Goal: Task Accomplishment & Management: Use online tool/utility

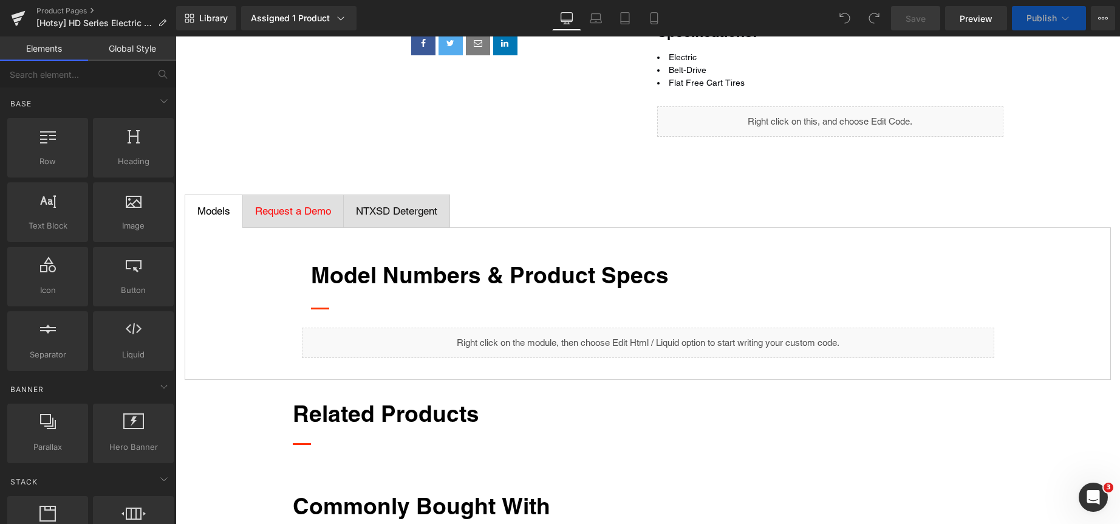
scroll to position [425, 0]
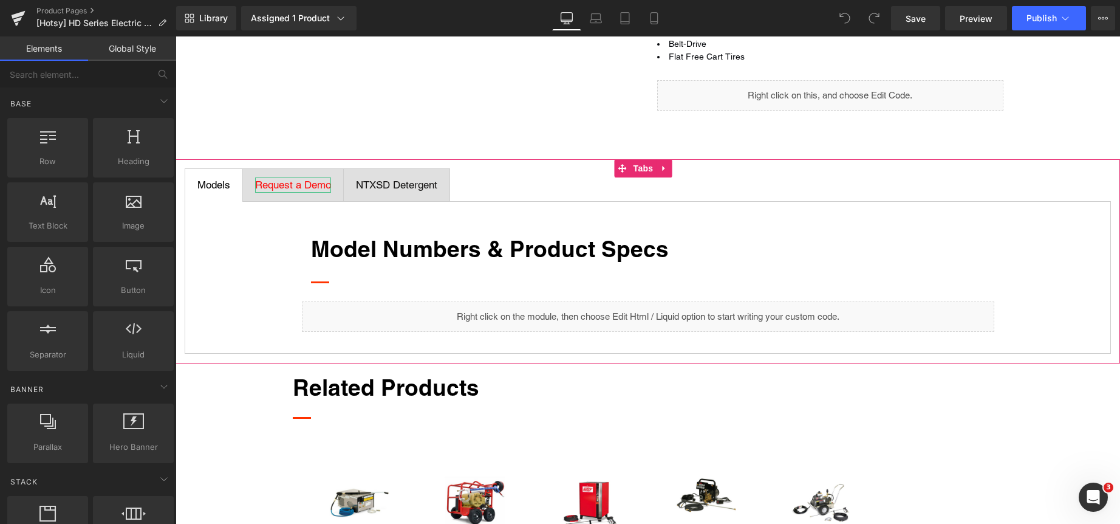
click at [277, 185] on span "Request a Demo" at bounding box center [293, 185] width 76 height 12
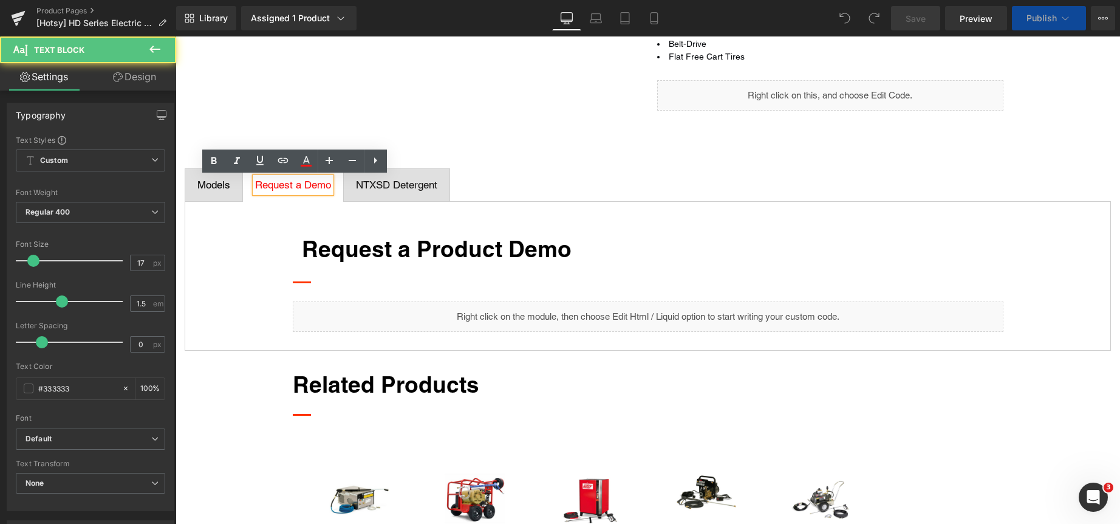
click at [408, 185] on span "NTXSD Detergent" at bounding box center [396, 185] width 81 height 12
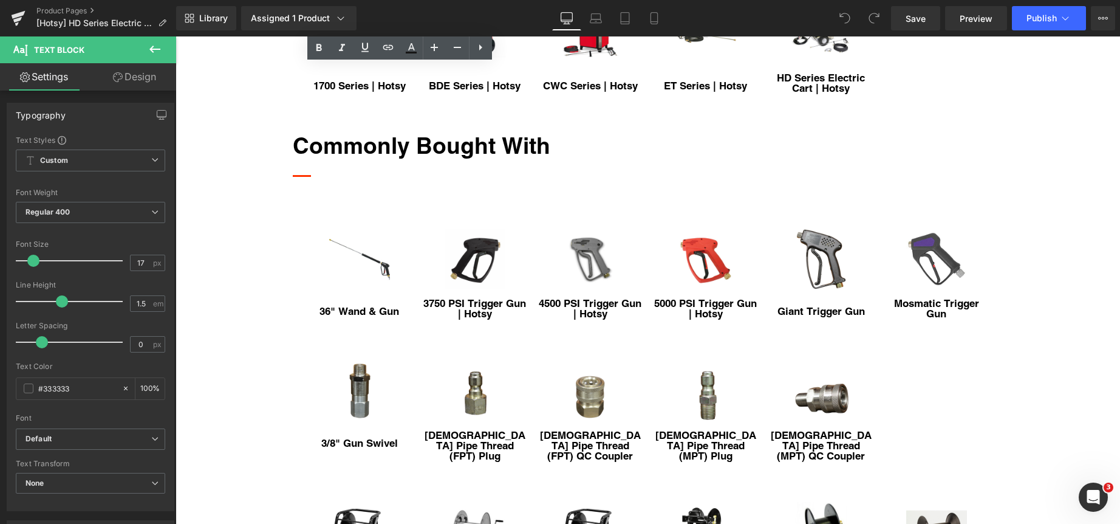
scroll to position [1397, 0]
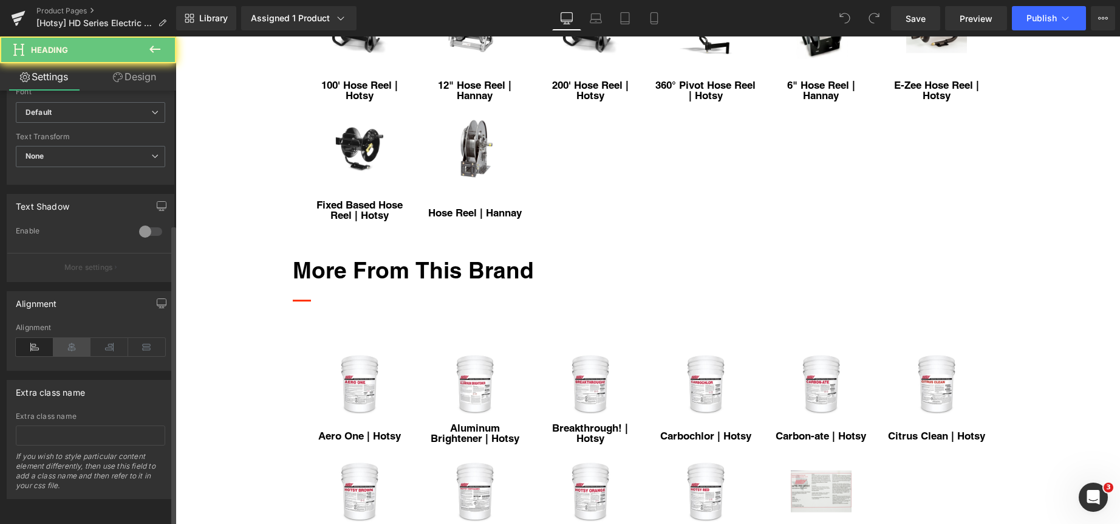
scroll to position [365, 0]
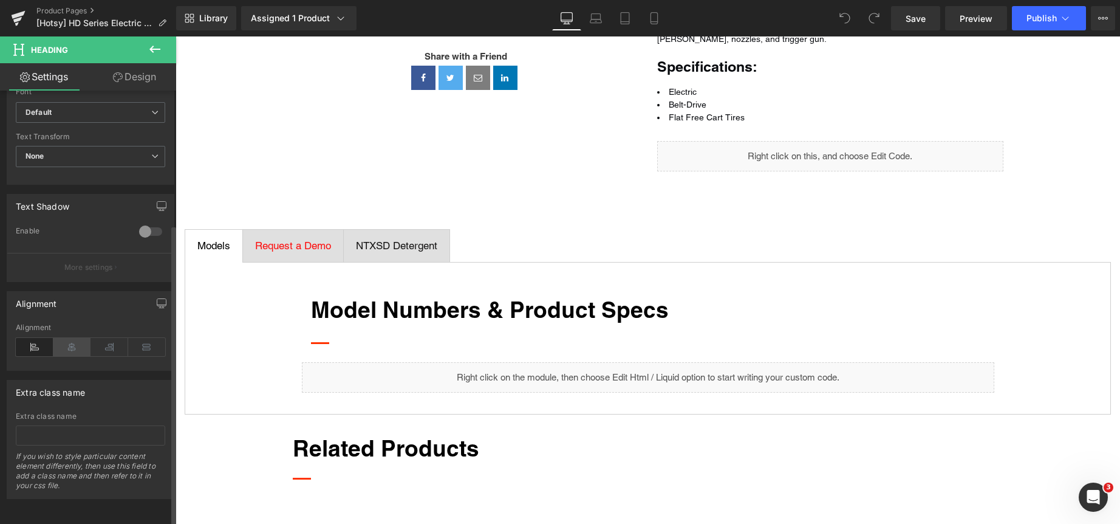
drag, startPoint x: 72, startPoint y: 342, endPoint x: 112, endPoint y: 312, distance: 49.5
click at [72, 342] on icon at bounding box center [72, 347] width 38 height 18
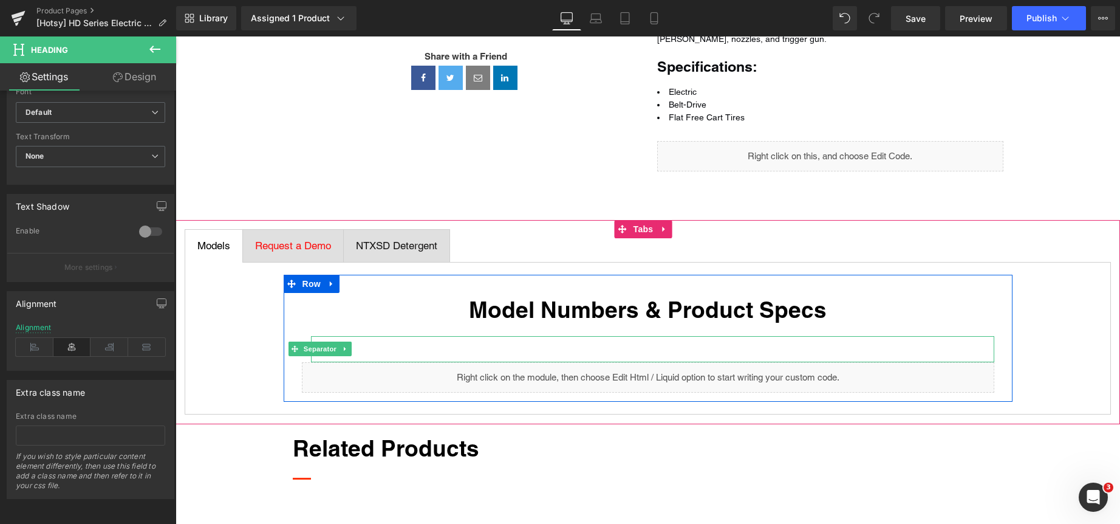
click at [383, 343] on div at bounding box center [652, 349] width 683 height 26
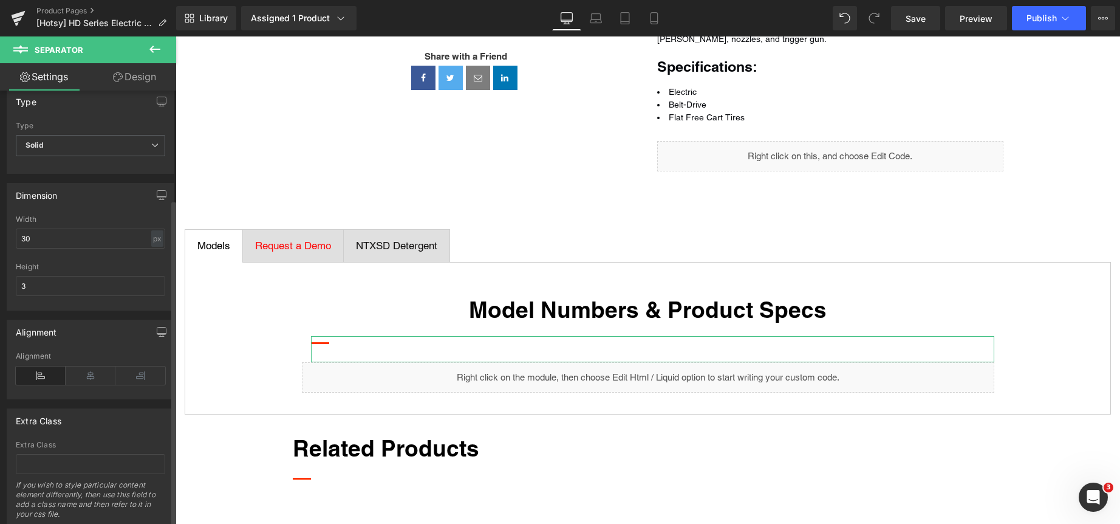
scroll to position [145, 0]
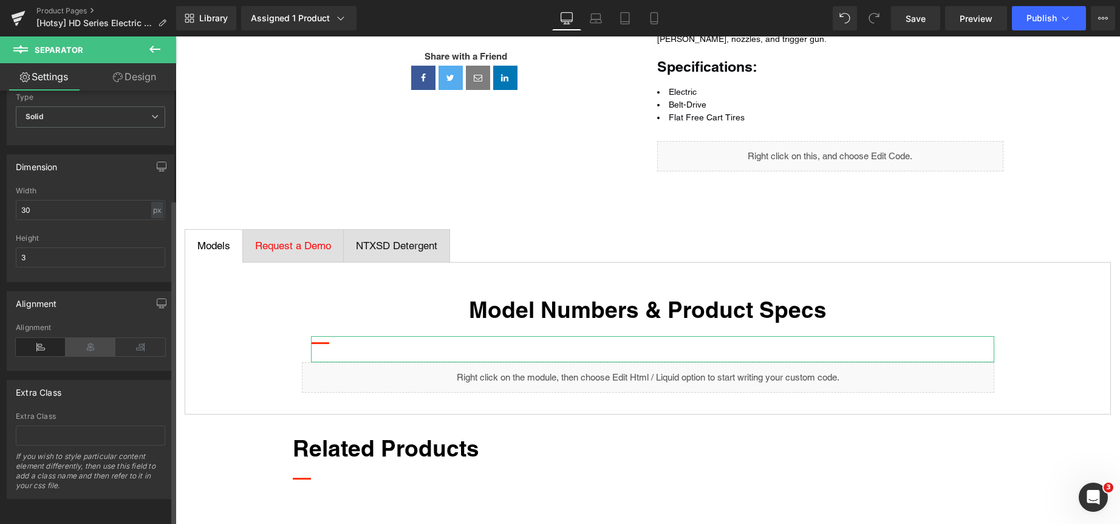
click at [88, 343] on icon at bounding box center [91, 347] width 50 height 18
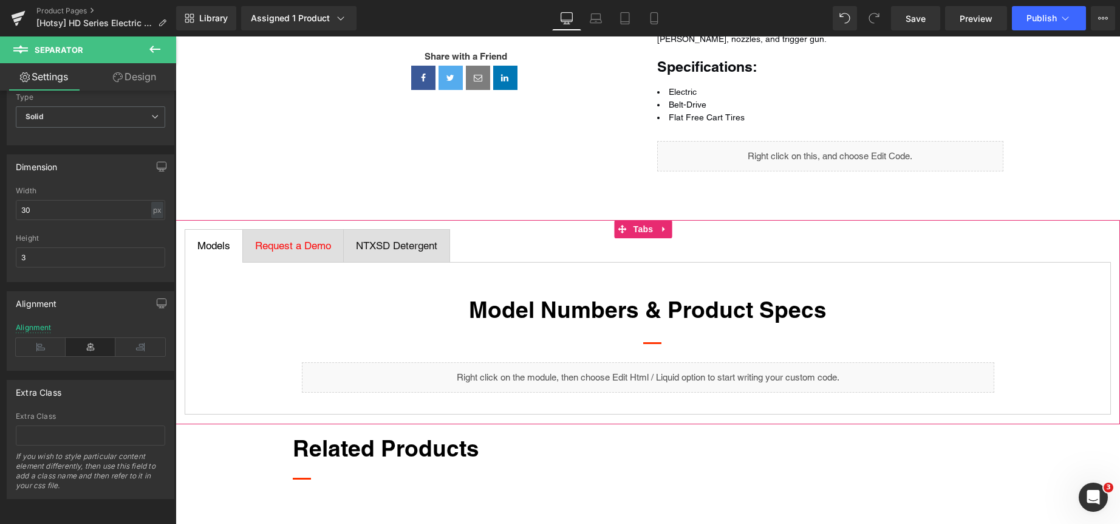
click at [275, 253] on div "Request a Demo Text Block" at bounding box center [293, 246] width 76 height 16
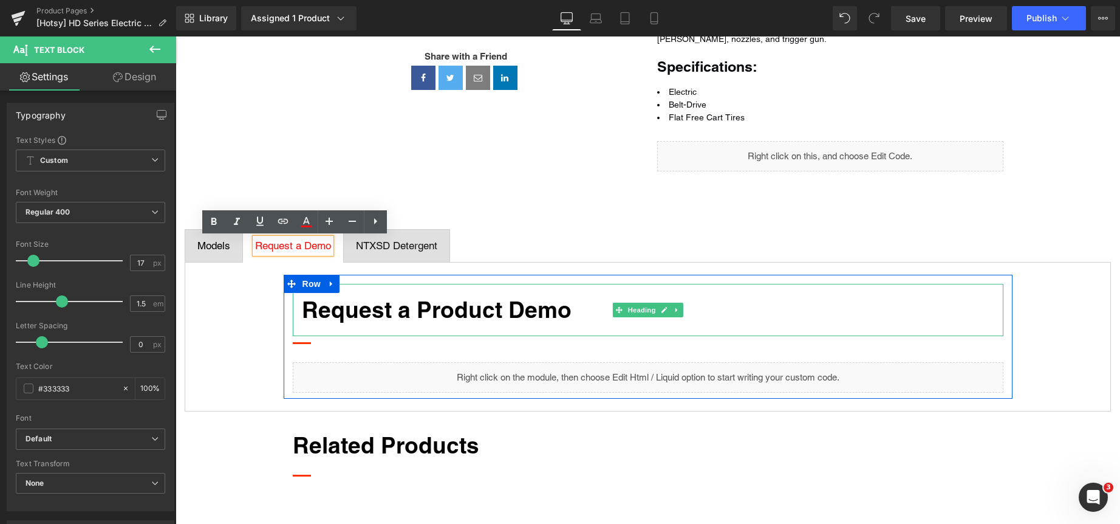
click at [343, 309] on strong "Request a Product Demo" at bounding box center [437, 309] width 270 height 27
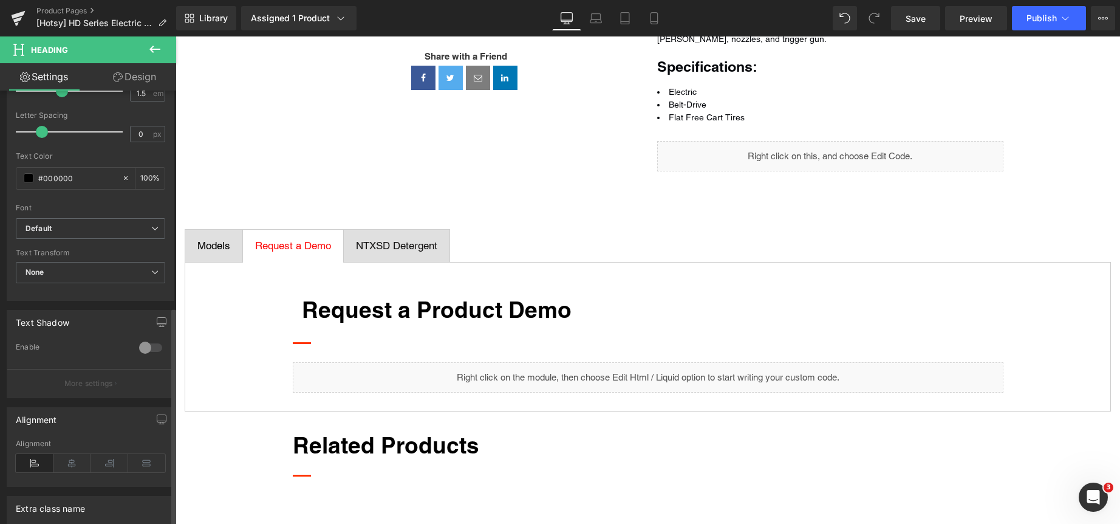
scroll to position [429, 0]
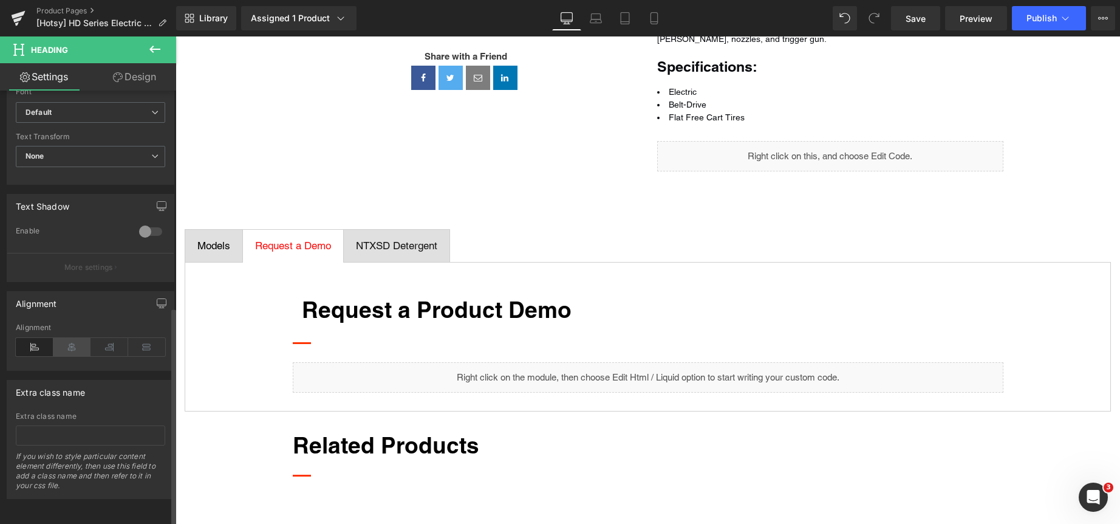
click at [75, 339] on icon at bounding box center [72, 347] width 38 height 18
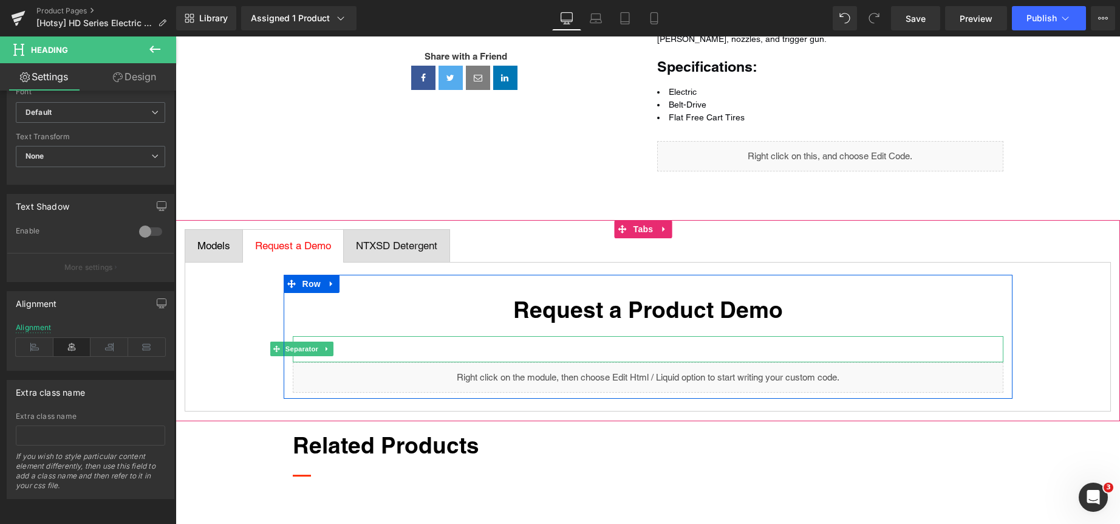
click at [359, 349] on div at bounding box center [648, 349] width 711 height 26
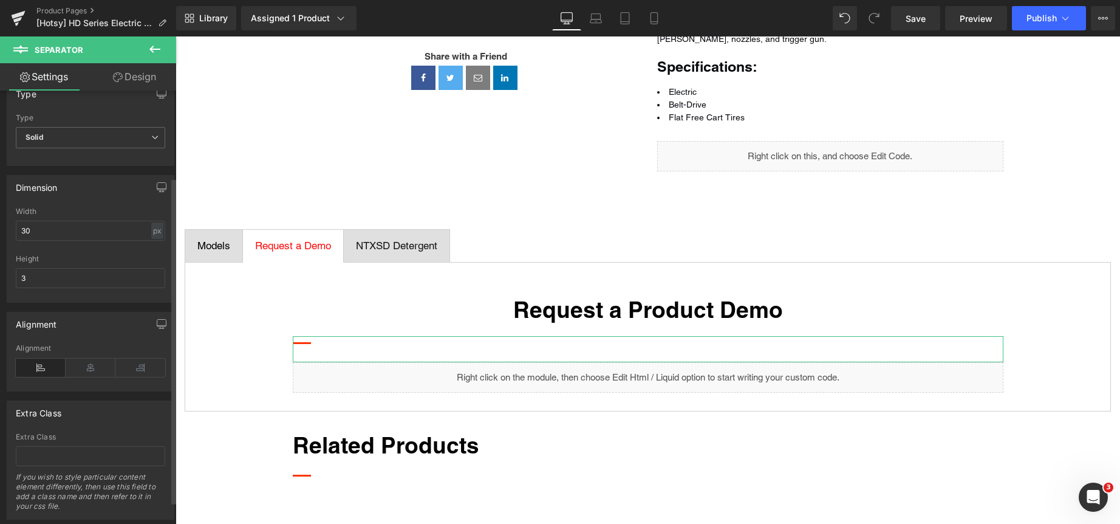
scroll to position [145, 0]
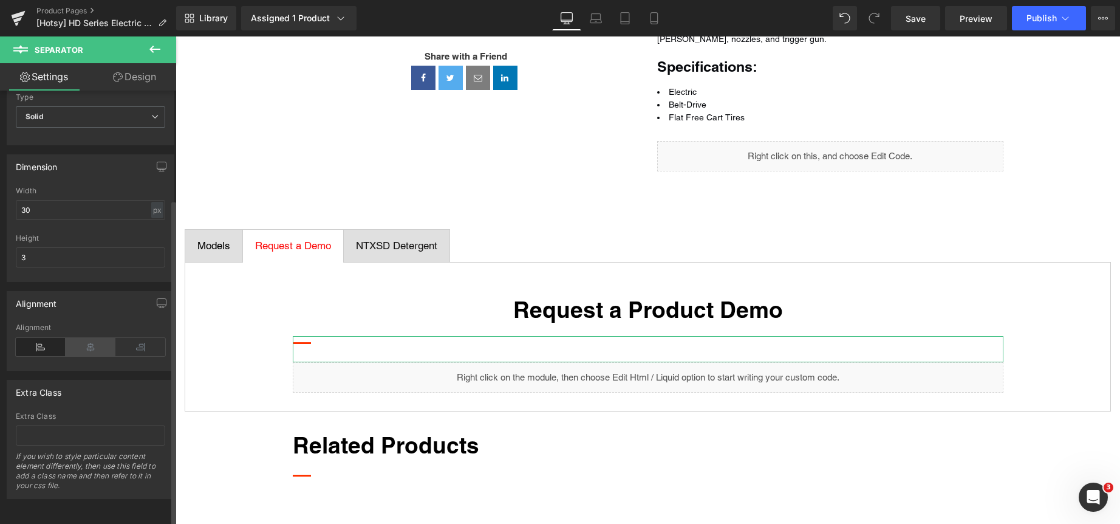
click at [87, 338] on icon at bounding box center [91, 347] width 50 height 18
click at [381, 245] on span "NTXSD Detergent" at bounding box center [396, 245] width 81 height 12
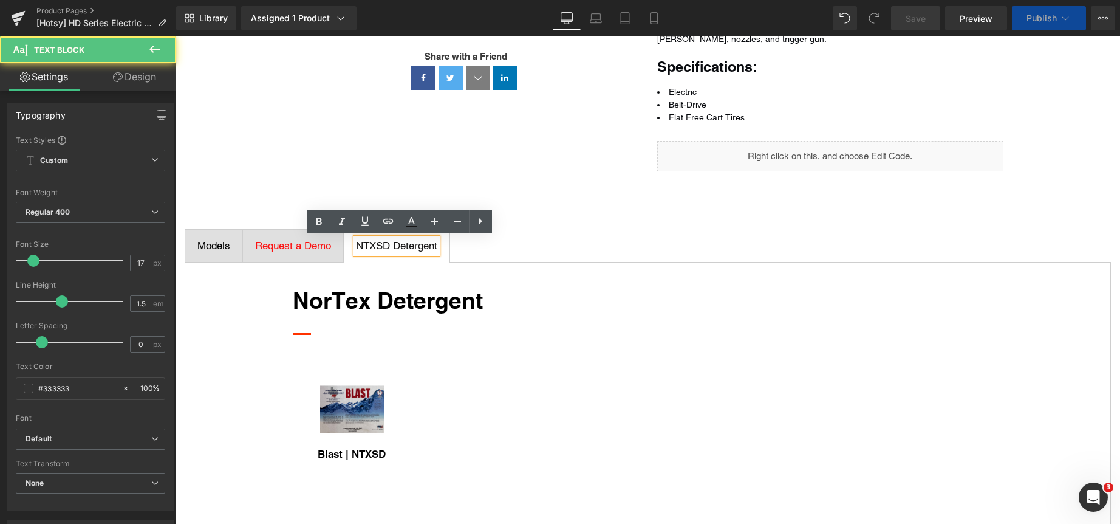
click at [378, 301] on span "NorTex Detergent" at bounding box center [388, 300] width 190 height 27
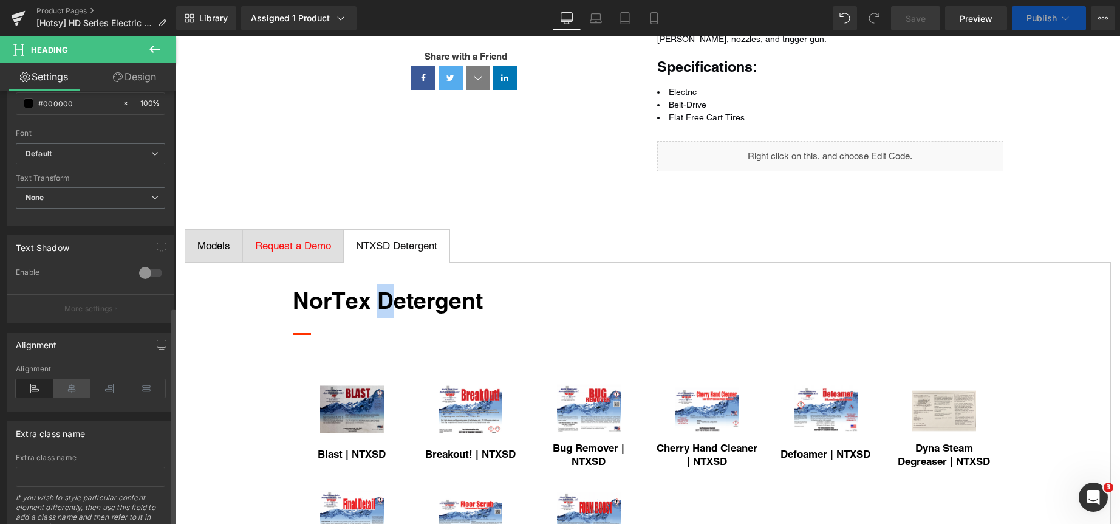
scroll to position [429, 0]
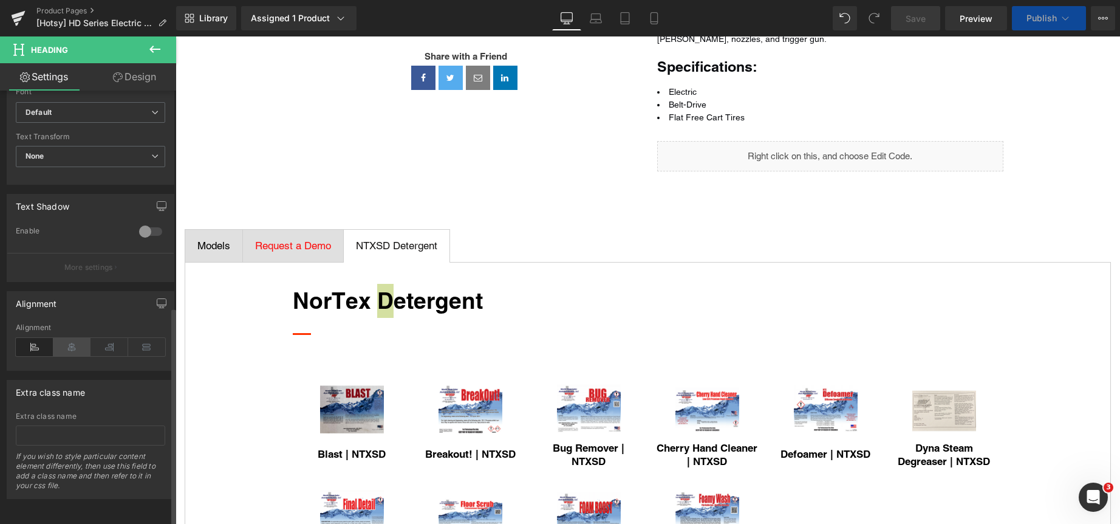
click at [72, 338] on icon at bounding box center [72, 347] width 38 height 18
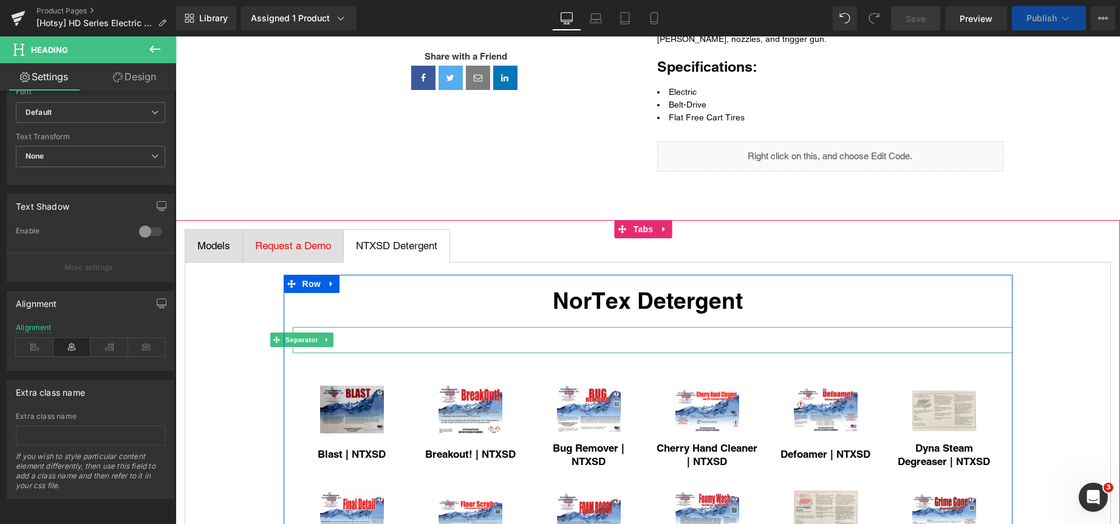
click at [347, 339] on div at bounding box center [653, 340] width 720 height 26
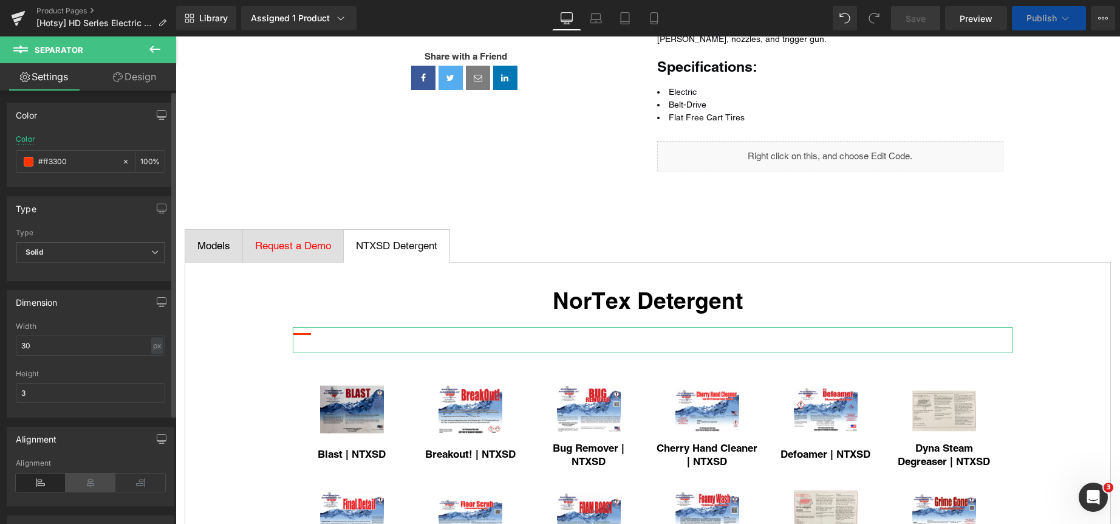
click at [82, 478] on icon at bounding box center [91, 482] width 50 height 18
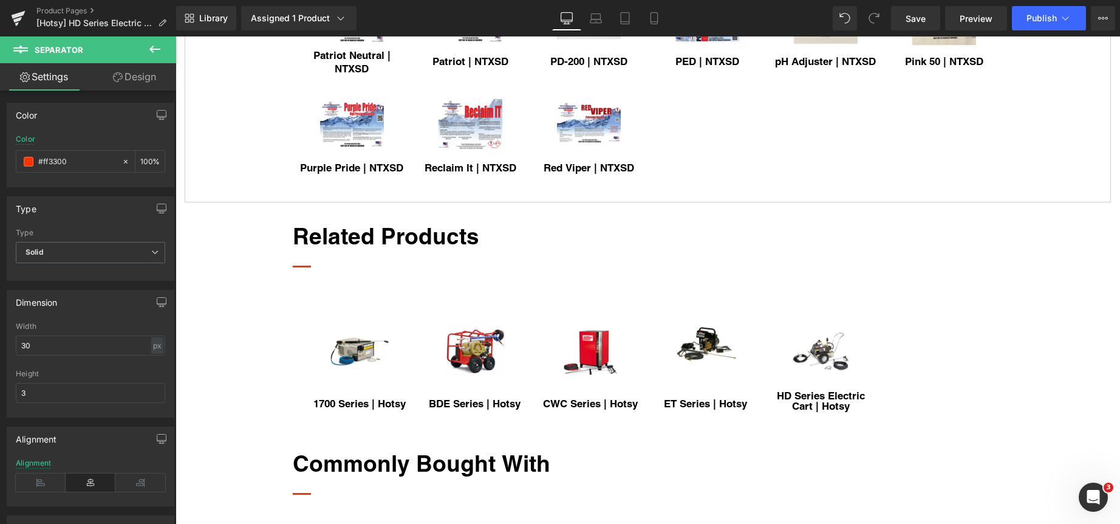
scroll to position [1094, 0]
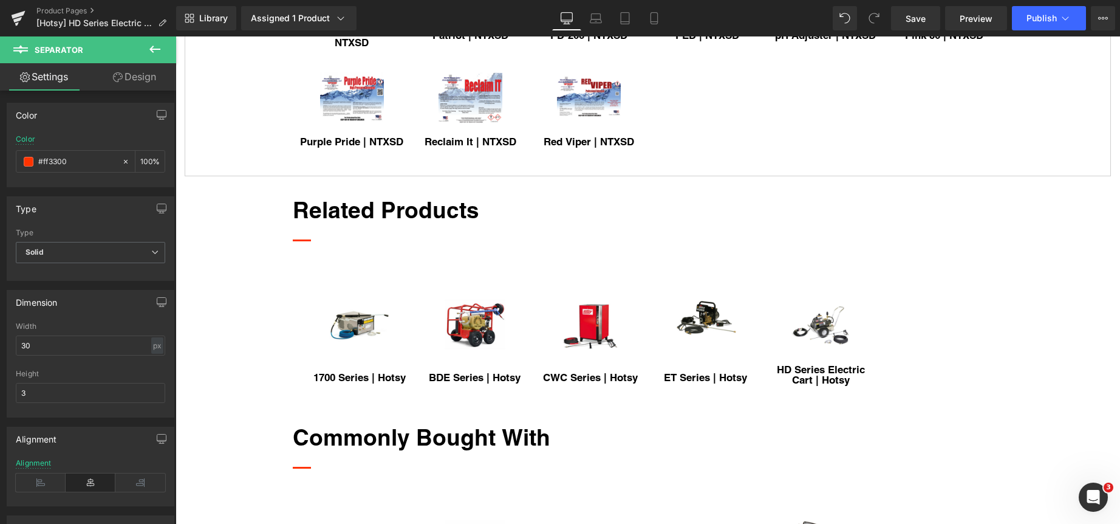
click at [357, 215] on h2 "Related Products" at bounding box center [648, 209] width 711 height 29
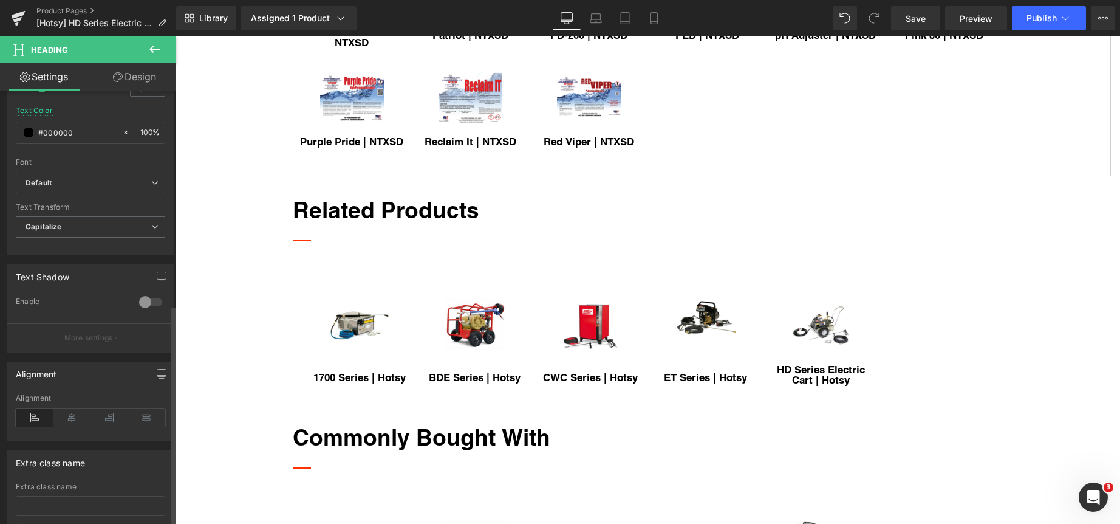
scroll to position [425, 0]
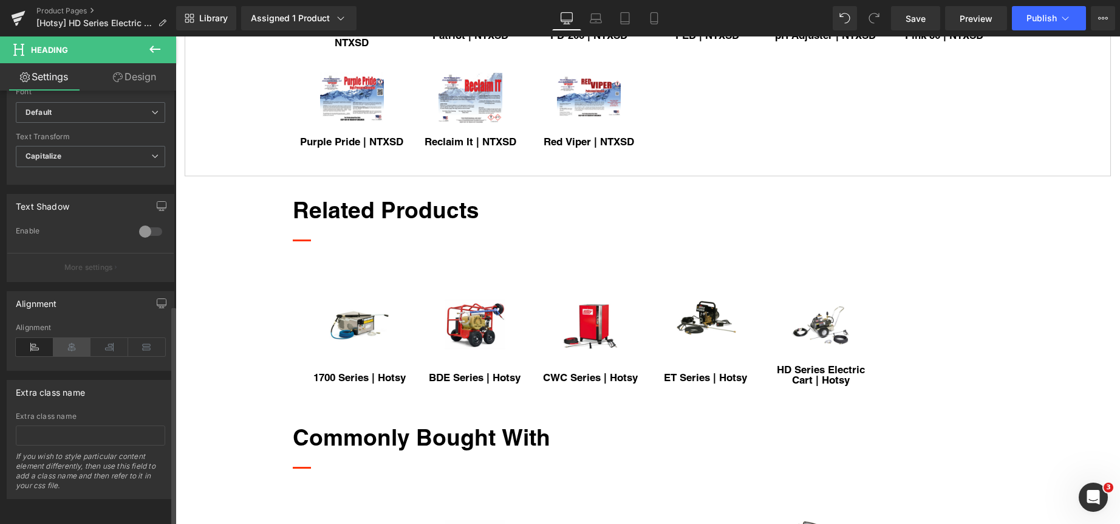
click at [62, 341] on icon at bounding box center [72, 347] width 38 height 18
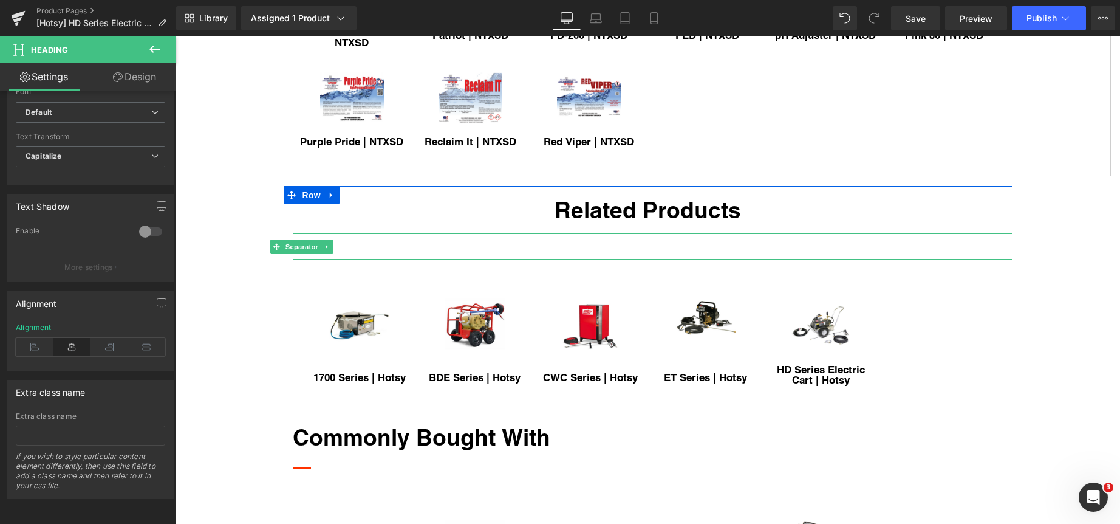
click at [351, 246] on div at bounding box center [653, 246] width 720 height 26
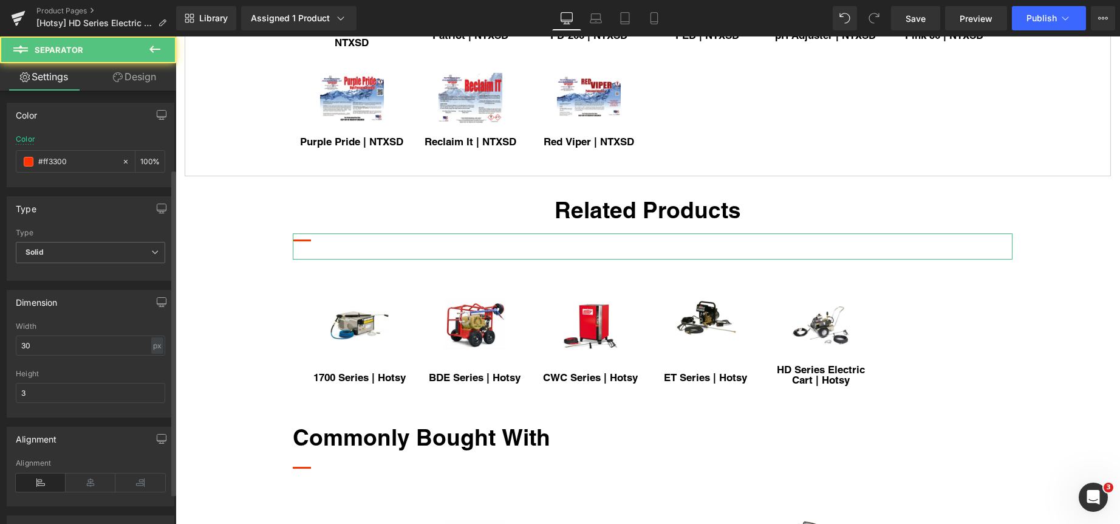
scroll to position [145, 0]
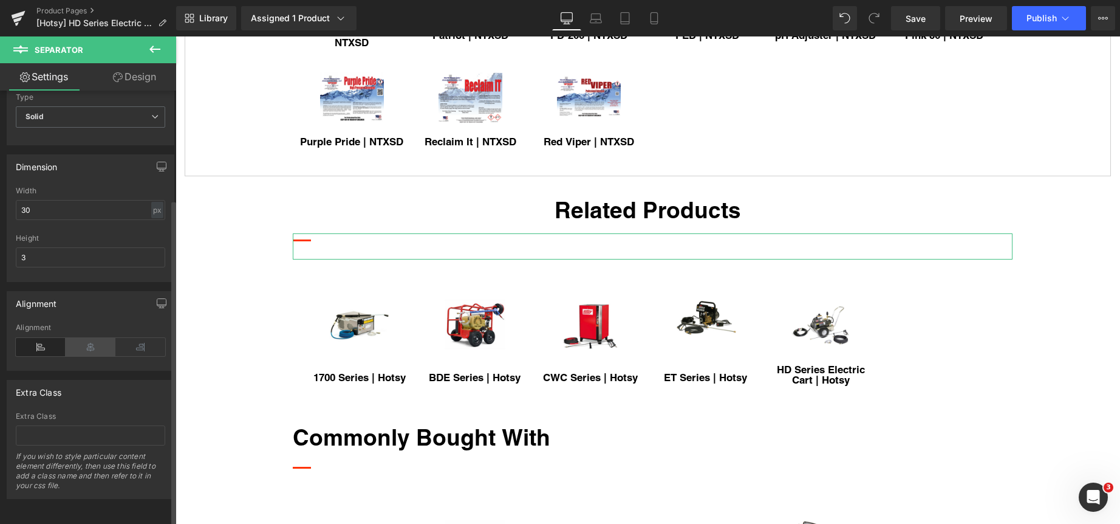
click at [94, 338] on icon at bounding box center [91, 347] width 50 height 18
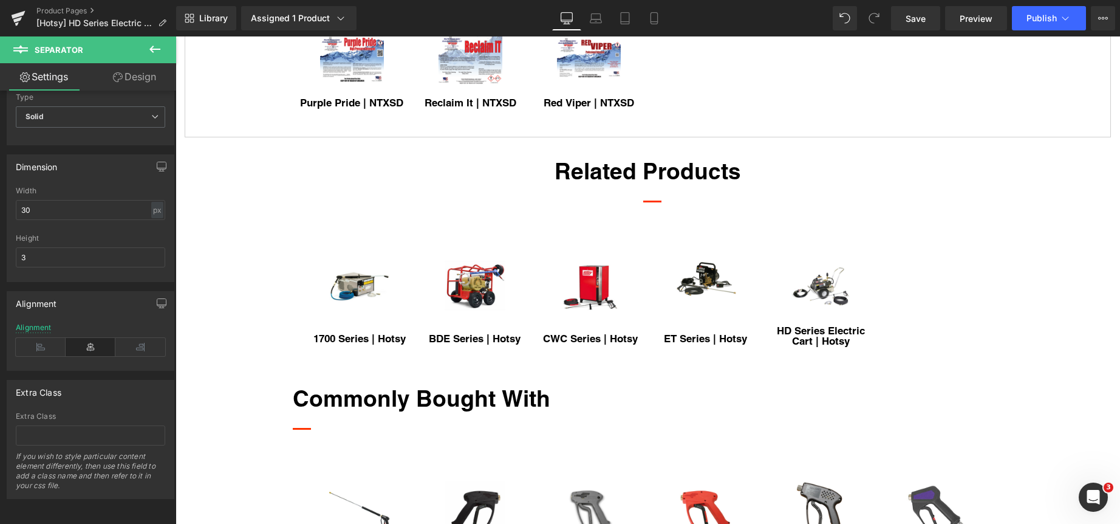
scroll to position [1215, 0]
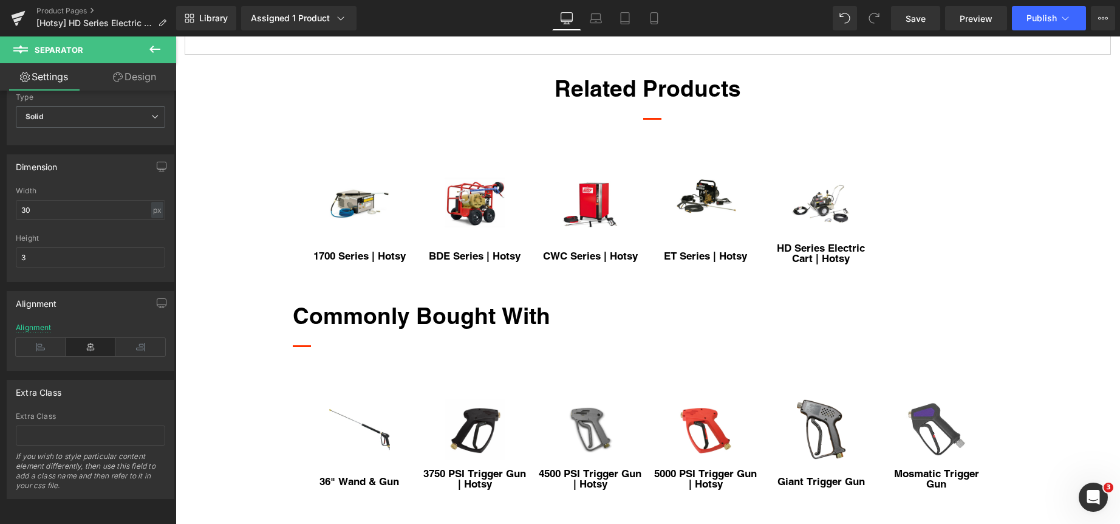
click at [437, 322] on h2 "commonly bought with" at bounding box center [648, 315] width 711 height 29
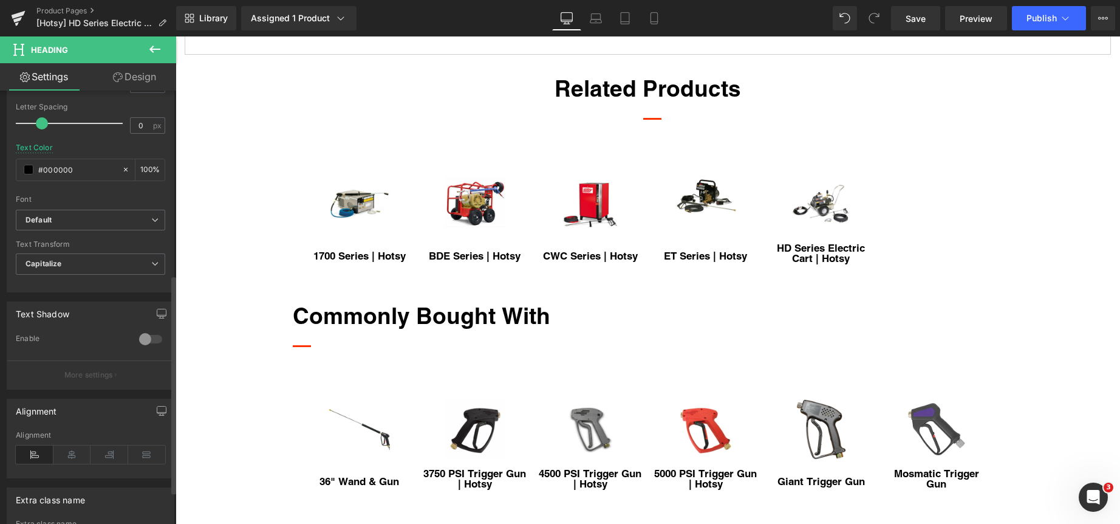
scroll to position [365, 0]
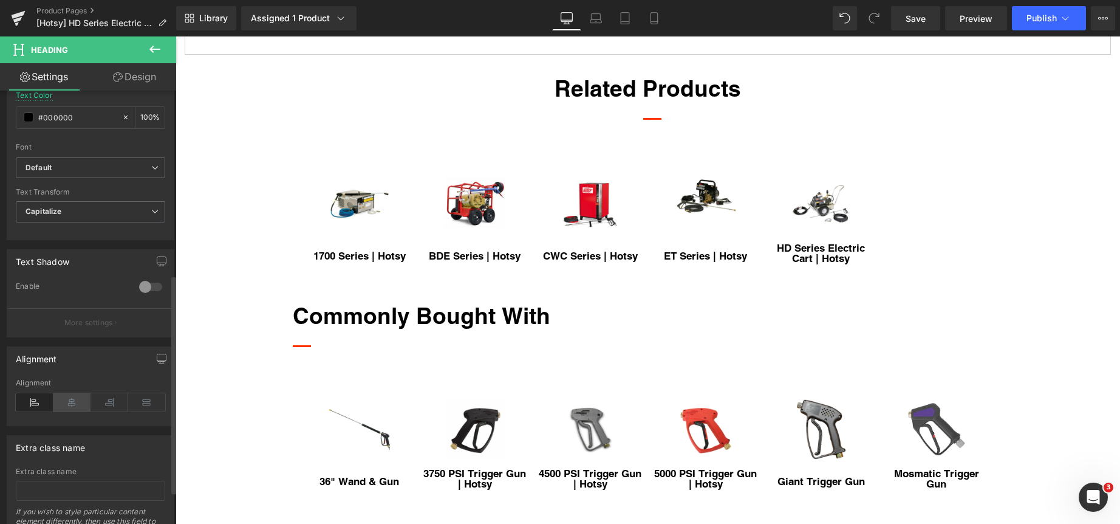
click at [71, 406] on icon at bounding box center [72, 402] width 38 height 18
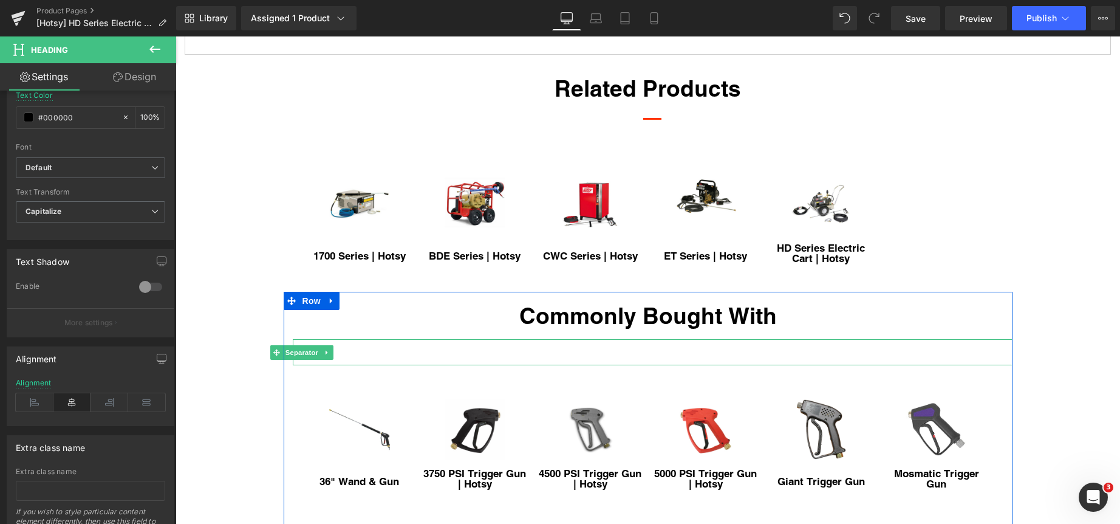
click at [344, 353] on div at bounding box center [653, 352] width 720 height 26
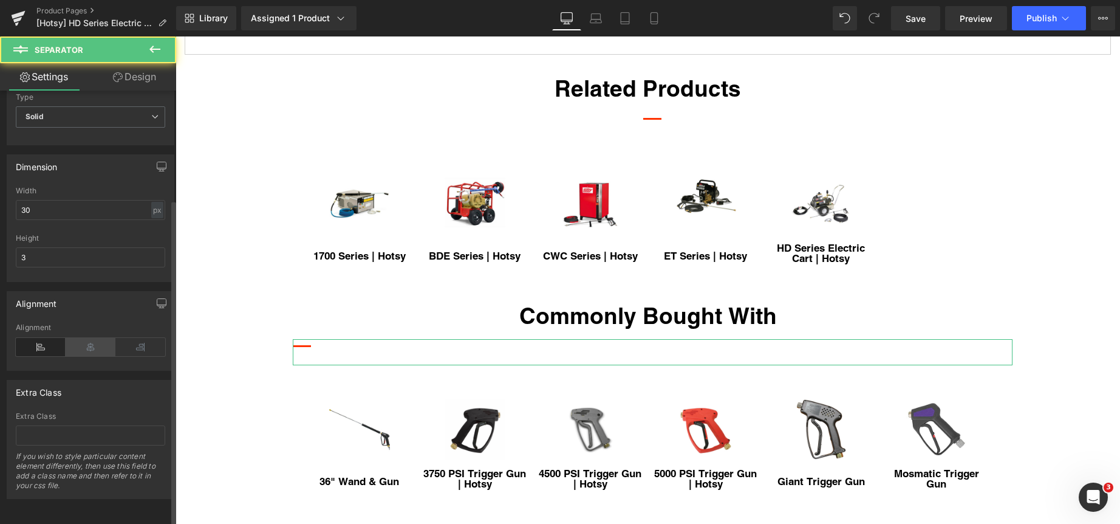
scroll to position [145, 0]
click at [94, 338] on icon at bounding box center [91, 347] width 50 height 18
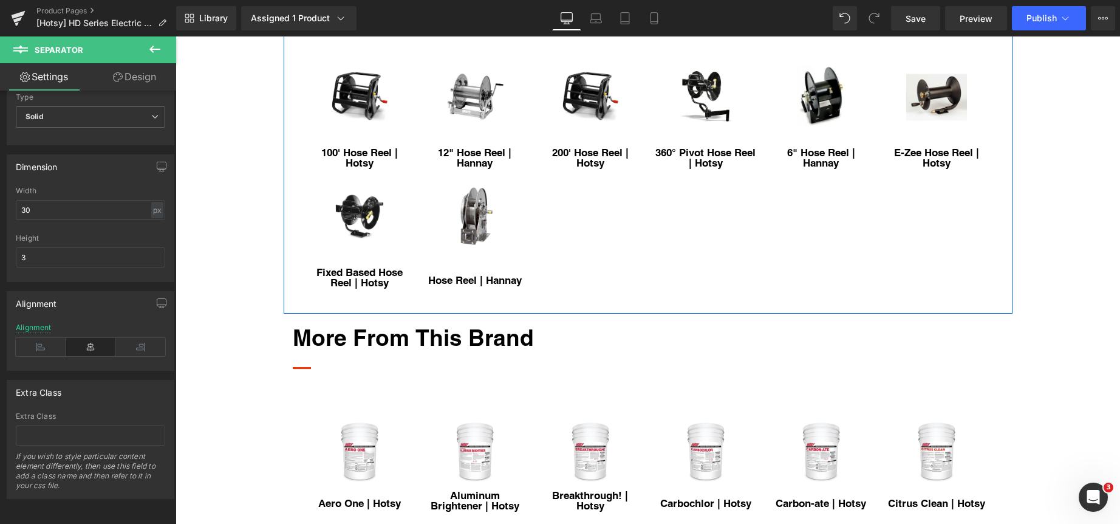
scroll to position [1883, 0]
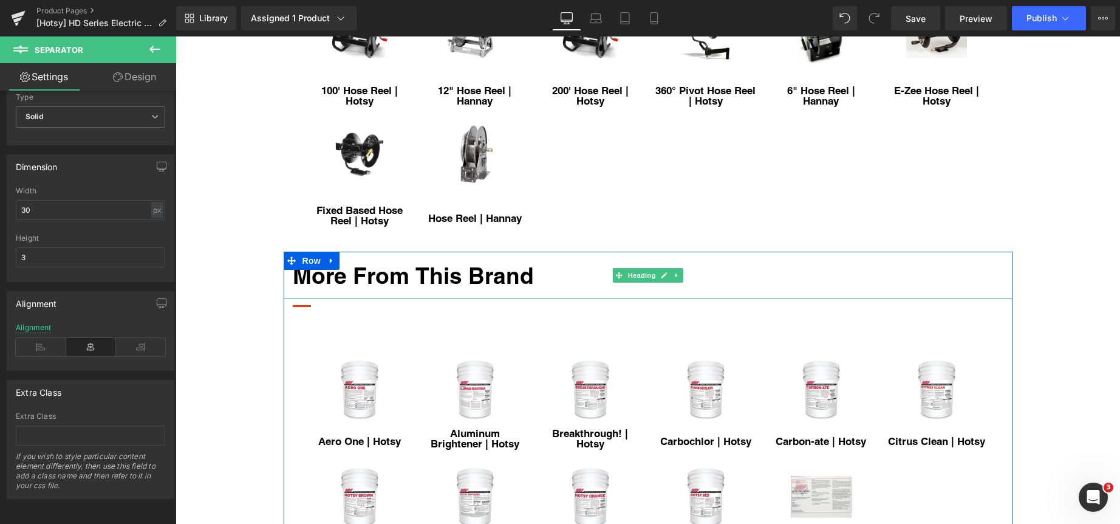
click at [389, 269] on h2 "more from this brand" at bounding box center [648, 275] width 711 height 29
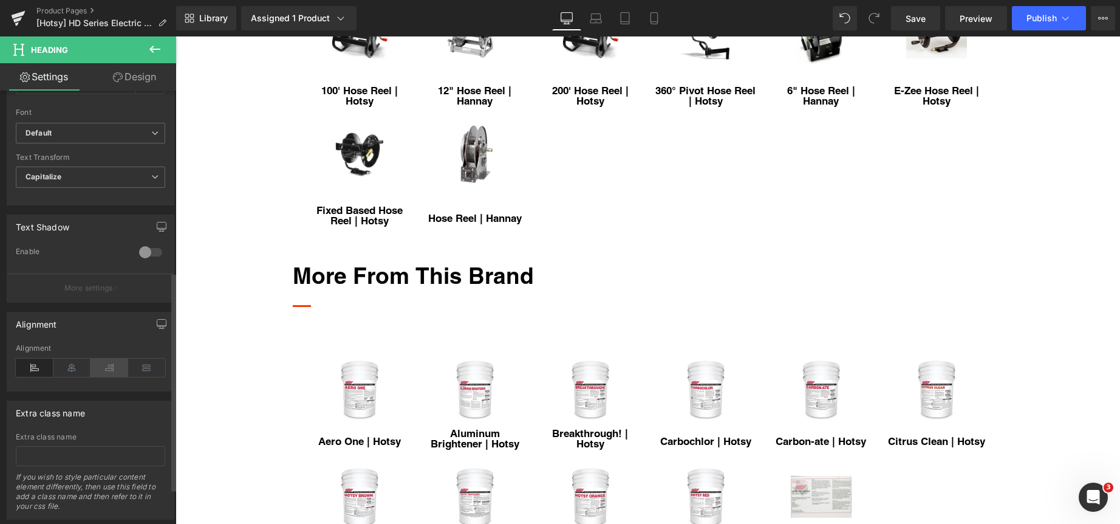
scroll to position [425, 0]
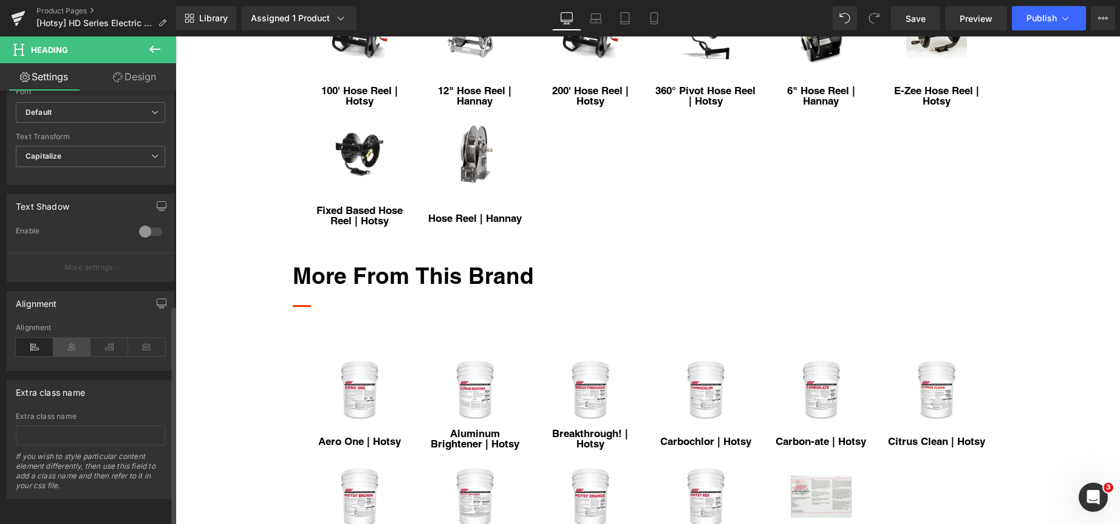
drag, startPoint x: 76, startPoint y: 335, endPoint x: 56, endPoint y: 296, distance: 43.7
click at [76, 338] on icon at bounding box center [72, 347] width 38 height 18
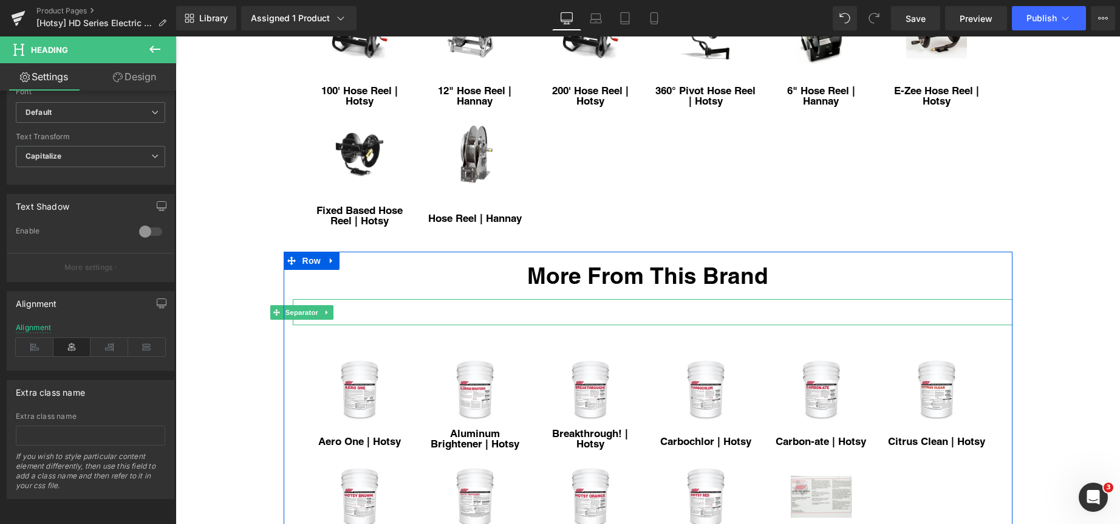
click at [390, 304] on div at bounding box center [653, 312] width 720 height 26
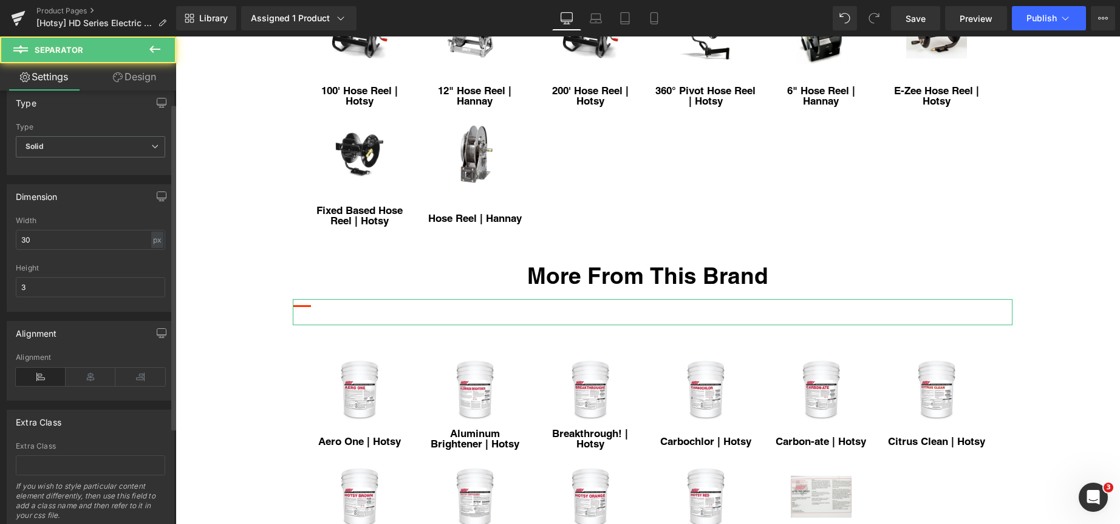
scroll to position [145, 0]
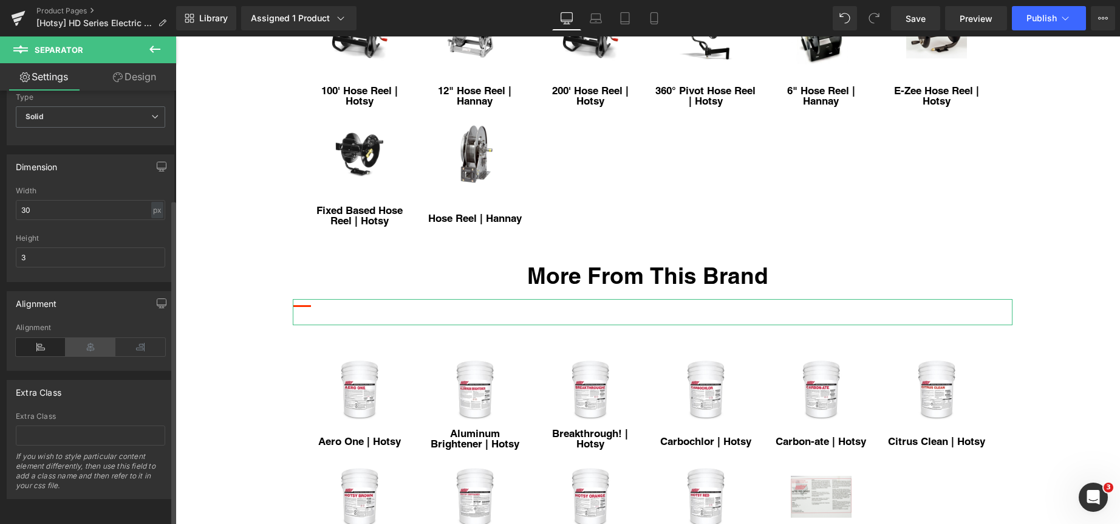
click at [84, 338] on icon at bounding box center [91, 347] width 50 height 18
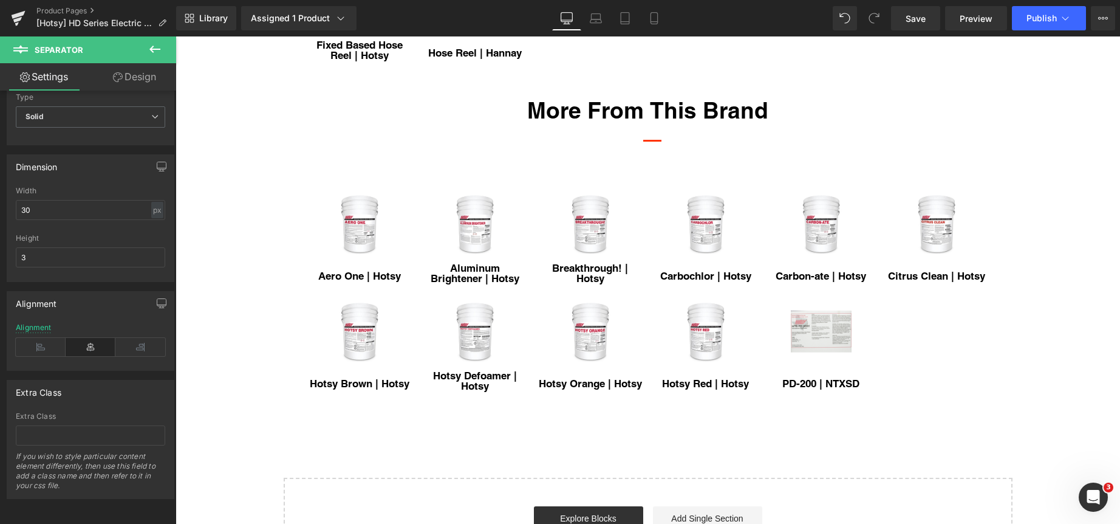
scroll to position [2005, 0]
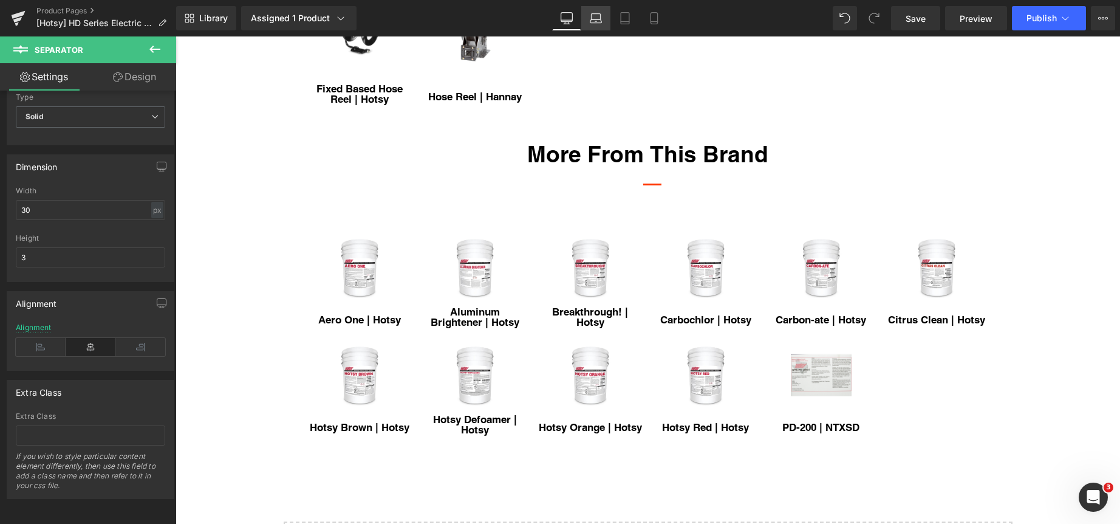
drag, startPoint x: 597, startPoint y: 27, endPoint x: 253, endPoint y: 95, distance: 349.9
click at [597, 27] on link "Laptop" at bounding box center [595, 18] width 29 height 24
type input "100"
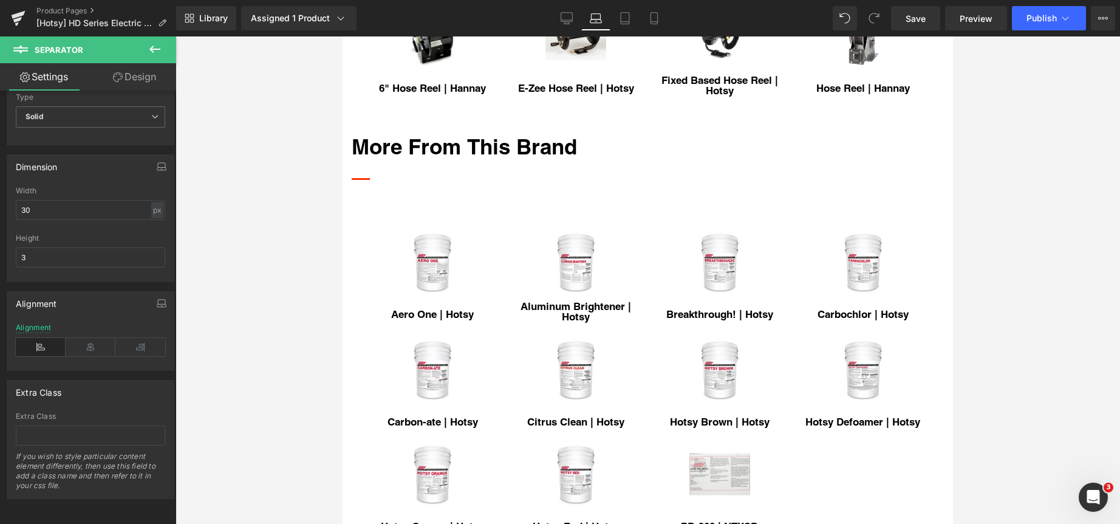
scroll to position [2518, 0]
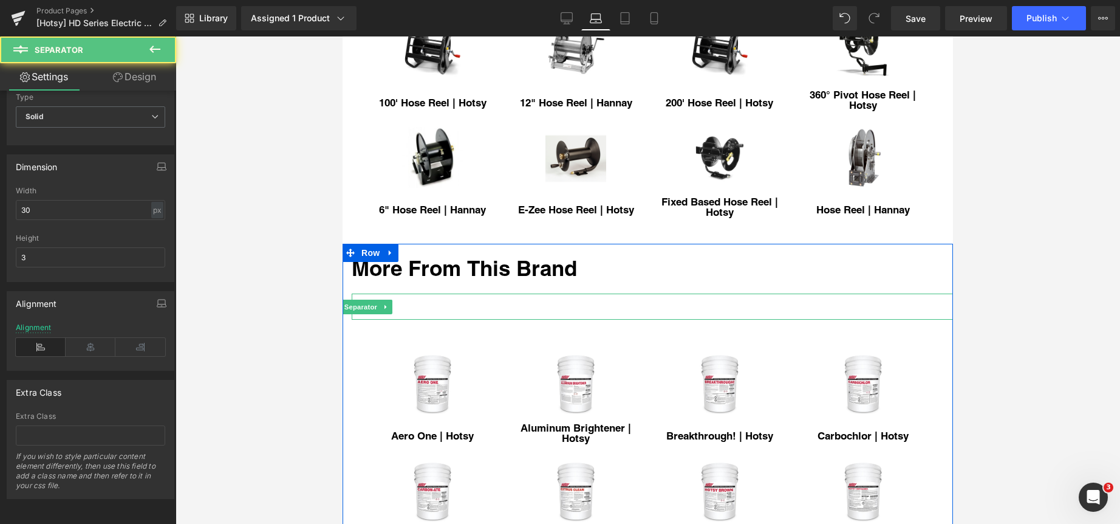
click at [437, 293] on div at bounding box center [652, 306] width 601 height 26
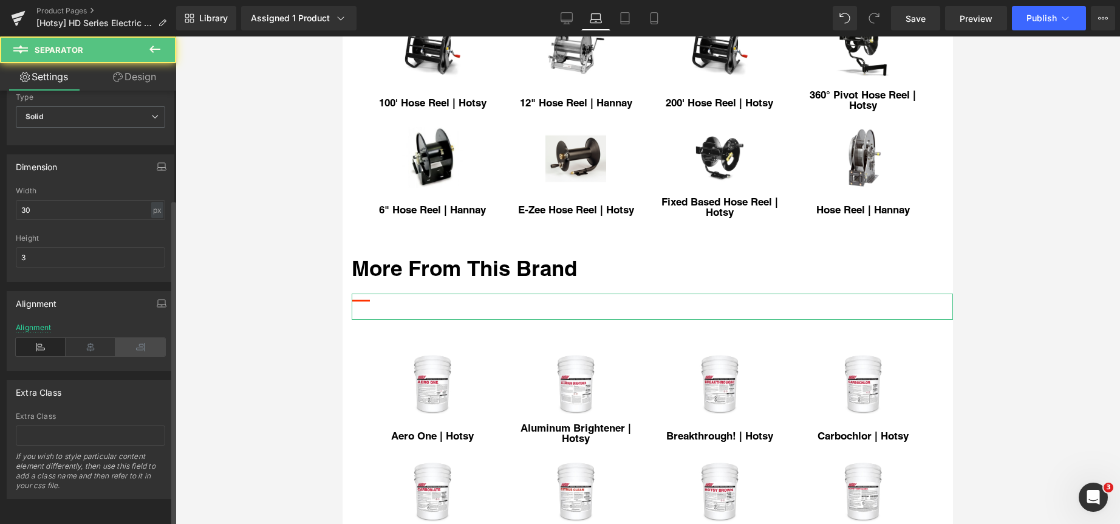
drag, startPoint x: 92, startPoint y: 340, endPoint x: 122, endPoint y: 334, distance: 31.0
click at [94, 339] on icon at bounding box center [91, 347] width 50 height 18
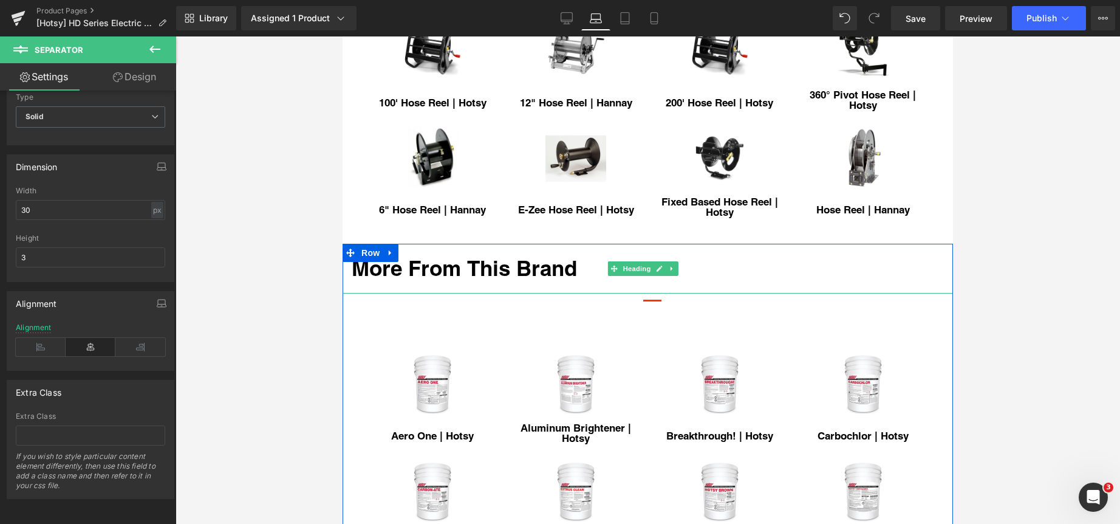
drag, startPoint x: 483, startPoint y: 239, endPoint x: 411, endPoint y: 245, distance: 71.9
click at [484, 253] on h2 "more from this brand" at bounding box center [648, 269] width 592 height 32
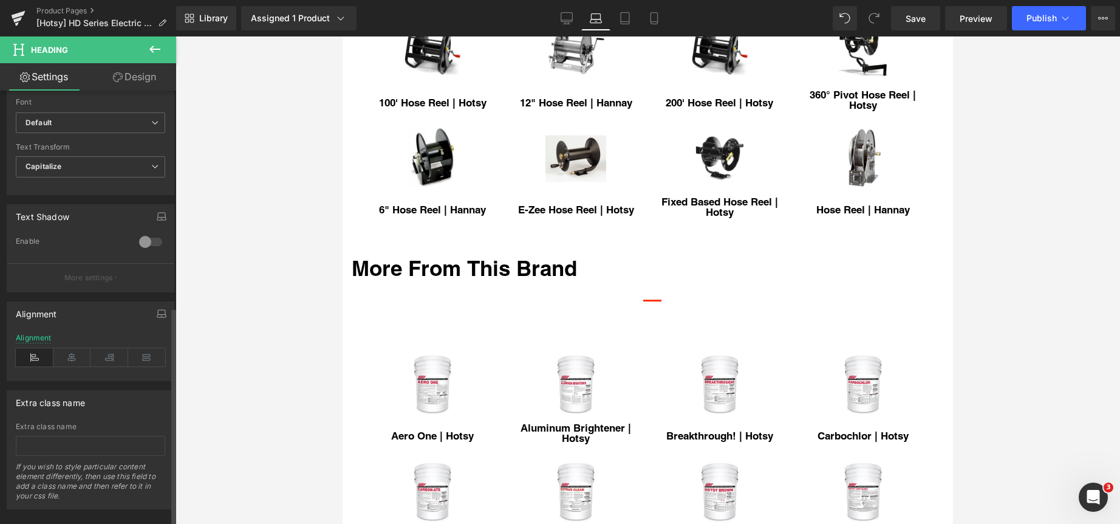
scroll to position [429, 0]
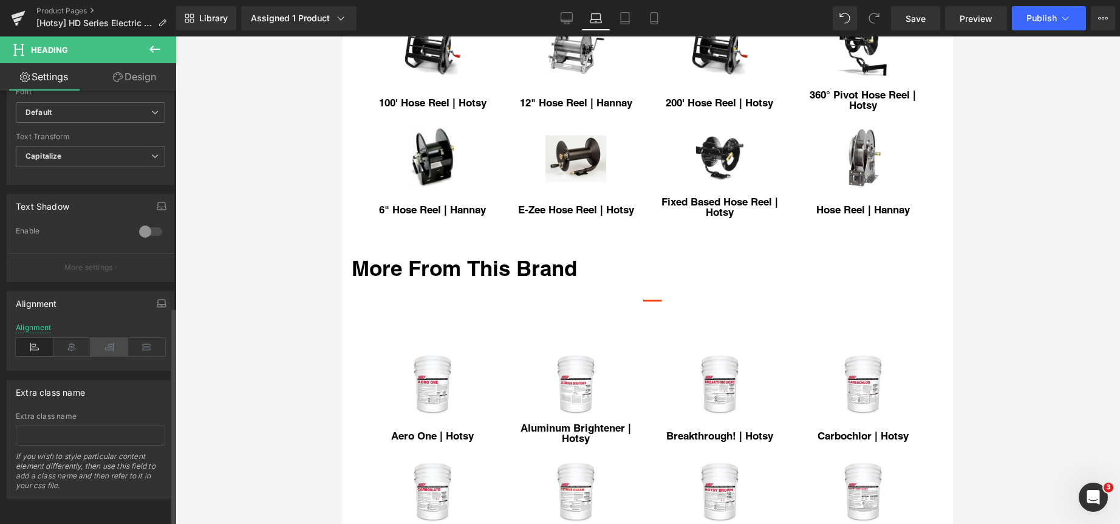
drag, startPoint x: 70, startPoint y: 339, endPoint x: 113, endPoint y: 340, distance: 42.5
click at [77, 338] on icon at bounding box center [72, 347] width 38 height 18
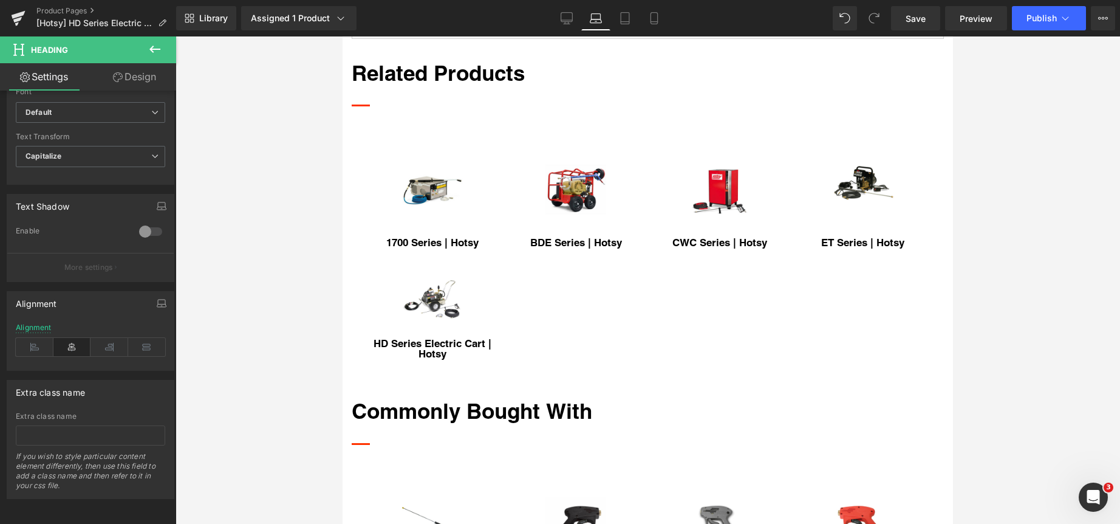
scroll to position [1607, 0]
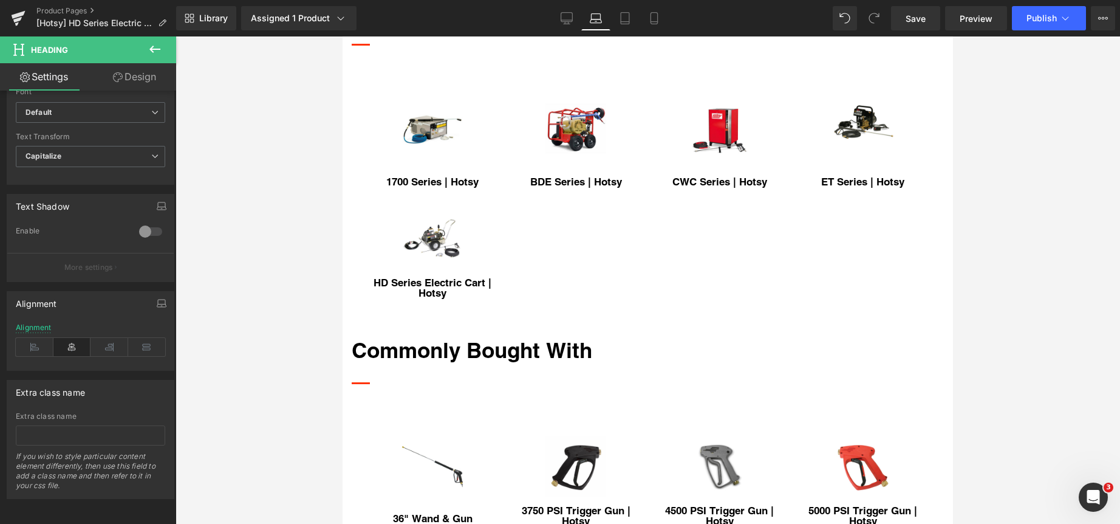
click at [394, 376] on div "Separator" at bounding box center [652, 389] width 601 height 26
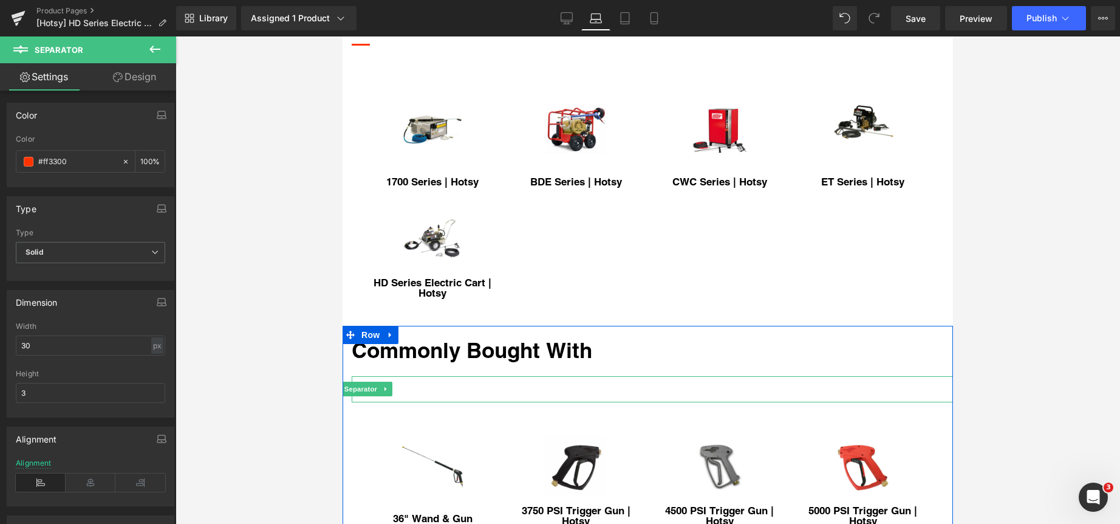
click at [440, 377] on div at bounding box center [652, 389] width 601 height 26
click at [96, 483] on icon at bounding box center [91, 482] width 50 height 18
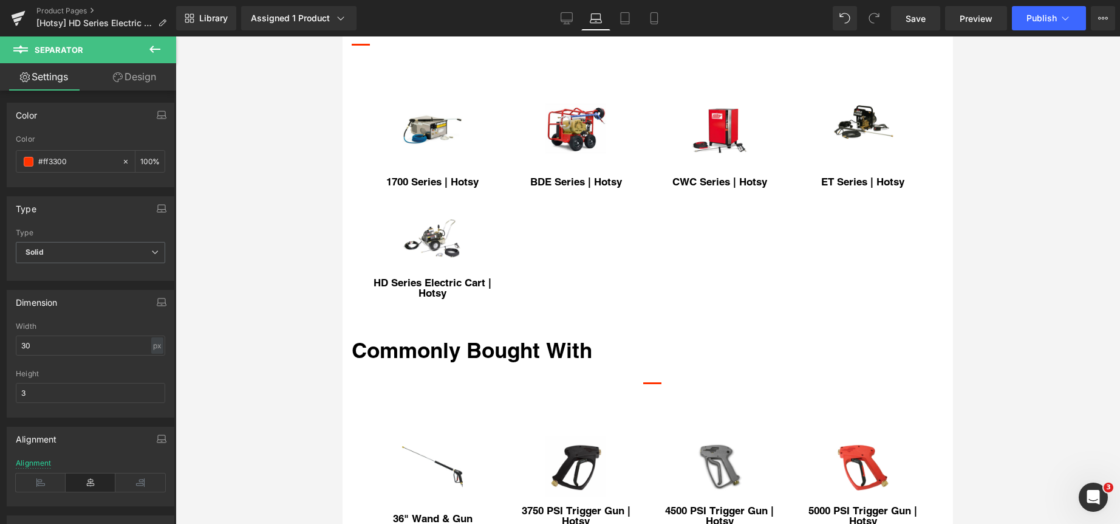
click at [492, 344] on h2 "commonly bought with" at bounding box center [648, 351] width 592 height 32
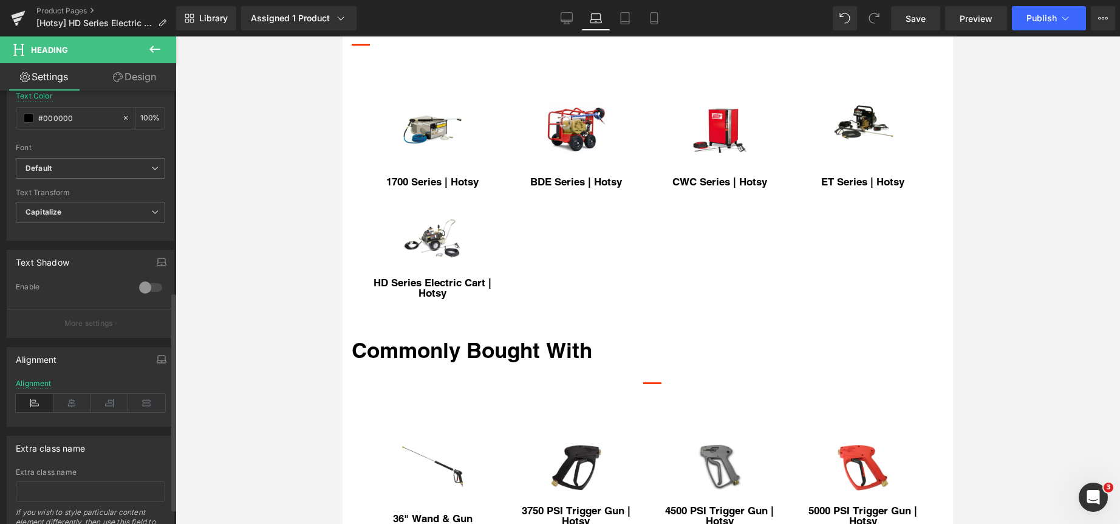
scroll to position [425, 0]
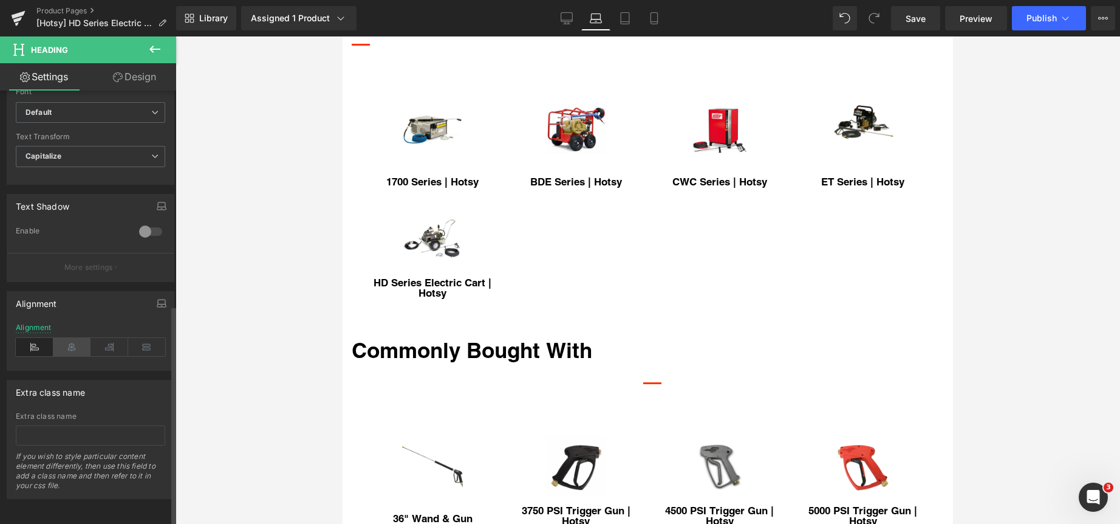
click at [76, 341] on icon at bounding box center [72, 347] width 38 height 18
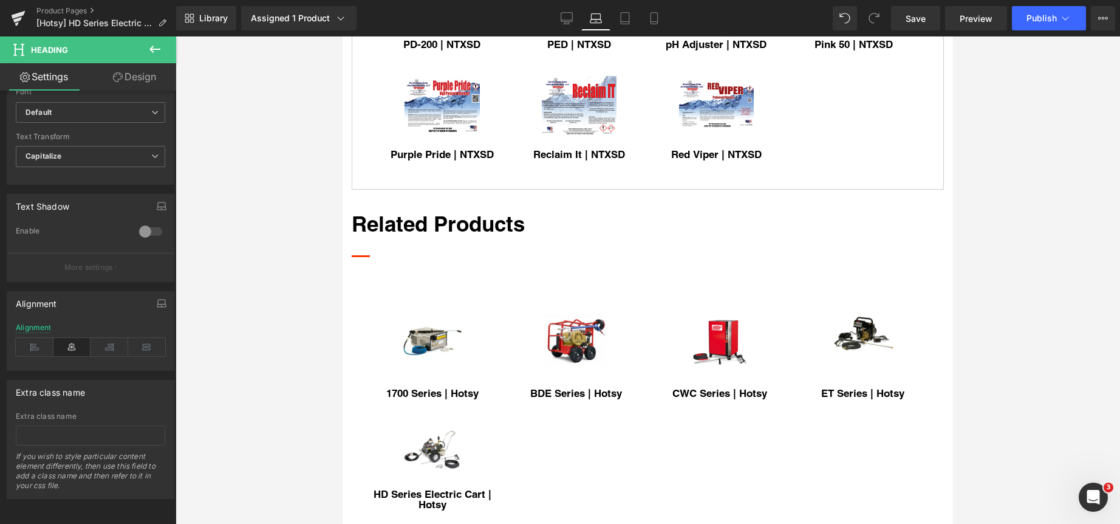
scroll to position [1364, 0]
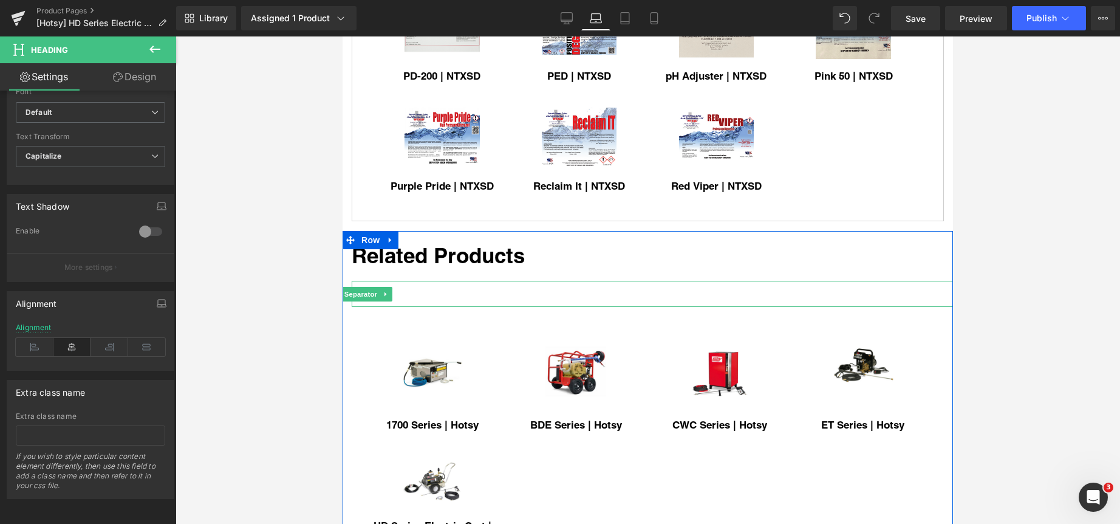
click at [436, 284] on div at bounding box center [652, 294] width 601 height 26
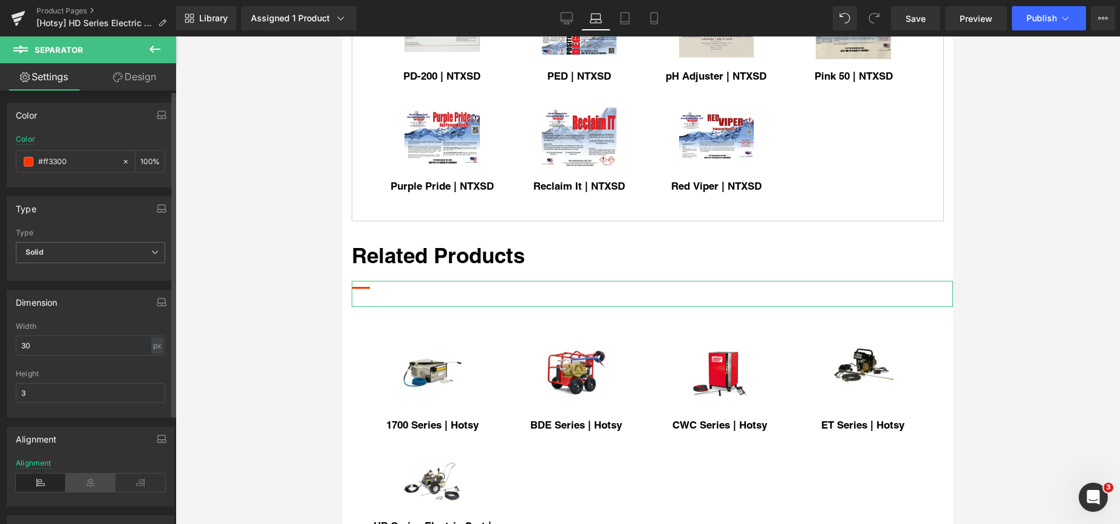
click at [87, 478] on icon at bounding box center [91, 482] width 50 height 18
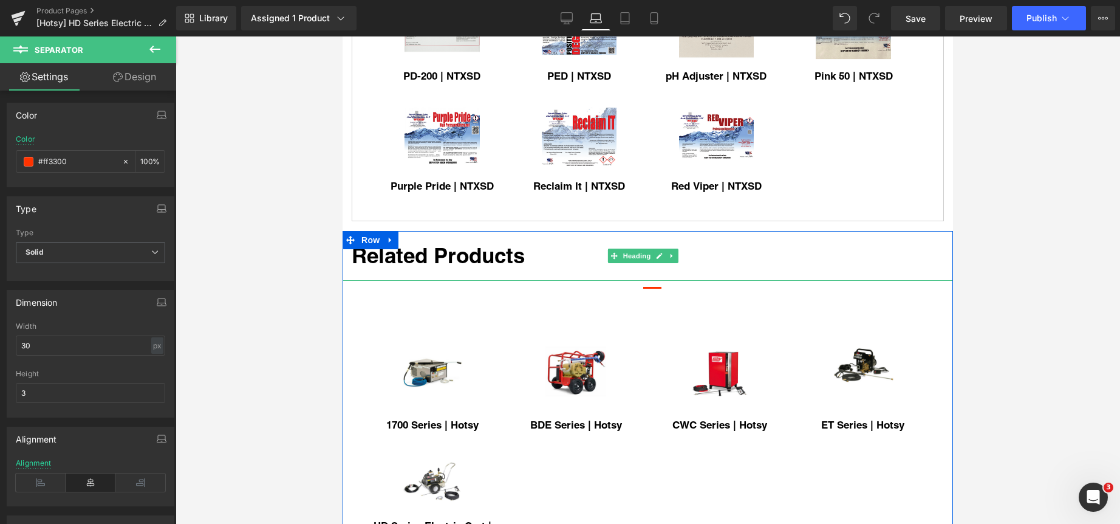
click at [540, 242] on h2 "Related Products" at bounding box center [648, 256] width 592 height 32
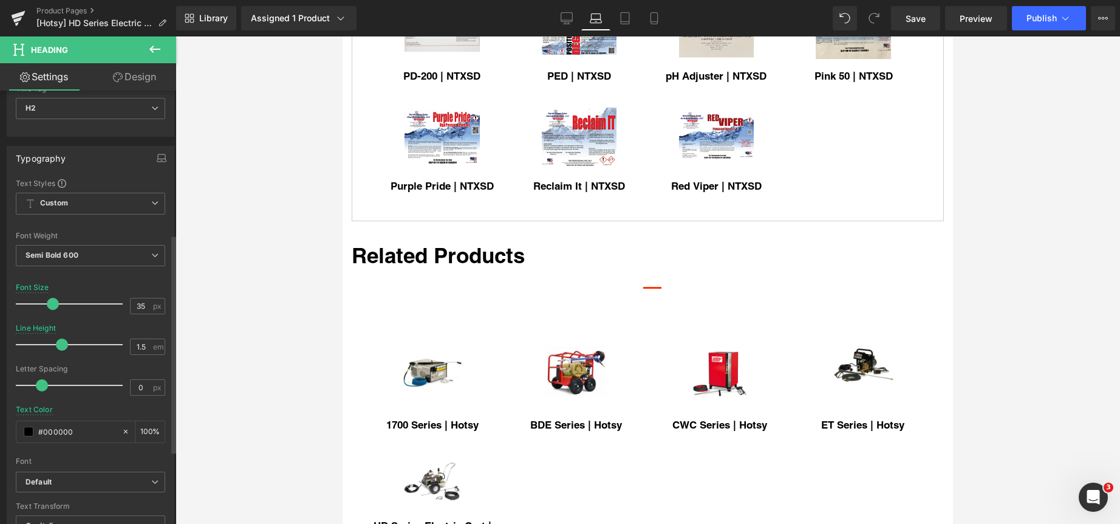
scroll to position [304, 0]
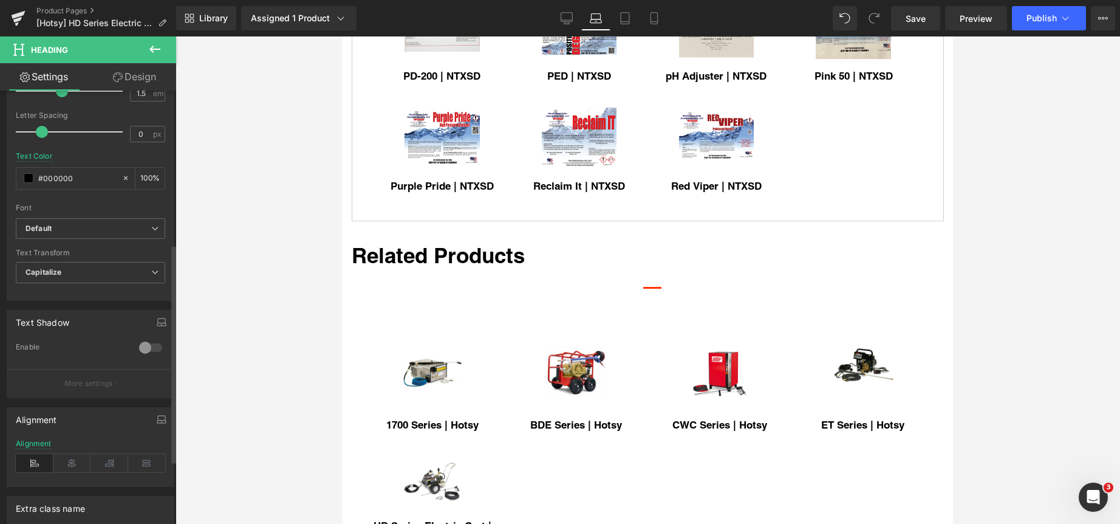
drag, startPoint x: 67, startPoint y: 459, endPoint x: 82, endPoint y: 453, distance: 16.4
click at [69, 458] on icon at bounding box center [72, 463] width 38 height 18
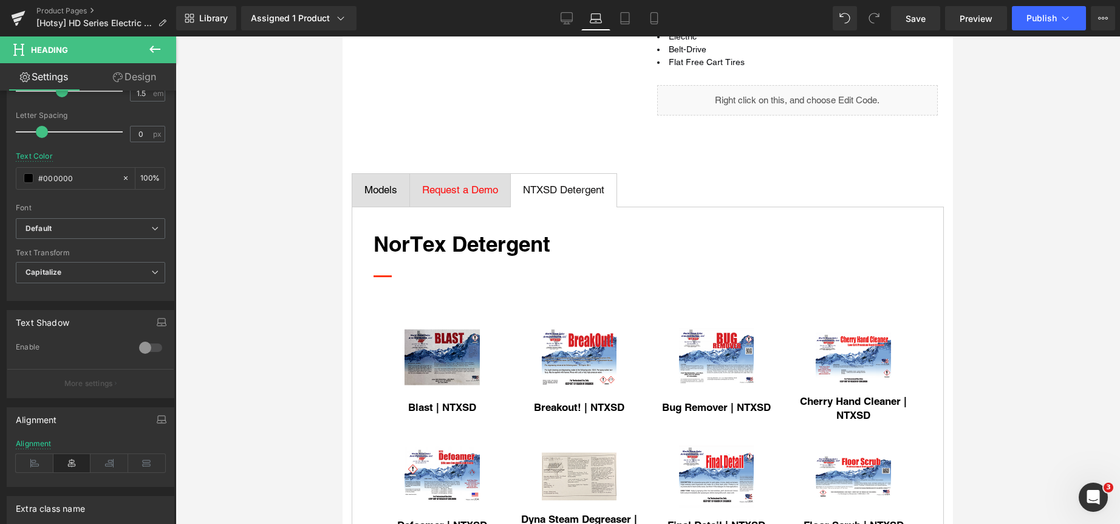
scroll to position [453, 0]
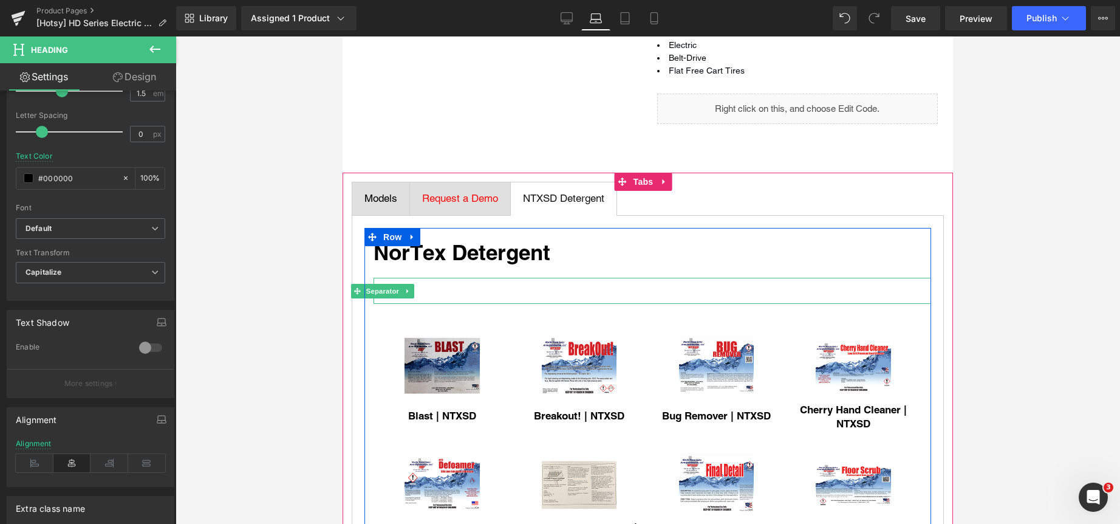
click at [447, 290] on div at bounding box center [653, 291] width 558 height 26
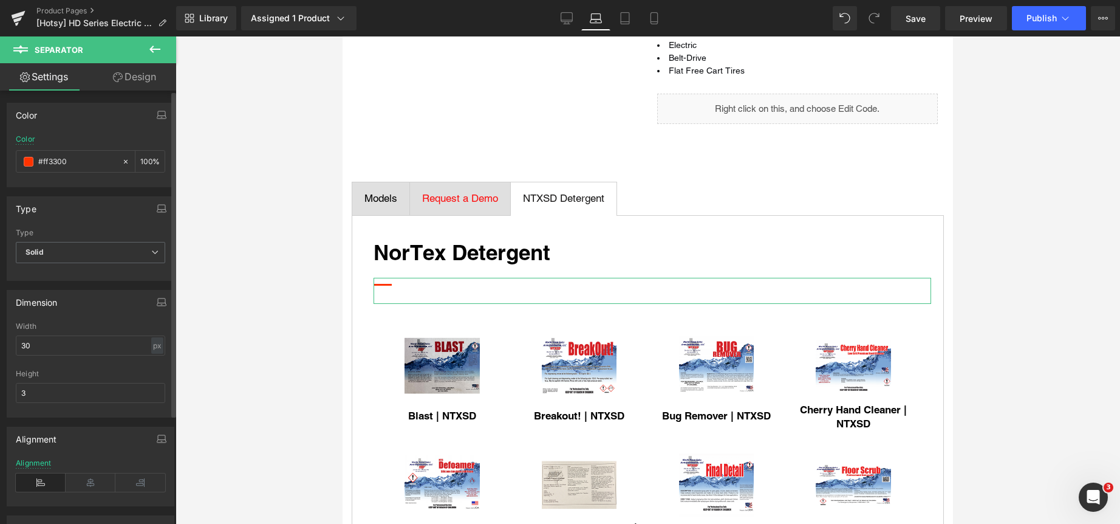
drag, startPoint x: 87, startPoint y: 482, endPoint x: 136, endPoint y: 461, distance: 53.4
click at [91, 481] on icon at bounding box center [91, 482] width 50 height 18
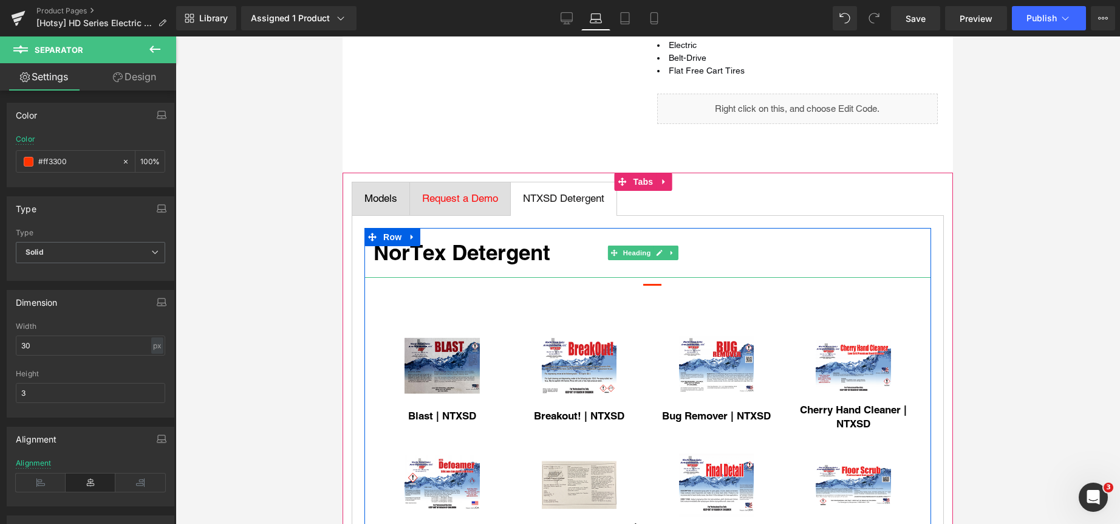
click at [445, 256] on span "NorTex Detergent" at bounding box center [462, 252] width 177 height 25
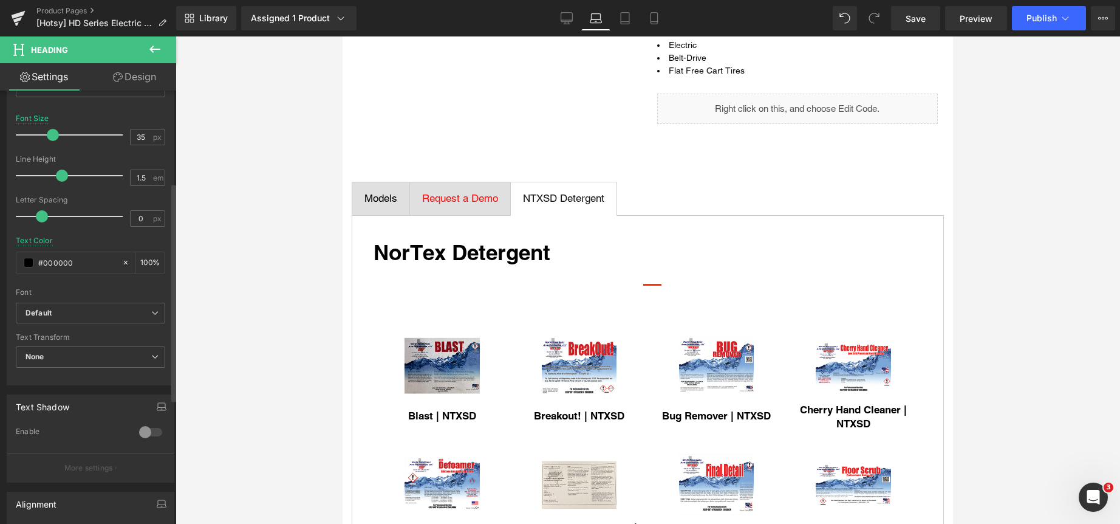
scroll to position [304, 0]
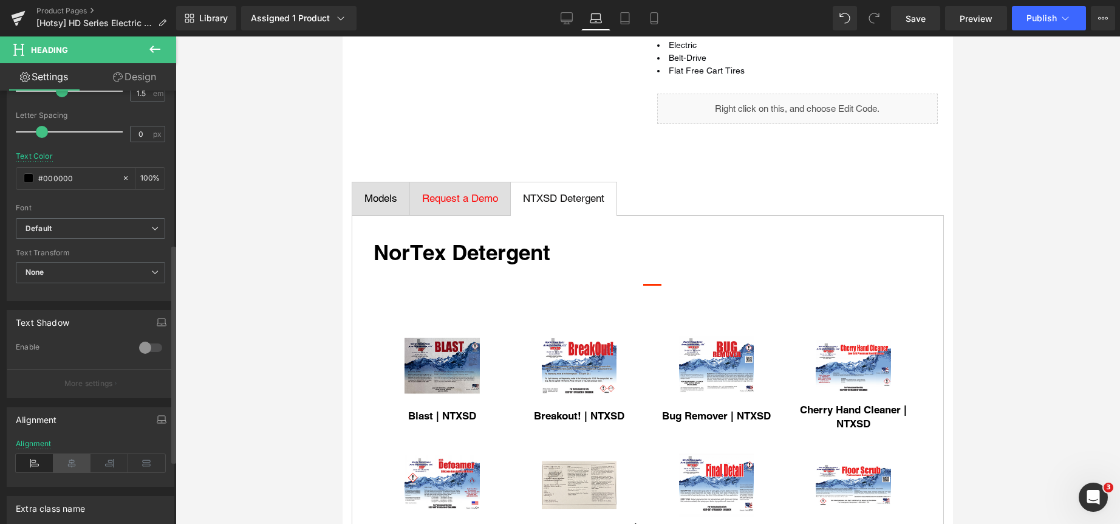
click at [70, 461] on icon at bounding box center [72, 463] width 38 height 18
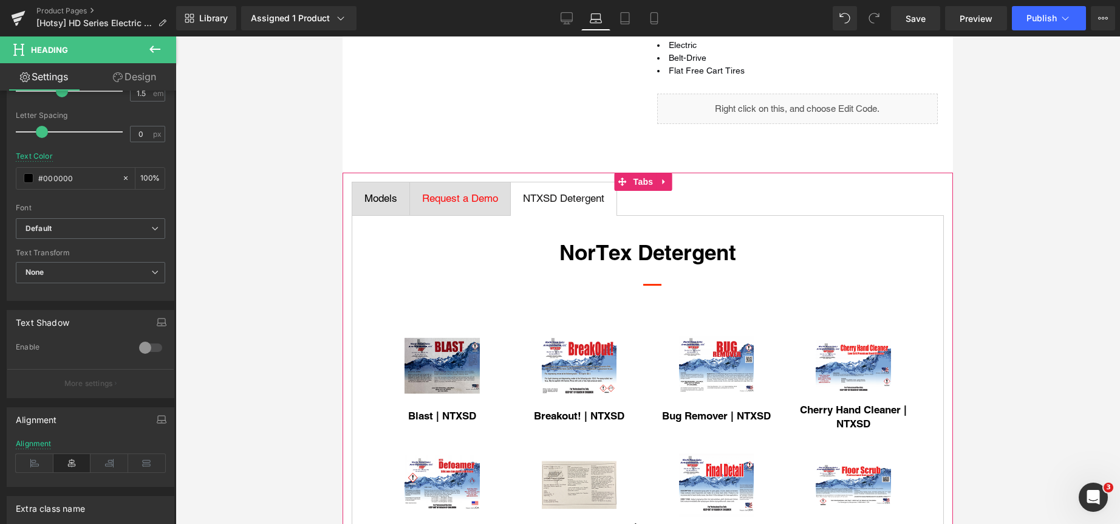
click at [459, 199] on span "Request a Demo" at bounding box center [460, 198] width 76 height 12
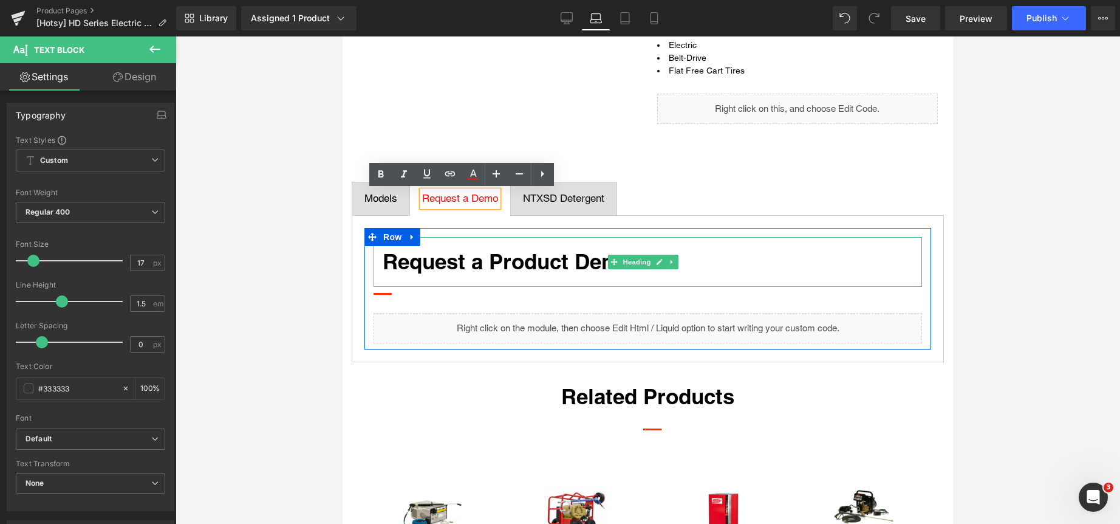
click at [478, 265] on strong "Request a Product Demo" at bounding box center [508, 261] width 250 height 25
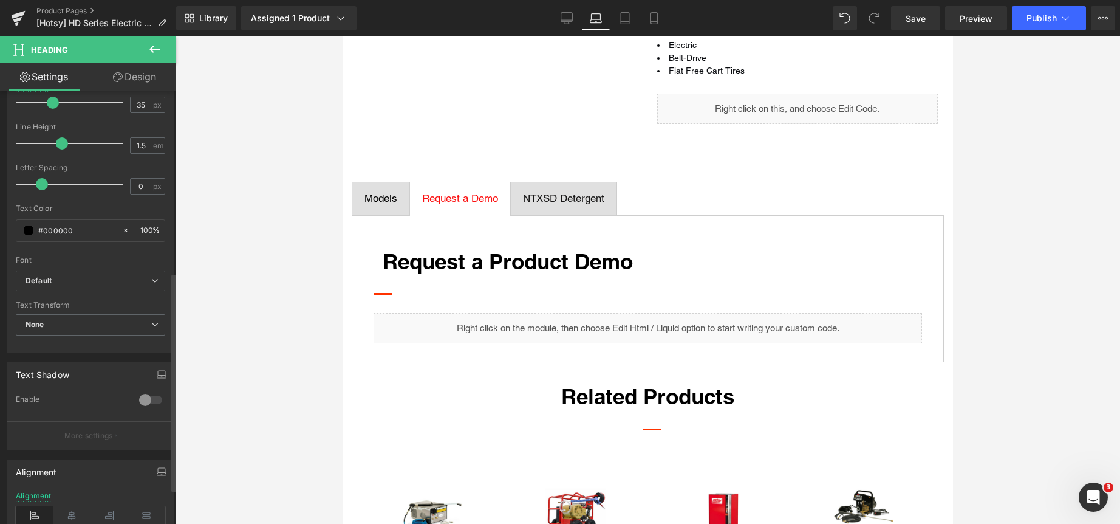
scroll to position [365, 0]
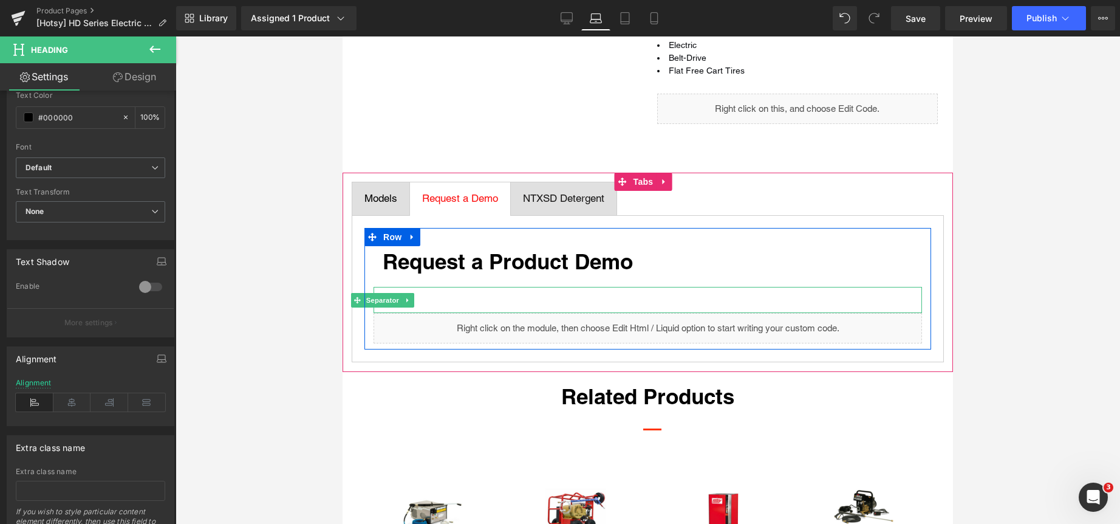
click at [439, 296] on div at bounding box center [648, 300] width 549 height 26
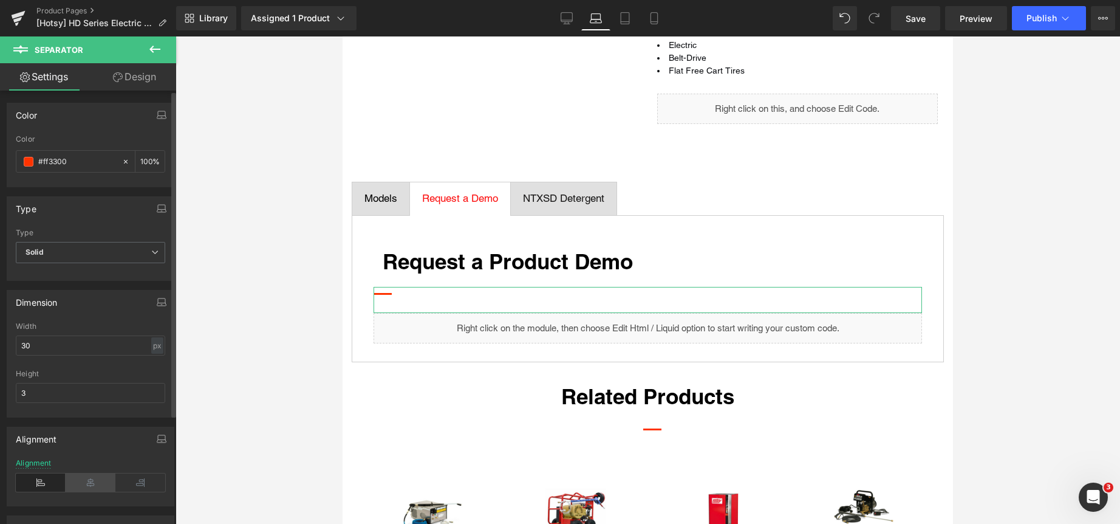
drag, startPoint x: 92, startPoint y: 478, endPoint x: 101, endPoint y: 473, distance: 9.8
click at [93, 477] on icon at bounding box center [91, 482] width 50 height 18
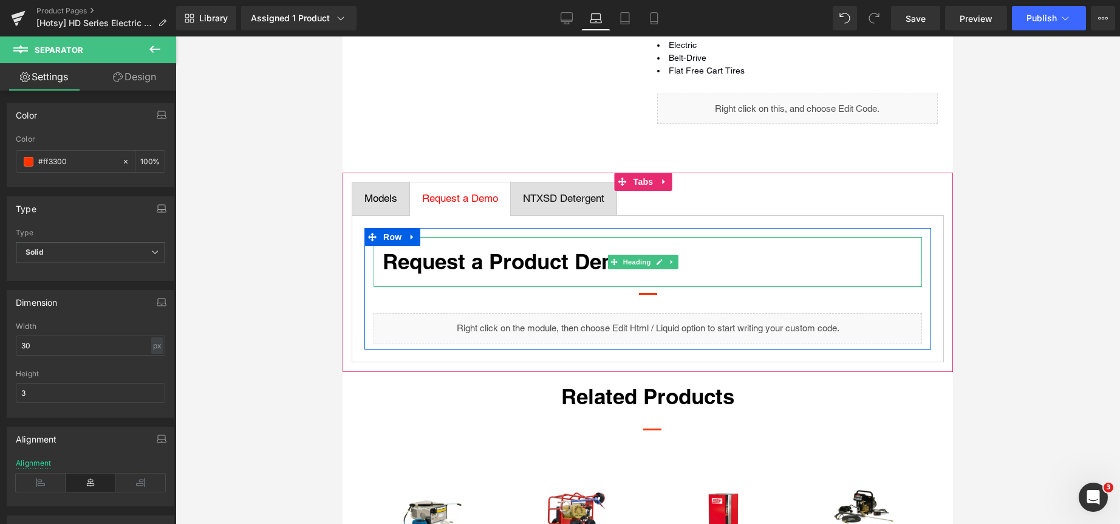
click at [498, 265] on strong "Request a Product Demo" at bounding box center [508, 261] width 250 height 25
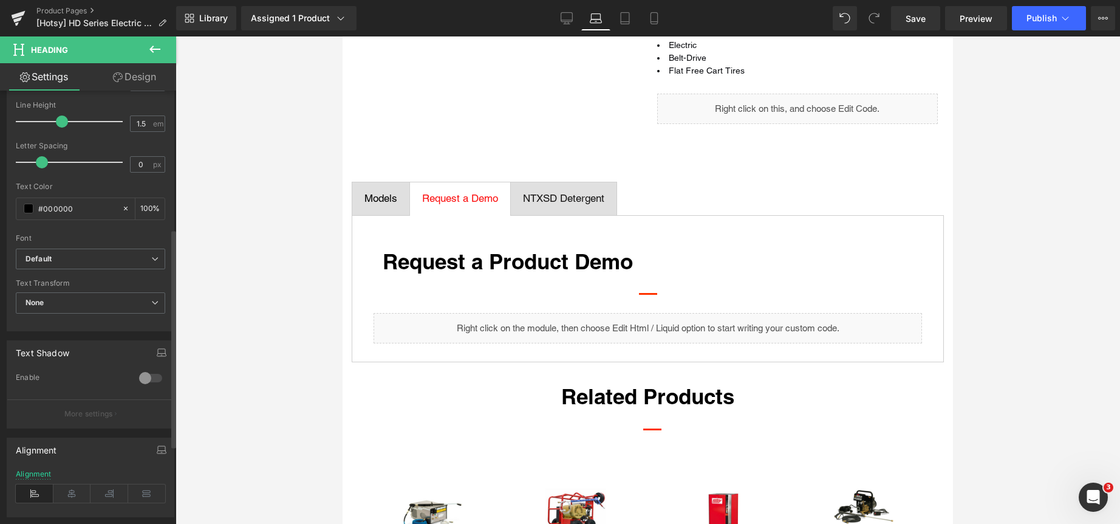
scroll to position [304, 0]
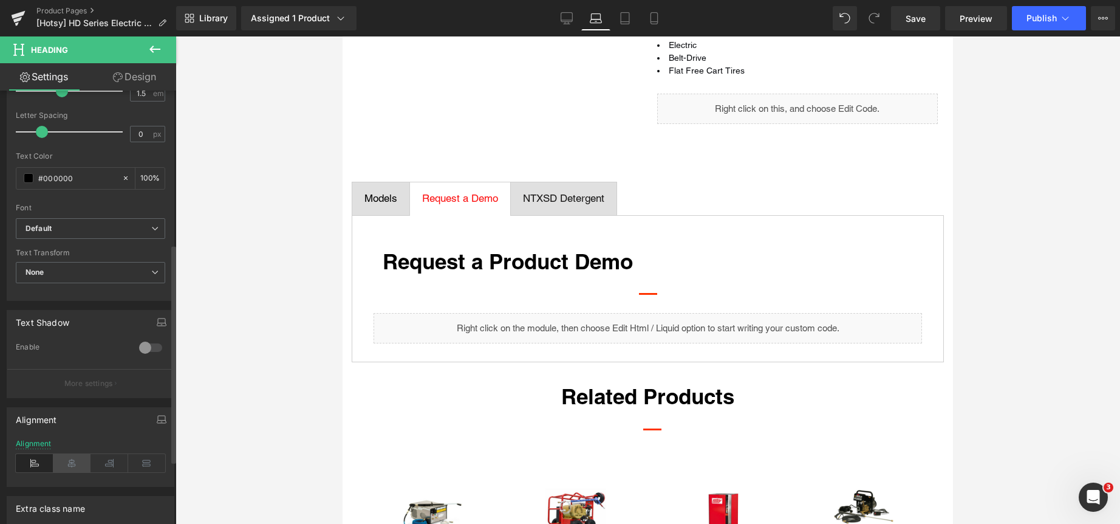
click at [77, 461] on icon at bounding box center [72, 463] width 38 height 18
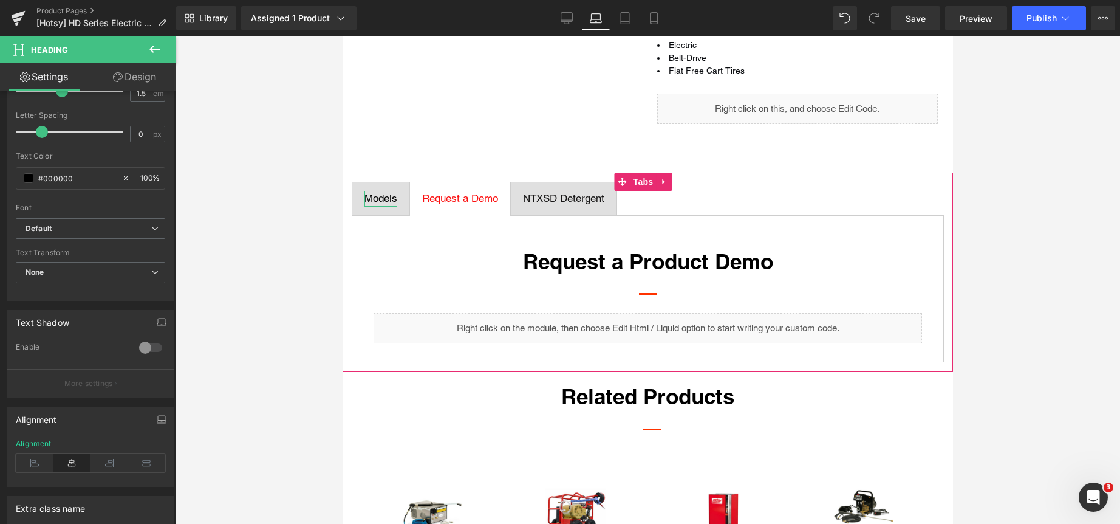
click at [375, 199] on div "Models" at bounding box center [381, 199] width 33 height 16
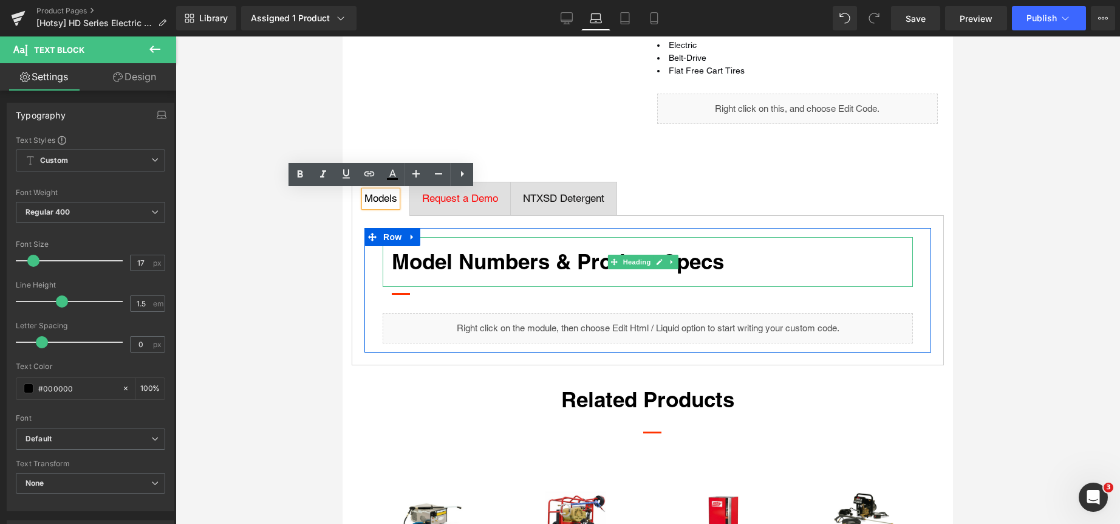
click at [479, 265] on strong "Model Numbers & Product Specs" at bounding box center [558, 261] width 332 height 25
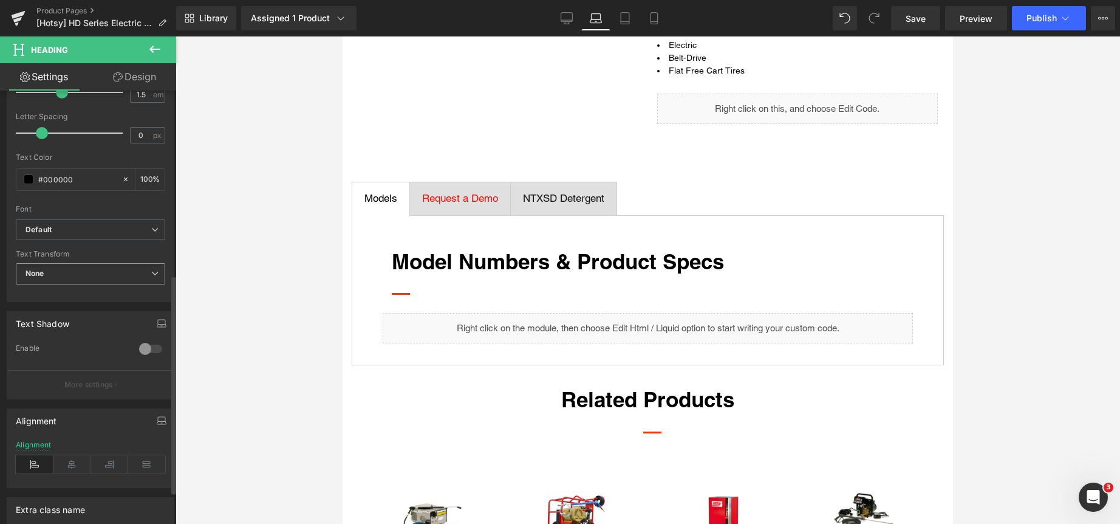
scroll to position [365, 0]
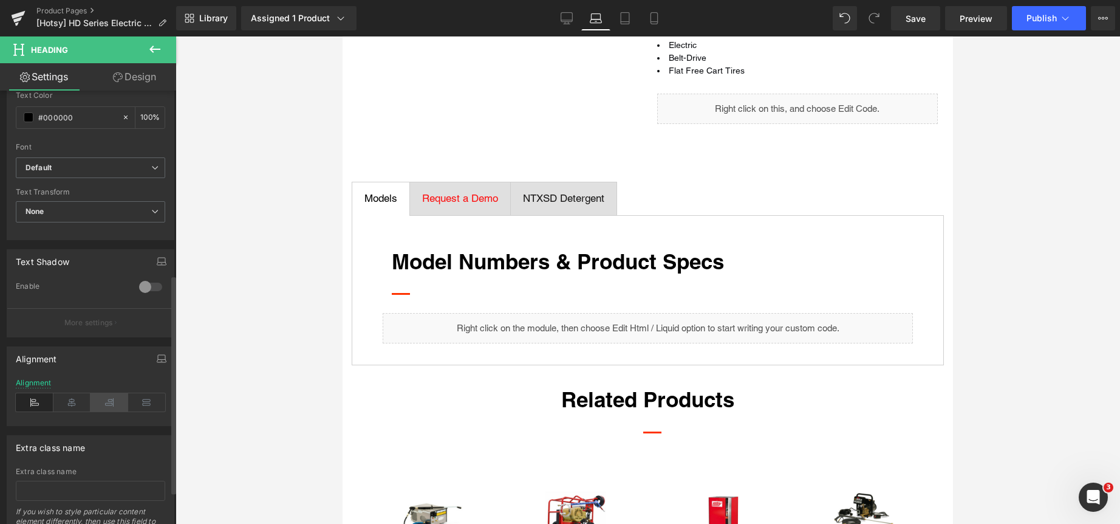
click at [75, 401] on icon at bounding box center [72, 402] width 38 height 18
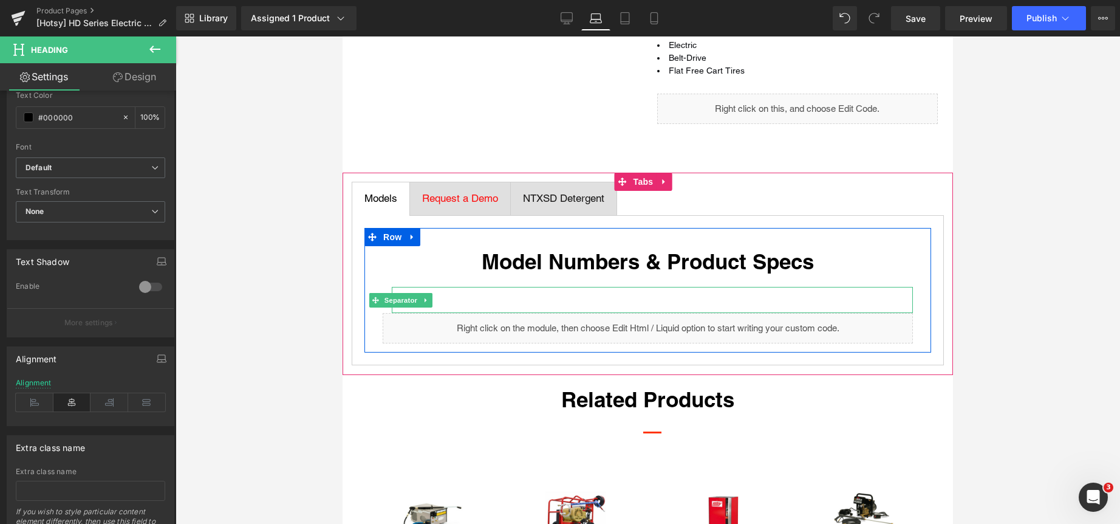
click at [470, 292] on div at bounding box center [652, 300] width 521 height 26
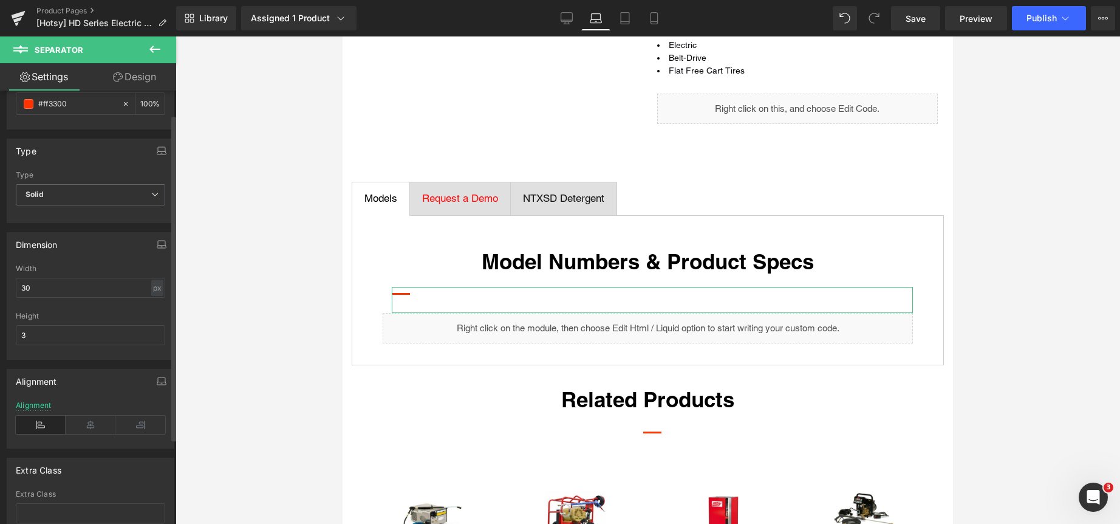
scroll to position [61, 0]
click at [91, 410] on div "Alignment" at bounding box center [90, 421] width 149 height 47
drag, startPoint x: 84, startPoint y: 425, endPoint x: 103, endPoint y: 420, distance: 19.5
click at [86, 424] on icon at bounding box center [91, 422] width 50 height 18
click at [635, 24] on link "Tablet" at bounding box center [625, 18] width 29 height 24
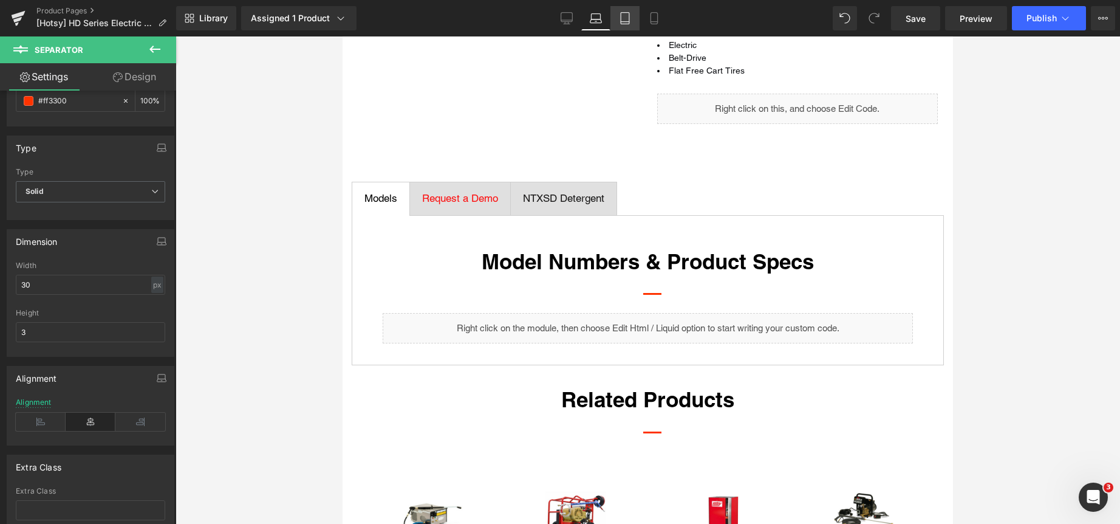
type input "100"
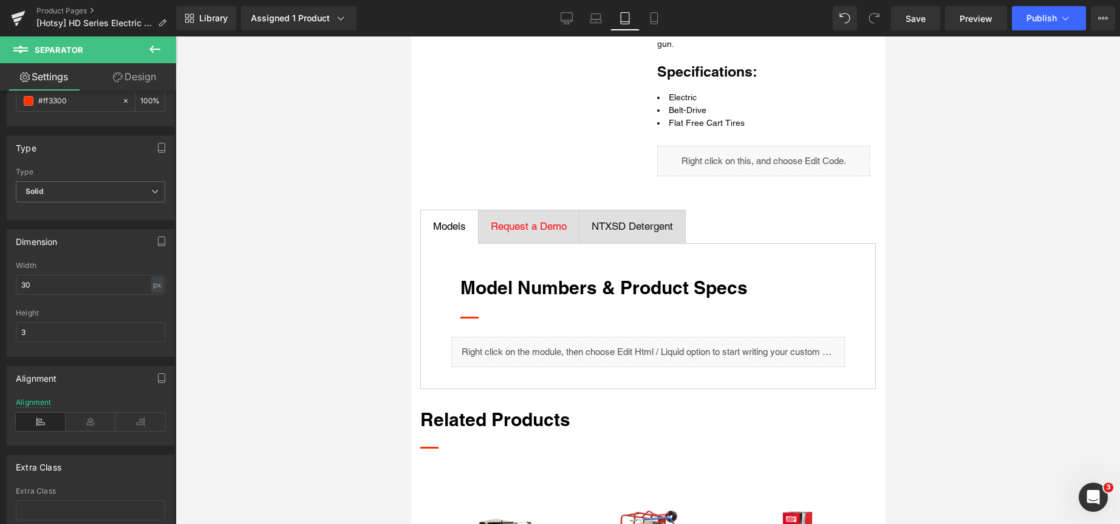
scroll to position [464, 0]
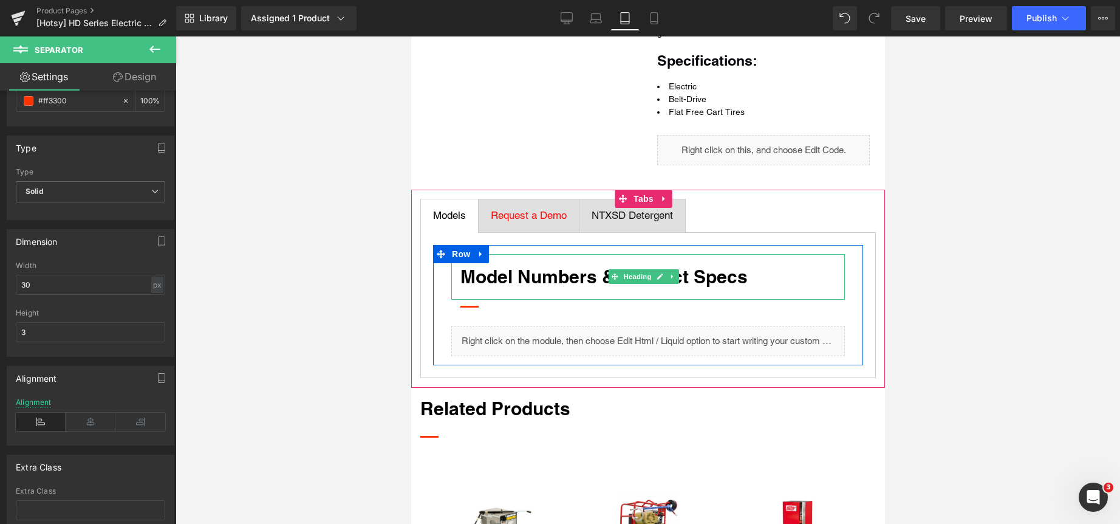
click at [493, 268] on strong "Model Numbers & Product Specs" at bounding box center [603, 276] width 287 height 22
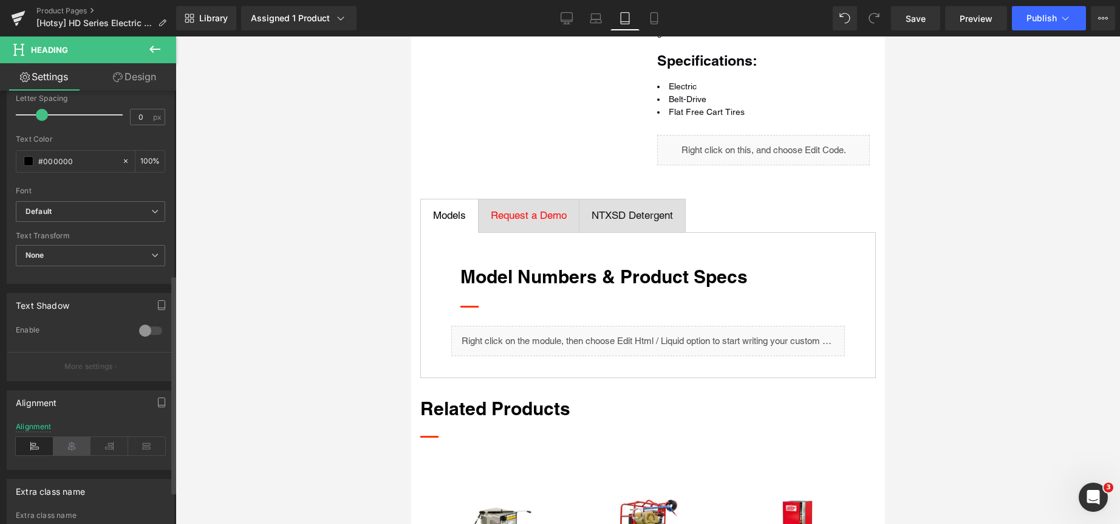
scroll to position [365, 0]
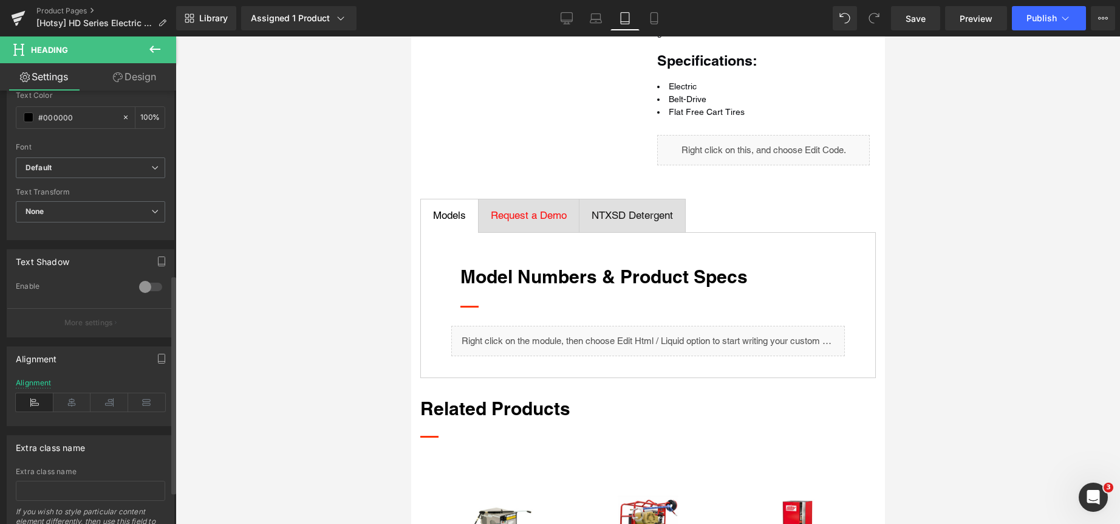
drag, startPoint x: 77, startPoint y: 402, endPoint x: 146, endPoint y: 381, distance: 72.5
click at [79, 400] on icon at bounding box center [72, 402] width 38 height 18
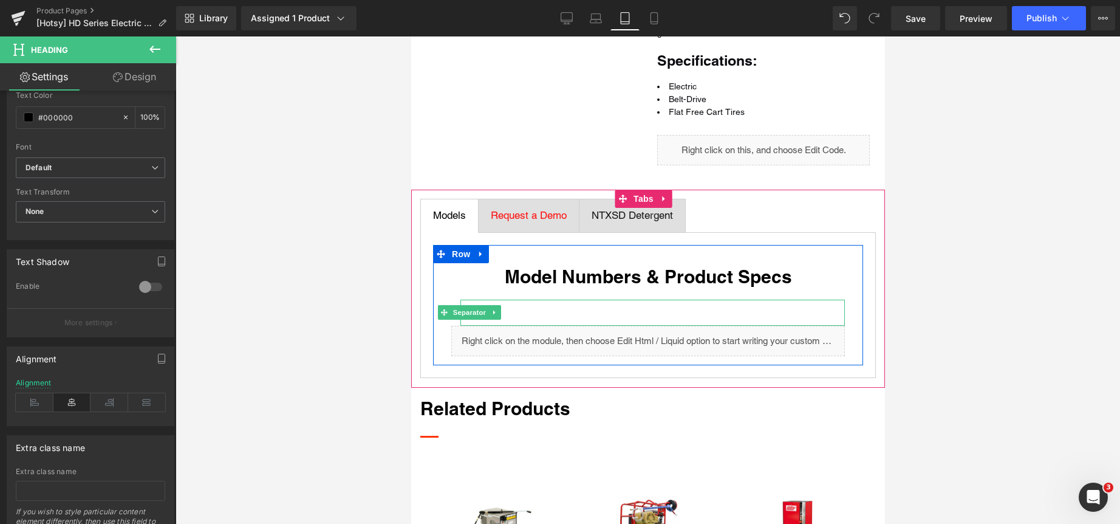
click at [501, 300] on div at bounding box center [652, 313] width 385 height 26
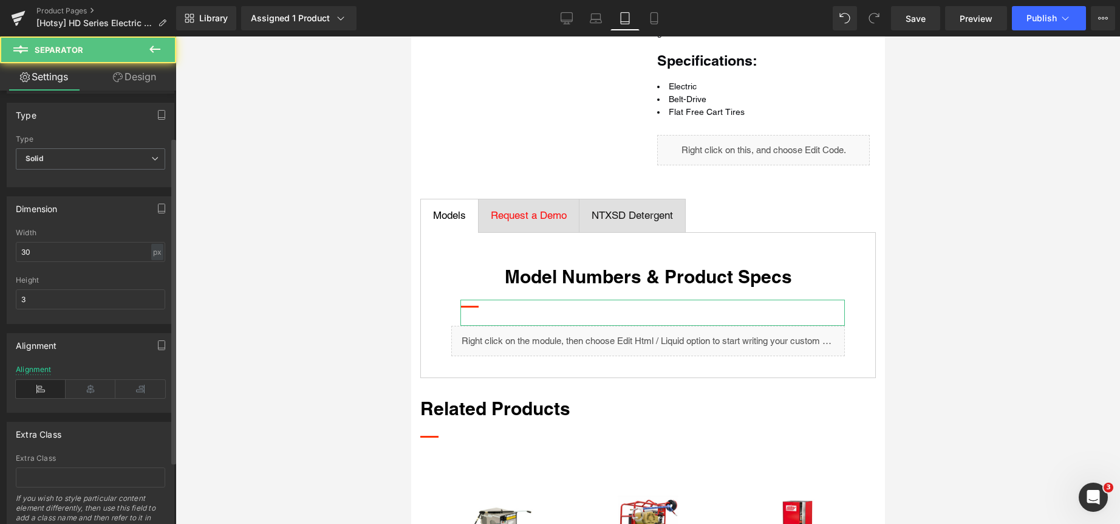
scroll to position [145, 0]
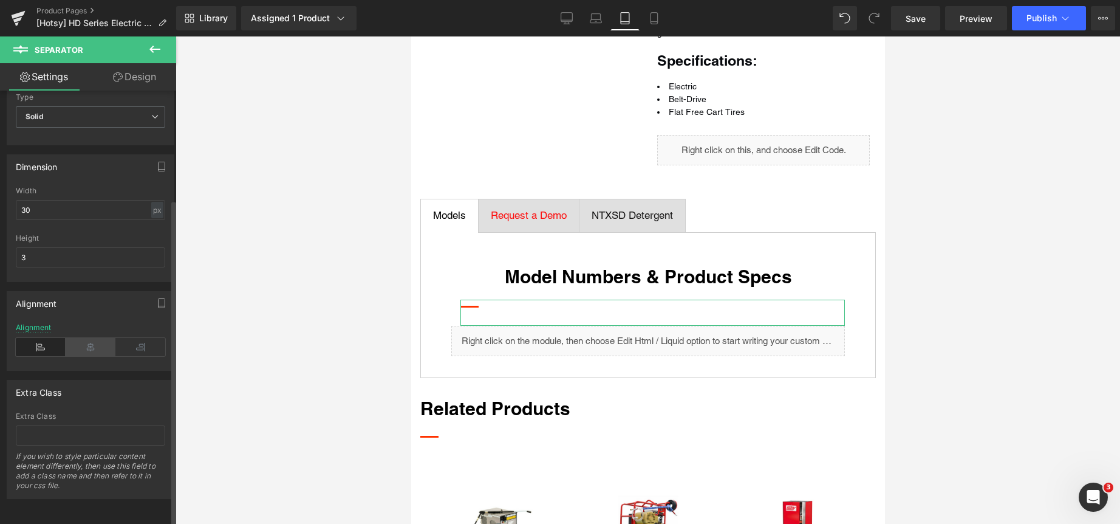
click at [92, 338] on icon at bounding box center [91, 347] width 50 height 18
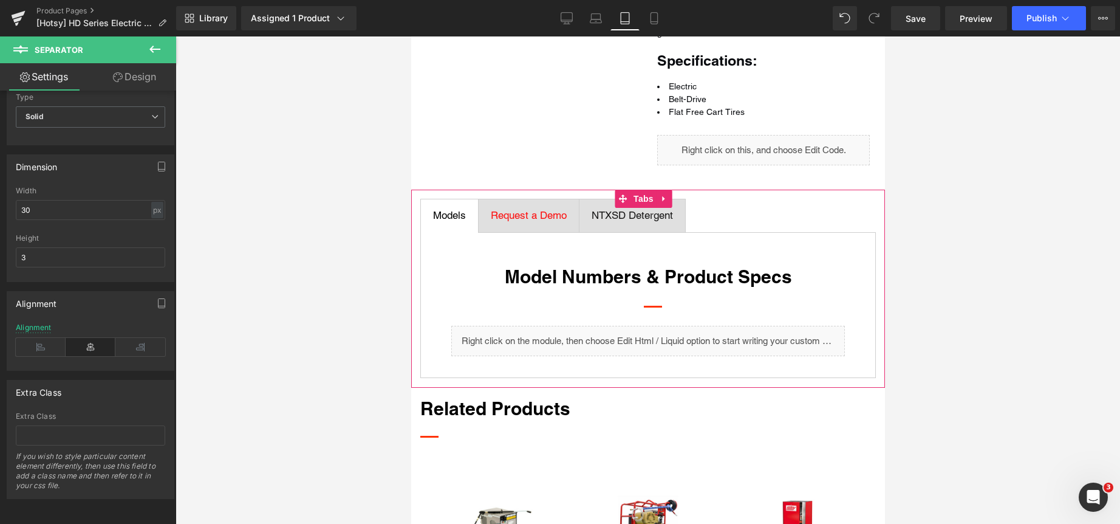
click at [516, 209] on span "Request a Demo" at bounding box center [528, 215] width 76 height 12
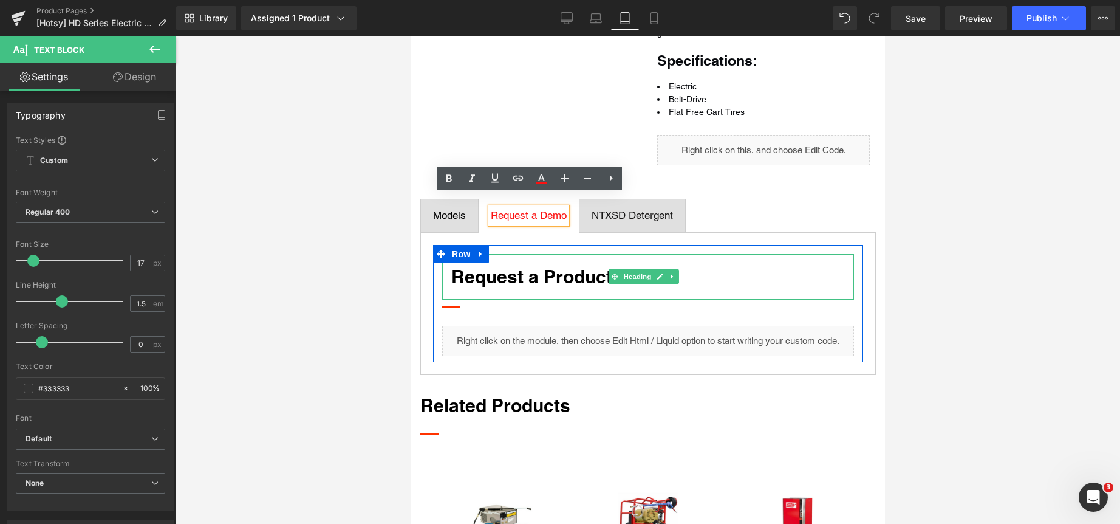
click at [506, 265] on strong "Request a Product Demo" at bounding box center [559, 276] width 217 height 22
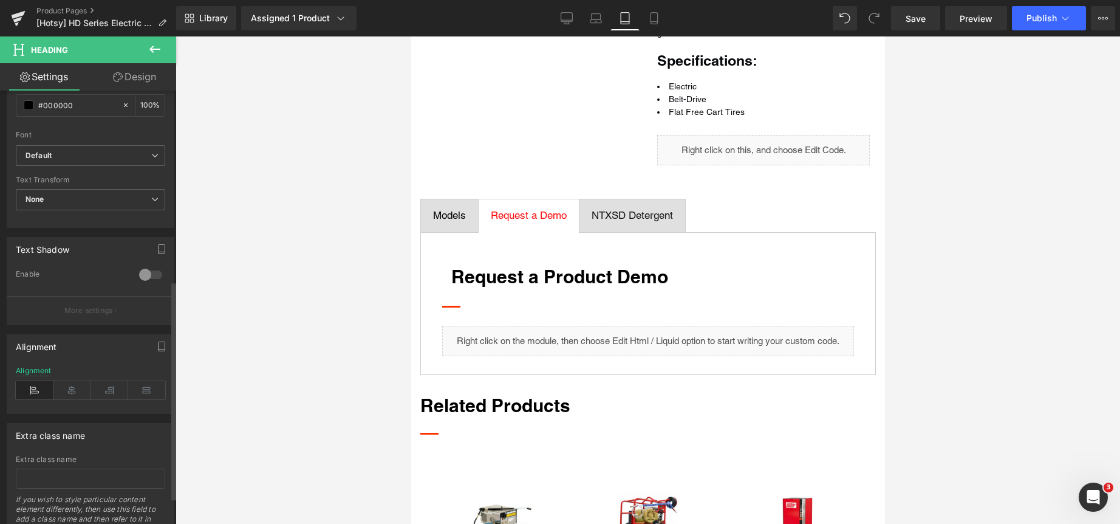
scroll to position [425, 0]
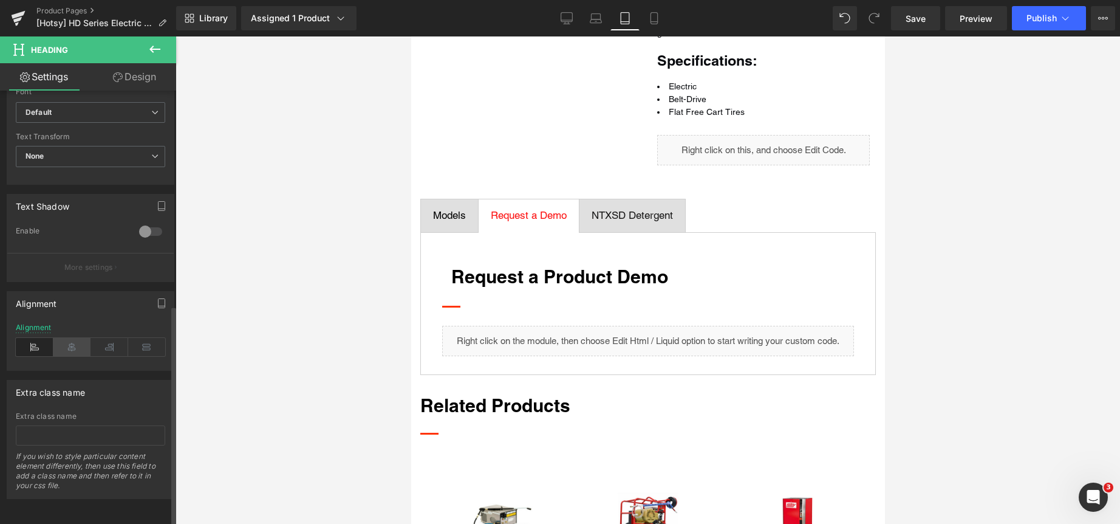
click at [70, 339] on icon at bounding box center [72, 347] width 38 height 18
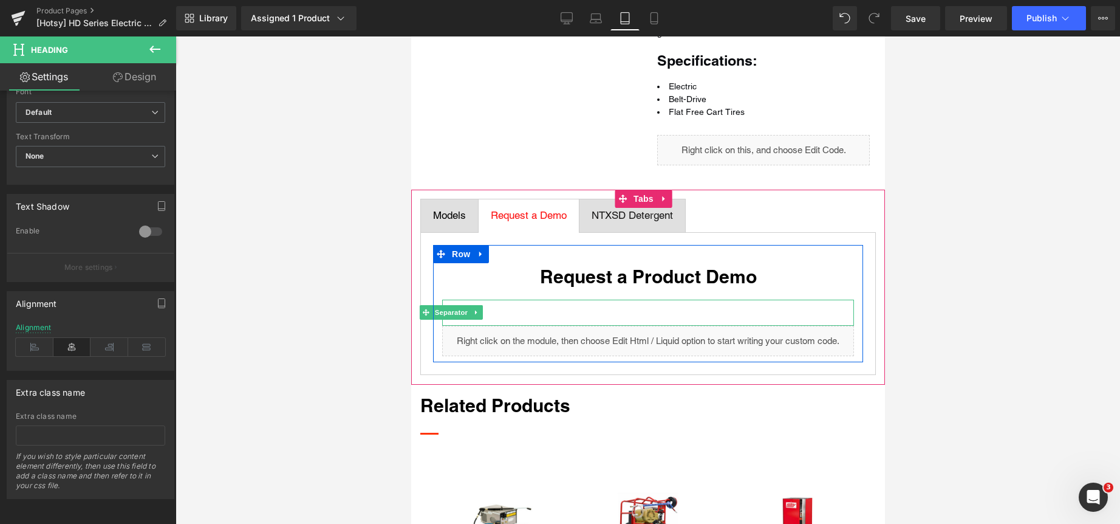
click at [497, 300] on div at bounding box center [648, 313] width 412 height 26
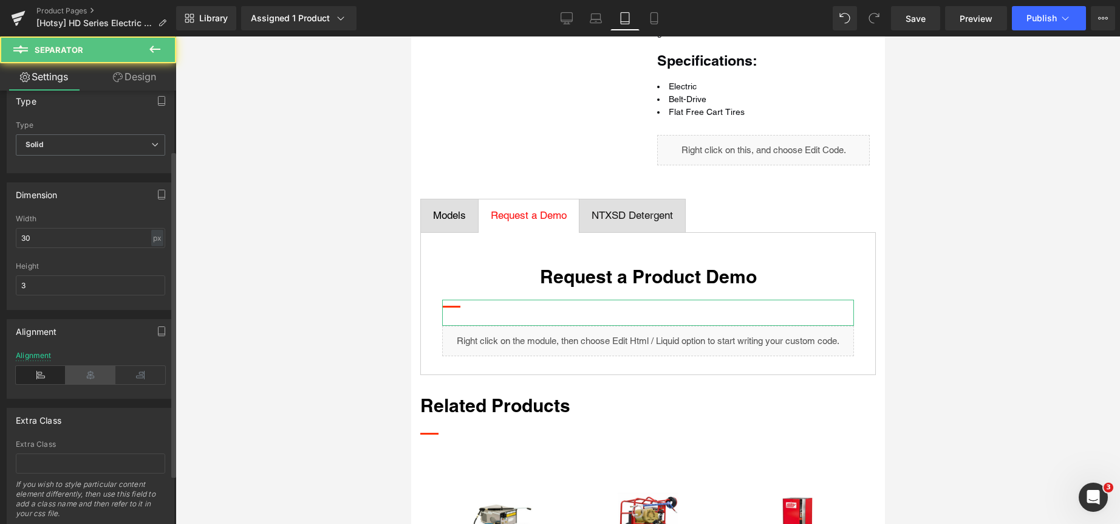
scroll to position [122, 0]
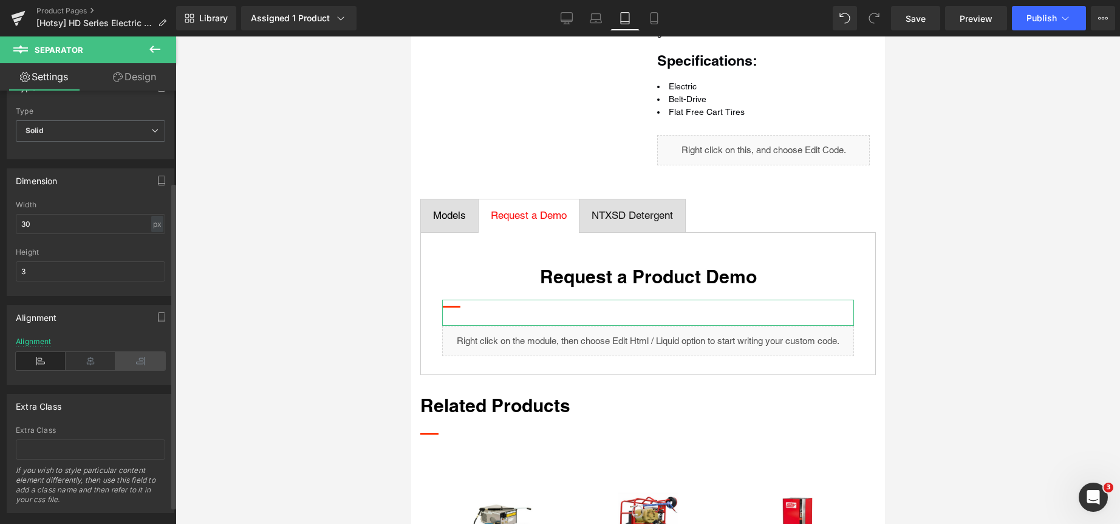
drag, startPoint x: 86, startPoint y: 361, endPoint x: 147, endPoint y: 357, distance: 60.9
click at [87, 361] on icon at bounding box center [91, 361] width 50 height 18
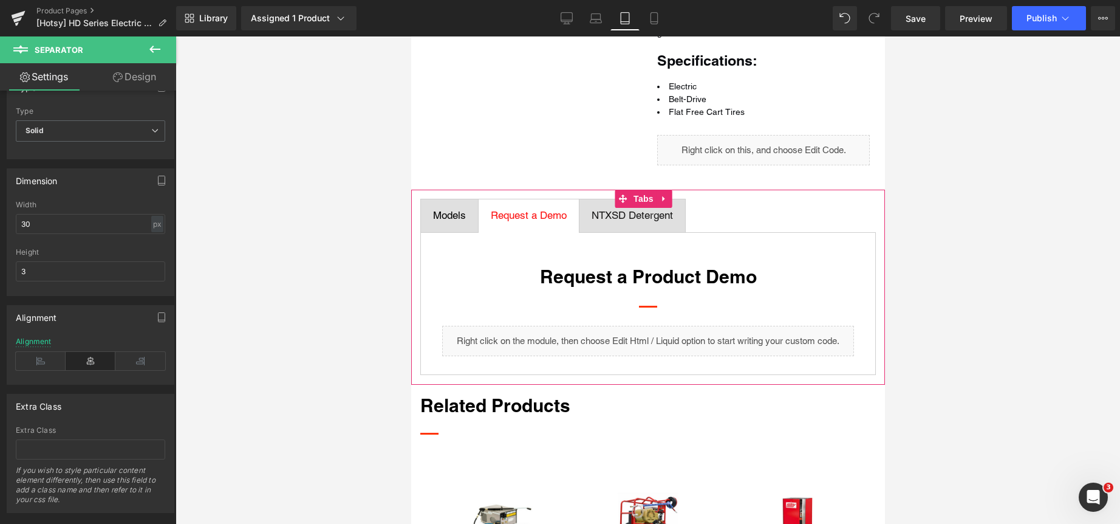
click at [649, 208] on div "NTXSD Detergent Text Block" at bounding box center [631, 216] width 81 height 16
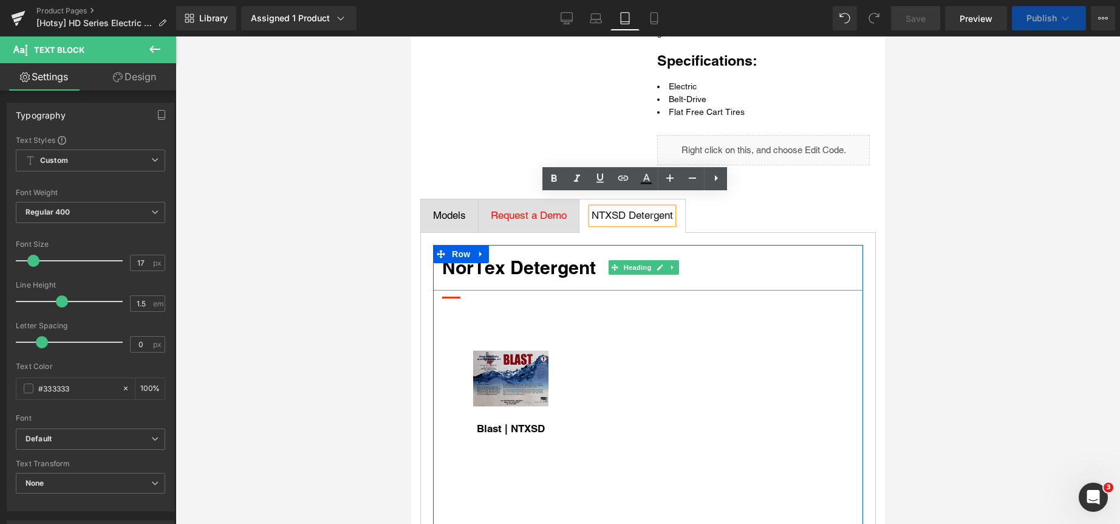
click at [538, 257] on span "NorTex Detergent" at bounding box center [519, 267] width 154 height 22
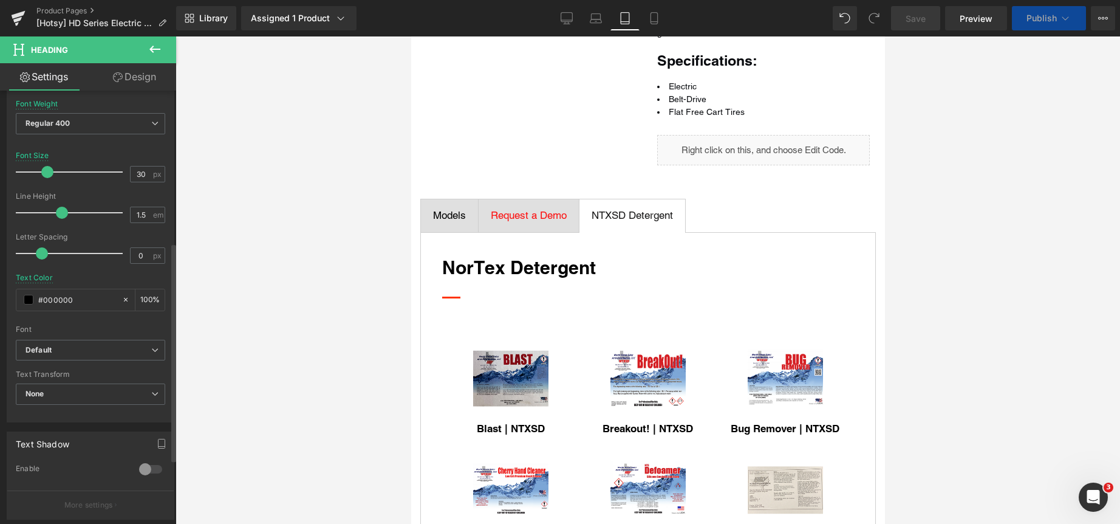
scroll to position [365, 0]
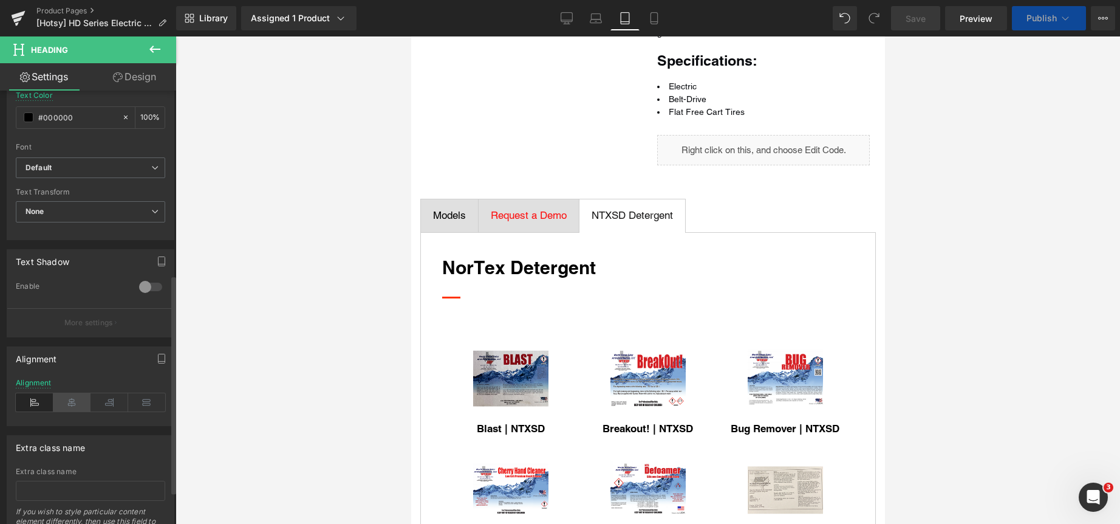
drag, startPoint x: 71, startPoint y: 402, endPoint x: 87, endPoint y: 397, distance: 17.1
click at [72, 402] on icon at bounding box center [72, 402] width 38 height 18
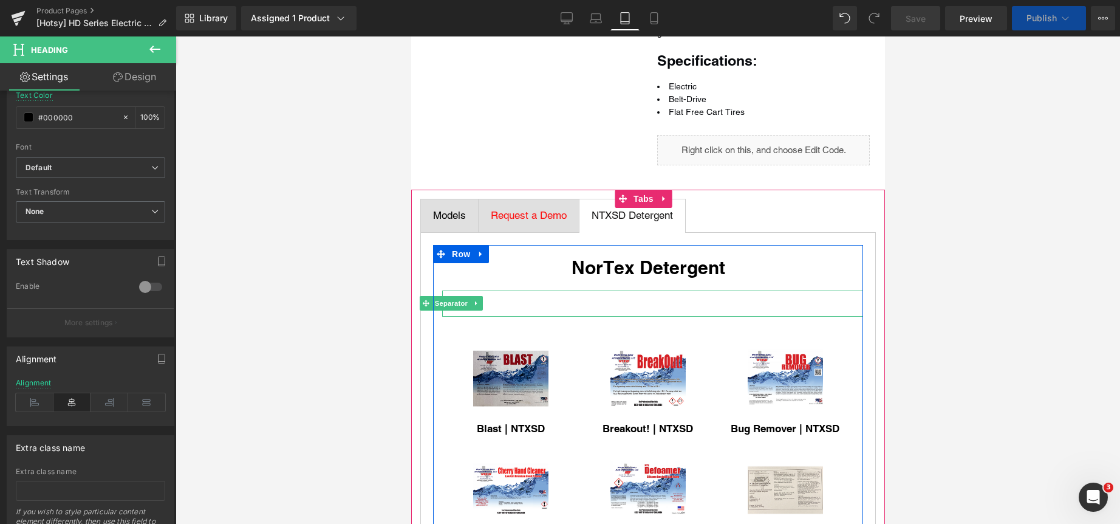
click at [502, 290] on div at bounding box center [652, 303] width 421 height 26
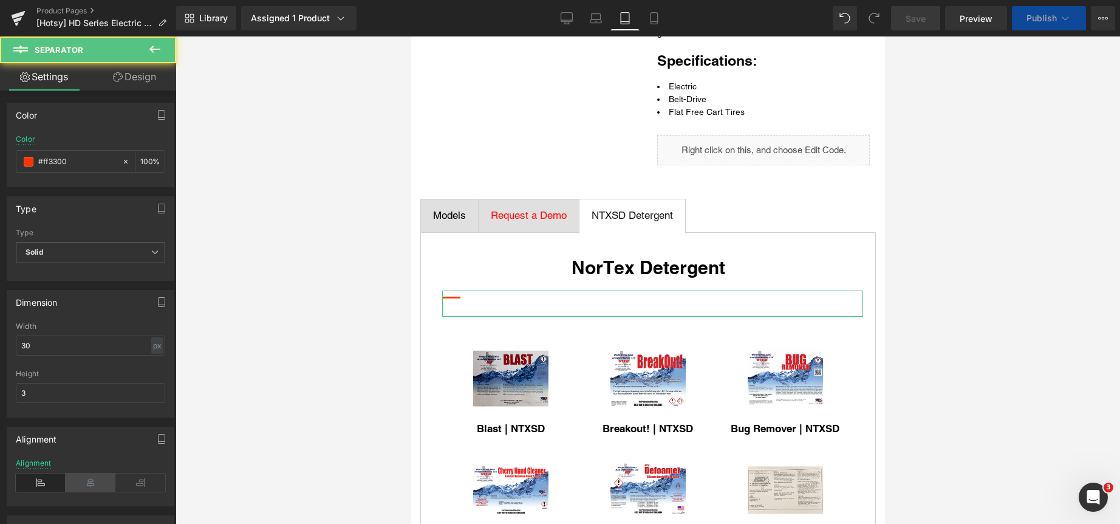
scroll to position [145, 0]
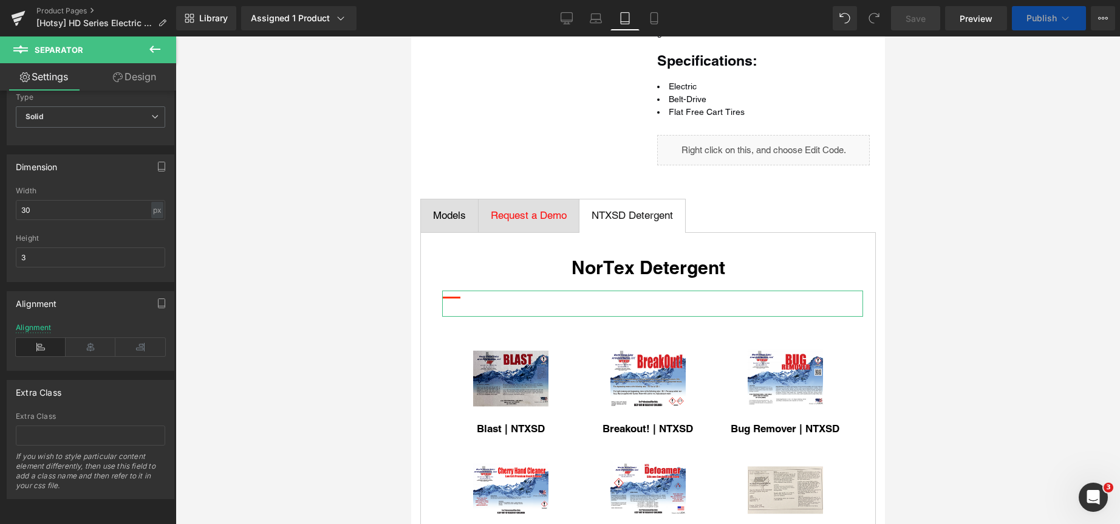
click at [86, 327] on div "Alignment" at bounding box center [90, 346] width 149 height 47
click at [90, 338] on icon at bounding box center [91, 347] width 50 height 18
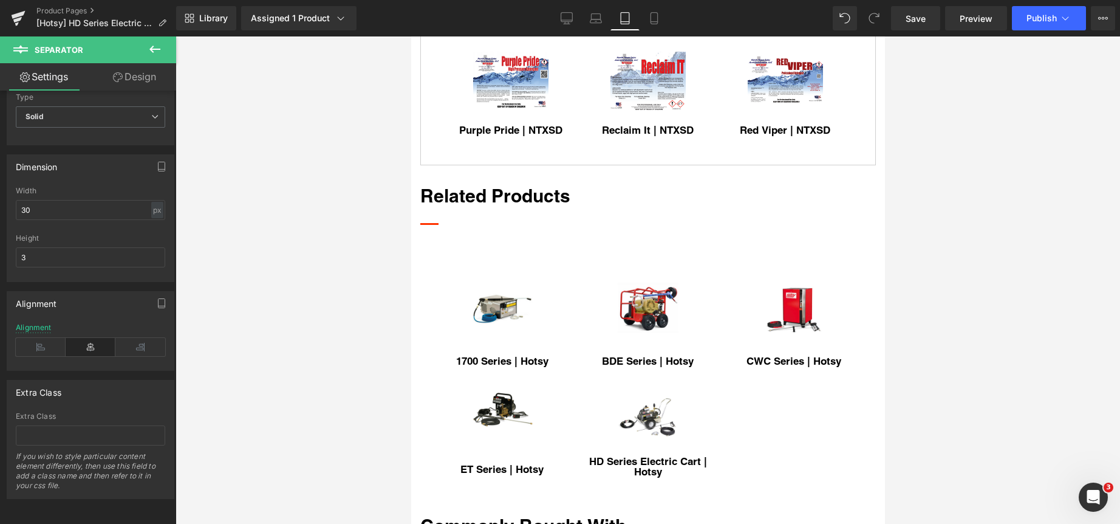
scroll to position [1679, 0]
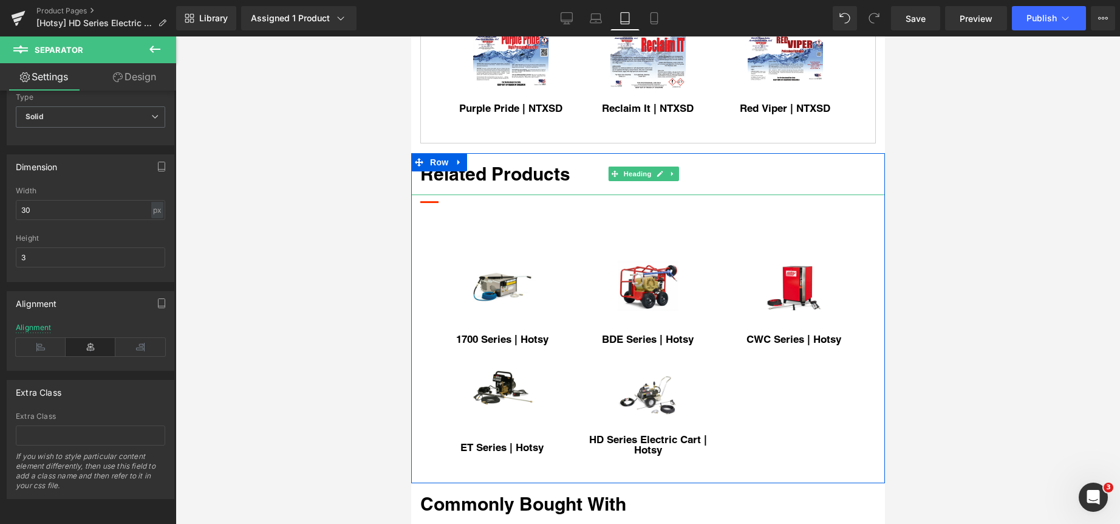
click at [580, 162] on h2 "Related Products" at bounding box center [648, 174] width 456 height 24
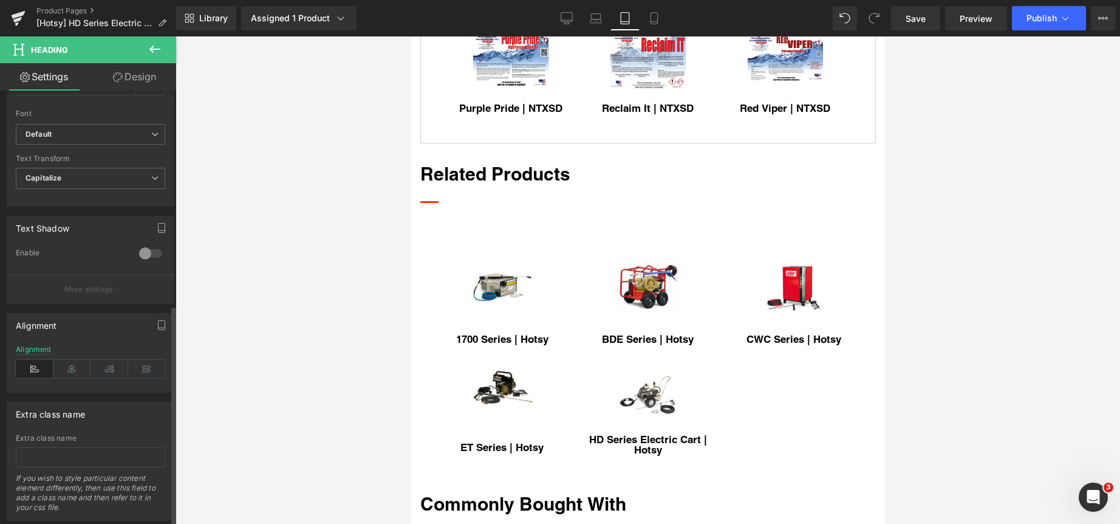
scroll to position [425, 0]
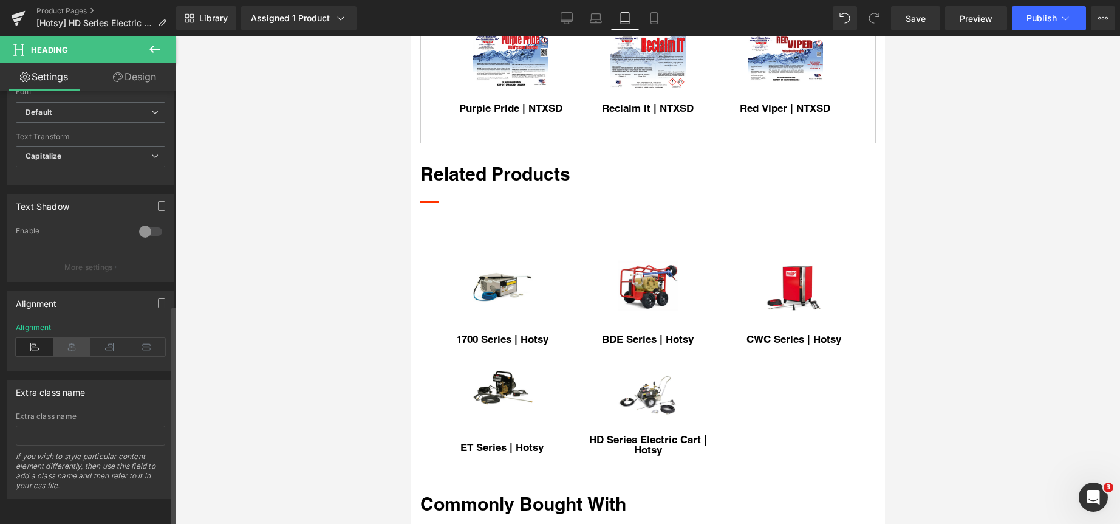
click at [73, 338] on icon at bounding box center [72, 347] width 38 height 18
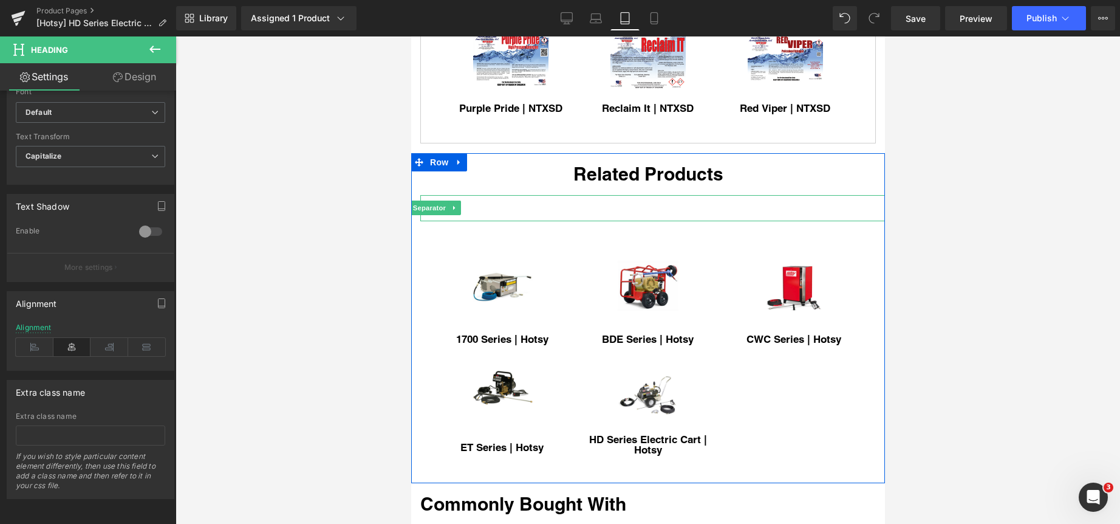
click at [498, 195] on div at bounding box center [652, 208] width 465 height 26
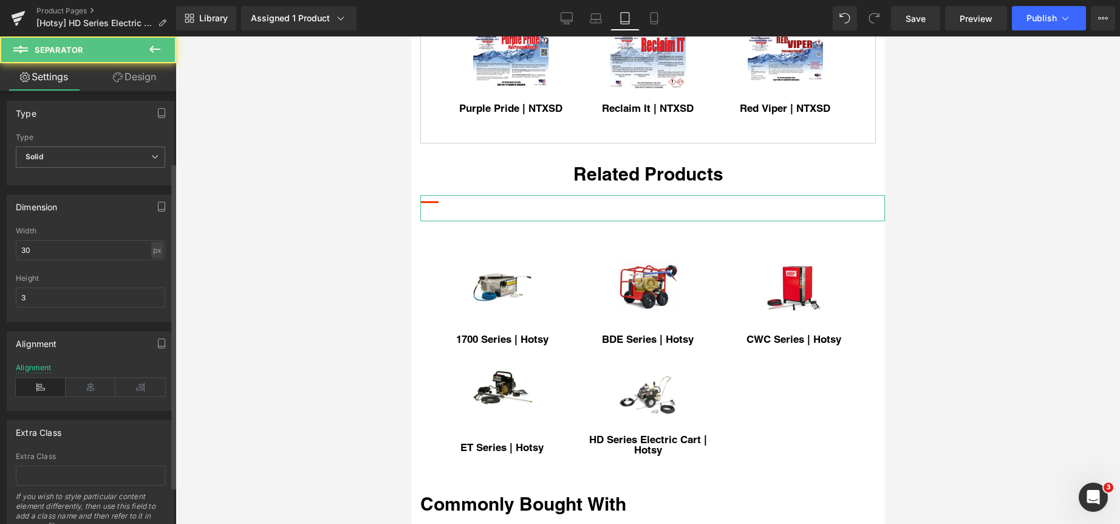
scroll to position [145, 0]
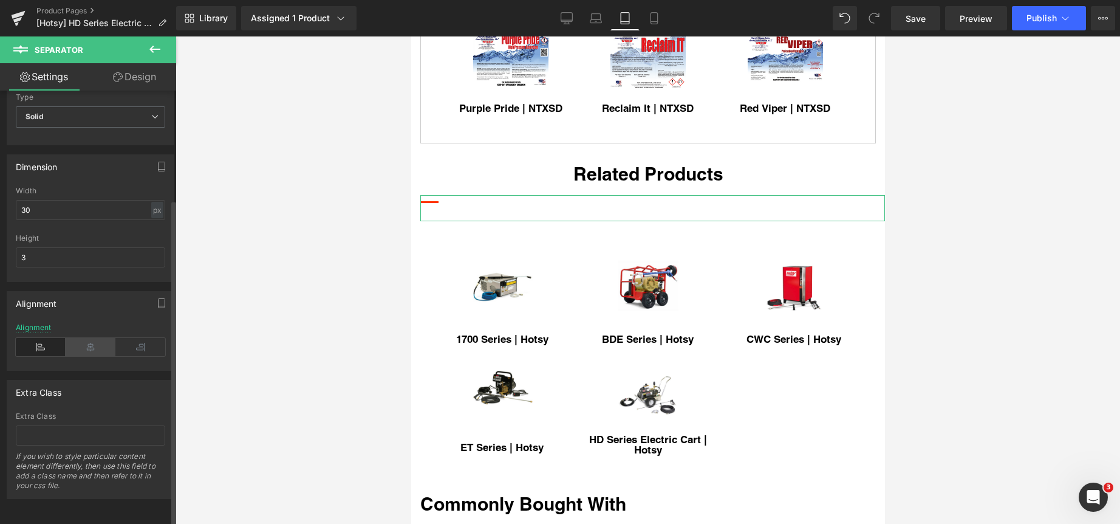
click at [86, 338] on icon at bounding box center [91, 347] width 50 height 18
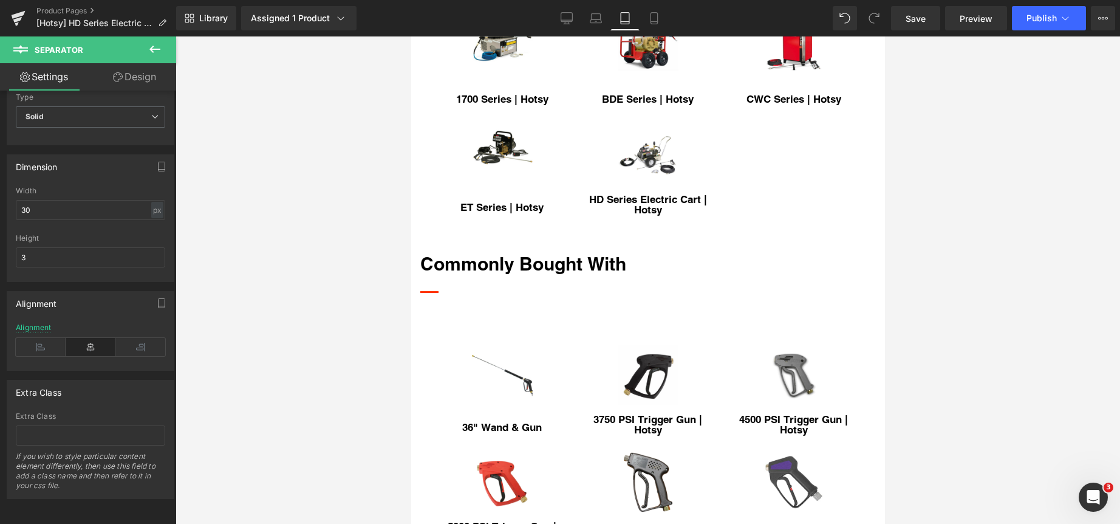
scroll to position [1922, 0]
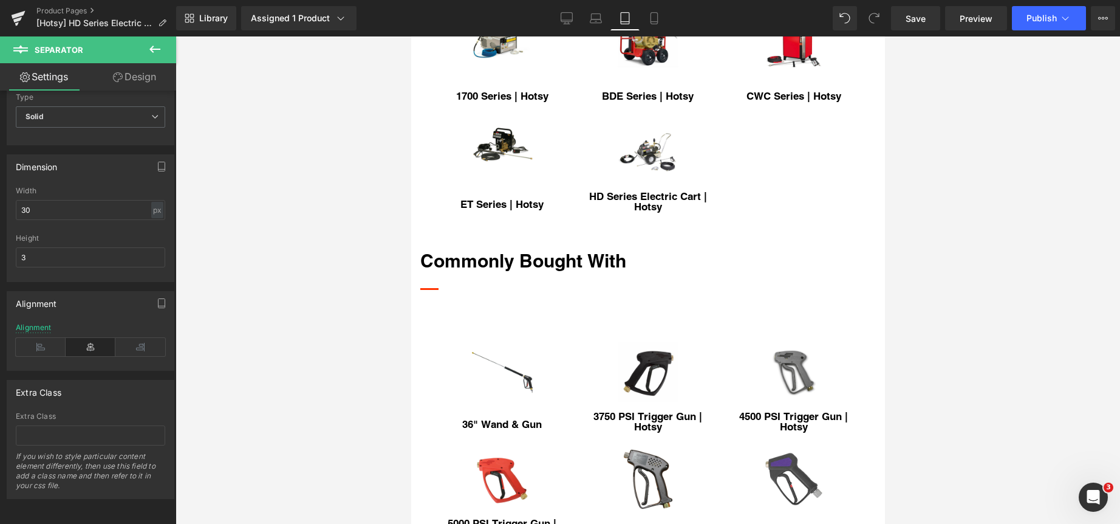
click at [518, 249] on h2 "commonly bought with" at bounding box center [648, 261] width 456 height 24
drag, startPoint x: 74, startPoint y: 332, endPoint x: 246, endPoint y: 319, distance: 172.5
click at [75, 338] on icon at bounding box center [72, 347] width 38 height 18
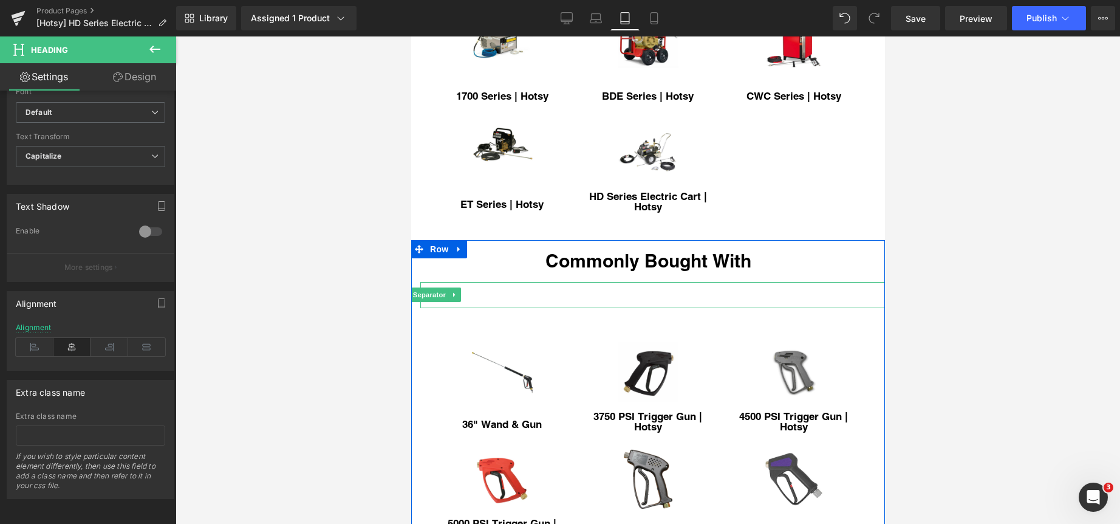
click at [487, 282] on div at bounding box center [652, 295] width 465 height 26
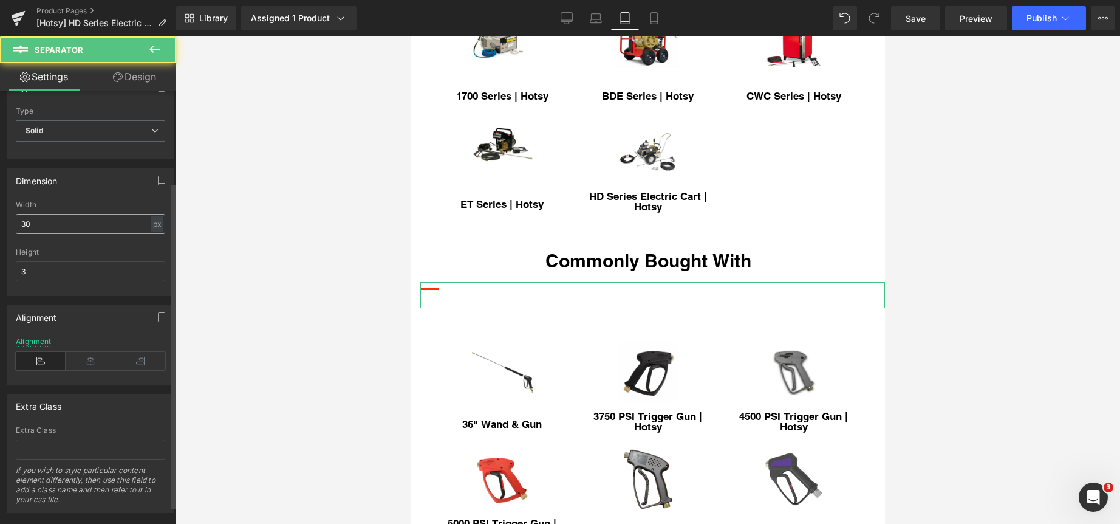
scroll to position [145, 0]
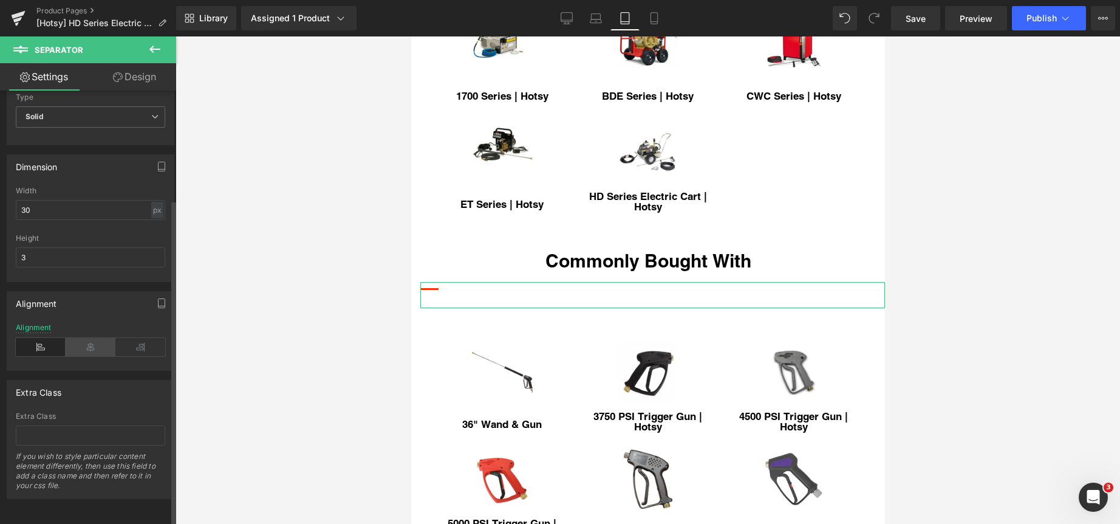
click at [93, 338] on icon at bounding box center [91, 347] width 50 height 18
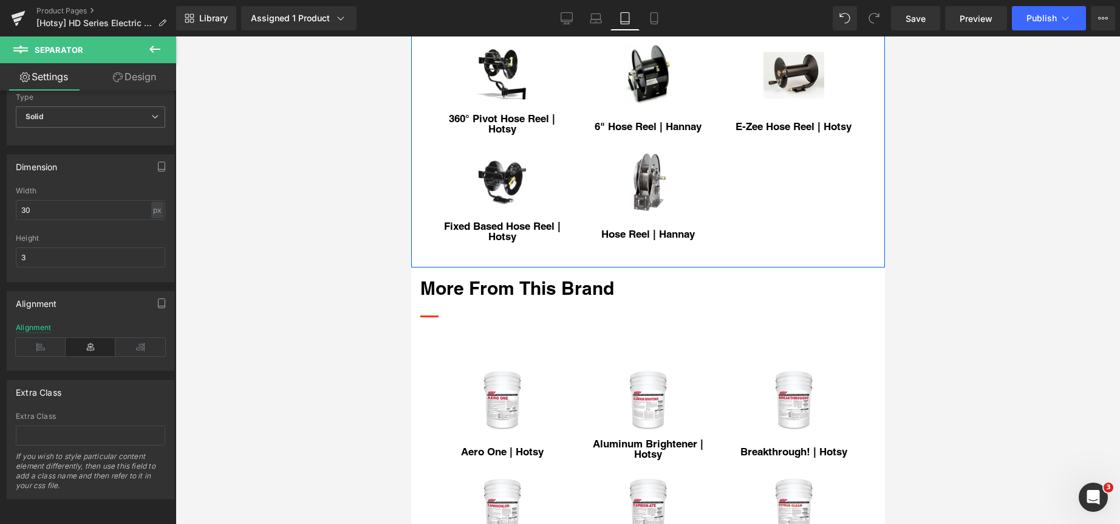
scroll to position [2833, 0]
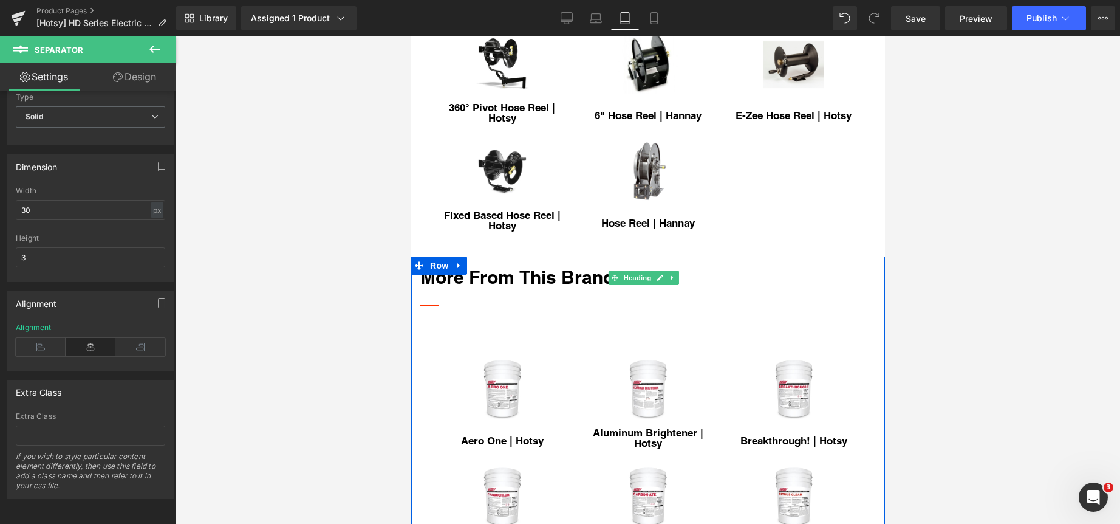
click at [529, 265] on h2 "more from this brand" at bounding box center [648, 277] width 456 height 24
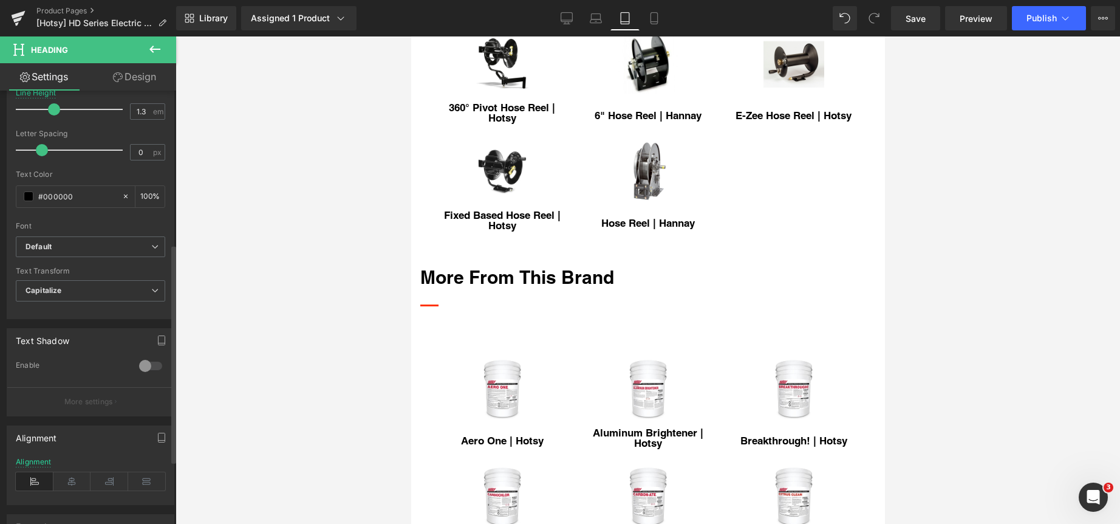
scroll to position [304, 0]
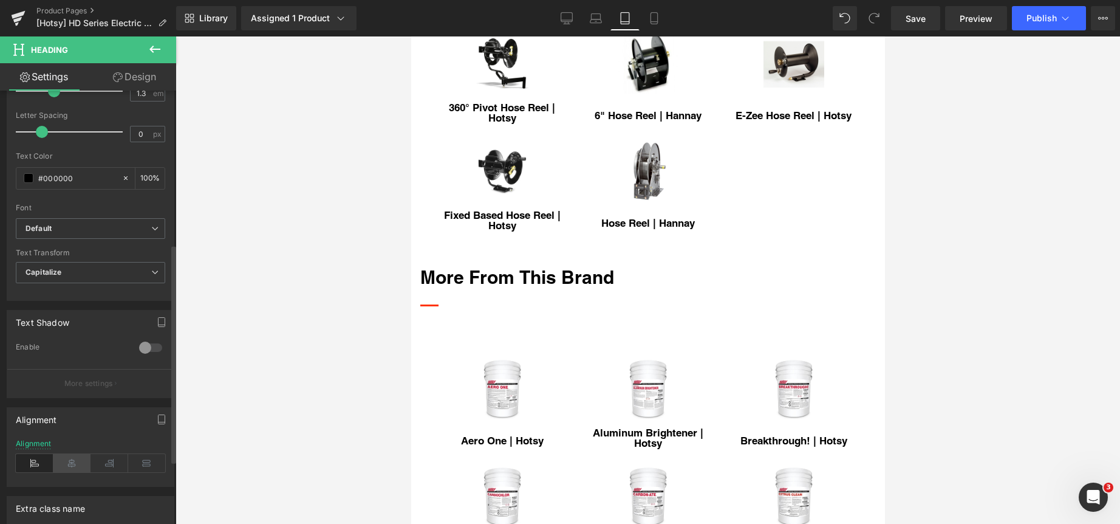
drag, startPoint x: 70, startPoint y: 459, endPoint x: 269, endPoint y: 412, distance: 204.2
click at [70, 458] on icon at bounding box center [72, 463] width 38 height 18
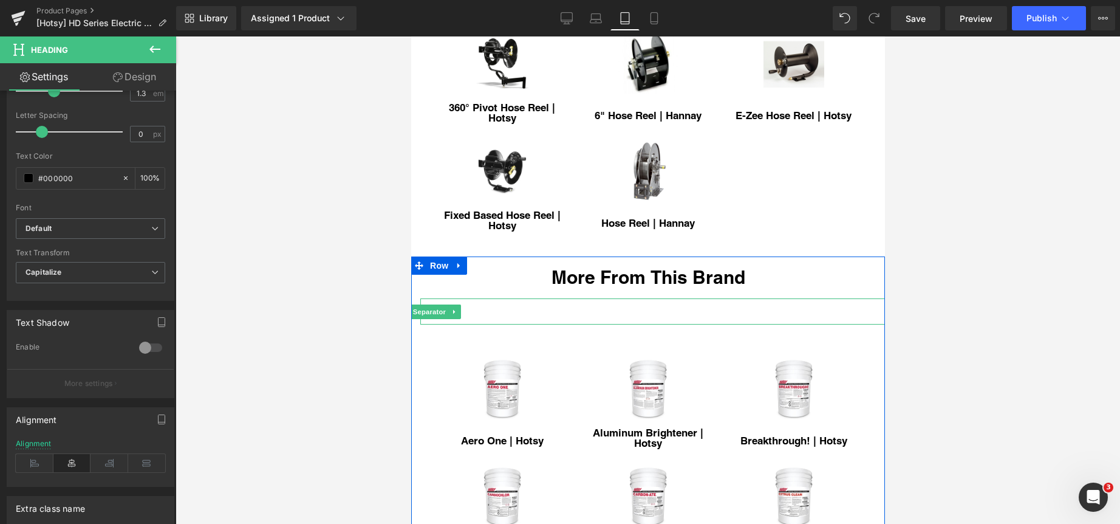
click at [485, 298] on div at bounding box center [652, 311] width 465 height 26
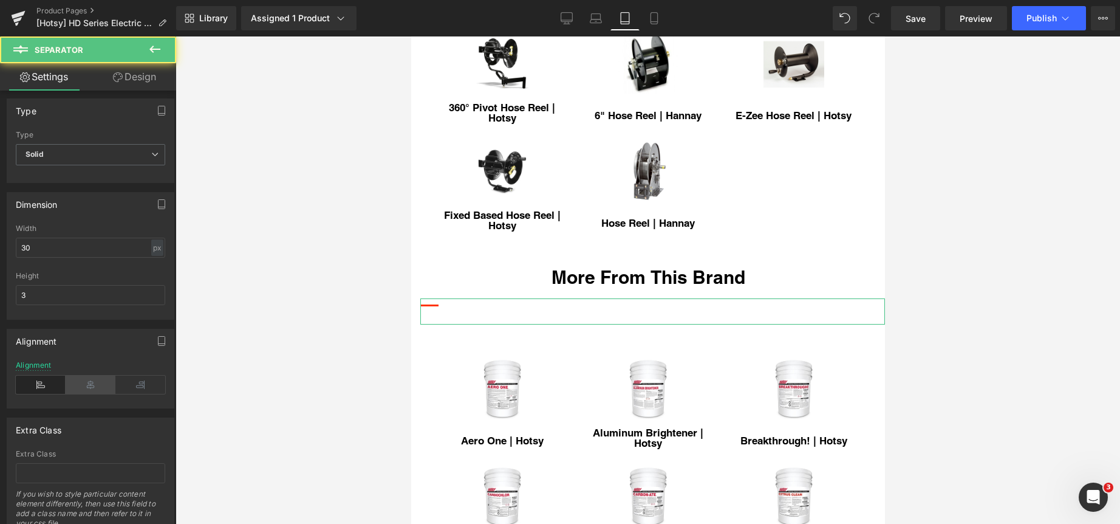
scroll to position [145, 0]
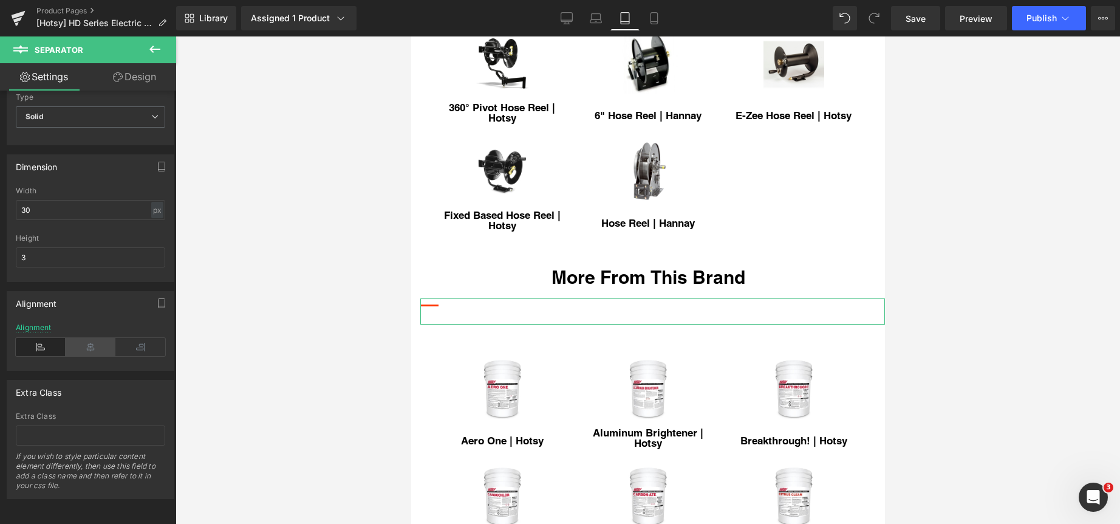
click at [86, 338] on icon at bounding box center [91, 347] width 50 height 18
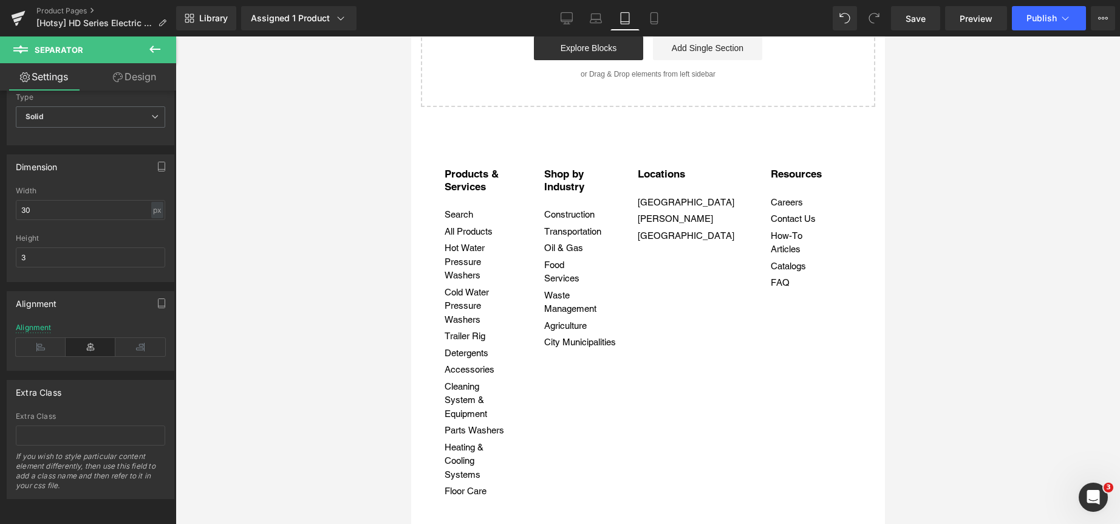
scroll to position [3713, 0]
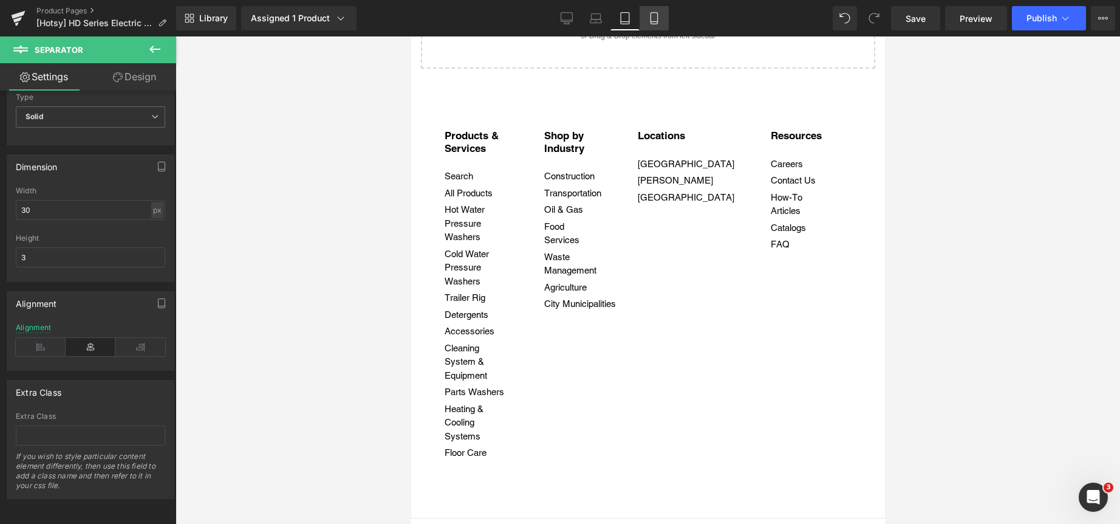
click at [656, 18] on icon at bounding box center [654, 18] width 12 height 12
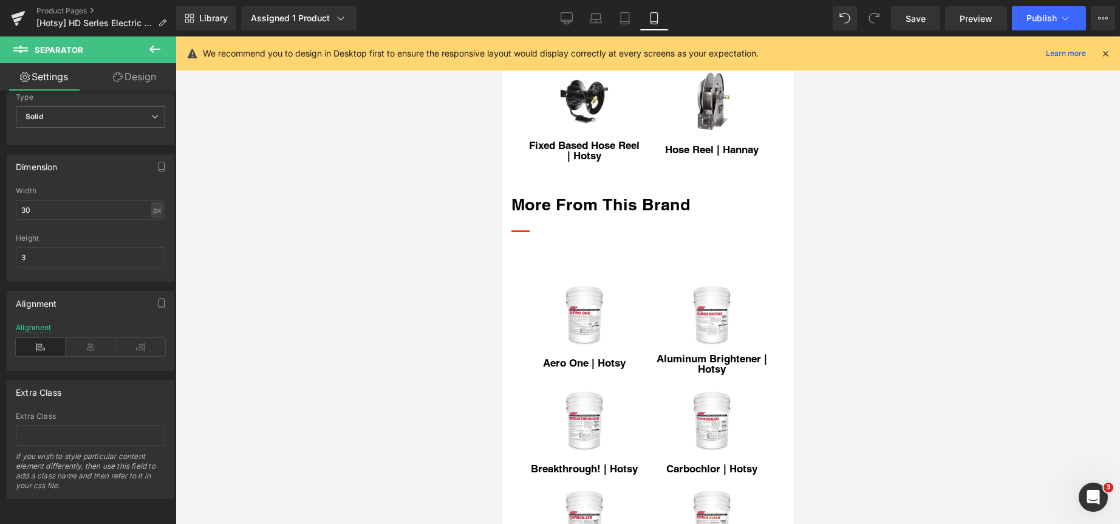
scroll to position [3908, 0]
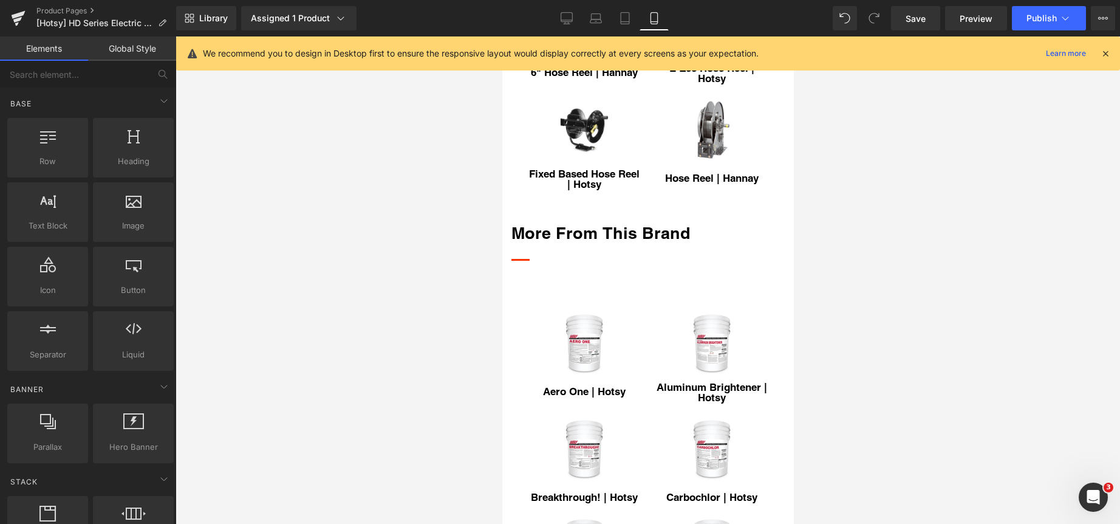
click at [388, 331] on div at bounding box center [648, 279] width 945 height 487
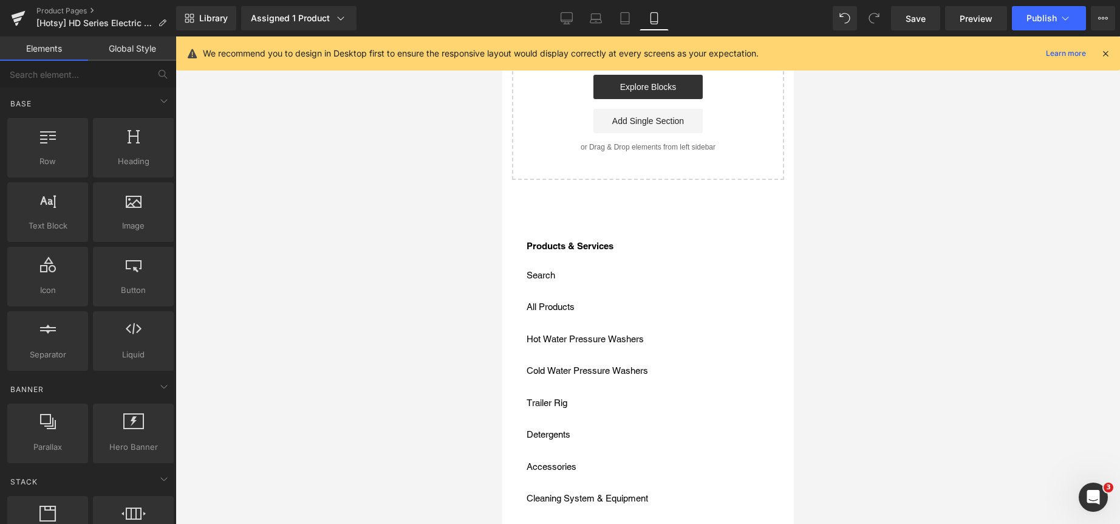
scroll to position [4759, 0]
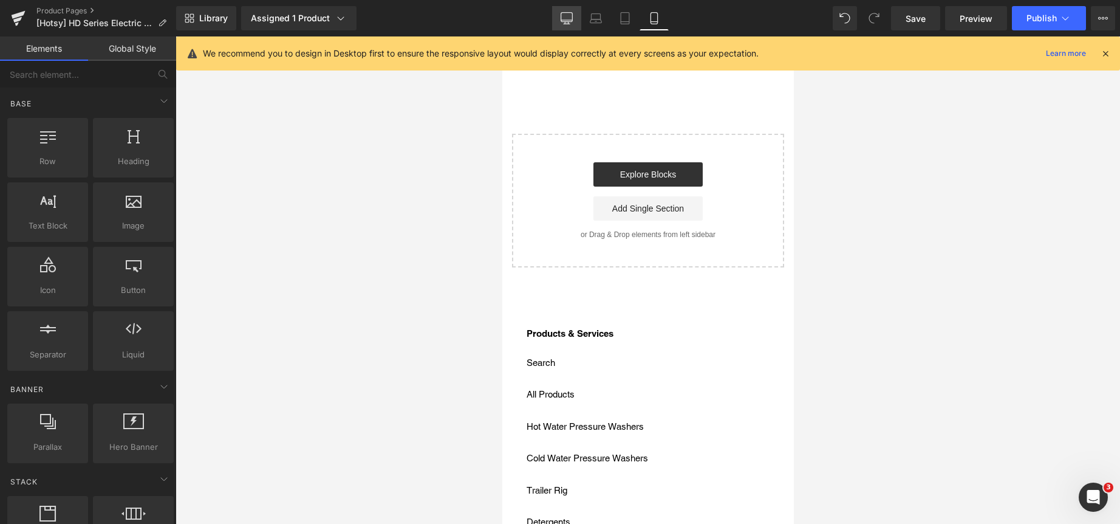
click at [569, 17] on icon at bounding box center [567, 18] width 12 height 12
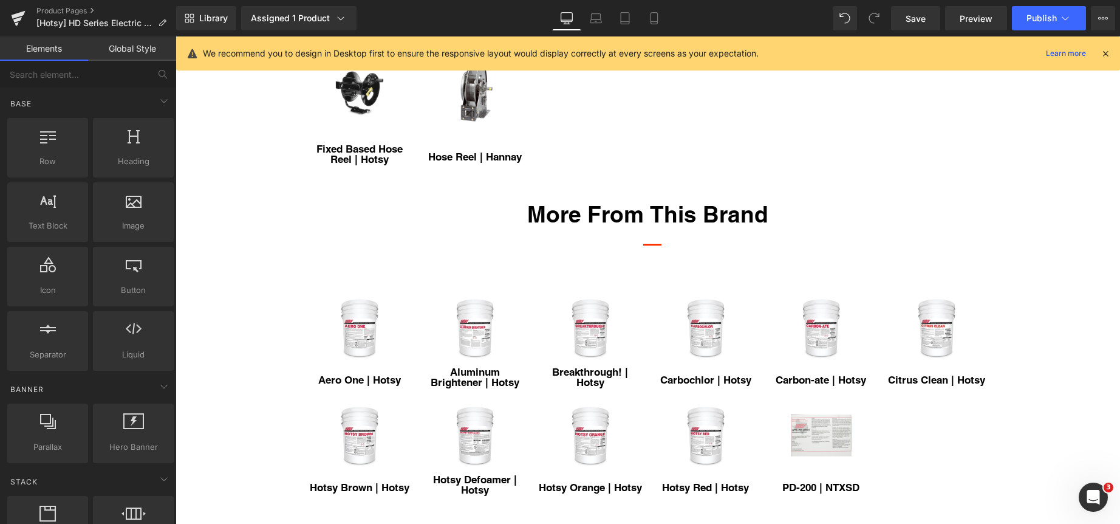
scroll to position [1877, 0]
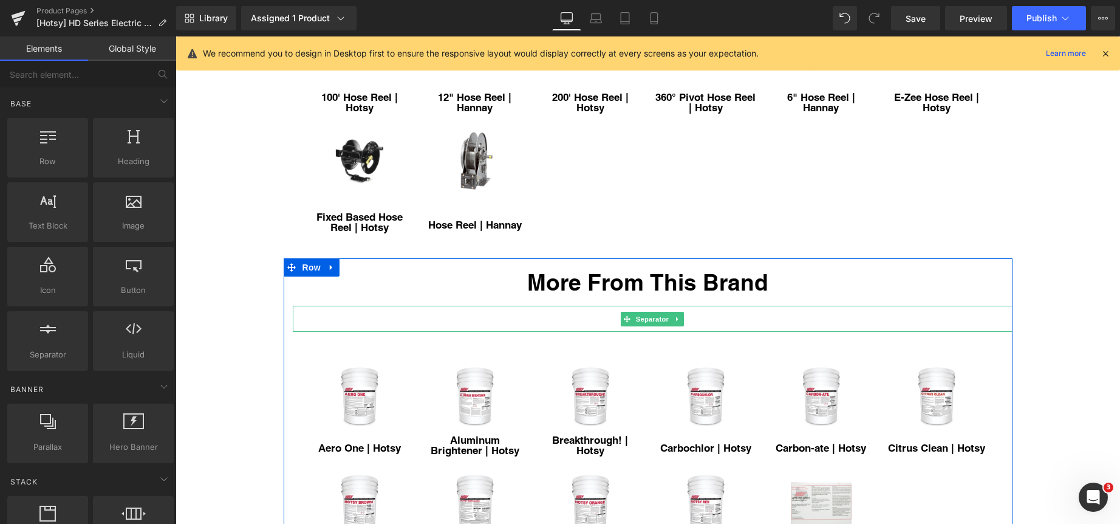
click at [714, 308] on div at bounding box center [653, 319] width 720 height 26
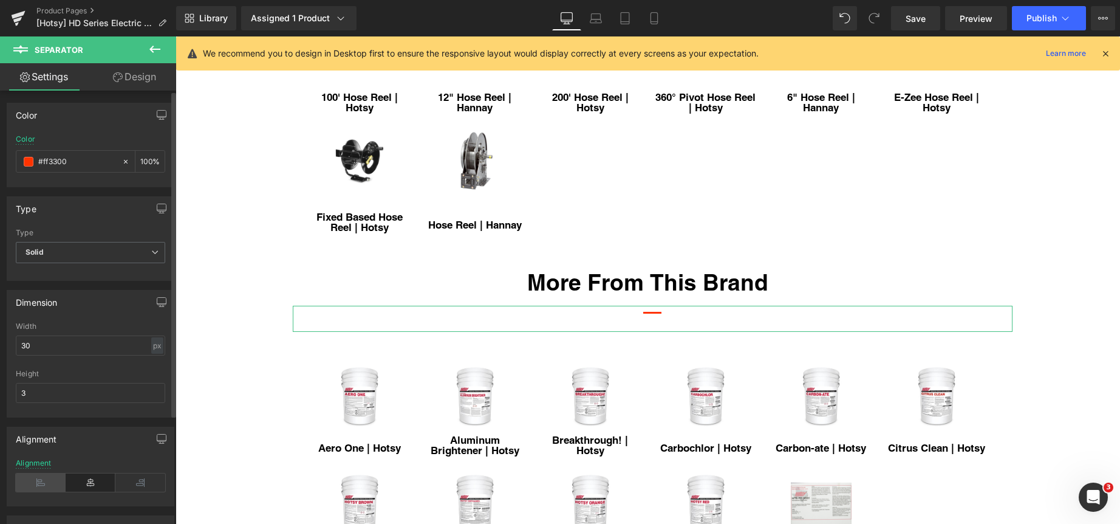
drag, startPoint x: 41, startPoint y: 482, endPoint x: 205, endPoint y: 337, distance: 219.0
click at [41, 482] on icon at bounding box center [41, 482] width 50 height 18
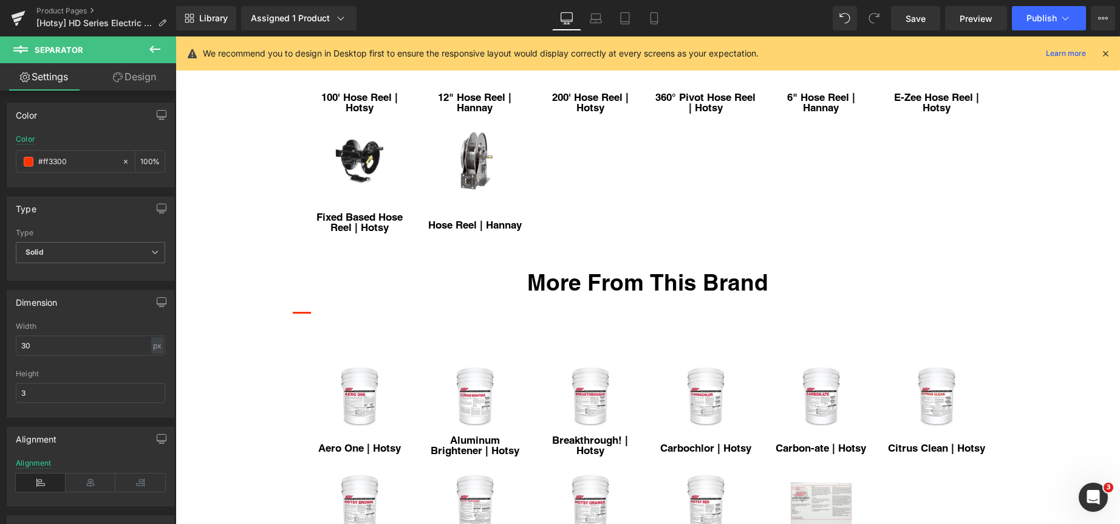
click at [561, 282] on h2 "more from this brand" at bounding box center [648, 281] width 711 height 29
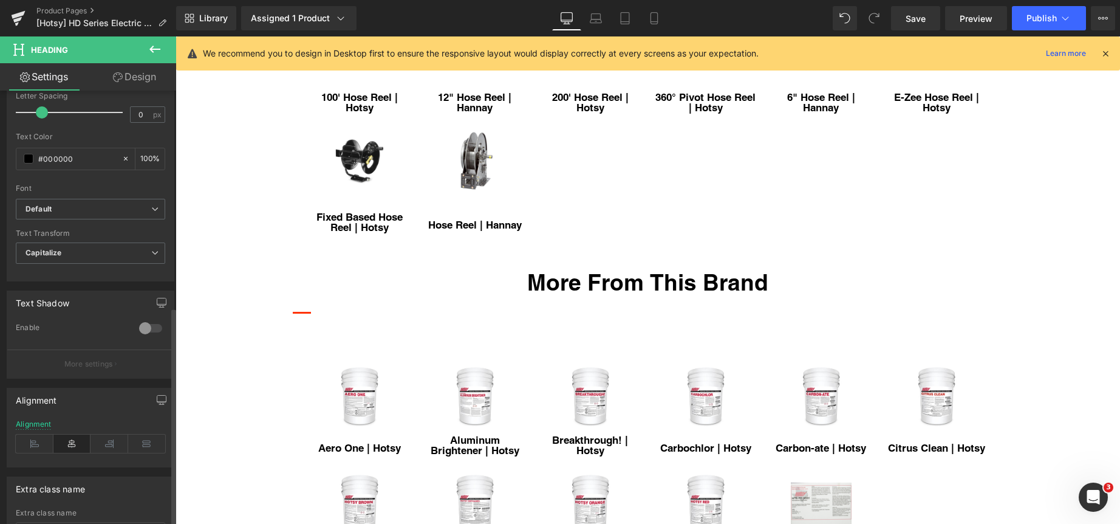
scroll to position [429, 0]
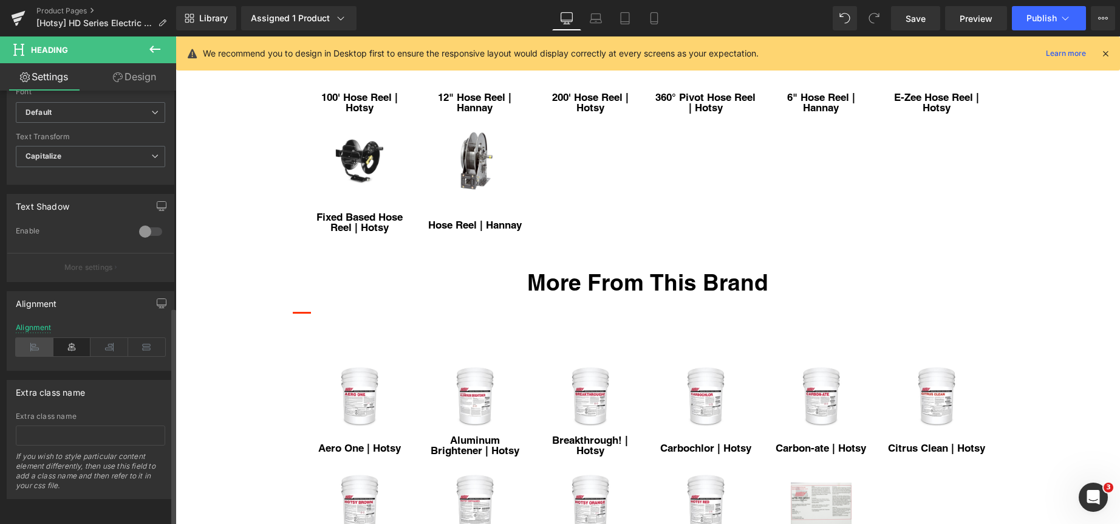
click at [33, 338] on icon at bounding box center [35, 347] width 38 height 18
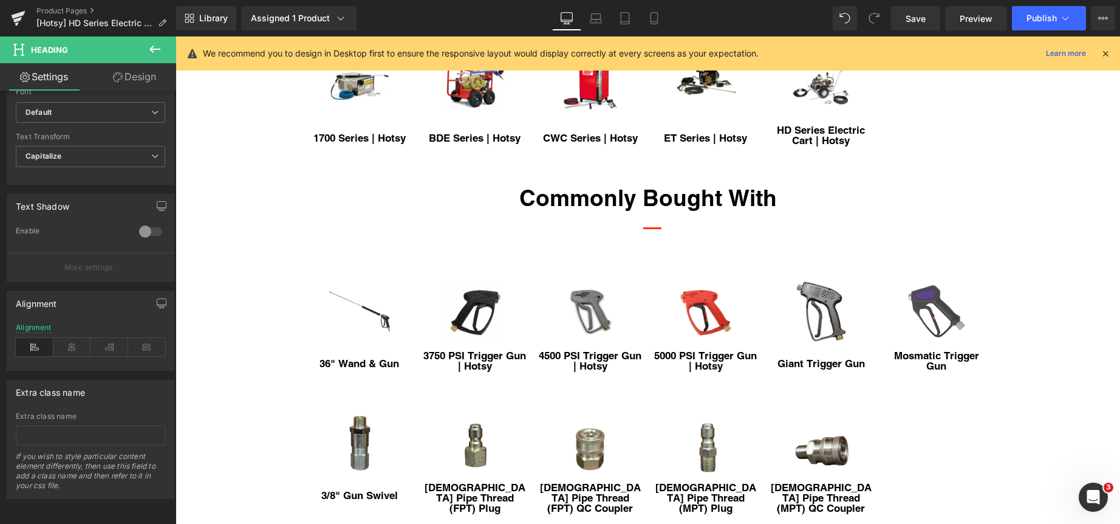
scroll to position [1330, 0]
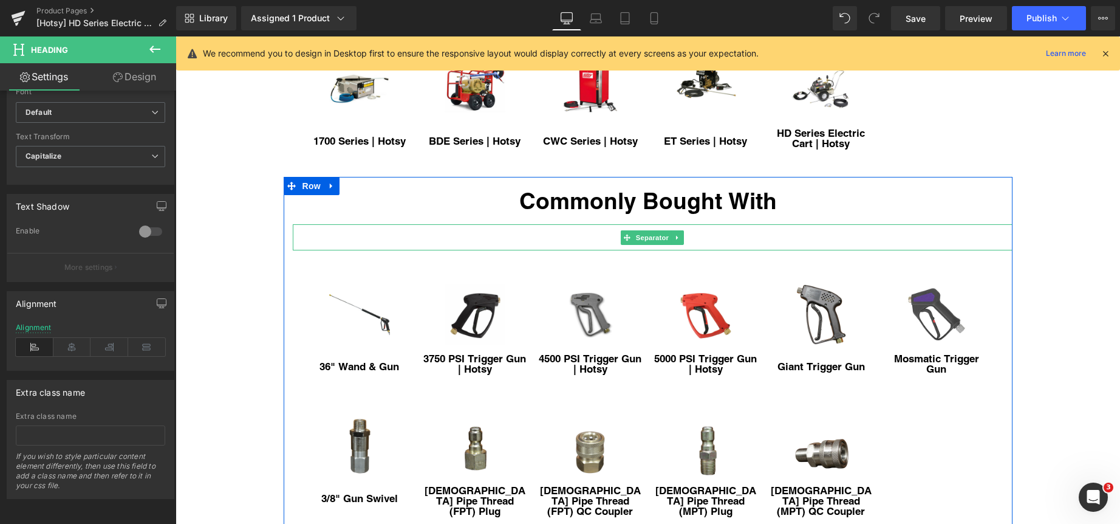
click at [522, 241] on div at bounding box center [653, 237] width 720 height 26
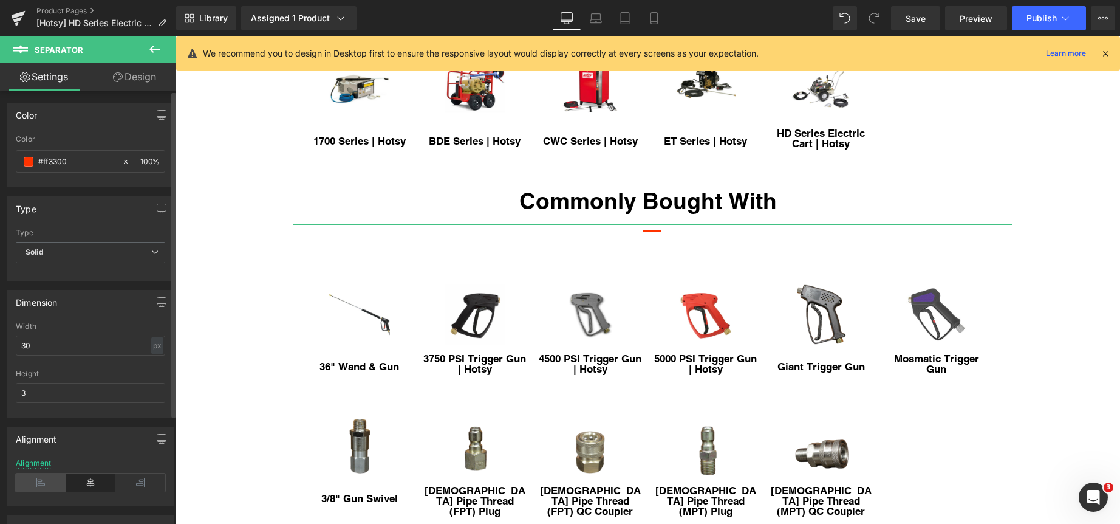
click at [44, 478] on icon at bounding box center [41, 482] width 50 height 18
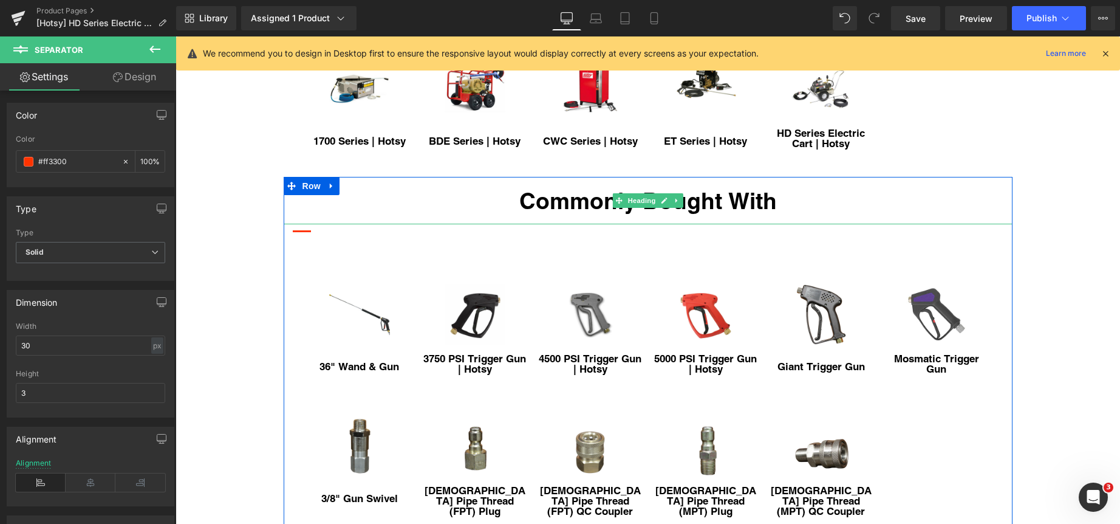
click at [352, 210] on h2 "commonly bought with" at bounding box center [648, 200] width 711 height 29
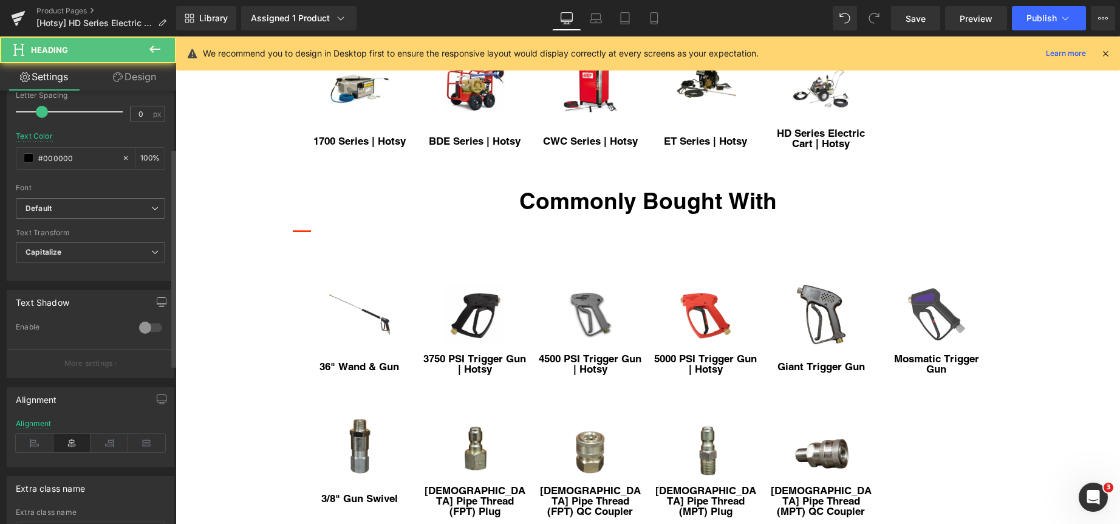
scroll to position [365, 0]
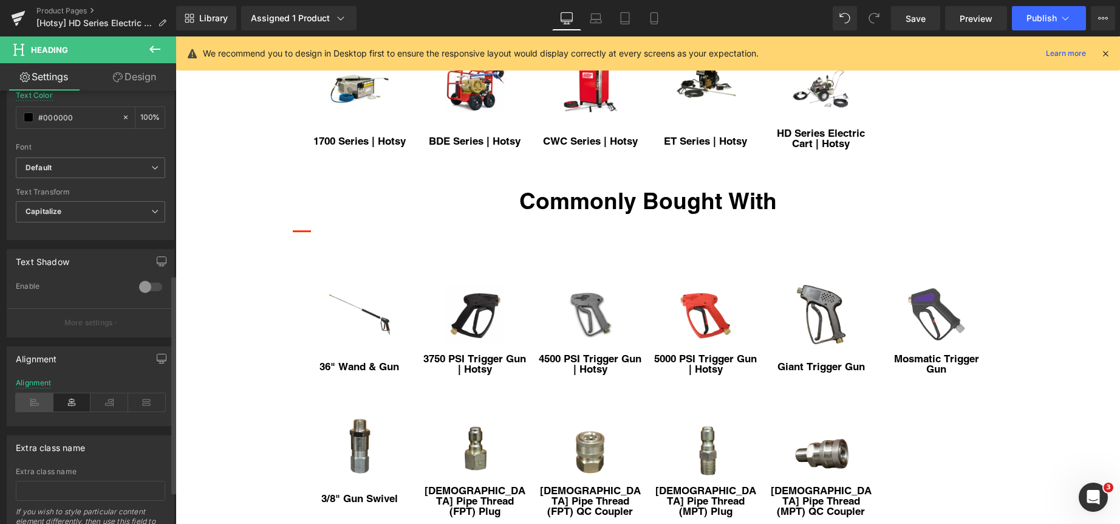
drag, startPoint x: 39, startPoint y: 399, endPoint x: 125, endPoint y: 392, distance: 85.3
click at [39, 399] on icon at bounding box center [35, 402] width 38 height 18
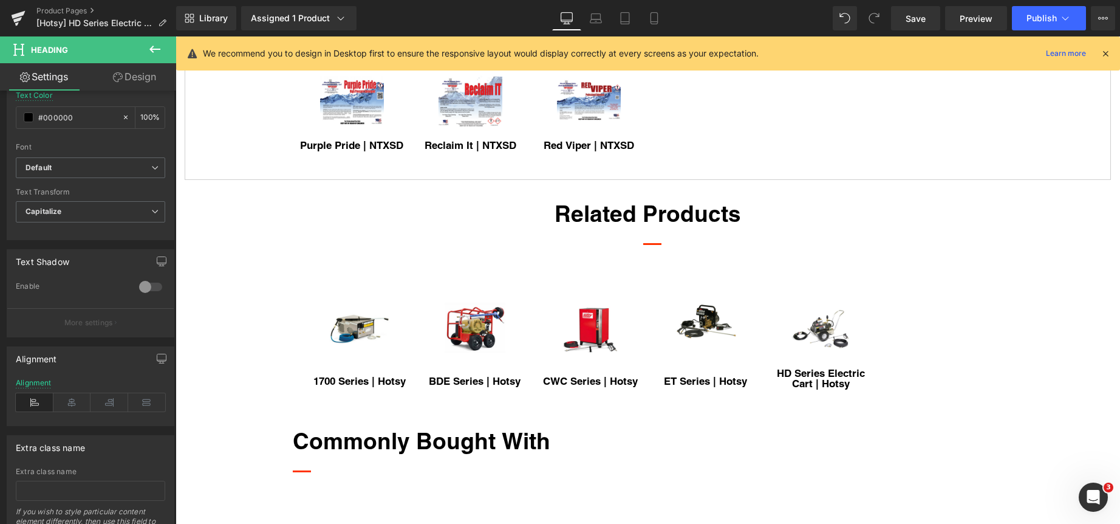
scroll to position [1087, 0]
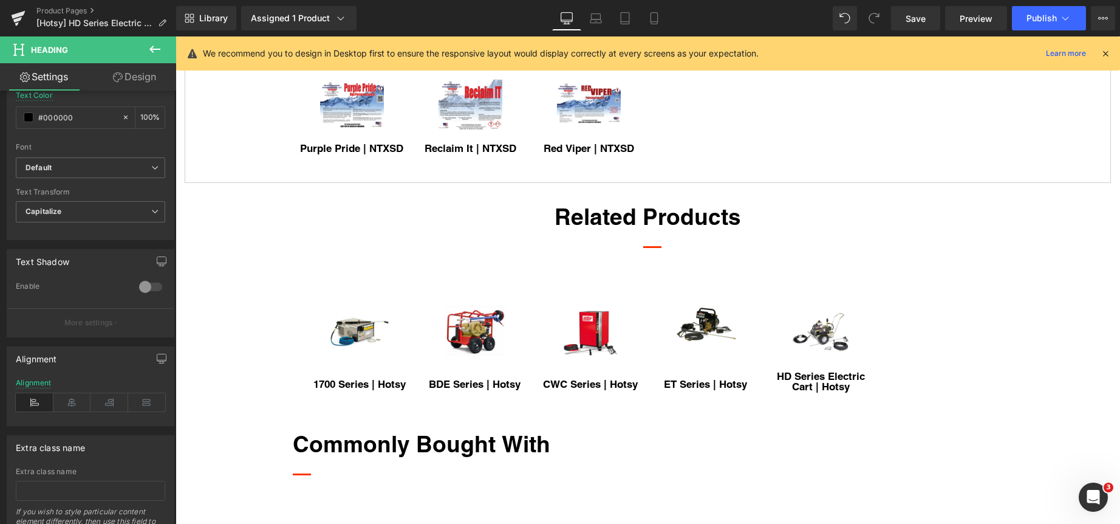
click at [613, 253] on div at bounding box center [653, 253] width 720 height 26
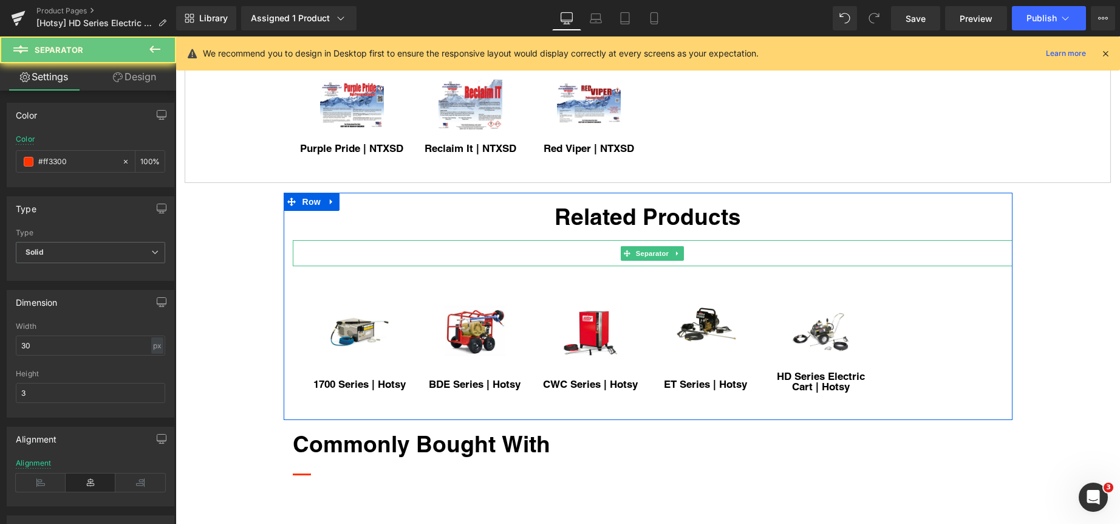
click at [571, 256] on div at bounding box center [653, 253] width 720 height 26
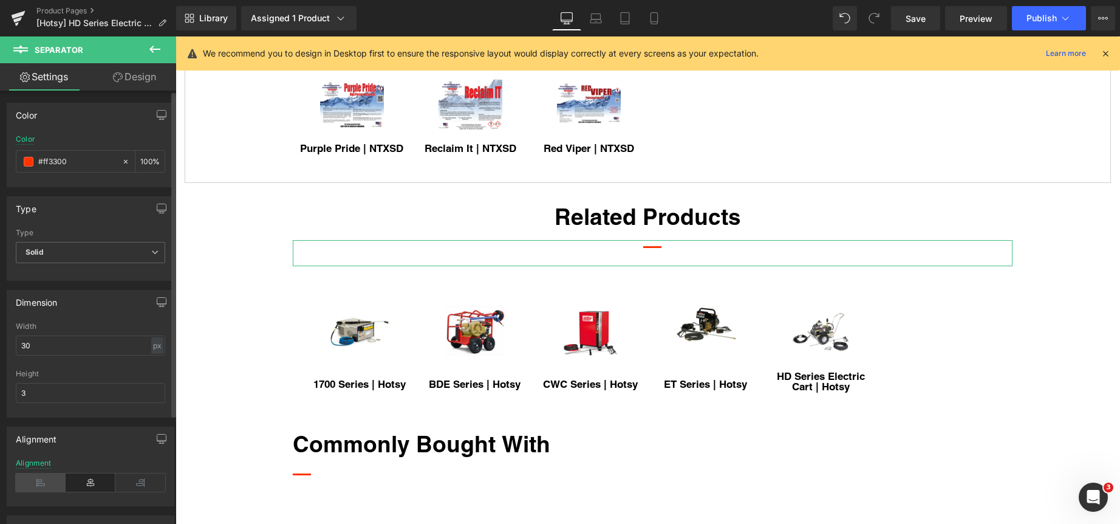
drag, startPoint x: 44, startPoint y: 482, endPoint x: 165, endPoint y: 387, distance: 154.5
click at [49, 475] on icon at bounding box center [41, 482] width 50 height 18
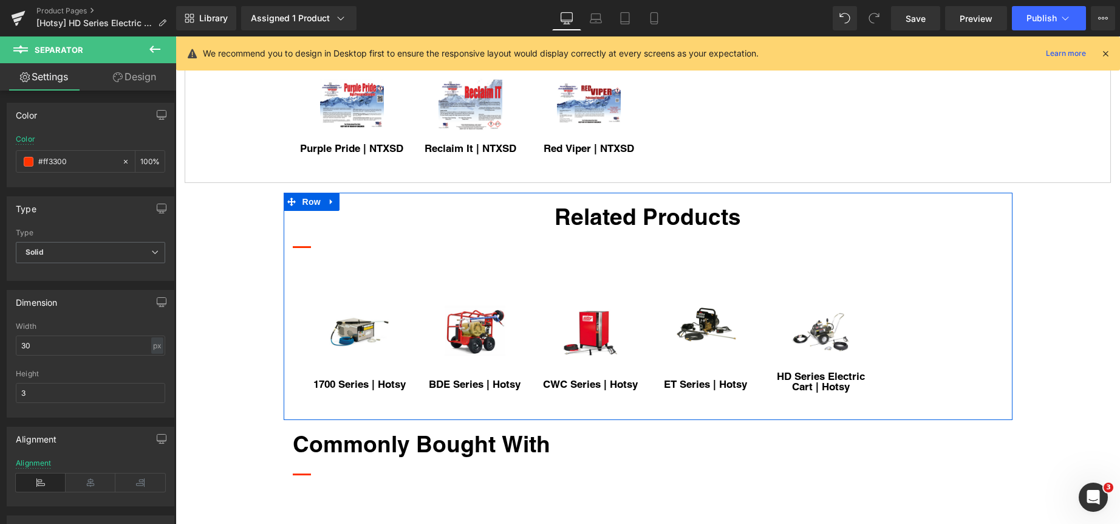
click at [428, 227] on h2 "Related Products" at bounding box center [648, 216] width 711 height 29
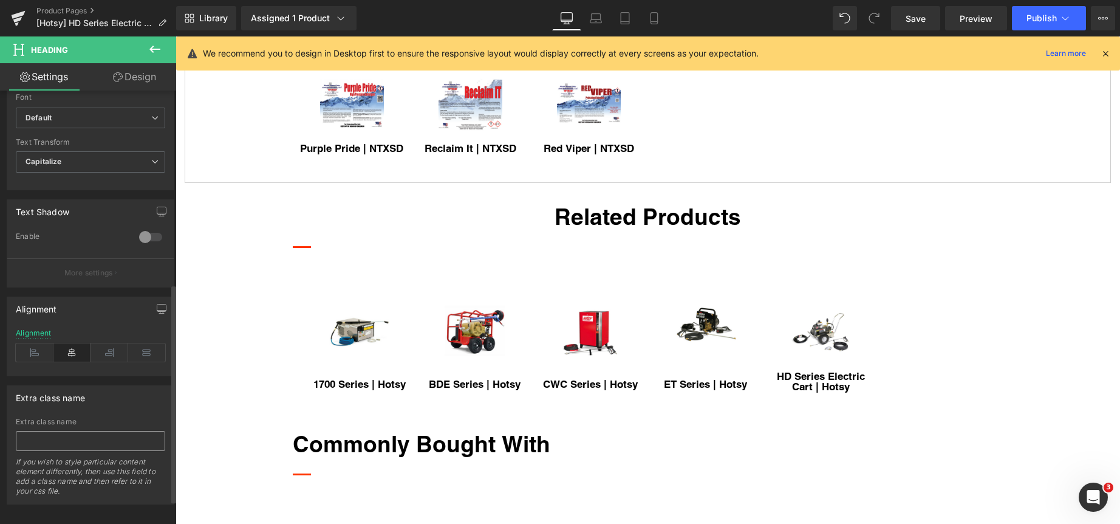
scroll to position [429, 0]
click at [29, 328] on div "Alignment" at bounding box center [90, 346] width 149 height 47
click at [35, 339] on icon at bounding box center [35, 347] width 38 height 18
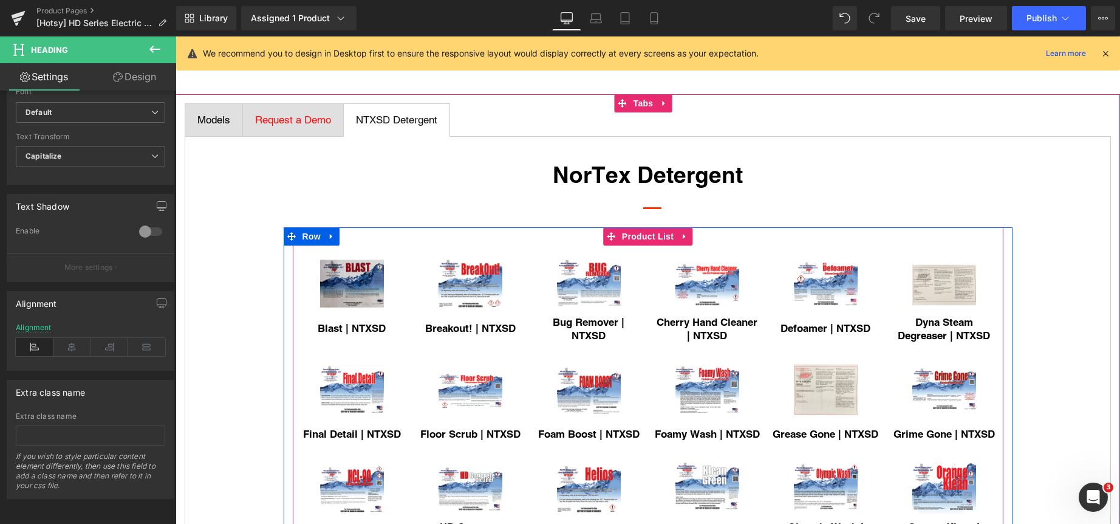
scroll to position [419, 0]
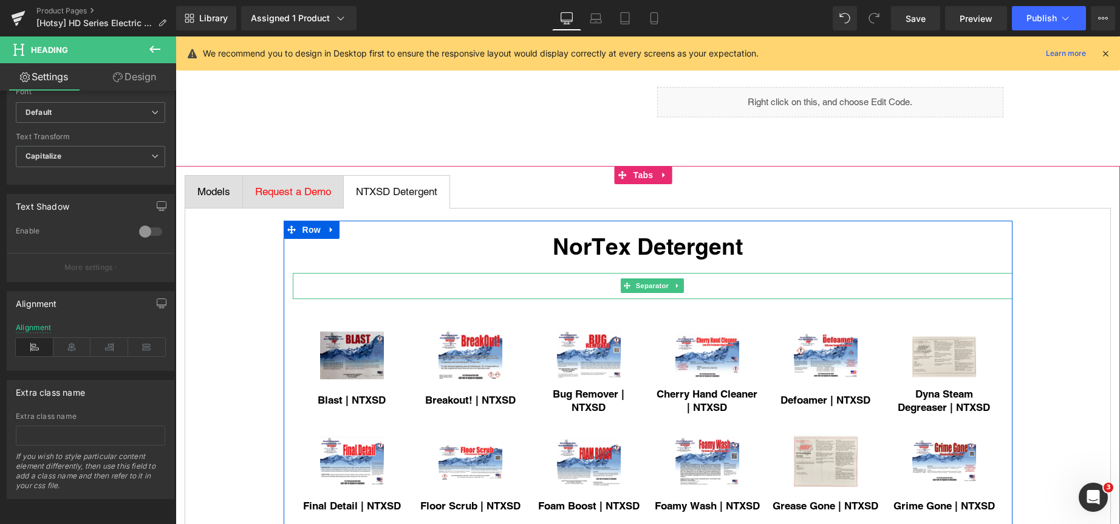
click at [508, 284] on div at bounding box center [653, 286] width 720 height 26
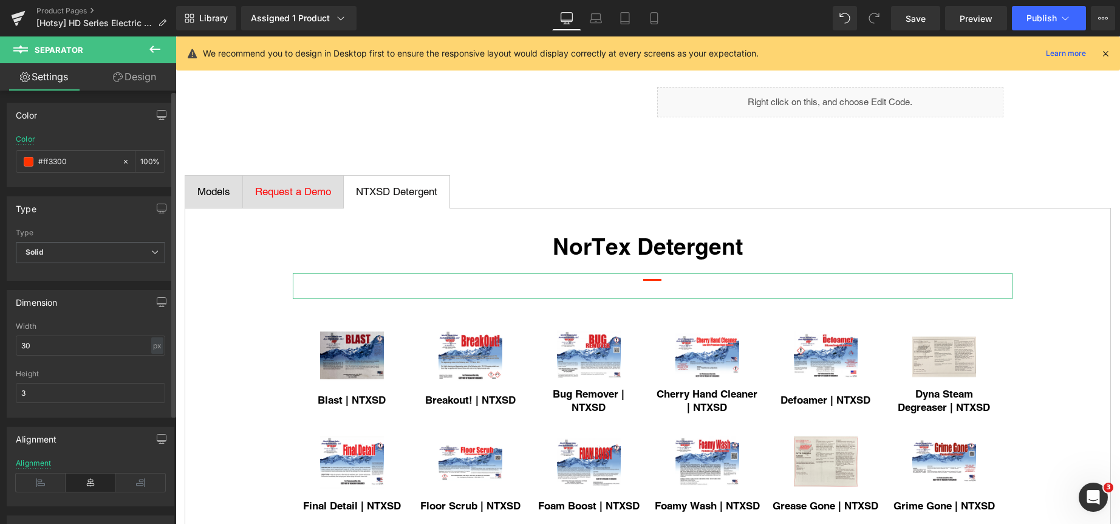
click at [39, 481] on icon at bounding box center [41, 482] width 50 height 18
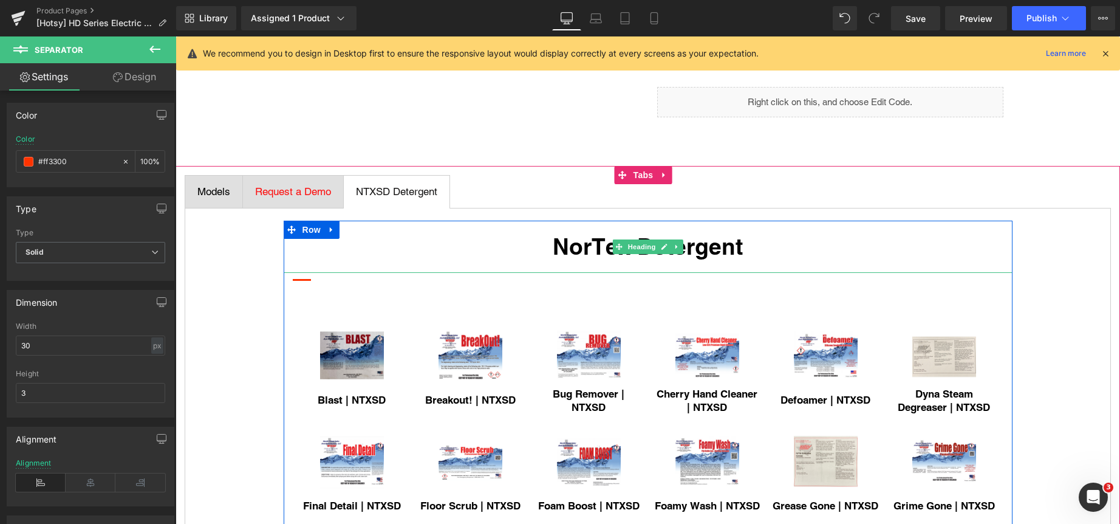
click at [547, 245] on h3 "NorTex Detergent" at bounding box center [648, 247] width 711 height 34
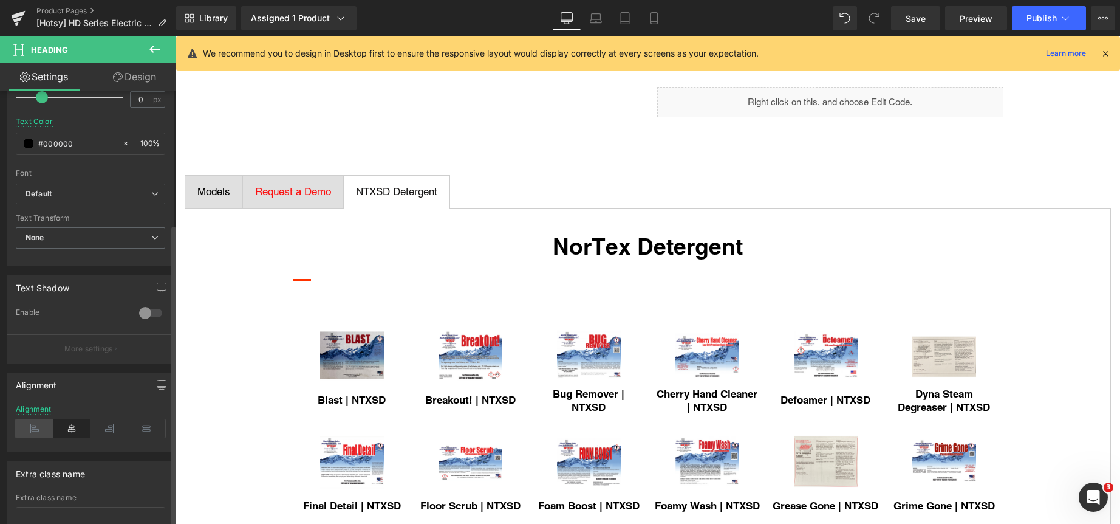
scroll to position [365, 0]
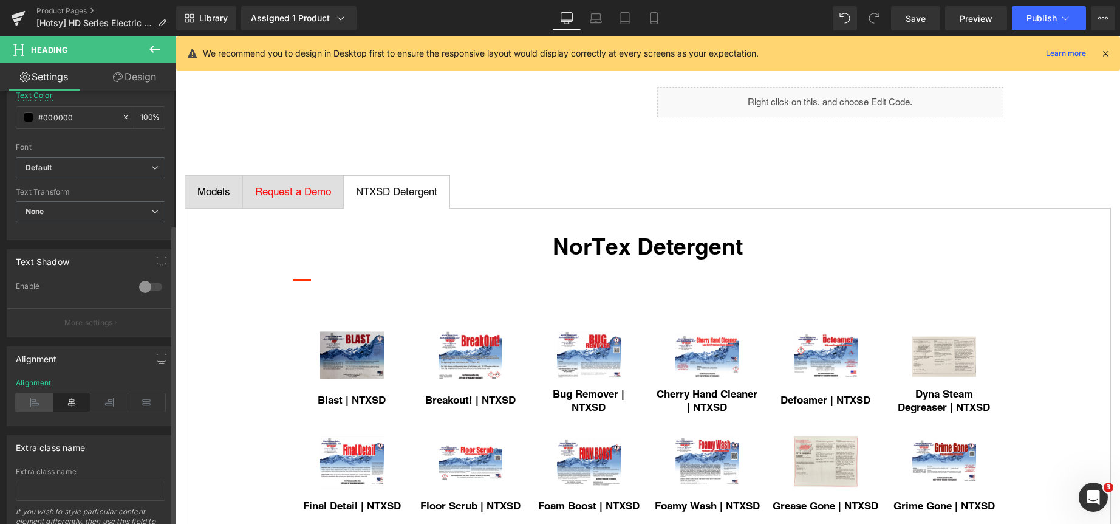
click at [33, 401] on icon at bounding box center [35, 402] width 38 height 18
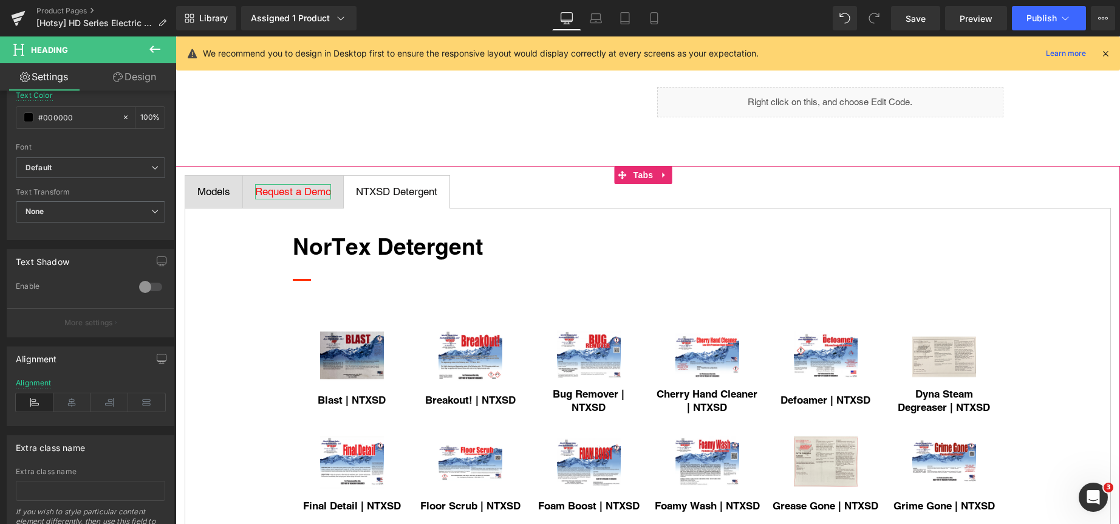
click at [289, 191] on span "Request a Demo" at bounding box center [293, 191] width 76 height 12
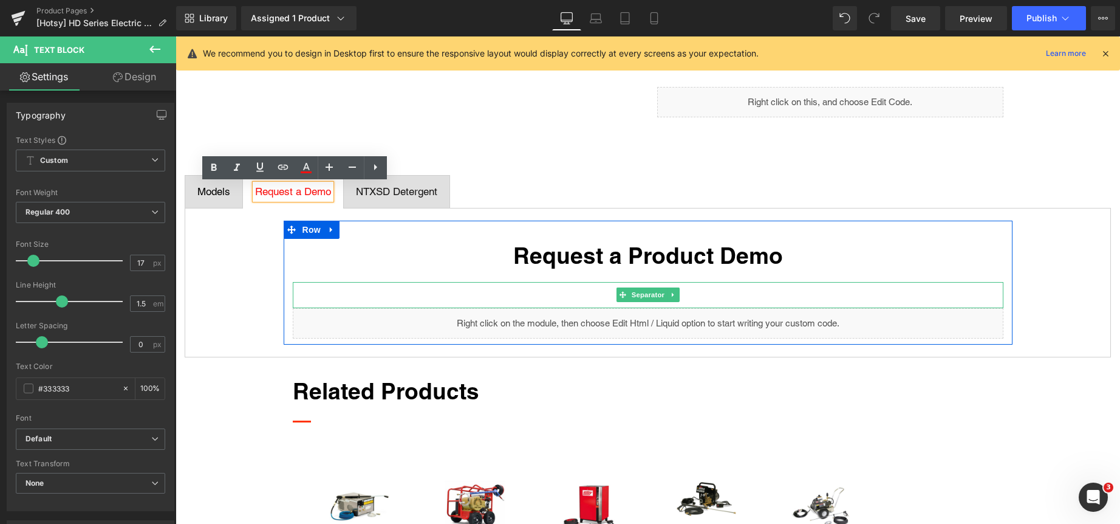
click at [499, 293] on div at bounding box center [648, 295] width 711 height 26
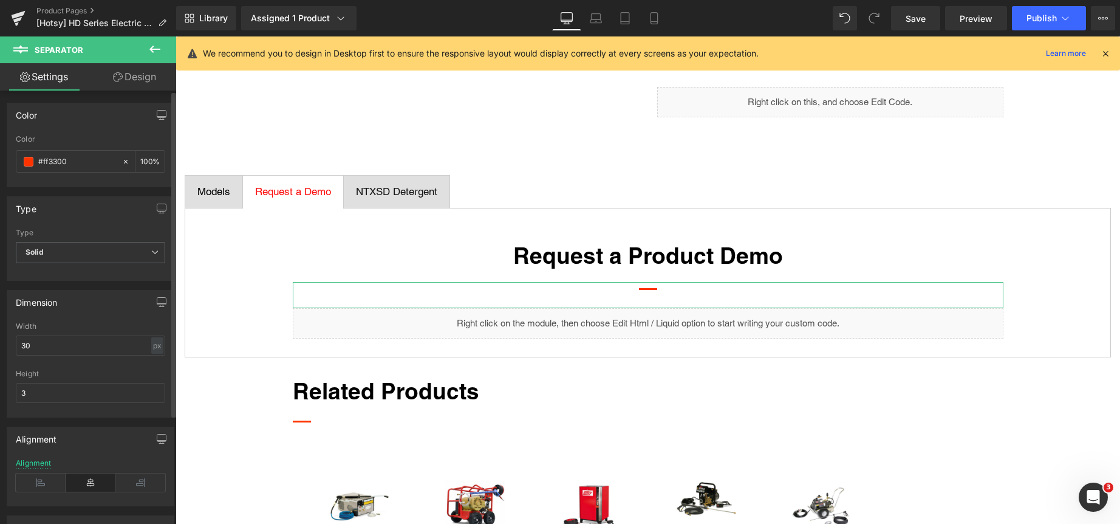
drag, startPoint x: 42, startPoint y: 480, endPoint x: 86, endPoint y: 469, distance: 45.1
click at [44, 479] on icon at bounding box center [41, 482] width 50 height 18
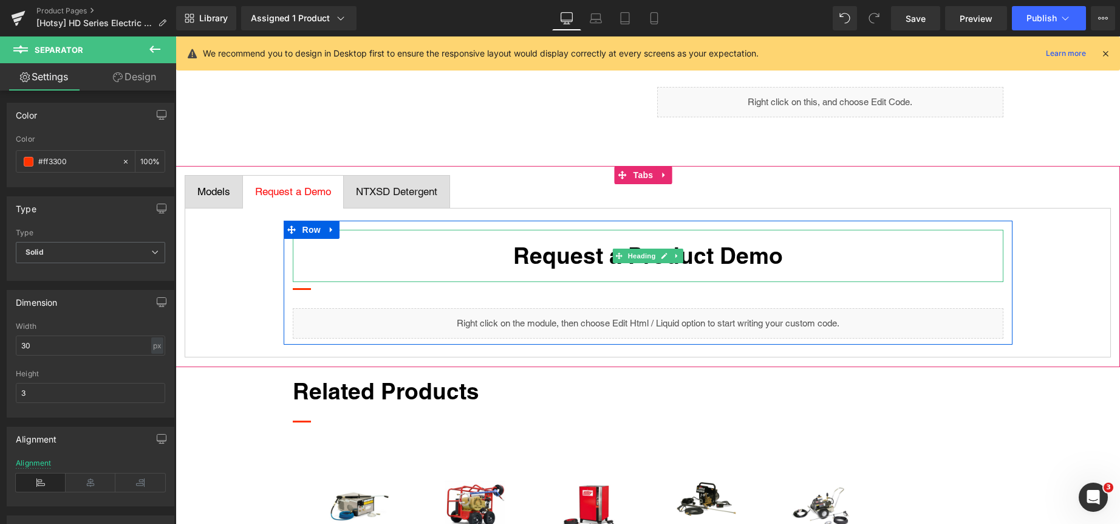
click at [502, 260] on h3 "Request a Product Demo" at bounding box center [648, 256] width 693 height 34
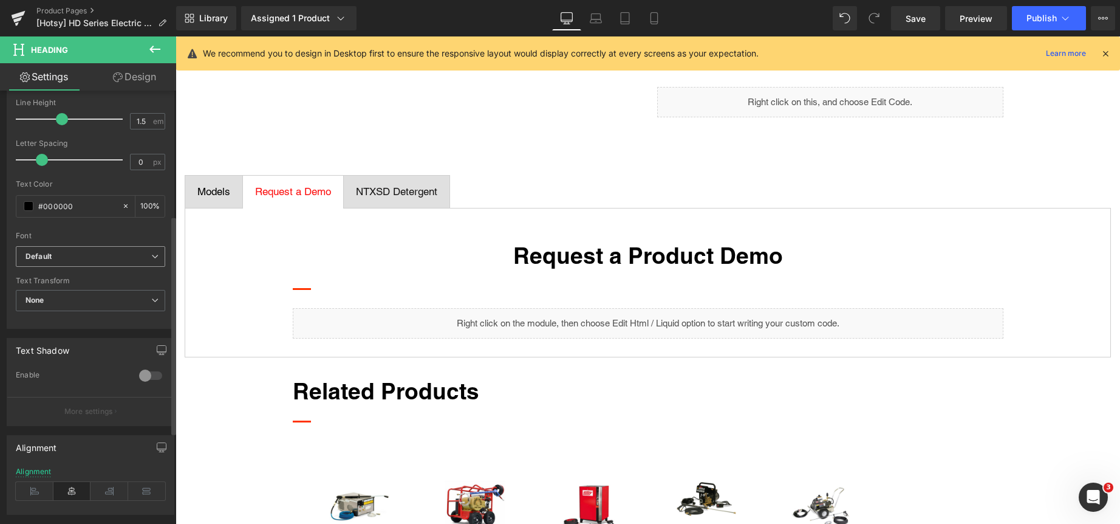
scroll to position [304, 0]
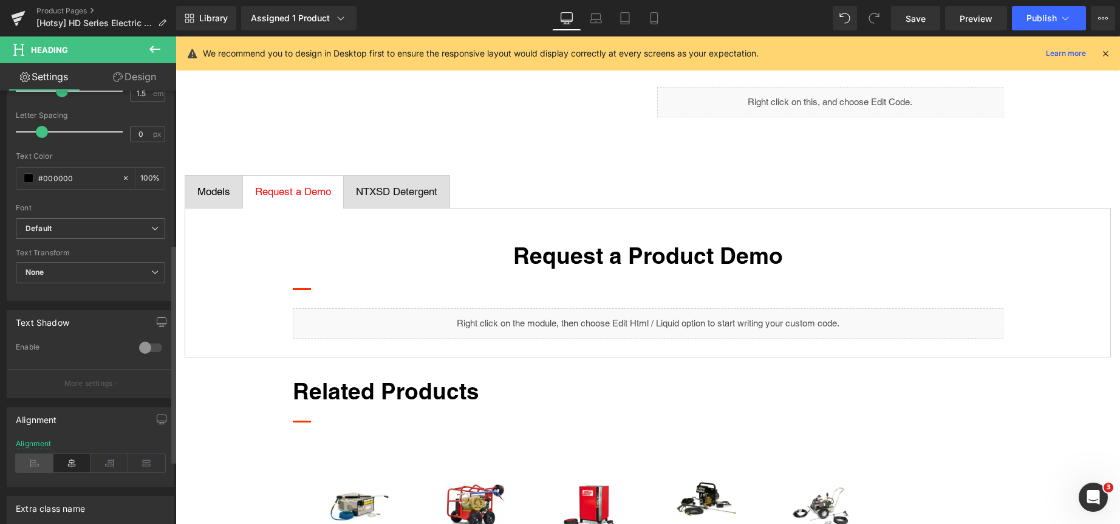
drag, startPoint x: 30, startPoint y: 464, endPoint x: 40, endPoint y: 458, distance: 11.5
click at [32, 464] on icon at bounding box center [35, 463] width 38 height 18
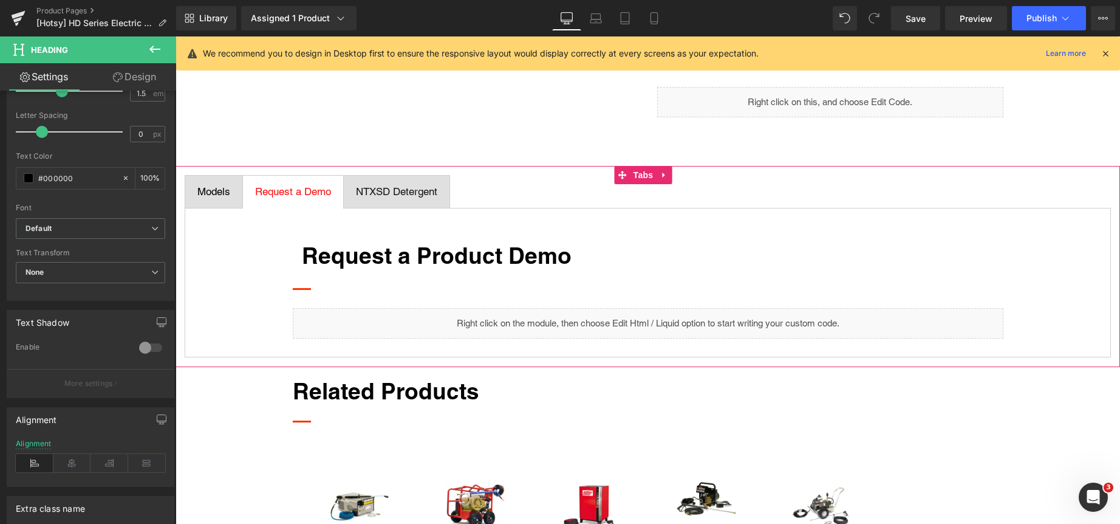
click at [216, 191] on div "Models" at bounding box center [213, 192] width 33 height 16
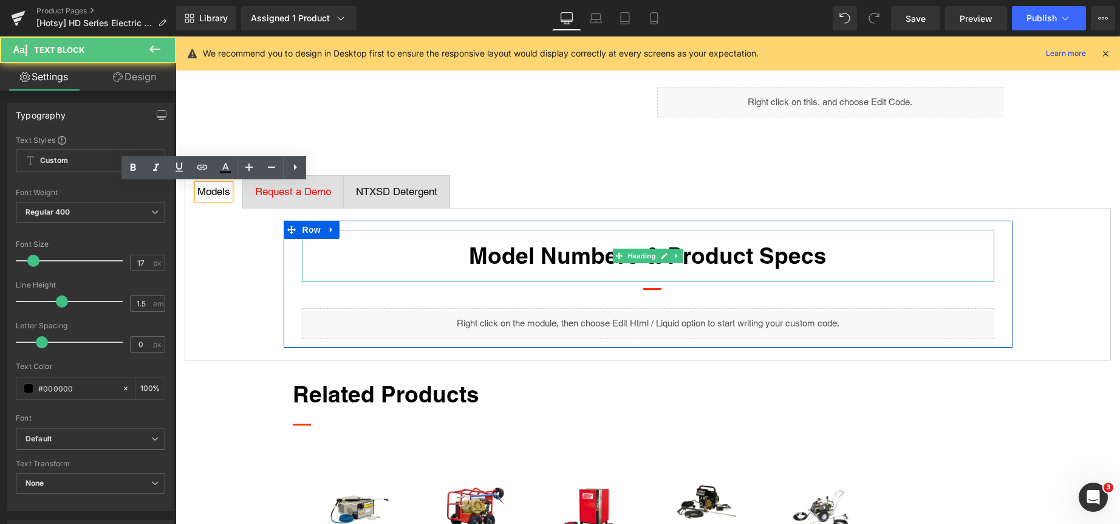
click at [444, 261] on h3 "Model Numbers & Product Specs" at bounding box center [648, 256] width 674 height 34
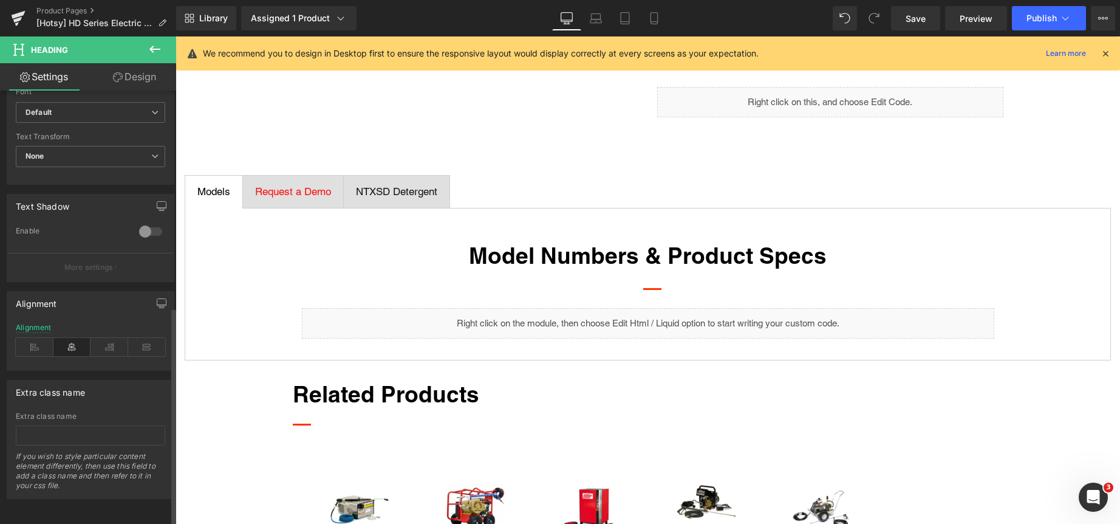
scroll to position [429, 0]
click at [37, 338] on icon at bounding box center [35, 347] width 38 height 18
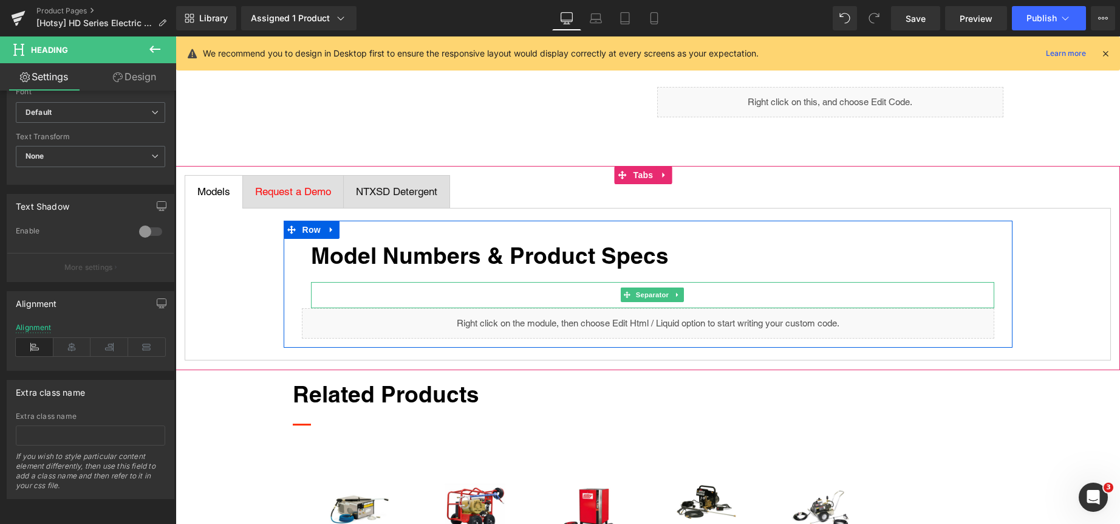
click at [418, 291] on div at bounding box center [652, 295] width 683 height 26
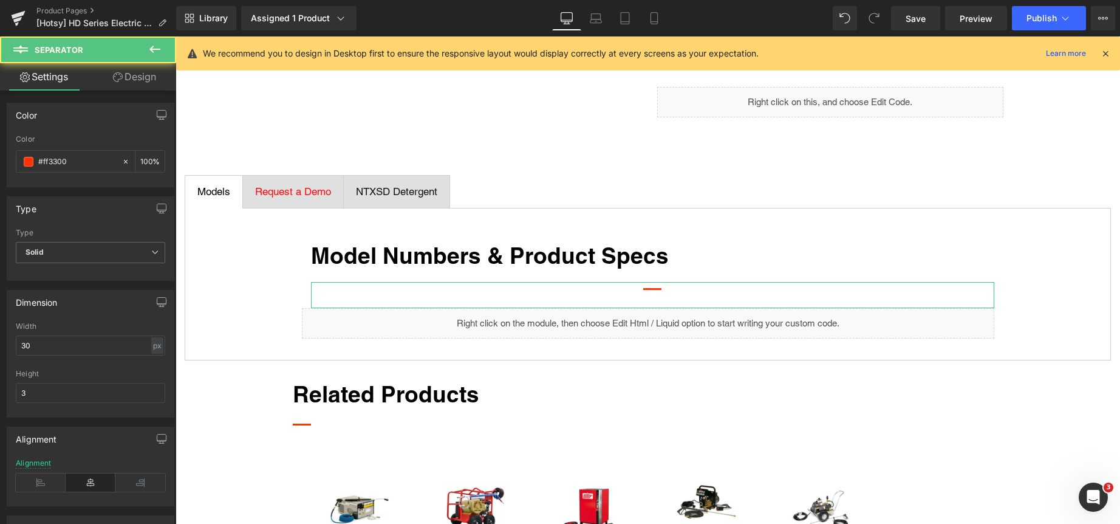
scroll to position [145, 0]
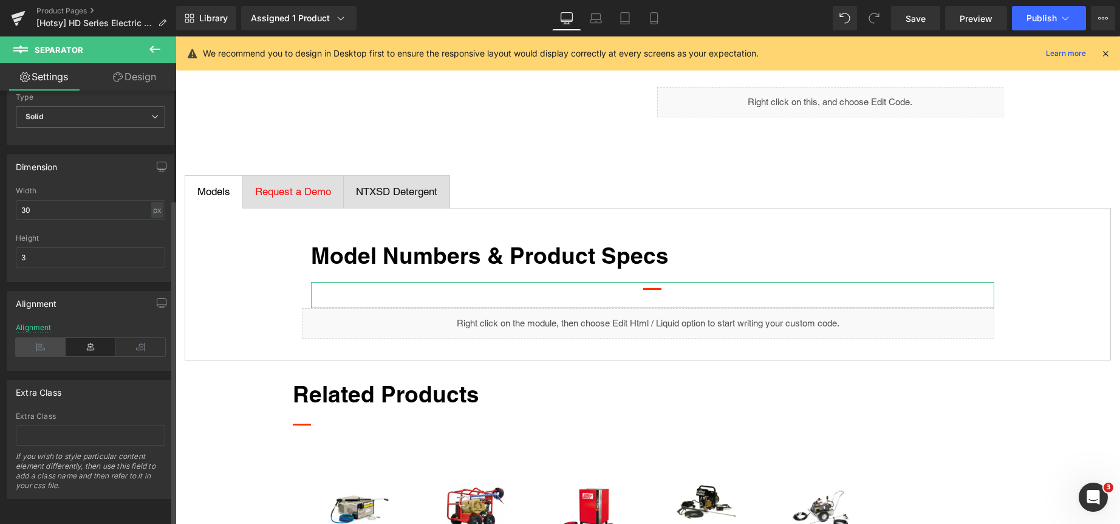
click at [36, 338] on icon at bounding box center [41, 347] width 50 height 18
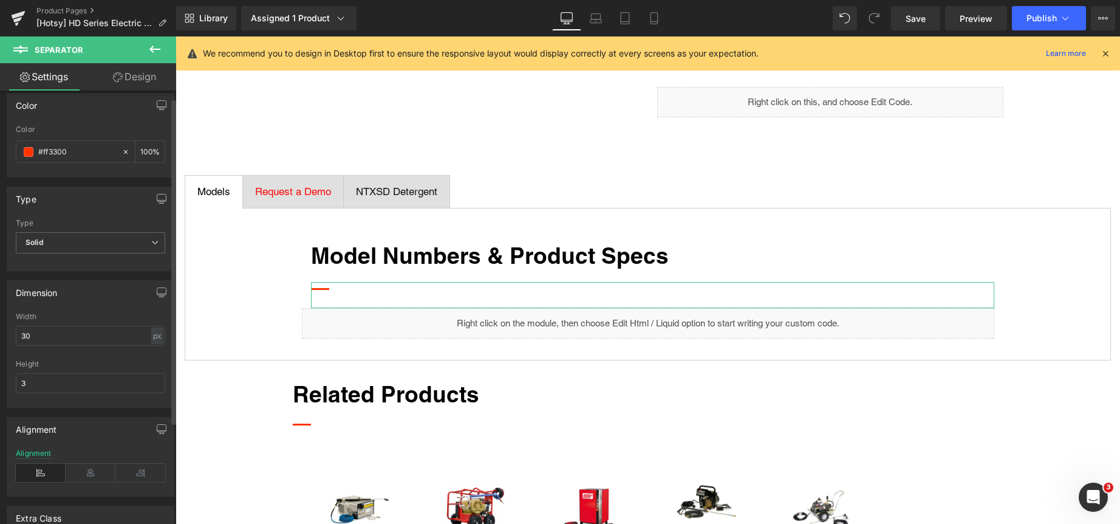
scroll to position [0, 0]
click at [138, 75] on link "Design" at bounding box center [135, 76] width 88 height 27
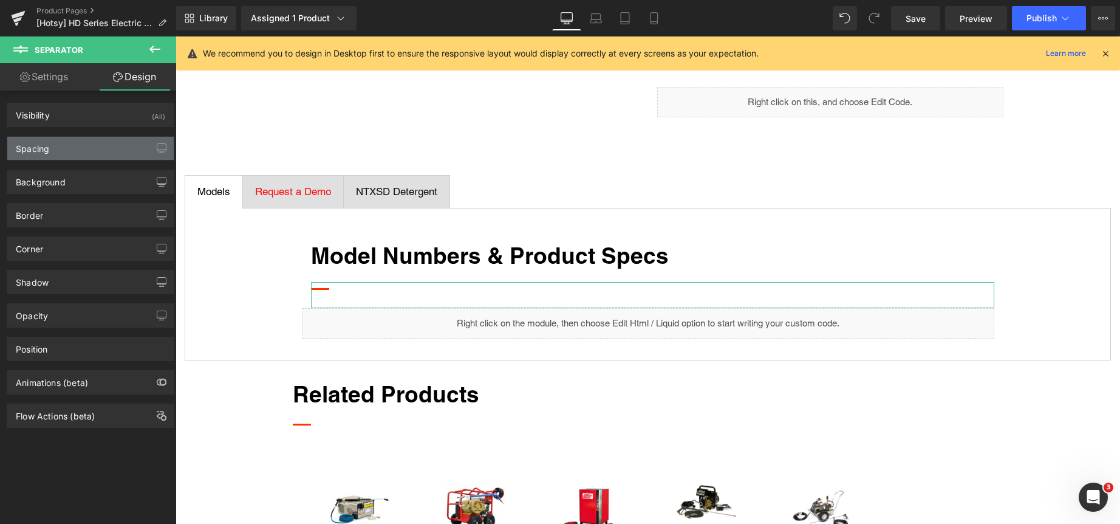
click at [94, 143] on div "Spacing" at bounding box center [90, 148] width 166 height 23
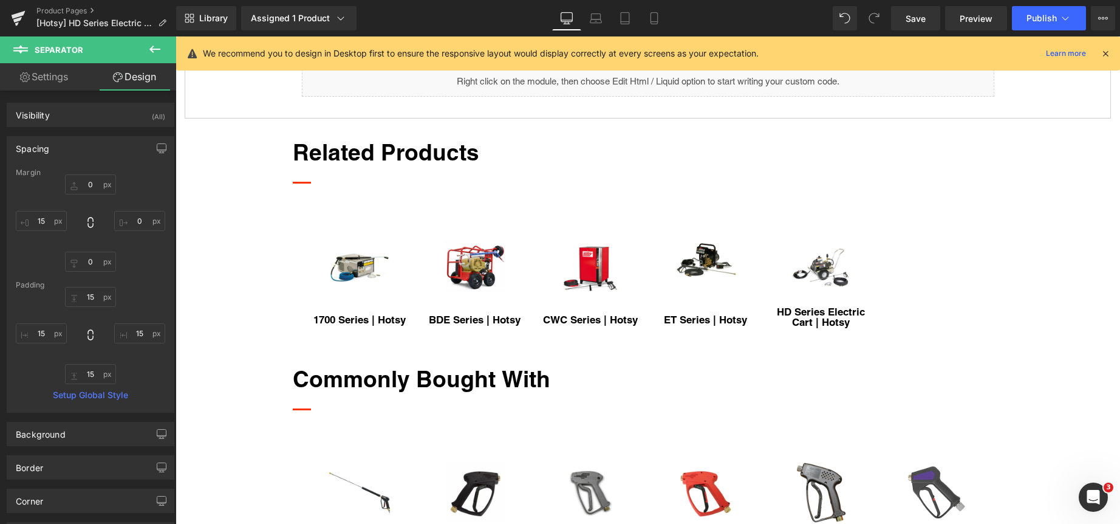
scroll to position [729, 0]
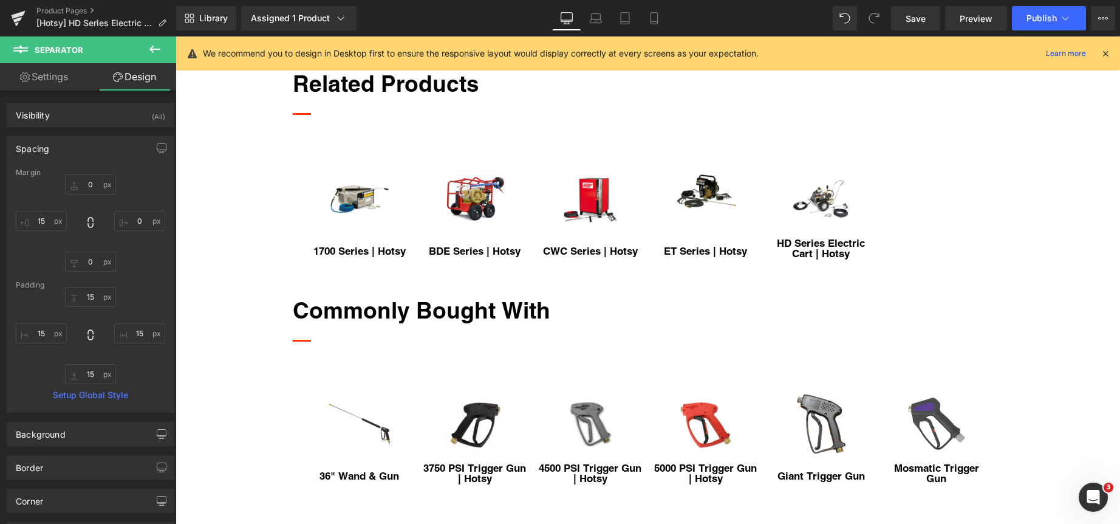
click at [148, 48] on icon at bounding box center [155, 49] width 15 height 15
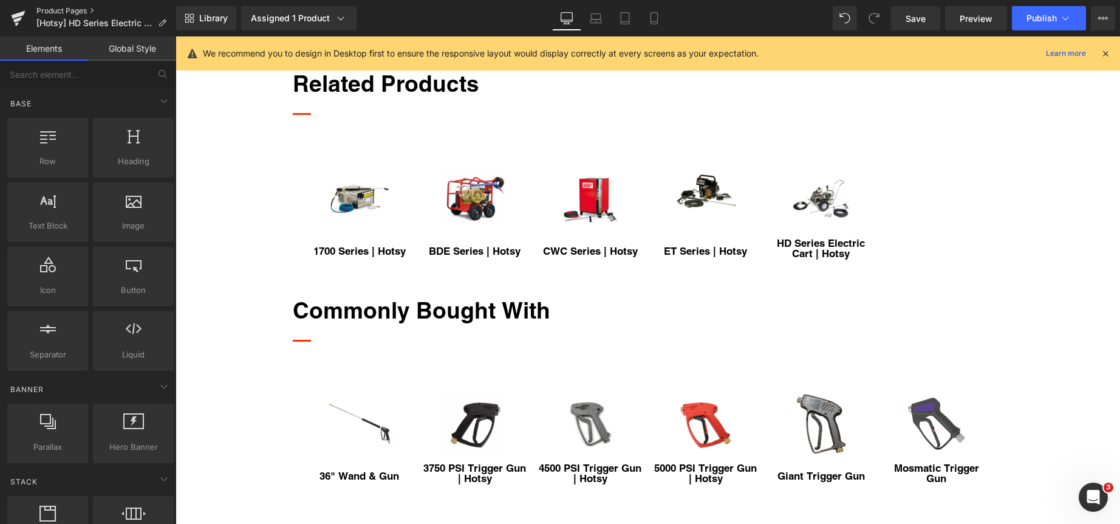
click at [45, 8] on link "Product Pages" at bounding box center [106, 11] width 140 height 10
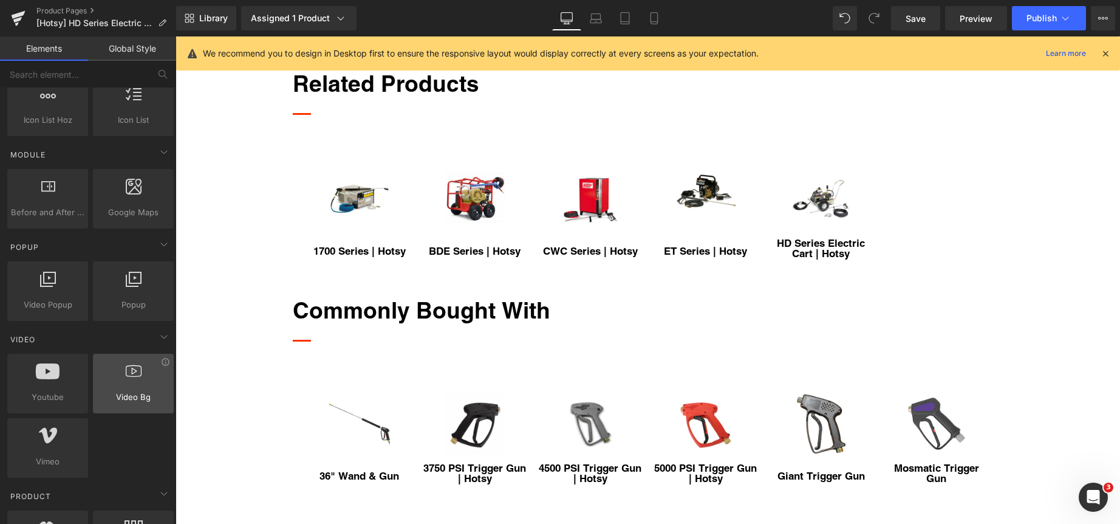
scroll to position [608, 0]
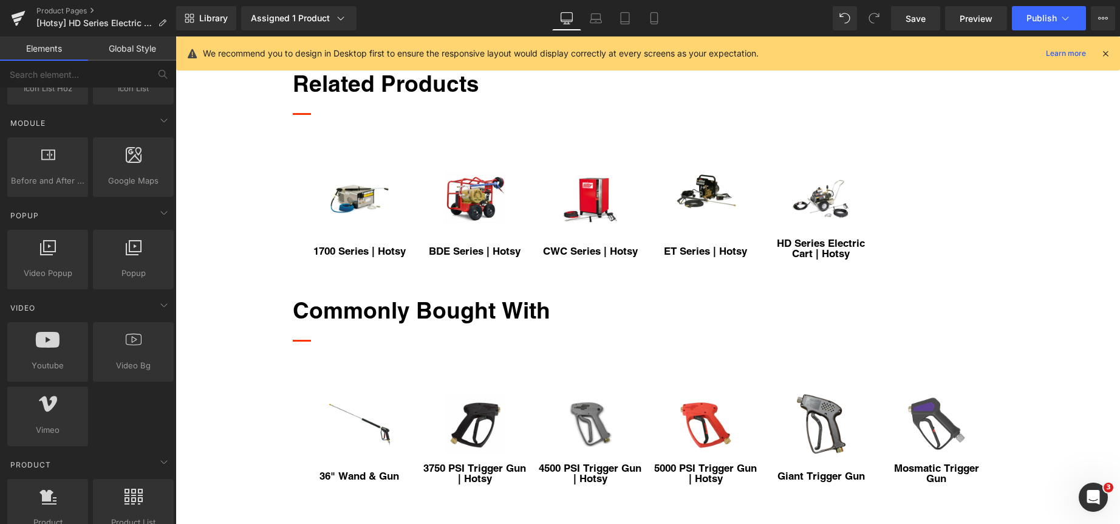
click at [129, 43] on link "Global Style" at bounding box center [132, 48] width 88 height 24
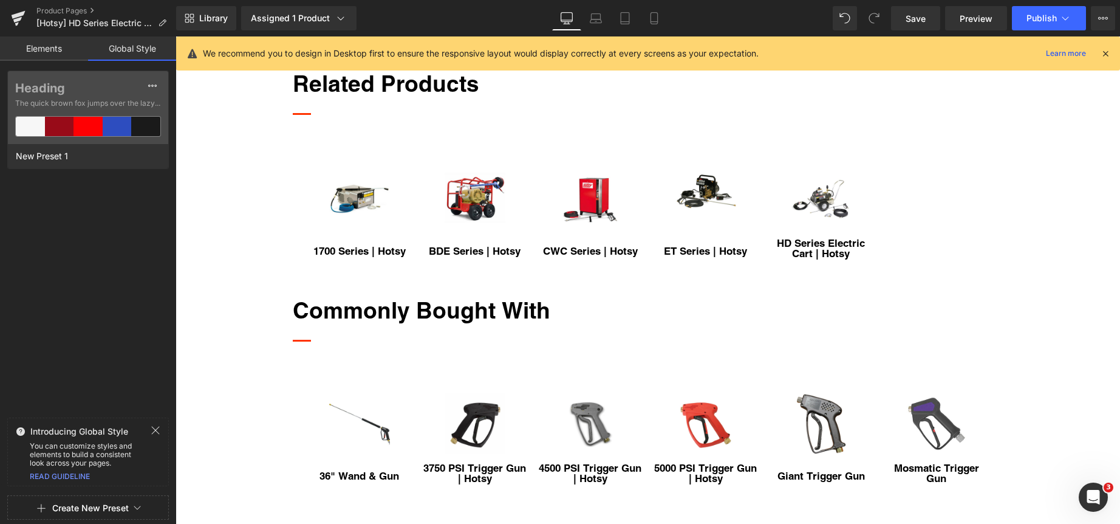
click at [43, 44] on link "Elements" at bounding box center [44, 48] width 88 height 24
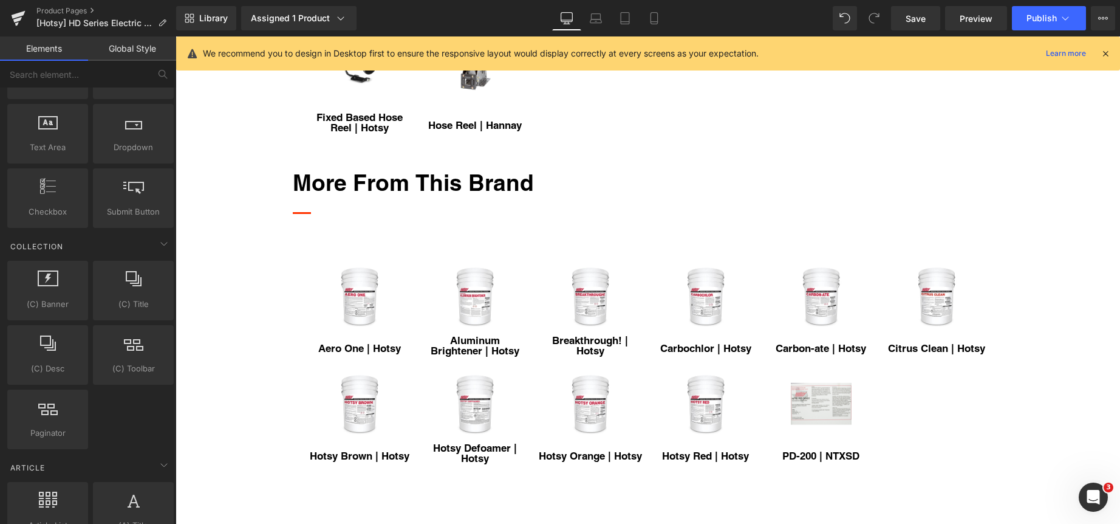
scroll to position [1465, 0]
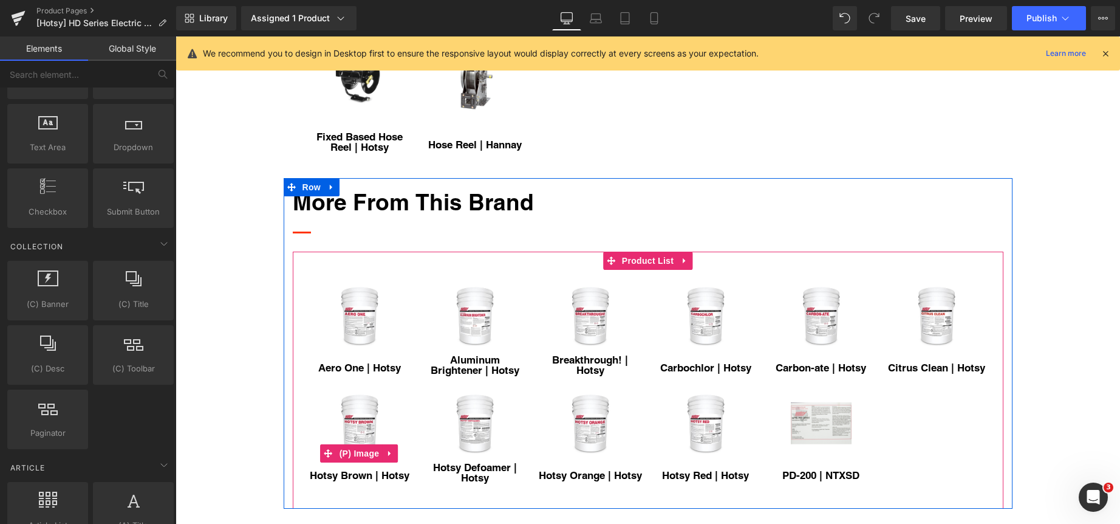
click at [356, 419] on img at bounding box center [359, 422] width 61 height 61
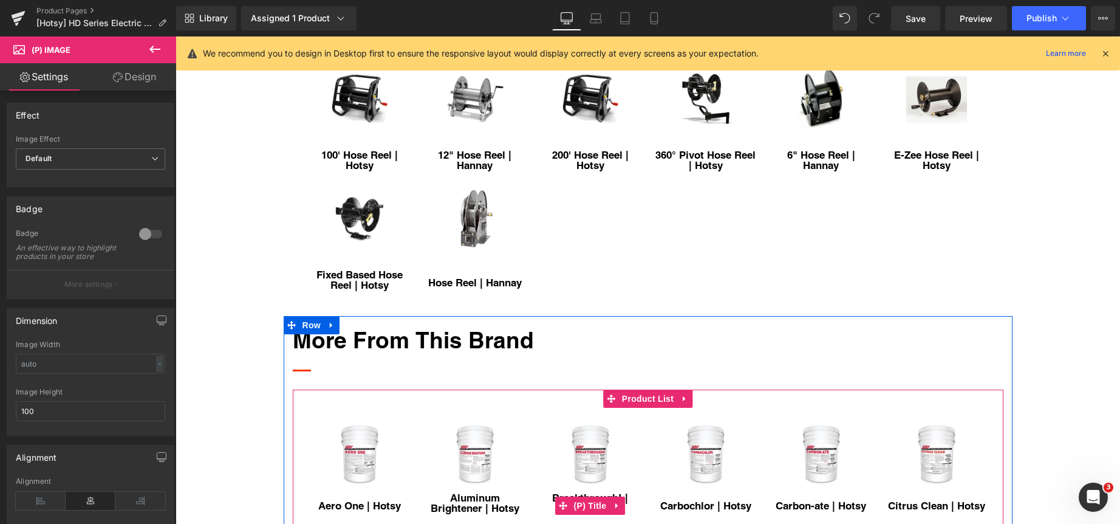
scroll to position [1283, 0]
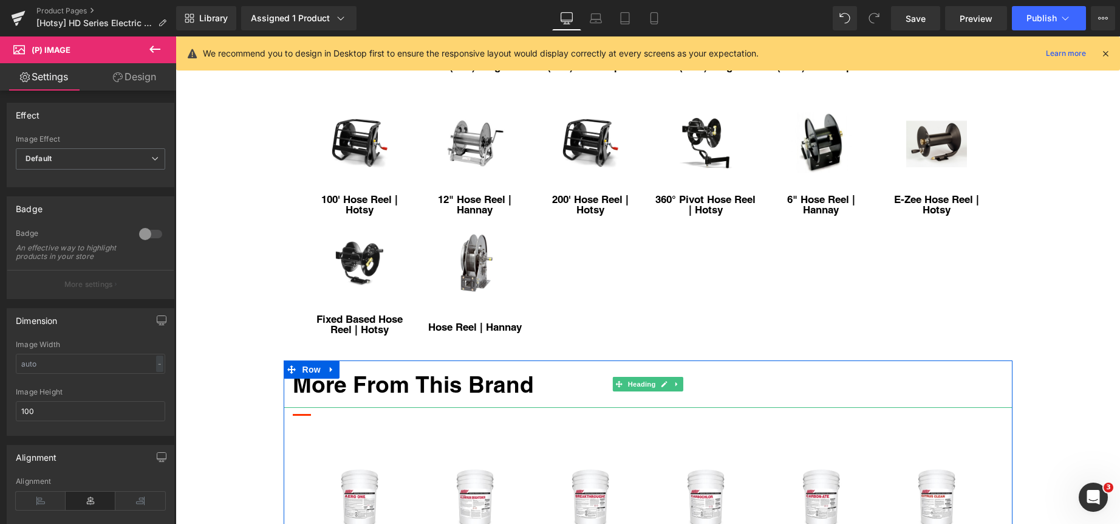
click at [461, 378] on h2 "more from this brand" at bounding box center [648, 383] width 711 height 29
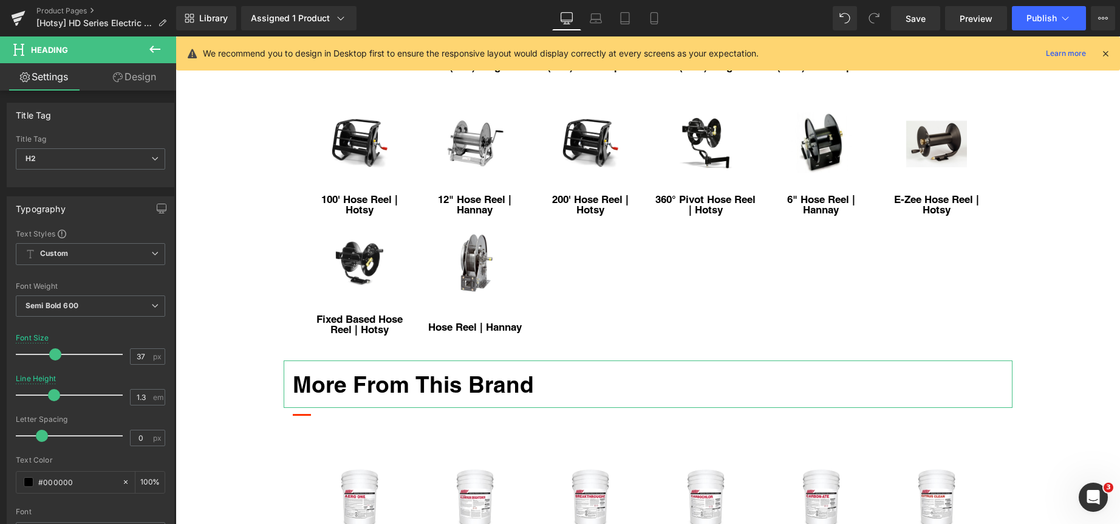
click at [129, 74] on link "Design" at bounding box center [135, 76] width 88 height 27
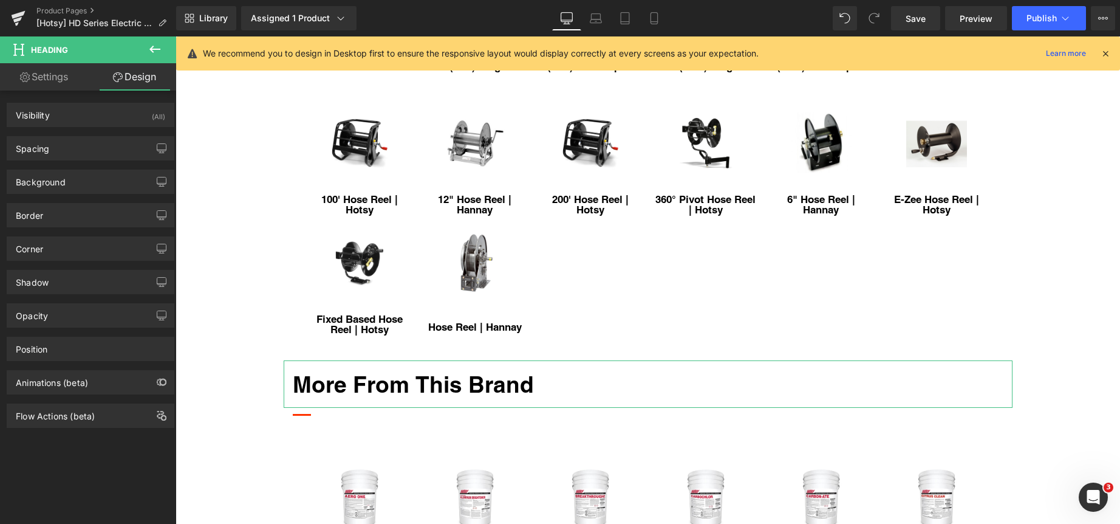
click at [30, 71] on link "Settings" at bounding box center [44, 76] width 88 height 27
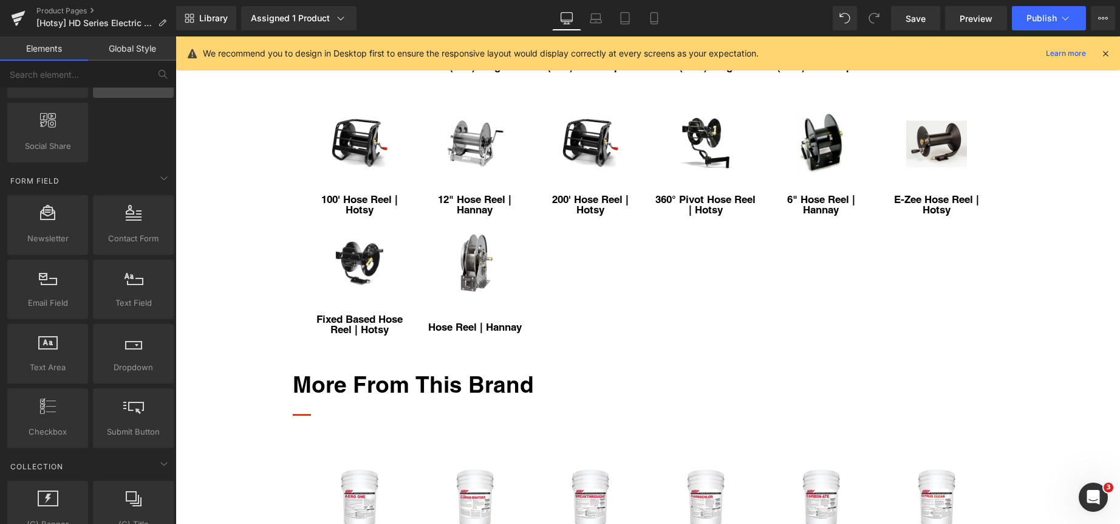
scroll to position [1632, 0]
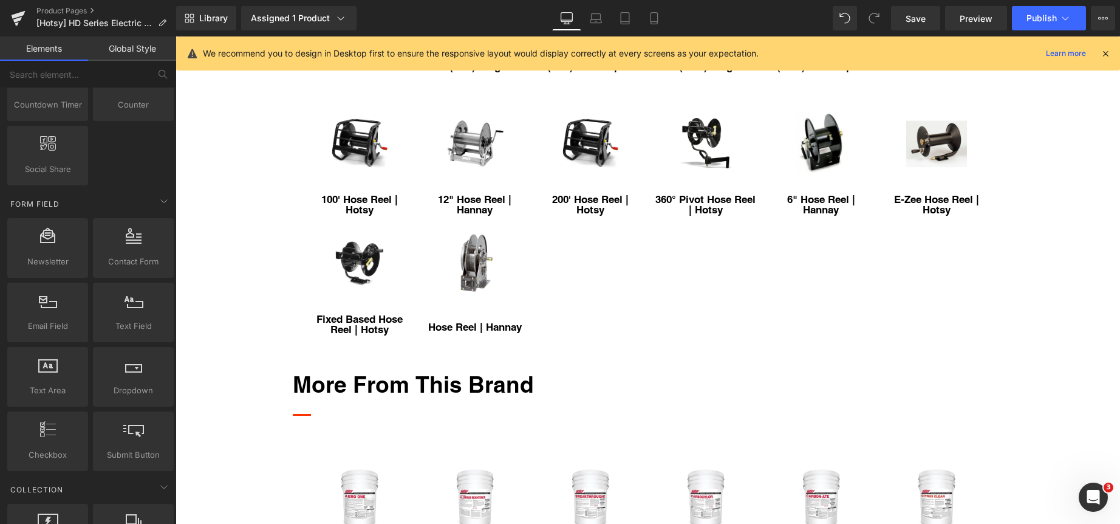
click at [133, 46] on link "Global Style" at bounding box center [132, 48] width 88 height 24
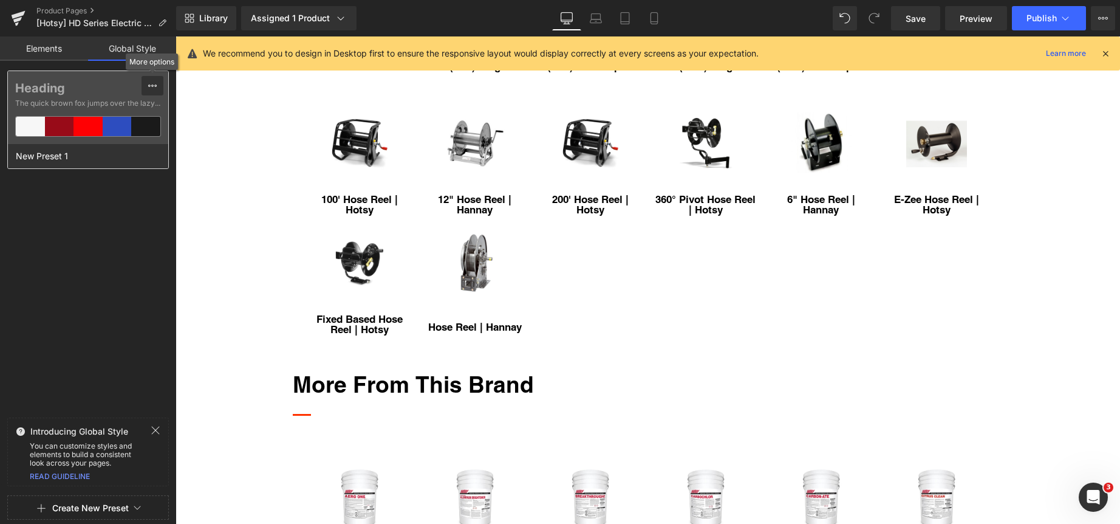
click at [155, 84] on icon at bounding box center [153, 86] width 10 height 10
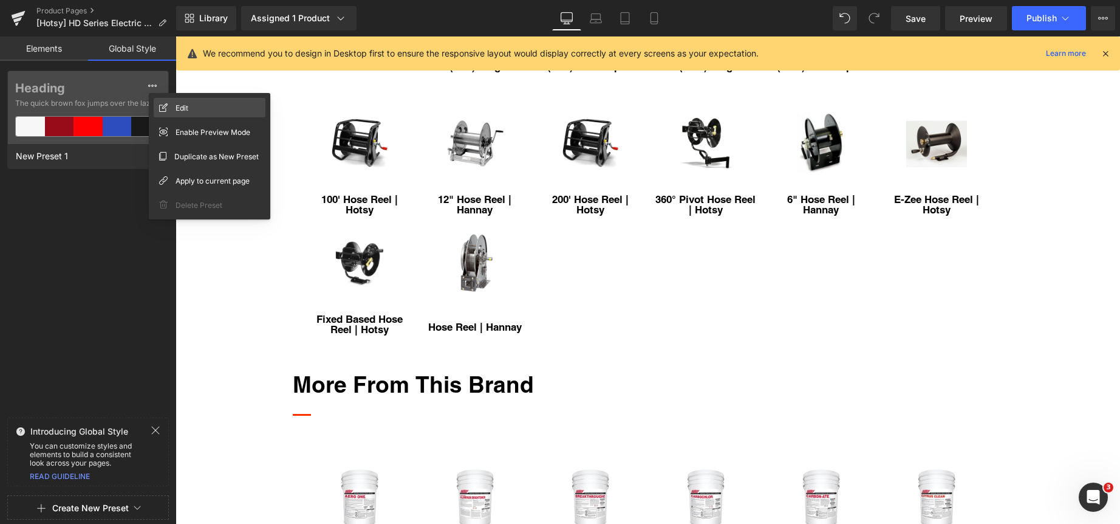
click at [191, 108] on div "Edit" at bounding box center [210, 107] width 112 height 19
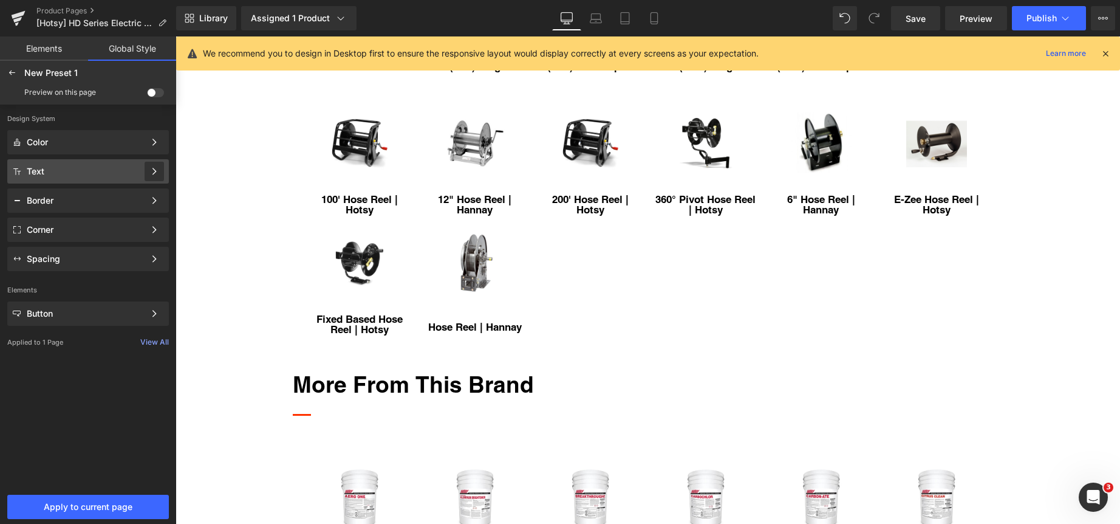
click at [154, 166] on div at bounding box center [154, 171] width 19 height 19
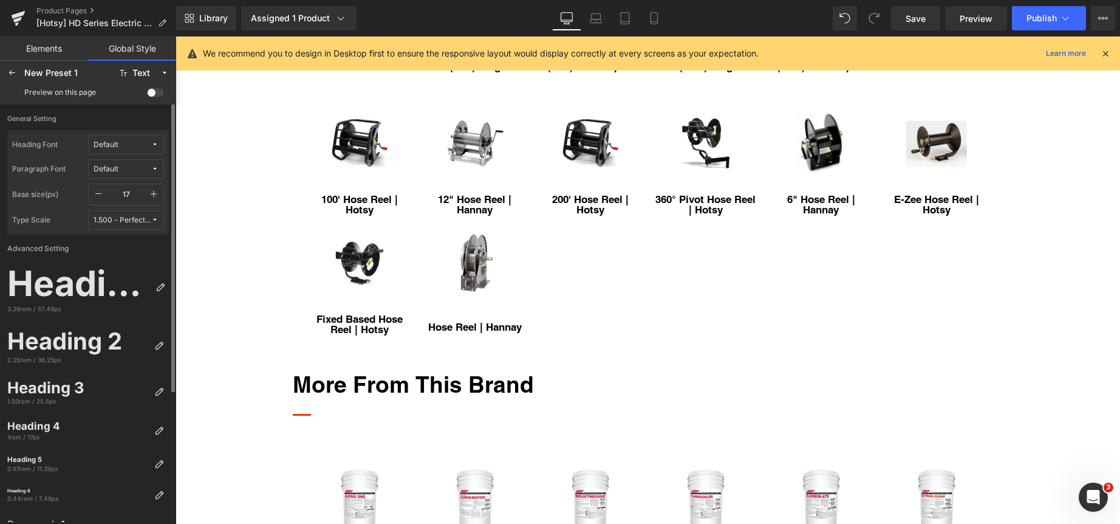
click at [156, 140] on button "Default" at bounding box center [126, 144] width 76 height 19
click at [156, 166] on icon at bounding box center [154, 168] width 7 height 7
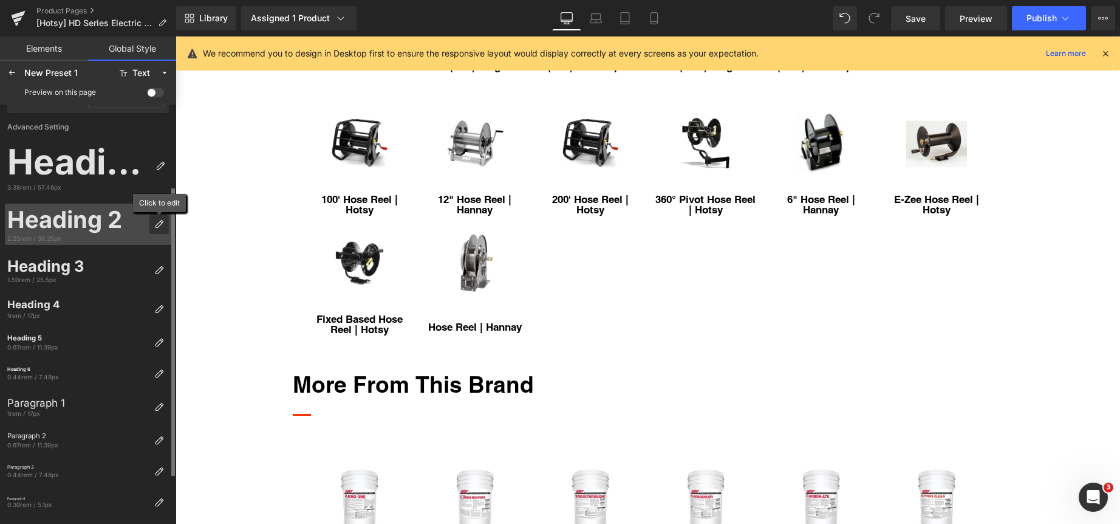
click at [162, 222] on icon at bounding box center [159, 224] width 10 height 10
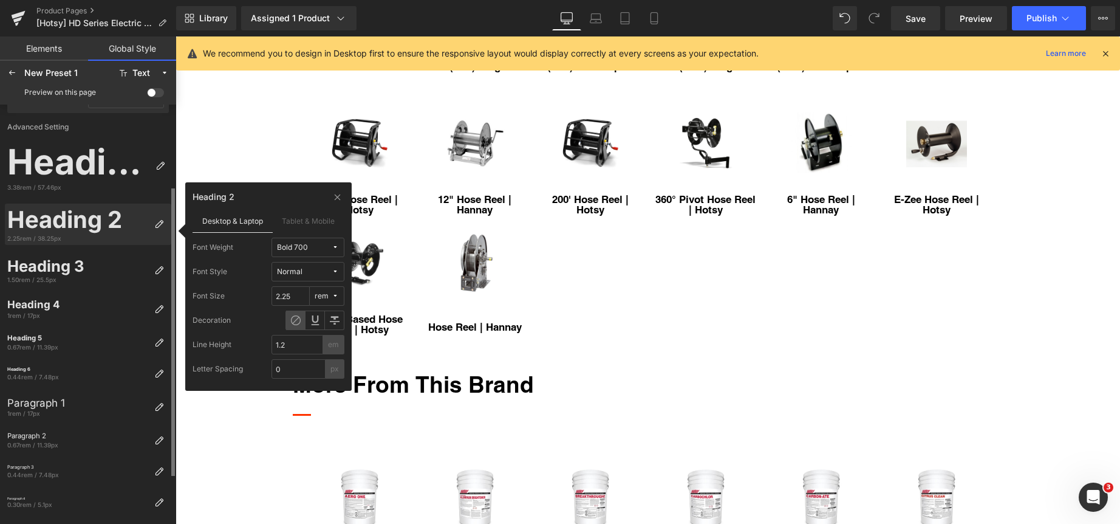
click at [71, 221] on div "Heading 2" at bounding box center [78, 220] width 142 height 28
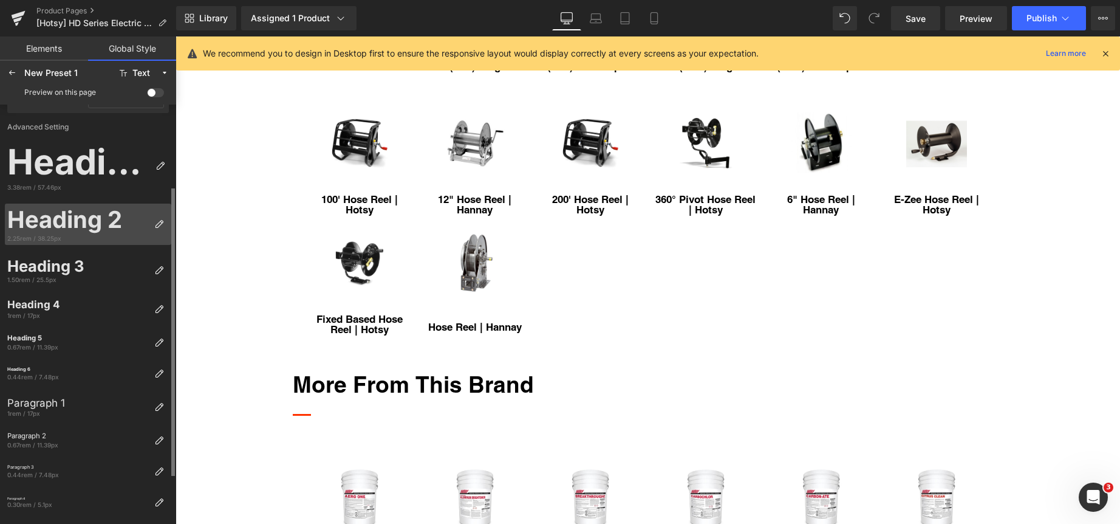
click at [71, 221] on div "Heading 2" at bounding box center [78, 220] width 142 height 28
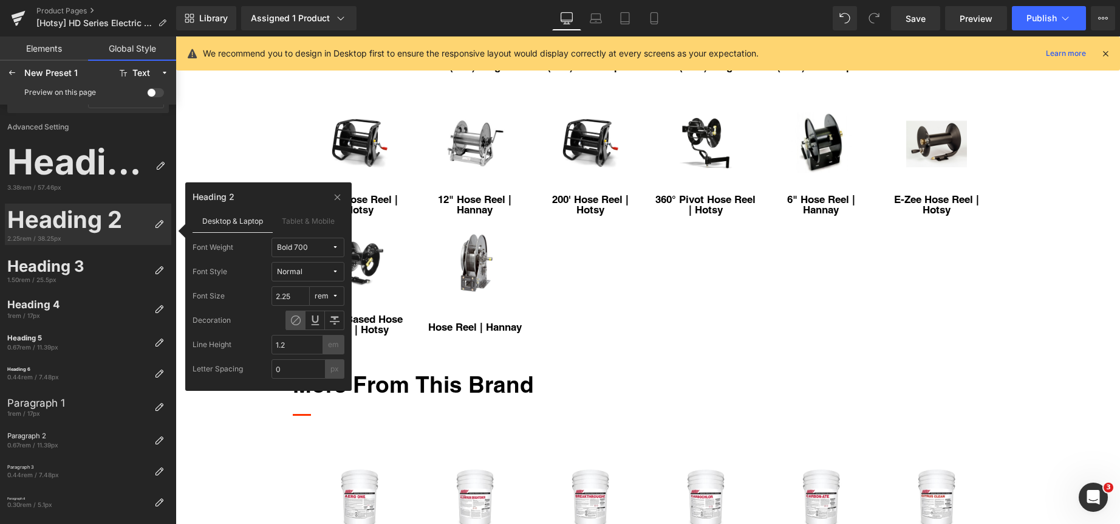
click at [335, 294] on icon at bounding box center [335, 295] width 7 height 7
click at [338, 296] on icon at bounding box center [335, 295] width 7 height 7
click at [303, 221] on label "Tablet & Mobile" at bounding box center [309, 220] width 72 height 23
click at [214, 222] on label "Desktop & Laptop" at bounding box center [233, 220] width 80 height 23
click at [297, 345] on input "1.2" at bounding box center [298, 344] width 52 height 19
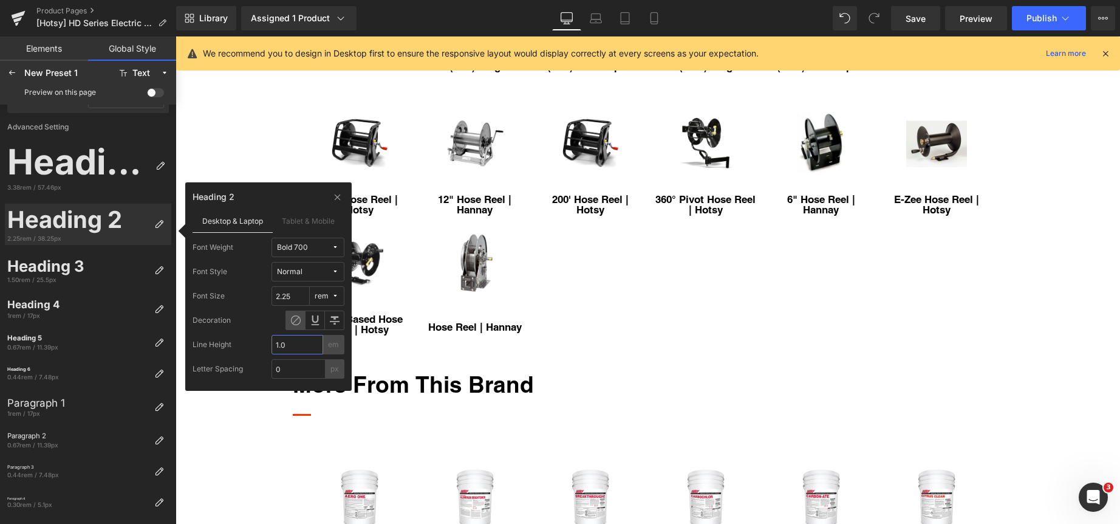
type input "1.0"
click at [326, 292] on div "rem" at bounding box center [322, 296] width 14 height 9
click at [324, 317] on label "px" at bounding box center [324, 320] width 9 height 9
click at [296, 298] on input "2.25" at bounding box center [291, 295] width 38 height 19
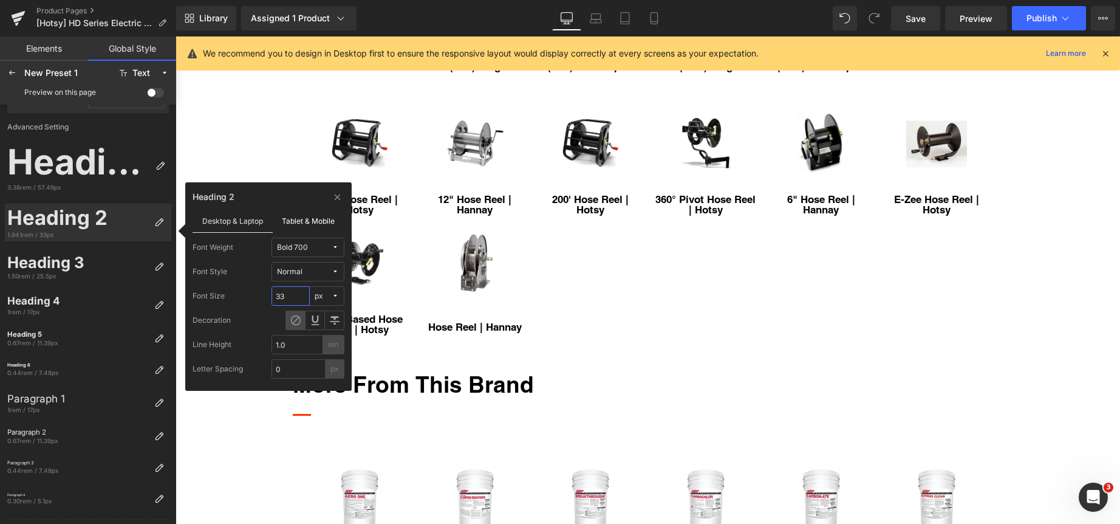
type input "33"
click at [305, 222] on label "Tablet & Mobile" at bounding box center [309, 220] width 72 height 23
click at [300, 298] on input "1.80" at bounding box center [291, 295] width 38 height 19
click at [332, 301] on button "rem" at bounding box center [327, 295] width 35 height 19
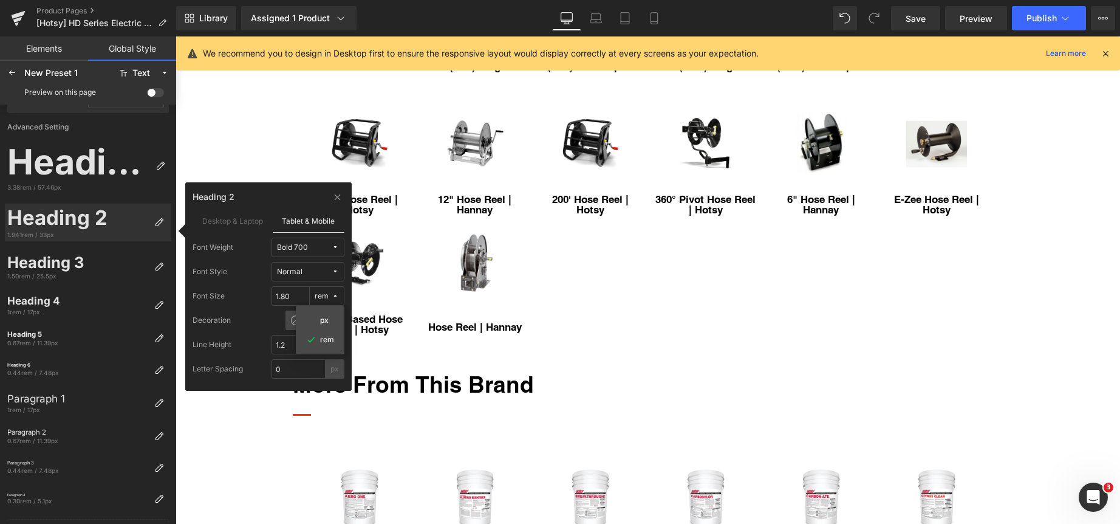
click at [323, 320] on label "px" at bounding box center [324, 320] width 9 height 9
click at [294, 295] on input "1.80" at bounding box center [291, 295] width 38 height 19
type input "29"
click at [238, 216] on label "Desktop & Laptop" at bounding box center [233, 220] width 80 height 23
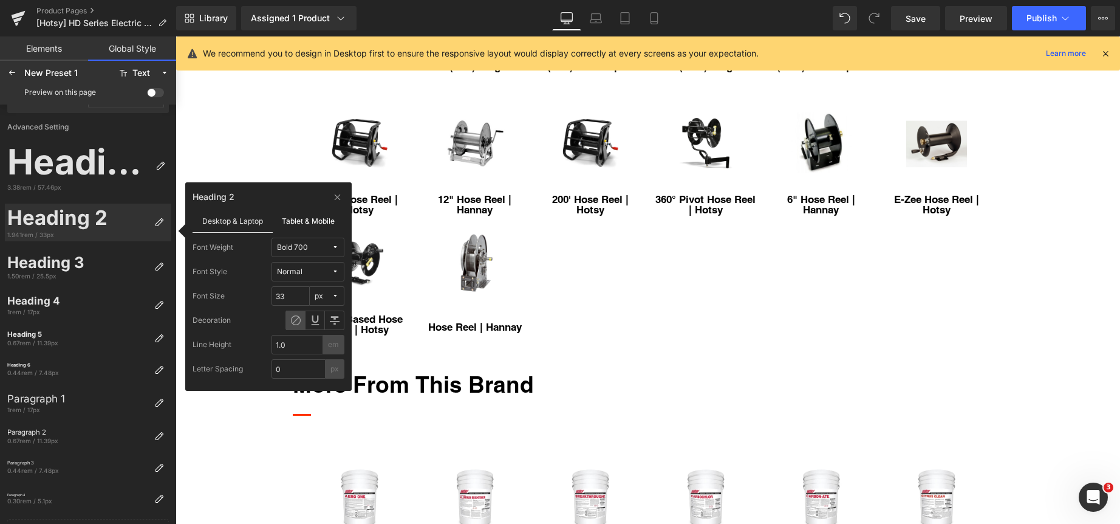
click at [311, 217] on label "Tablet & Mobile" at bounding box center [309, 220] width 72 height 23
click at [213, 216] on label "Desktop & Laptop" at bounding box center [233, 220] width 80 height 23
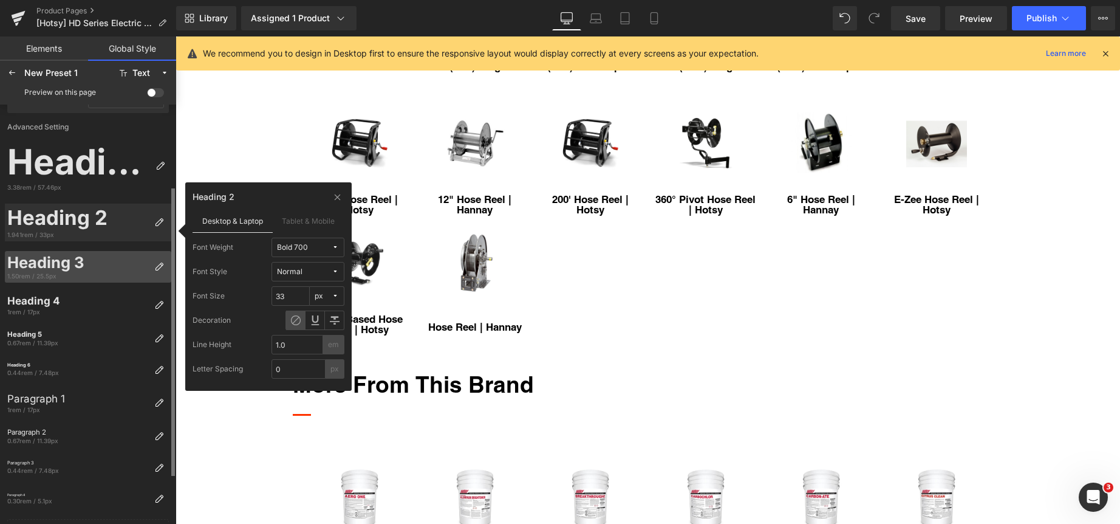
click at [119, 262] on div "Heading 3" at bounding box center [78, 262] width 142 height 19
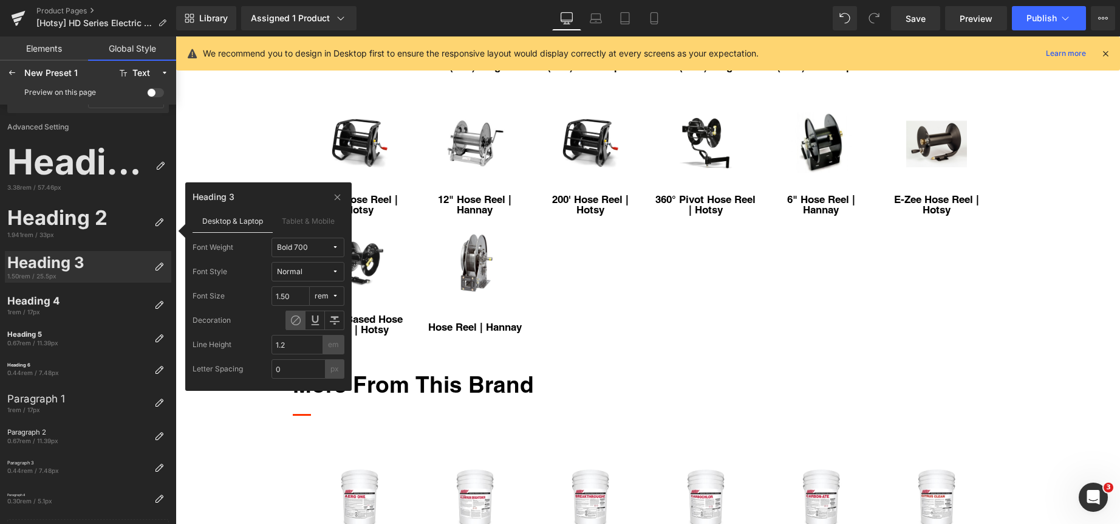
click at [331, 292] on span "rem" at bounding box center [323, 296] width 17 height 9
click at [332, 317] on div "px" at bounding box center [320, 320] width 34 height 10
click at [293, 293] on input "1.50" at bounding box center [291, 295] width 38 height 19
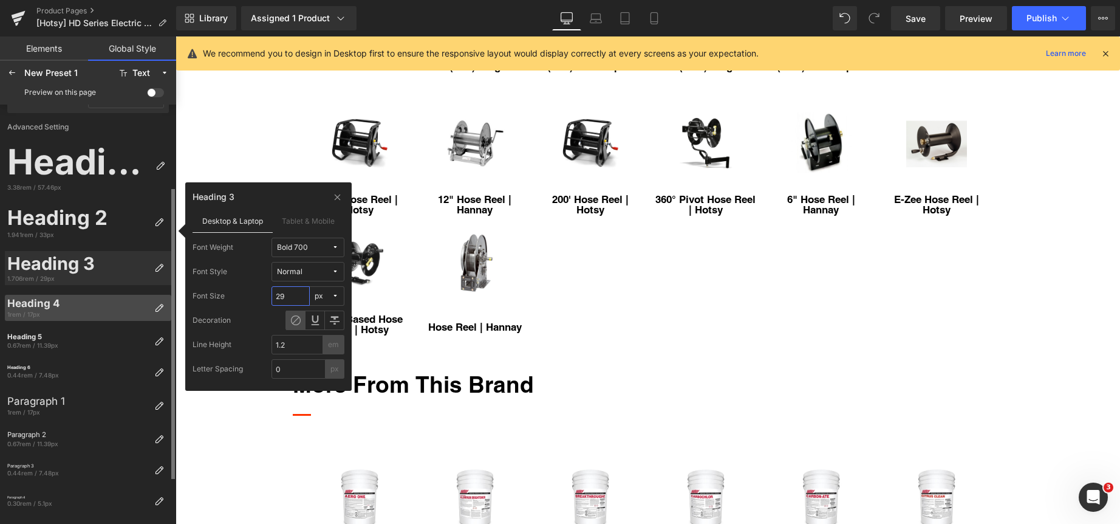
type input "29"
click at [86, 304] on div "Heading 4" at bounding box center [78, 303] width 142 height 12
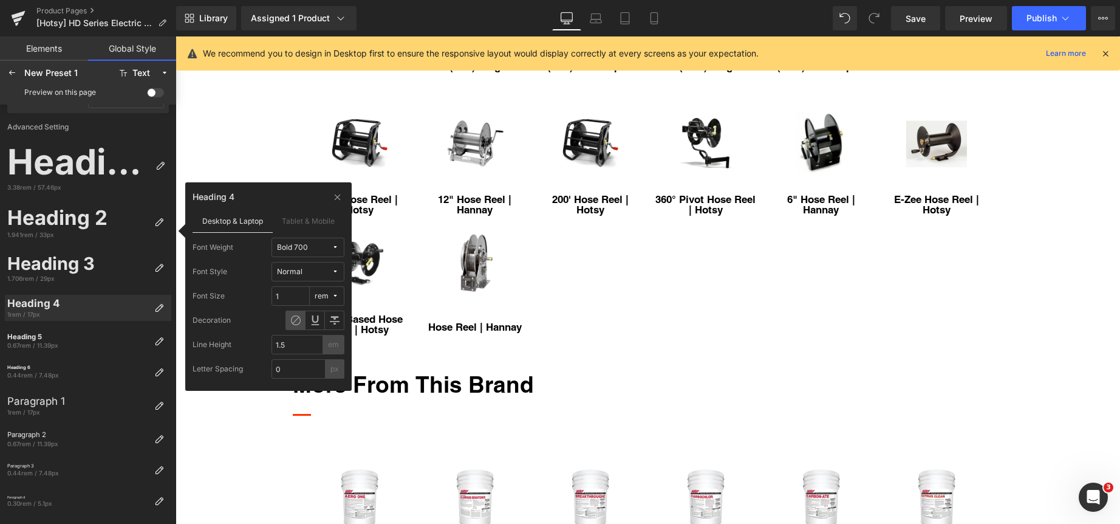
click at [337, 295] on icon at bounding box center [335, 295] width 7 height 7
click at [325, 318] on label "px" at bounding box center [324, 320] width 9 height 9
click at [298, 295] on input "1" at bounding box center [291, 295] width 38 height 19
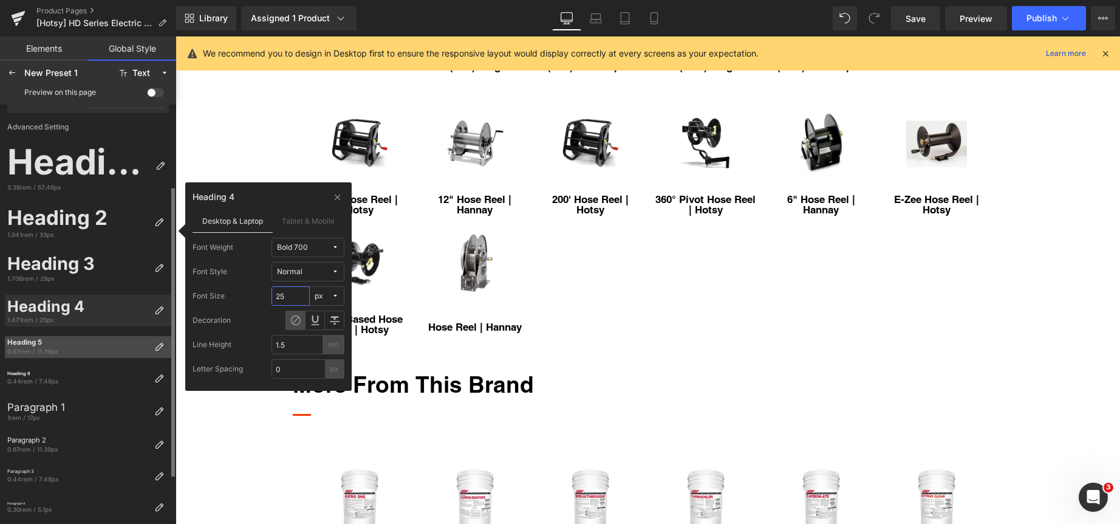
type input "25"
click at [81, 348] on div "0.67rem / 11.39px" at bounding box center [78, 351] width 142 height 9
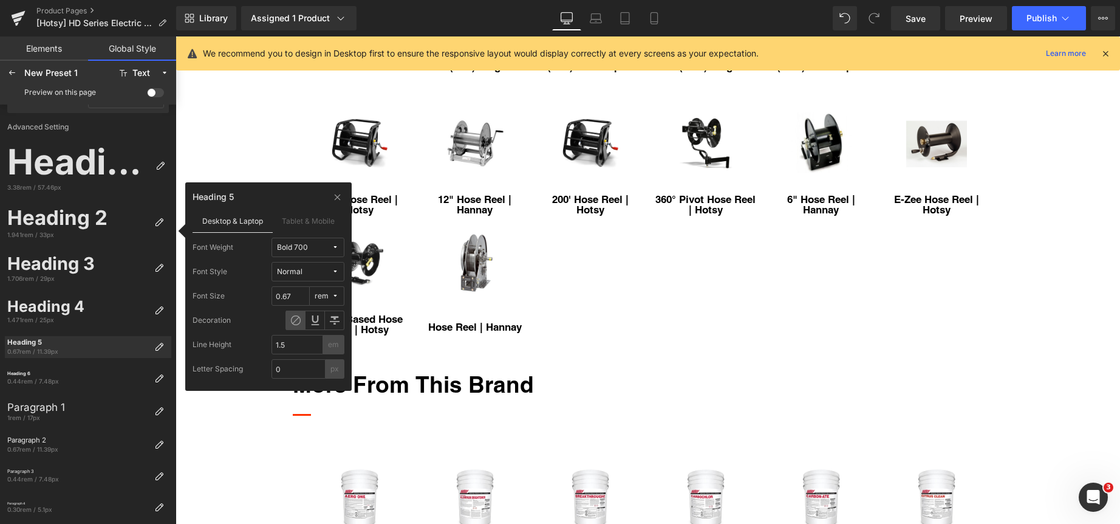
click at [334, 298] on icon at bounding box center [335, 295] width 7 height 7
click at [330, 317] on div "px" at bounding box center [320, 320] width 34 height 10
click at [301, 295] on input "0.67" at bounding box center [291, 295] width 38 height 19
type input "1"
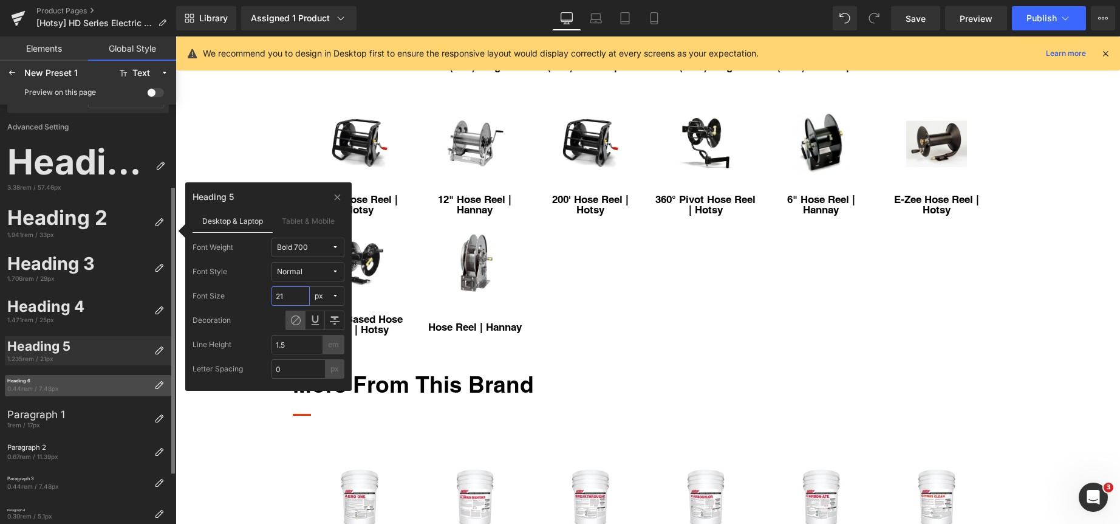
type input "21"
click at [78, 385] on div "0.44rem / 7.48px" at bounding box center [78, 388] width 142 height 9
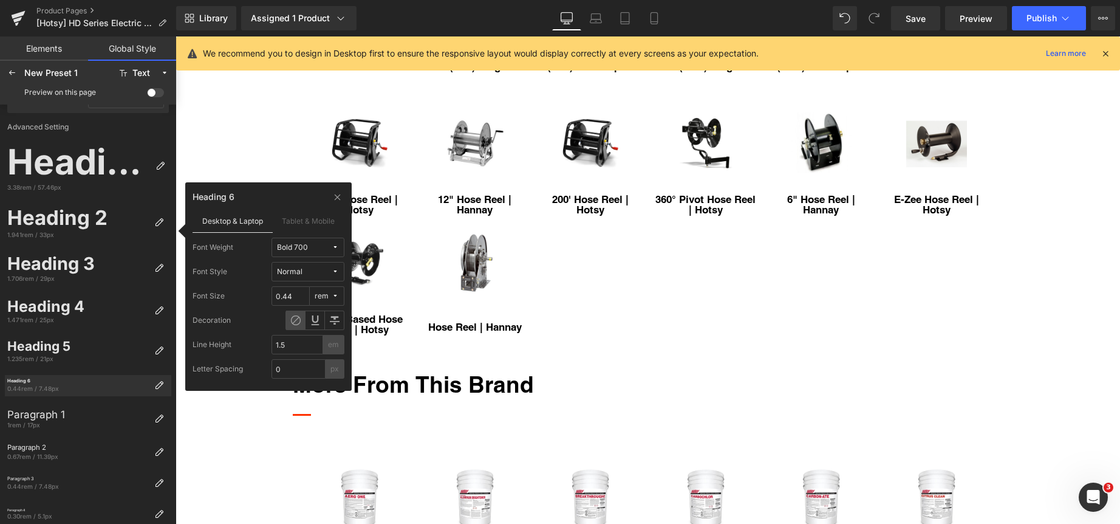
click at [329, 296] on span "rem" at bounding box center [323, 296] width 17 height 9
click at [334, 321] on div "px" at bounding box center [320, 320] width 34 height 10
click at [301, 298] on input "0.44" at bounding box center [291, 295] width 38 height 19
click at [296, 297] on input "0.44" at bounding box center [291, 295] width 38 height 19
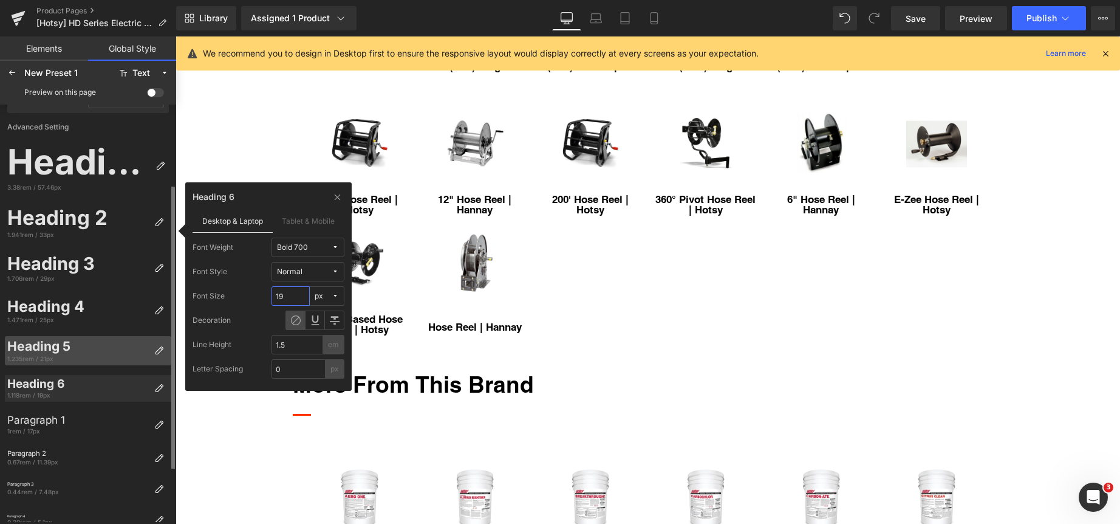
type input "19"
click at [81, 348] on div "Heading 5" at bounding box center [78, 345] width 142 height 15
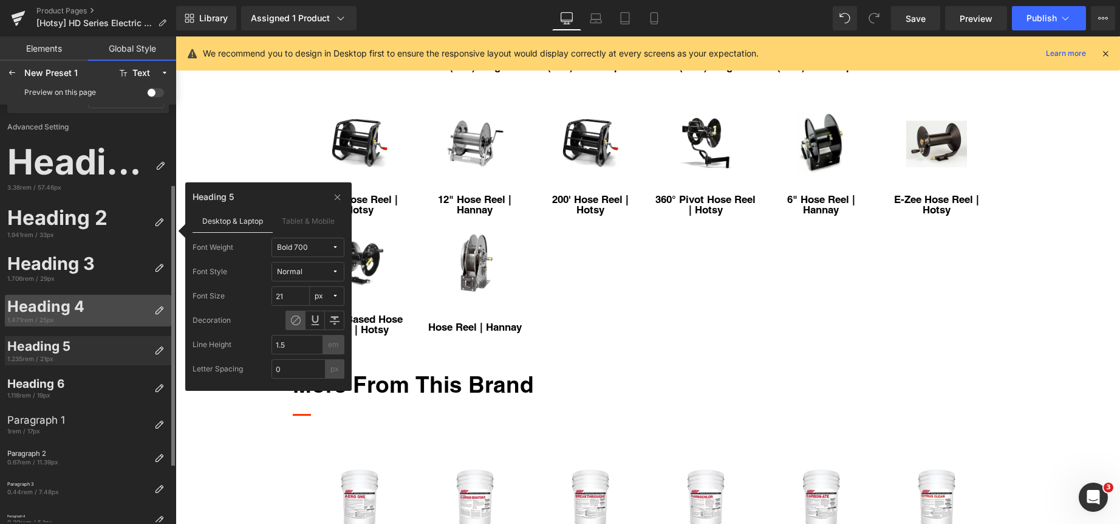
click at [79, 310] on div "Heading 4" at bounding box center [78, 306] width 142 height 18
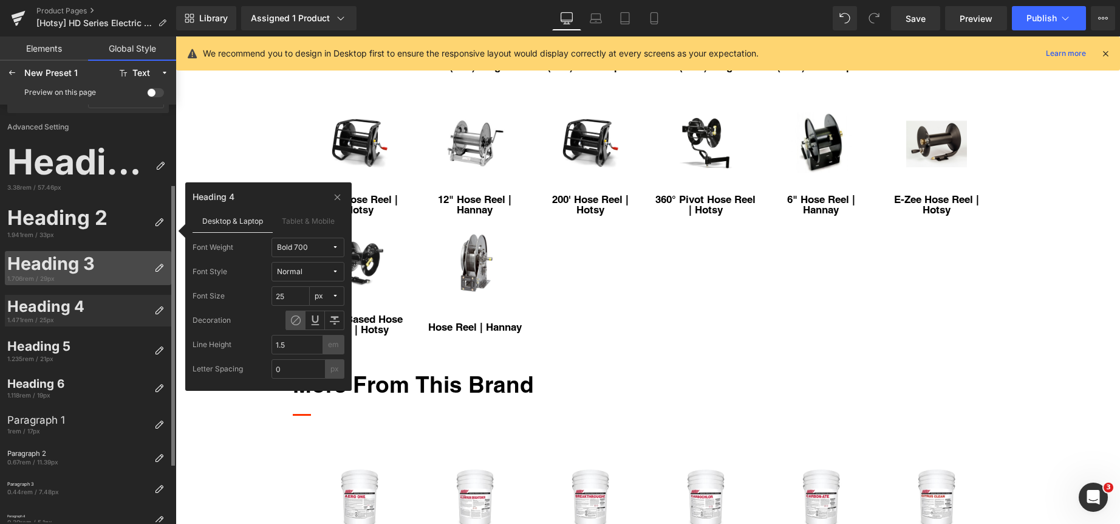
click at [75, 259] on div "Heading 3" at bounding box center [78, 263] width 142 height 21
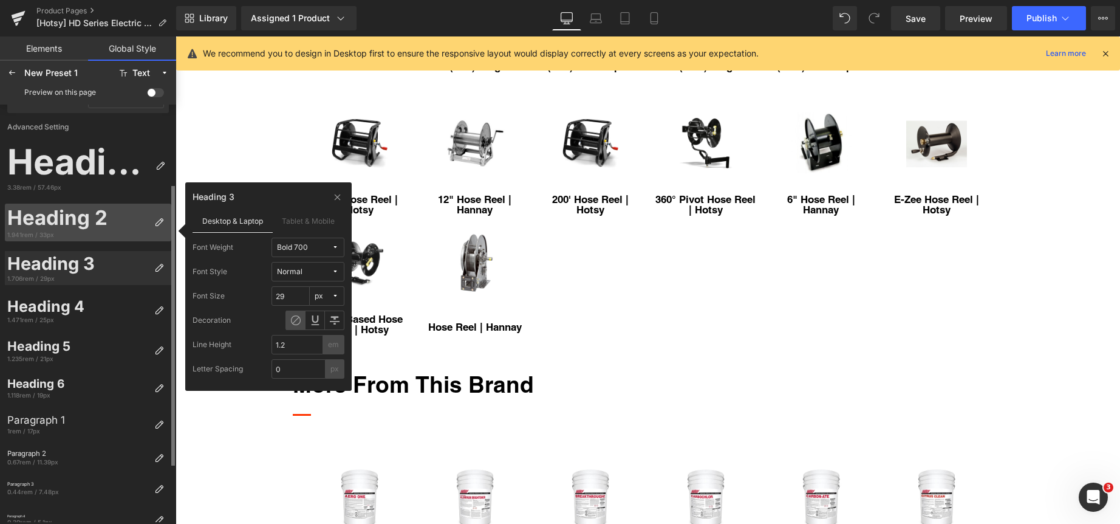
click at [71, 216] on div "Heading 2" at bounding box center [78, 218] width 142 height 24
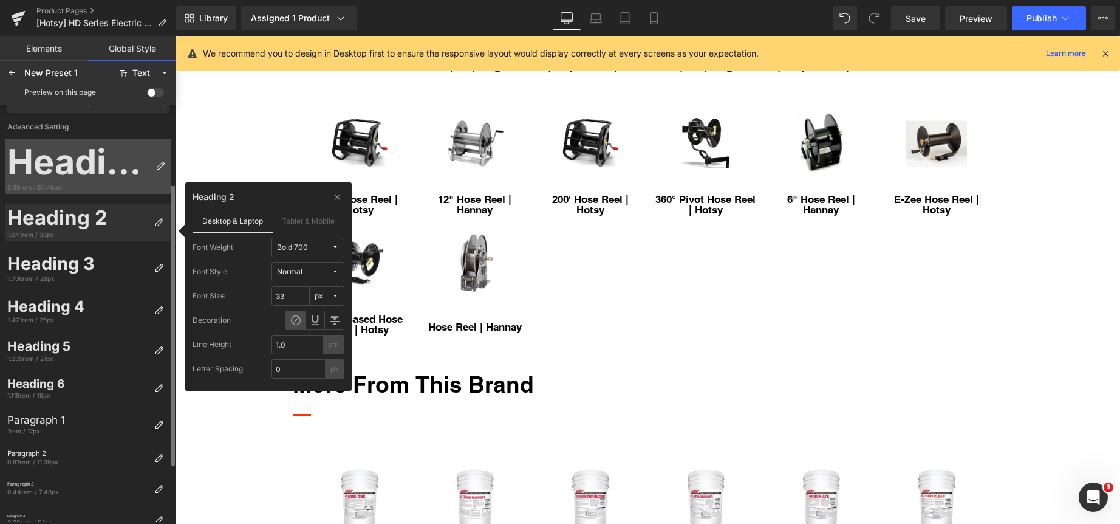
click at [78, 166] on div "Heading 1" at bounding box center [78, 162] width 143 height 42
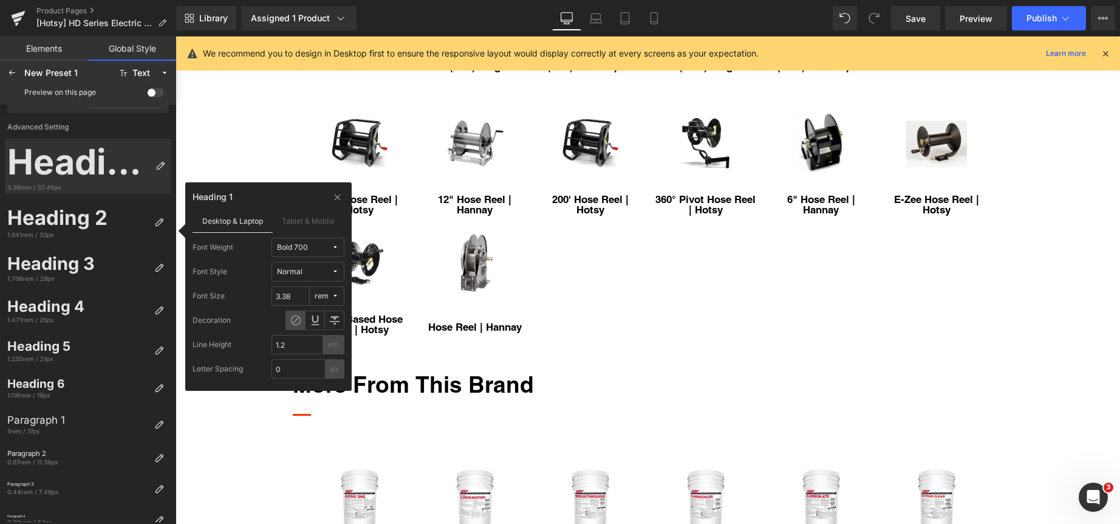
click at [334, 292] on icon at bounding box center [335, 295] width 7 height 7
click at [334, 314] on div "px" at bounding box center [320, 319] width 39 height 19
click at [301, 291] on input "3.38" at bounding box center [291, 295] width 38 height 19
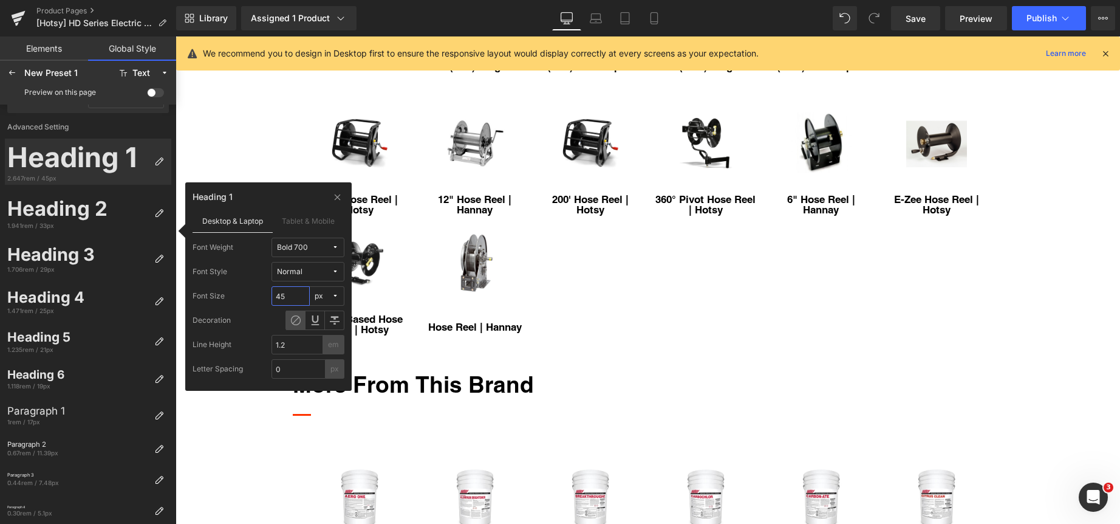
type input "45"
click at [316, 243] on span "Bold 700" at bounding box center [304, 247] width 55 height 9
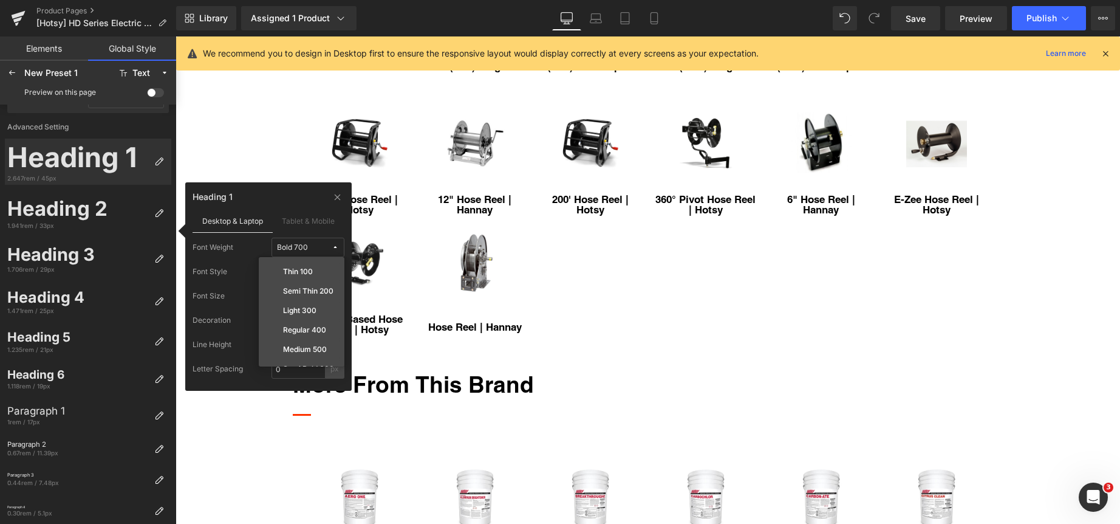
click at [316, 243] on span "Bold 700" at bounding box center [304, 247] width 55 height 9
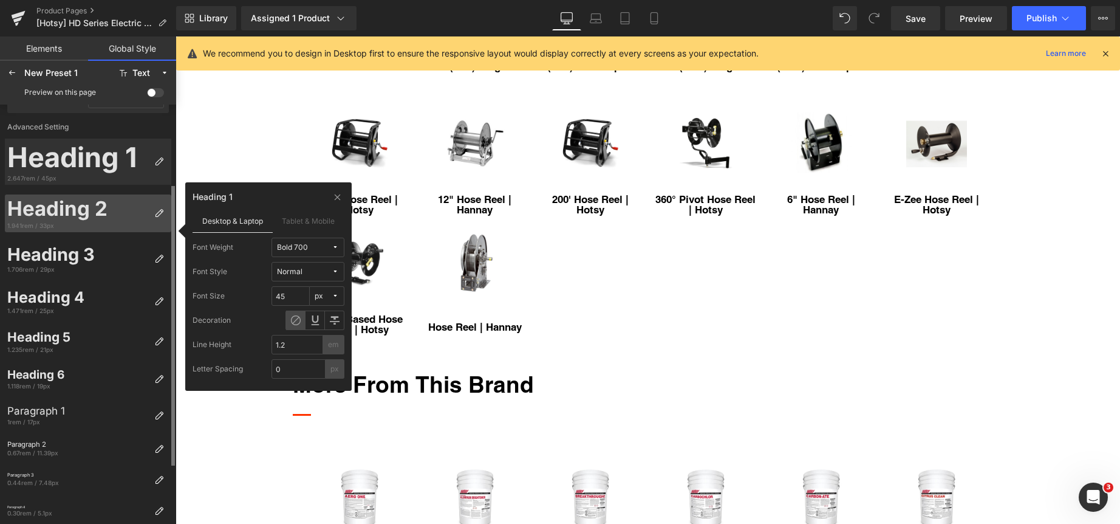
click at [89, 212] on div "Heading 2" at bounding box center [78, 209] width 142 height 24
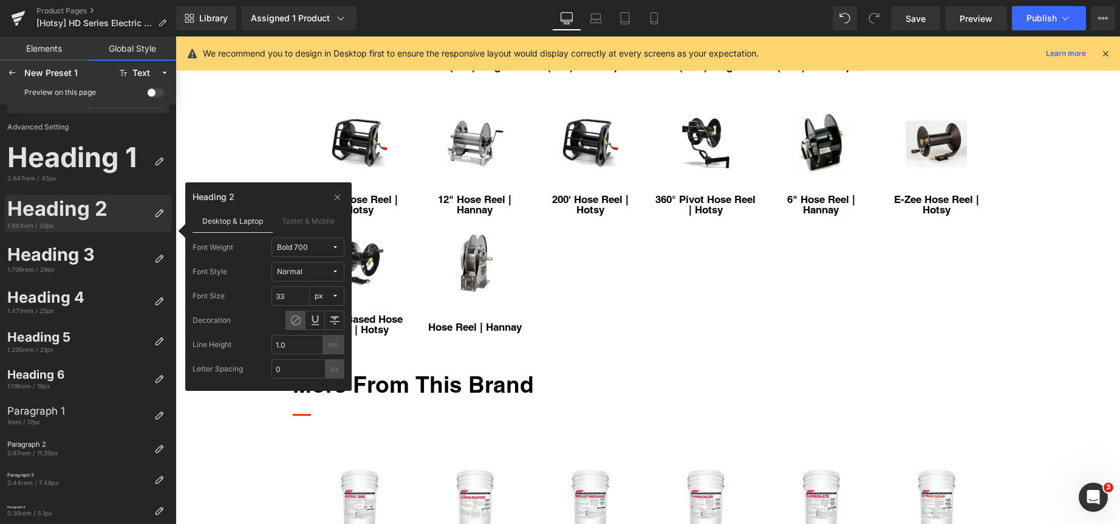
click at [325, 244] on span "Bold 700" at bounding box center [304, 247] width 55 height 9
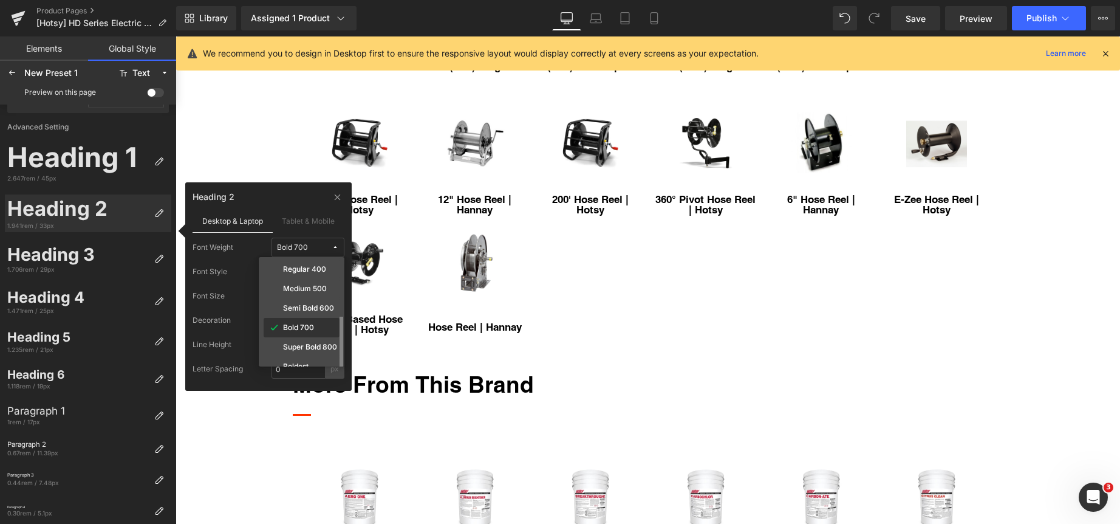
scroll to position [75, 0]
click at [309, 291] on label "Semi Bold 600" at bounding box center [308, 293] width 51 height 9
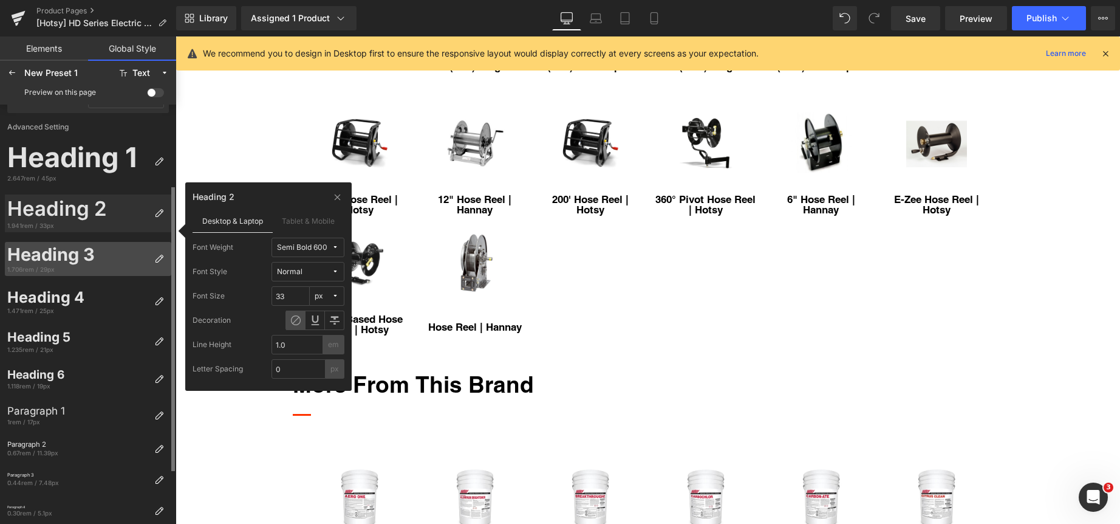
click at [77, 256] on div "Heading 3" at bounding box center [78, 254] width 142 height 21
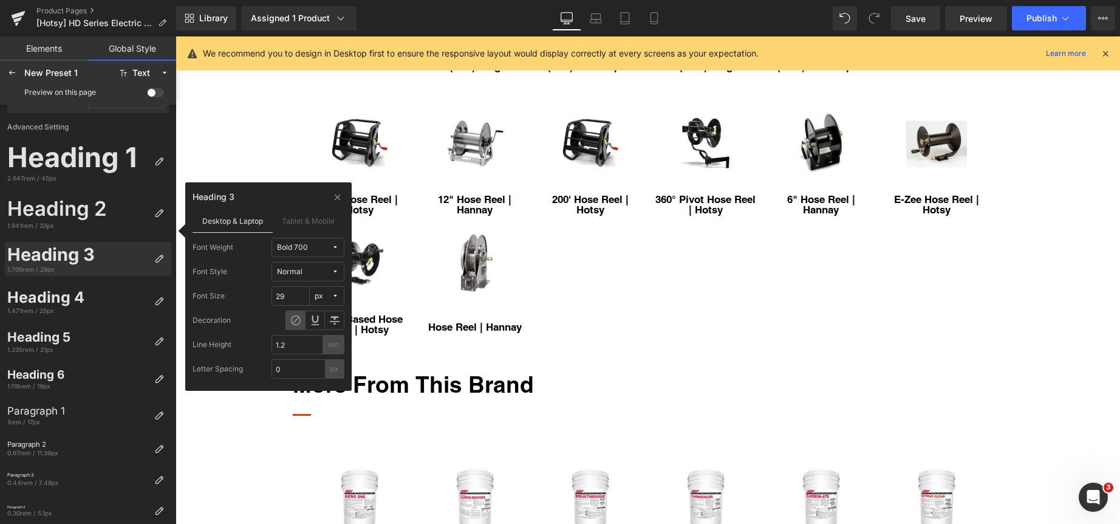
click at [307, 243] on div "Bold 700" at bounding box center [292, 247] width 31 height 9
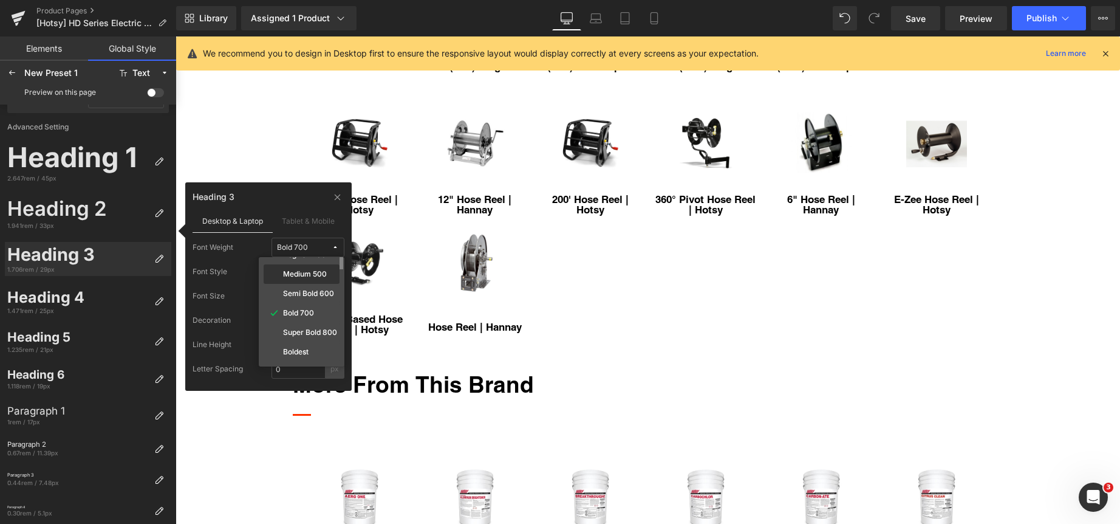
scroll to position [15, 0]
click at [309, 354] on label "Semi Bold 600" at bounding box center [308, 354] width 51 height 9
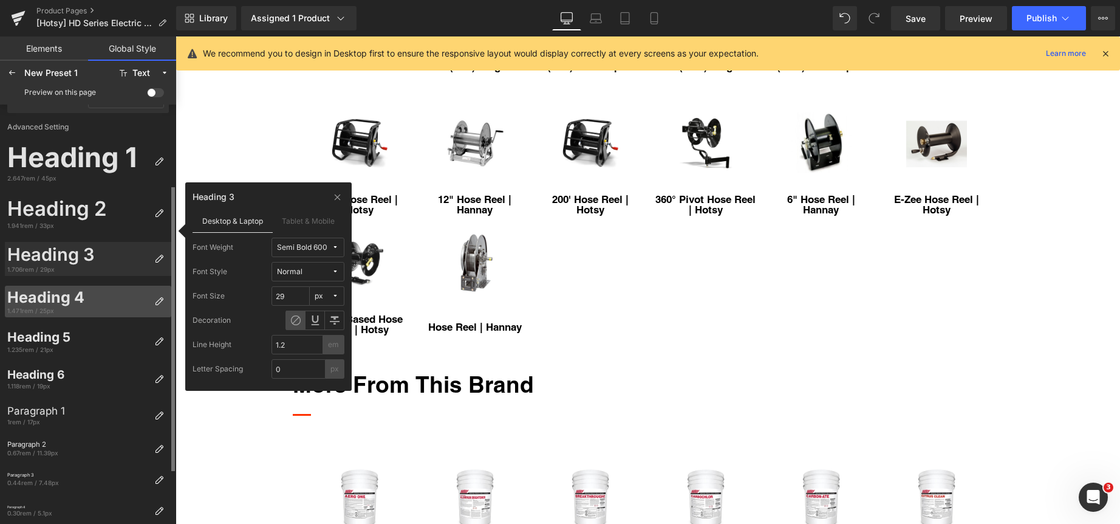
click at [77, 295] on div "Heading 4" at bounding box center [78, 297] width 142 height 18
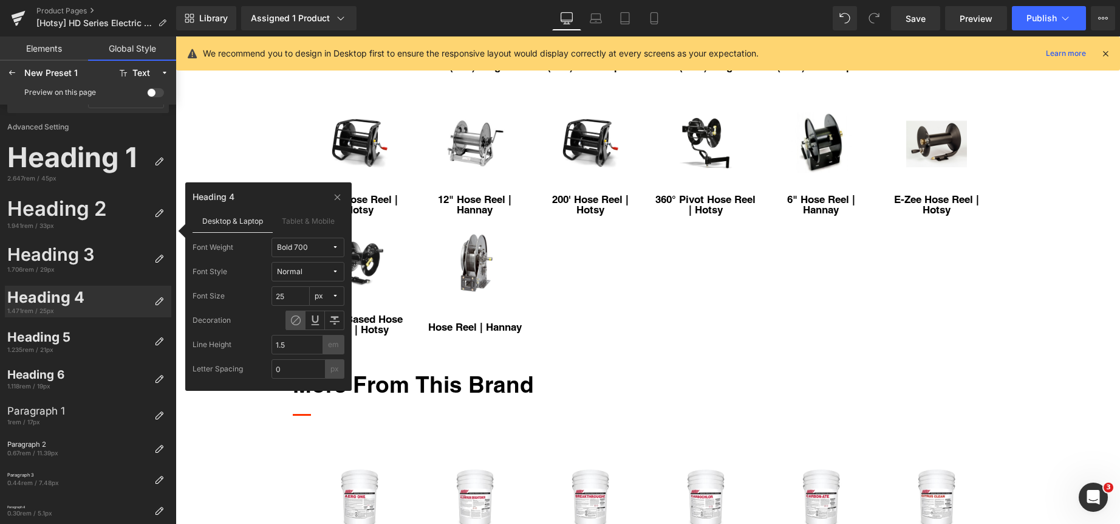
click at [329, 248] on span "Bold 700" at bounding box center [304, 247] width 55 height 9
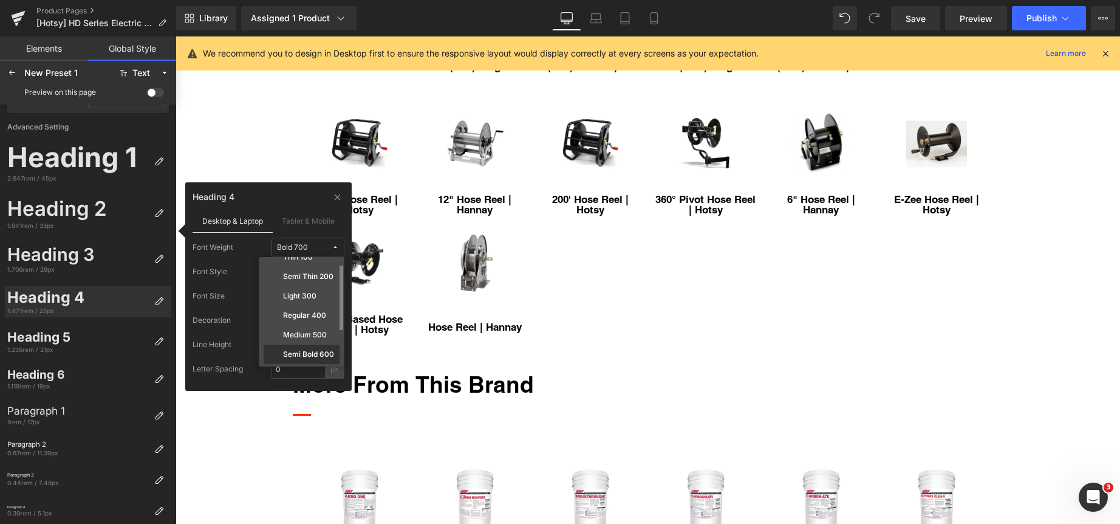
click at [310, 356] on label "Semi Bold 600" at bounding box center [308, 354] width 51 height 9
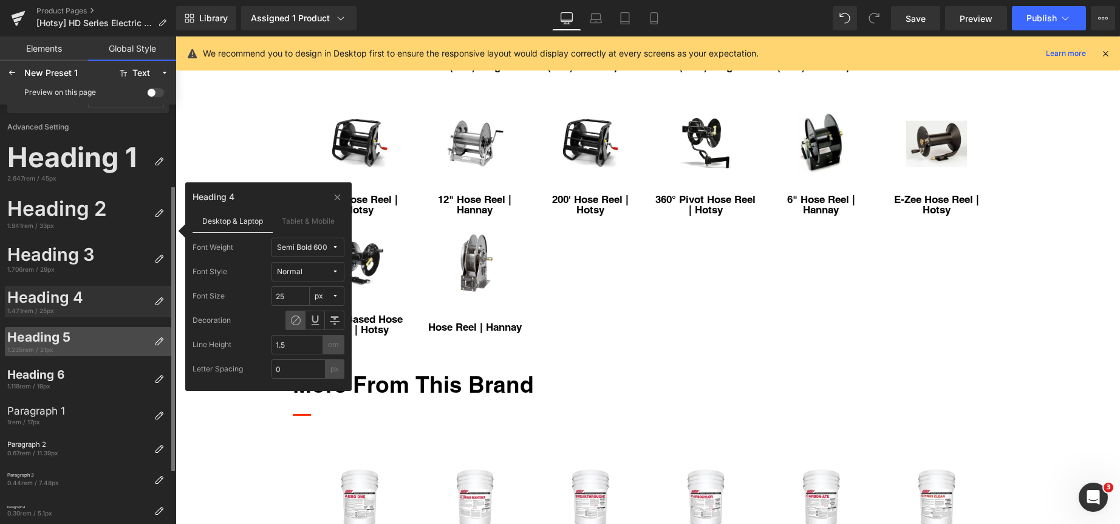
click at [86, 339] on div "Heading 5" at bounding box center [78, 336] width 142 height 15
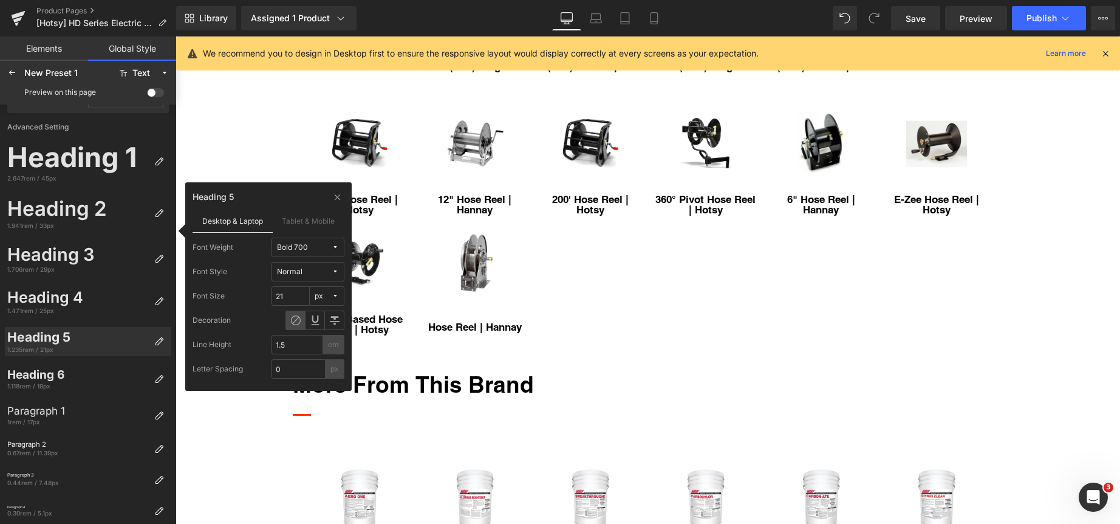
click at [320, 244] on span "Bold 700" at bounding box center [304, 247] width 55 height 9
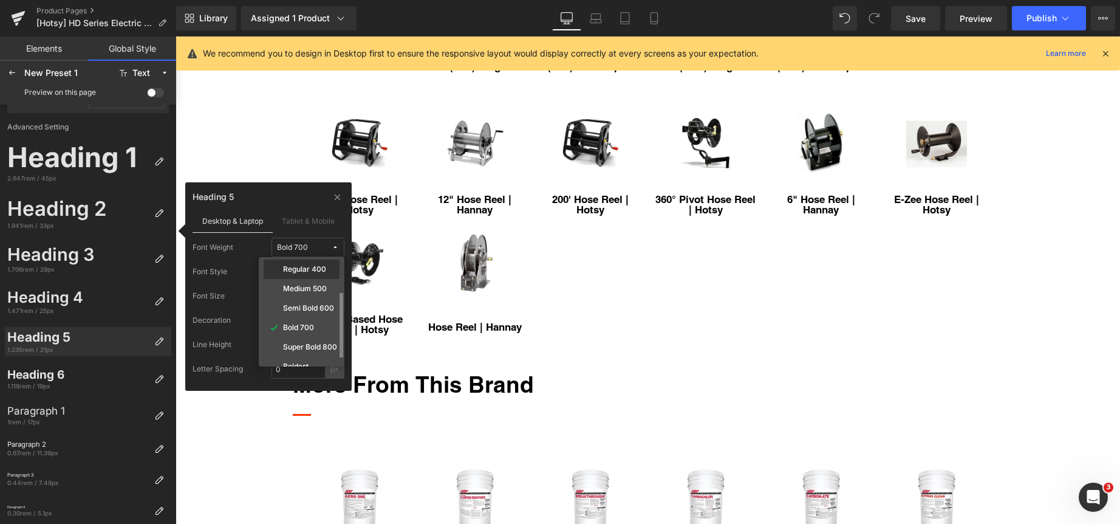
scroll to position [75, 0]
click at [309, 328] on label "Super Bold 800" at bounding box center [310, 332] width 54 height 9
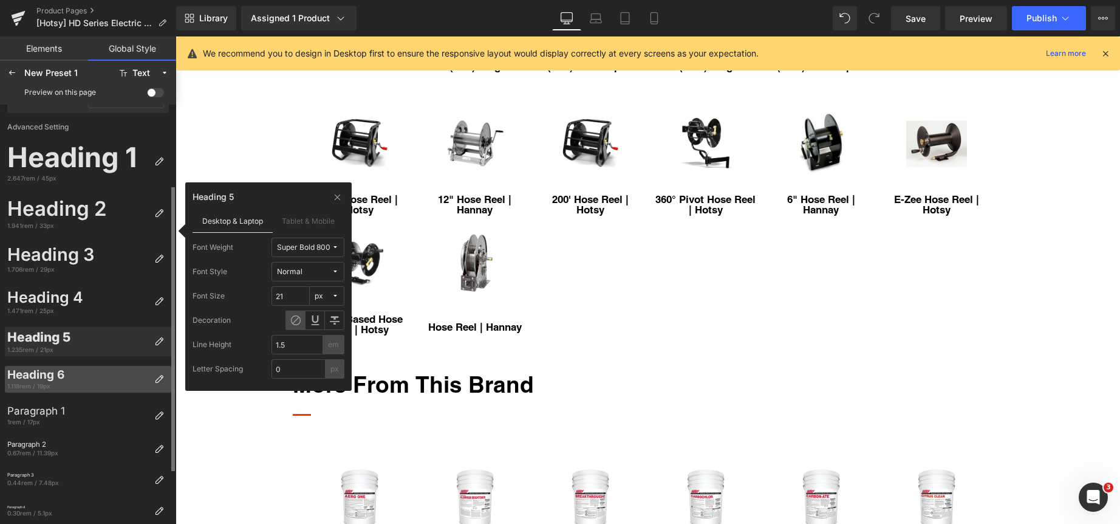
click at [93, 375] on div "Heading 6" at bounding box center [78, 375] width 142 height 14
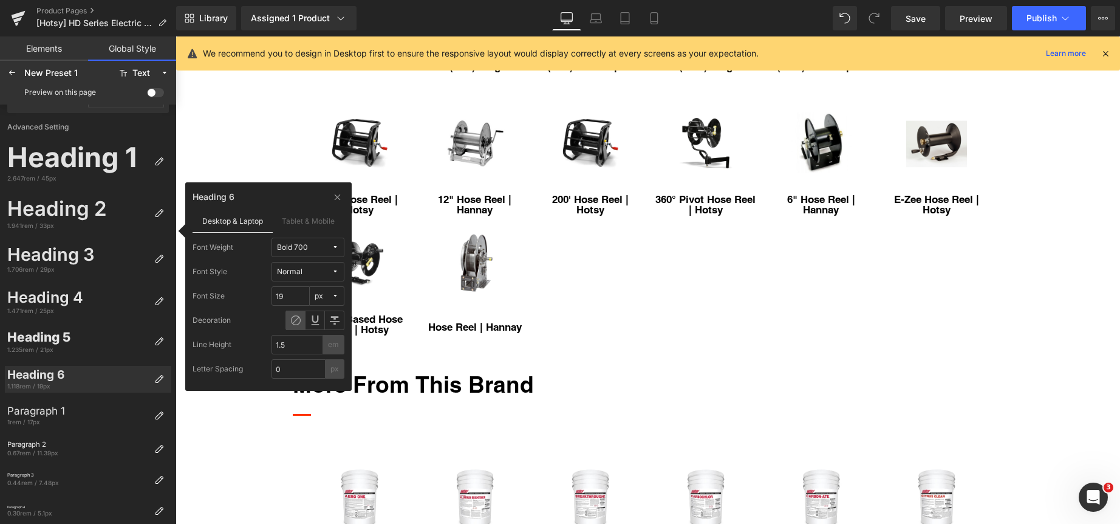
click at [312, 241] on button "Bold 700" at bounding box center [308, 247] width 73 height 19
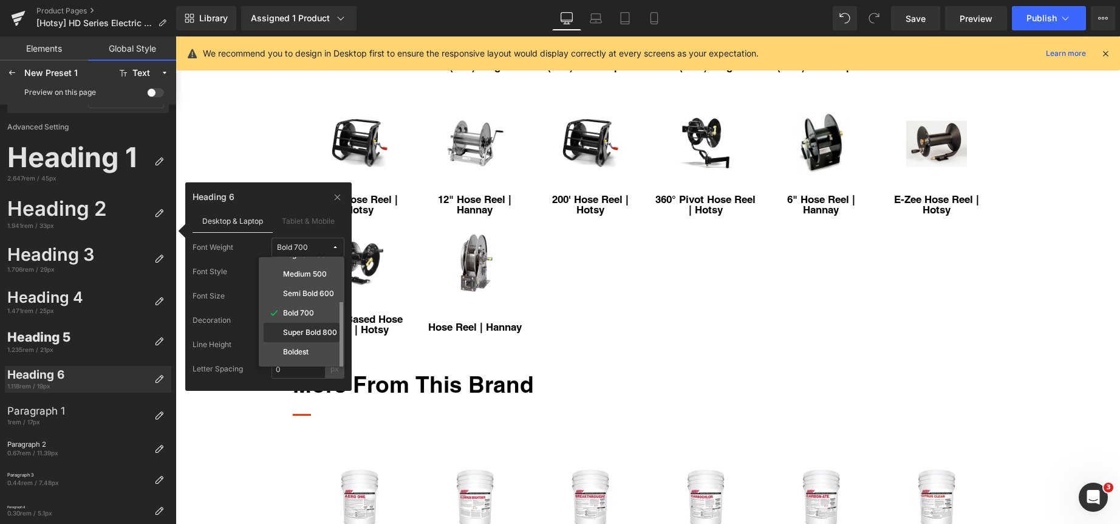
click at [303, 331] on label "Super Bold 800" at bounding box center [310, 332] width 54 height 9
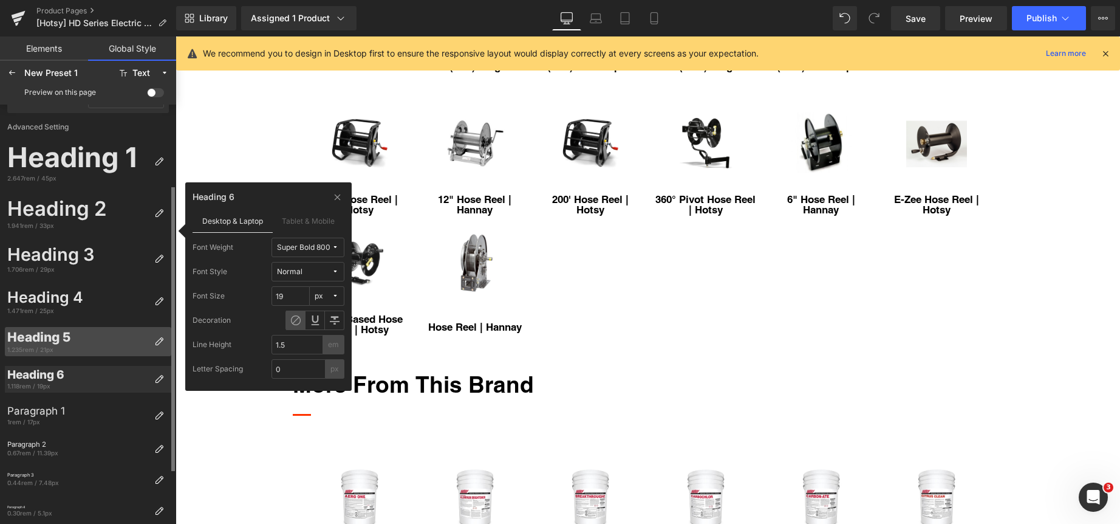
scroll to position [182, 0]
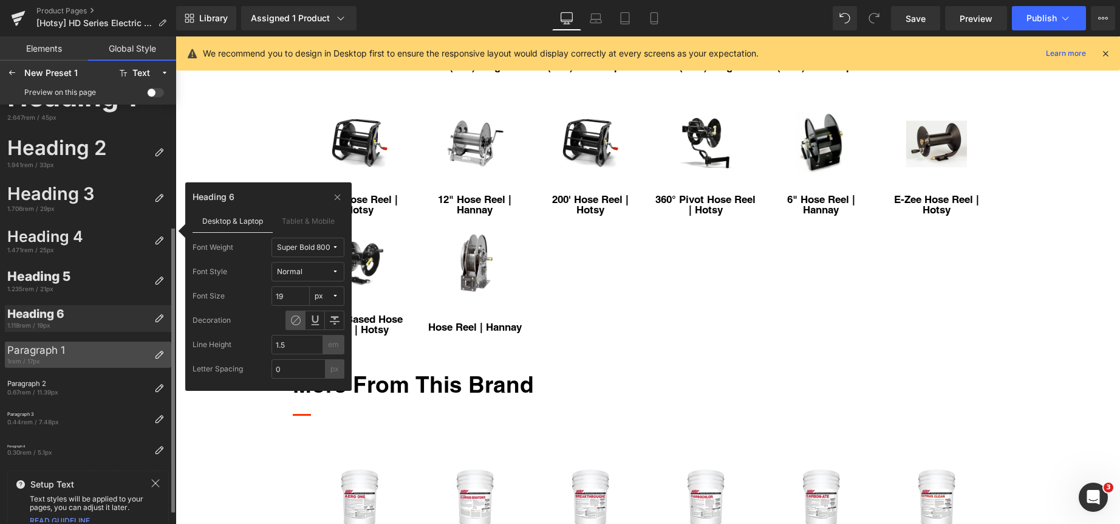
click at [91, 352] on div "Paragraph 1" at bounding box center [78, 350] width 142 height 12
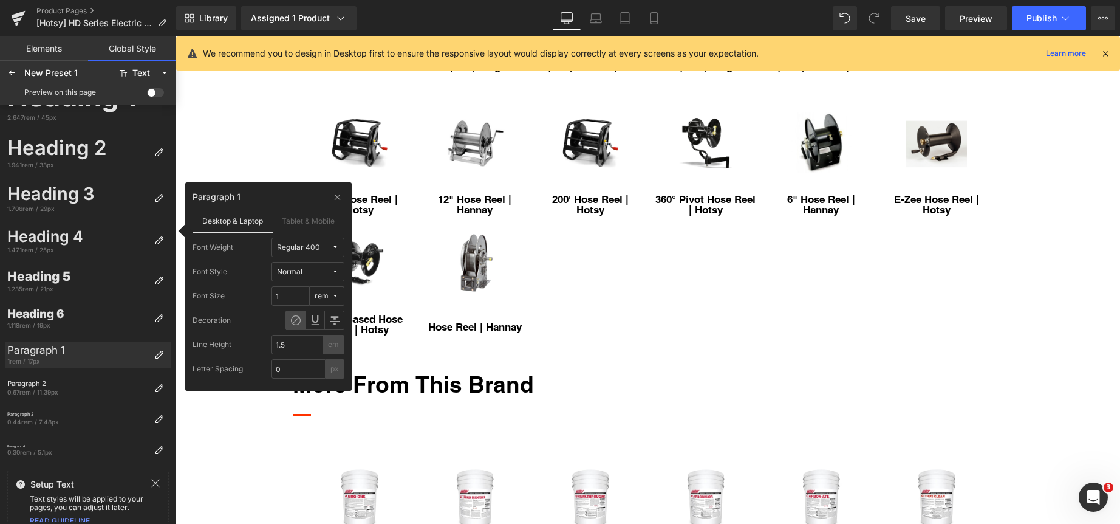
click at [334, 296] on icon at bounding box center [335, 295] width 7 height 7
click at [324, 320] on label "px" at bounding box center [324, 320] width 9 height 9
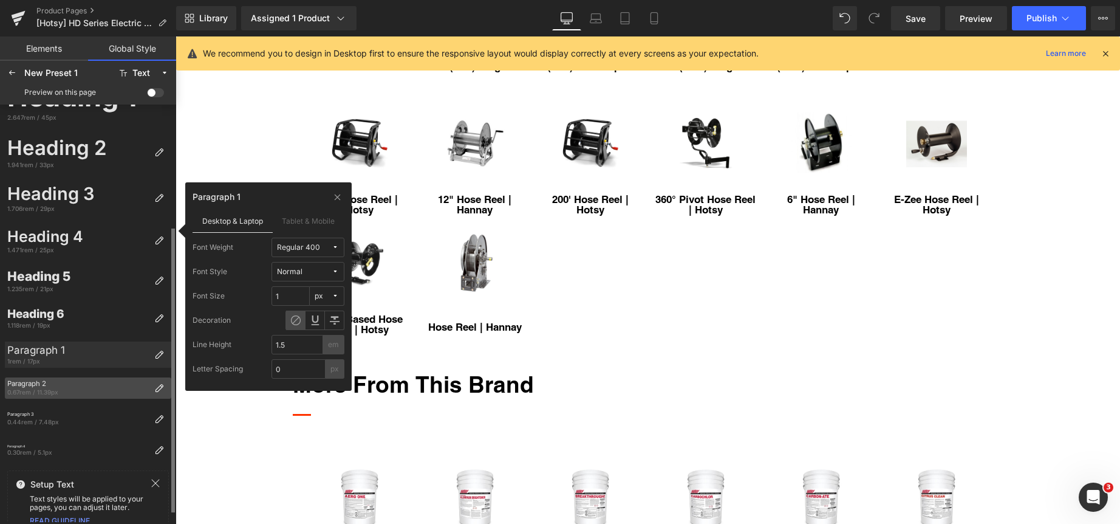
click at [94, 392] on div "0.67rem / 11.39px" at bounding box center [78, 392] width 142 height 9
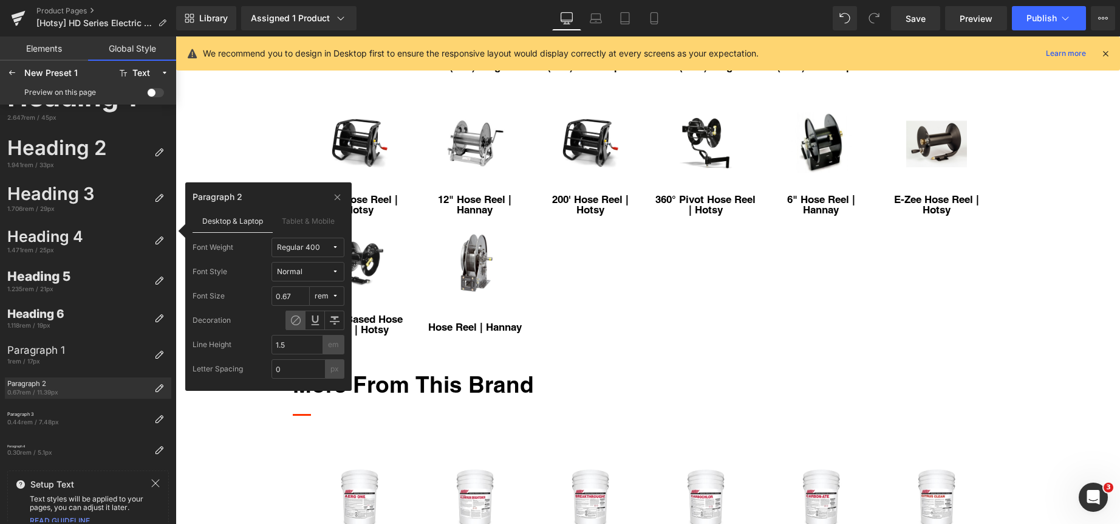
click at [332, 294] on icon at bounding box center [335, 295] width 7 height 7
click at [321, 321] on label "px" at bounding box center [324, 320] width 9 height 9
click at [298, 293] on input "0.67" at bounding box center [291, 295] width 38 height 19
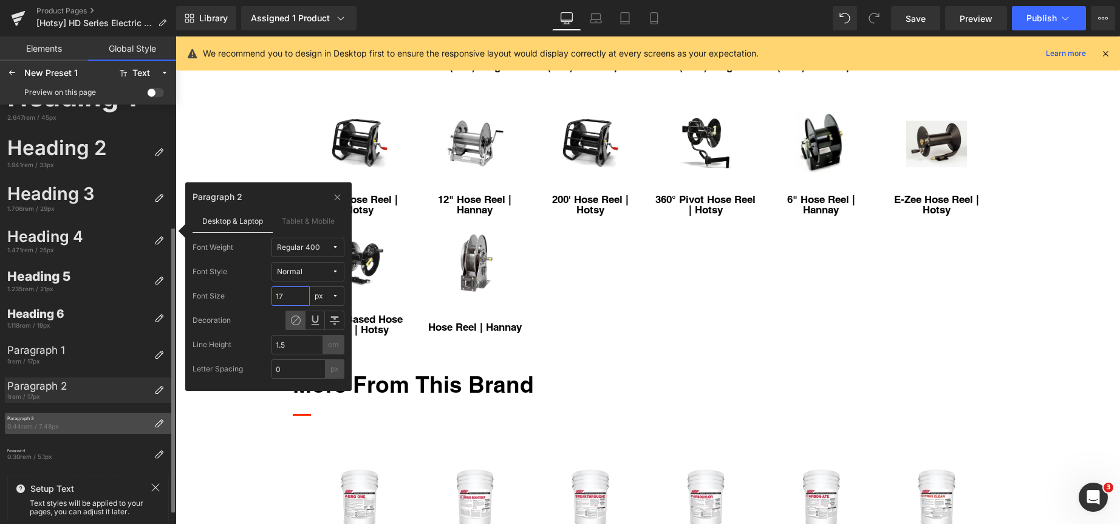
type input "17"
click at [61, 420] on div "Paragraph 3" at bounding box center [78, 418] width 142 height 5
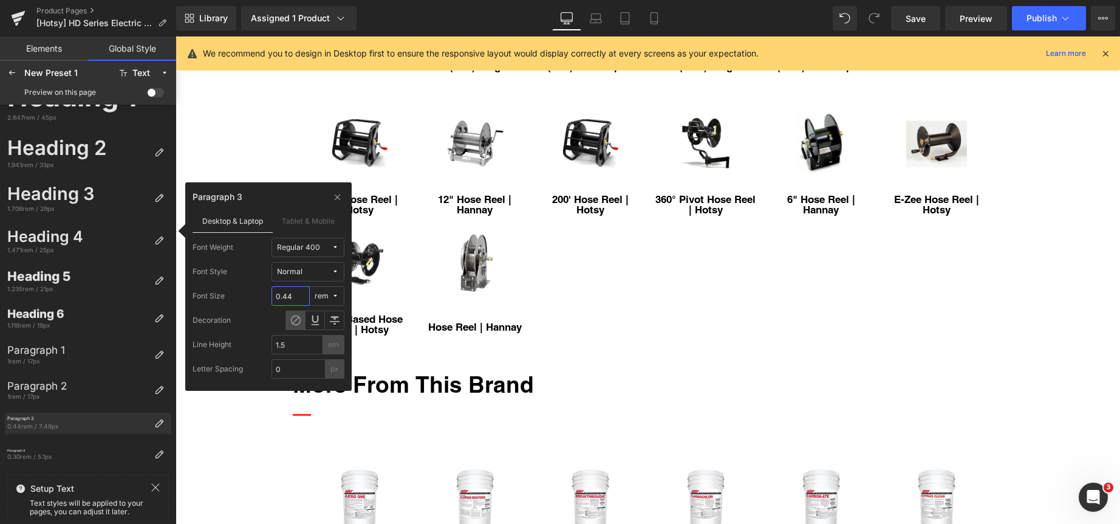
click at [301, 300] on input "0.44" at bounding box center [291, 295] width 38 height 19
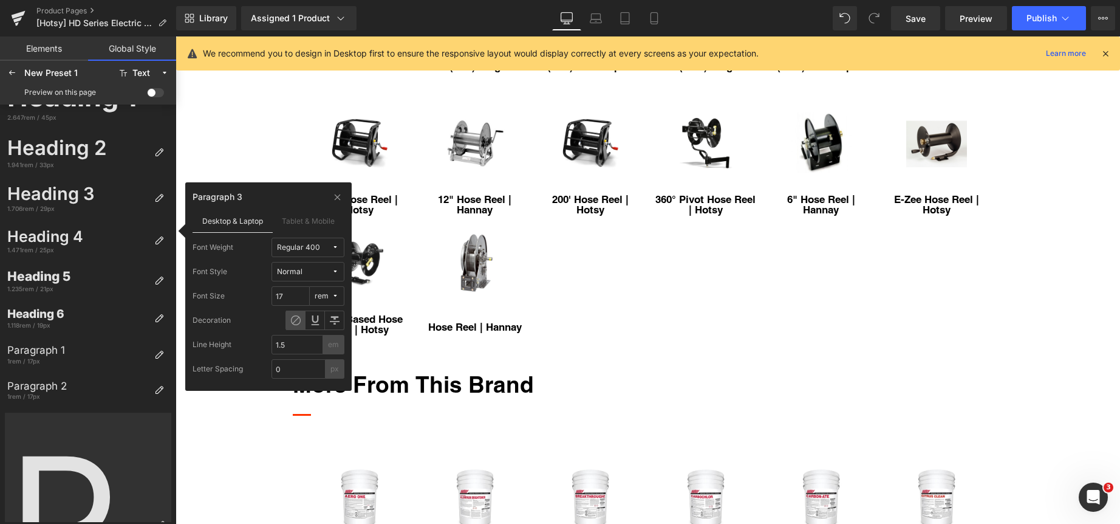
click at [324, 297] on div "rem" at bounding box center [322, 296] width 14 height 9
click at [314, 313] on div "px" at bounding box center [320, 319] width 39 height 19
click at [284, 293] on input "17" at bounding box center [291, 295] width 38 height 19
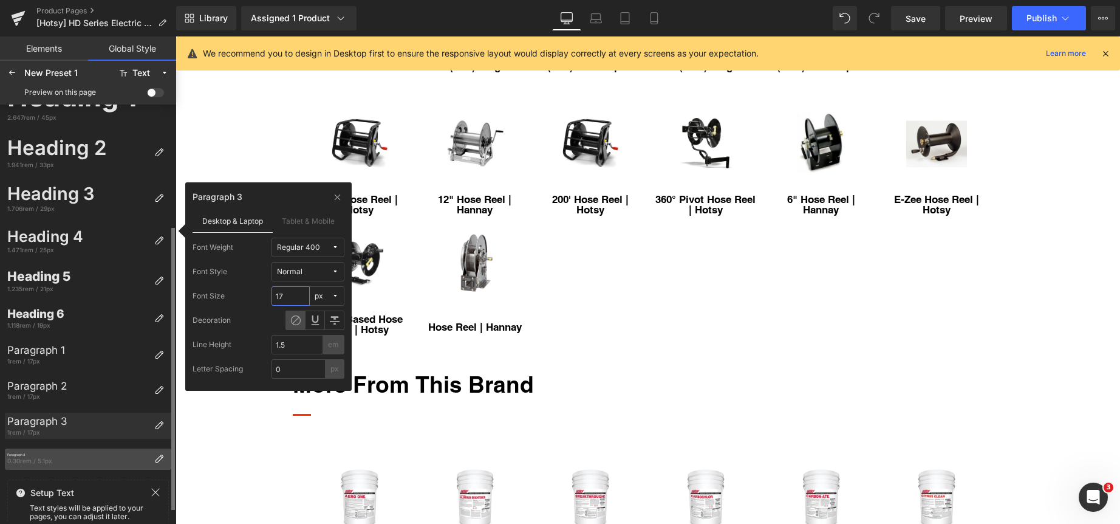
type input "17"
click at [84, 464] on div "0.30rem / 5.1px" at bounding box center [78, 460] width 142 height 9
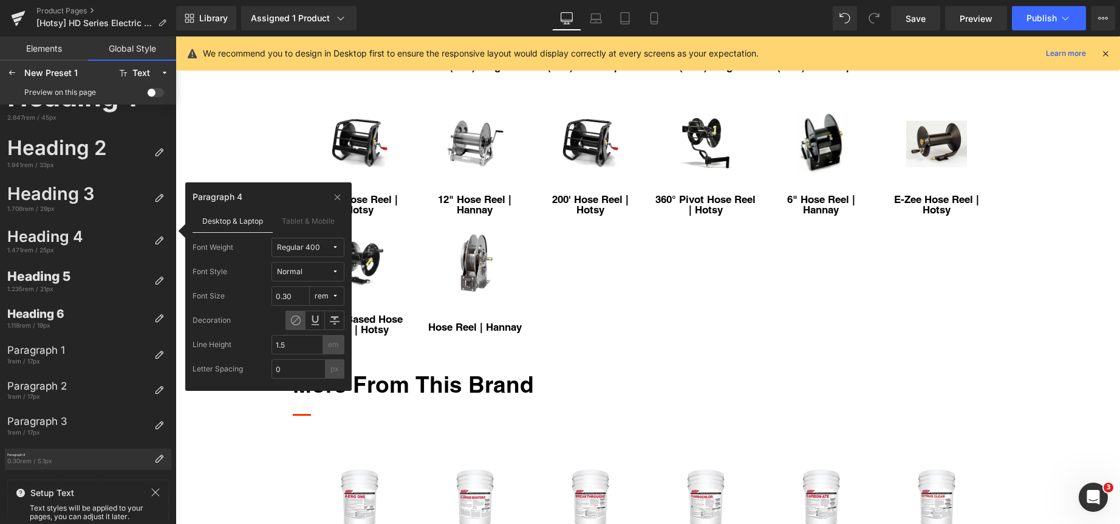
click at [324, 292] on div "rem" at bounding box center [322, 296] width 14 height 9
click at [326, 312] on div "px" at bounding box center [320, 319] width 39 height 19
click at [298, 296] on input "0.30" at bounding box center [291, 295] width 38 height 19
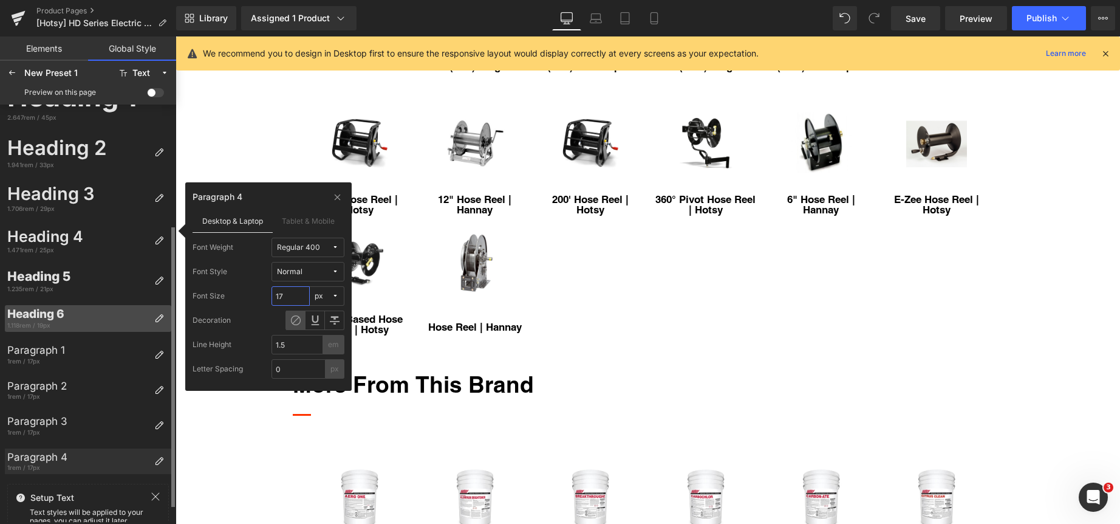
type input "17"
click at [86, 310] on div "Heading 6" at bounding box center [78, 314] width 142 height 14
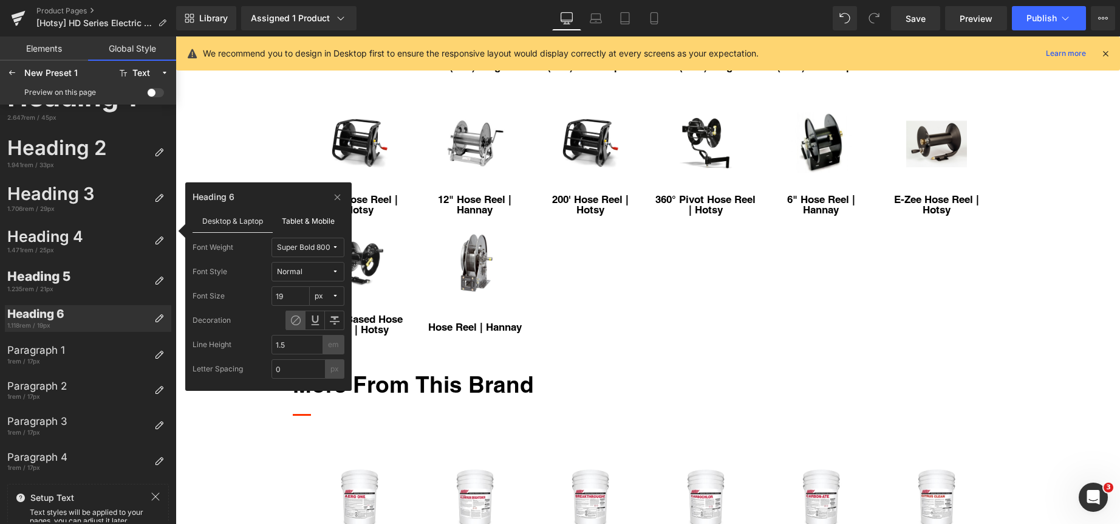
click at [305, 221] on label "Tablet & Mobile" at bounding box center [309, 220] width 72 height 23
click at [326, 296] on div "rem" at bounding box center [322, 296] width 14 height 9
click at [322, 324] on label "px" at bounding box center [324, 320] width 9 height 9
click at [293, 295] on input "0.36" at bounding box center [291, 295] width 38 height 19
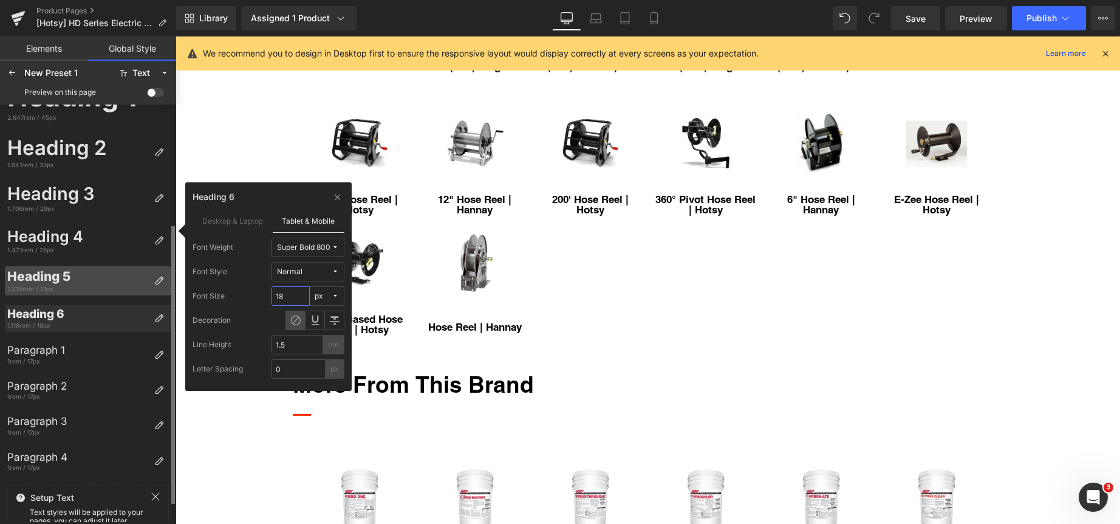
type input "18"
click at [89, 279] on div "Heading 5" at bounding box center [78, 276] width 142 height 15
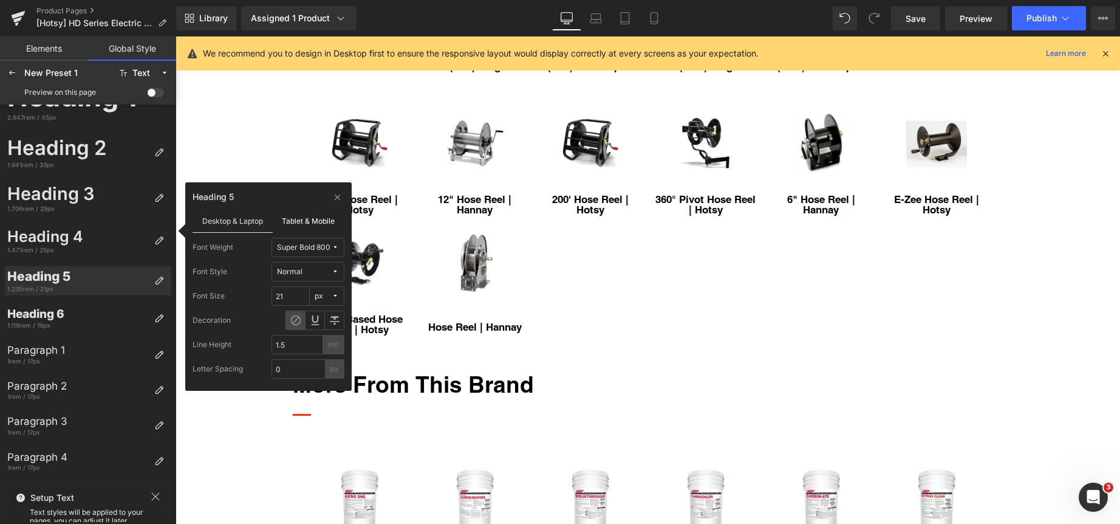
click at [307, 220] on label "Tablet & Mobile" at bounding box center [309, 220] width 72 height 23
click at [334, 293] on icon at bounding box center [335, 295] width 7 height 7
click at [316, 317] on div at bounding box center [311, 320] width 11 height 10
click at [300, 301] on input "0.53" at bounding box center [291, 295] width 38 height 19
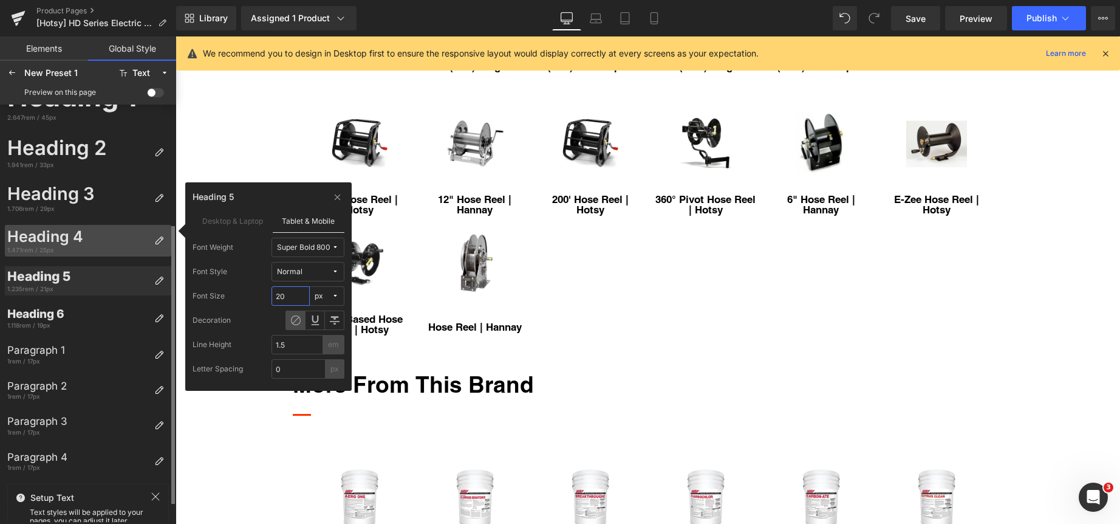
type input "20"
click at [107, 235] on div "Heading 4" at bounding box center [78, 236] width 142 height 18
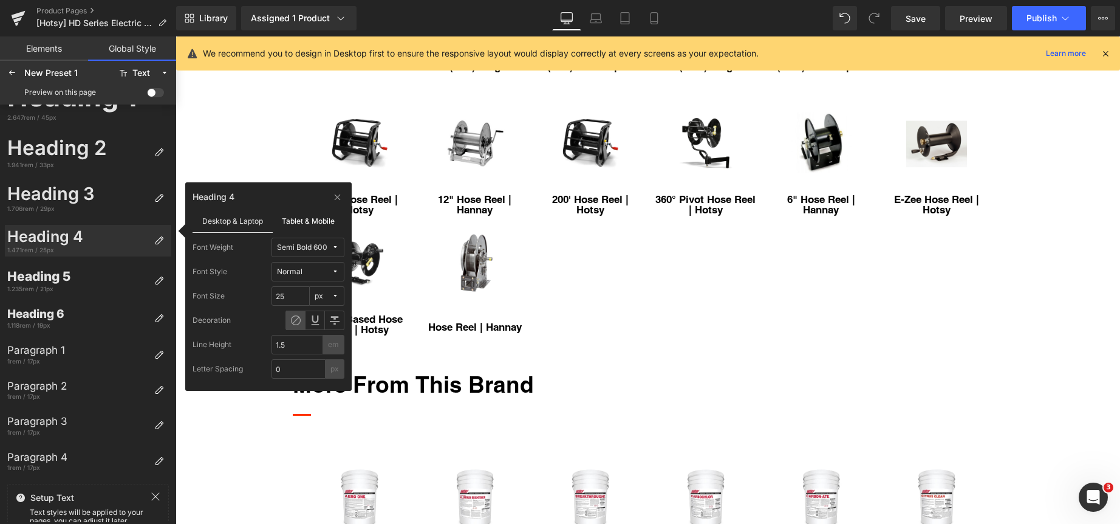
click at [317, 216] on label "Tablet & Mobile" at bounding box center [309, 220] width 72 height 23
click at [338, 293] on icon at bounding box center [335, 295] width 7 height 7
click at [330, 322] on div "px" at bounding box center [320, 320] width 34 height 10
click at [242, 219] on label "Desktop & Laptop" at bounding box center [233, 220] width 80 height 23
click at [309, 216] on label "Tablet & Mobile" at bounding box center [309, 220] width 72 height 23
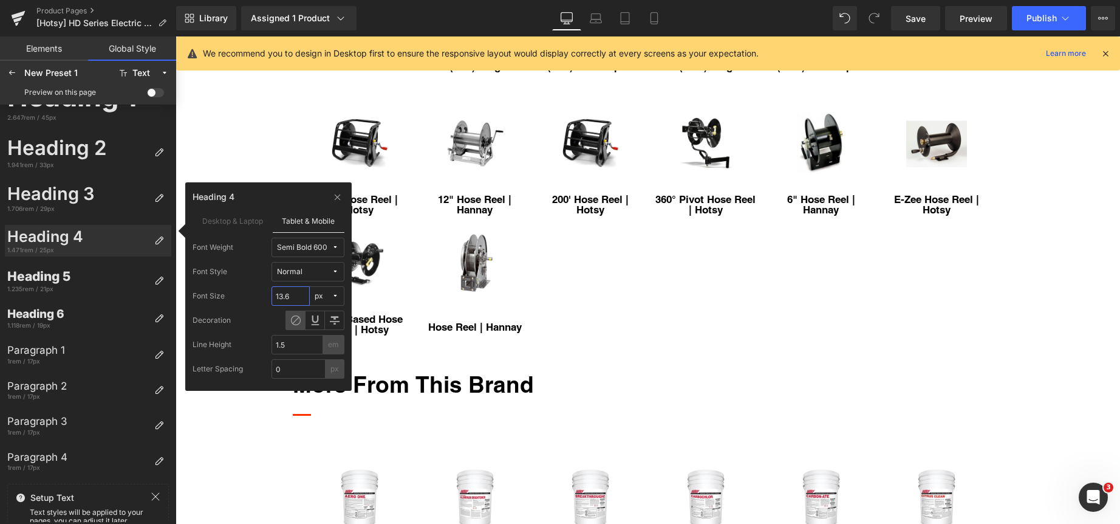
click at [301, 296] on input "13.6" at bounding box center [291, 295] width 38 height 19
type input "23"
click at [103, 233] on div "Heading 4" at bounding box center [78, 236] width 142 height 18
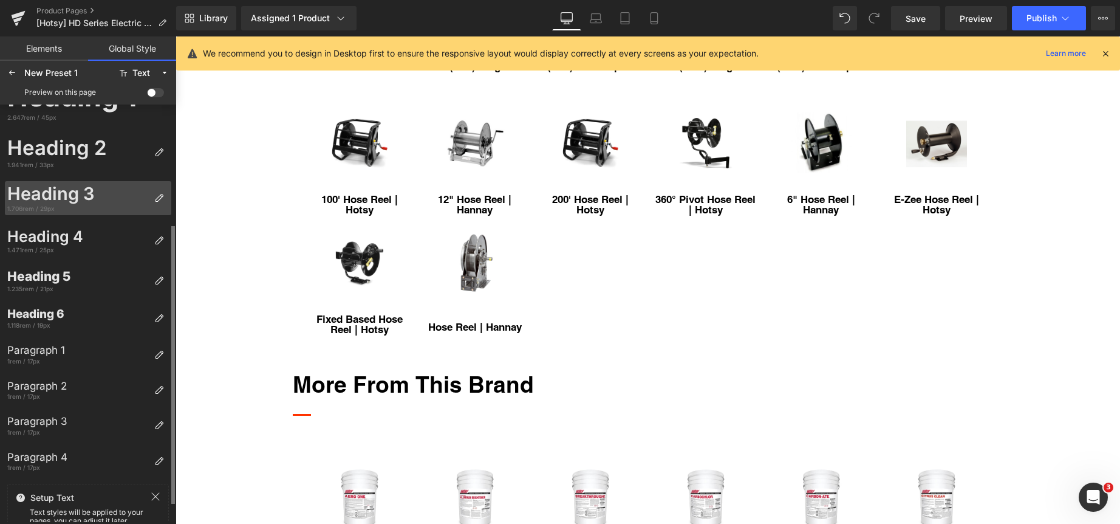
click at [98, 199] on div "Heading 3" at bounding box center [78, 193] width 142 height 21
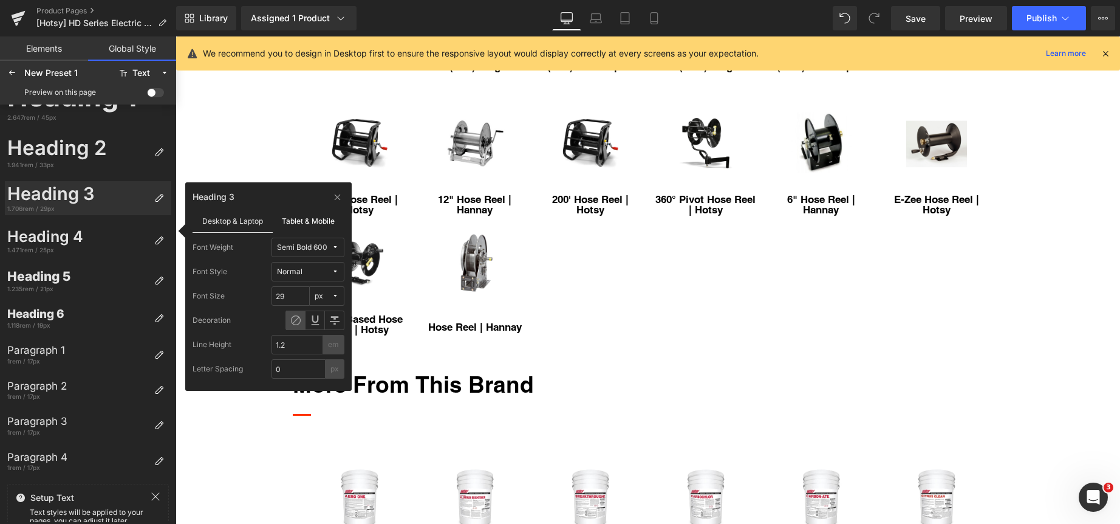
click at [303, 217] on label "Tablet & Mobile" at bounding box center [309, 220] width 72 height 23
click at [333, 292] on button "rem" at bounding box center [327, 295] width 35 height 19
click at [326, 321] on label "px" at bounding box center [324, 320] width 9 height 9
click at [295, 293] on input "1.20" at bounding box center [291, 295] width 38 height 19
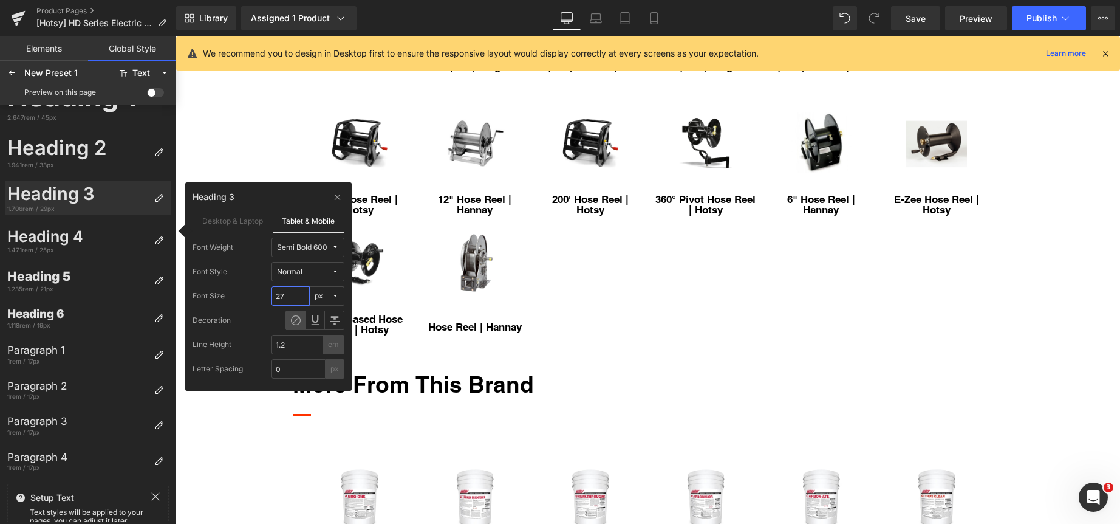
type input "27"
click at [306, 221] on label "Tablet & Mobile" at bounding box center [309, 220] width 72 height 23
click at [93, 193] on div "Heading 3" at bounding box center [78, 193] width 142 height 21
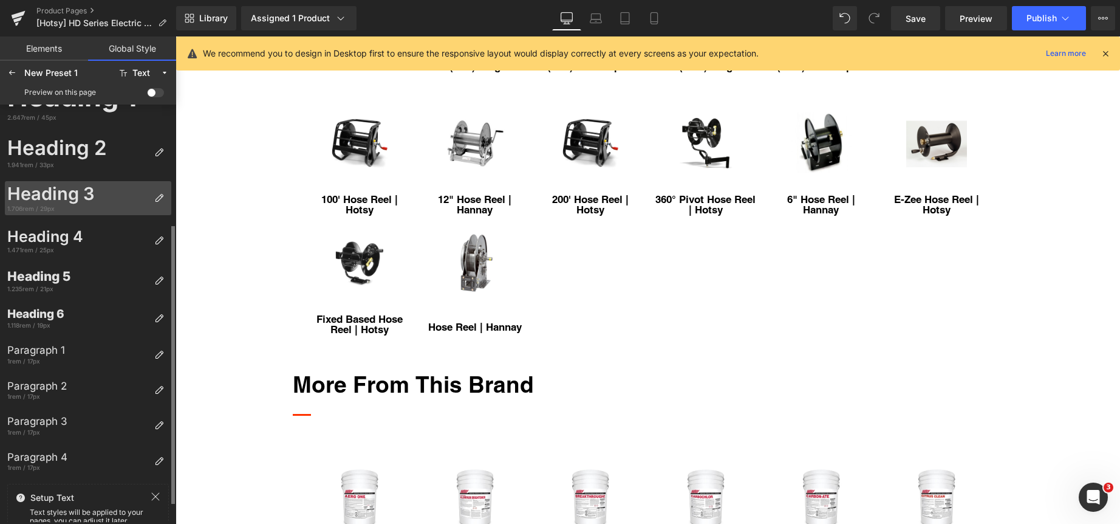
click at [93, 193] on div "Heading 3" at bounding box center [78, 193] width 142 height 21
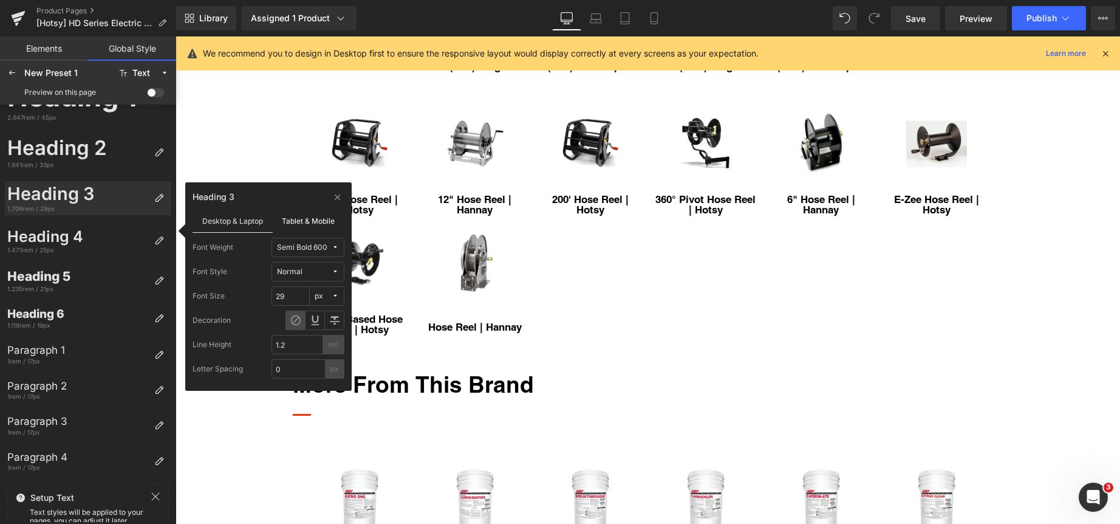
click at [306, 219] on label "Tablet & Mobile" at bounding box center [309, 220] width 72 height 23
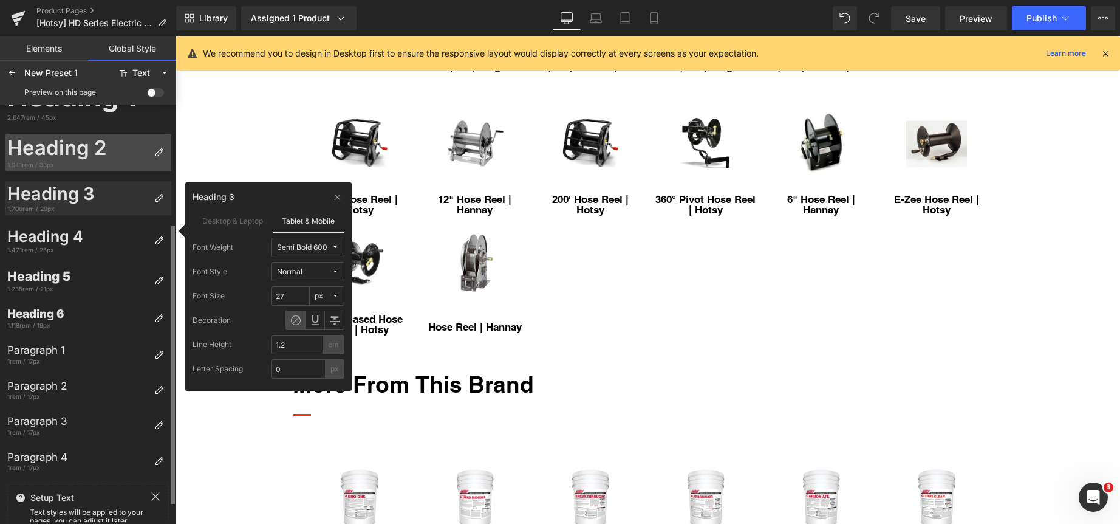
click at [91, 155] on div "Heading 2" at bounding box center [78, 148] width 142 height 24
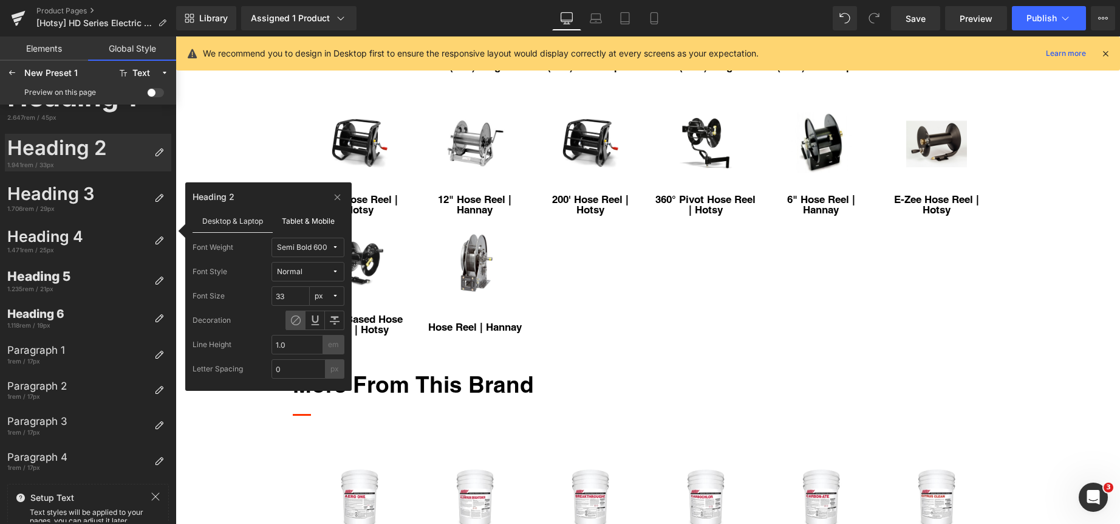
click at [313, 221] on label "Tablet & Mobile" at bounding box center [309, 220] width 72 height 23
click at [295, 295] on input "29" at bounding box center [291, 295] width 38 height 19
type input "31"
click at [244, 217] on label "Desktop & Laptop" at bounding box center [233, 220] width 80 height 23
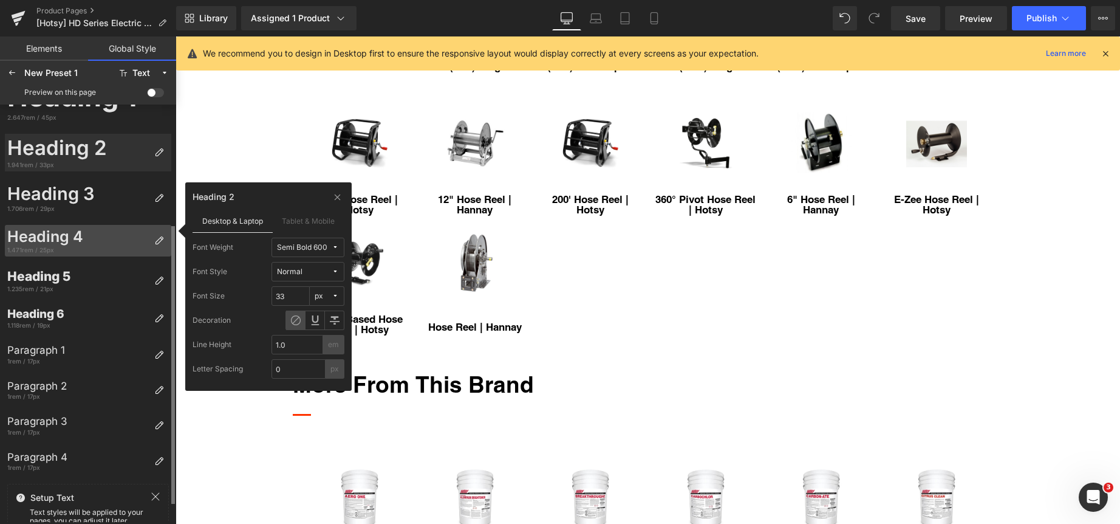
scroll to position [61, 0]
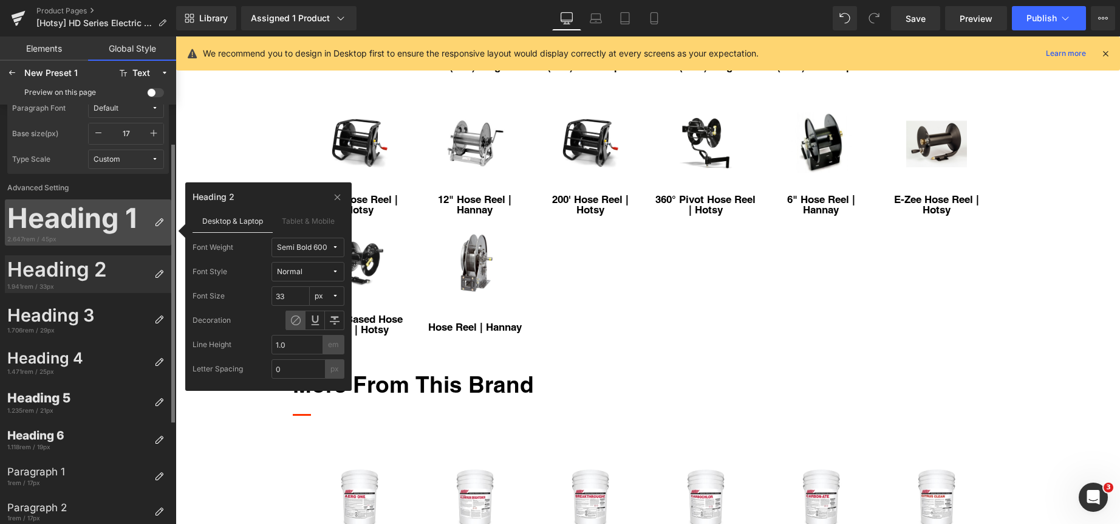
click at [63, 215] on div "Heading 1" at bounding box center [78, 218] width 142 height 33
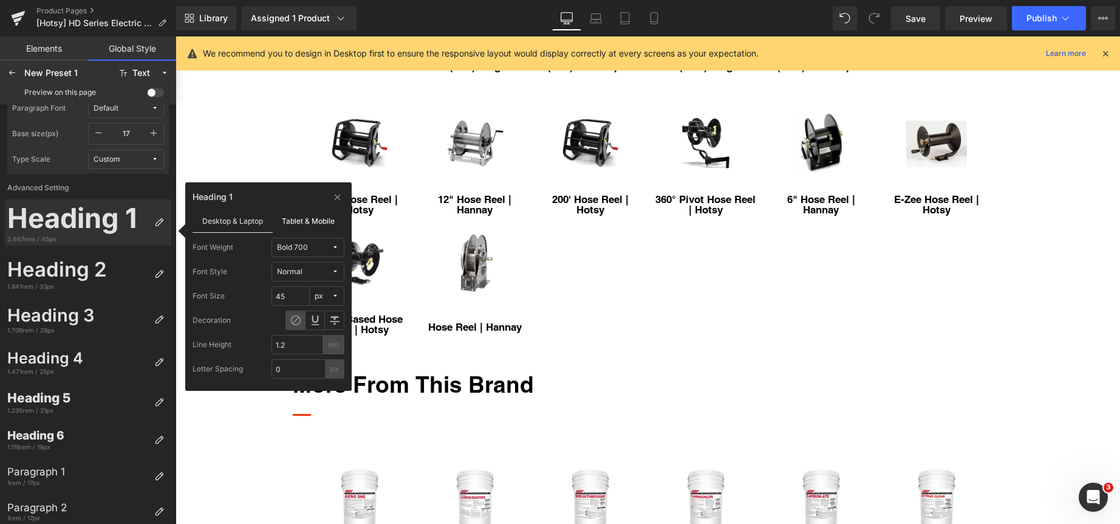
click at [309, 218] on label "Tablet & Mobile" at bounding box center [309, 220] width 72 height 23
click at [331, 298] on span "rem" at bounding box center [323, 296] width 17 height 9
click at [327, 323] on label "px" at bounding box center [324, 320] width 9 height 9
click at [300, 295] on input "2.70" at bounding box center [291, 295] width 38 height 19
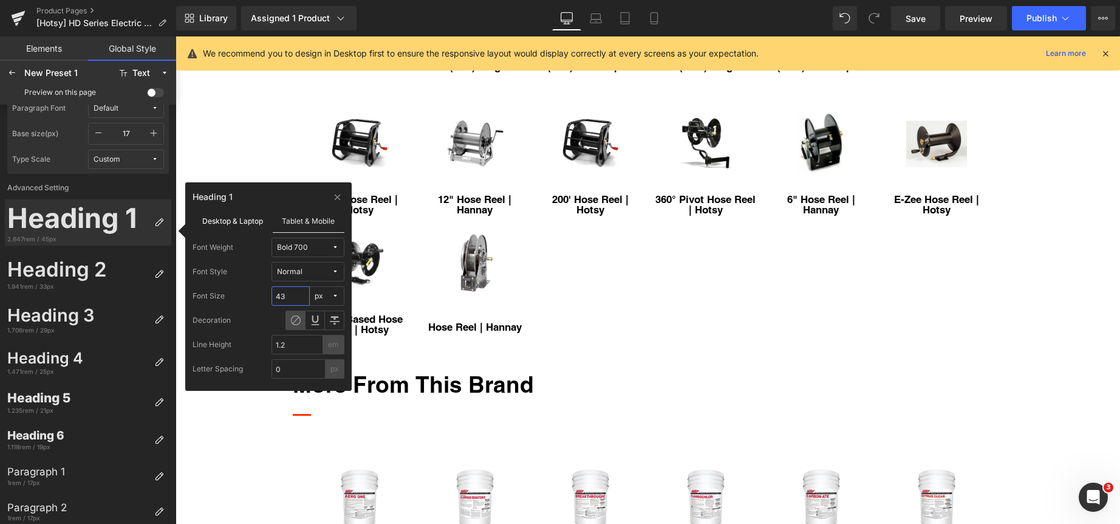
type input "43"
click at [235, 218] on label "Desktop & Laptop" at bounding box center [233, 220] width 80 height 23
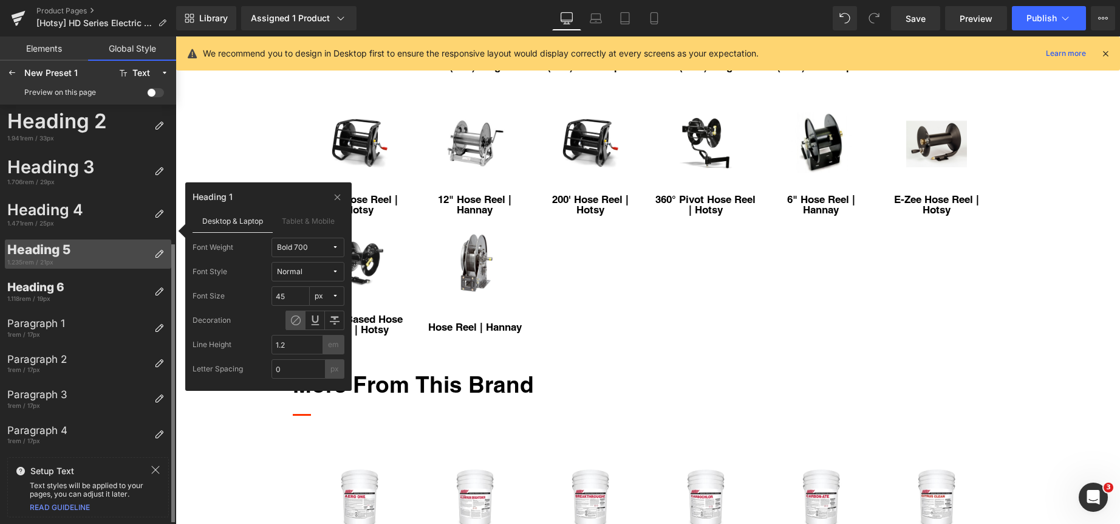
scroll to position [0, 0]
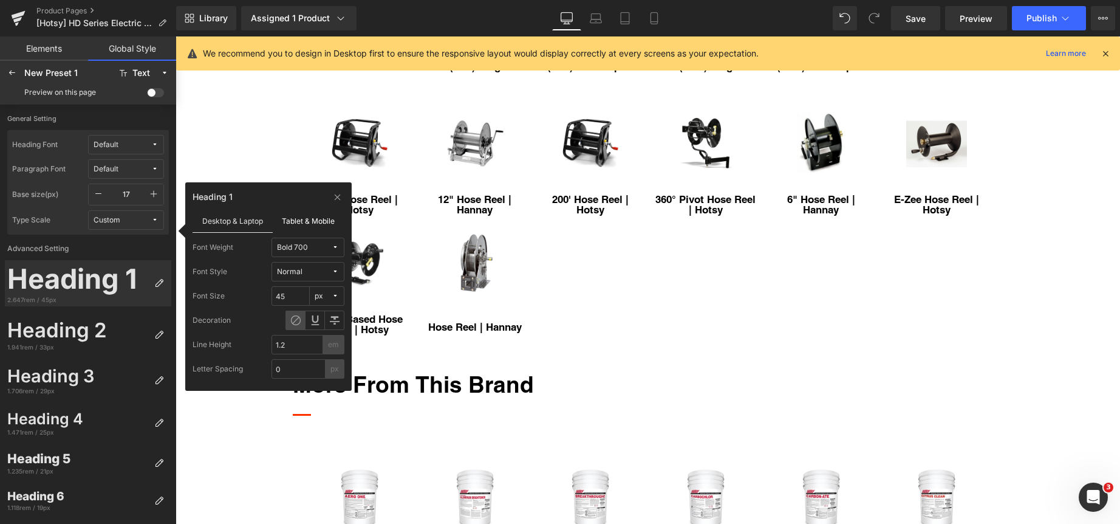
click at [296, 221] on label "Tablet & Mobile" at bounding box center [309, 220] width 72 height 23
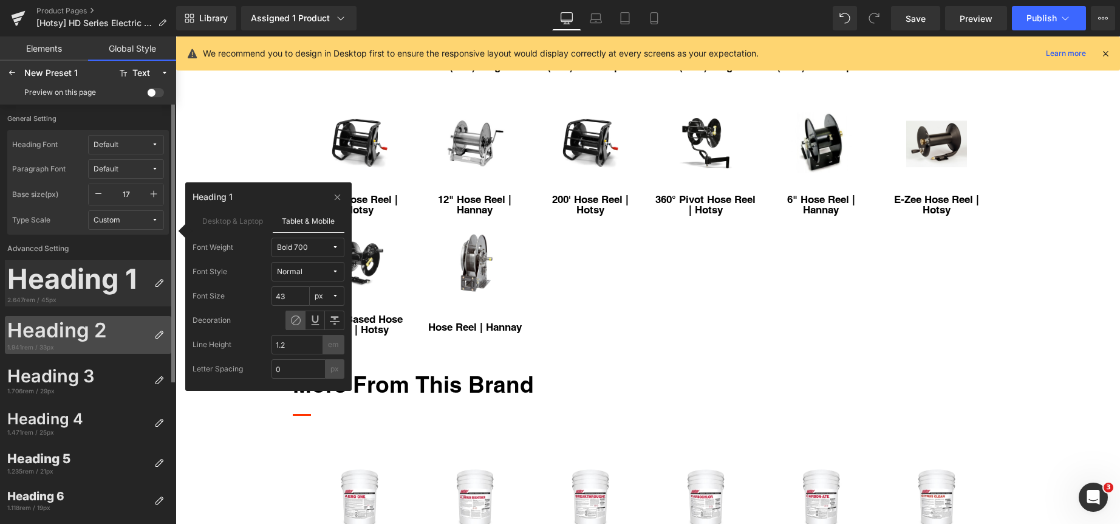
click at [61, 329] on div "Heading 2" at bounding box center [78, 330] width 142 height 24
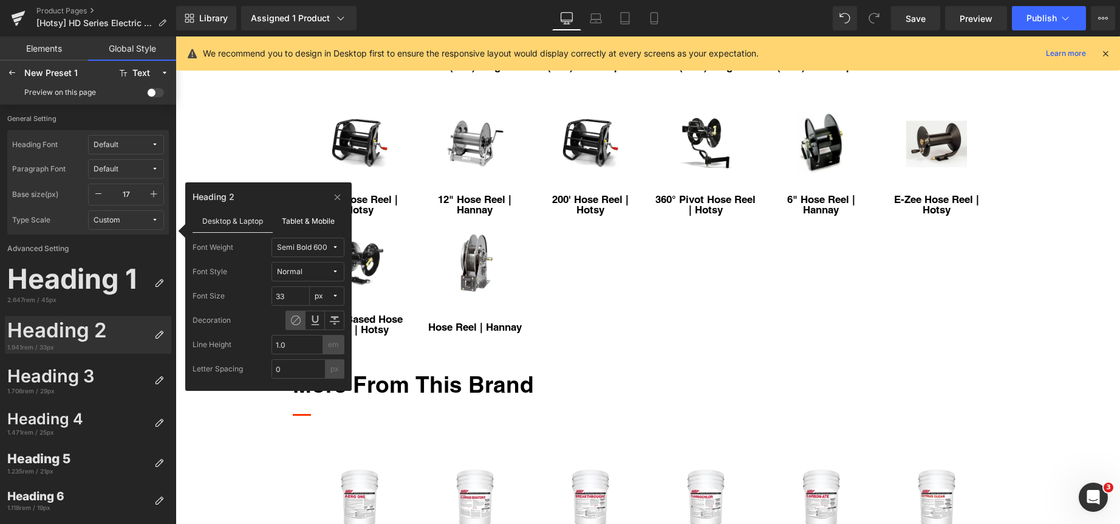
click at [301, 216] on label "Tablet & Mobile" at bounding box center [309, 220] width 72 height 23
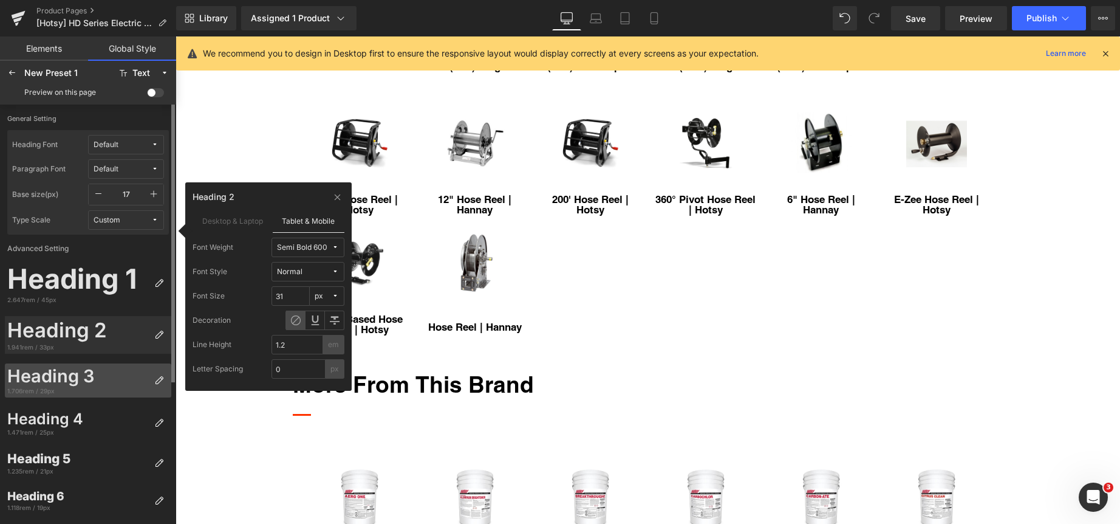
click at [55, 374] on div "Heading 3" at bounding box center [78, 376] width 142 height 21
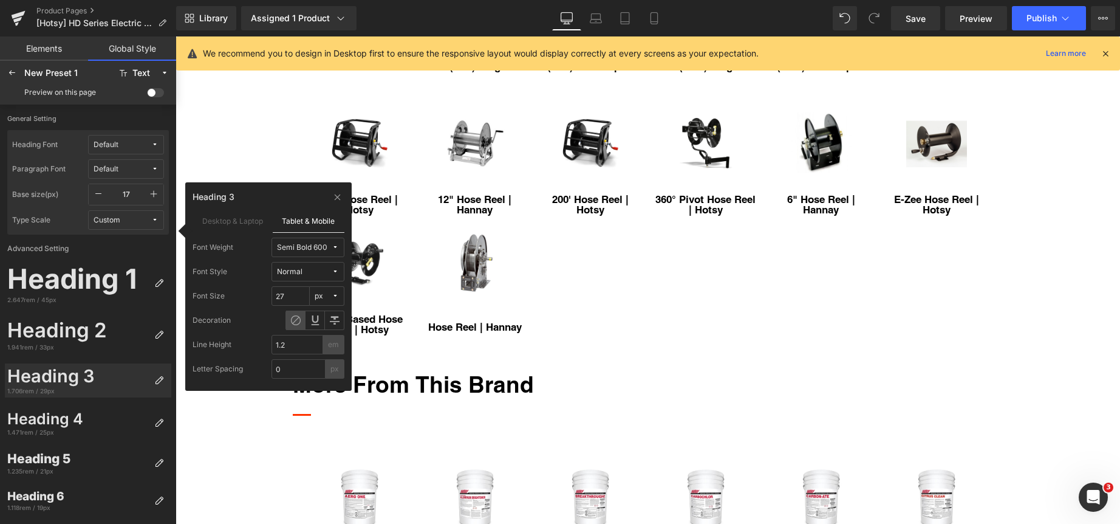
click at [291, 217] on label "Tablet & Mobile" at bounding box center [309, 220] width 72 height 23
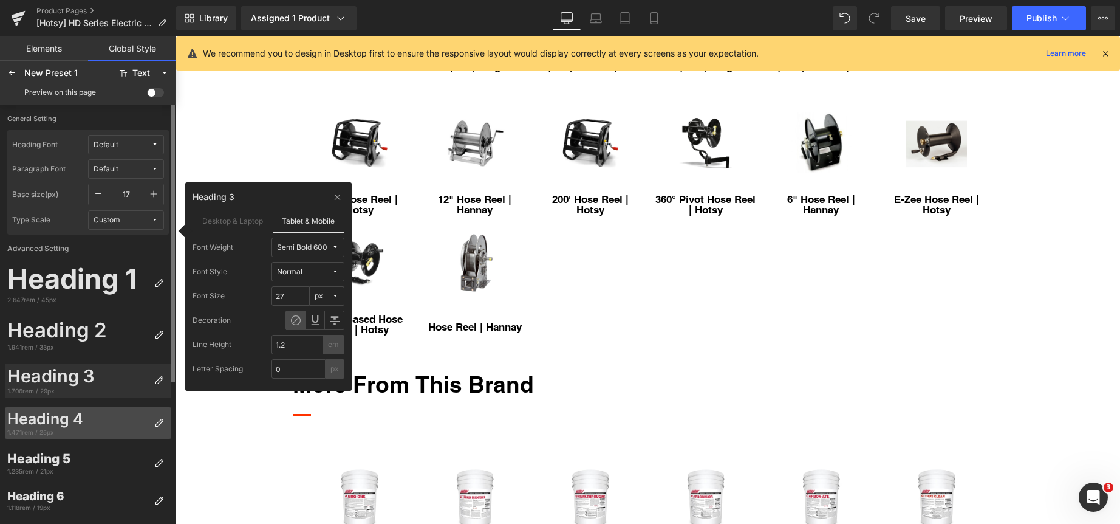
click at [75, 415] on div "Heading 4" at bounding box center [78, 418] width 142 height 18
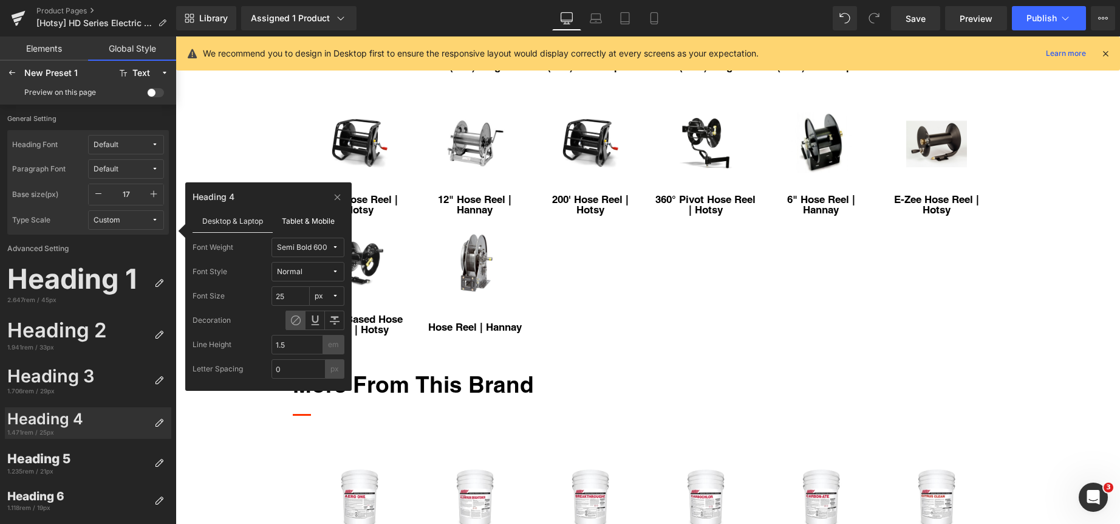
click at [313, 216] on label "Tablet & Mobile" at bounding box center [309, 220] width 72 height 23
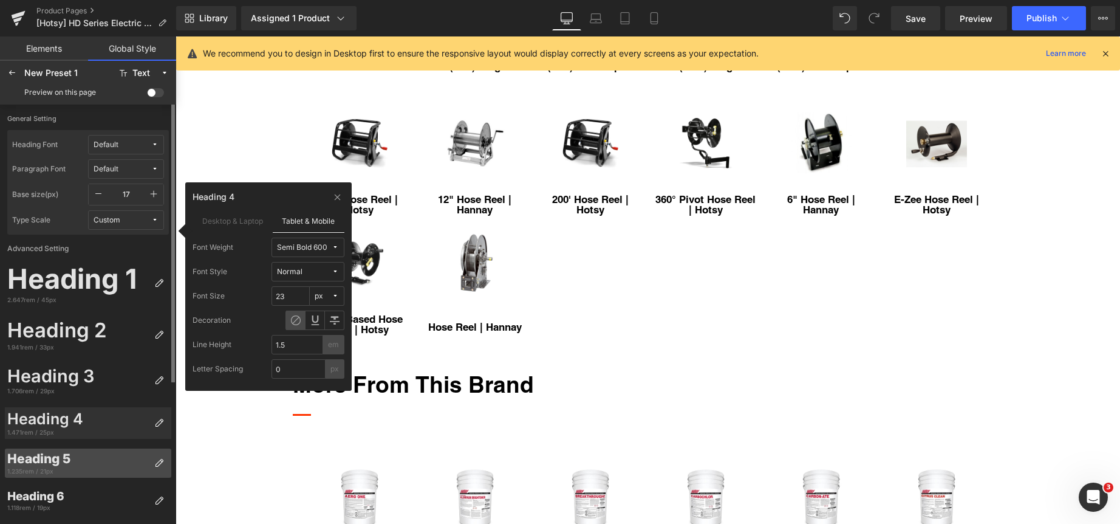
click at [74, 454] on div "Heading 5" at bounding box center [78, 458] width 142 height 15
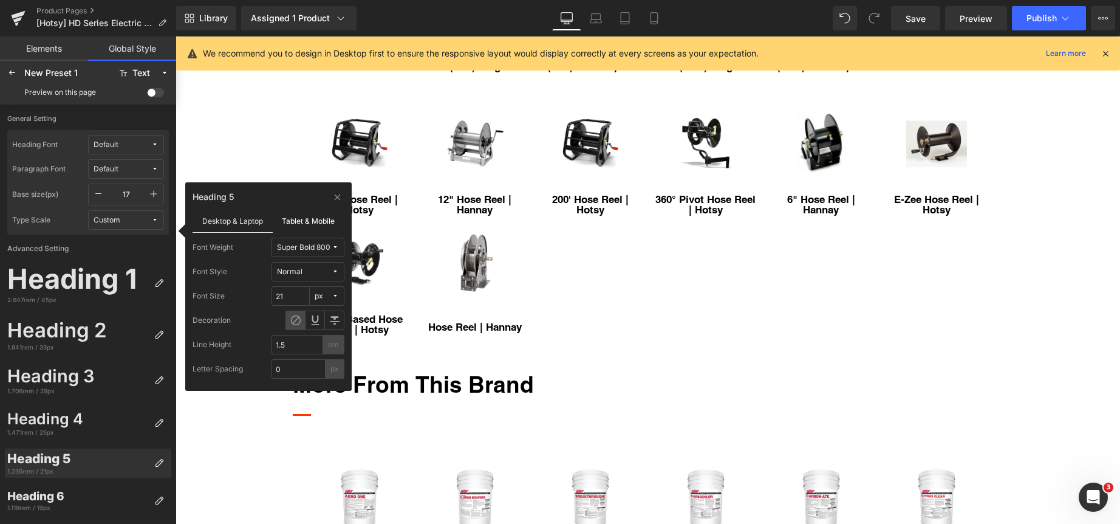
click at [308, 217] on label "Tablet & Mobile" at bounding box center [309, 220] width 72 height 23
click at [243, 214] on label "Desktop & Laptop" at bounding box center [233, 220] width 80 height 23
click at [314, 218] on label "Tablet & Mobile" at bounding box center [309, 220] width 72 height 23
click at [229, 216] on label "Desktop & Laptop" at bounding box center [233, 220] width 80 height 23
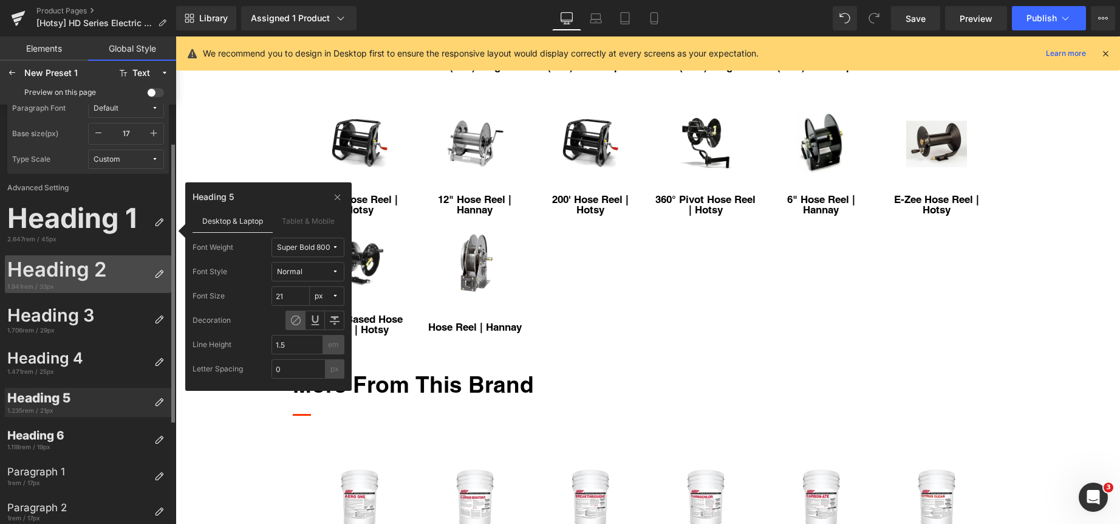
scroll to position [122, 0]
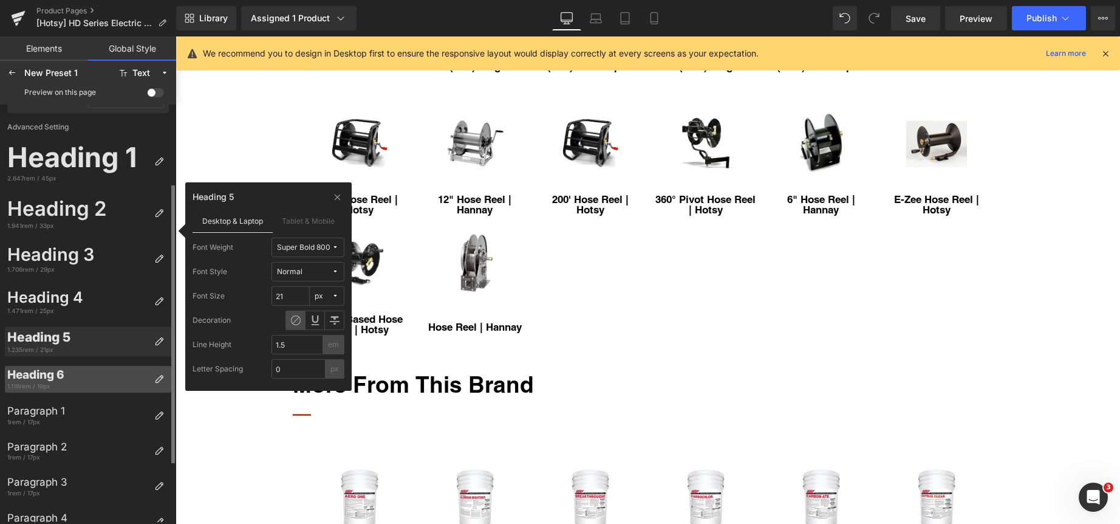
click at [86, 375] on div "Heading 6" at bounding box center [78, 375] width 142 height 14
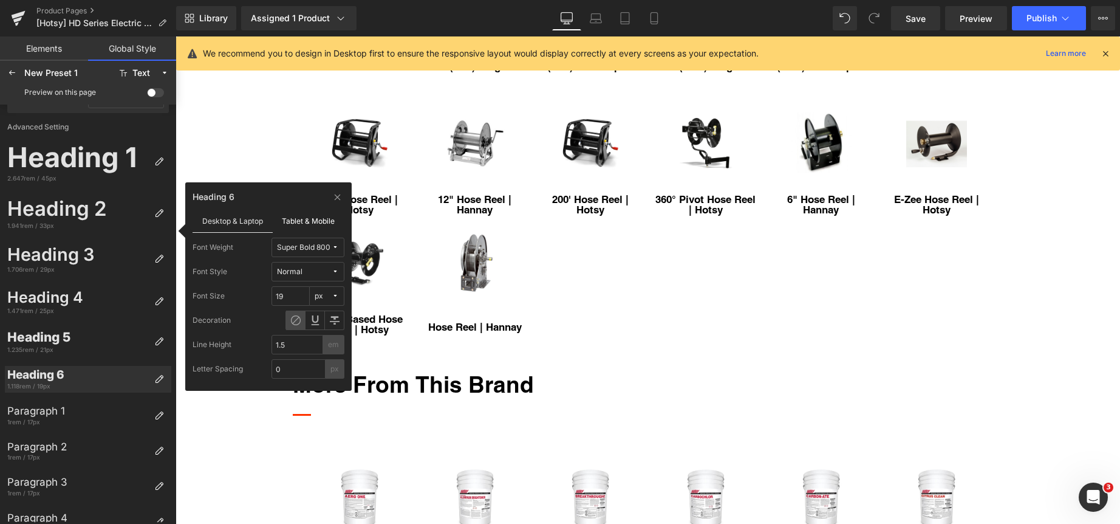
click at [305, 219] on label "Tablet & Mobile" at bounding box center [309, 220] width 72 height 23
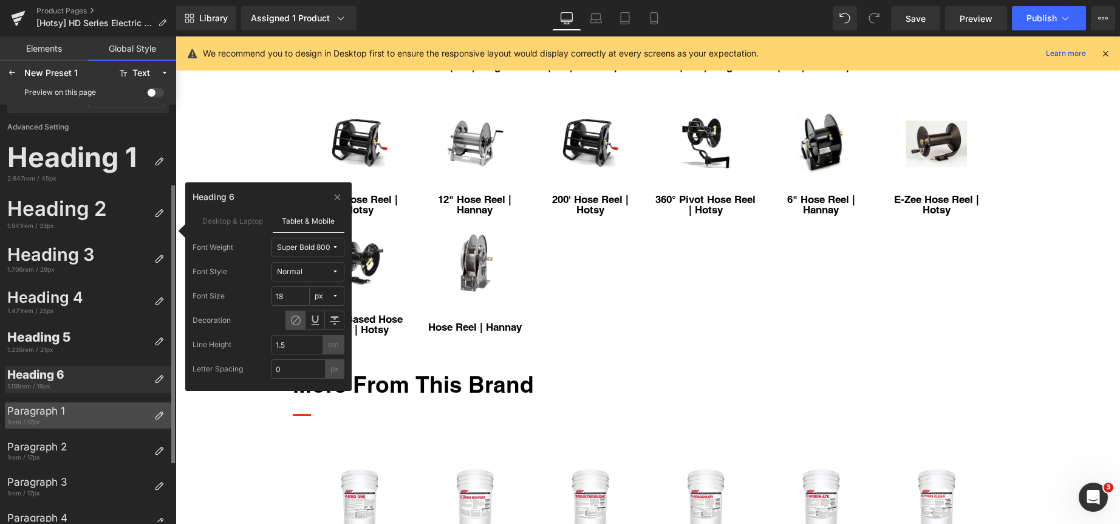
scroll to position [209, 0]
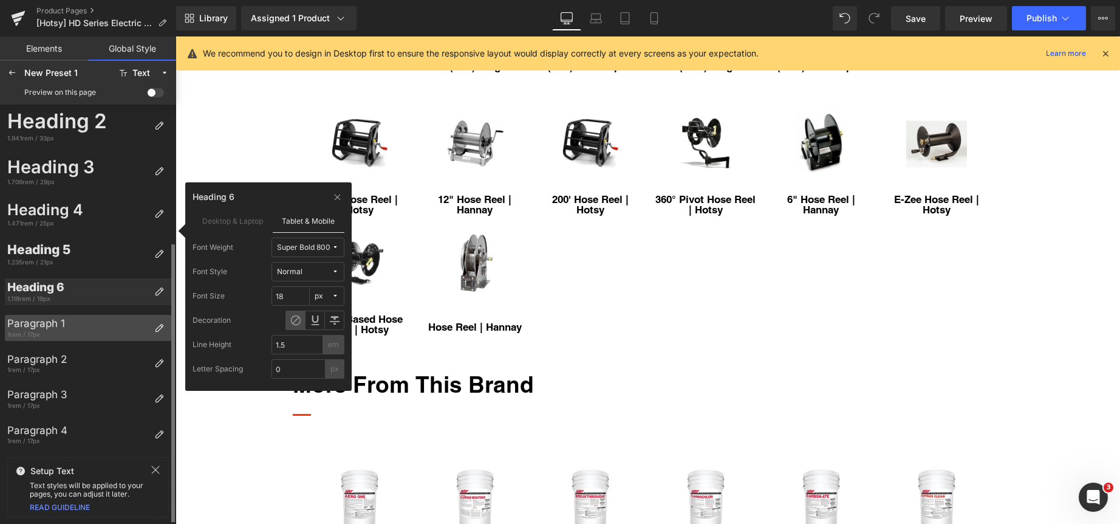
click at [83, 325] on div "Paragraph 1" at bounding box center [78, 323] width 142 height 12
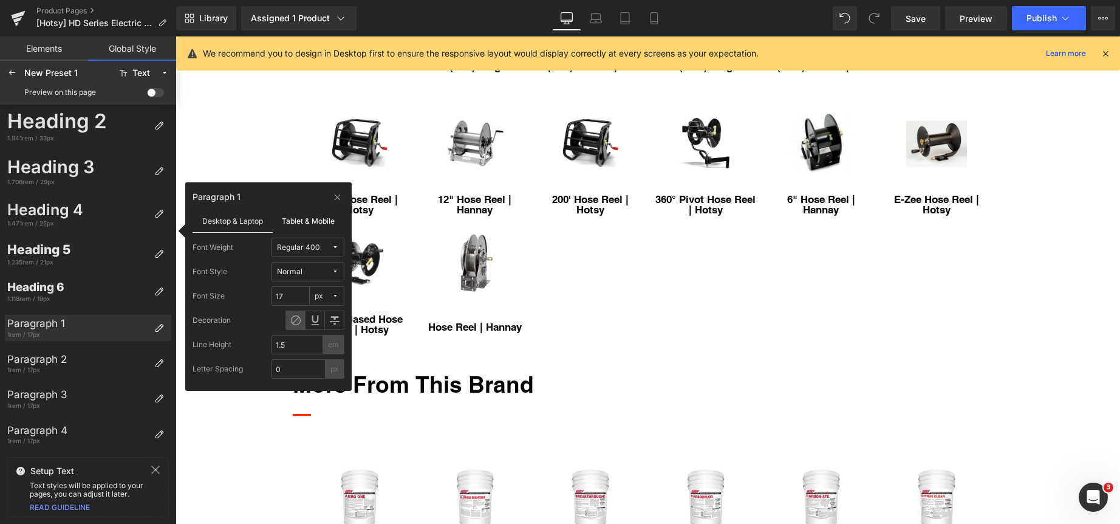
click at [306, 221] on label "Tablet & Mobile" at bounding box center [309, 220] width 72 height 23
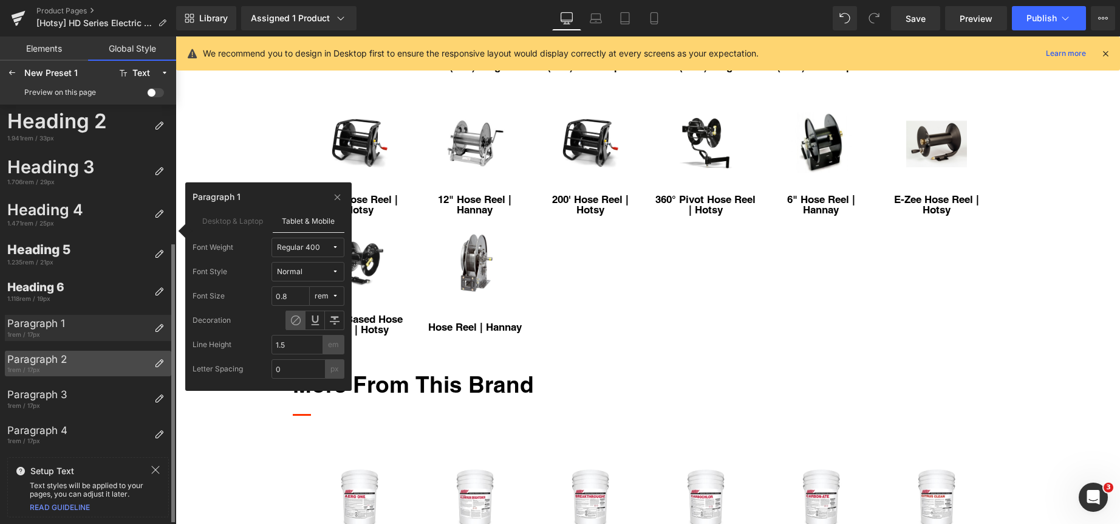
click at [80, 360] on div "Paragraph 2" at bounding box center [78, 359] width 142 height 12
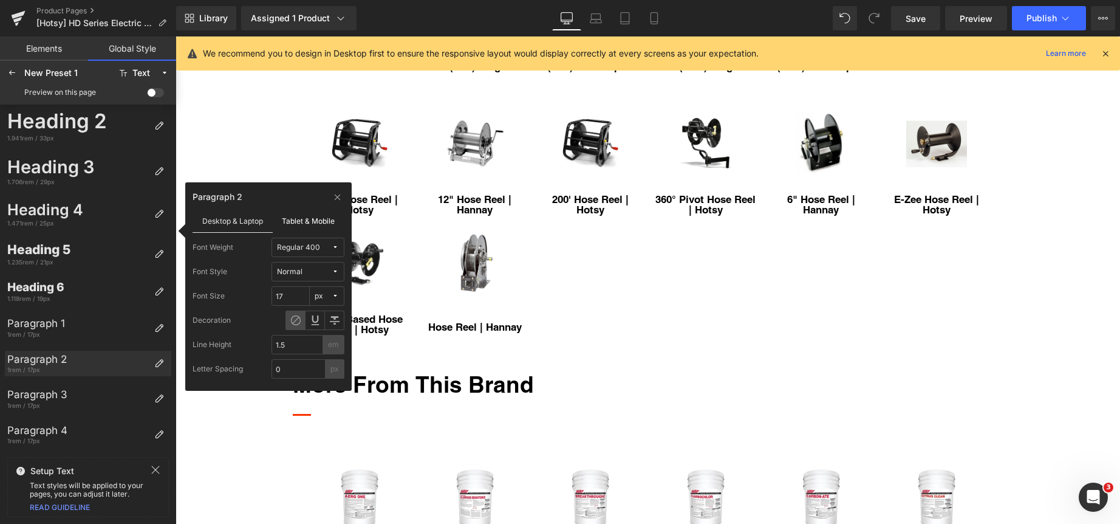
click at [307, 213] on label "Tablet & Mobile" at bounding box center [309, 220] width 72 height 23
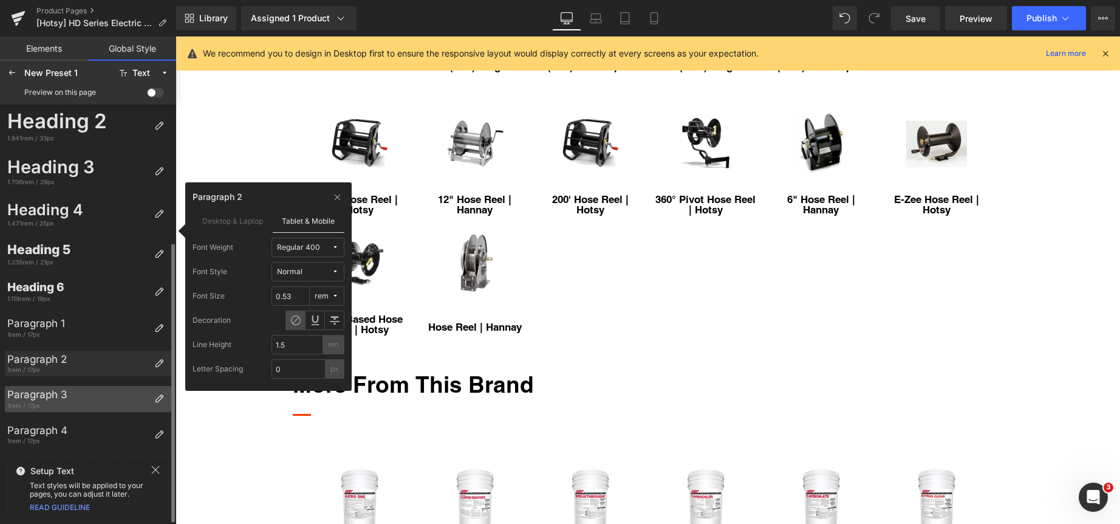
click at [100, 392] on div "Paragraph 3" at bounding box center [78, 394] width 142 height 12
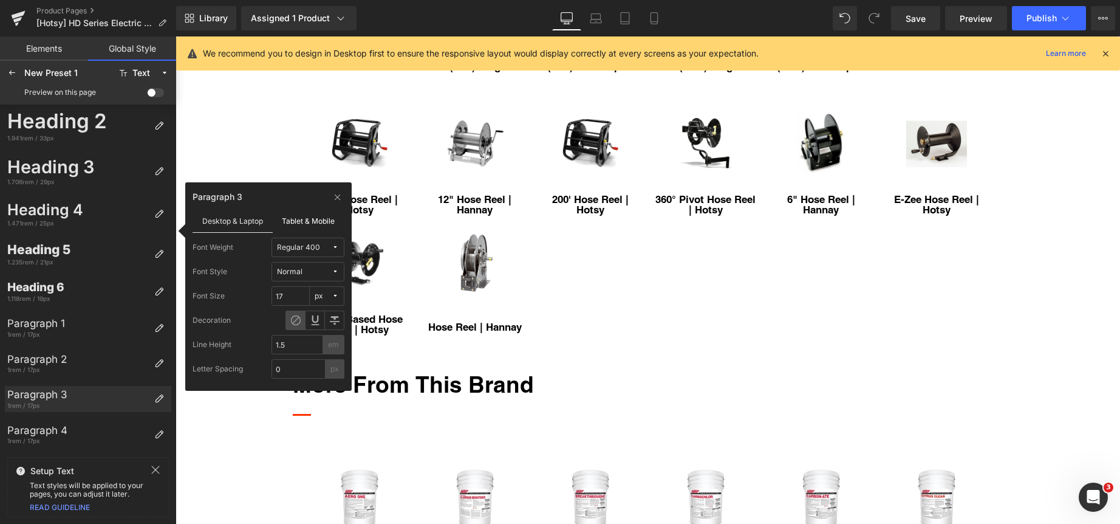
click at [303, 214] on label "Tablet & Mobile" at bounding box center [309, 220] width 72 height 23
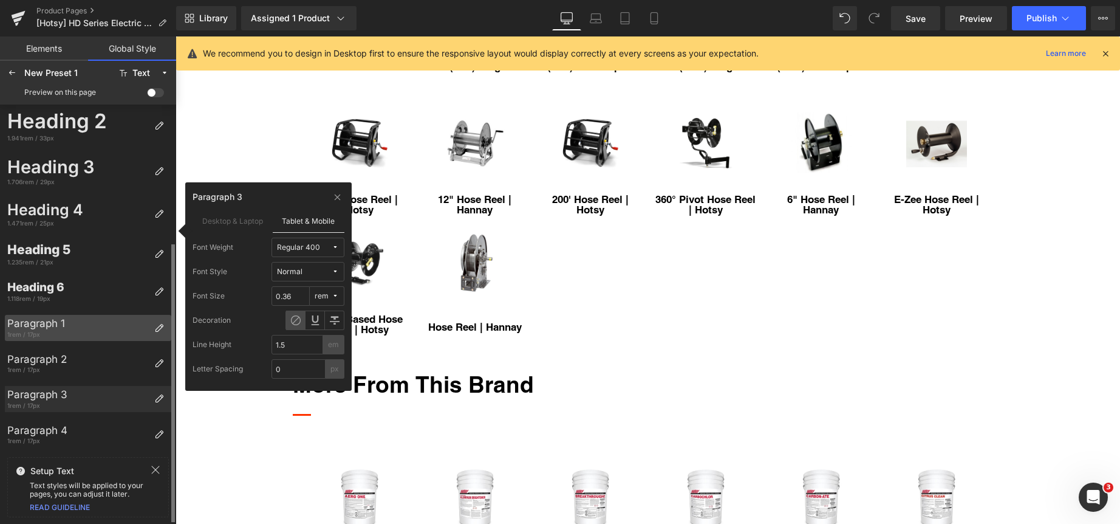
drag, startPoint x: 77, startPoint y: 321, endPoint x: 116, endPoint y: 303, distance: 42.9
click at [78, 321] on div "Paragraph 1" at bounding box center [78, 323] width 142 height 12
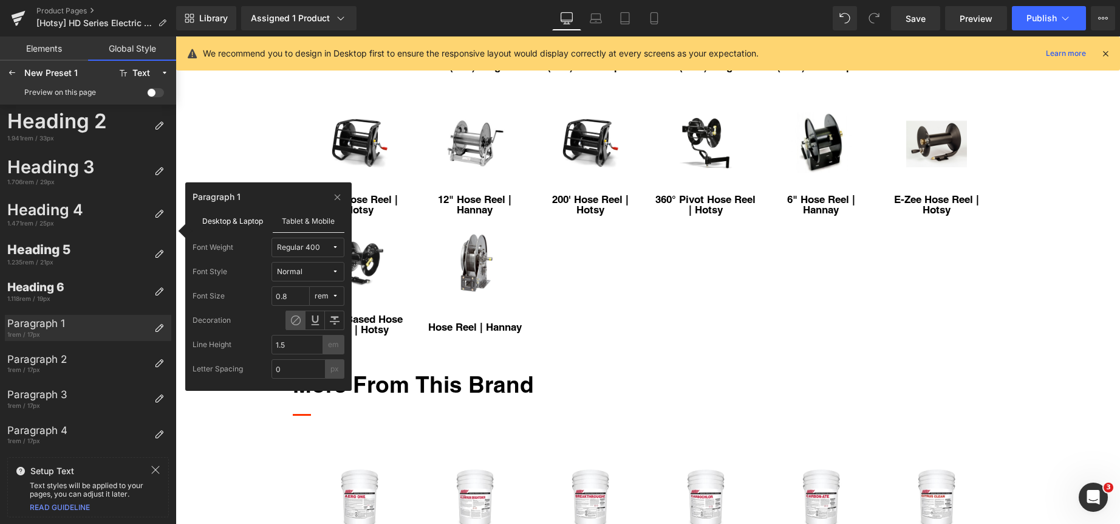
click at [246, 216] on label "Desktop & Laptop" at bounding box center [233, 220] width 80 height 23
click at [296, 216] on label "Tablet & Mobile" at bounding box center [309, 220] width 72 height 23
click at [332, 293] on icon at bounding box center [335, 295] width 7 height 7
click at [326, 317] on label "px" at bounding box center [324, 320] width 9 height 9
click at [295, 299] on input "0.8" at bounding box center [291, 295] width 38 height 19
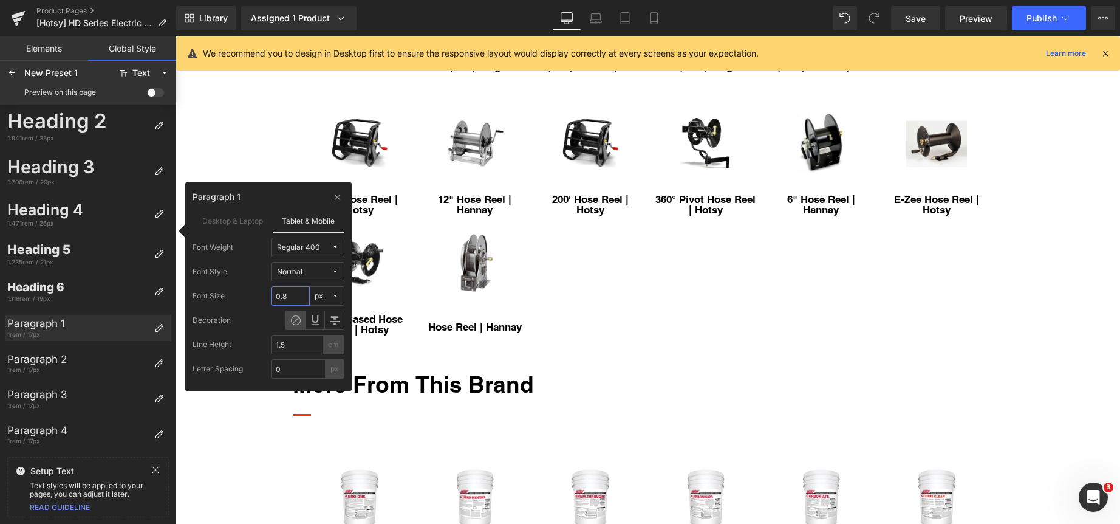
click at [295, 299] on input "0.8" at bounding box center [291, 295] width 38 height 19
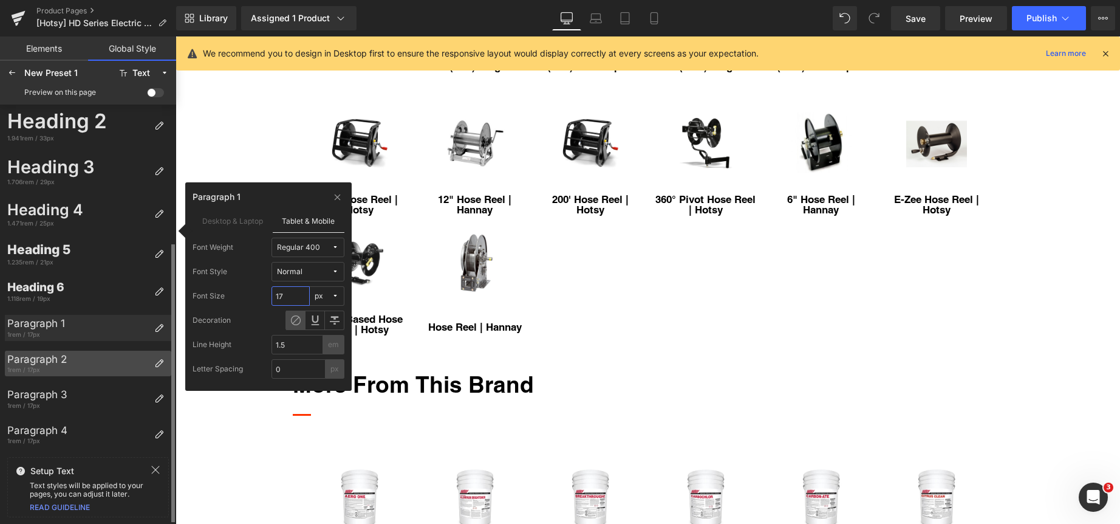
type input "17"
click at [83, 360] on div "Paragraph 2" at bounding box center [78, 359] width 142 height 12
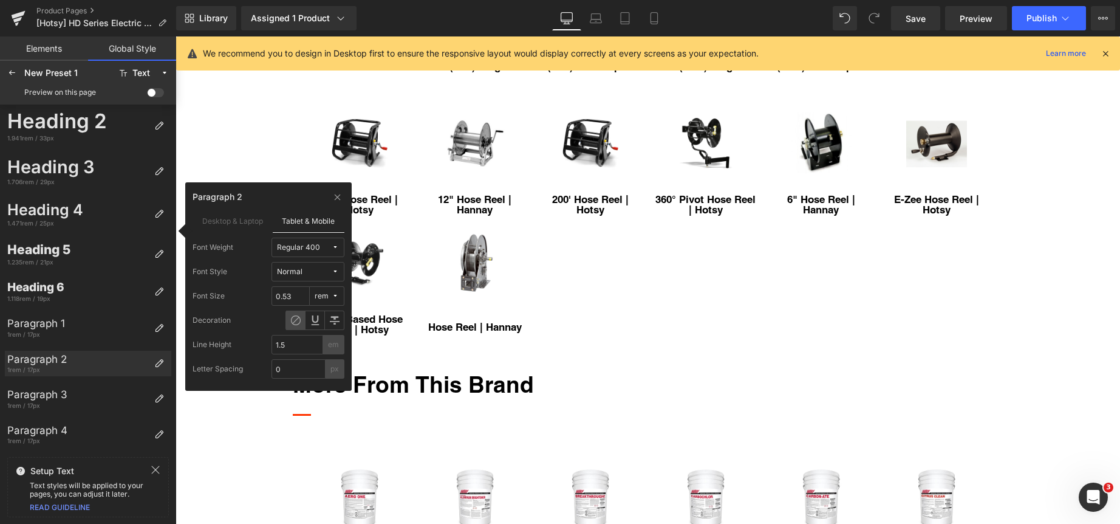
click at [332, 298] on icon at bounding box center [335, 295] width 7 height 7
click at [323, 323] on label "px" at bounding box center [324, 320] width 9 height 9
click at [296, 296] on input "0.53" at bounding box center [291, 295] width 38 height 19
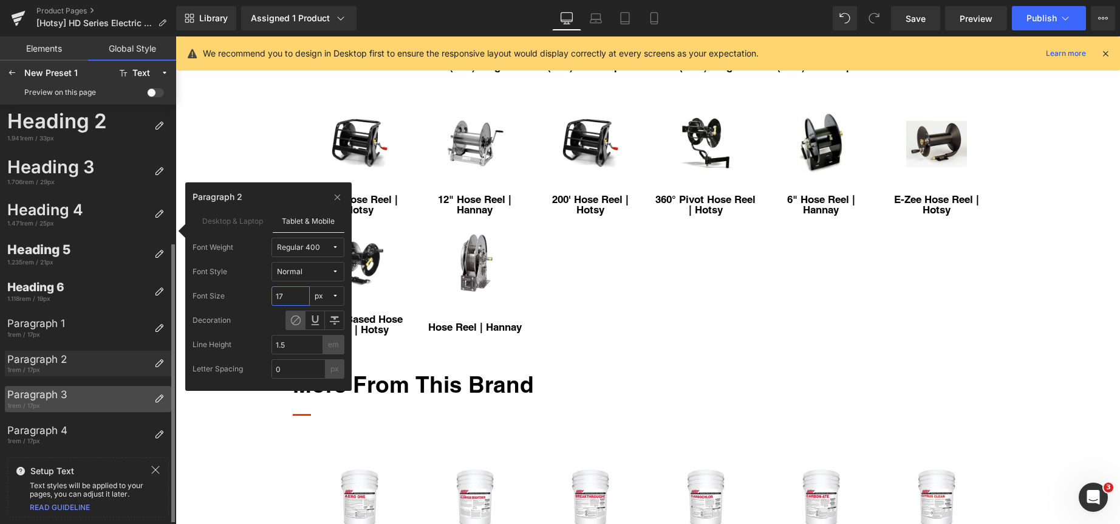
type input "17"
click at [94, 393] on div "Paragraph 3" at bounding box center [78, 394] width 142 height 12
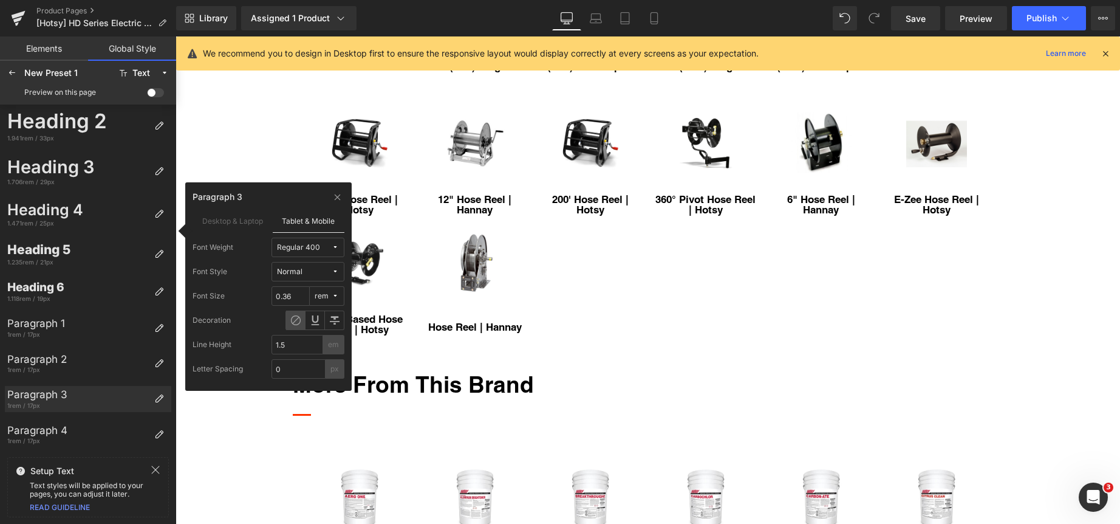
click at [334, 296] on icon at bounding box center [335, 295] width 7 height 7
drag, startPoint x: 320, startPoint y: 317, endPoint x: 305, endPoint y: 302, distance: 20.6
click at [318, 315] on div "px" at bounding box center [320, 320] width 34 height 10
click at [301, 289] on input "0.36" at bounding box center [291, 295] width 38 height 19
click at [300, 289] on input "0.36" at bounding box center [291, 295] width 38 height 19
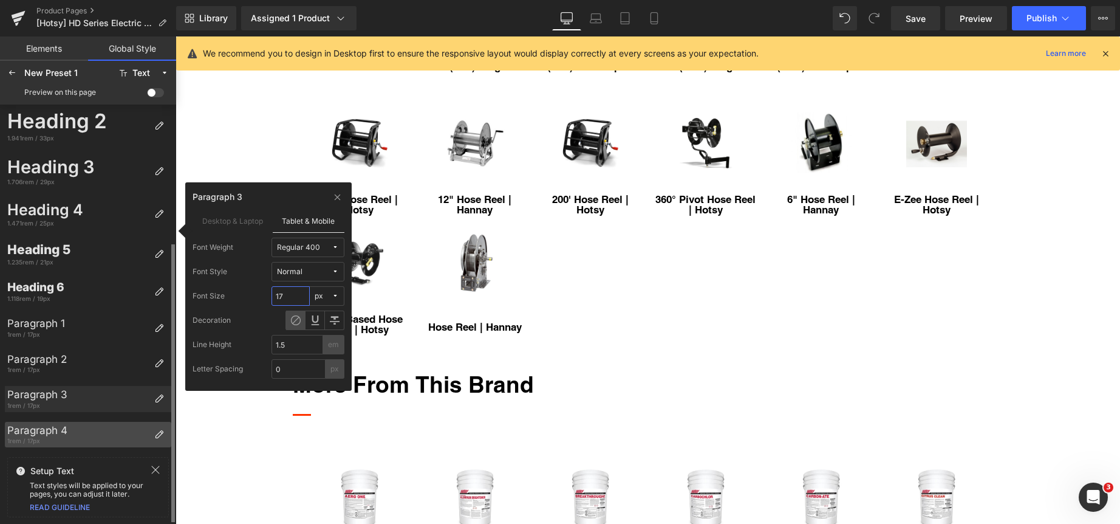
type input "17"
click at [79, 422] on div "Paragraph 4 1rem / 17px" at bounding box center [77, 435] width 145 height 26
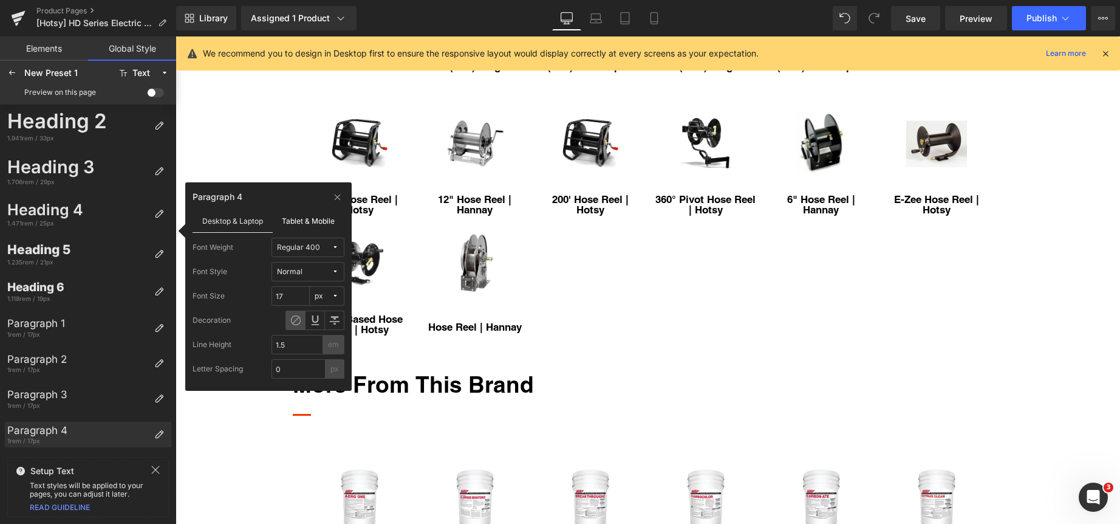
click at [308, 222] on label "Tablet & Mobile" at bounding box center [309, 220] width 72 height 23
click at [295, 296] on input "0.24" at bounding box center [291, 295] width 38 height 19
click at [318, 298] on div "rem" at bounding box center [322, 296] width 14 height 9
click at [321, 315] on div "px" at bounding box center [320, 319] width 39 height 19
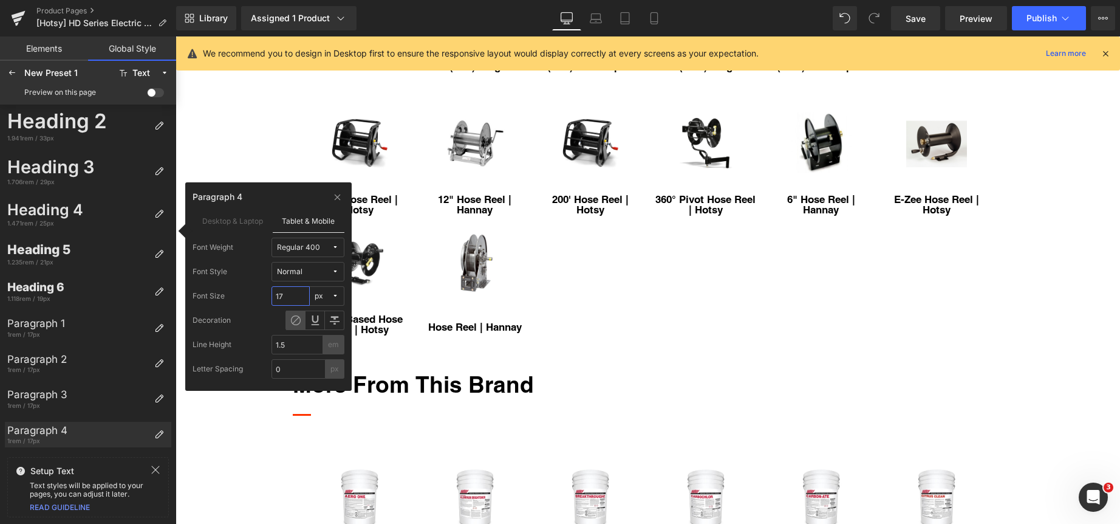
click at [293, 295] on input "17" at bounding box center [291, 295] width 38 height 19
type input "17"
click at [87, 433] on div "Paragraph 4" at bounding box center [78, 430] width 142 height 12
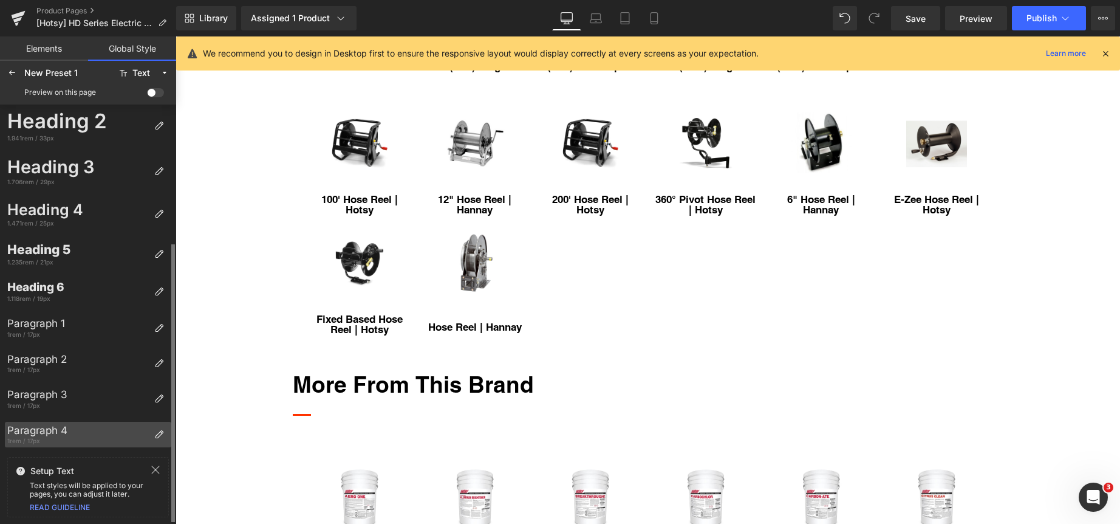
click at [83, 430] on div "Paragraph 4" at bounding box center [78, 430] width 142 height 12
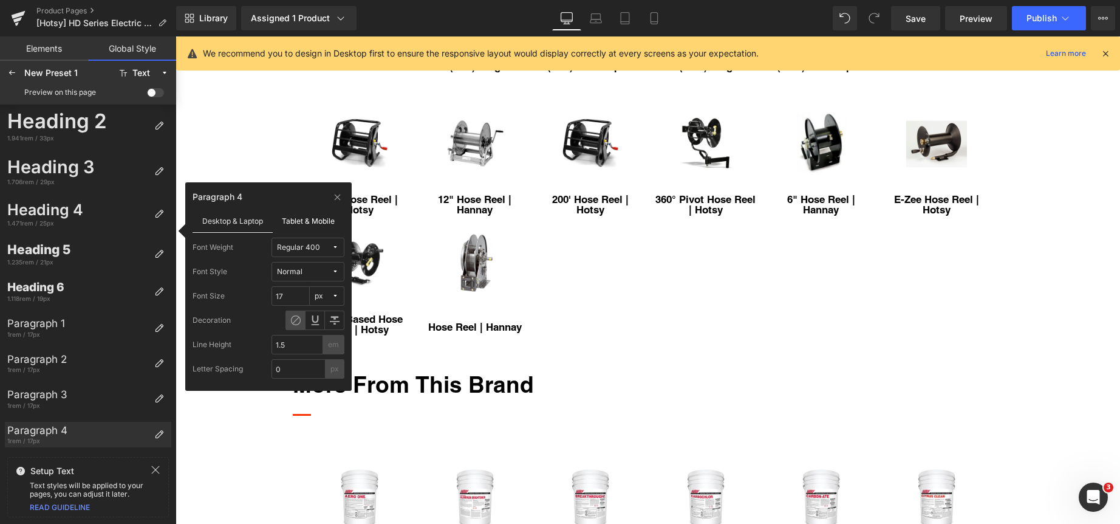
click at [319, 213] on label "Tablet & Mobile" at bounding box center [309, 220] width 72 height 23
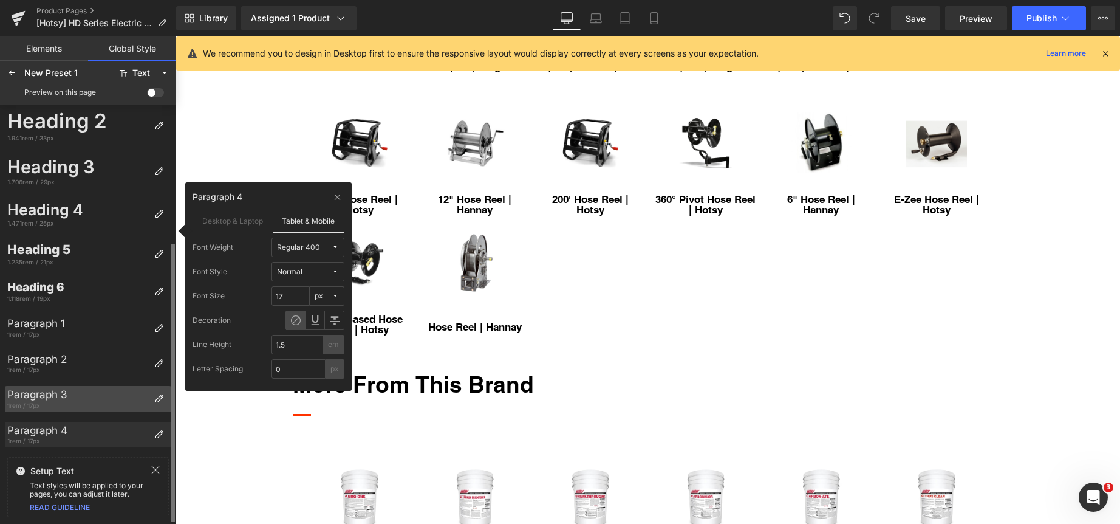
click at [84, 402] on div "1rem / 17px" at bounding box center [78, 405] width 142 height 9
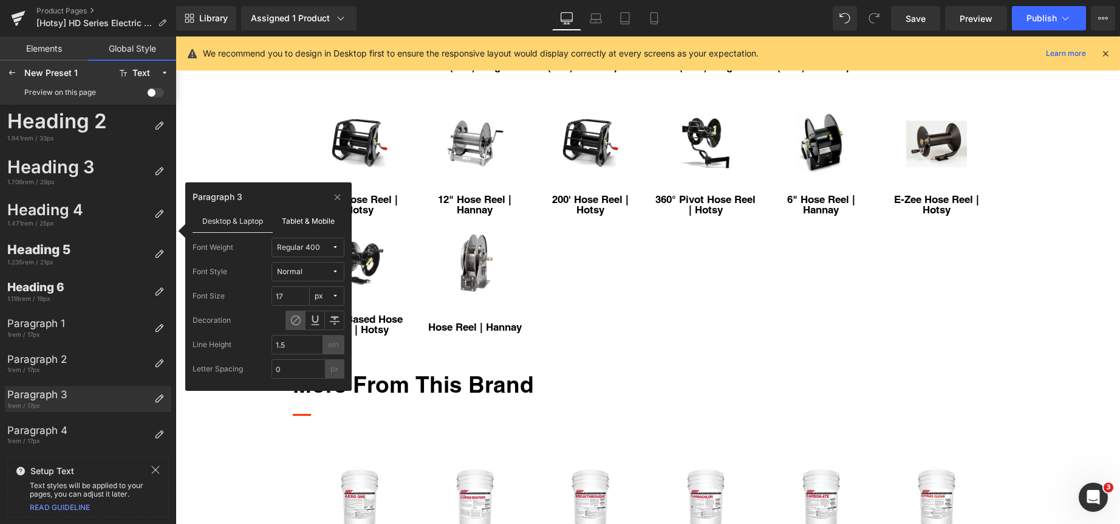
click at [314, 216] on label "Tablet & Mobile" at bounding box center [309, 220] width 72 height 23
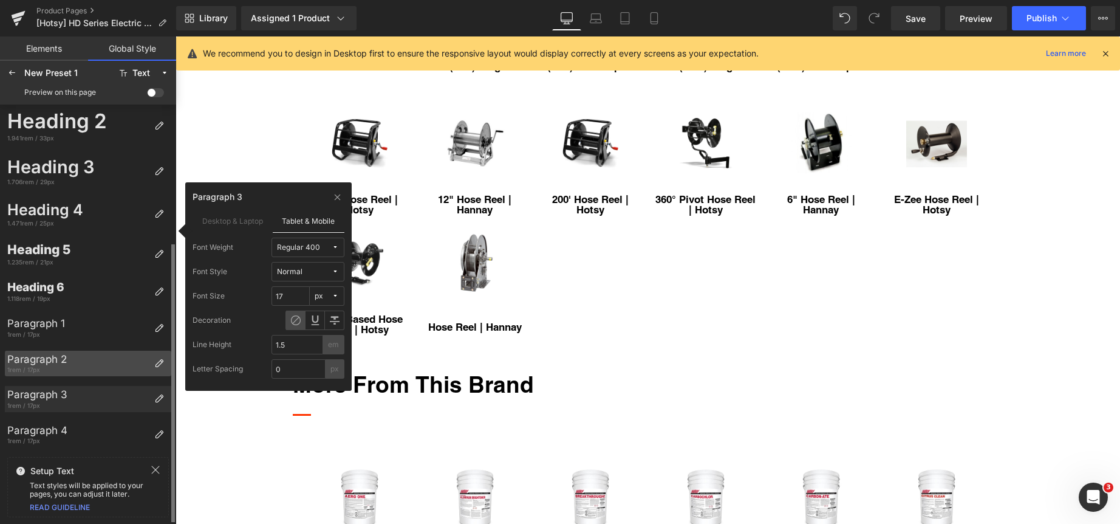
click at [106, 357] on div "Paragraph 2" at bounding box center [78, 359] width 142 height 12
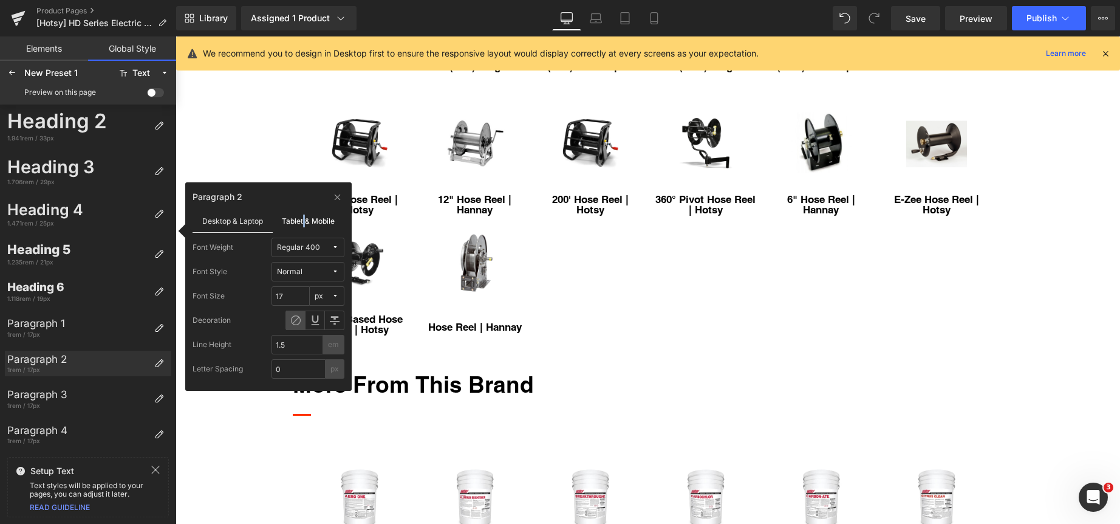
click at [304, 220] on label "Tablet & Mobile" at bounding box center [309, 220] width 72 height 23
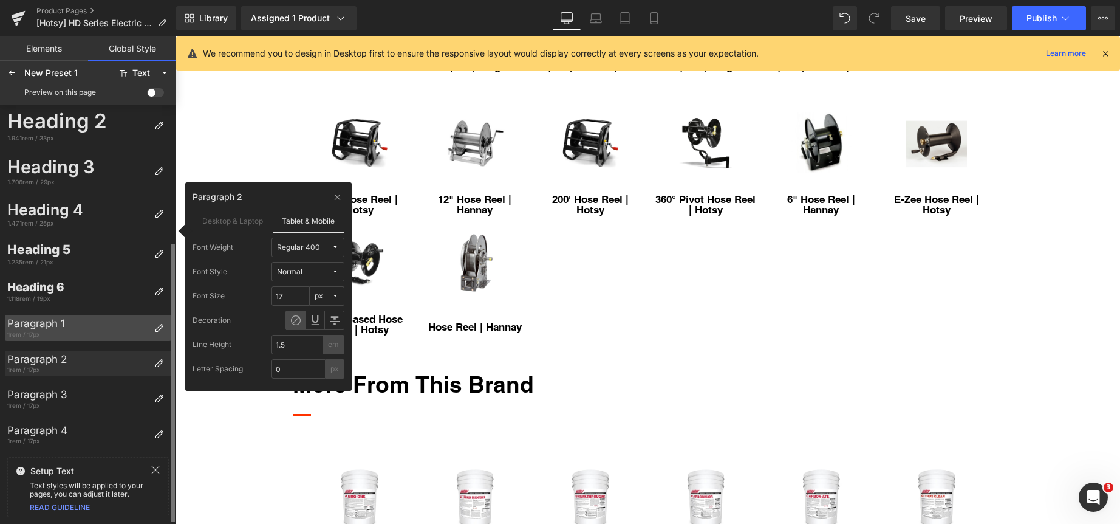
click at [72, 315] on div "Paragraph 1 1rem / 17px" at bounding box center [77, 328] width 145 height 26
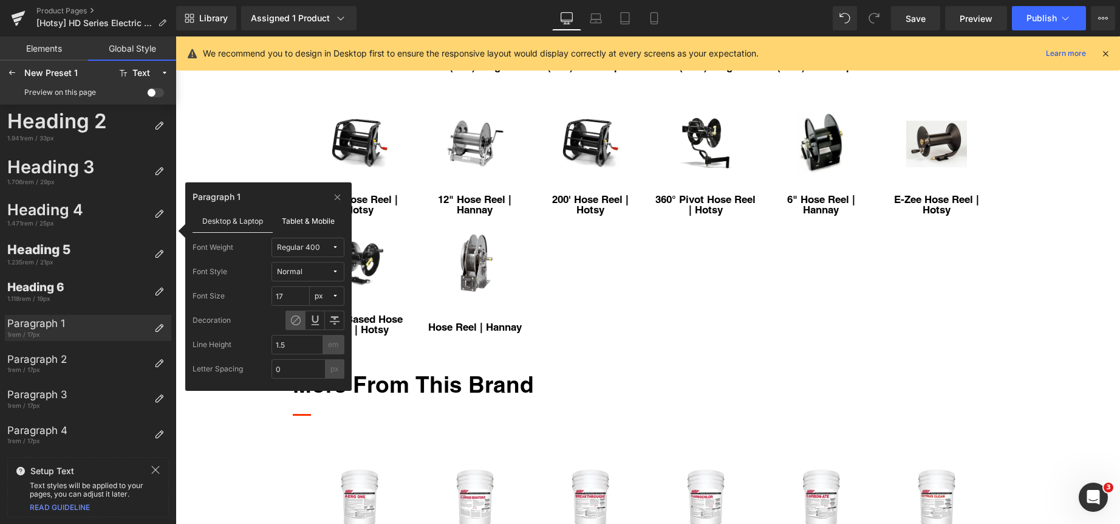
click at [298, 214] on label "Tablet & Mobile" at bounding box center [309, 220] width 72 height 23
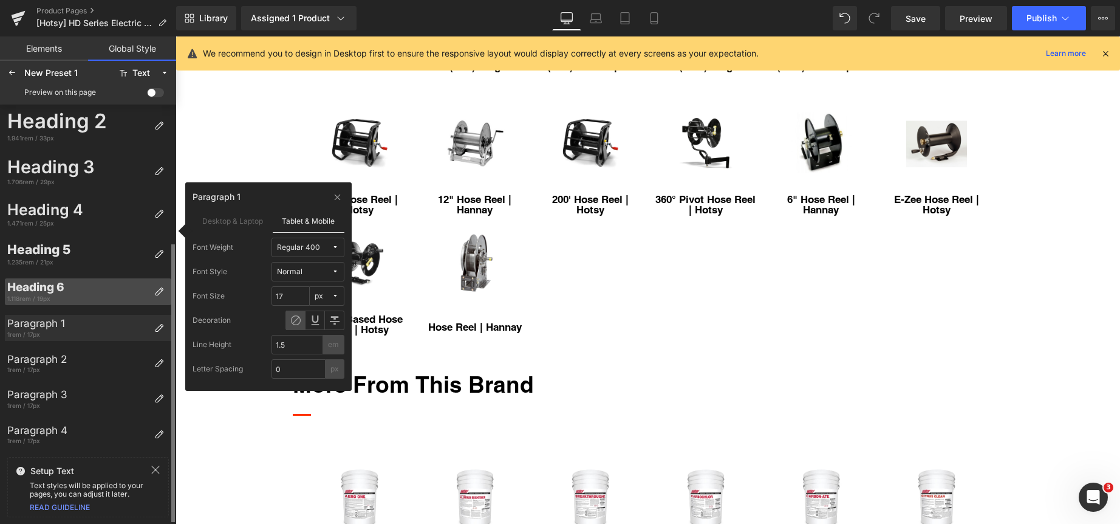
click at [86, 293] on div "Heading 6" at bounding box center [78, 288] width 142 height 14
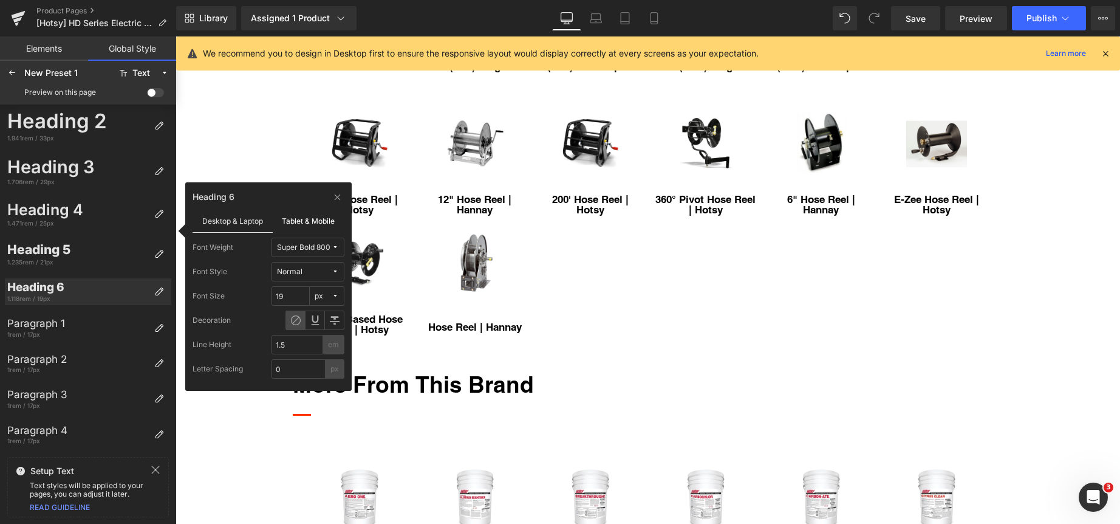
click at [310, 215] on label "Tablet & Mobile" at bounding box center [309, 220] width 72 height 23
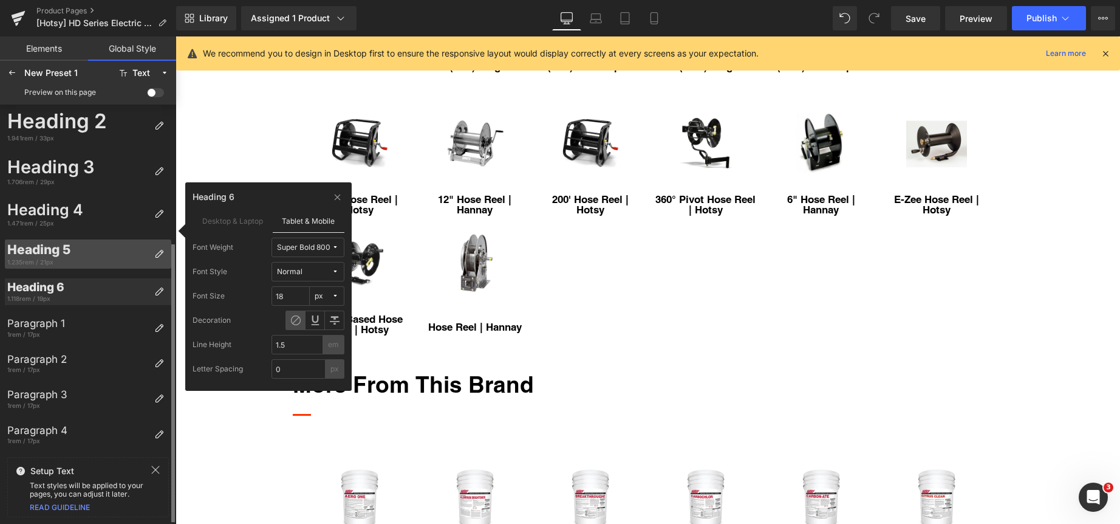
click at [100, 248] on div "Heading 5" at bounding box center [78, 249] width 142 height 15
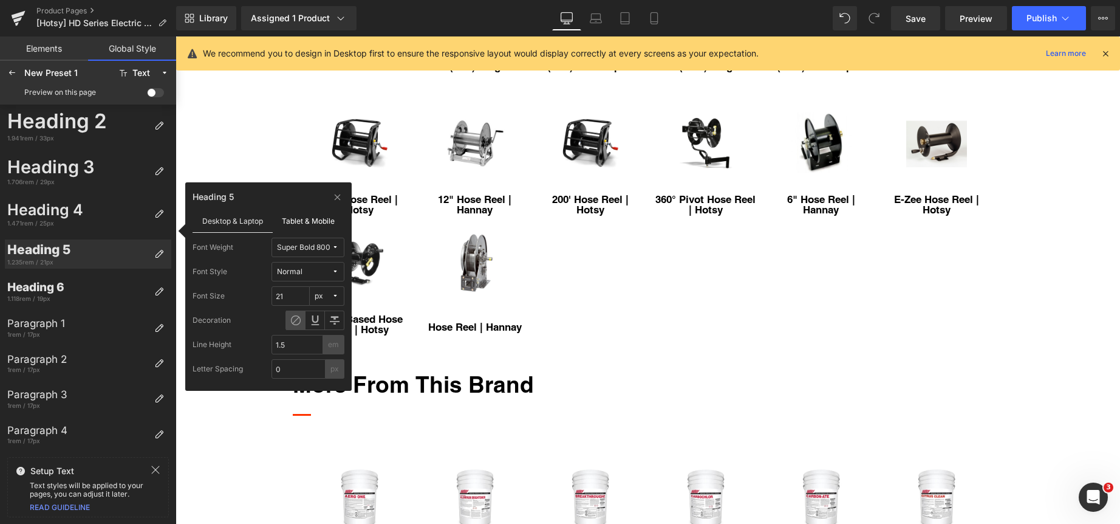
click at [315, 221] on label "Tablet & Mobile" at bounding box center [309, 220] width 72 height 23
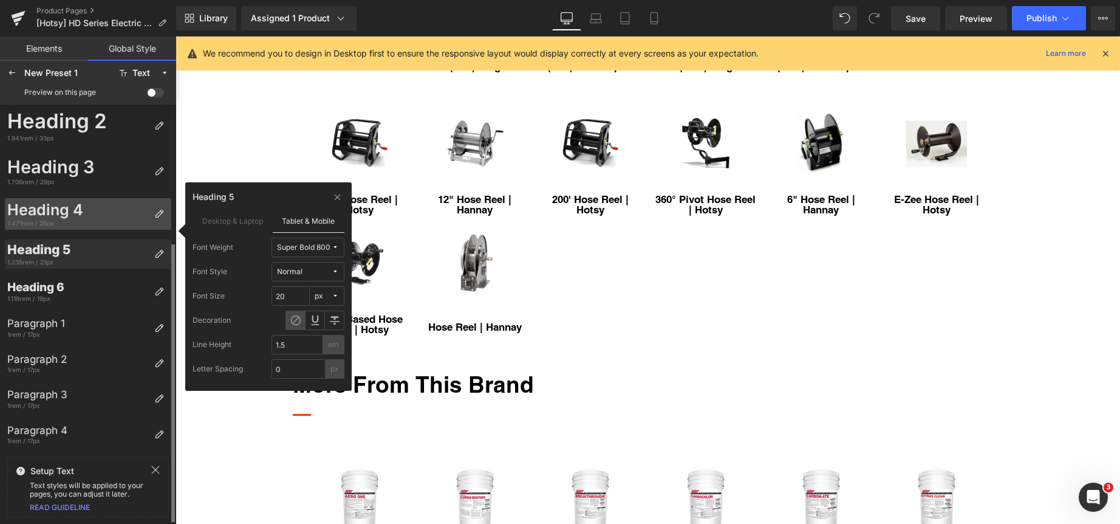
click at [100, 213] on div "Heading 4" at bounding box center [78, 209] width 142 height 18
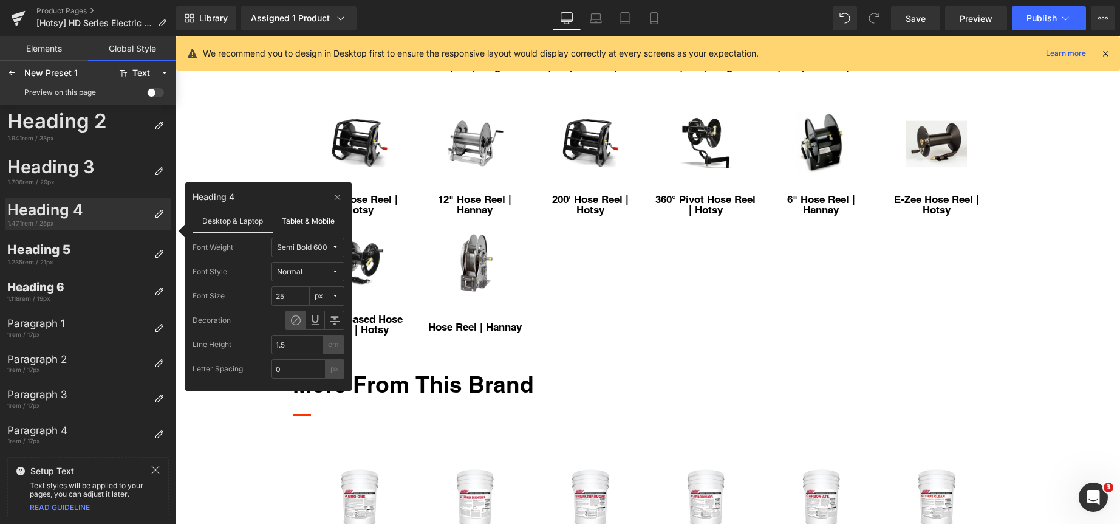
click at [314, 218] on label "Tablet & Mobile" at bounding box center [309, 220] width 72 height 23
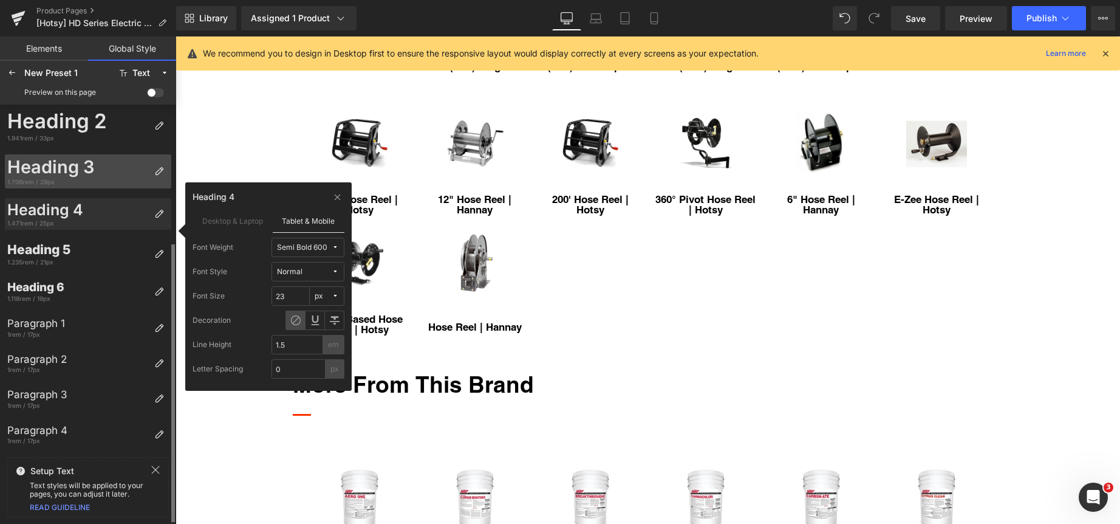
click at [91, 160] on div "Heading 3" at bounding box center [78, 167] width 142 height 21
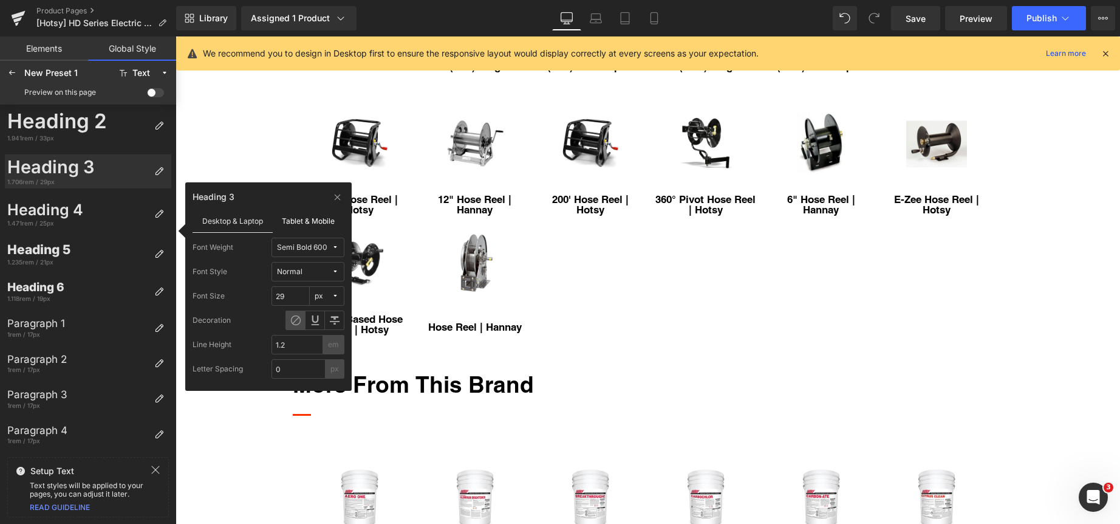
click at [313, 219] on label "Tablet & Mobile" at bounding box center [309, 220] width 72 height 23
click at [334, 196] on icon at bounding box center [337, 197] width 9 height 10
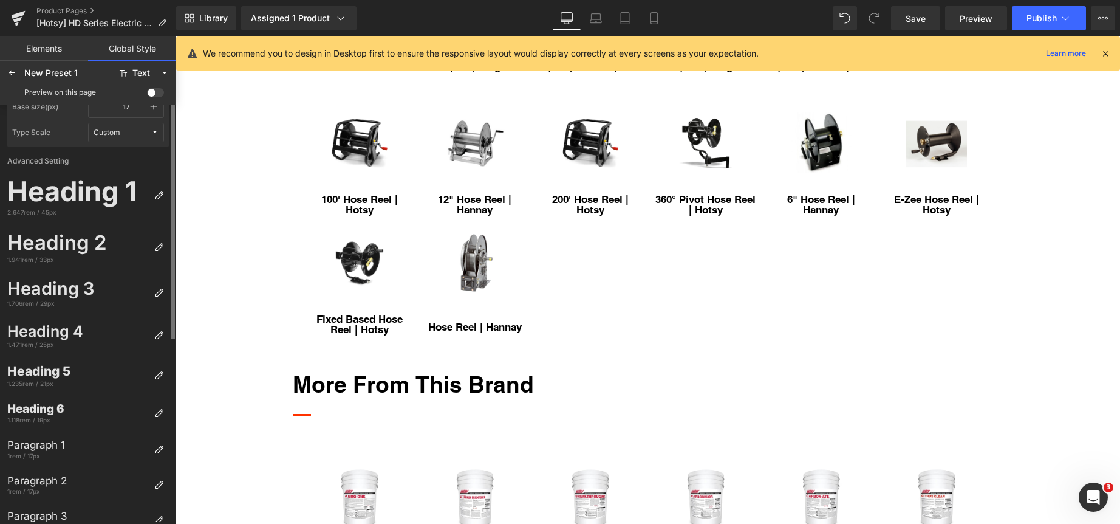
scroll to position [0, 0]
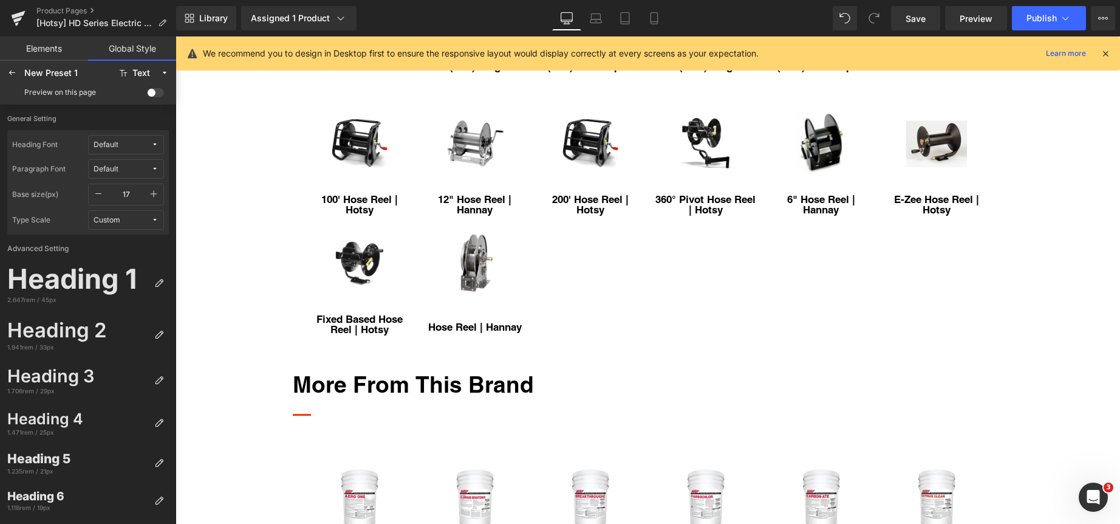
click at [50, 44] on link "Elements" at bounding box center [44, 48] width 88 height 24
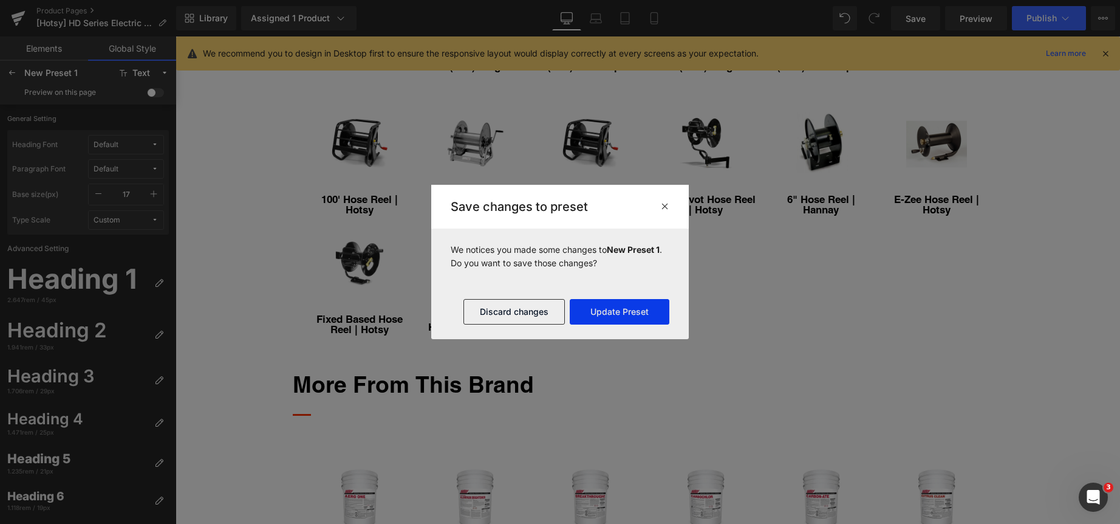
click at [614, 310] on button "Update Preset" at bounding box center [620, 312] width 100 height 26
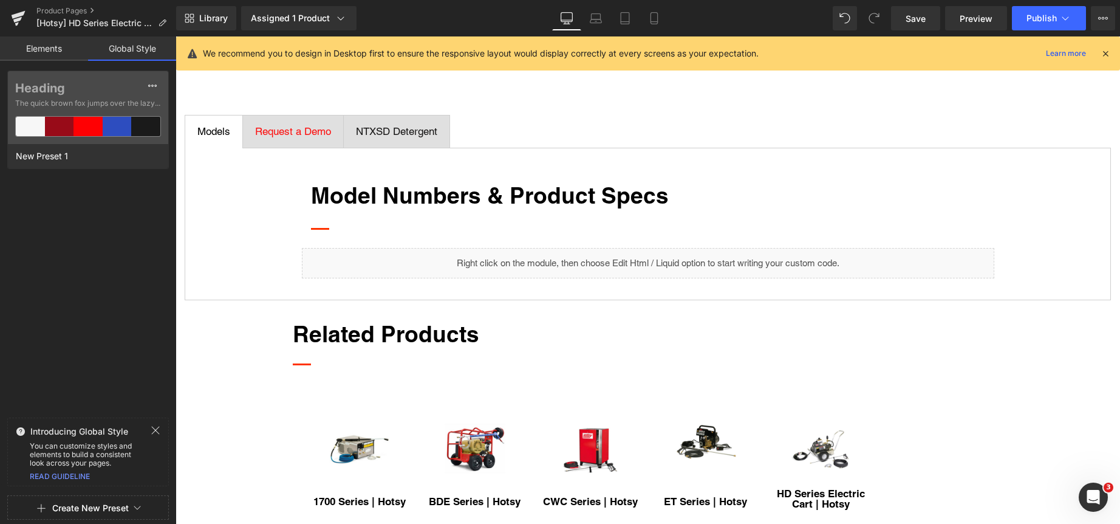
scroll to position [486, 0]
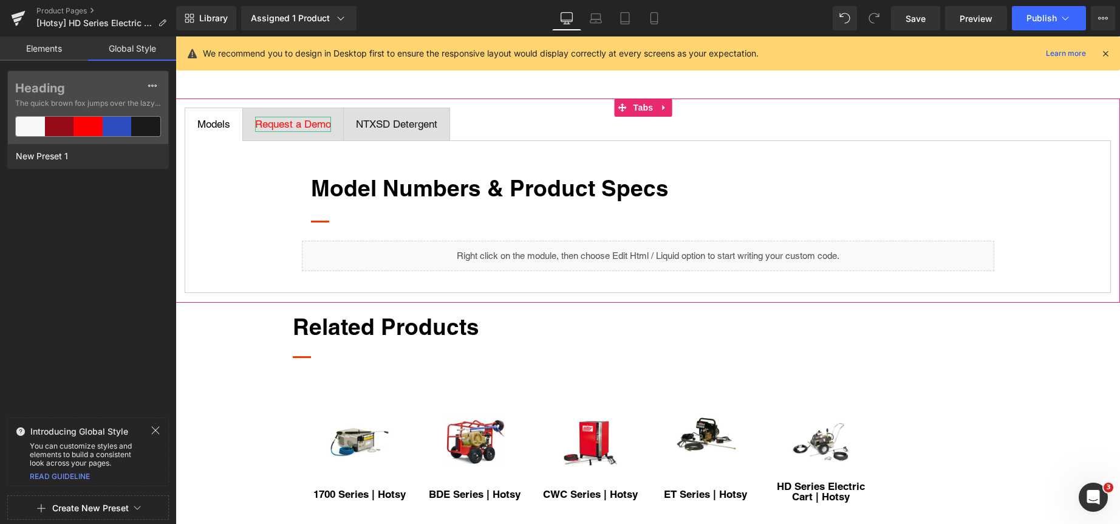
click at [273, 122] on span "Request a Demo" at bounding box center [293, 124] width 76 height 12
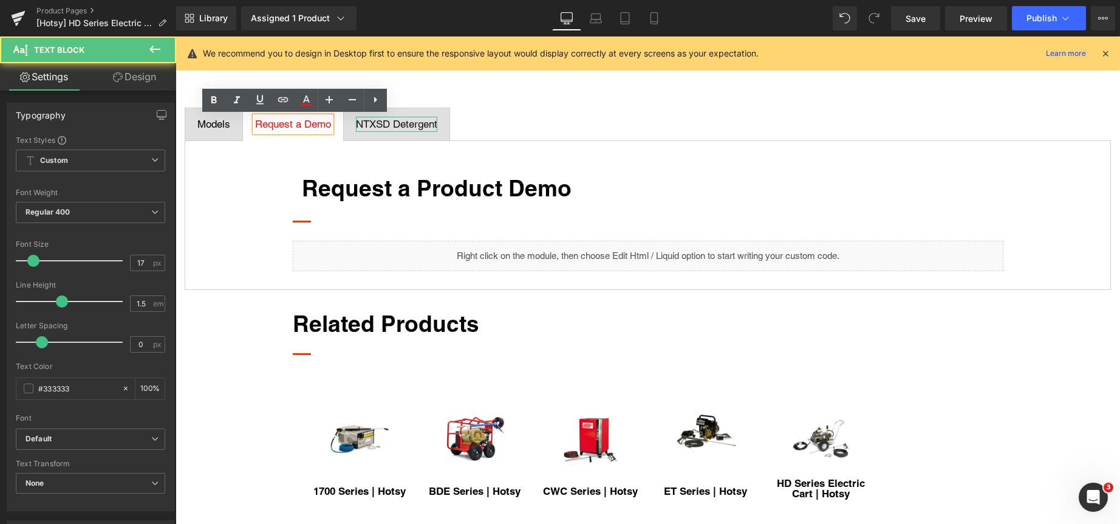
click at [416, 126] on span "NTXSD Detergent" at bounding box center [396, 124] width 81 height 12
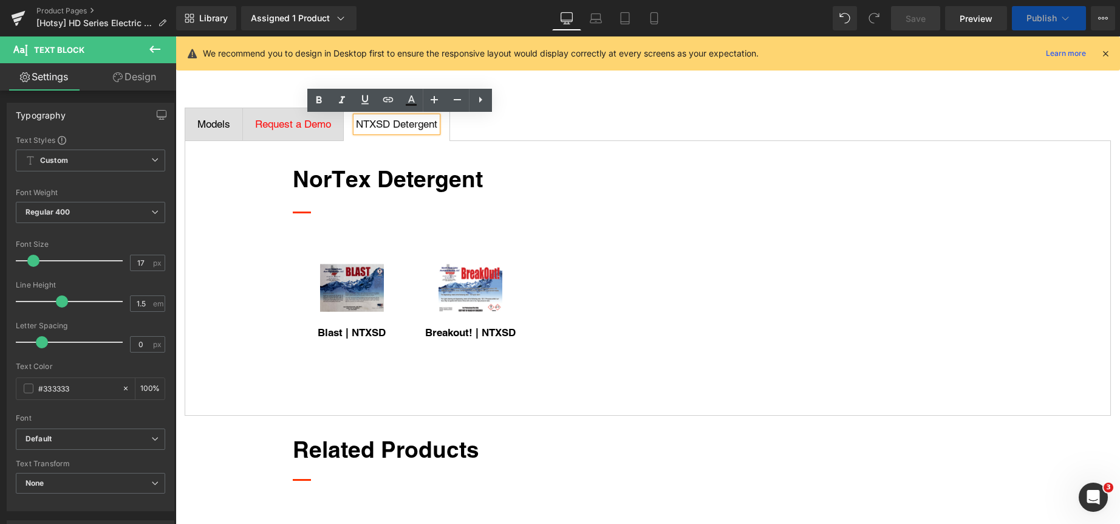
click at [213, 121] on div "Models" at bounding box center [213, 125] width 33 height 16
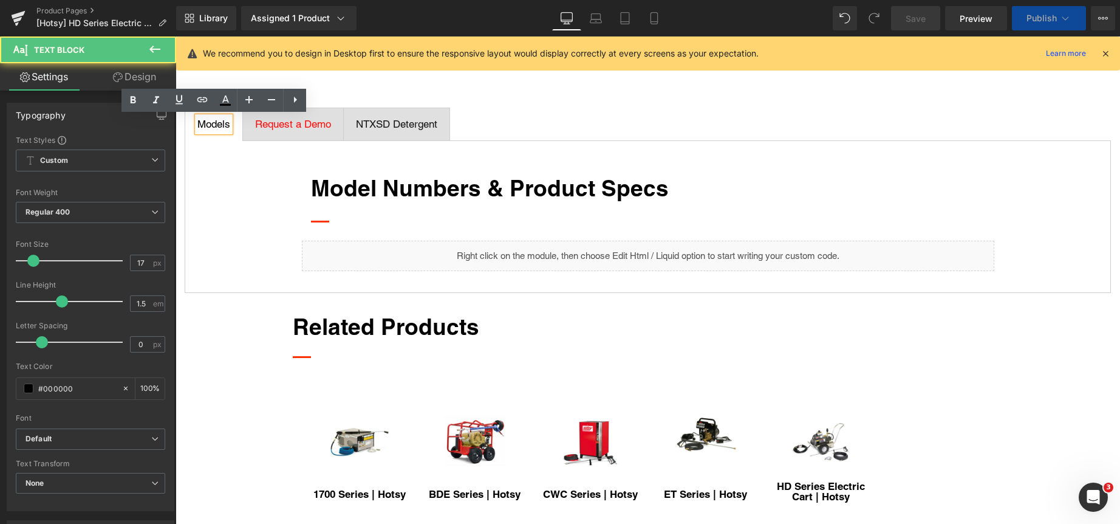
click at [356, 188] on strong "Model Numbers & Product Specs" at bounding box center [490, 187] width 358 height 27
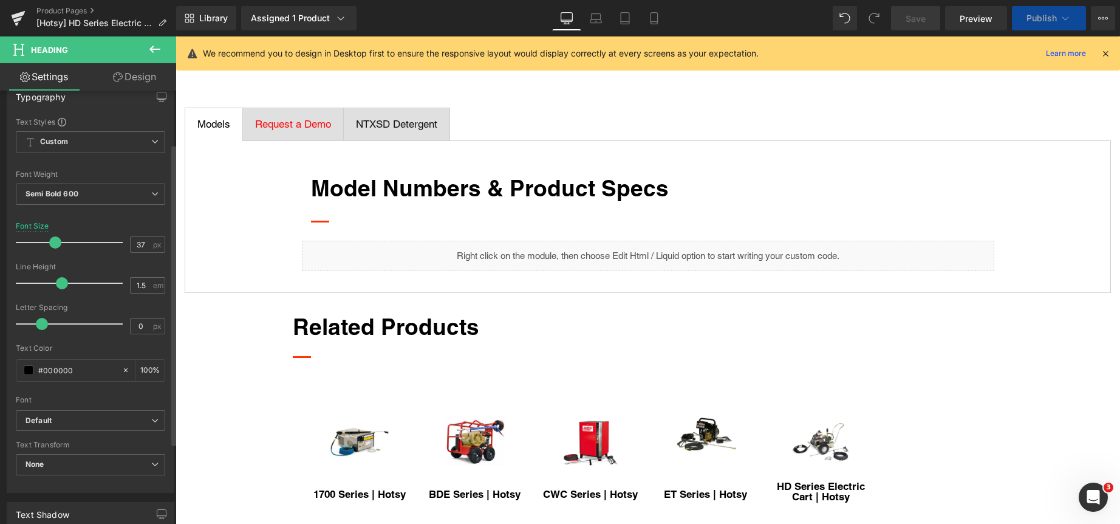
scroll to position [122, 0]
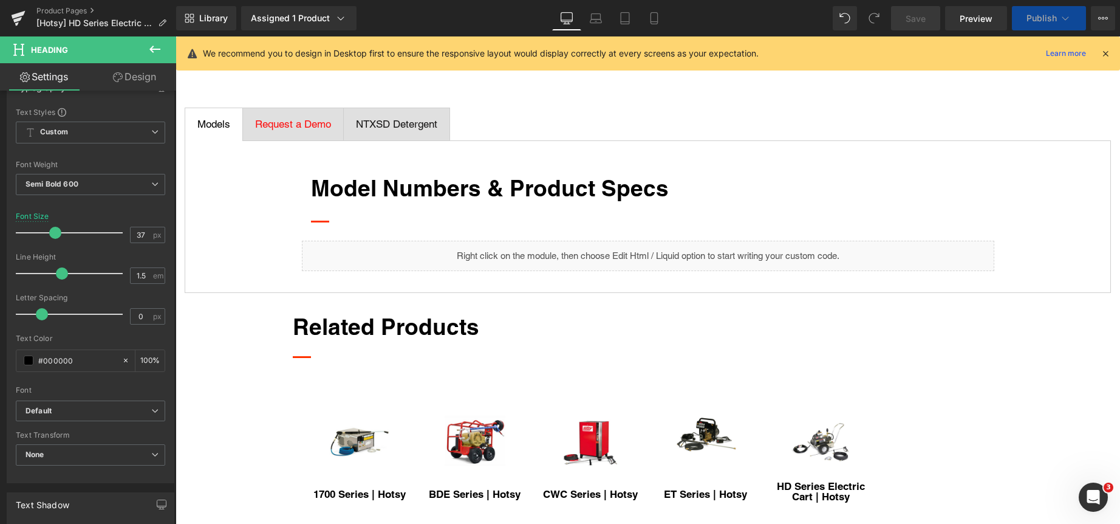
click at [295, 126] on span "Request a Demo" at bounding box center [293, 124] width 76 height 12
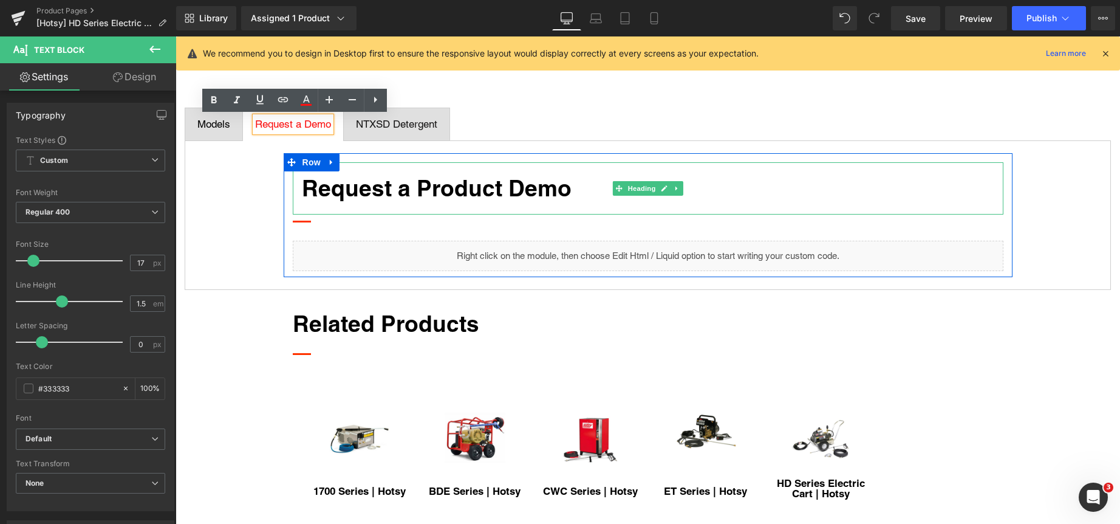
click at [361, 196] on strong "Request a Product Demo" at bounding box center [437, 187] width 270 height 27
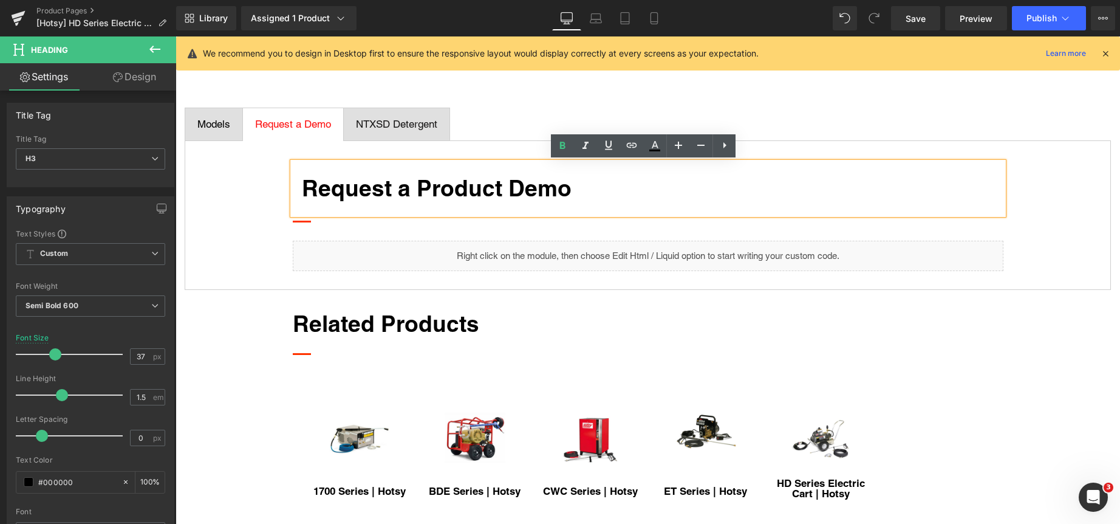
click at [382, 123] on span "NTXSD Detergent" at bounding box center [396, 124] width 81 height 12
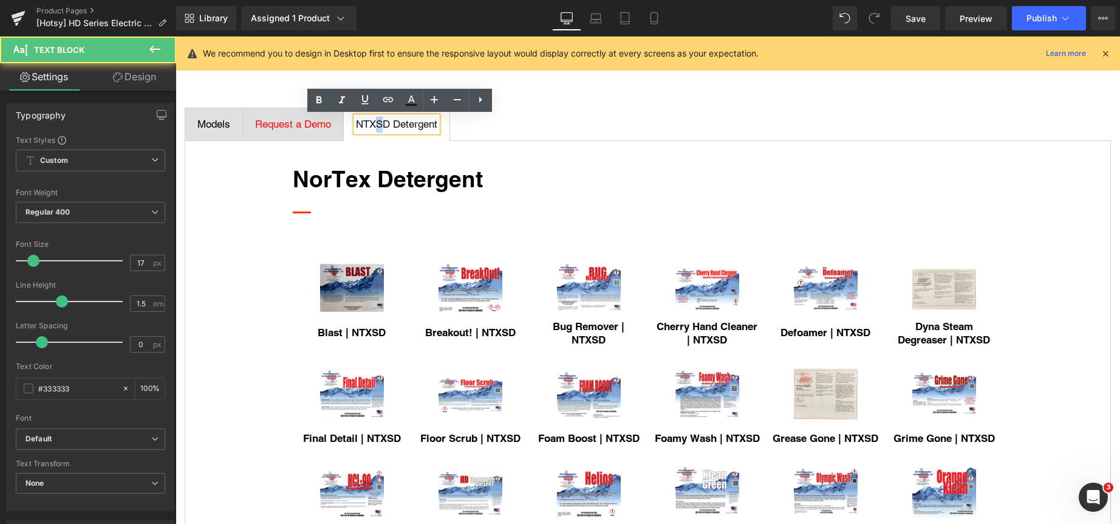
click at [369, 182] on span "NorTex Detergent" at bounding box center [388, 178] width 190 height 27
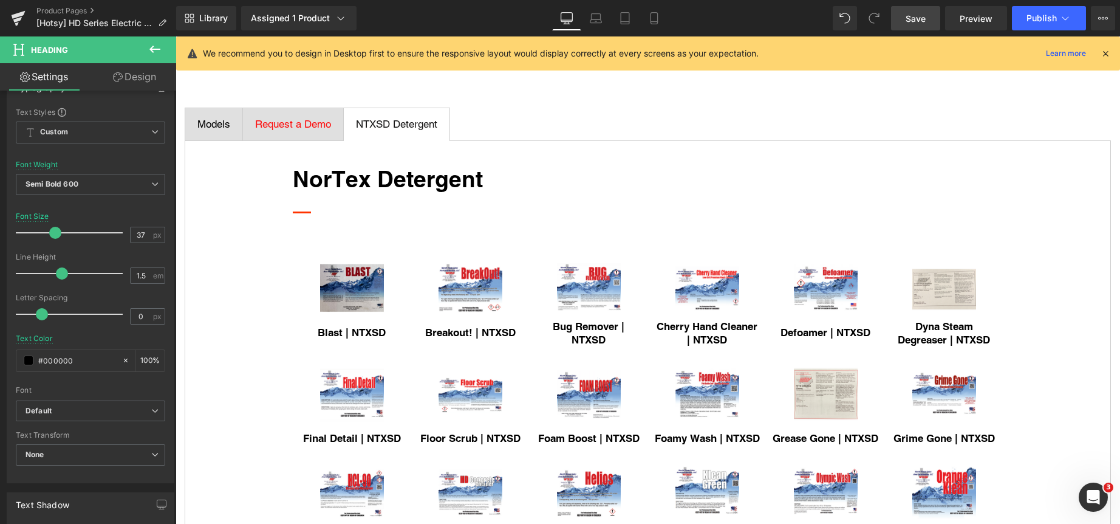
click at [911, 17] on span "Save" at bounding box center [916, 18] width 20 height 13
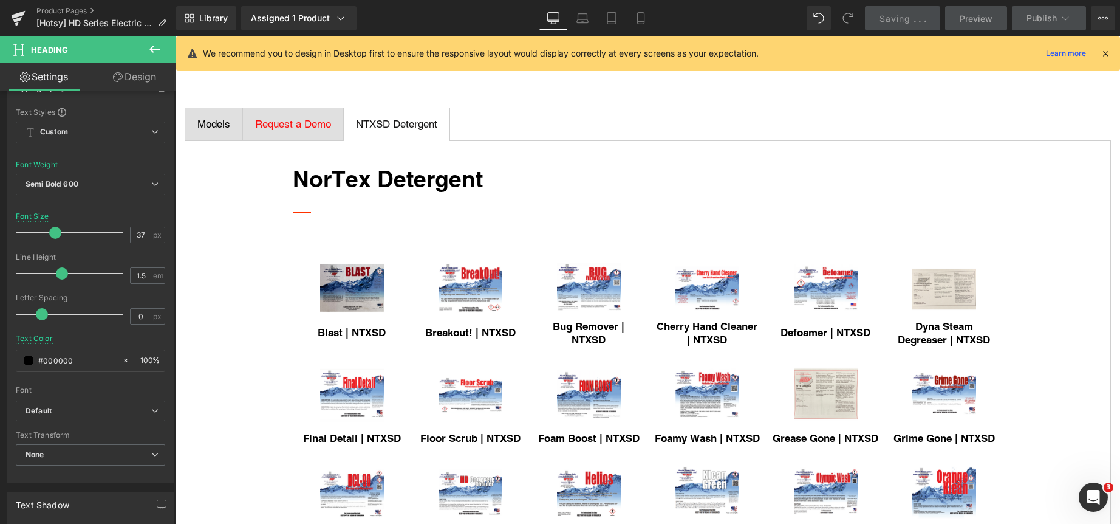
scroll to position [1094, 0]
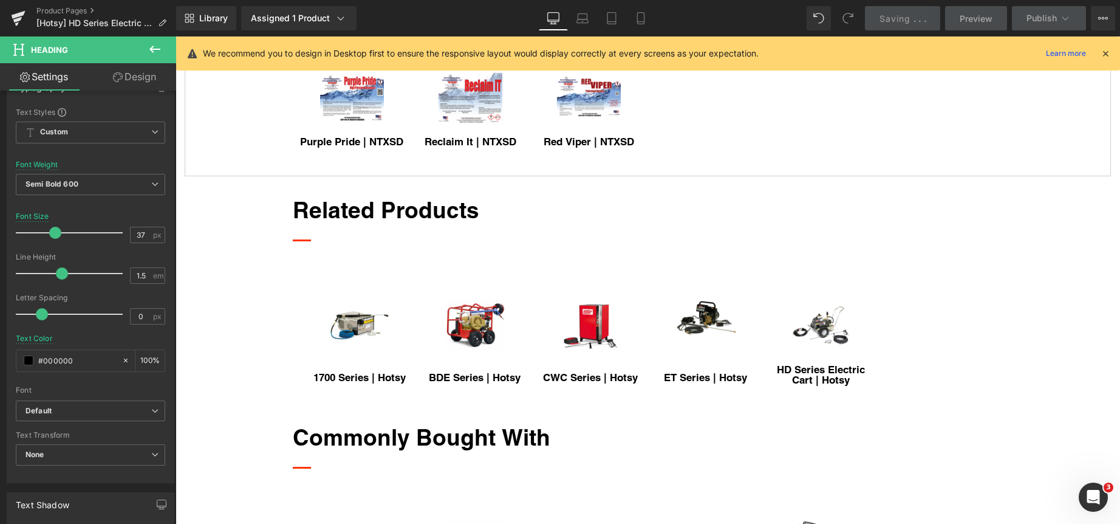
click at [400, 218] on h2 "Related Products" at bounding box center [648, 209] width 711 height 29
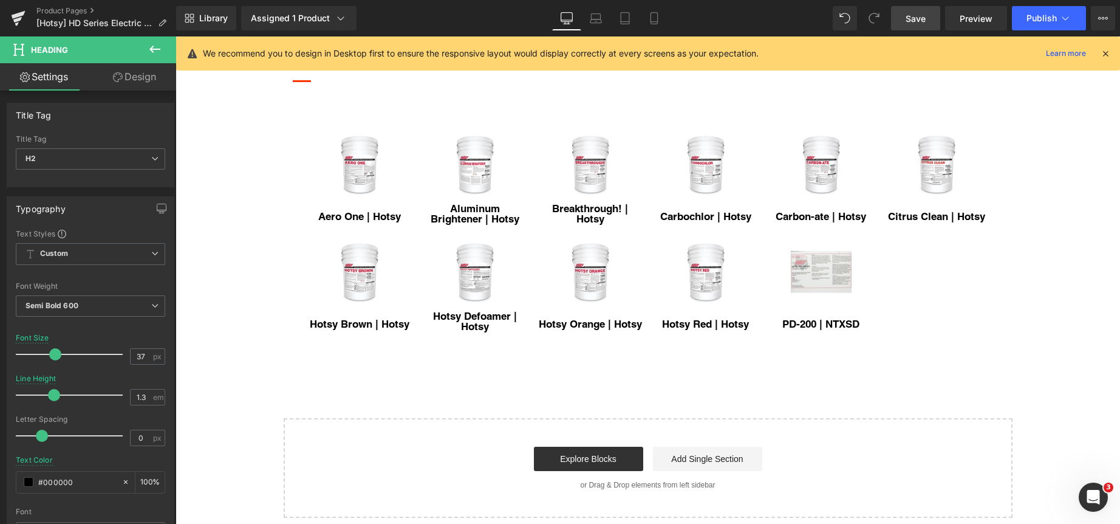
scroll to position [1944, 0]
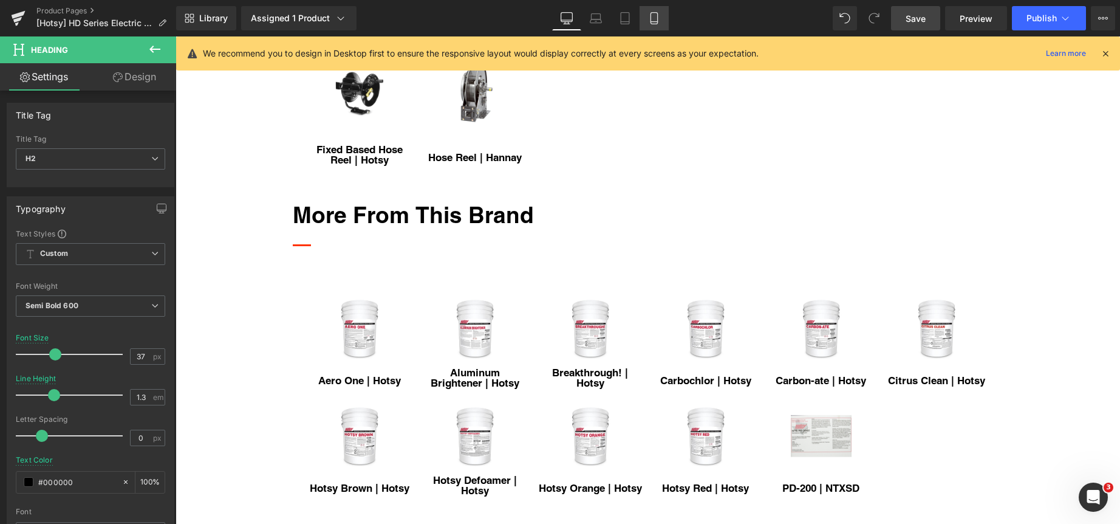
click at [662, 12] on link "Mobile" at bounding box center [654, 18] width 29 height 24
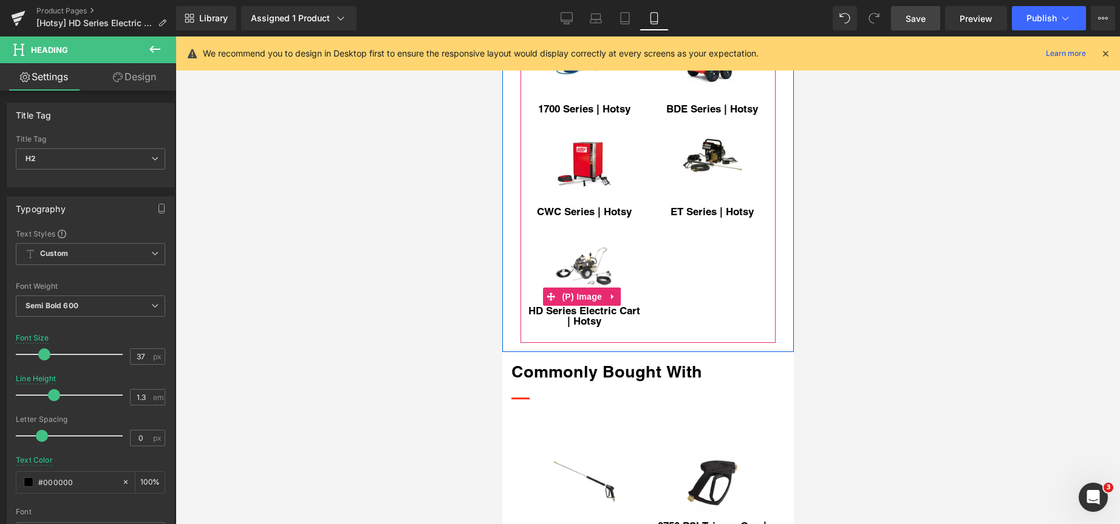
scroll to position [2600, 0]
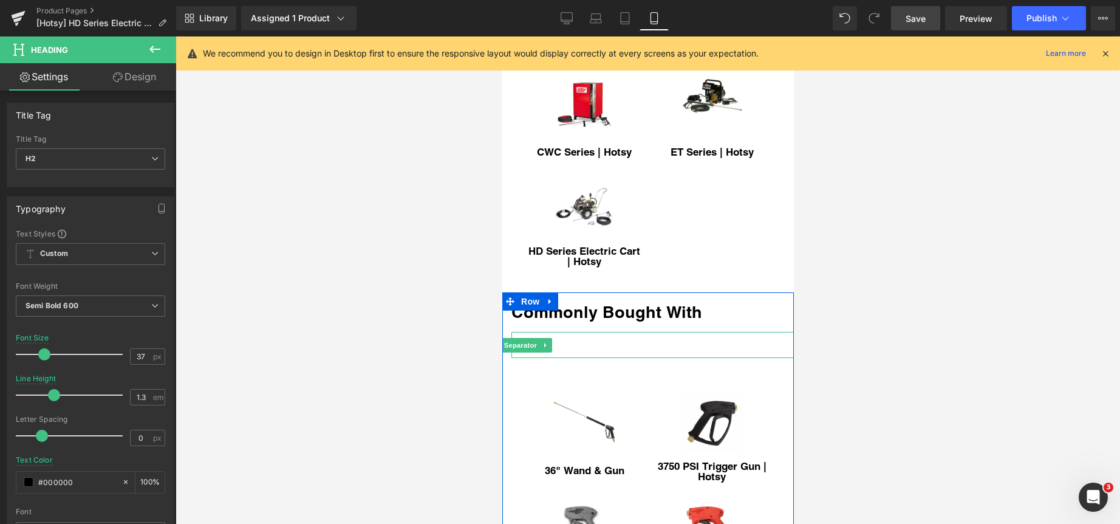
click at [577, 358] on div at bounding box center [652, 345] width 283 height 26
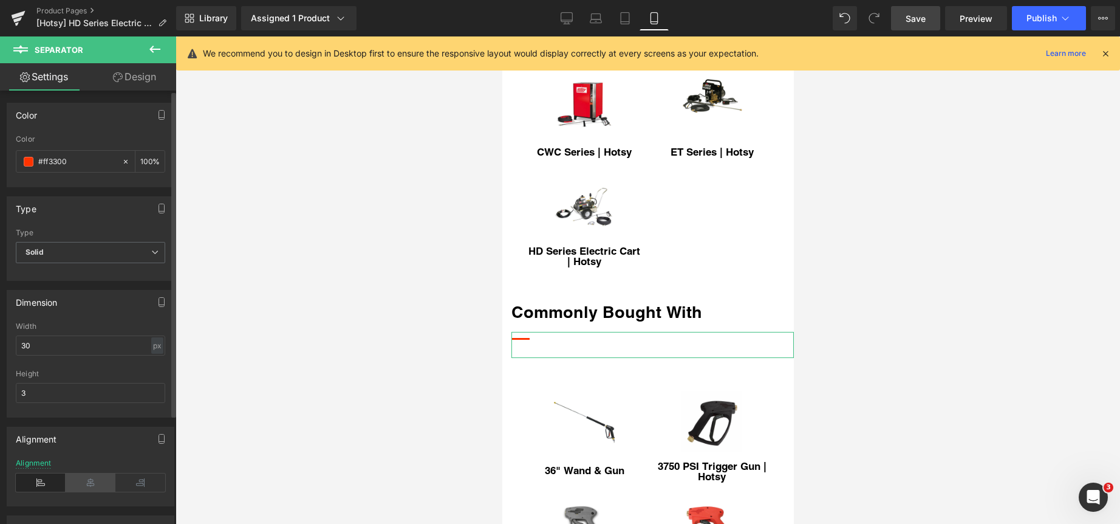
click at [89, 478] on icon at bounding box center [91, 482] width 50 height 18
click at [48, 481] on icon at bounding box center [41, 482] width 50 height 18
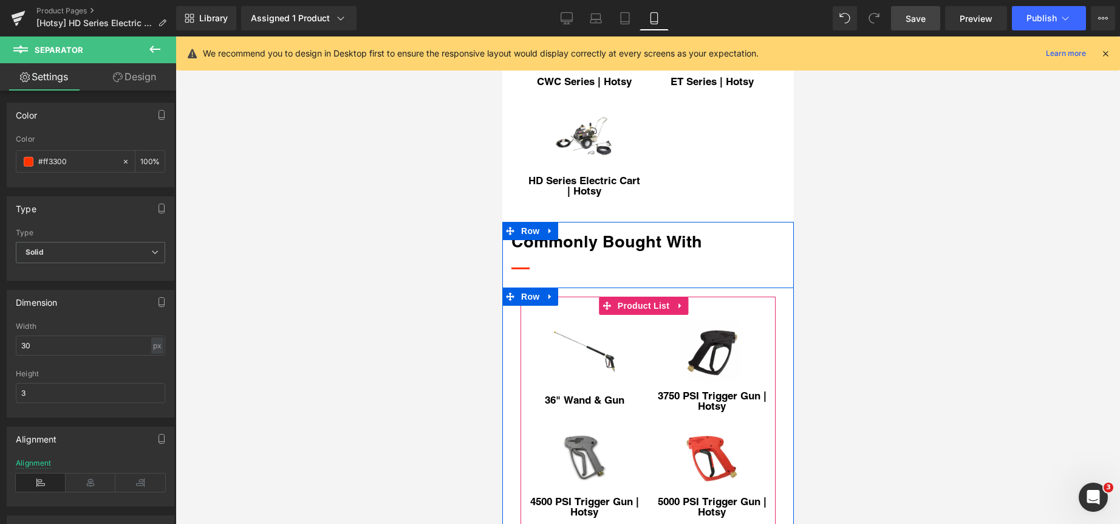
scroll to position [2843, 0]
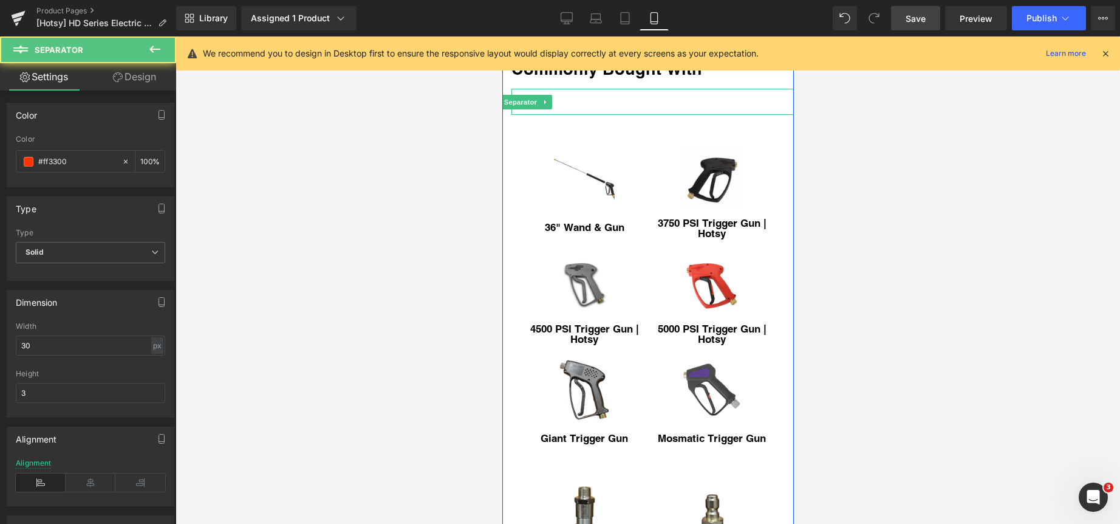
click at [586, 115] on div at bounding box center [652, 102] width 283 height 26
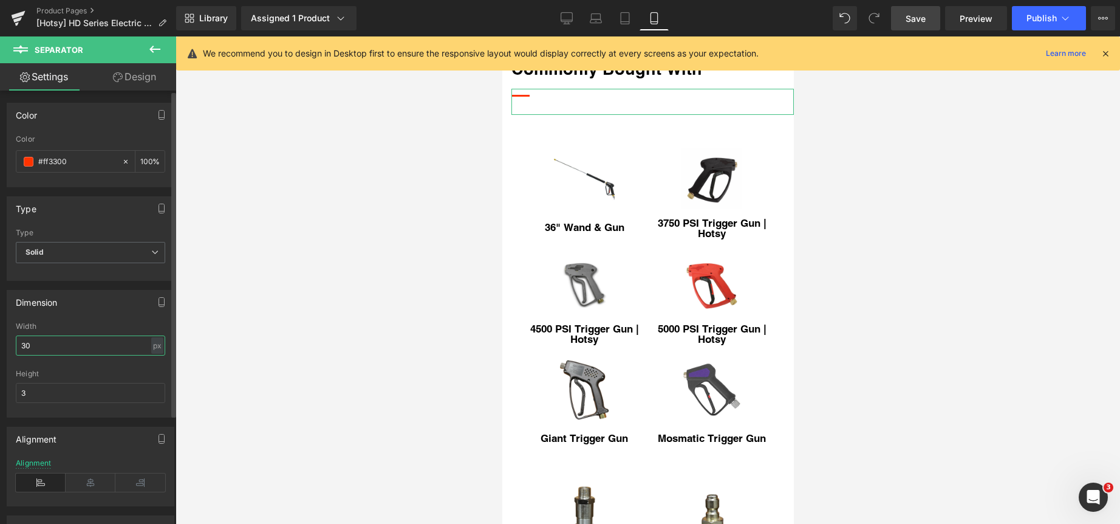
click at [94, 346] on input "30" at bounding box center [90, 345] width 149 height 20
type input "50"
click at [91, 391] on input "3" at bounding box center [90, 393] width 149 height 20
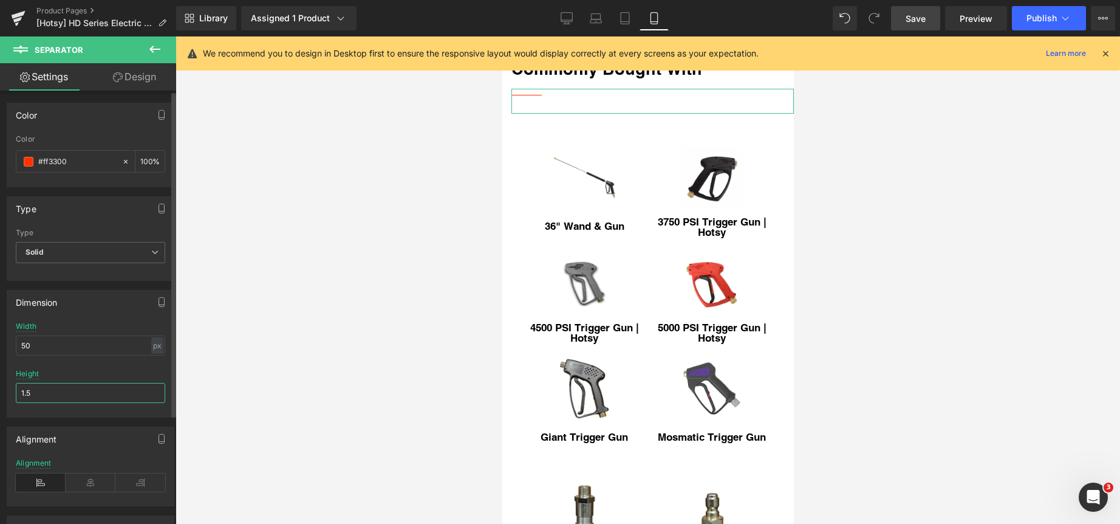
click at [92, 391] on input "1.5" at bounding box center [90, 393] width 149 height 20
type input "2"
type input "3"
click at [67, 344] on input "50" at bounding box center [90, 345] width 149 height 20
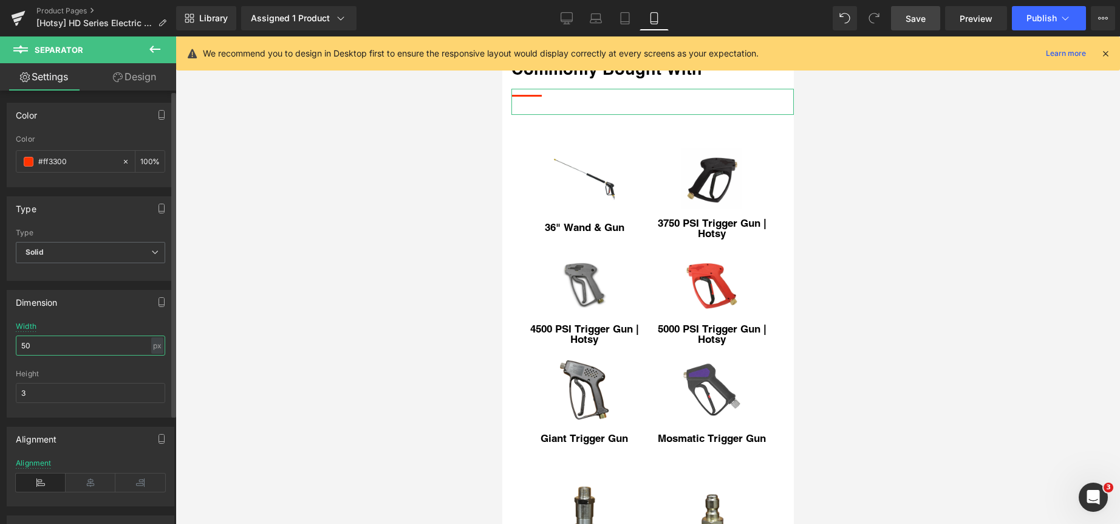
click at [67, 344] on input "50" at bounding box center [90, 345] width 149 height 20
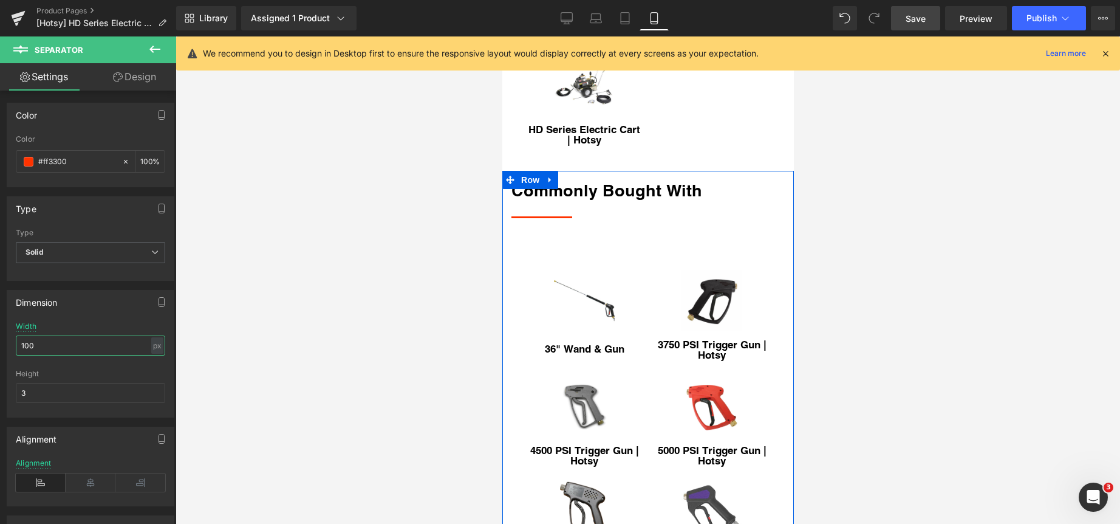
scroll to position [2660, 0]
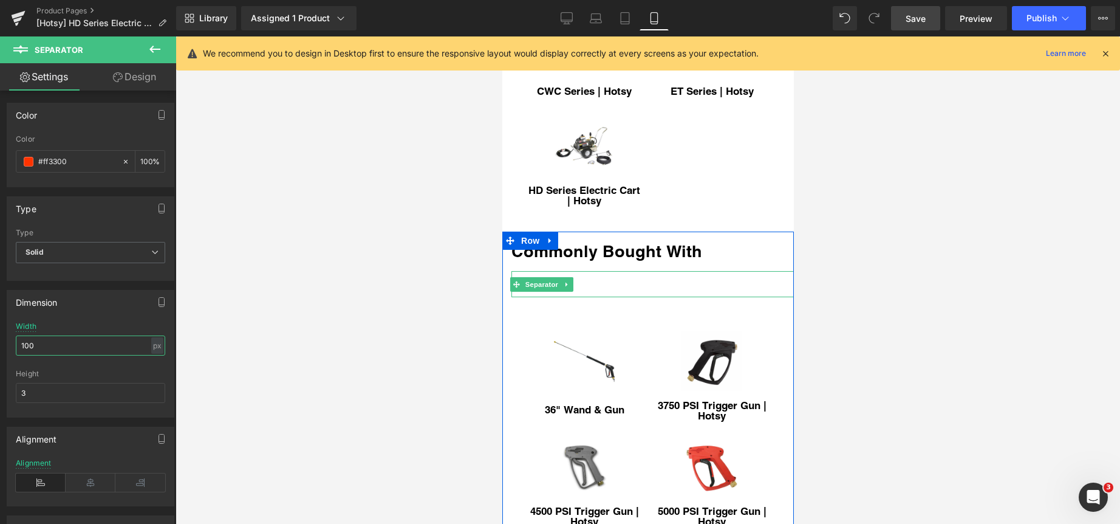
type input "100"
click at [603, 297] on div at bounding box center [652, 284] width 283 height 26
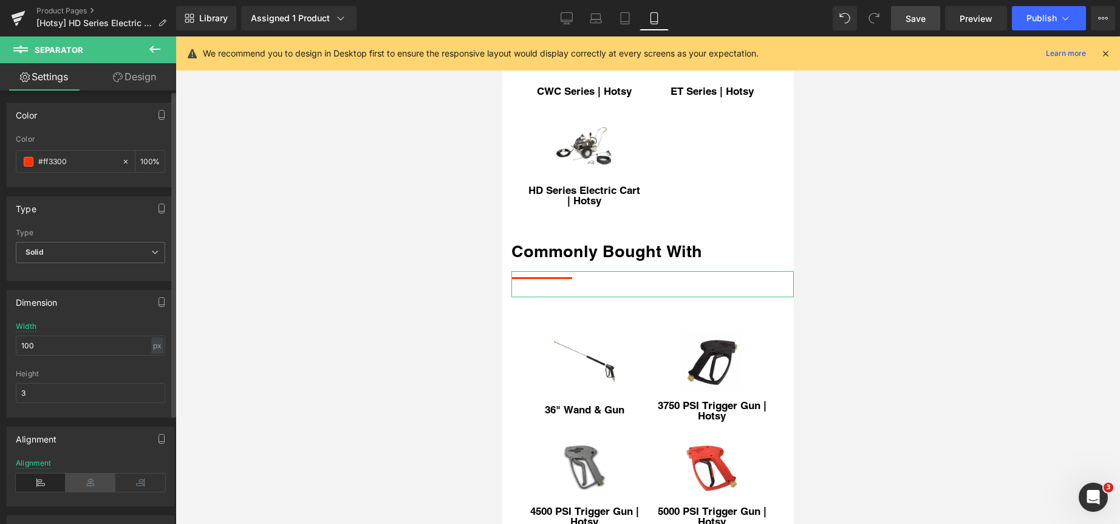
click at [73, 486] on icon at bounding box center [91, 482] width 50 height 18
click at [913, 18] on span "Save" at bounding box center [916, 18] width 20 height 13
click at [18, 14] on icon at bounding box center [19, 15] width 14 height 8
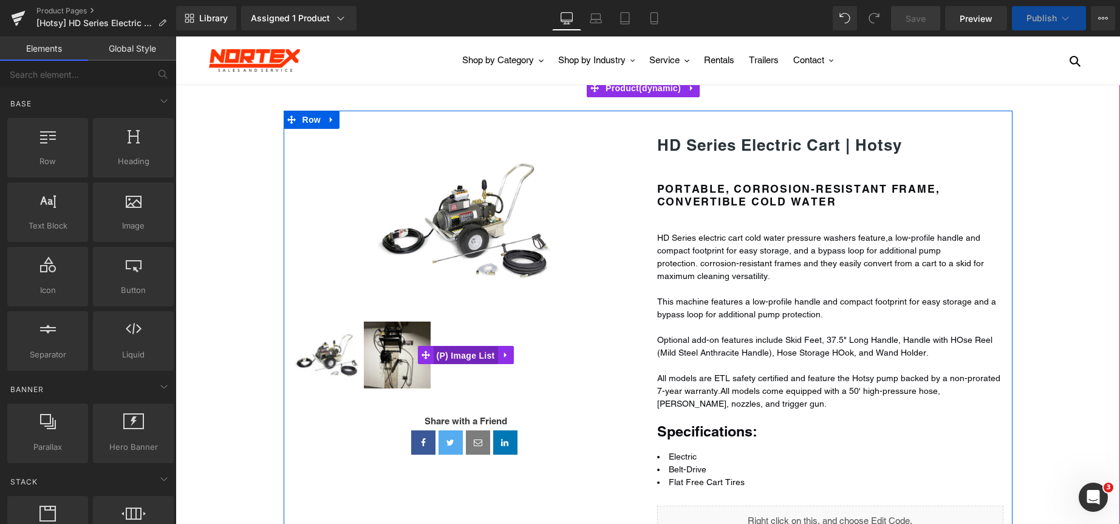
click at [459, 352] on span "(P) Image List" at bounding box center [466, 355] width 64 height 18
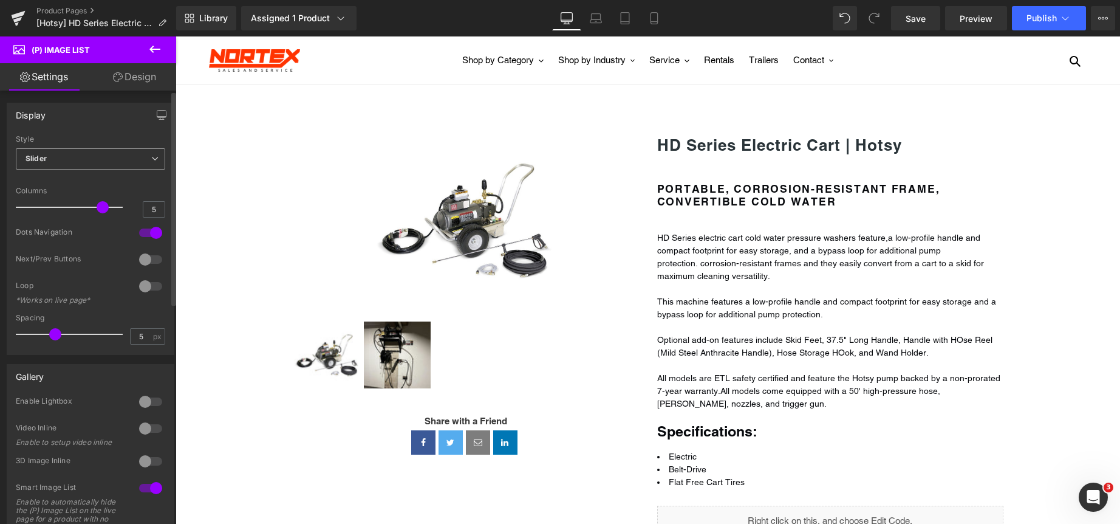
click at [151, 159] on icon at bounding box center [154, 158] width 7 height 7
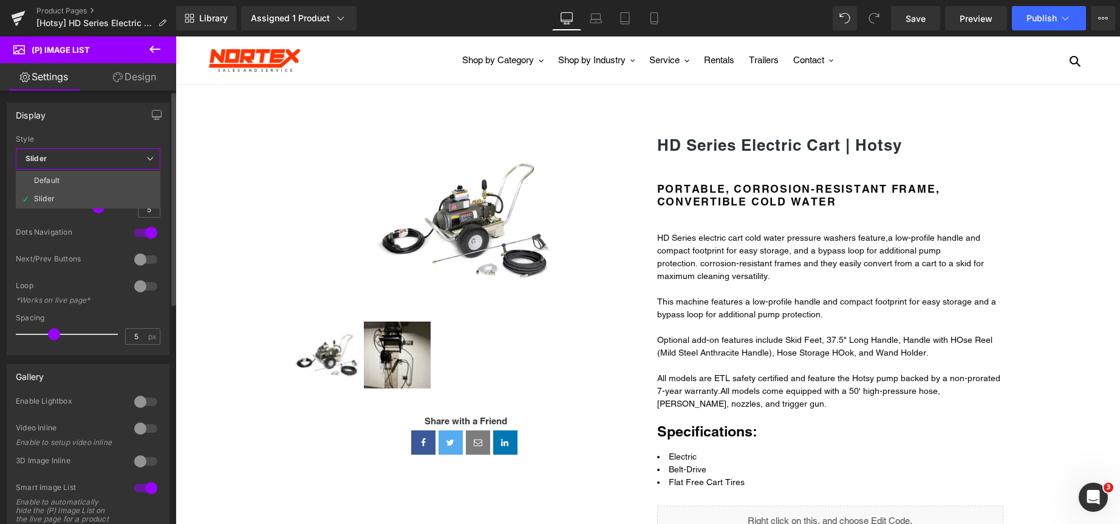
click at [151, 159] on icon at bounding box center [149, 158] width 7 height 7
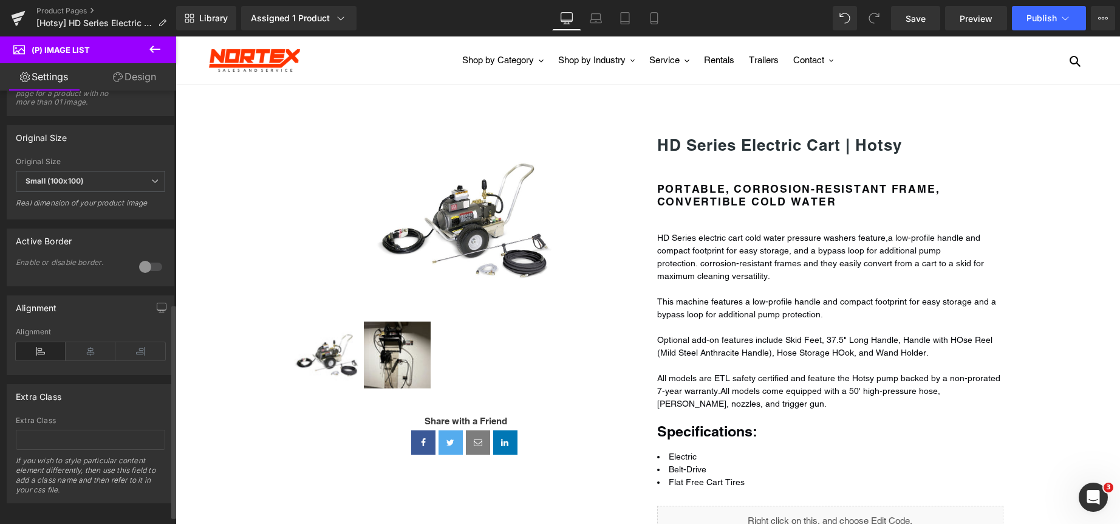
scroll to position [447, 0]
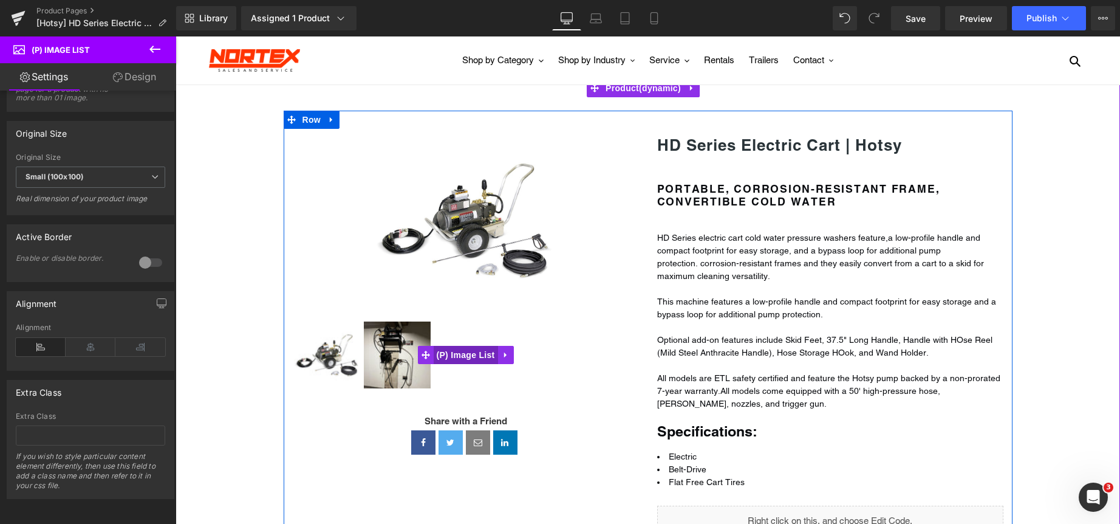
drag, startPoint x: 467, startPoint y: 354, endPoint x: 456, endPoint y: 354, distance: 10.9
click at [467, 354] on span "(P) Image List" at bounding box center [466, 355] width 64 height 18
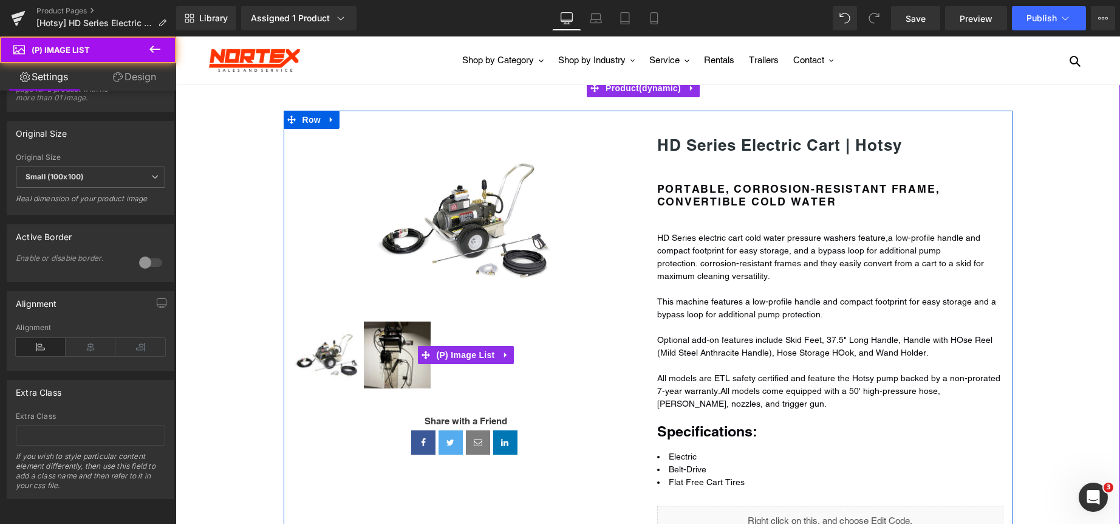
click at [393, 358] on img at bounding box center [397, 354] width 67 height 67
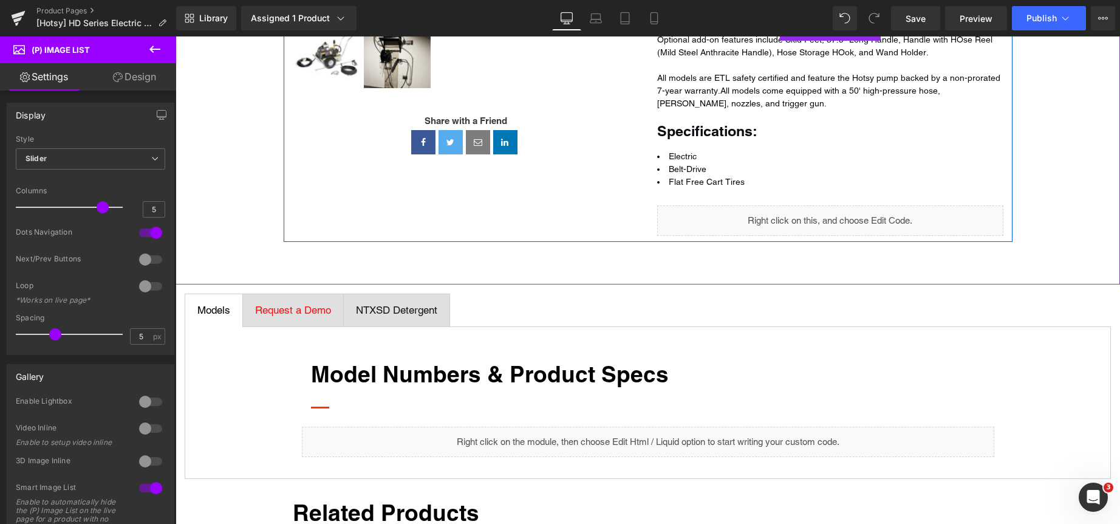
scroll to position [425, 0]
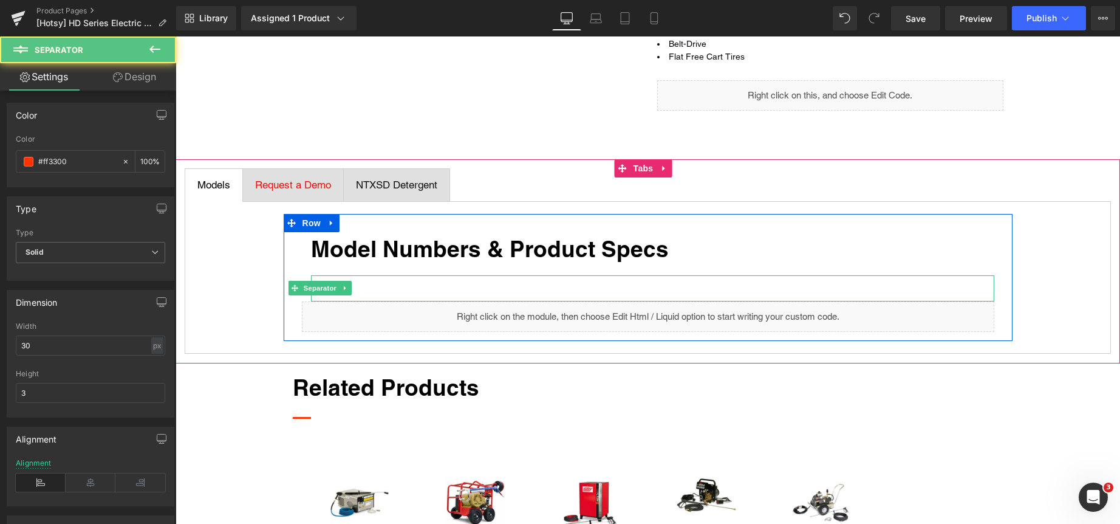
click at [371, 285] on div at bounding box center [652, 288] width 683 height 26
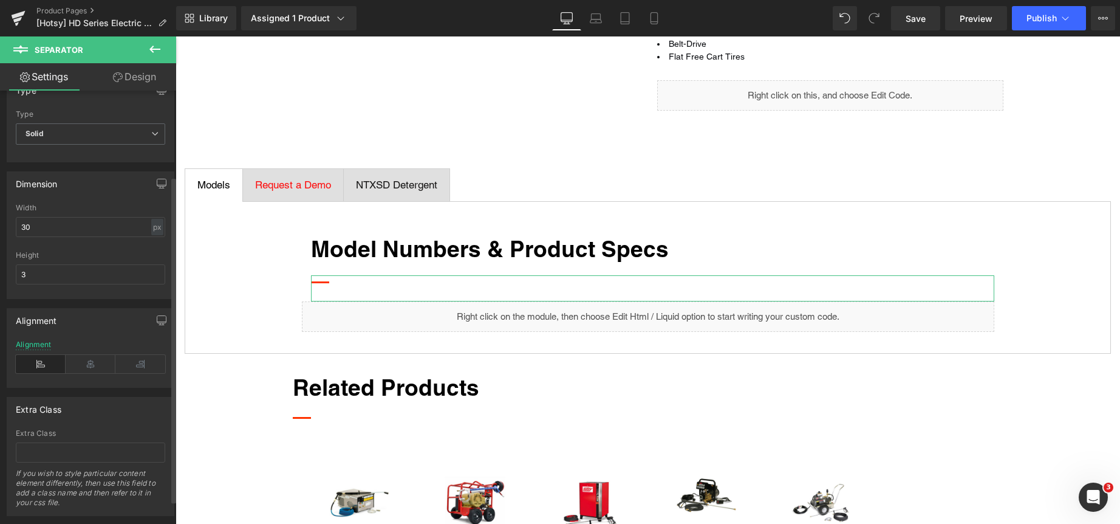
scroll to position [122, 0]
click at [75, 223] on input "30" at bounding box center [90, 224] width 149 height 20
click at [75, 223] on input "150" at bounding box center [90, 224] width 149 height 20
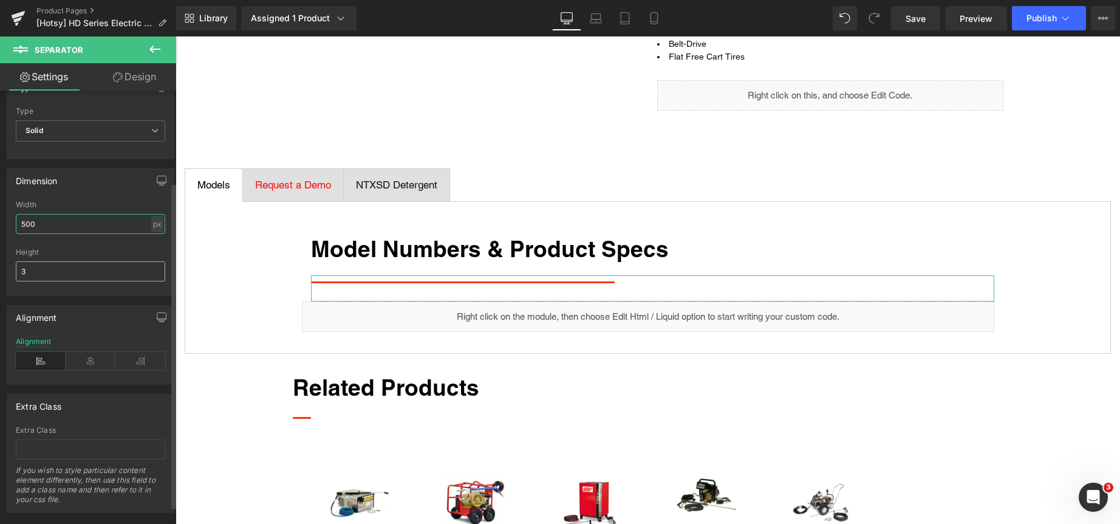
type input "500"
click at [70, 273] on input "3" at bounding box center [90, 271] width 149 height 20
click at [70, 272] on input "3" at bounding box center [90, 271] width 149 height 20
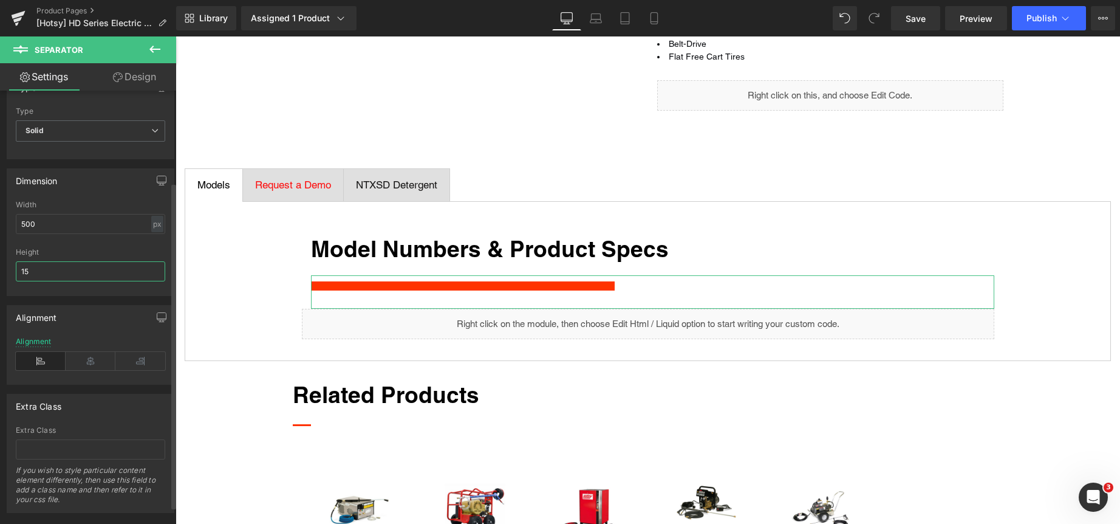
click at [70, 272] on input "15" at bounding box center [90, 271] width 149 height 20
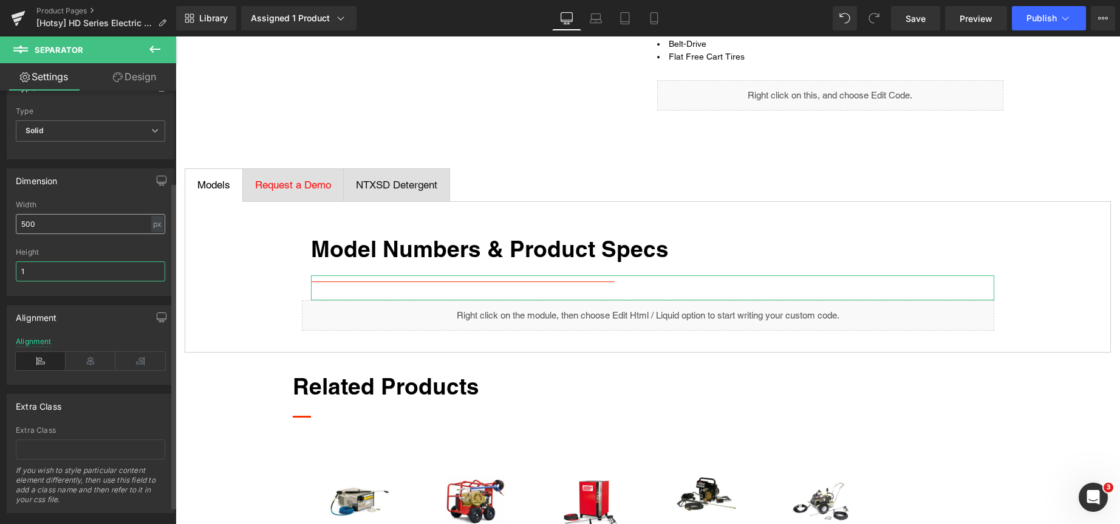
type input "1"
click at [94, 223] on input "500" at bounding box center [90, 224] width 149 height 20
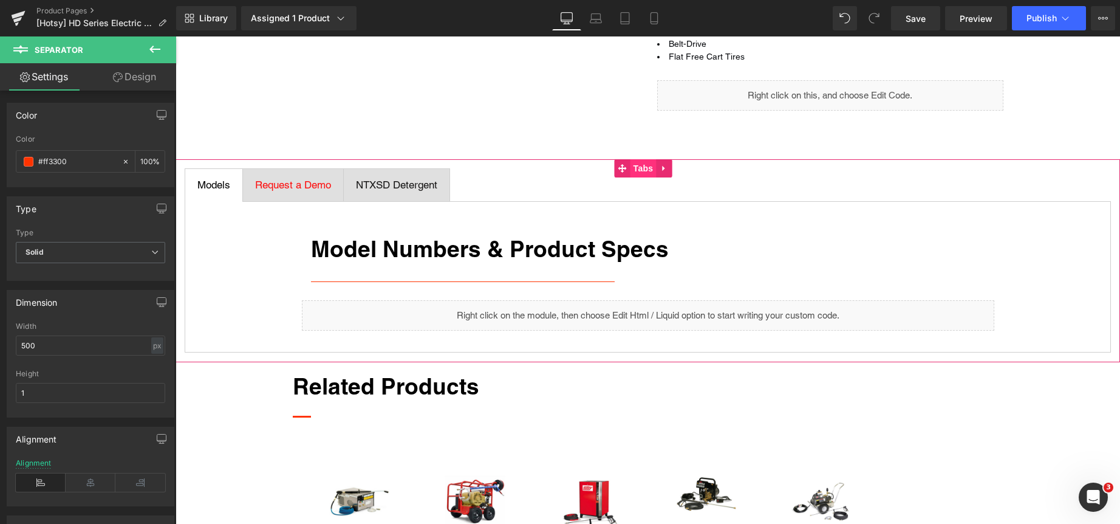
click at [643, 166] on span "Tabs" at bounding box center [644, 168] width 26 height 18
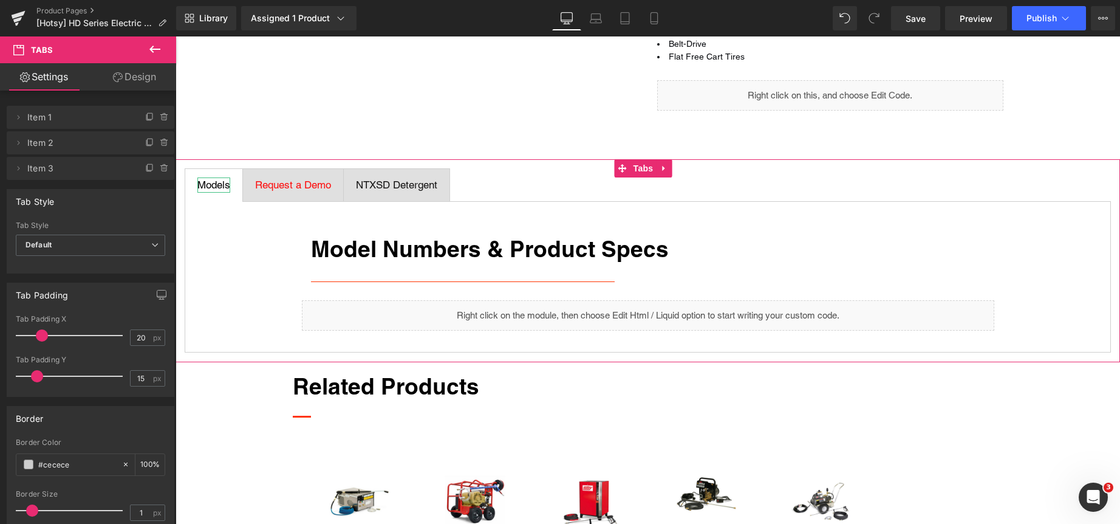
click at [214, 183] on div "Models" at bounding box center [213, 185] width 33 height 16
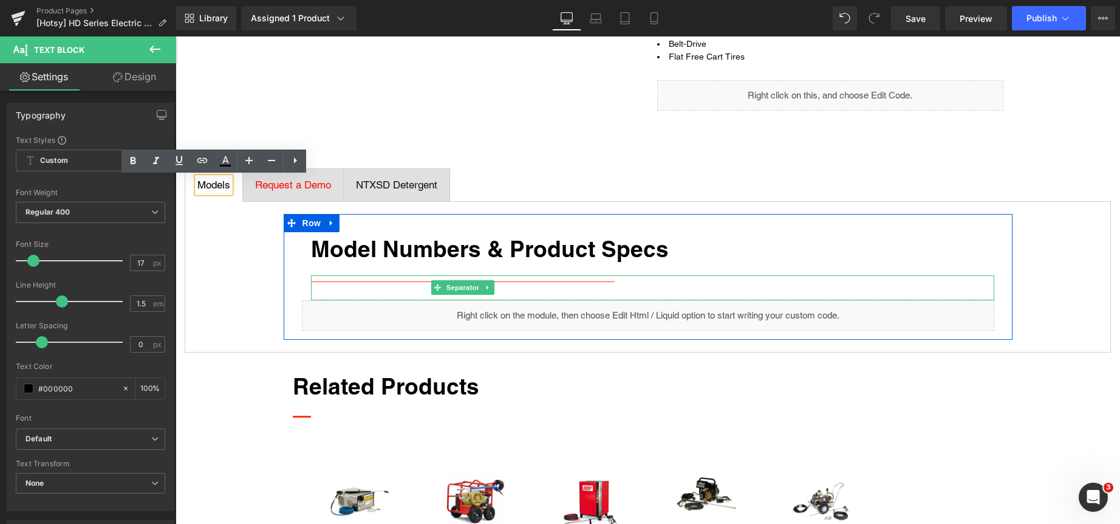
click at [380, 281] on hr at bounding box center [463, 290] width 304 height 19
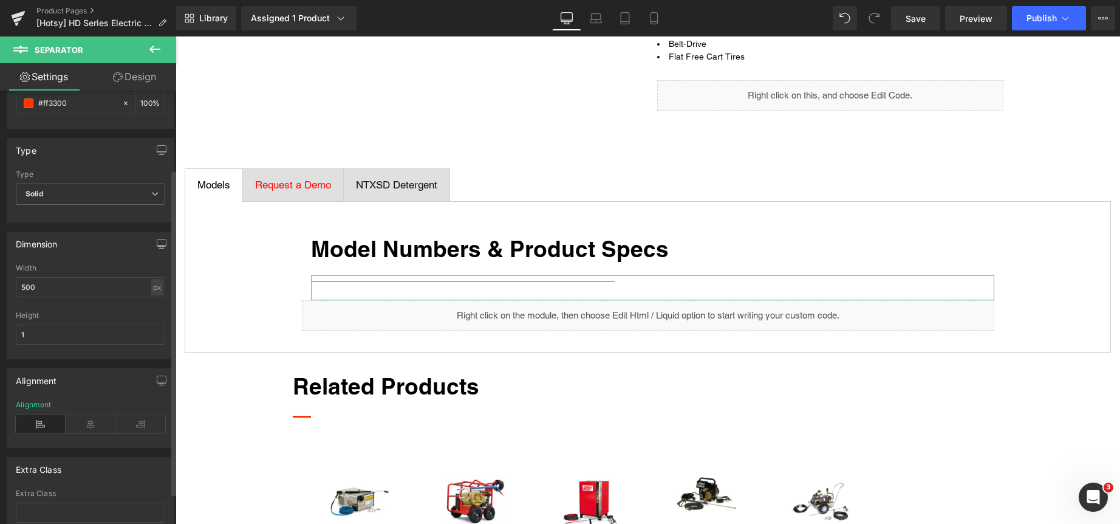
scroll to position [122, 0]
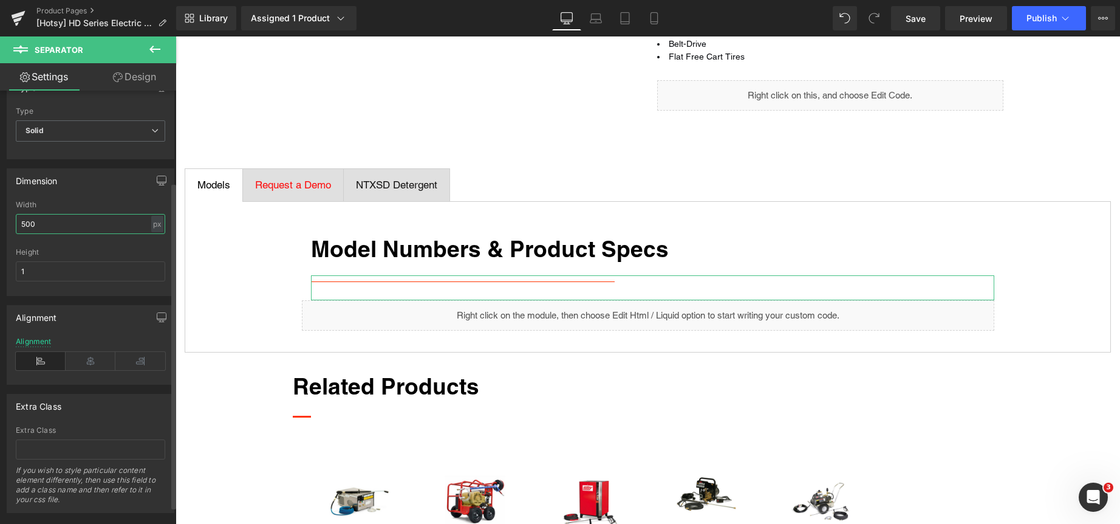
click at [81, 227] on input "500" at bounding box center [90, 224] width 149 height 20
click at [81, 225] on input "500" at bounding box center [90, 224] width 149 height 20
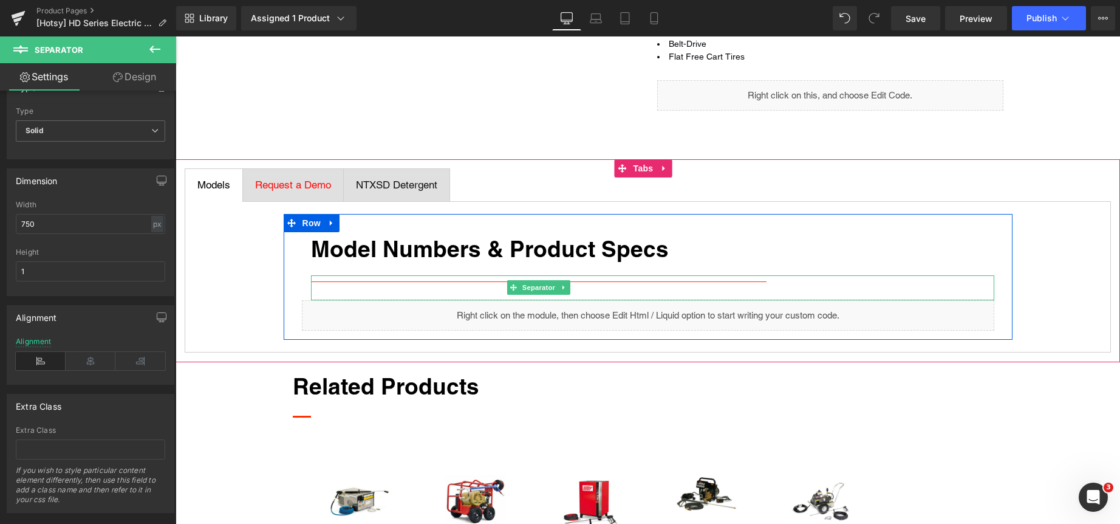
click at [465, 284] on hr at bounding box center [539, 290] width 456 height 19
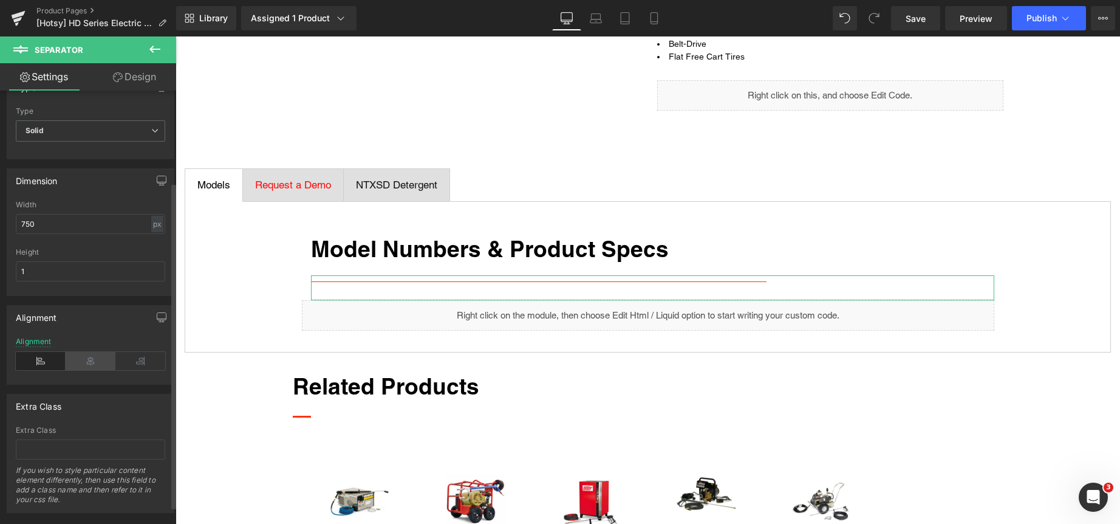
click at [82, 364] on icon at bounding box center [91, 361] width 50 height 18
click at [77, 222] on input "750" at bounding box center [90, 224] width 149 height 20
click at [151, 224] on div "px" at bounding box center [157, 224] width 12 height 16
click at [151, 241] on li "%" at bounding box center [156, 243] width 15 height 18
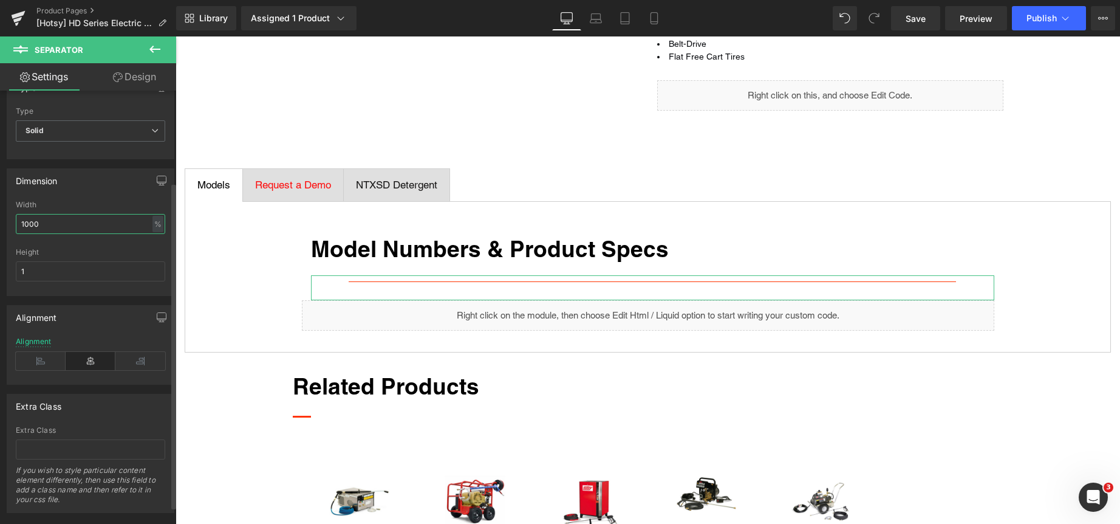
click at [107, 224] on input "1000" at bounding box center [90, 224] width 149 height 20
type input "100"
click at [117, 183] on div "Dimension" at bounding box center [90, 180] width 166 height 23
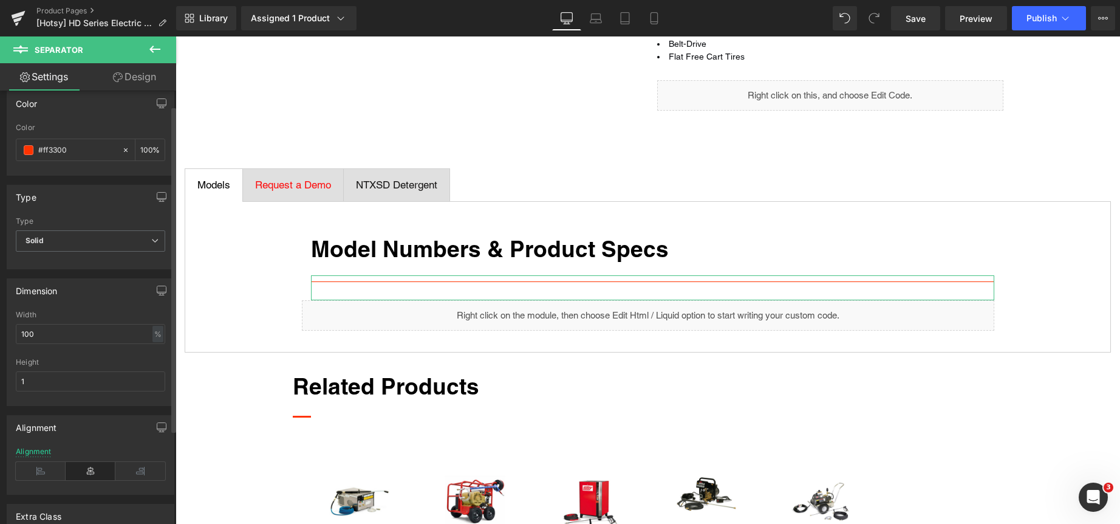
scroll to position [0, 0]
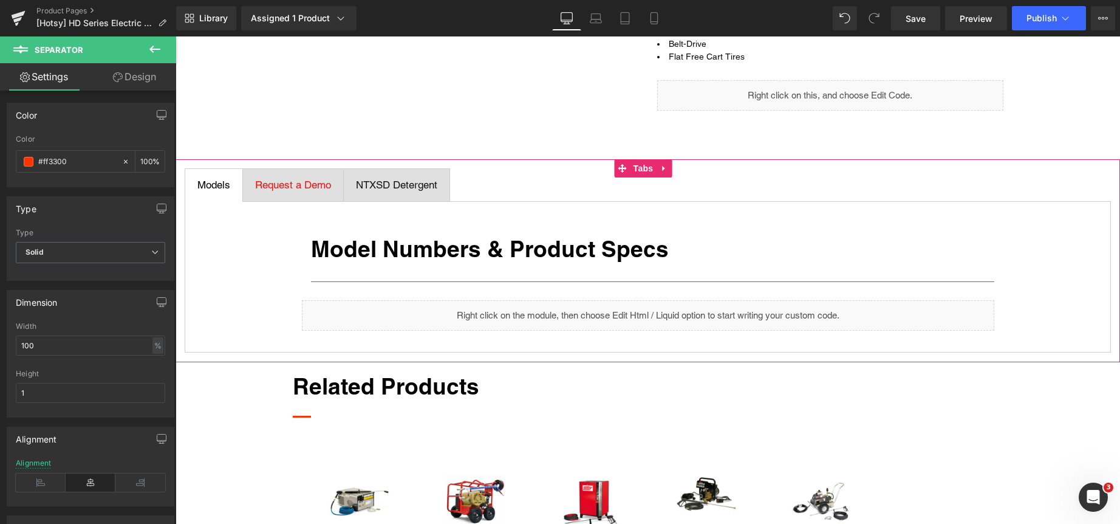
click at [286, 183] on span "Request a Demo" at bounding box center [293, 185] width 76 height 12
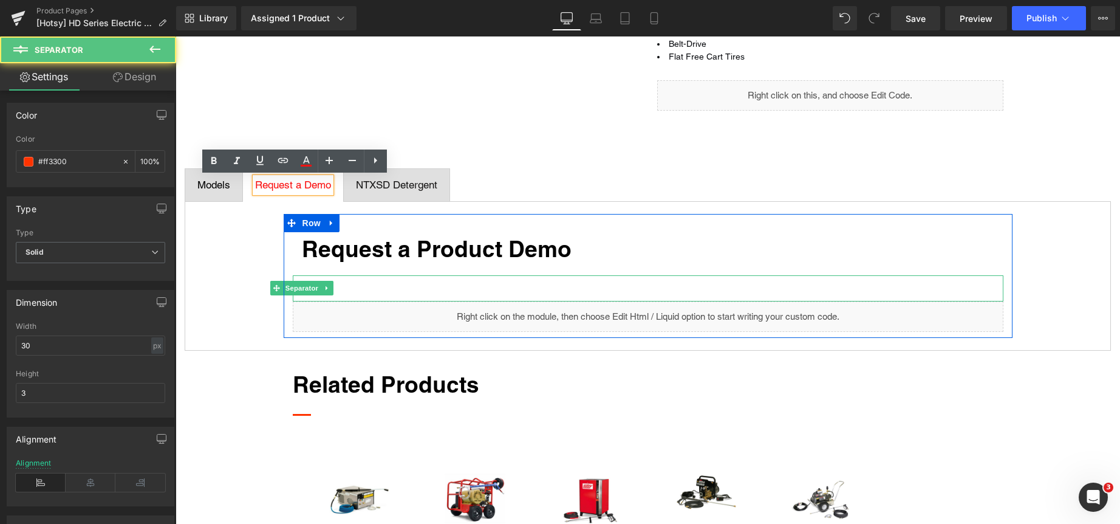
click at [360, 284] on div at bounding box center [648, 288] width 711 height 26
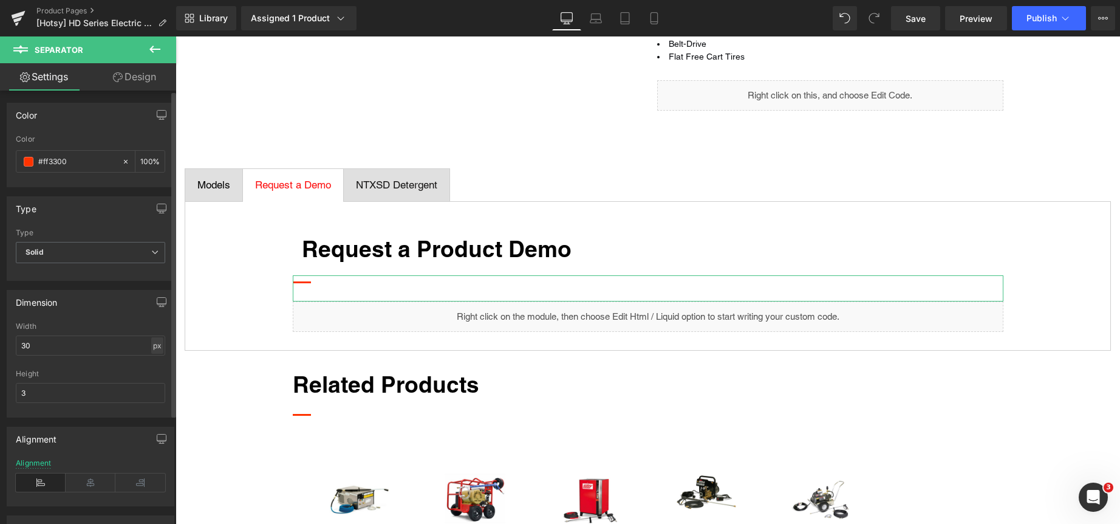
click at [156, 348] on div "px" at bounding box center [157, 345] width 12 height 16
click at [153, 363] on li "%" at bounding box center [156, 364] width 15 height 18
click at [95, 342] on input "30" at bounding box center [90, 345] width 149 height 20
click at [95, 341] on input "30" at bounding box center [90, 345] width 149 height 20
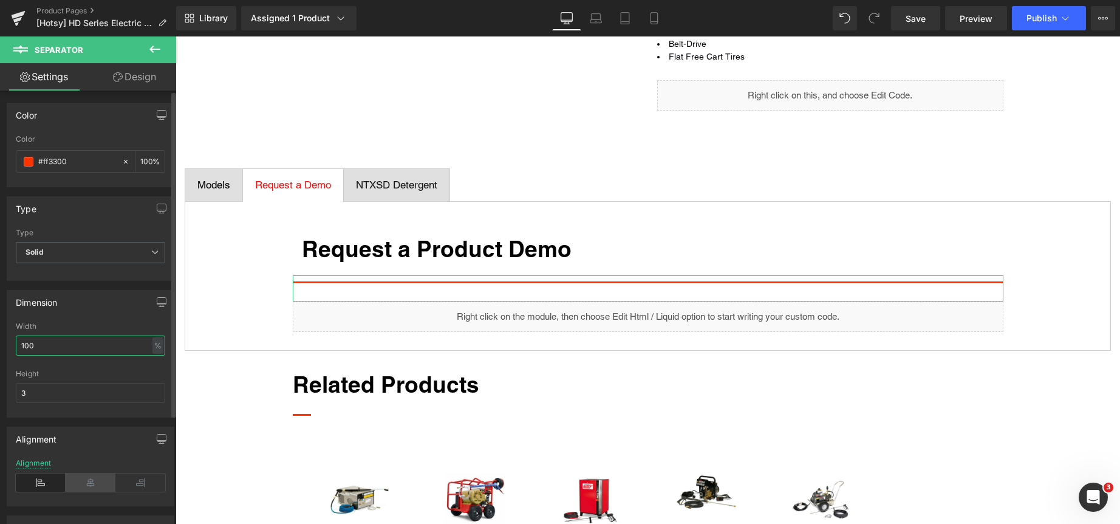
type input "100"
click at [91, 486] on icon at bounding box center [91, 482] width 50 height 18
click at [60, 391] on input "3" at bounding box center [90, 393] width 149 height 20
click at [61, 389] on input "3" at bounding box center [90, 393] width 149 height 20
type input "1"
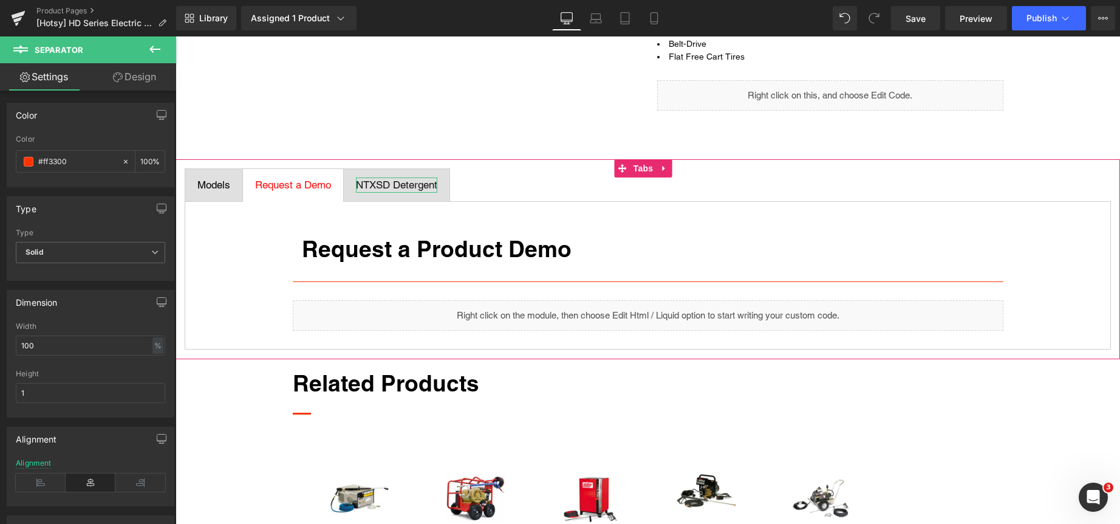
click at [410, 187] on span "NTXSD Detergent" at bounding box center [396, 185] width 81 height 12
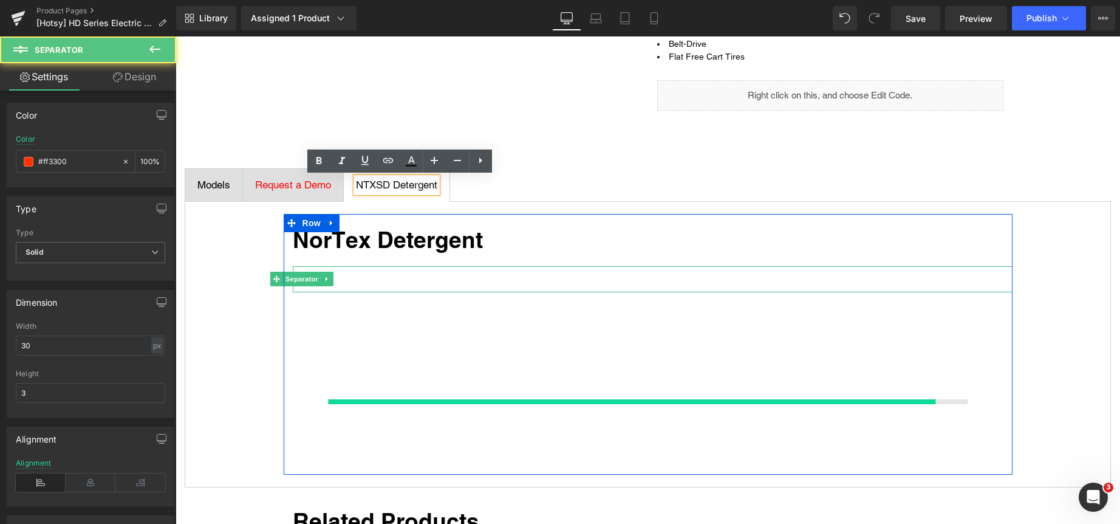
click at [378, 274] on div at bounding box center [653, 279] width 720 height 26
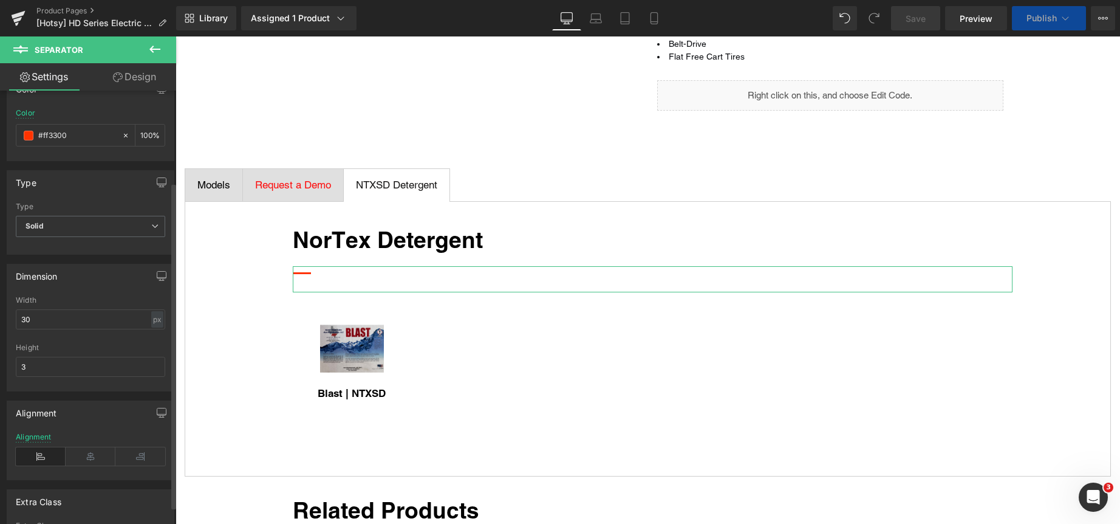
scroll to position [122, 0]
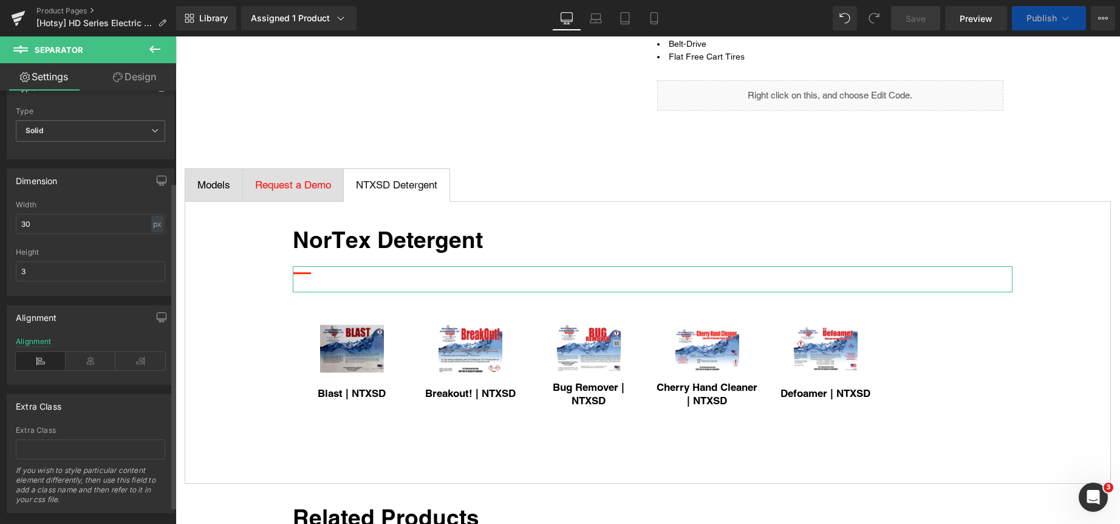
drag, startPoint x: 87, startPoint y: 357, endPoint x: 81, endPoint y: 304, distance: 53.8
click at [87, 357] on icon at bounding box center [91, 361] width 50 height 18
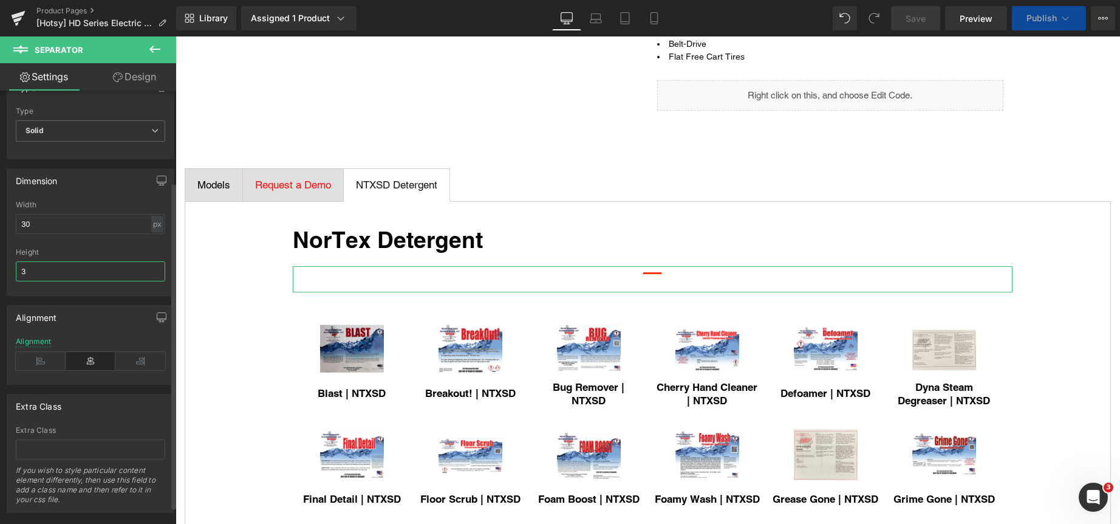
click at [81, 270] on input "3" at bounding box center [90, 271] width 149 height 20
type input "1"
click at [151, 224] on div "px" at bounding box center [157, 224] width 12 height 16
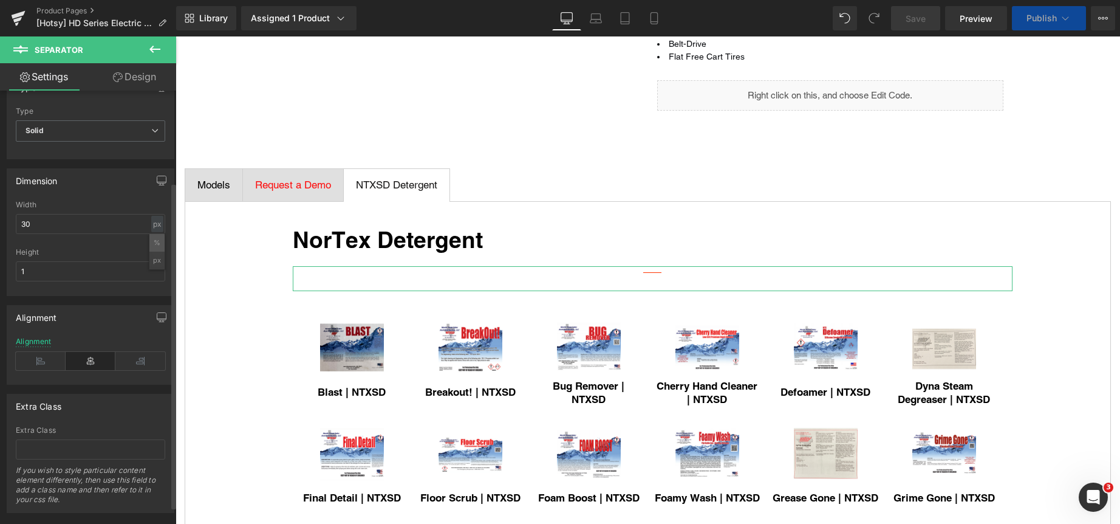
click at [153, 238] on li "%" at bounding box center [156, 243] width 15 height 18
click at [109, 223] on input "30" at bounding box center [90, 224] width 149 height 20
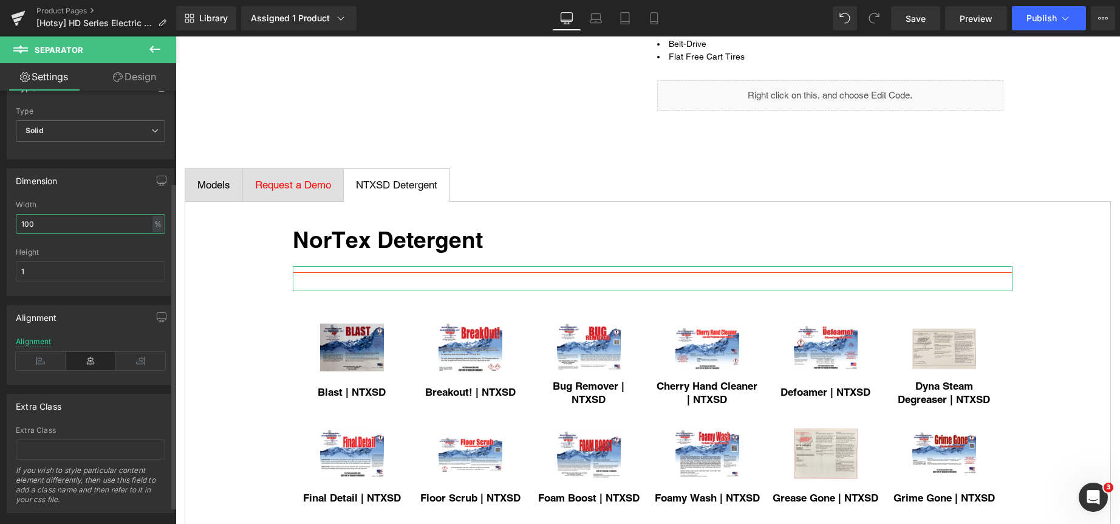
type input "100"
click at [108, 180] on div "Dimension" at bounding box center [90, 180] width 166 height 23
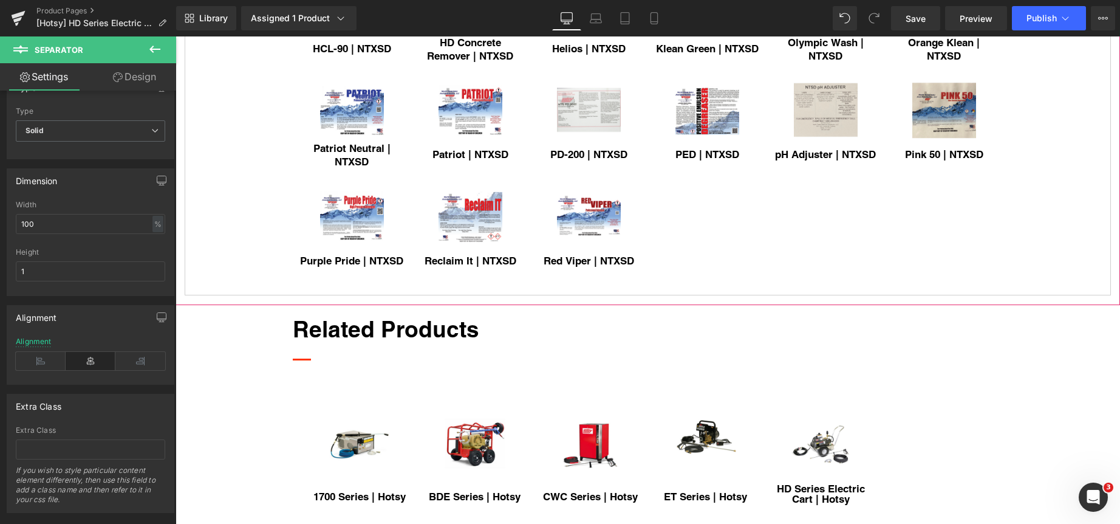
scroll to position [1094, 0]
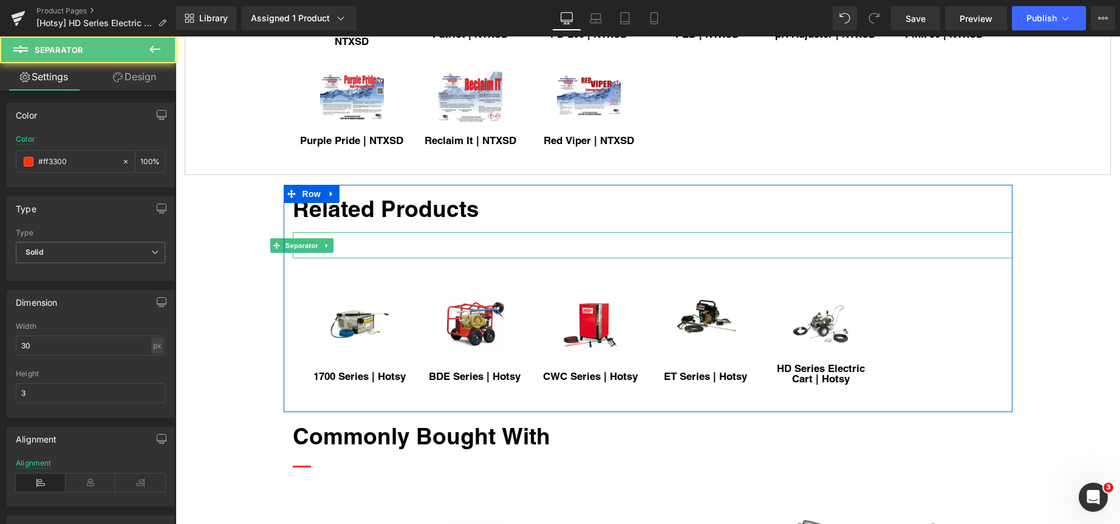
click at [352, 245] on div at bounding box center [653, 245] width 720 height 26
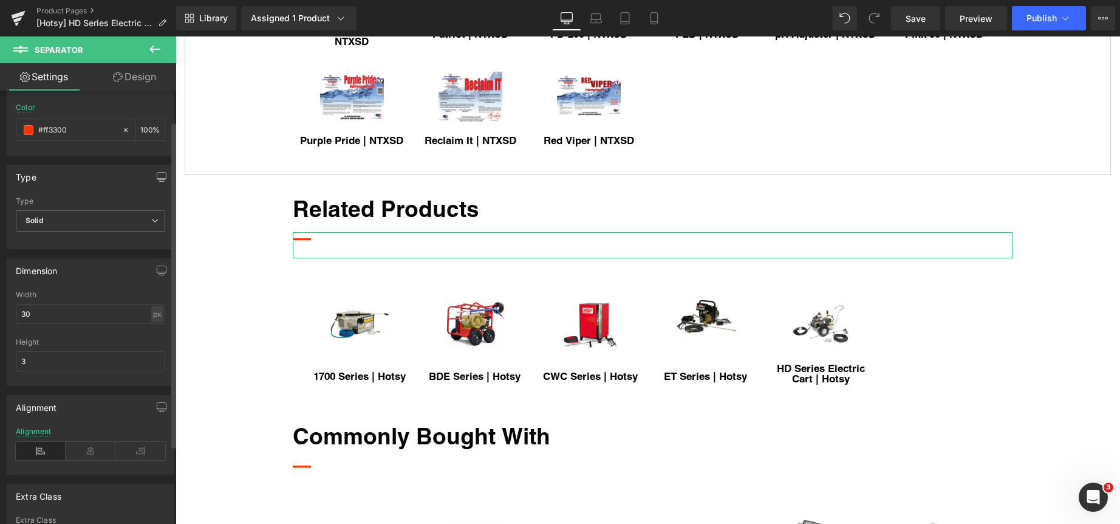
scroll to position [61, 0]
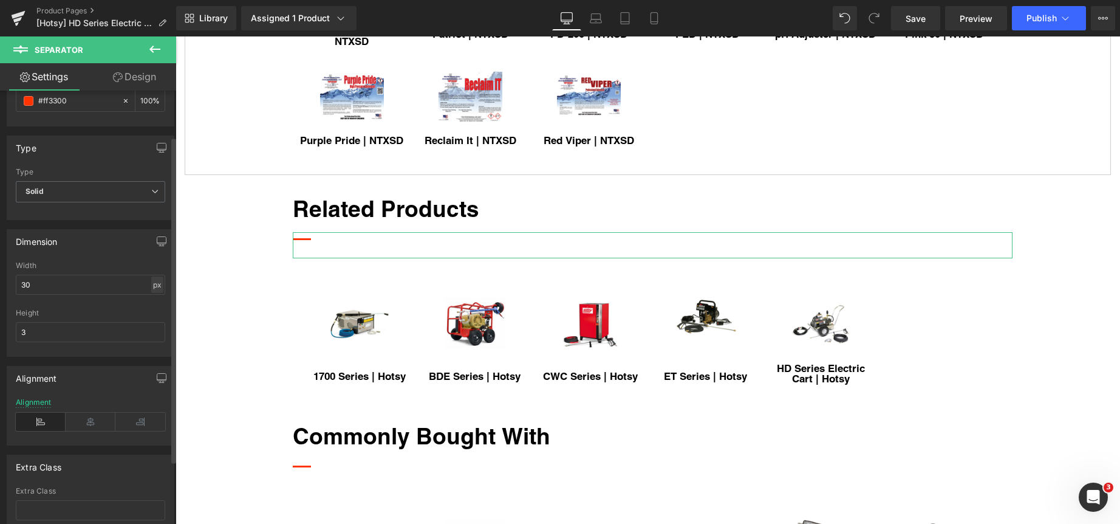
click at [151, 286] on div "px" at bounding box center [157, 284] width 12 height 16
click at [151, 304] on li "%" at bounding box center [156, 304] width 15 height 18
click at [102, 289] on input "30" at bounding box center [90, 285] width 149 height 20
type input "100"
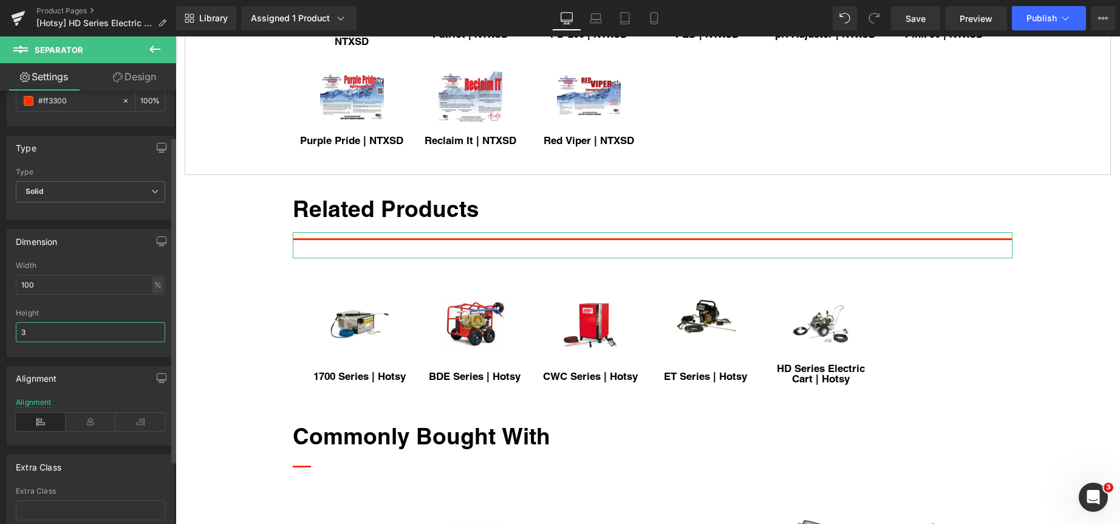
click at [98, 330] on input "3" at bounding box center [90, 332] width 149 height 20
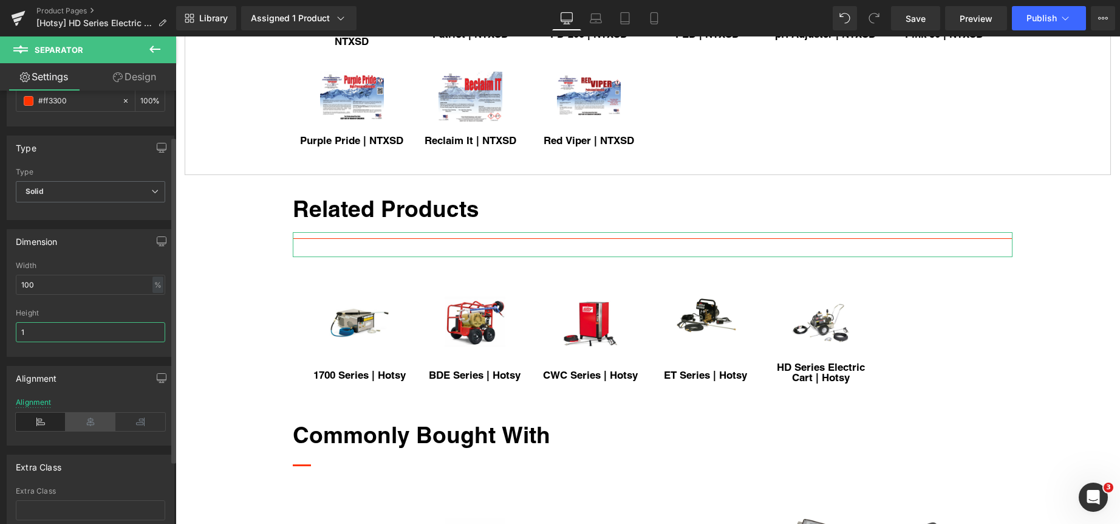
type input "1"
click at [89, 416] on icon at bounding box center [91, 422] width 50 height 18
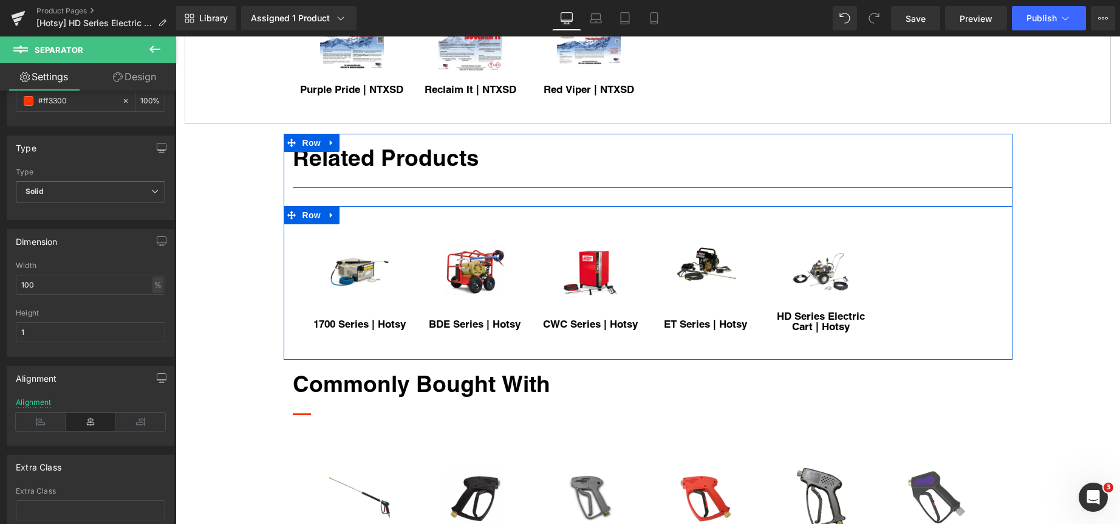
scroll to position [1215, 0]
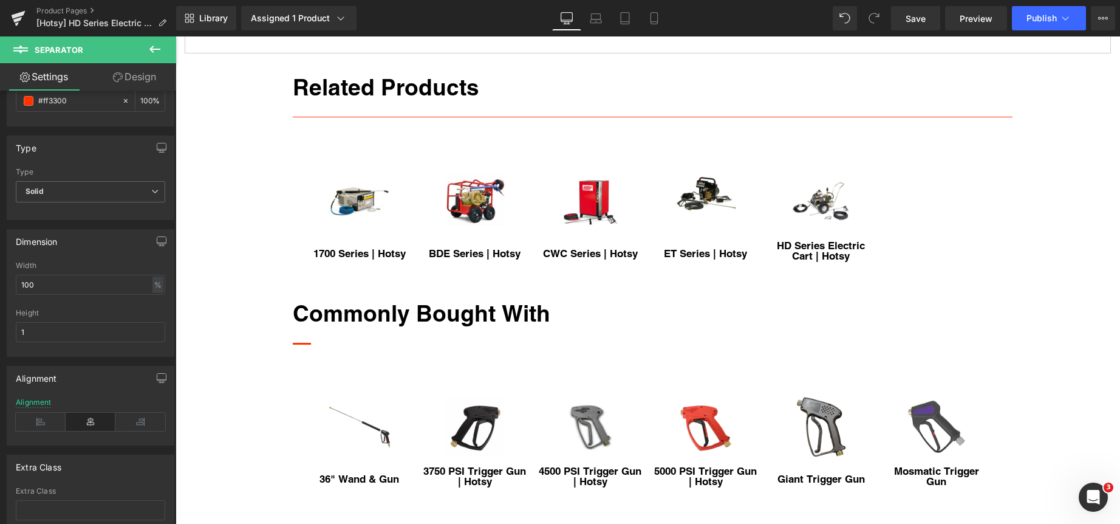
click at [337, 350] on div at bounding box center [653, 350] width 720 height 26
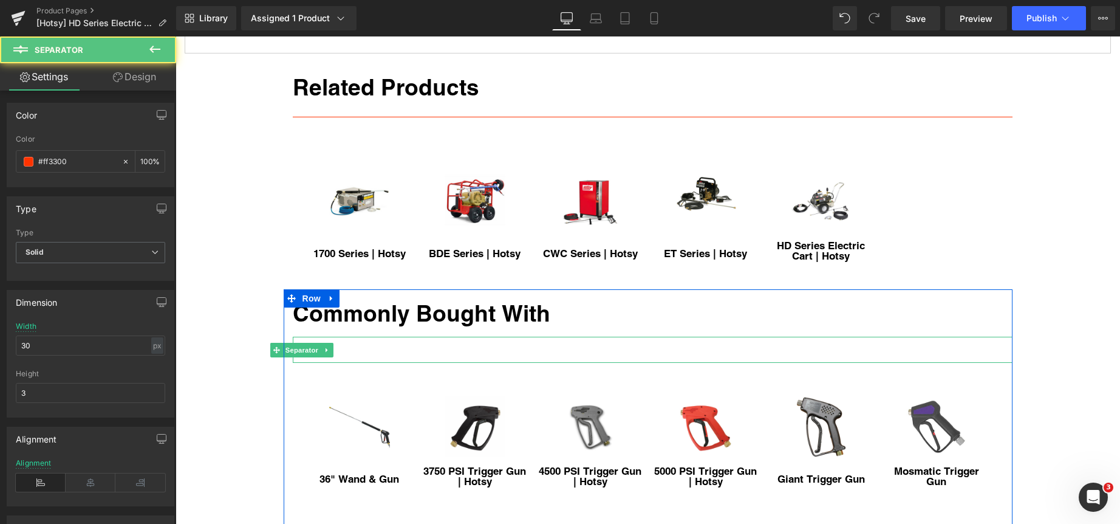
click at [351, 356] on div at bounding box center [653, 350] width 720 height 26
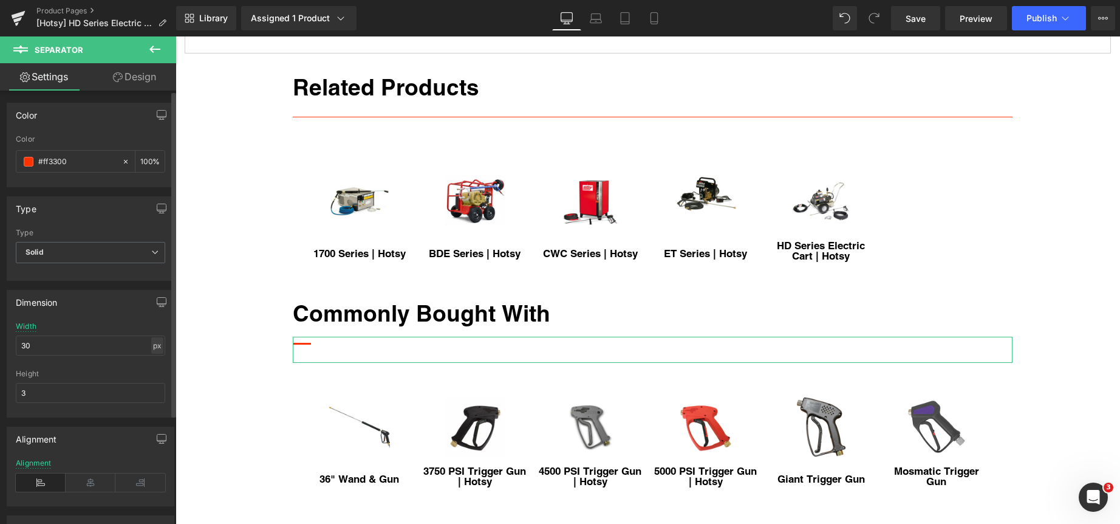
click at [151, 347] on div "px" at bounding box center [157, 345] width 12 height 16
drag, startPoint x: 155, startPoint y: 368, endPoint x: 124, endPoint y: 362, distance: 31.5
click at [154, 367] on li "%" at bounding box center [156, 364] width 15 height 18
click at [88, 348] on input "30" at bounding box center [90, 345] width 149 height 20
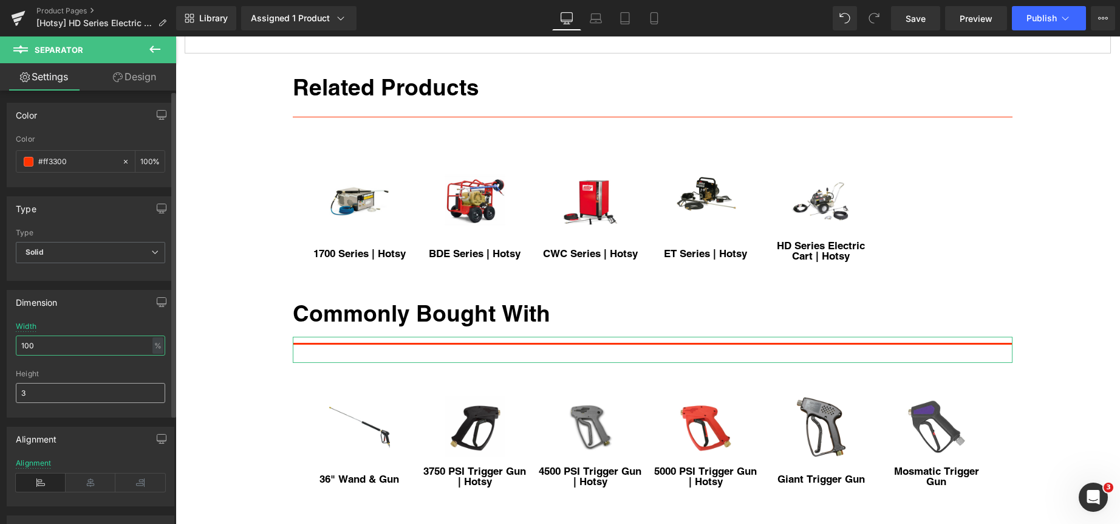
type input "100"
click at [88, 392] on input "3" at bounding box center [90, 393] width 149 height 20
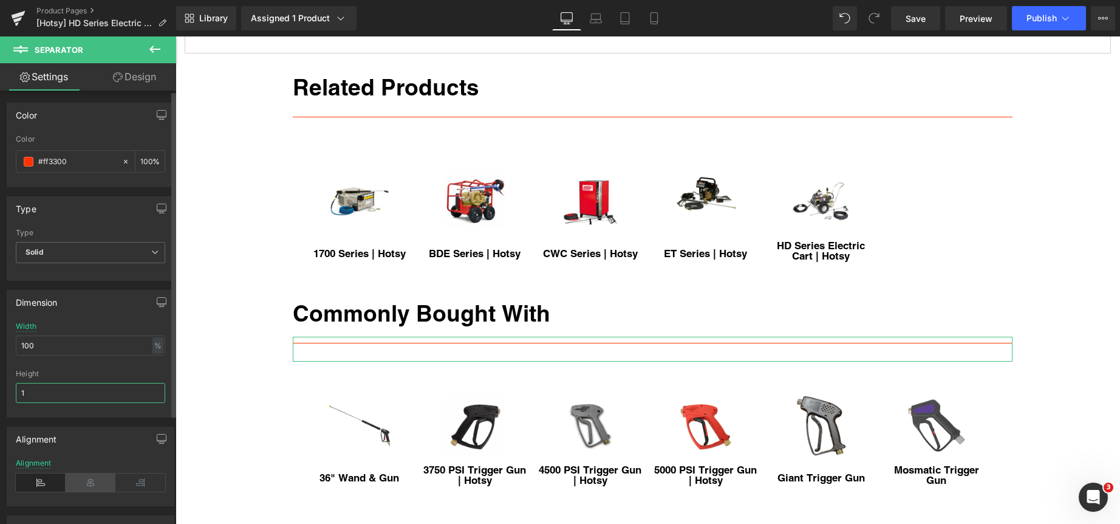
type input "1"
click at [92, 476] on icon at bounding box center [91, 482] width 50 height 18
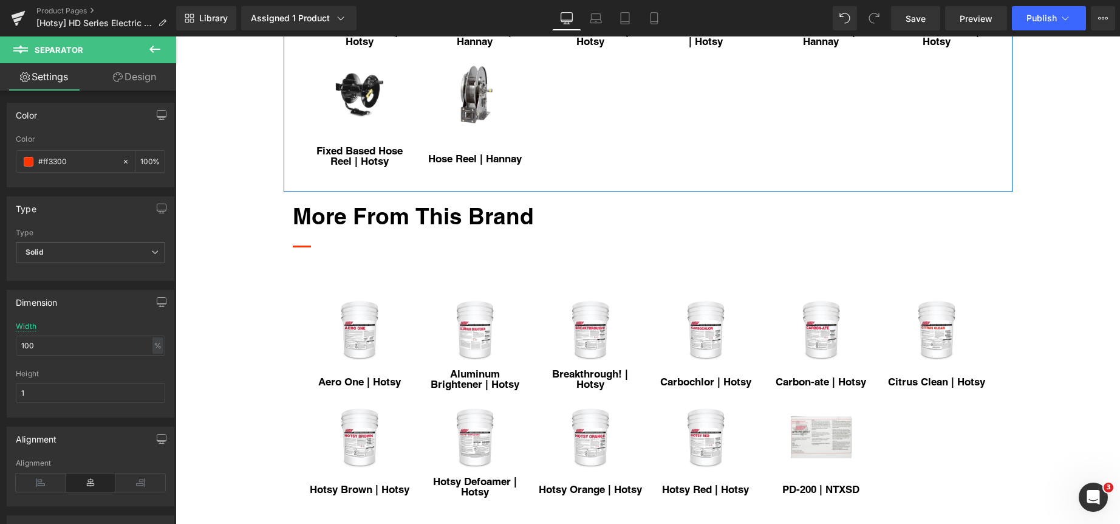
scroll to position [1944, 0]
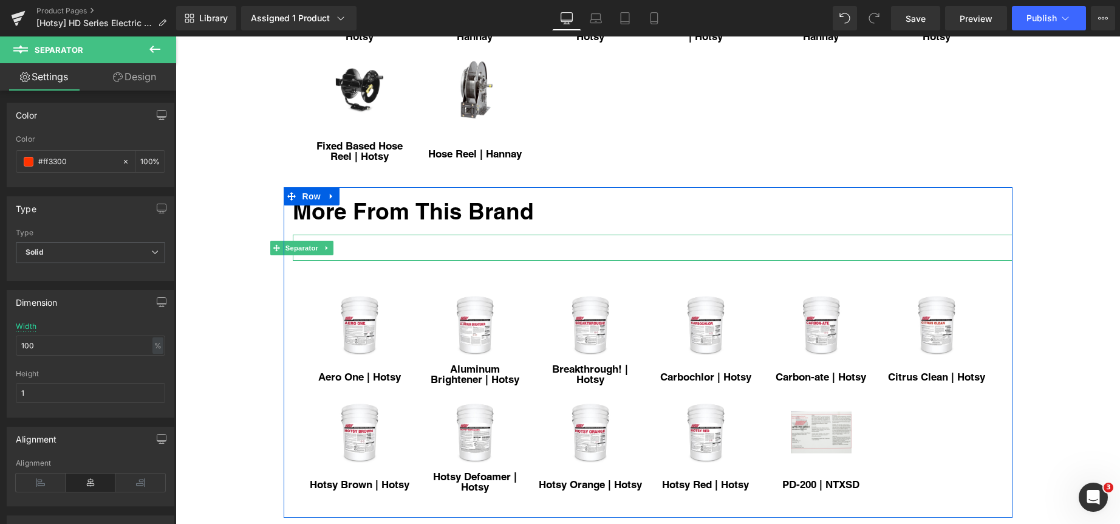
click at [354, 242] on div at bounding box center [653, 248] width 720 height 26
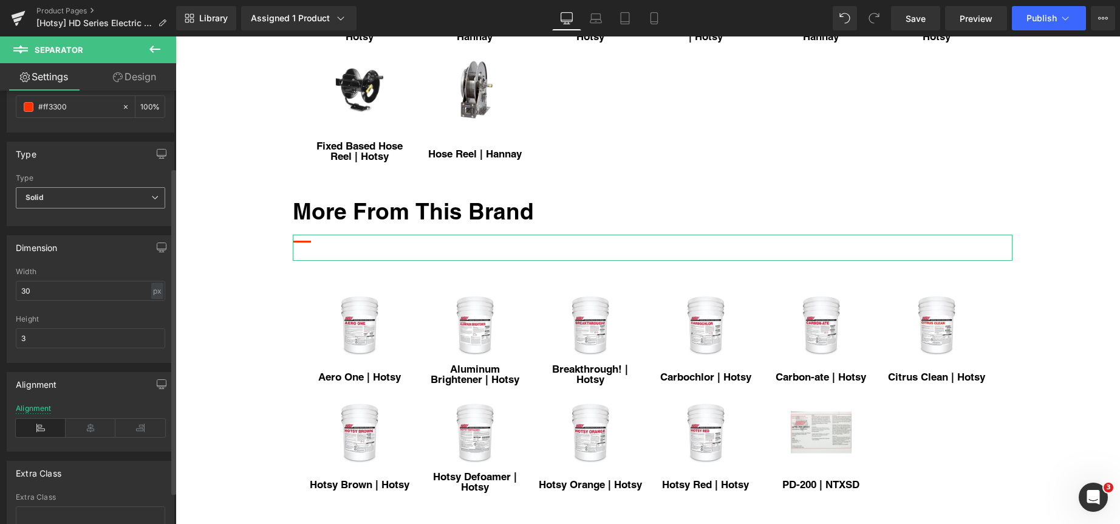
scroll to position [145, 0]
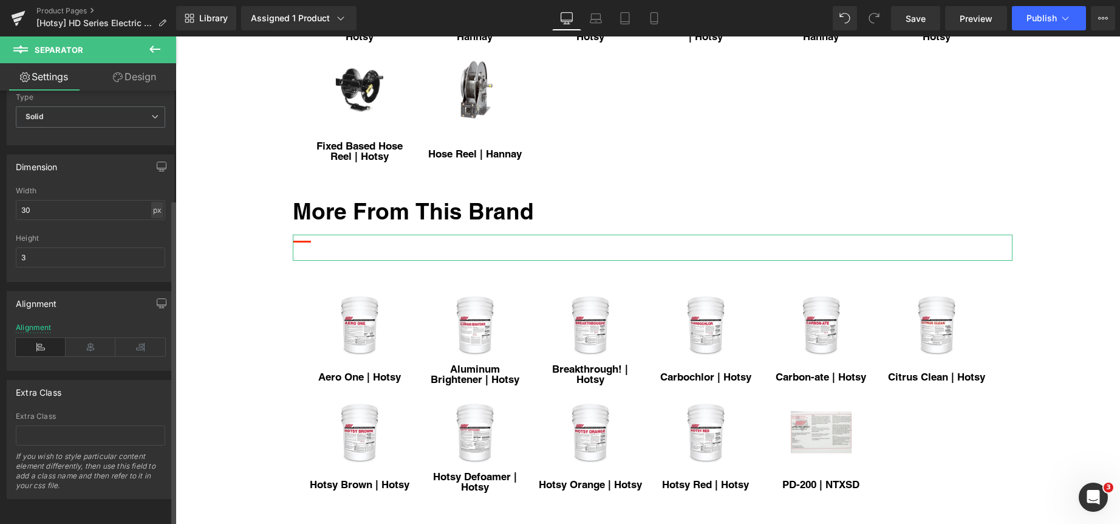
click at [151, 207] on div "px" at bounding box center [157, 210] width 12 height 16
click at [157, 238] on li "px" at bounding box center [156, 247] width 15 height 18
click at [155, 202] on div "px" at bounding box center [157, 210] width 12 height 16
click at [155, 223] on li "%" at bounding box center [156, 229] width 15 height 18
click at [97, 203] on input "30" at bounding box center [90, 210] width 149 height 20
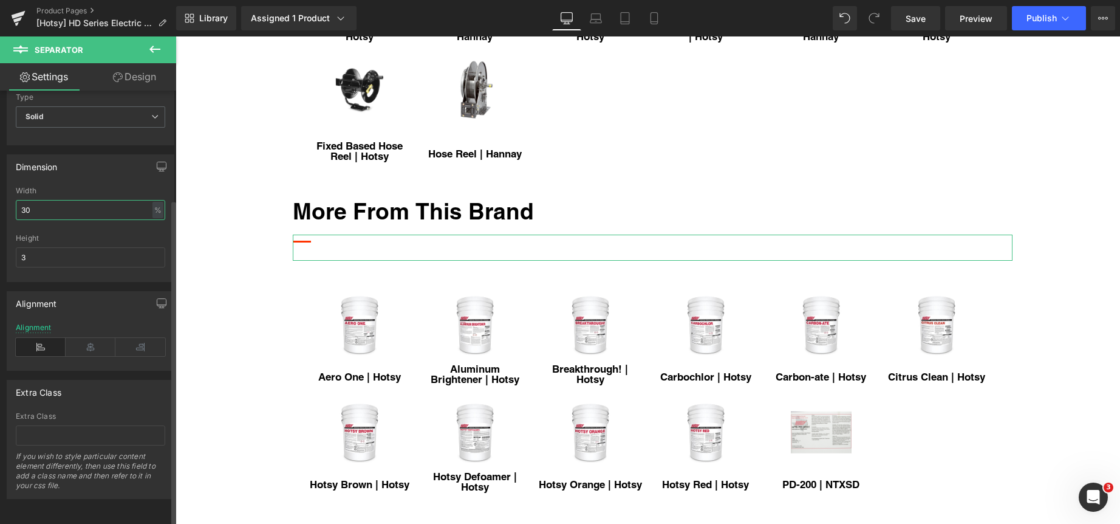
click at [97, 203] on input "30" at bounding box center [90, 210] width 149 height 20
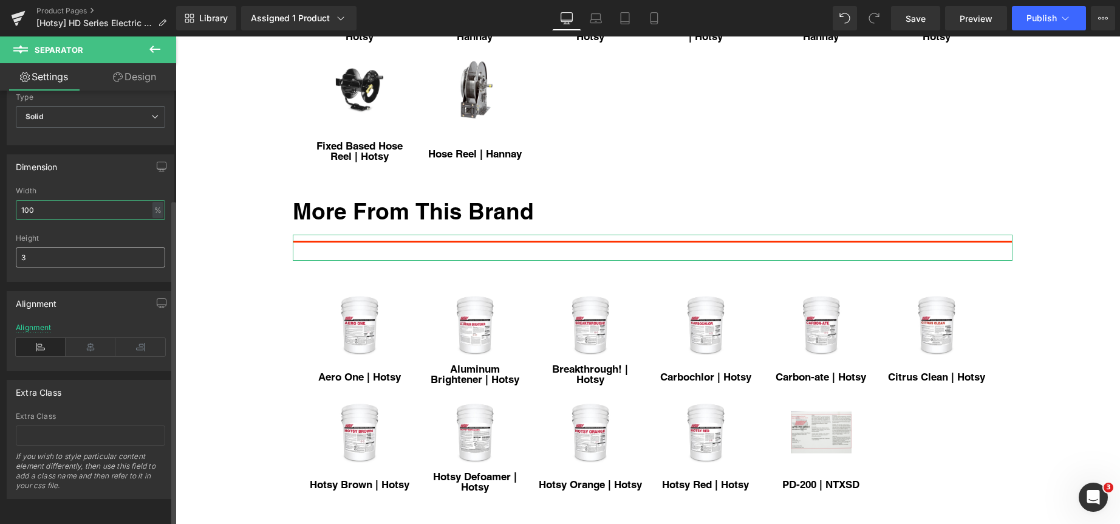
type input "100"
click at [108, 248] on input "3" at bounding box center [90, 257] width 149 height 20
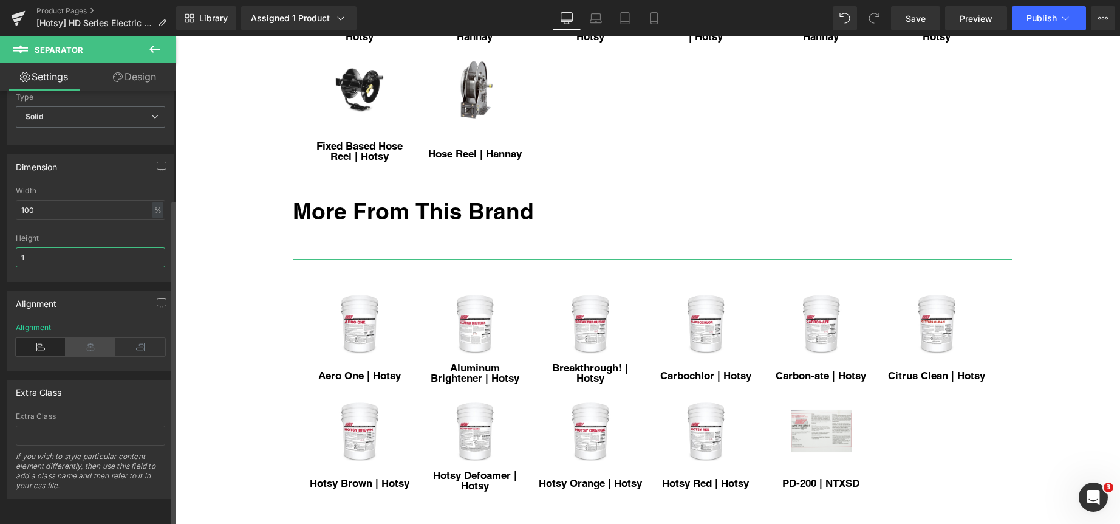
type input "1"
click at [82, 338] on icon at bounding box center [91, 347] width 50 height 18
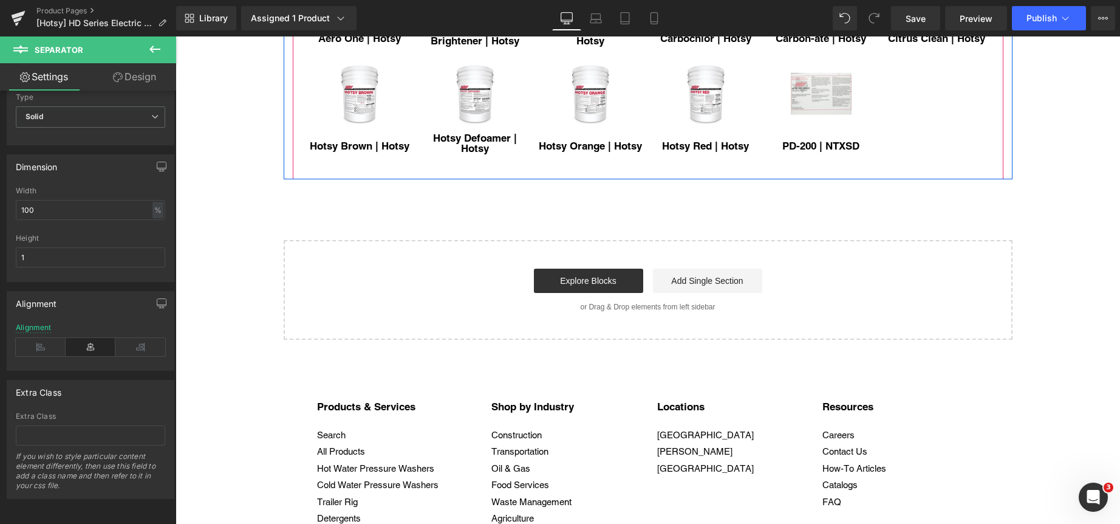
scroll to position [2369, 0]
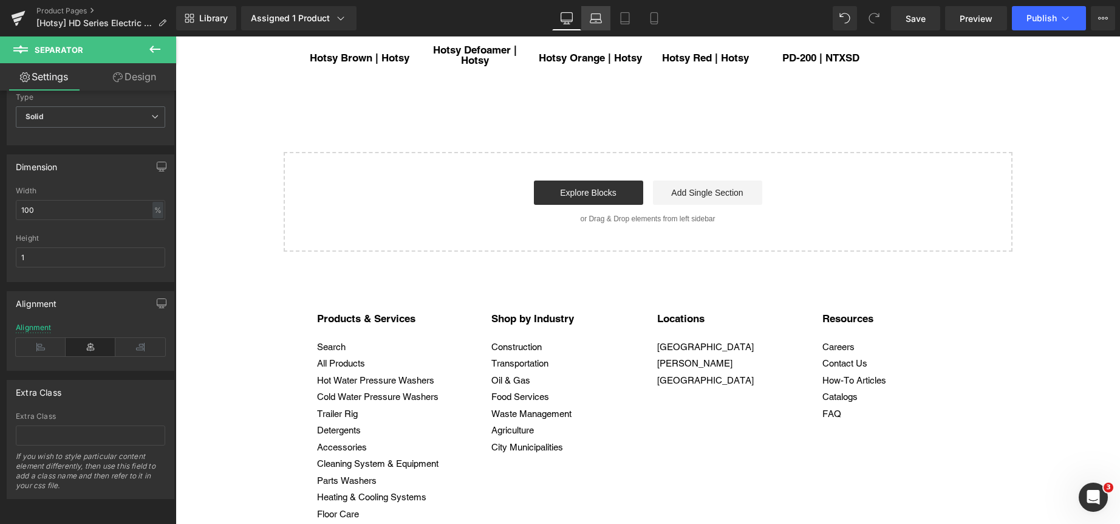
click at [596, 19] on icon at bounding box center [596, 18] width 12 height 12
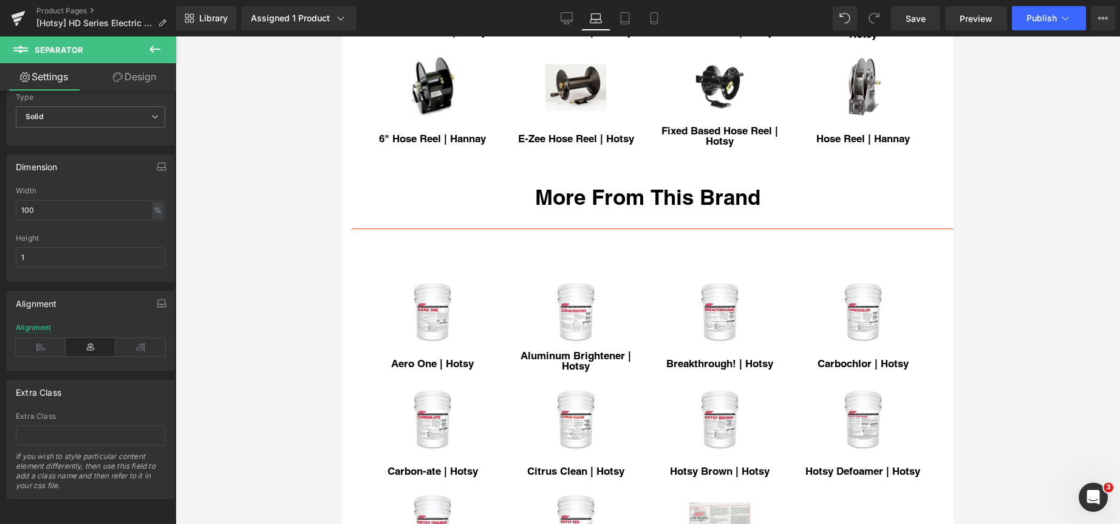
scroll to position [2474, 0]
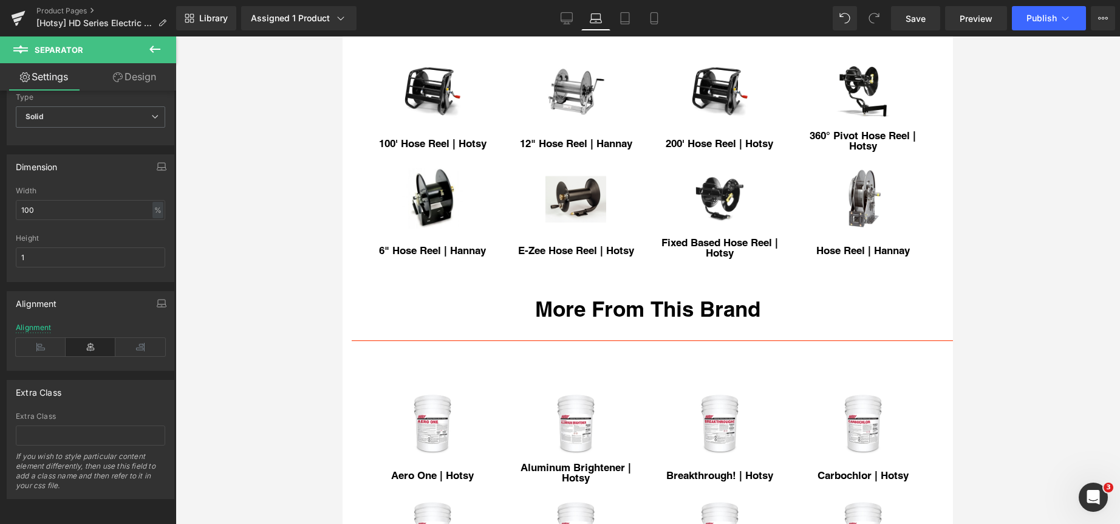
click at [528, 293] on h2 "more from this brand" at bounding box center [648, 309] width 592 height 32
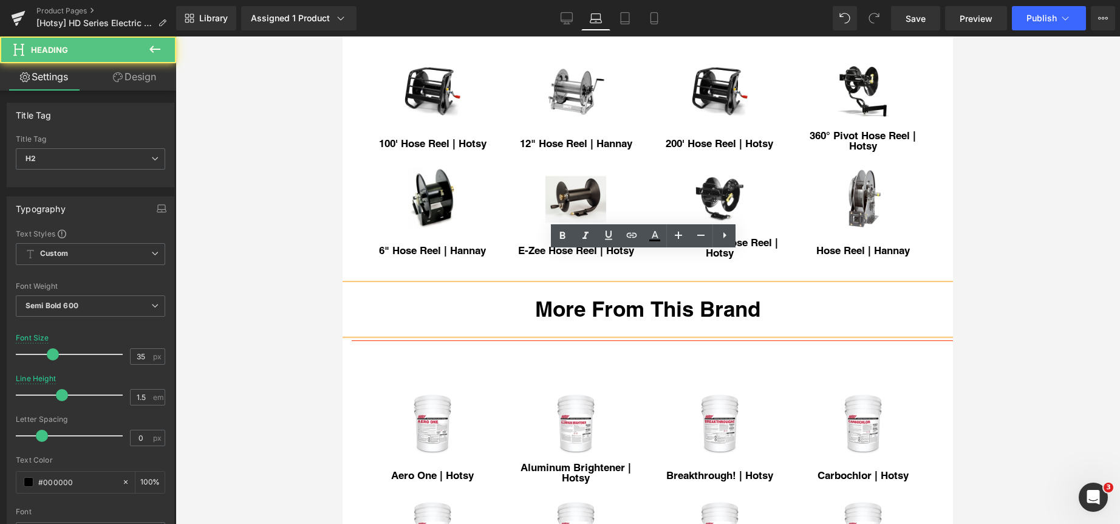
click at [529, 293] on h2 "more from this brand" at bounding box center [648, 309] width 592 height 32
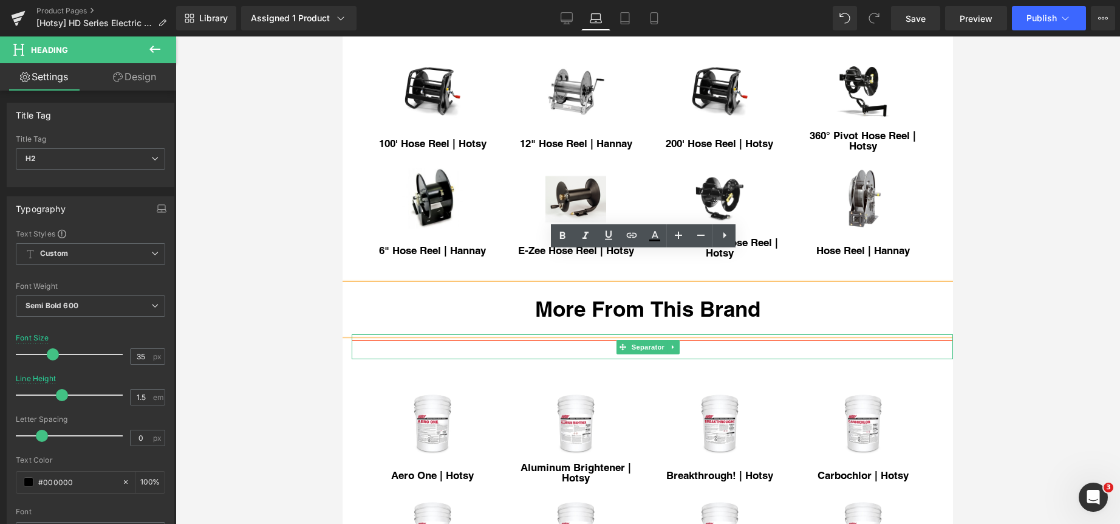
click at [514, 340] on hr at bounding box center [652, 349] width 601 height 19
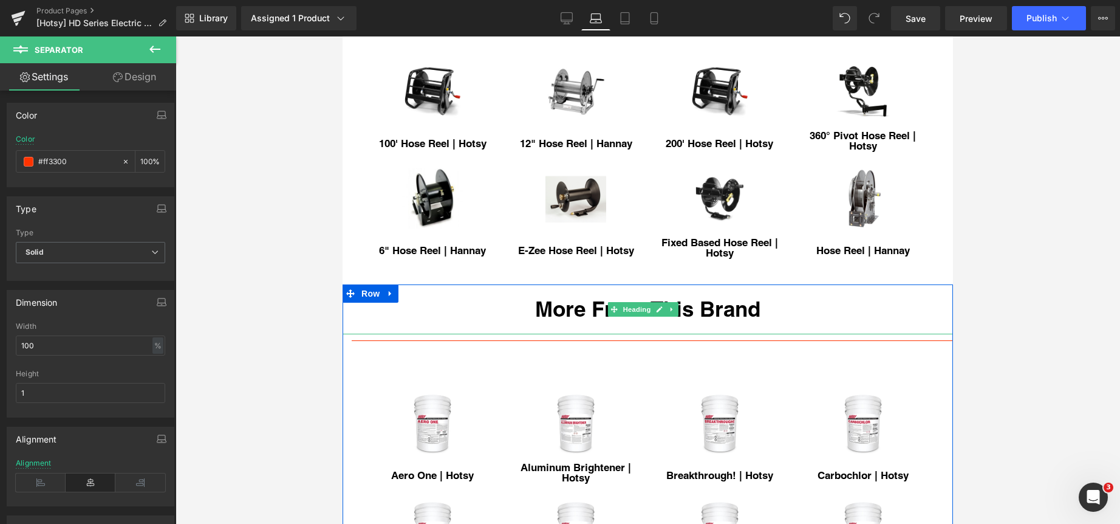
click at [524, 293] on h2 "more from this brand" at bounding box center [648, 309] width 592 height 32
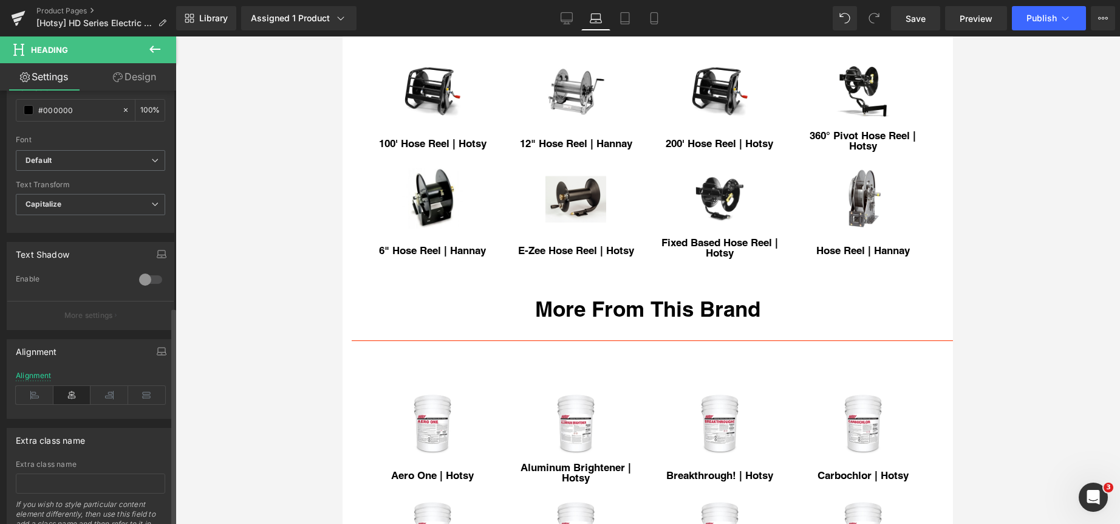
scroll to position [429, 0]
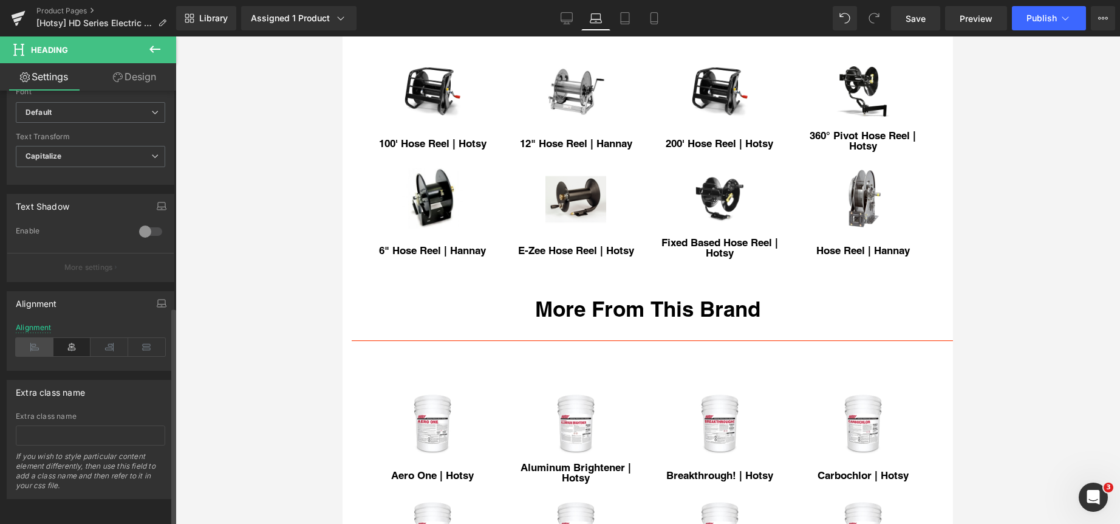
click at [39, 338] on icon at bounding box center [35, 347] width 38 height 18
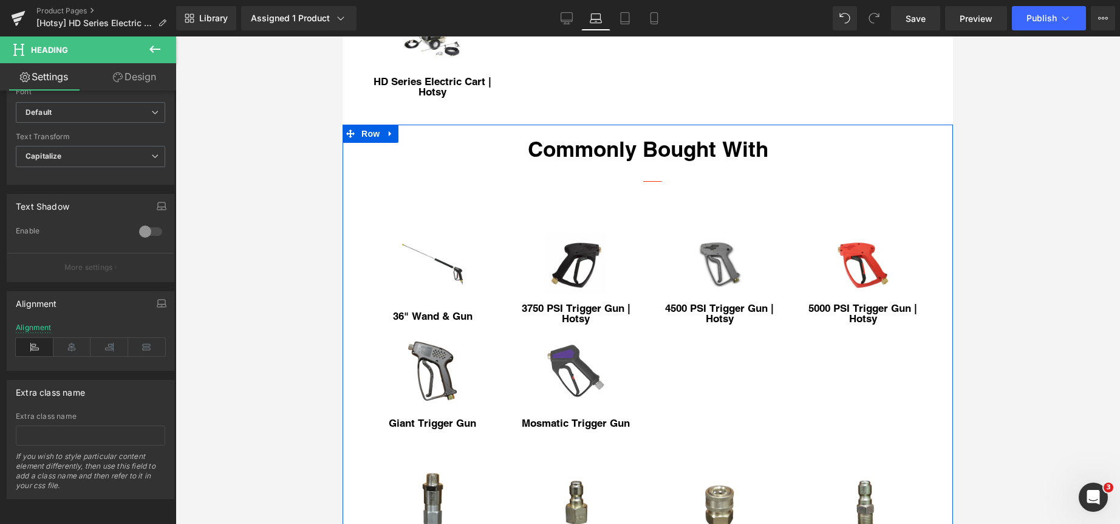
scroll to position [1745, 0]
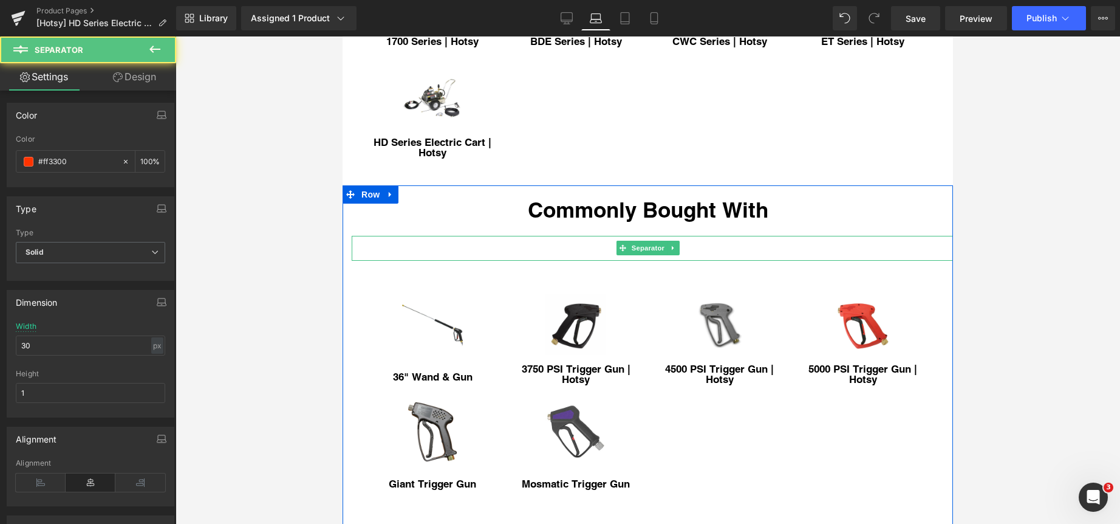
click at [596, 236] on div at bounding box center [652, 248] width 601 height 25
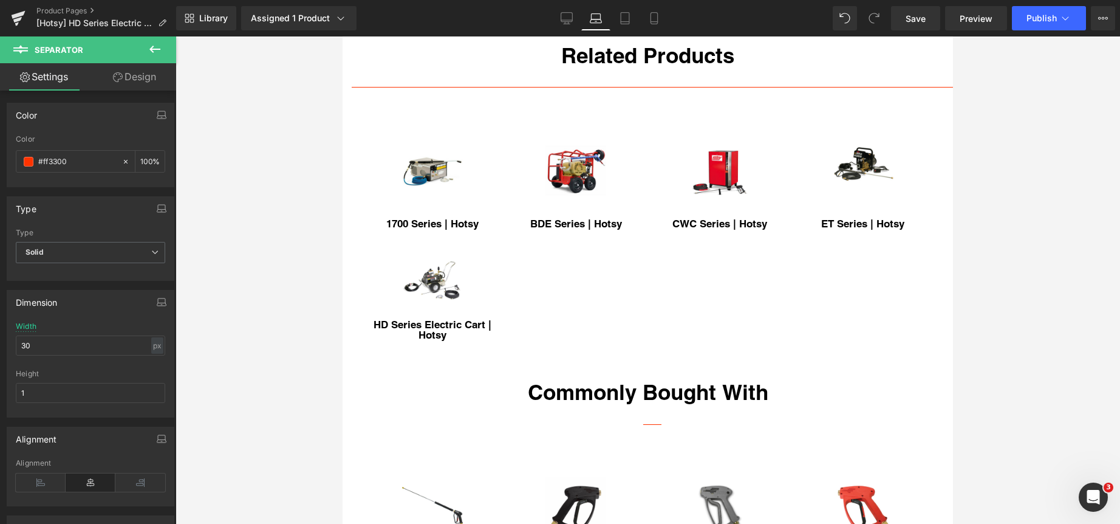
scroll to position [1684, 0]
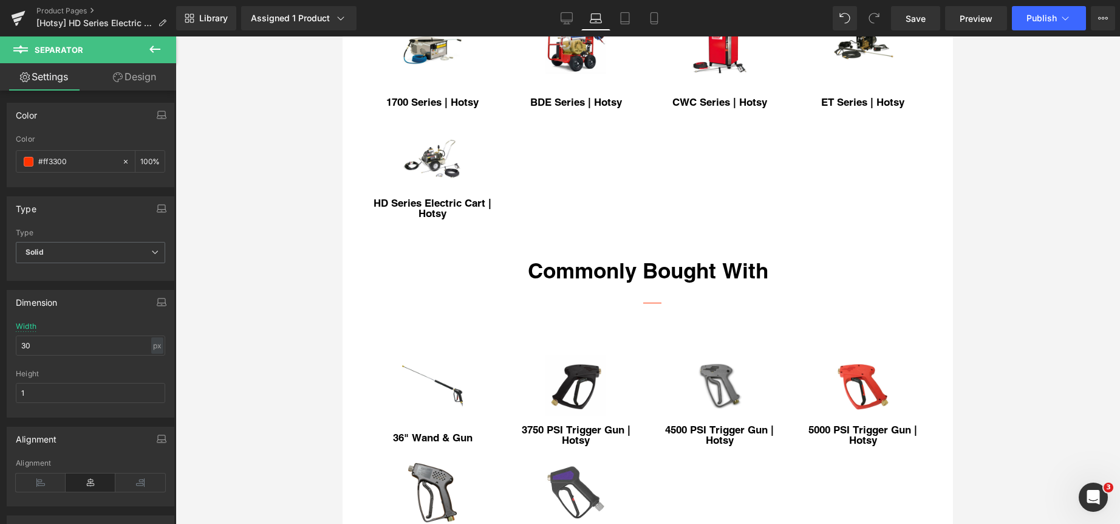
click at [566, 265] on h2 "commonly bought with" at bounding box center [648, 271] width 592 height 32
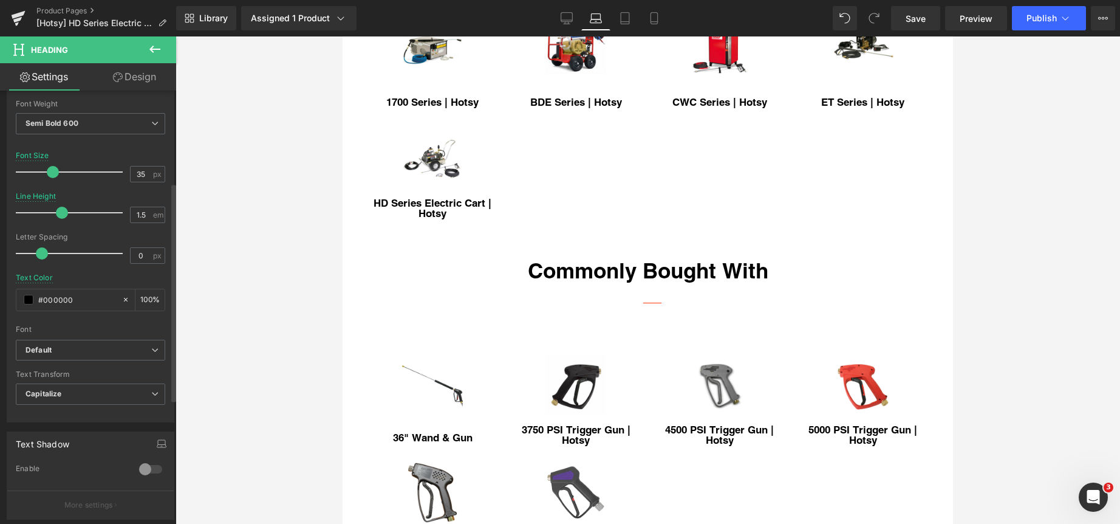
scroll to position [365, 0]
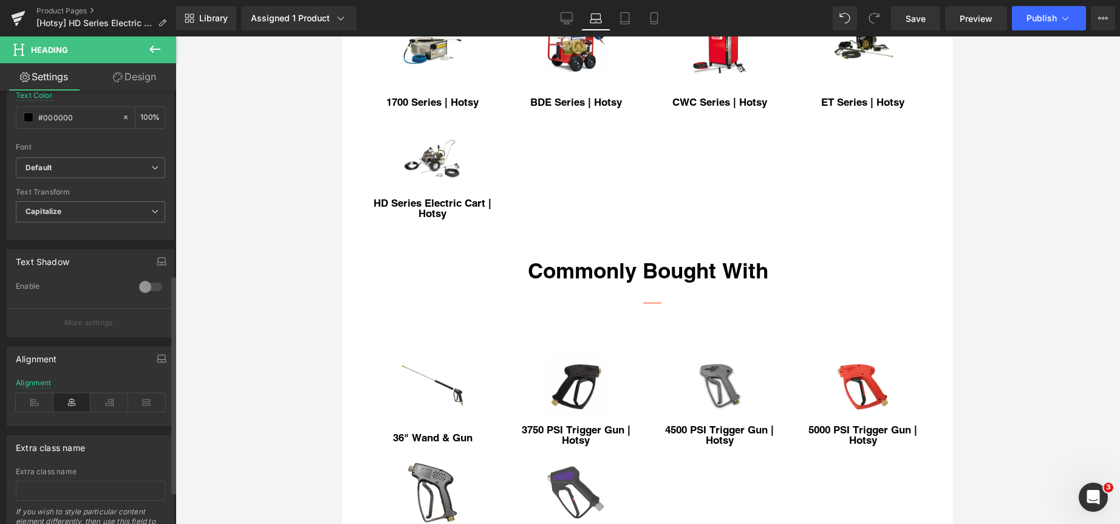
click at [35, 390] on div "Alignment" at bounding box center [90, 401] width 149 height 47
click at [35, 400] on icon at bounding box center [35, 402] width 38 height 18
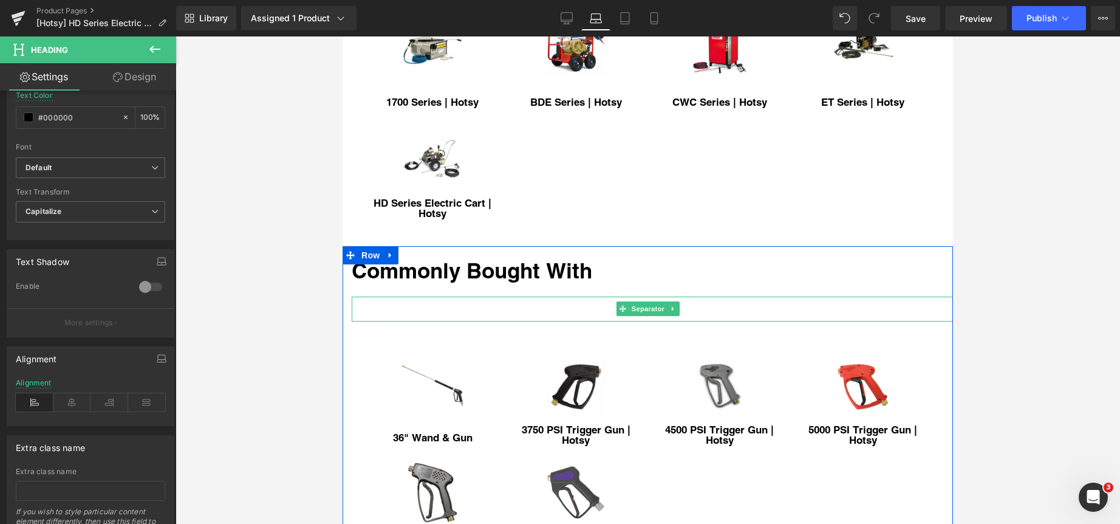
click at [555, 298] on div at bounding box center [652, 308] width 601 height 25
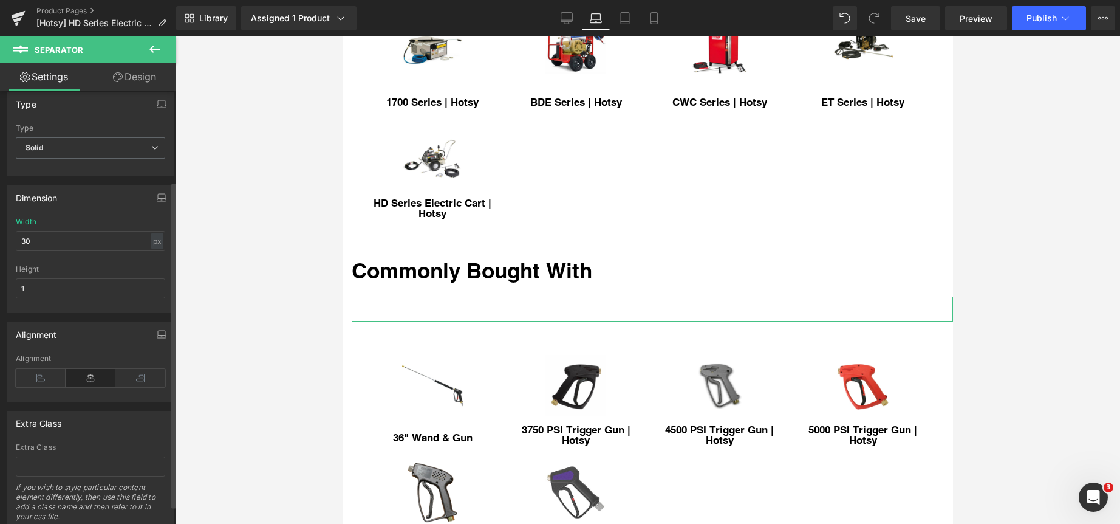
scroll to position [122, 0]
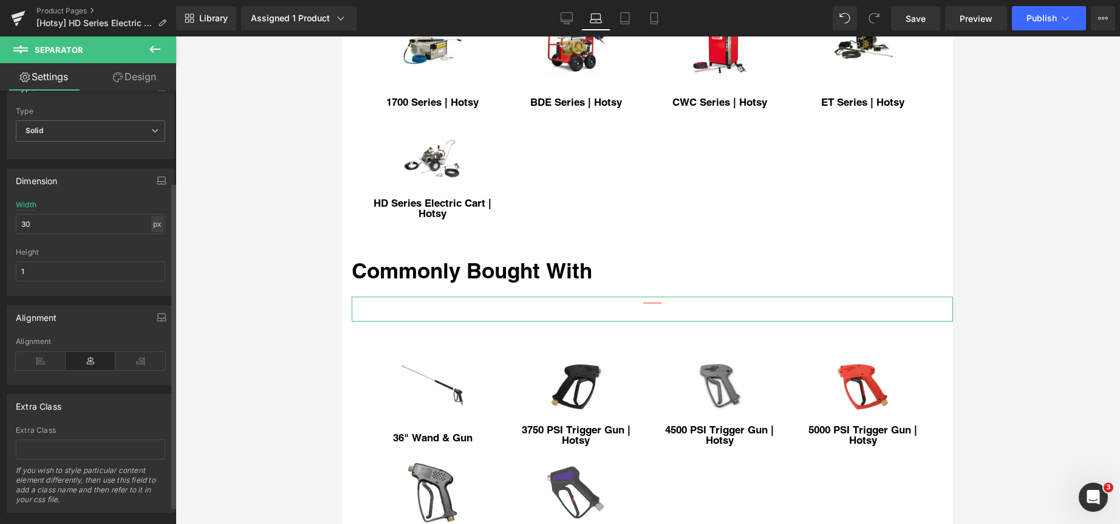
click at [151, 224] on div "px" at bounding box center [157, 224] width 12 height 16
click at [151, 241] on li "%" at bounding box center [156, 243] width 15 height 18
click at [91, 228] on input "30" at bounding box center [90, 224] width 149 height 20
click at [91, 229] on input "30" at bounding box center [90, 224] width 149 height 20
type input "100"
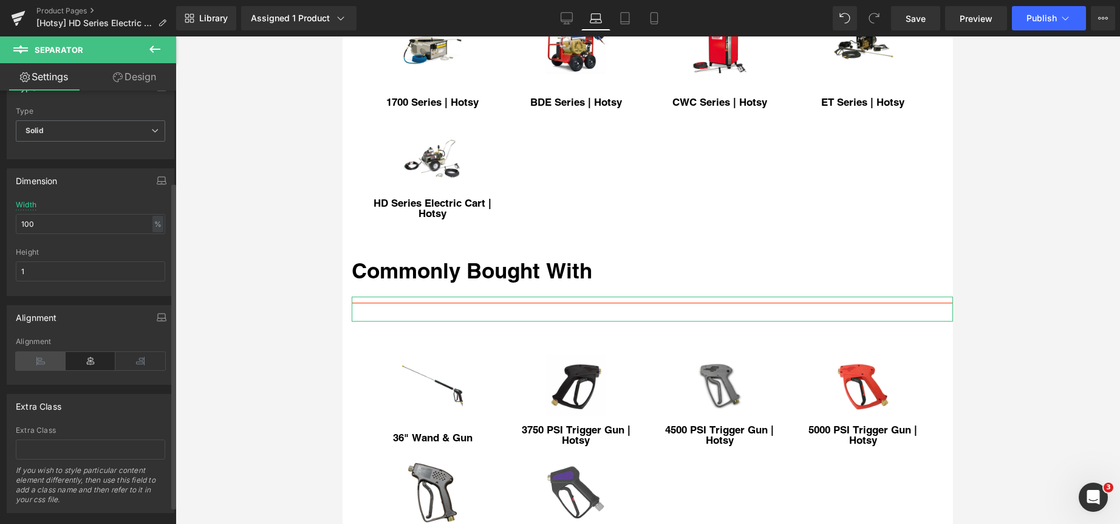
click at [33, 362] on icon at bounding box center [41, 361] width 50 height 18
click at [72, 272] on input "1" at bounding box center [90, 271] width 149 height 20
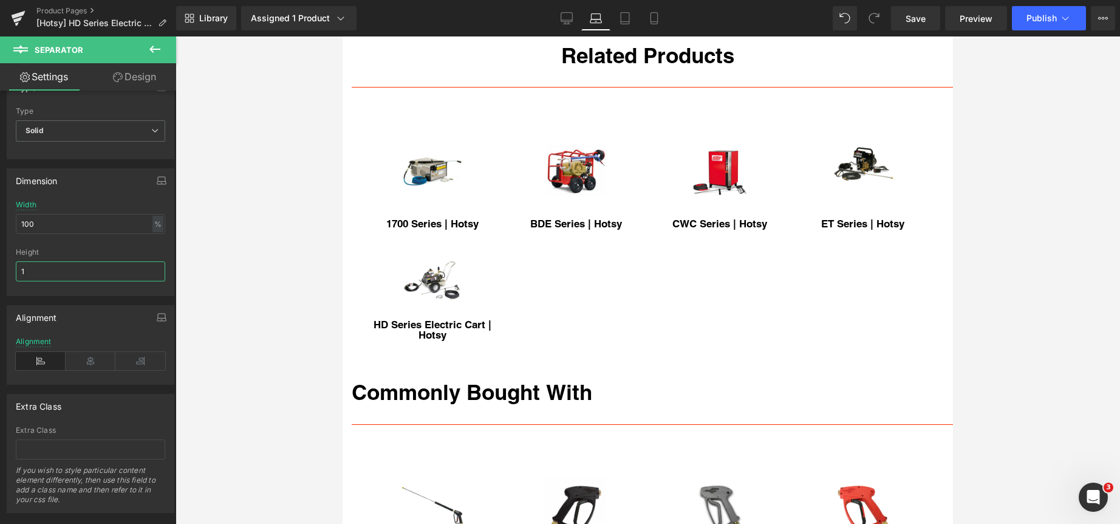
scroll to position [1441, 0]
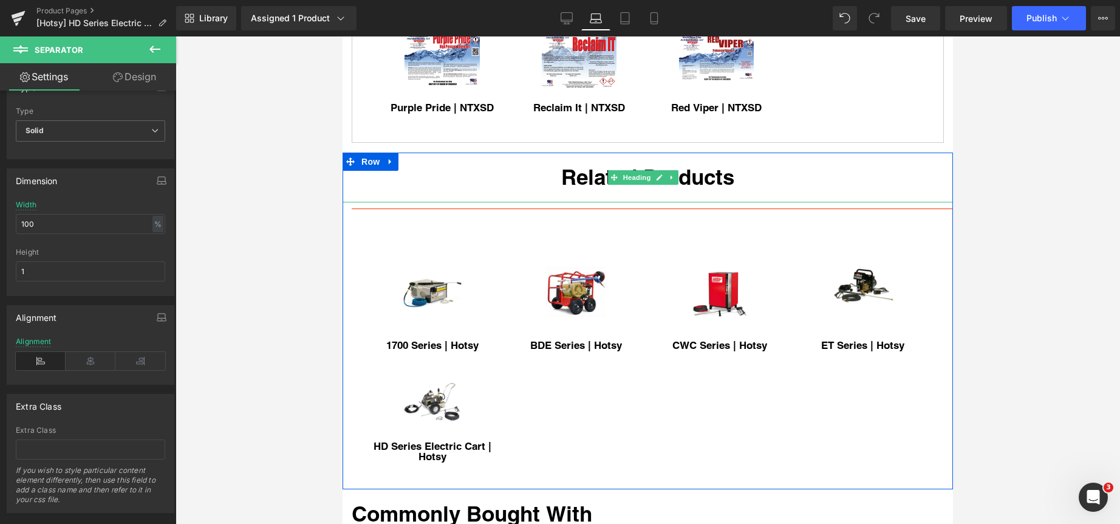
click at [459, 167] on h2 "Related Products" at bounding box center [648, 178] width 592 height 32
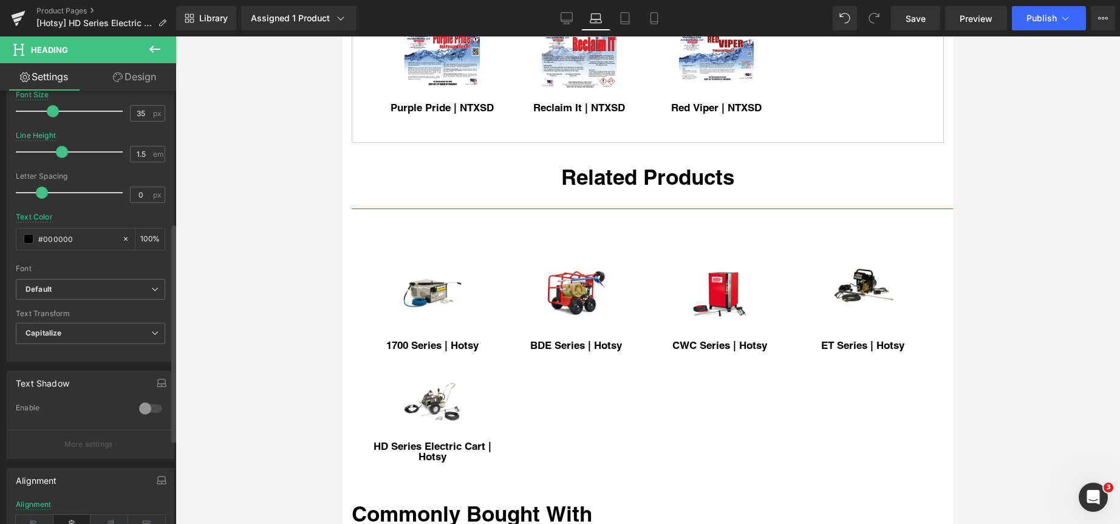
scroll to position [429, 0]
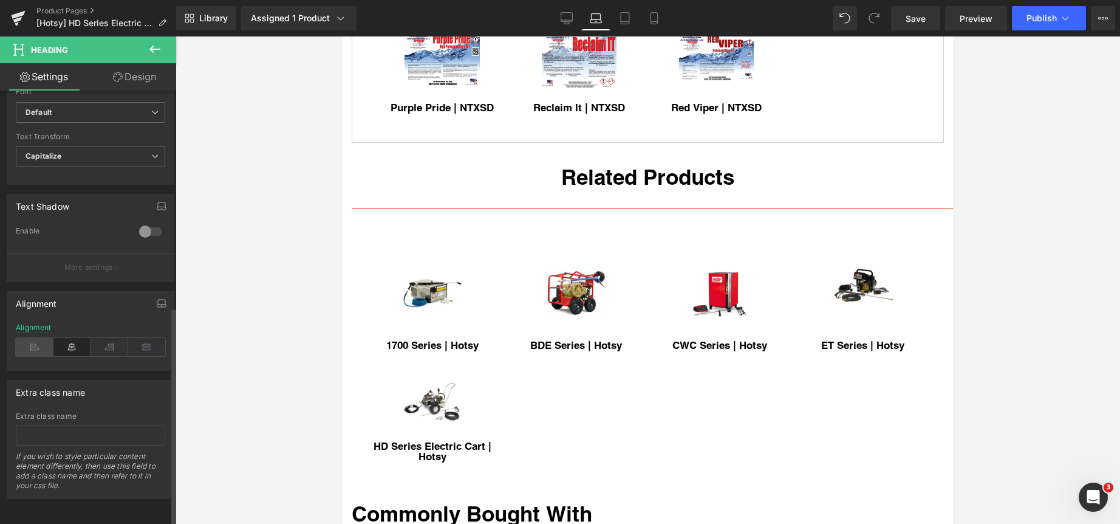
click at [30, 338] on icon at bounding box center [35, 347] width 38 height 18
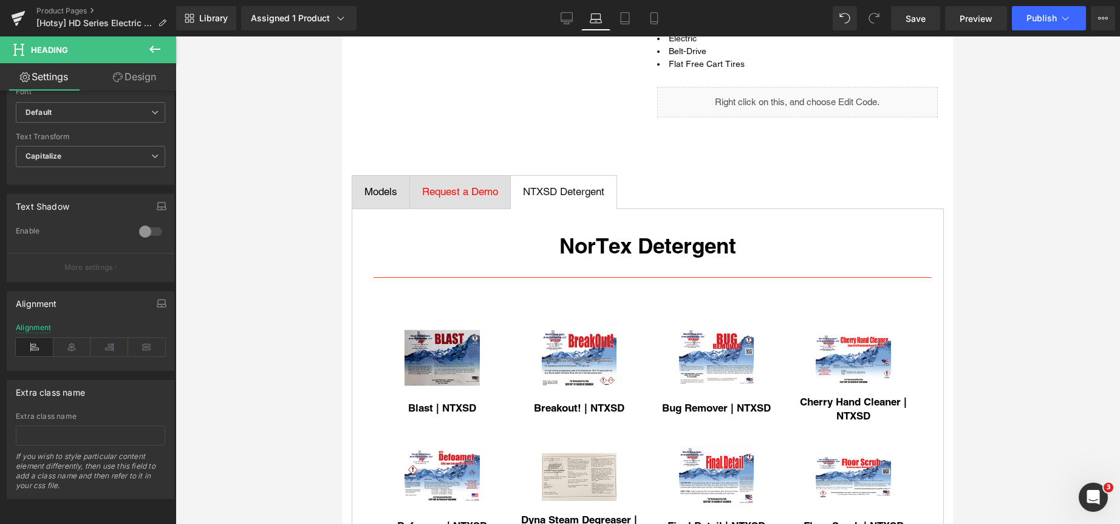
scroll to position [469, 0]
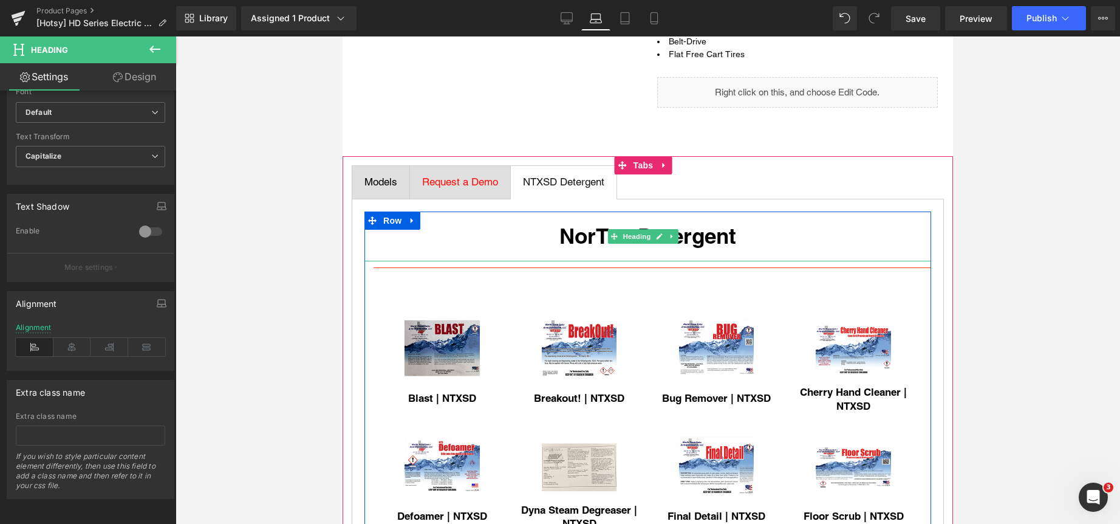
click at [548, 243] on h3 "NorTex Detergent" at bounding box center [648, 237] width 549 height 32
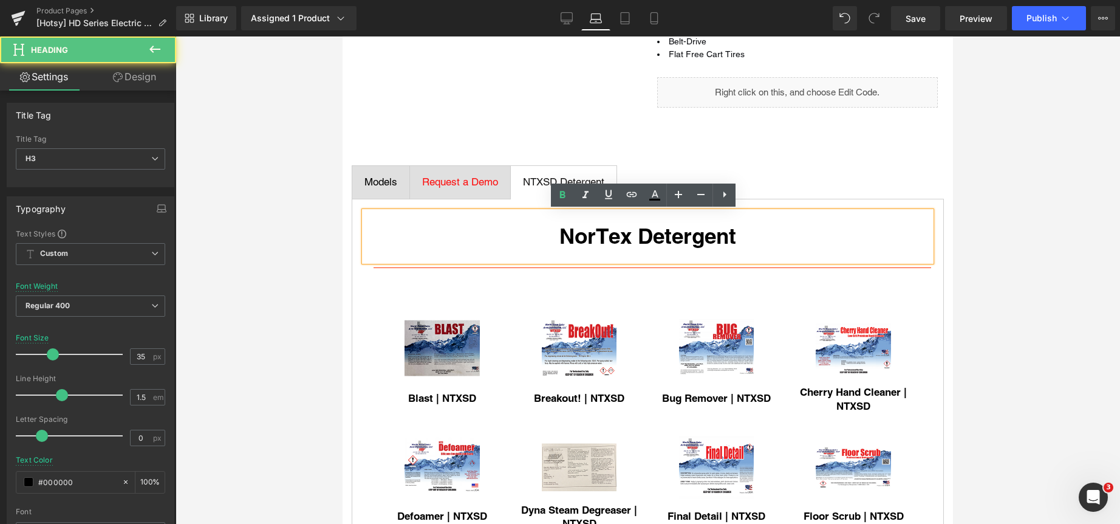
click at [539, 245] on h3 "NorTex Detergent" at bounding box center [648, 237] width 549 height 32
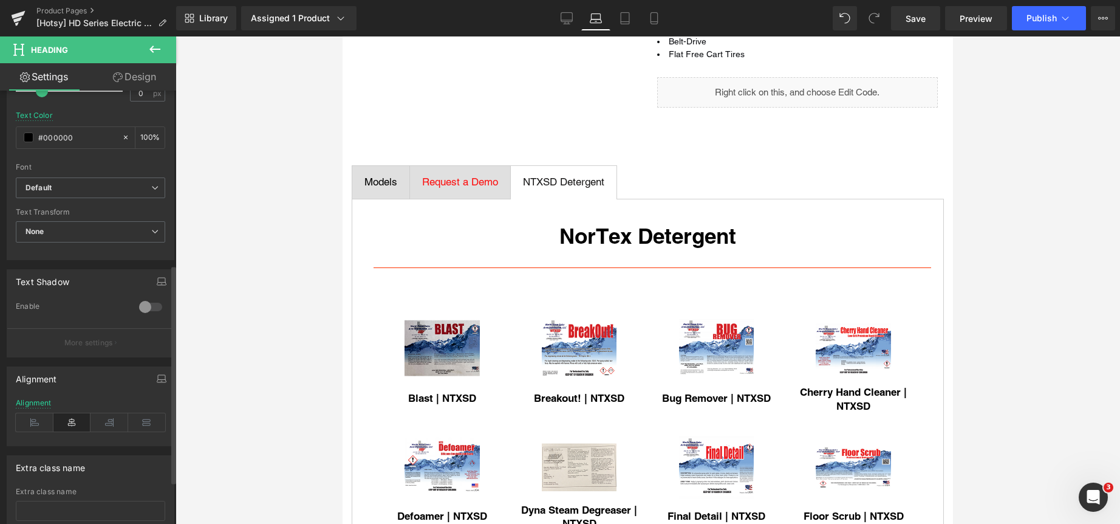
scroll to position [365, 0]
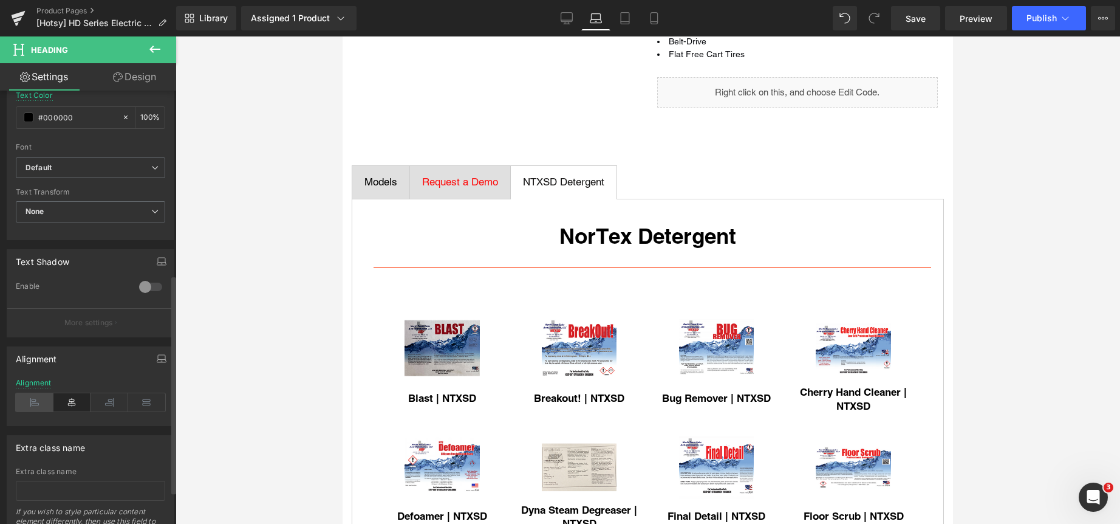
click at [32, 396] on icon at bounding box center [35, 402] width 38 height 18
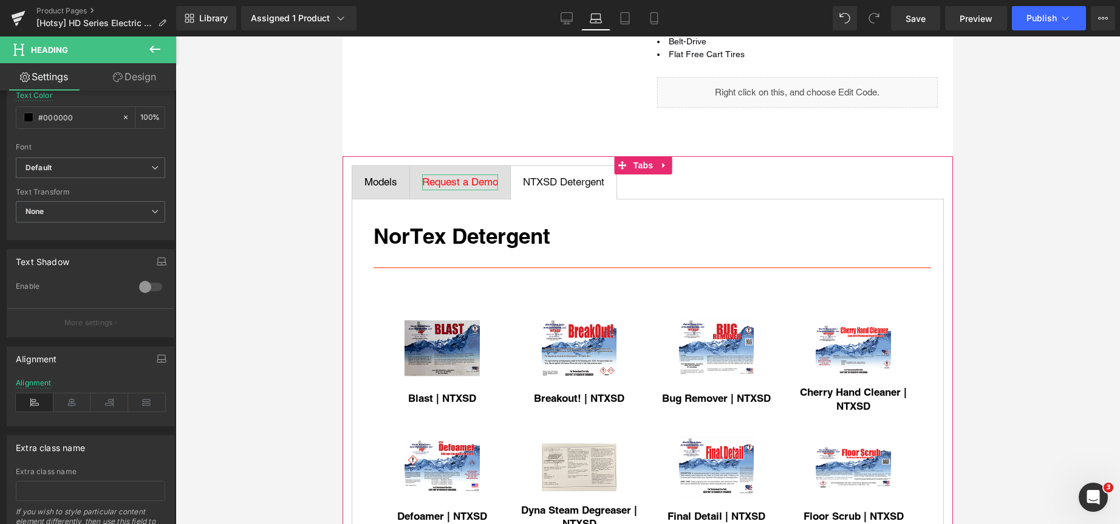
click at [451, 182] on span "Request a Demo" at bounding box center [460, 182] width 76 height 12
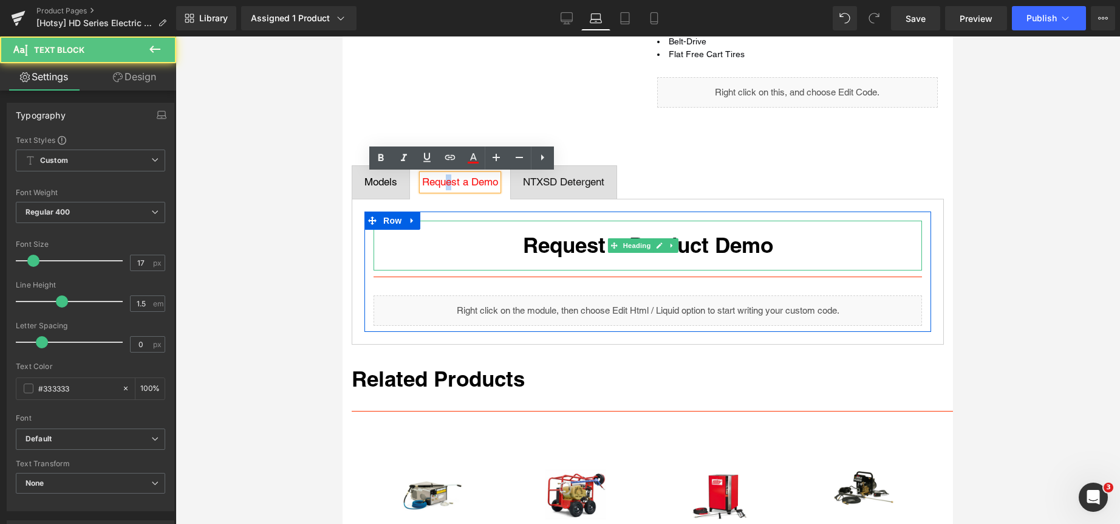
click at [478, 250] on h3 "Request a Product Demo" at bounding box center [648, 246] width 530 height 32
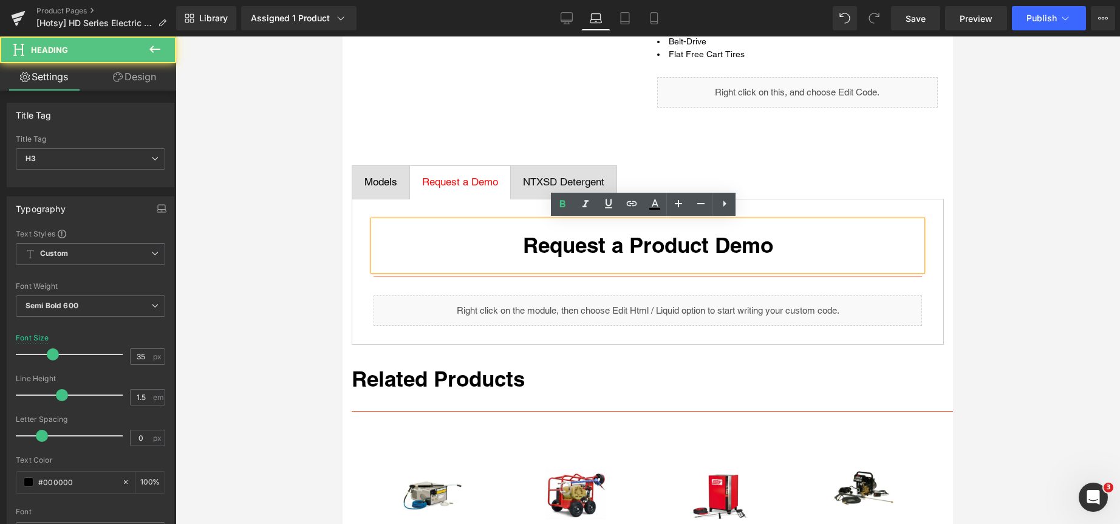
click at [478, 250] on h3 "Request a Product Demo" at bounding box center [648, 246] width 530 height 32
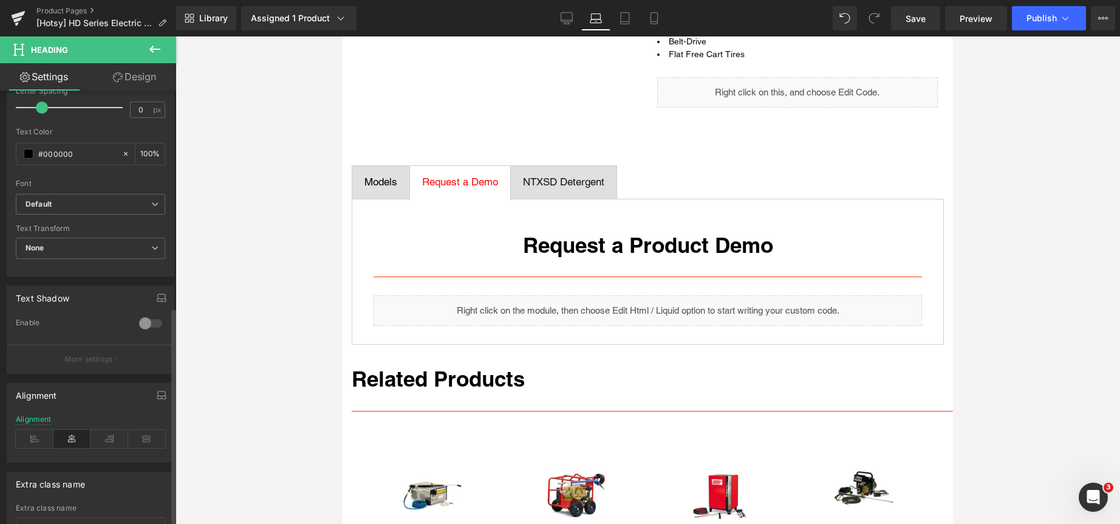
scroll to position [429, 0]
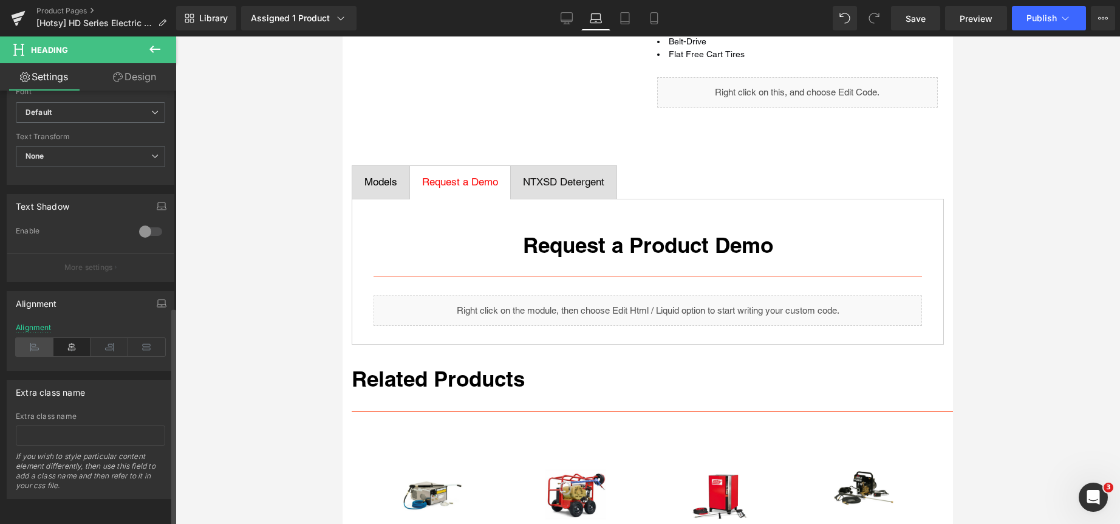
click at [39, 341] on icon at bounding box center [35, 347] width 38 height 18
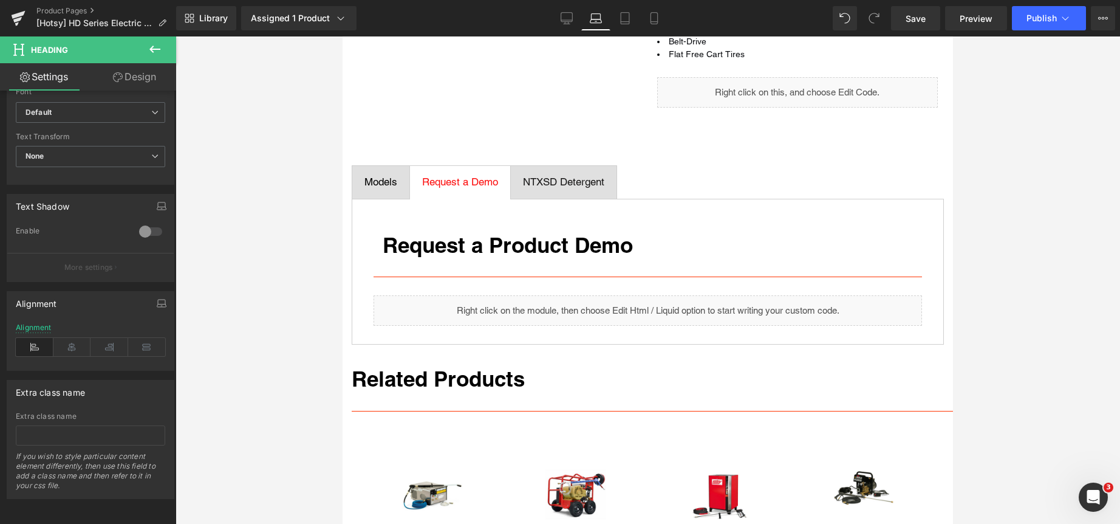
click at [378, 180] on div "Models" at bounding box center [381, 182] width 33 height 16
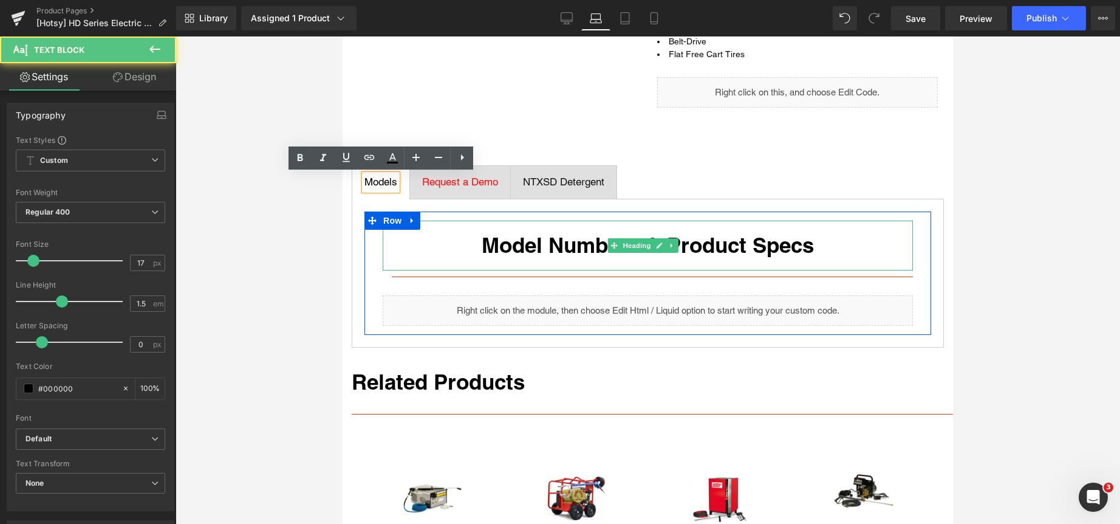
click at [447, 248] on h3 "Model Numbers & Product Specs" at bounding box center [648, 246] width 512 height 32
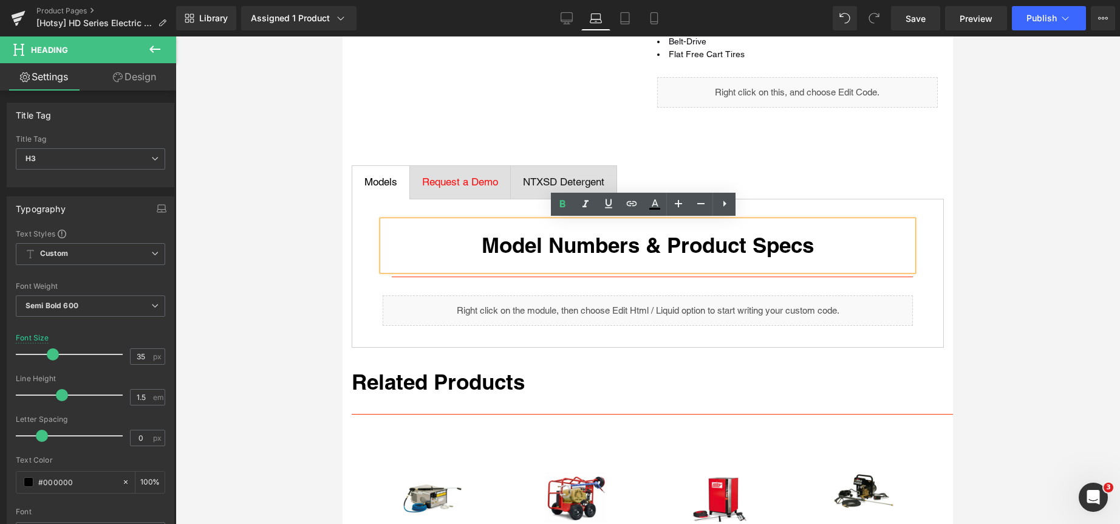
click at [447, 250] on h3 "Model Numbers & Product Specs" at bounding box center [648, 246] width 512 height 32
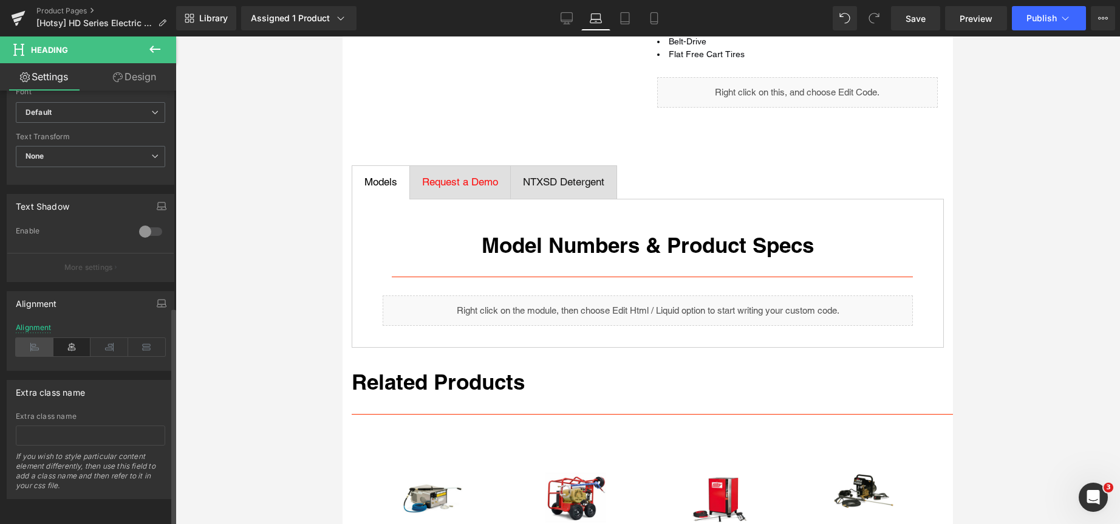
click at [33, 339] on icon at bounding box center [35, 347] width 38 height 18
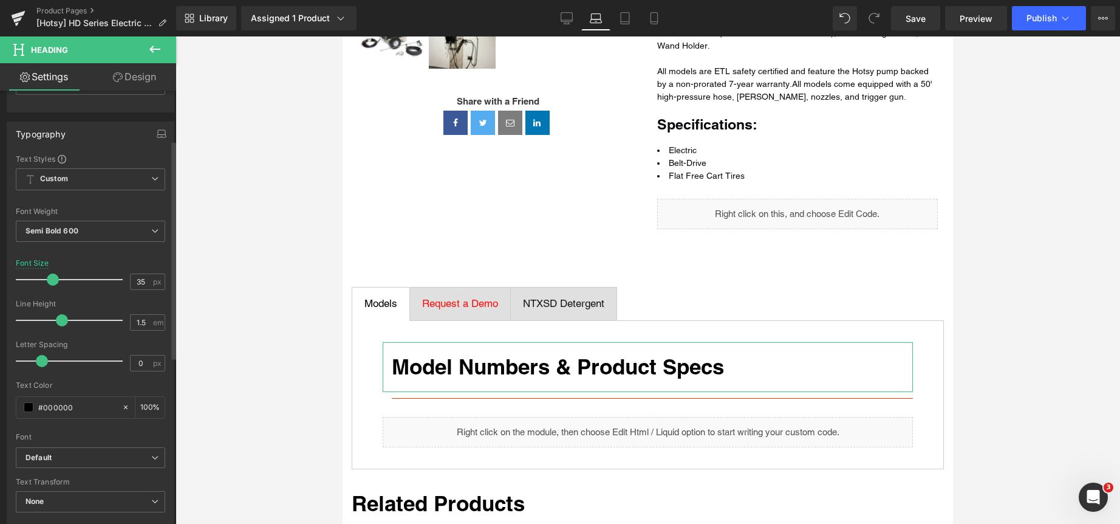
scroll to position [0, 0]
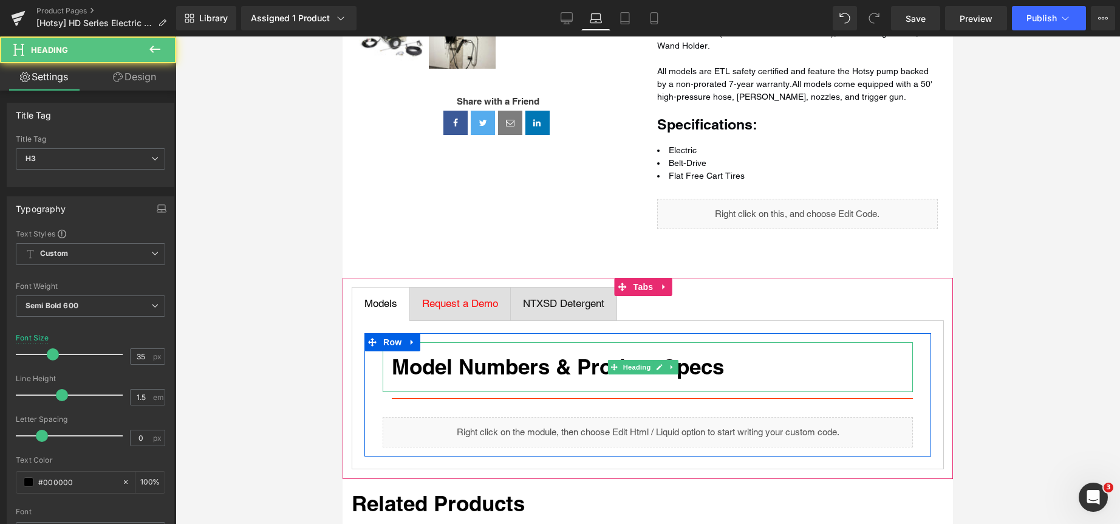
click at [449, 365] on strong "Model Numbers & Product Specs" at bounding box center [558, 366] width 332 height 25
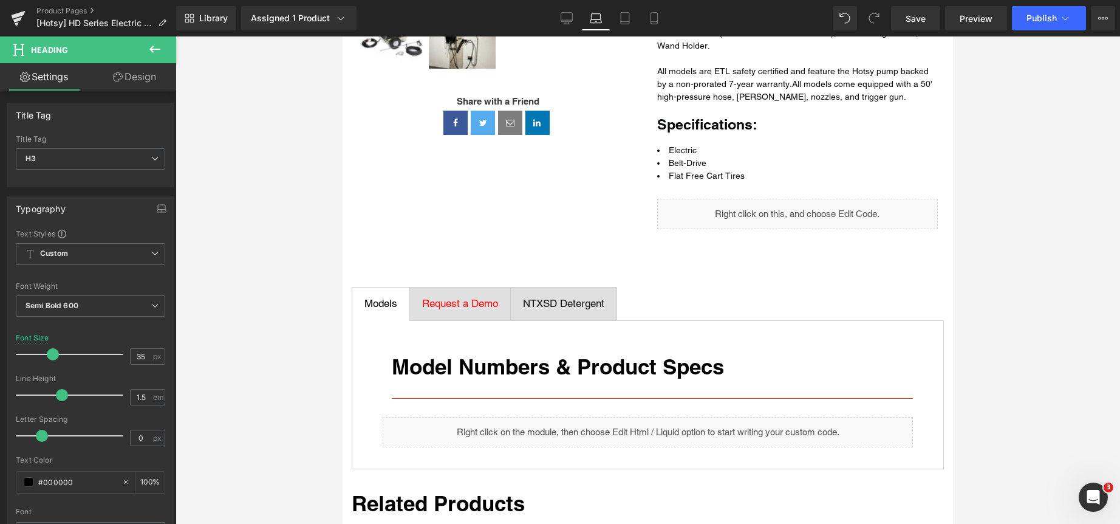
click at [156, 48] on icon at bounding box center [155, 49] width 15 height 15
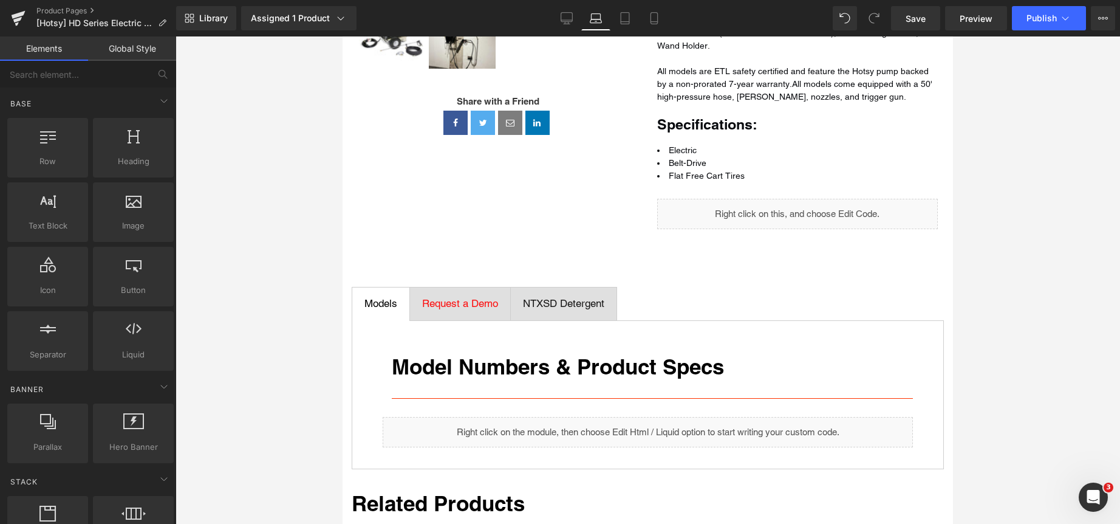
click at [129, 44] on link "Global Style" at bounding box center [132, 48] width 88 height 24
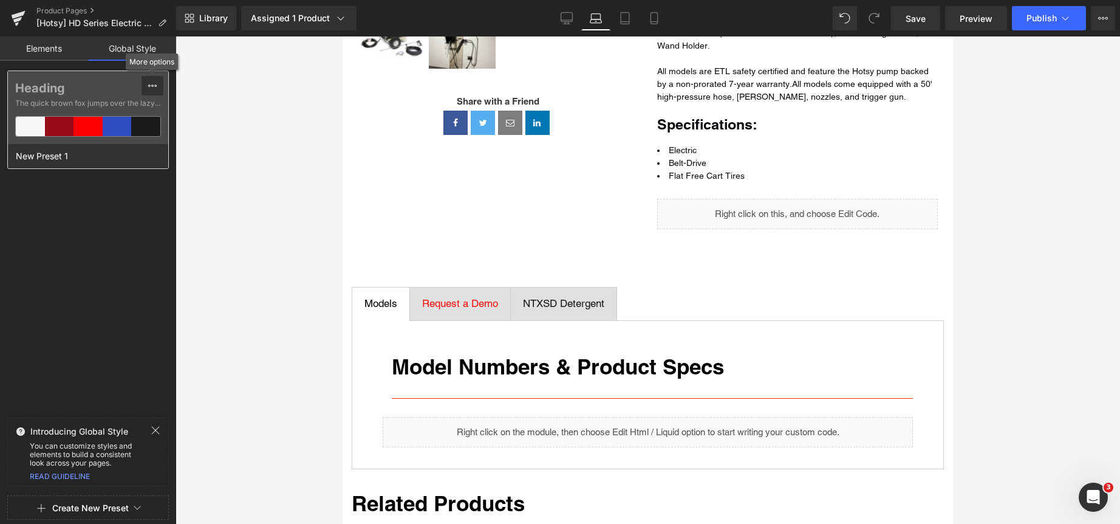
click at [151, 83] on icon at bounding box center [153, 86] width 10 height 10
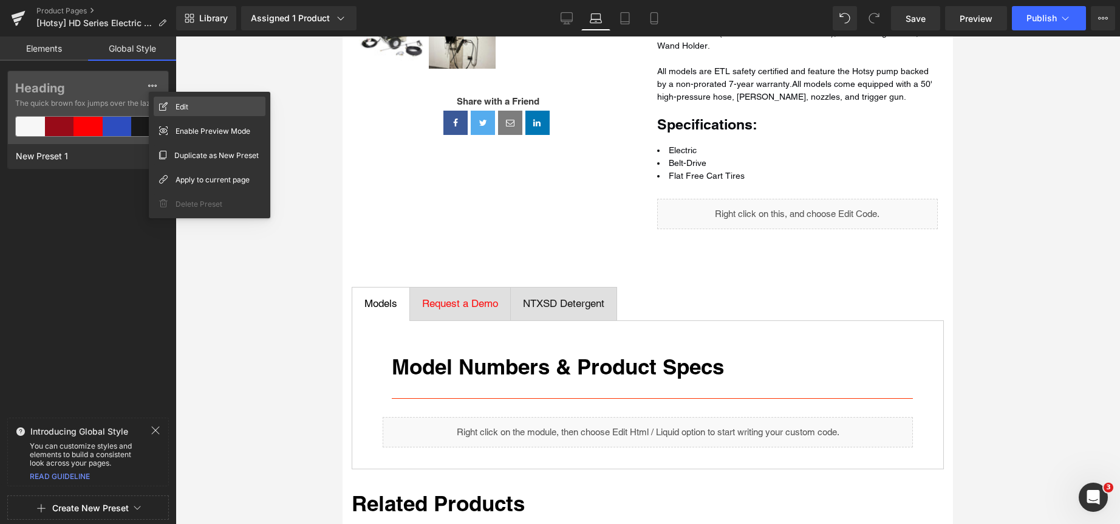
click at [199, 106] on div "Edit" at bounding box center [210, 106] width 112 height 19
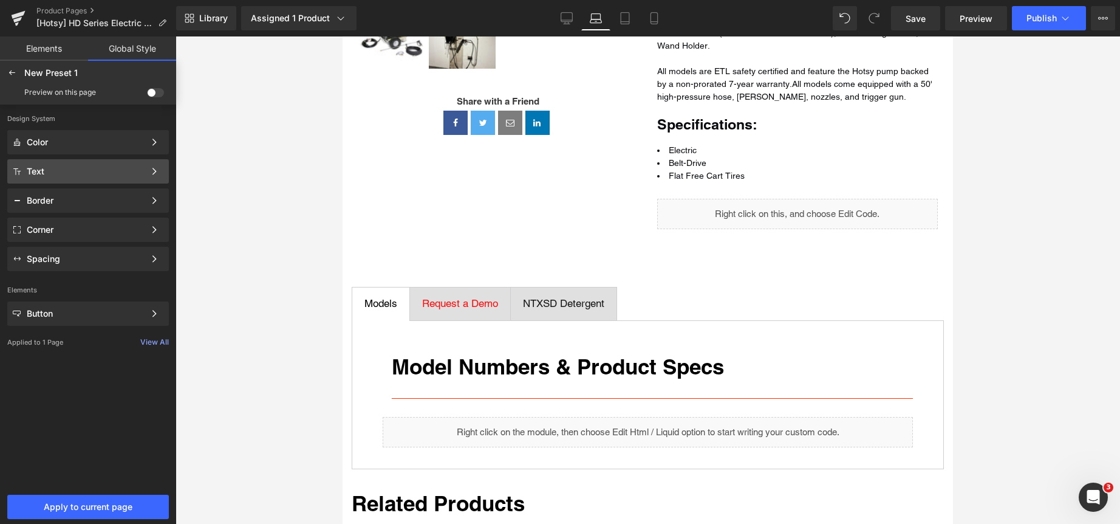
click at [97, 165] on div "Text Color Style Define a color palette and apply it to your pages 1 of 3 Next" at bounding box center [88, 171] width 162 height 24
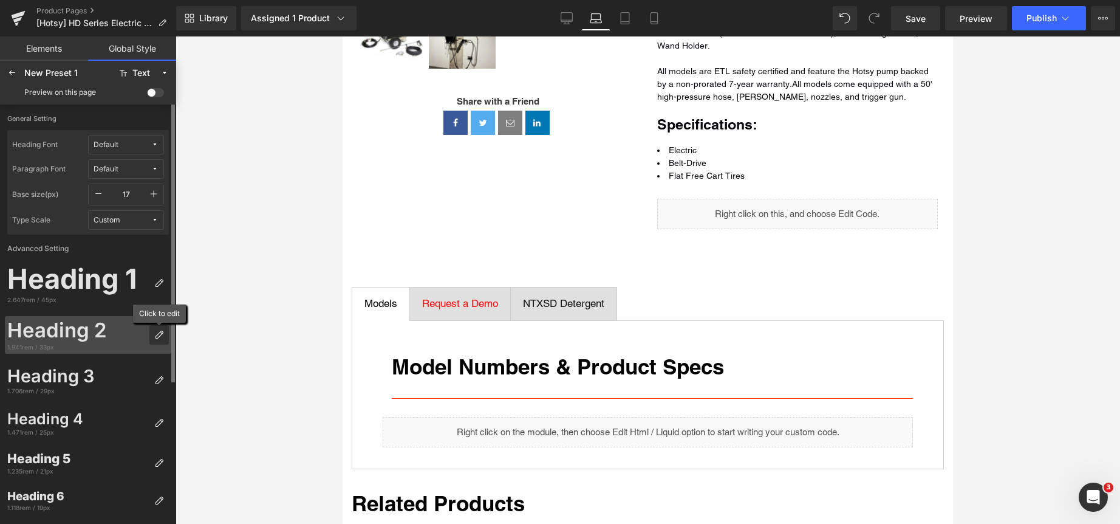
click at [159, 335] on icon at bounding box center [159, 335] width 10 height 10
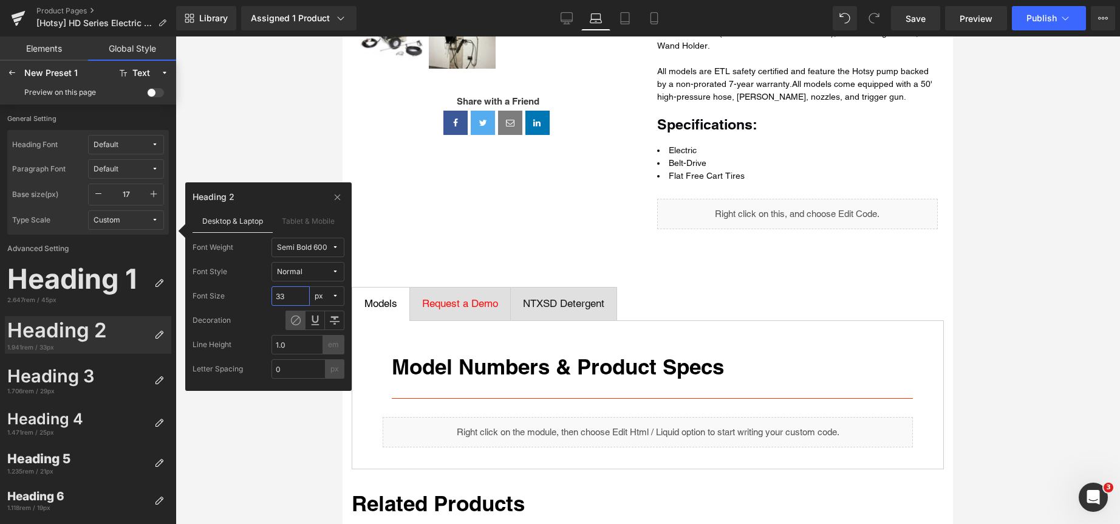
click at [292, 298] on input "33" at bounding box center [291, 295] width 38 height 19
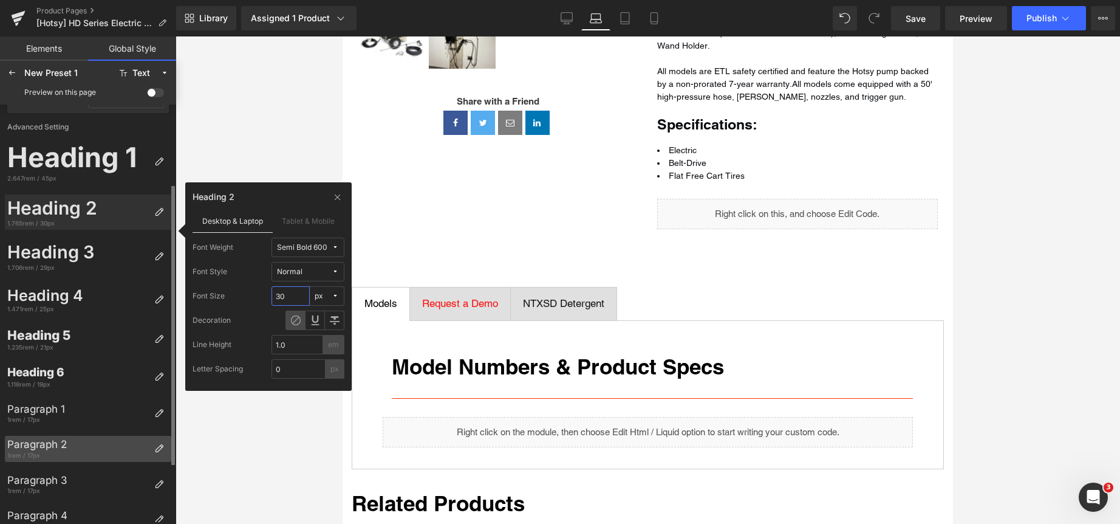
scroll to position [182, 0]
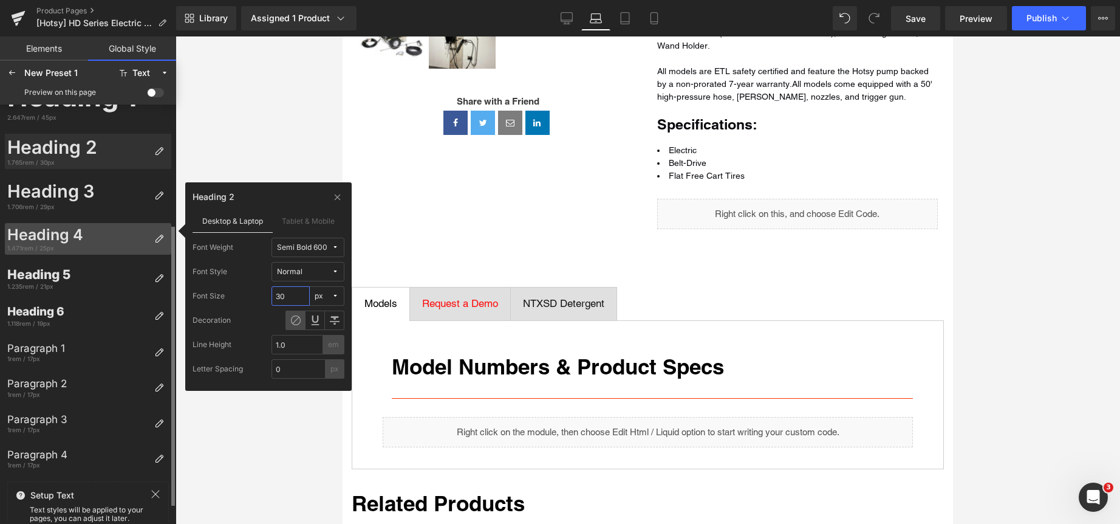
type input "30"
click at [107, 237] on div "Heading 4" at bounding box center [78, 234] width 142 height 18
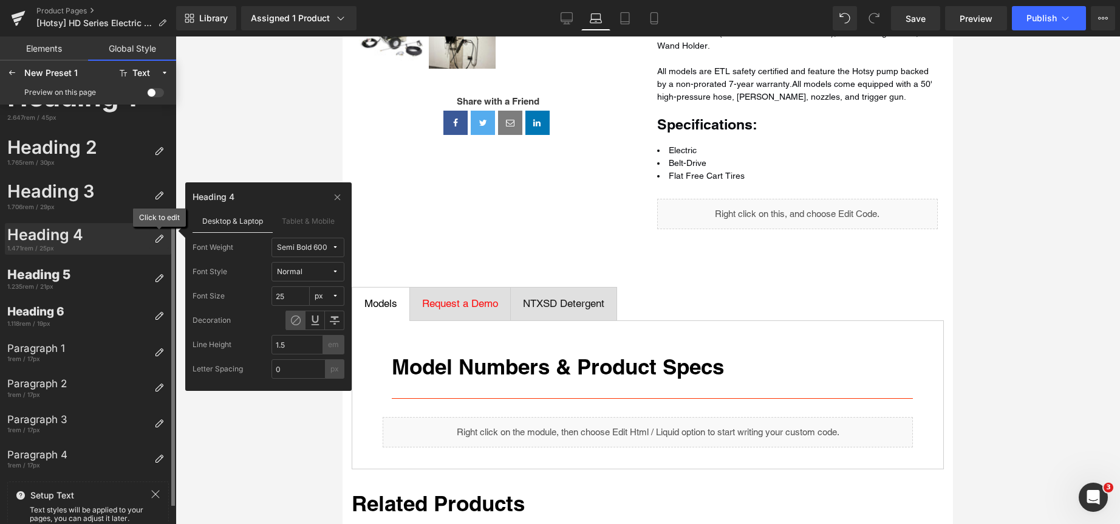
click at [156, 238] on icon at bounding box center [159, 239] width 10 height 10
click at [291, 296] on input "25" at bounding box center [291, 295] width 38 height 19
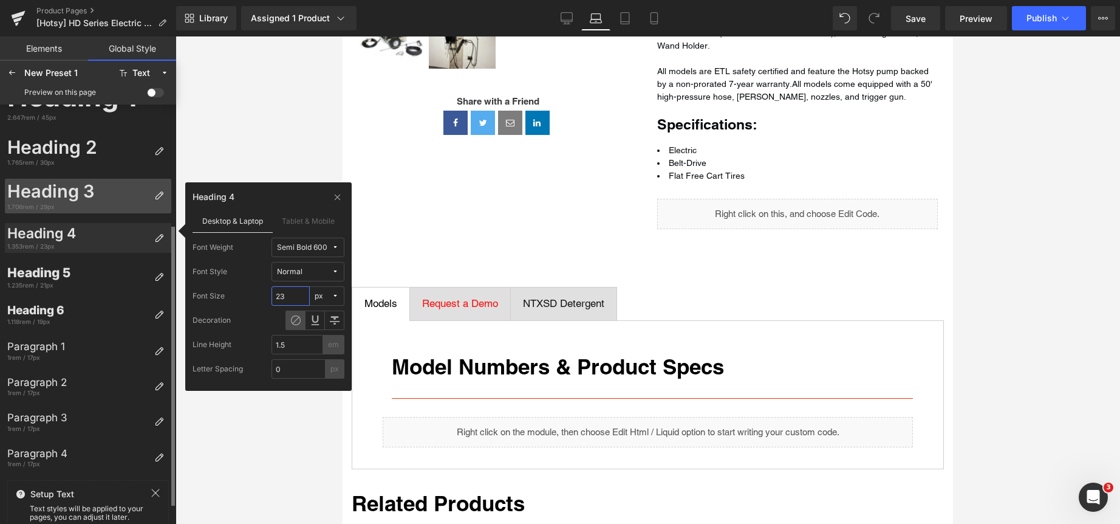
type input "23"
click at [106, 202] on div "1.706rem / 29px" at bounding box center [78, 206] width 142 height 9
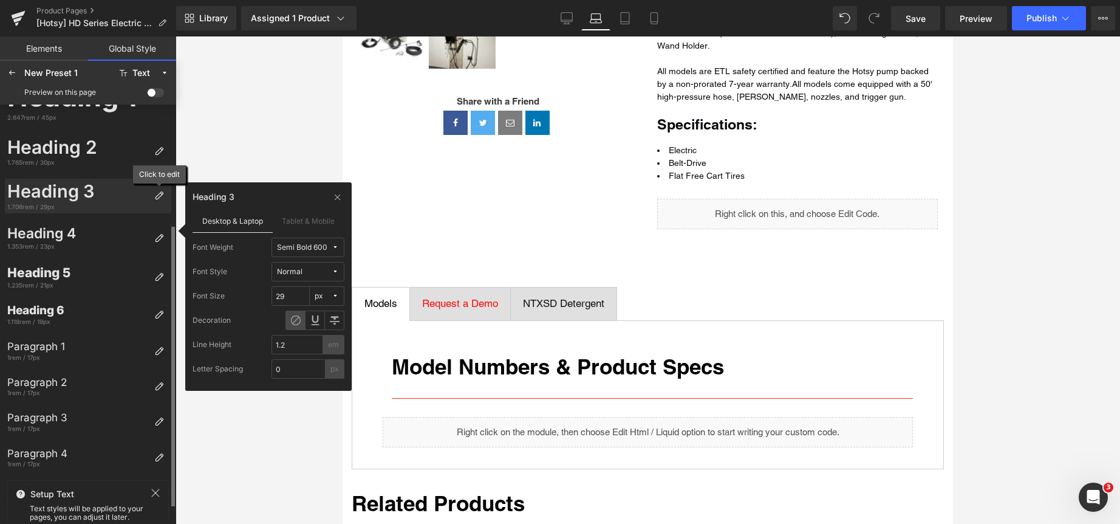
click at [157, 194] on icon at bounding box center [159, 196] width 10 height 10
click at [290, 291] on input "29" at bounding box center [291, 295] width 38 height 19
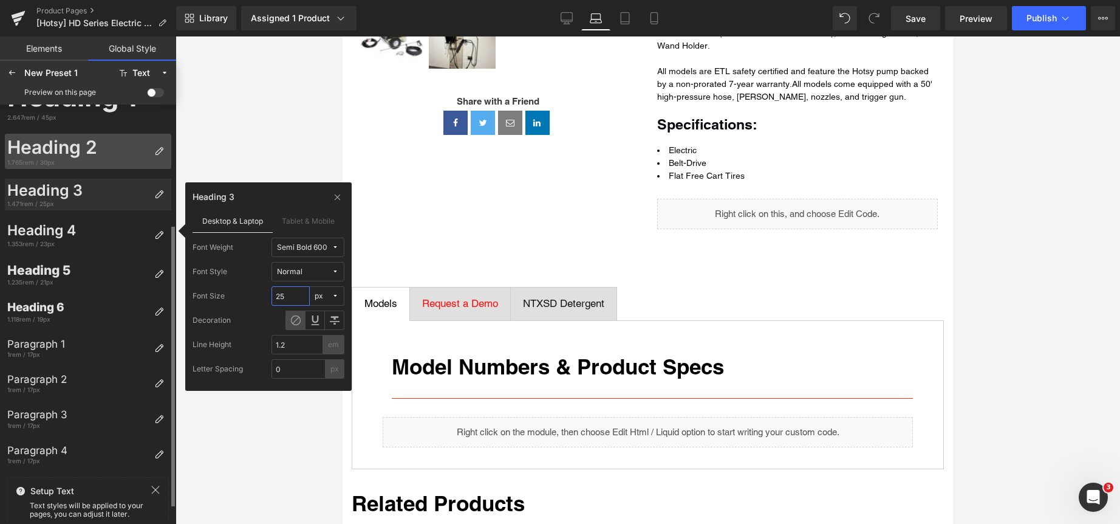
type input "25"
click at [116, 151] on div "Heading 2" at bounding box center [78, 147] width 142 height 22
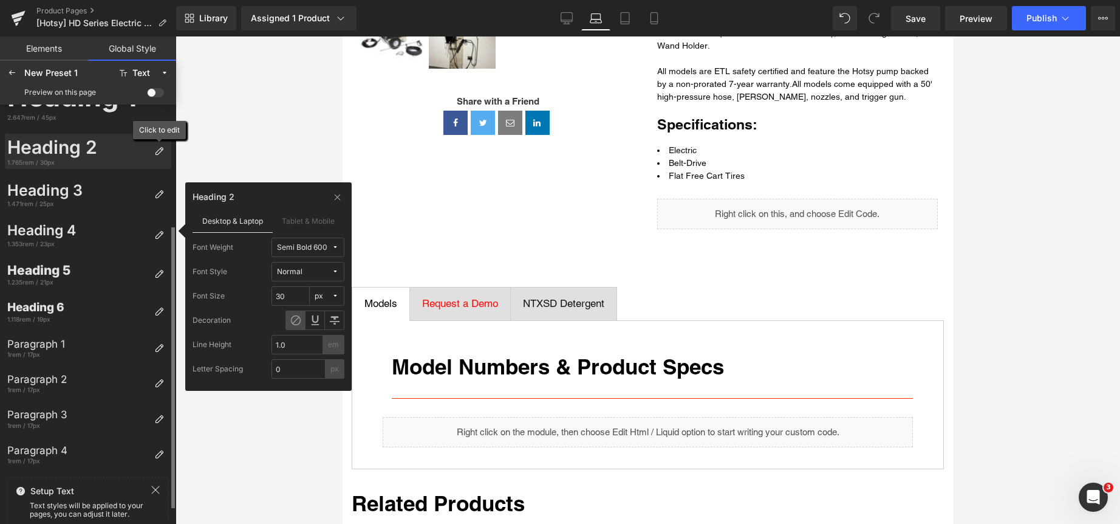
click at [157, 151] on icon at bounding box center [159, 151] width 10 height 10
click at [294, 296] on input "30" at bounding box center [291, 295] width 38 height 19
type input "3"
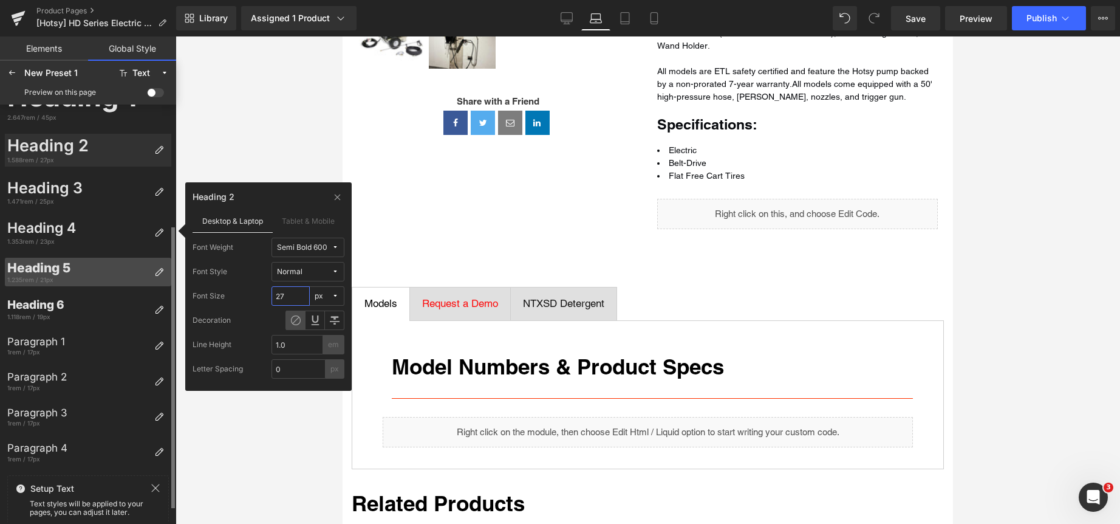
scroll to position [61, 0]
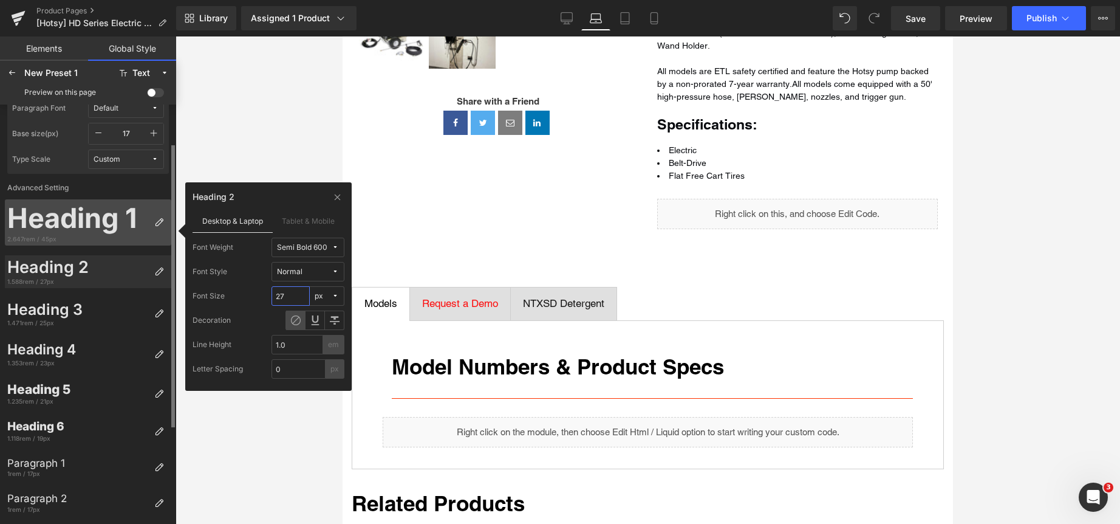
type input "27"
click at [104, 217] on div "Heading 1" at bounding box center [78, 218] width 142 height 33
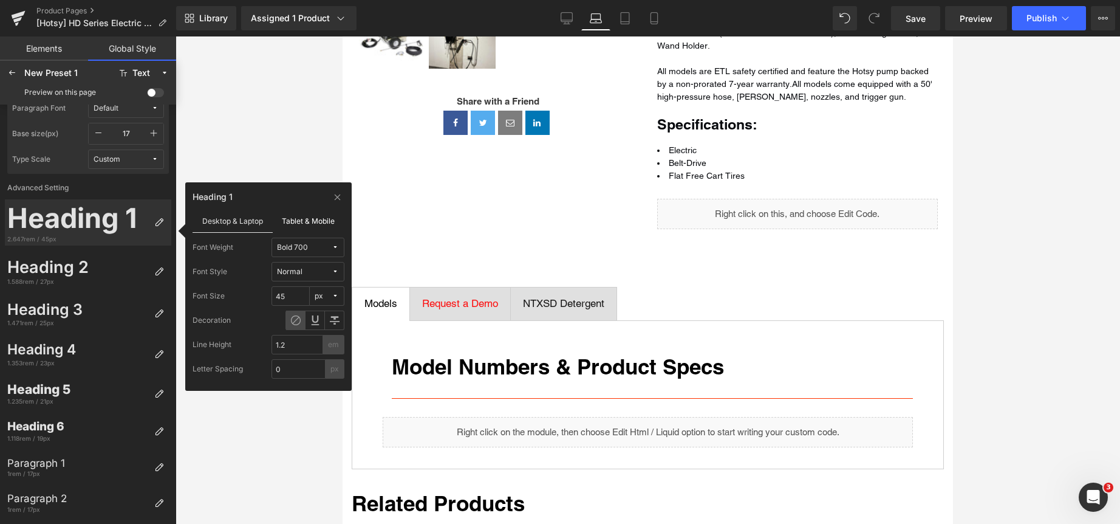
click at [298, 216] on label "Tablet & Mobile" at bounding box center [309, 220] width 72 height 23
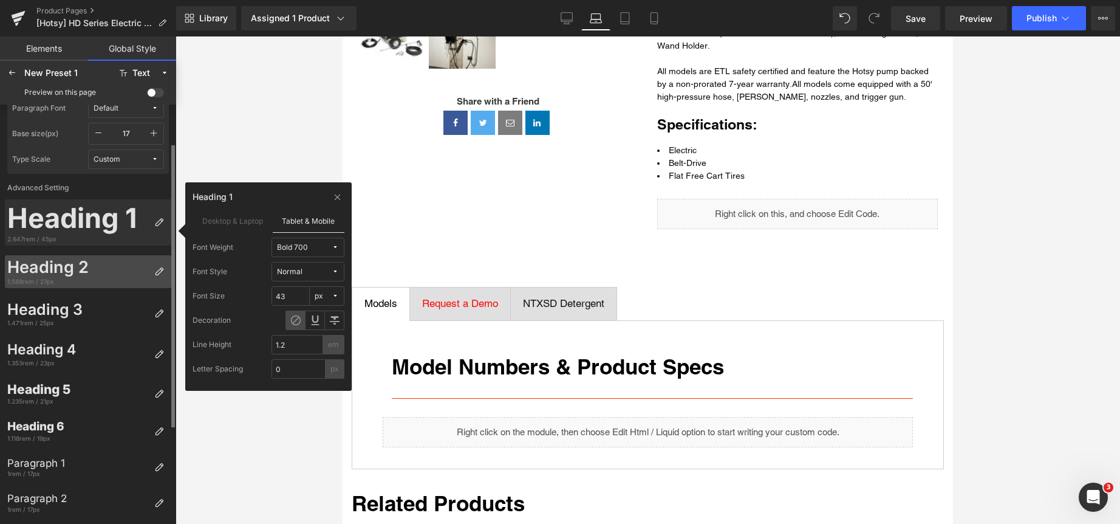
click at [105, 265] on div "Heading 2" at bounding box center [78, 267] width 142 height 19
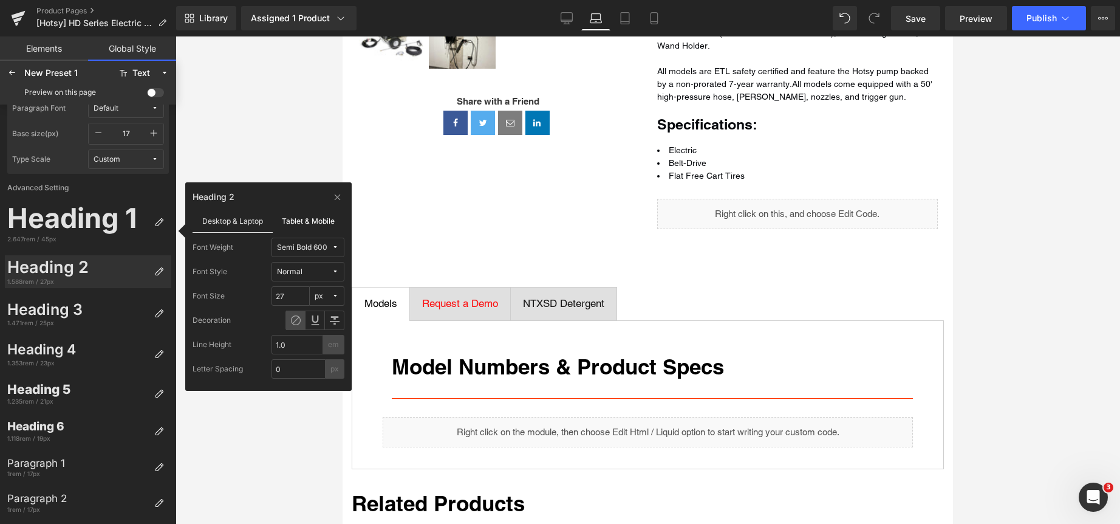
click at [313, 219] on label "Tablet & Mobile" at bounding box center [309, 220] width 72 height 23
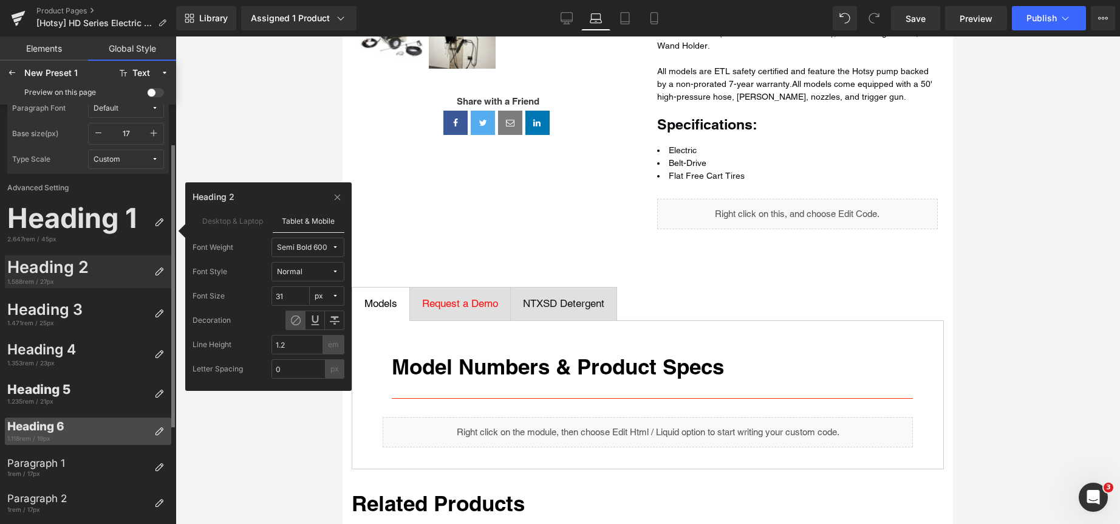
click at [87, 430] on div "Heading 6" at bounding box center [78, 427] width 142 height 14
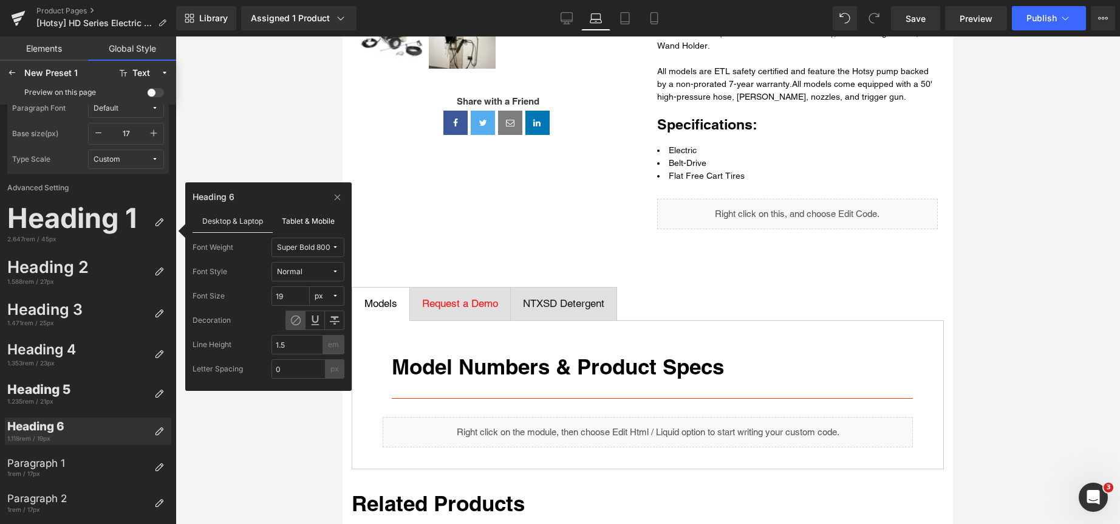
click at [310, 221] on label "Tablet & Mobile" at bounding box center [309, 220] width 72 height 23
click at [289, 298] on input "18" at bounding box center [291, 295] width 38 height 19
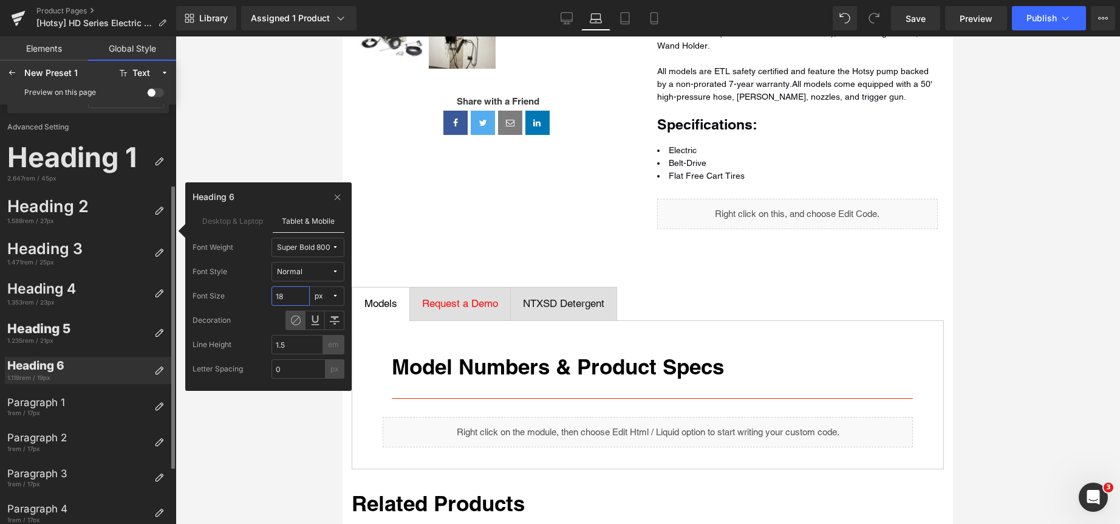
scroll to position [200, 0]
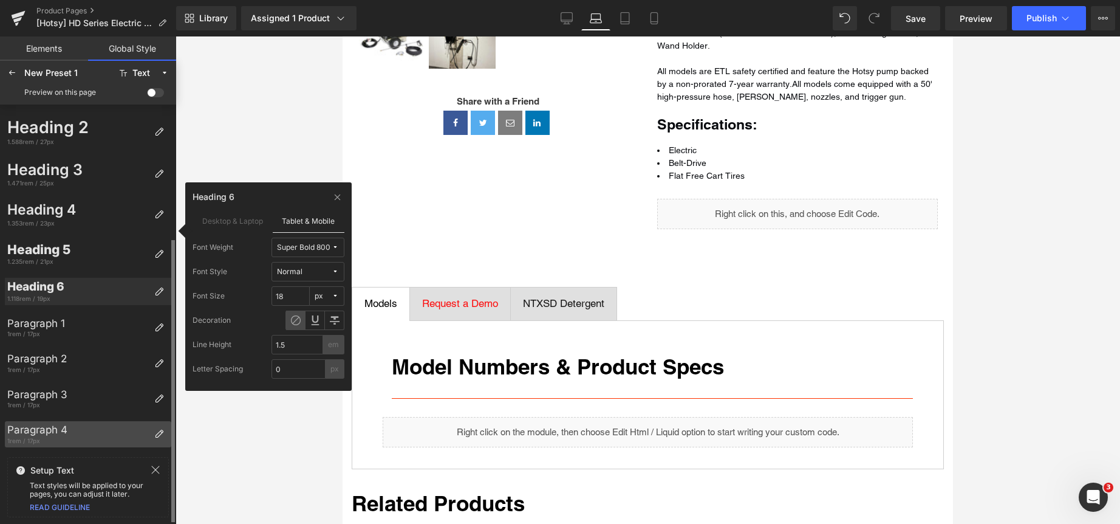
click at [103, 432] on div "Paragraph 4" at bounding box center [78, 429] width 142 height 12
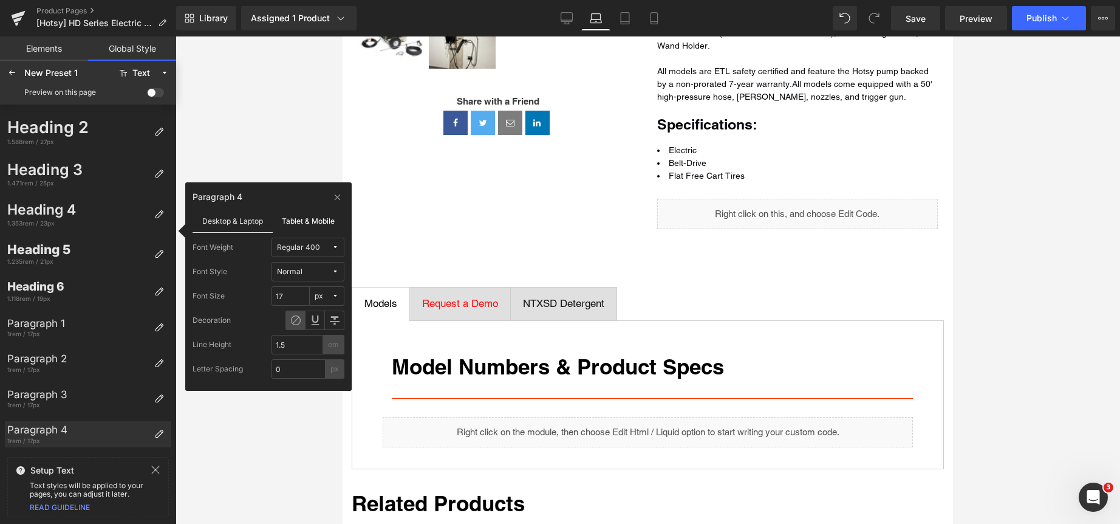
click at [323, 220] on label "Tablet & Mobile" at bounding box center [309, 220] width 72 height 23
click at [292, 301] on input "17" at bounding box center [291, 295] width 38 height 19
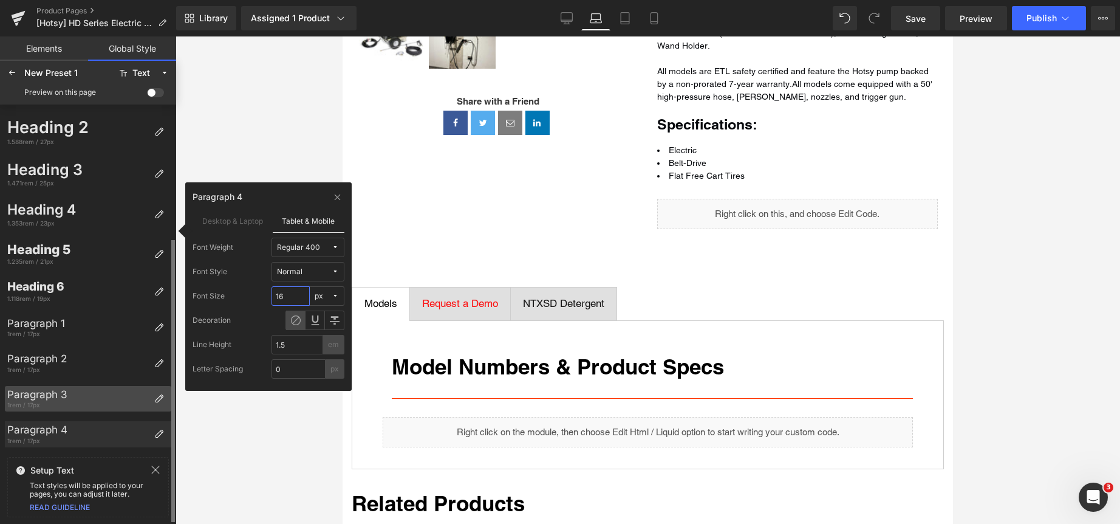
type input "16"
click at [85, 394] on div "Paragraph 3" at bounding box center [78, 394] width 142 height 12
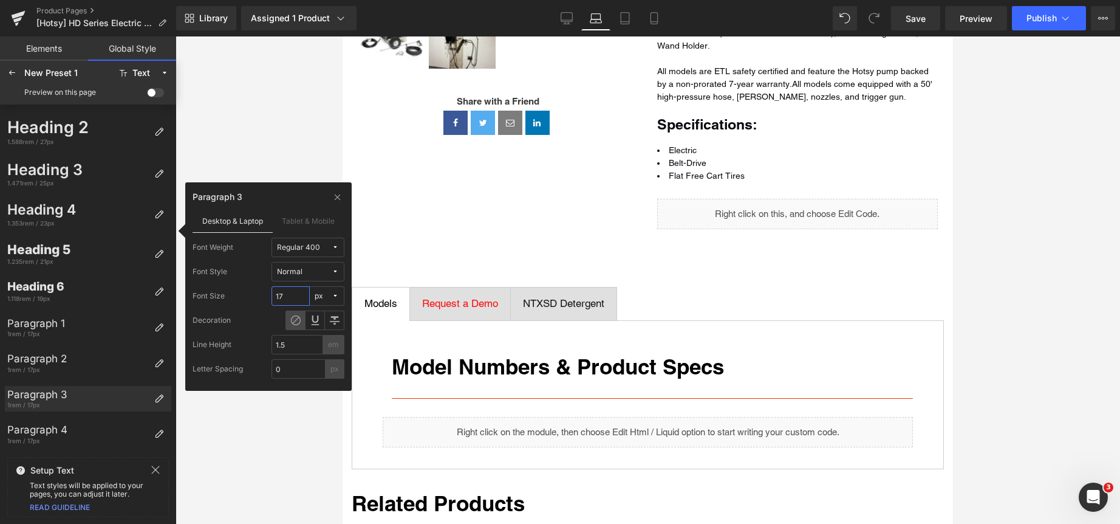
click at [299, 293] on input "17" at bounding box center [291, 295] width 38 height 19
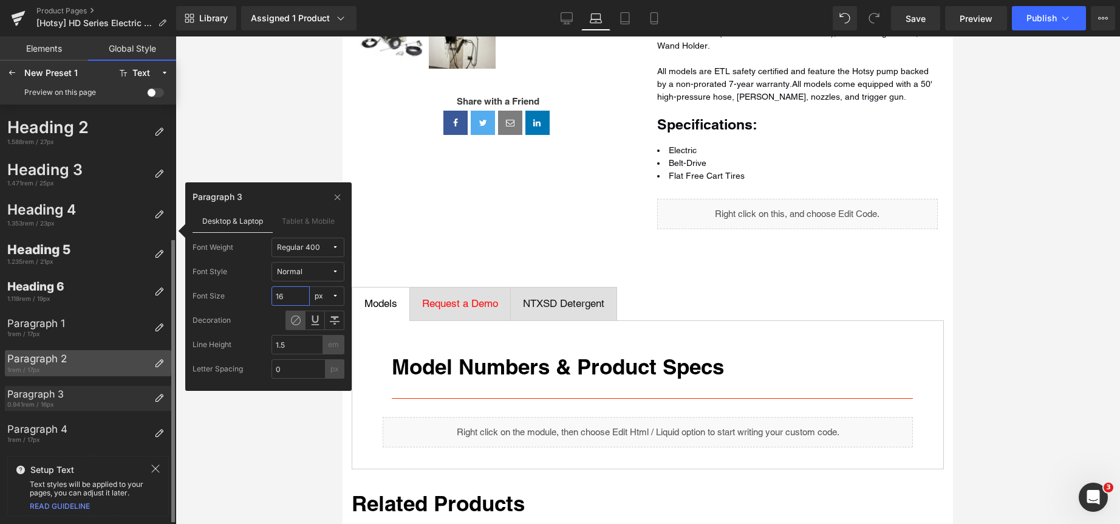
type input "16"
click at [81, 359] on div "Paragraph 2" at bounding box center [78, 358] width 142 height 12
click at [295, 295] on input "17" at bounding box center [291, 295] width 38 height 19
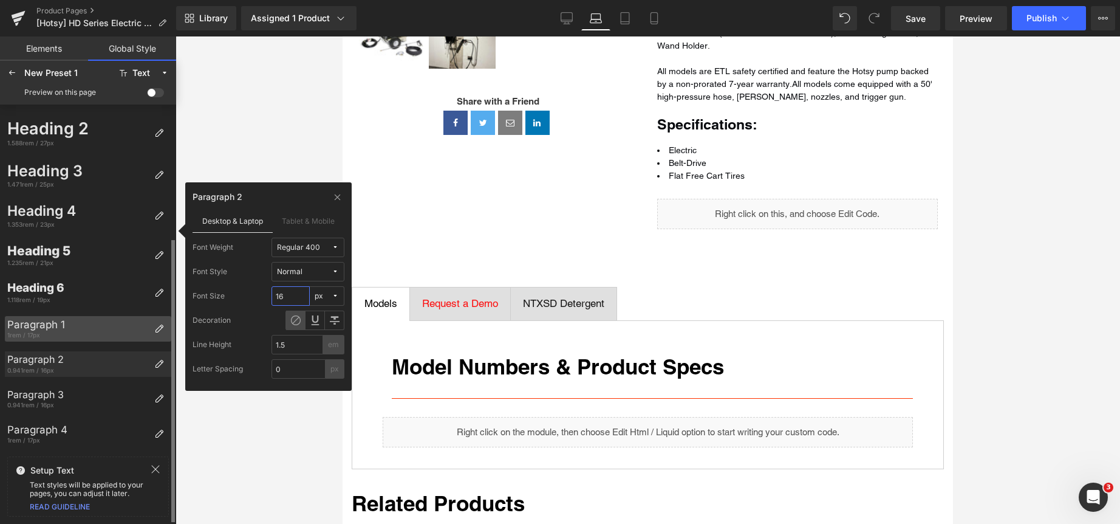
type input "16"
click at [113, 322] on div "Paragraph 1" at bounding box center [78, 324] width 142 height 12
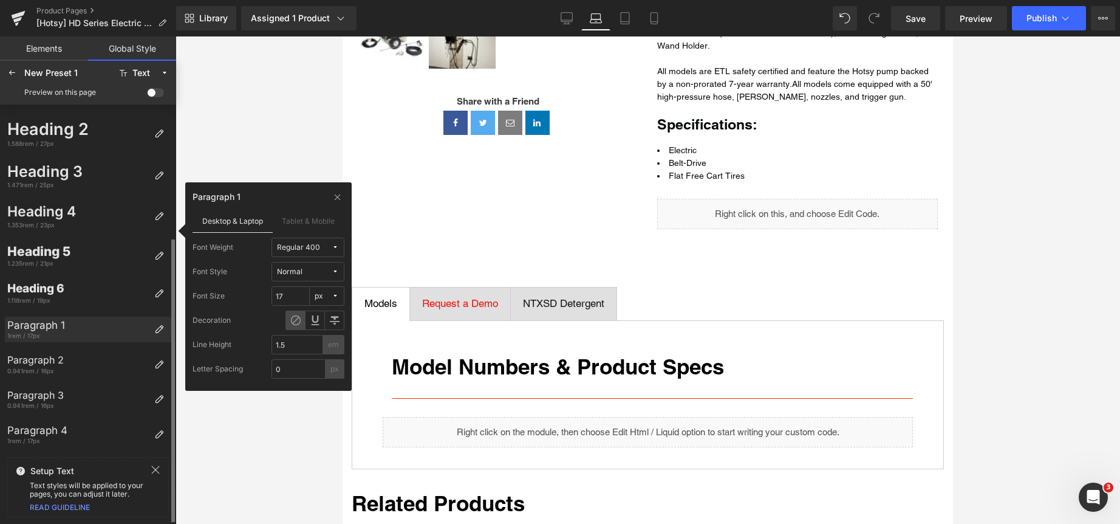
scroll to position [199, 0]
click at [295, 291] on input "17" at bounding box center [291, 295] width 38 height 19
type input "16"
click at [113, 284] on div "Heading 6" at bounding box center [78, 289] width 142 height 14
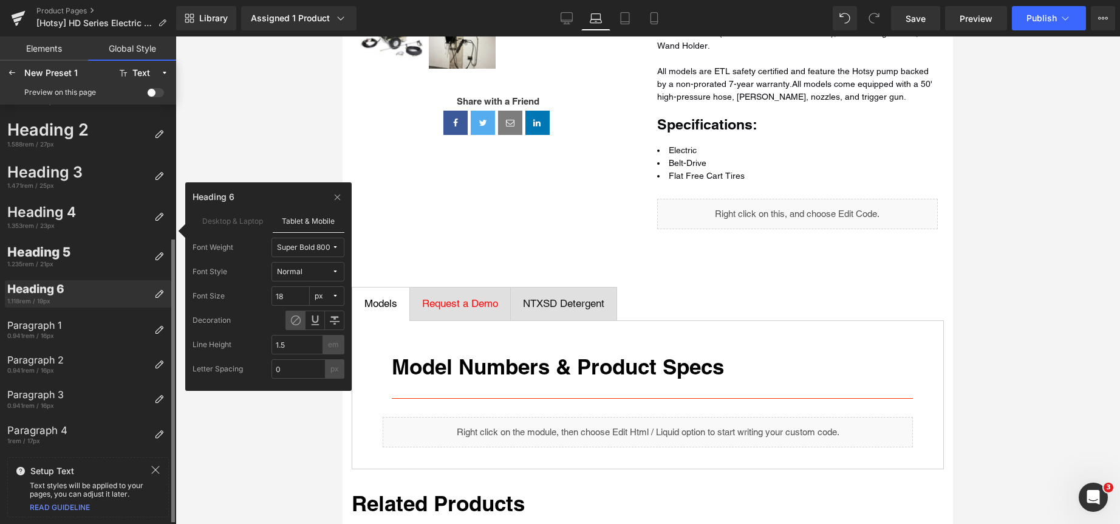
scroll to position [198, 0]
click at [77, 264] on div "1.235rem / 21px" at bounding box center [78, 263] width 142 height 9
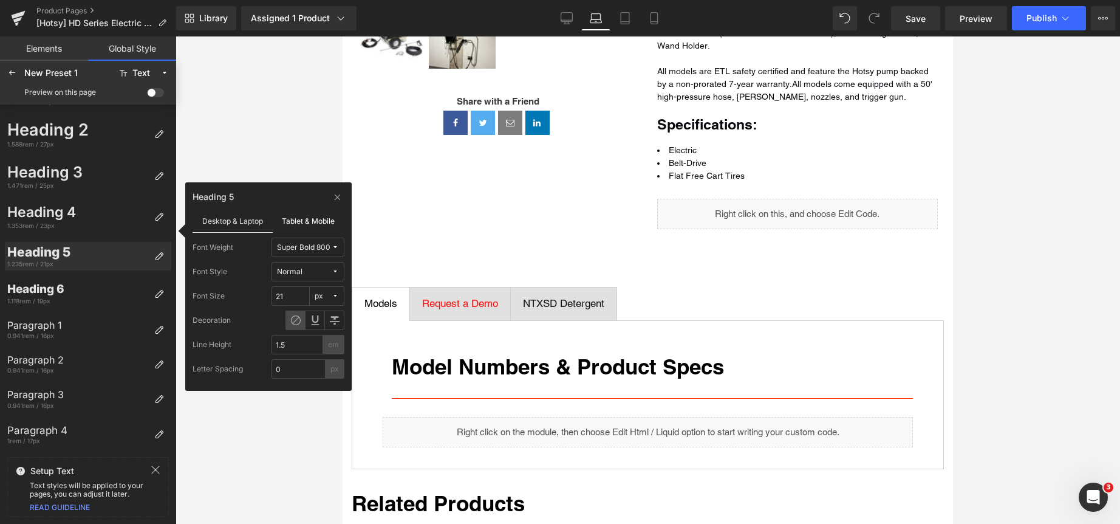
click at [316, 216] on label "Tablet & Mobile" at bounding box center [309, 220] width 72 height 23
click at [84, 254] on div "Heading 5" at bounding box center [78, 251] width 142 height 15
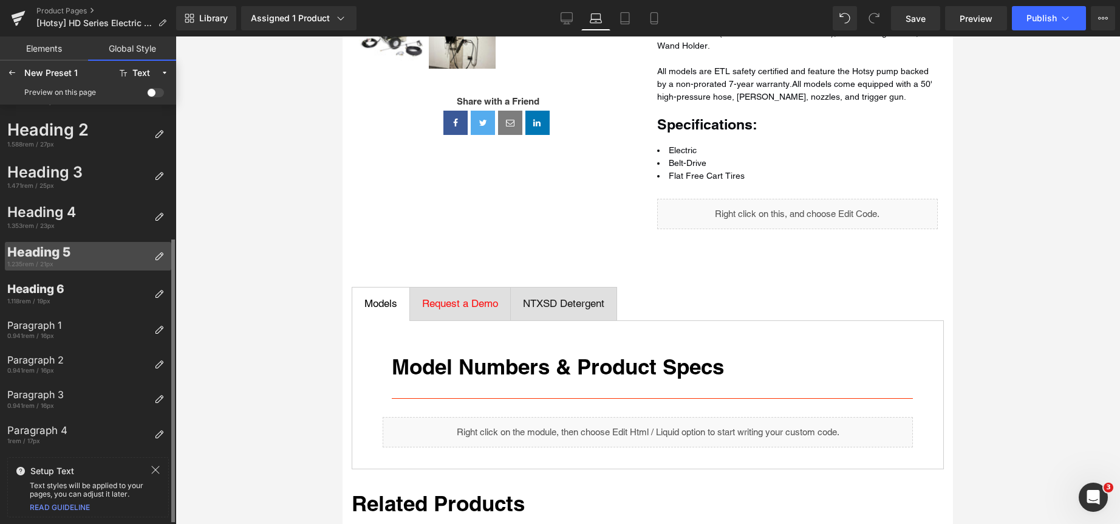
click at [86, 252] on div "Heading 5" at bounding box center [78, 251] width 142 height 15
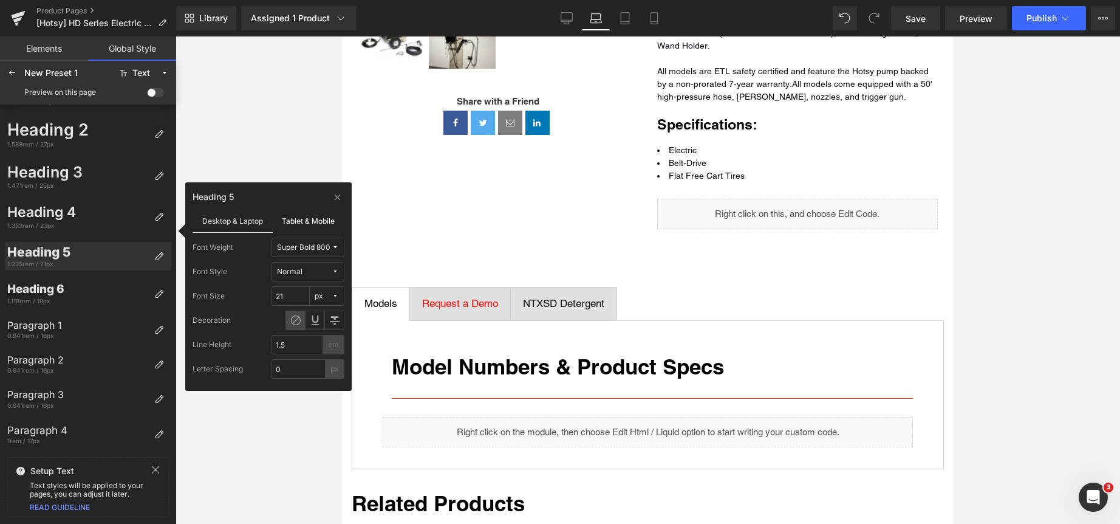
click at [309, 214] on label "Tablet & Mobile" at bounding box center [309, 220] width 72 height 23
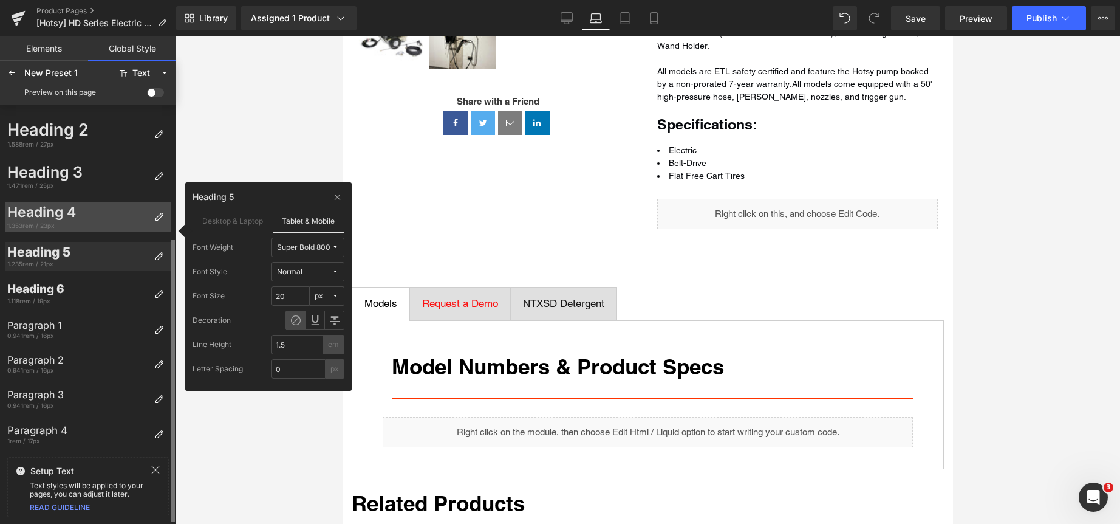
click at [87, 210] on div "Heading 4" at bounding box center [78, 212] width 142 height 17
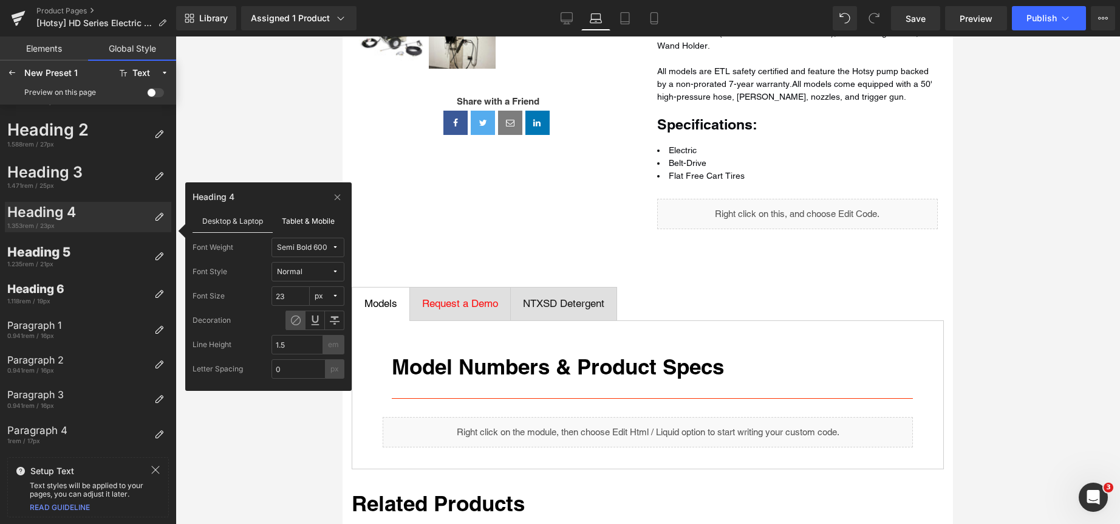
click at [313, 217] on label "Tablet & Mobile" at bounding box center [309, 220] width 72 height 23
click at [289, 297] on input "23" at bounding box center [291, 295] width 38 height 19
type input "21"
click at [96, 211] on div "Heading 4" at bounding box center [78, 212] width 142 height 17
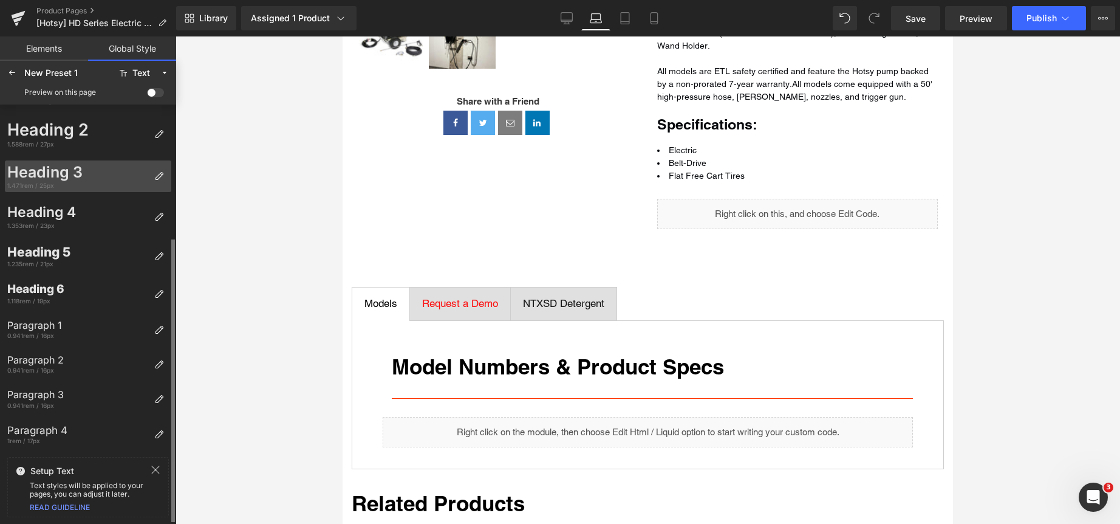
click at [94, 166] on div "Heading 3" at bounding box center [78, 172] width 142 height 18
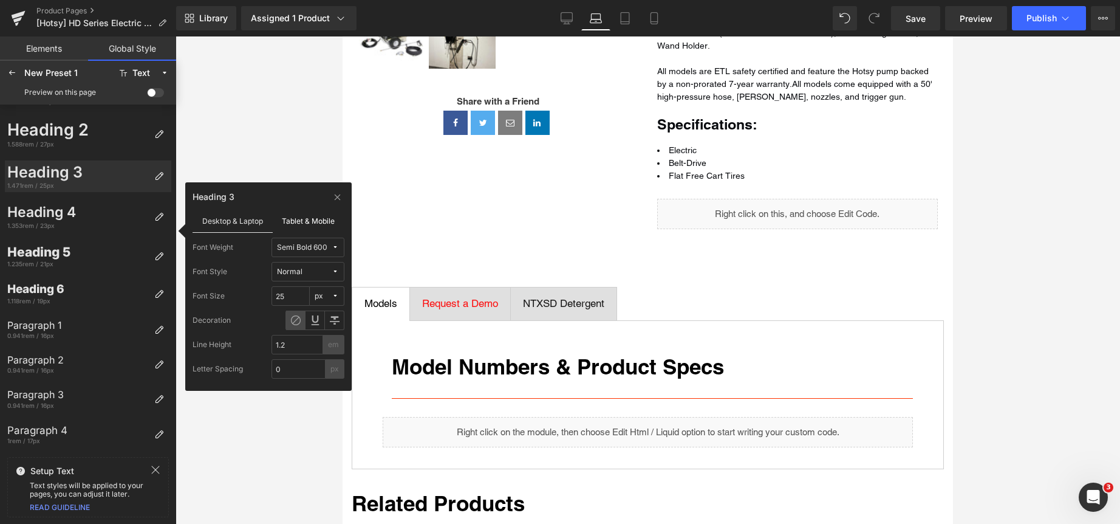
click at [304, 219] on label "Tablet & Mobile" at bounding box center [309, 220] width 72 height 23
click at [292, 296] on input "27" at bounding box center [291, 295] width 38 height 19
type input "23"
click at [225, 218] on label "Desktop & Laptop" at bounding box center [233, 220] width 80 height 23
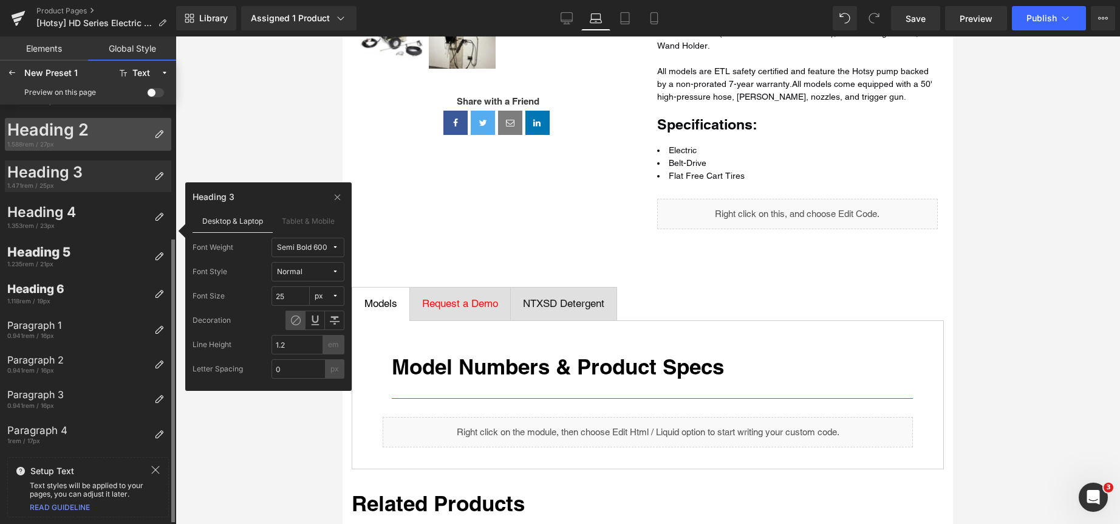
scroll to position [137, 0]
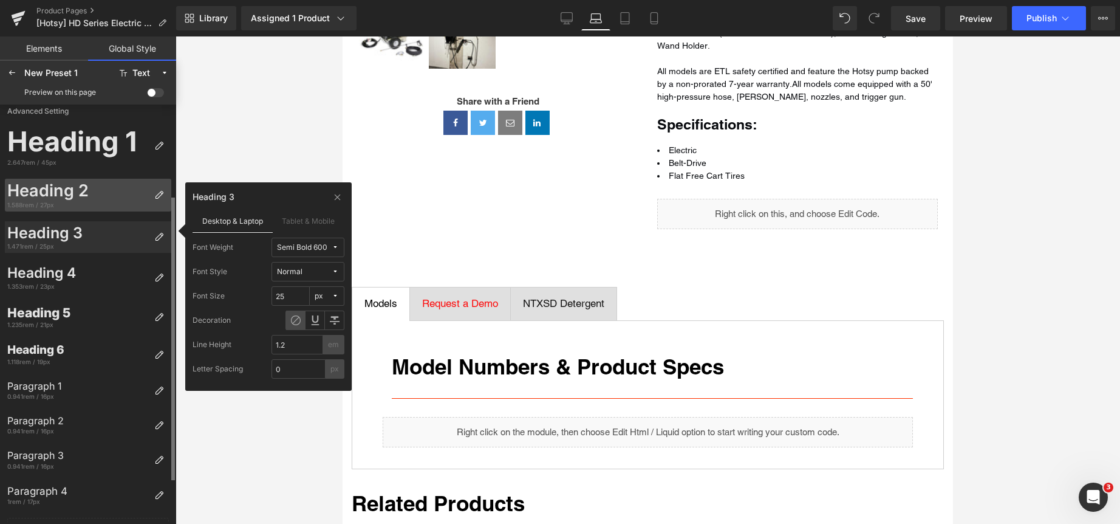
click at [92, 193] on div "Heading 2" at bounding box center [78, 190] width 142 height 19
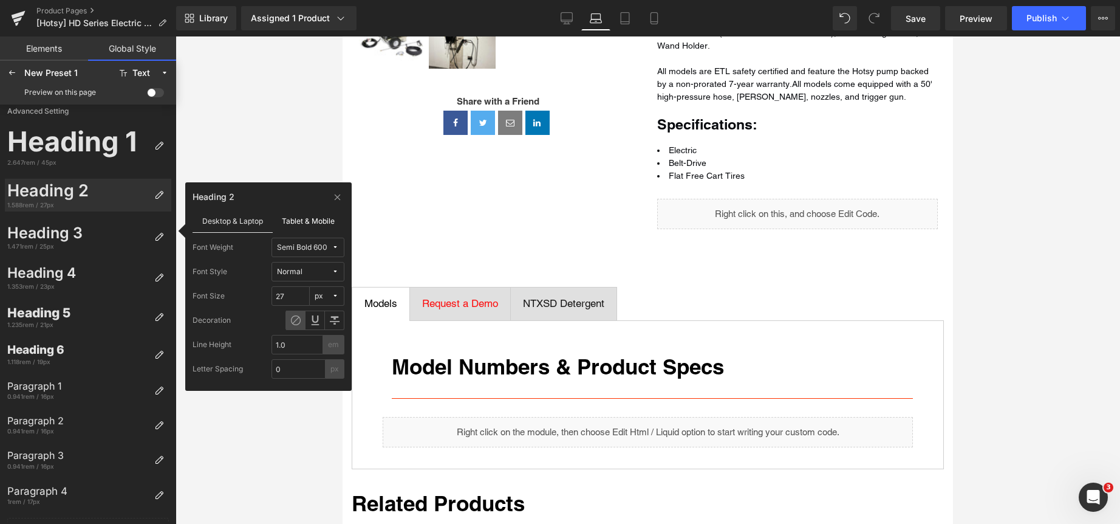
click at [317, 220] on label "Tablet & Mobile" at bounding box center [309, 220] width 72 height 23
click at [286, 296] on input "31" at bounding box center [291, 295] width 38 height 19
type input "3"
type input "25"
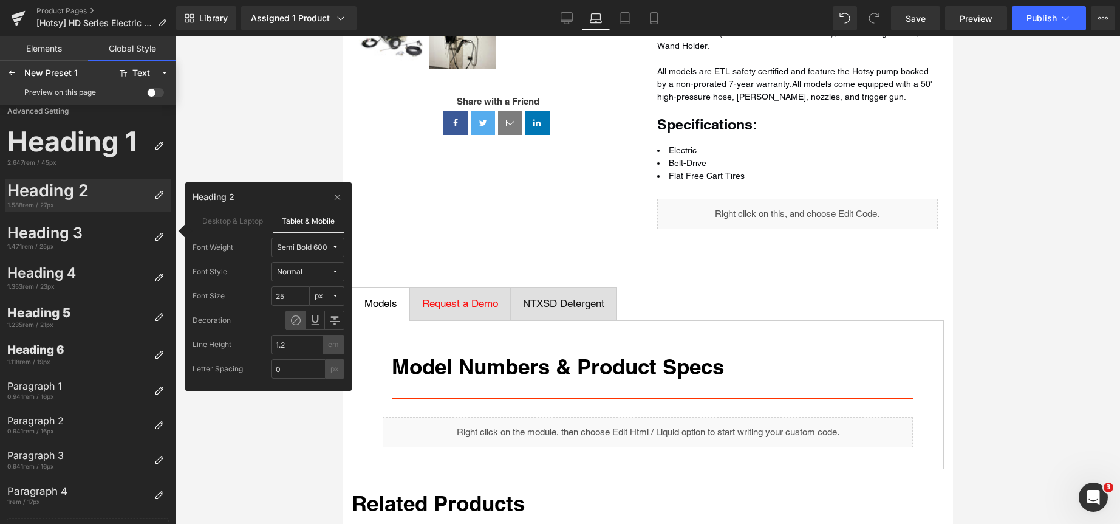
click at [305, 213] on label "Tablet & Mobile" at bounding box center [309, 220] width 72 height 23
click at [242, 218] on label "Desktop & Laptop" at bounding box center [233, 220] width 80 height 23
click at [303, 218] on label "Tablet & Mobile" at bounding box center [309, 220] width 72 height 23
click at [179, 211] on div at bounding box center [648, 279] width 945 height 487
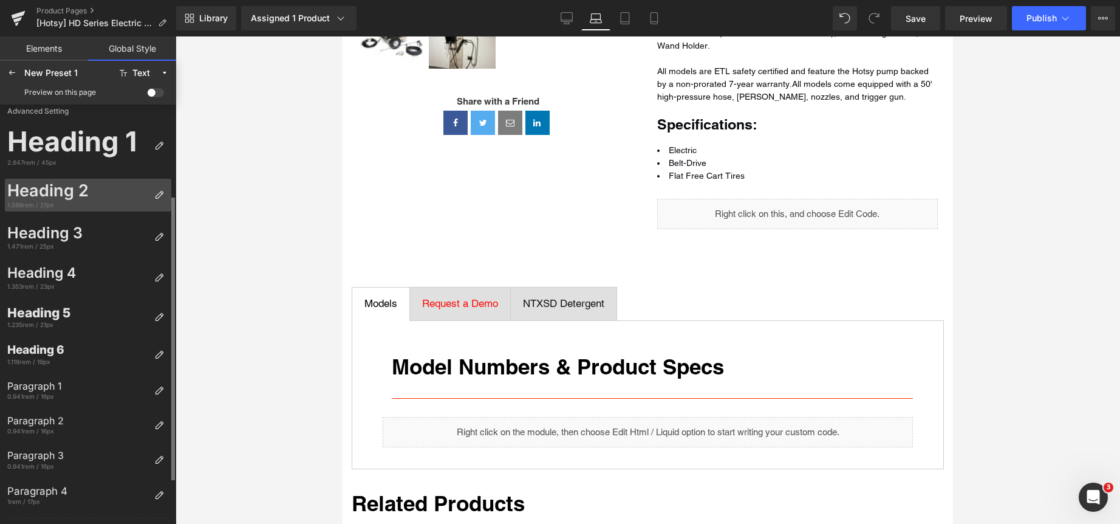
click at [88, 186] on div "Heading 2" at bounding box center [78, 190] width 142 height 19
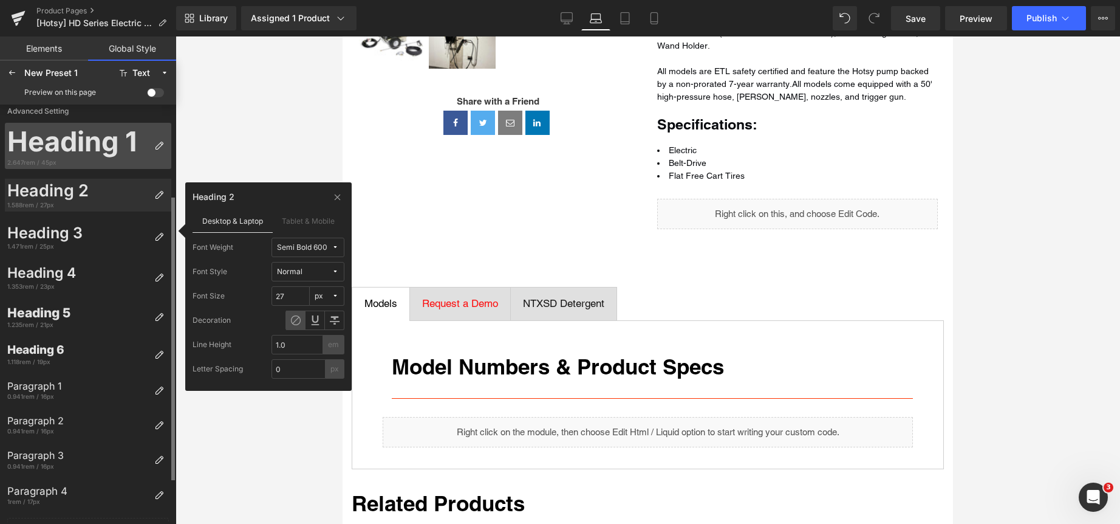
click at [72, 149] on div "Heading 1" at bounding box center [78, 141] width 142 height 33
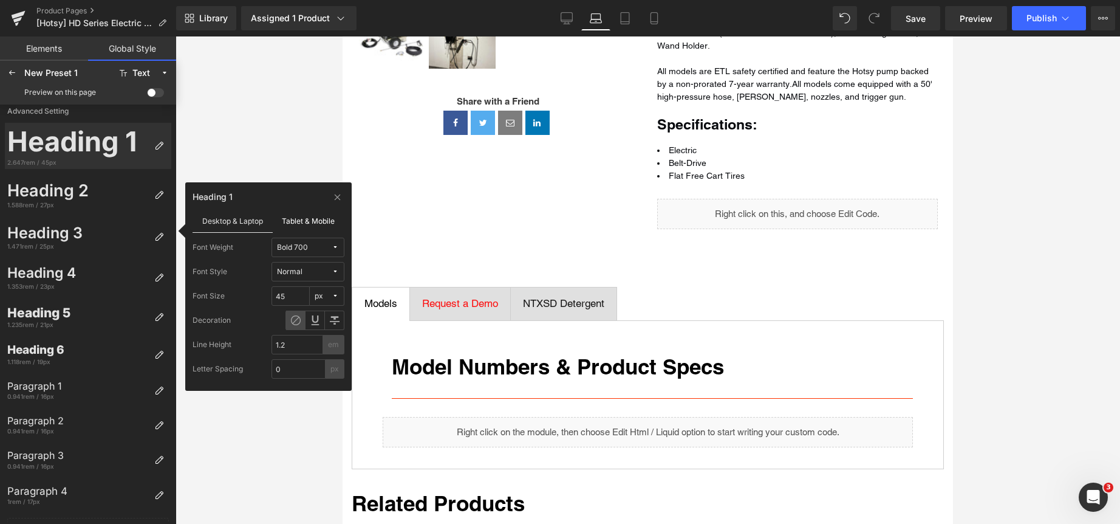
click at [305, 219] on label "Tablet & Mobile" at bounding box center [309, 220] width 72 height 23
click at [288, 296] on input "43" at bounding box center [291, 295] width 38 height 19
type input "41"
click at [305, 218] on label "Tablet & Mobile" at bounding box center [309, 220] width 72 height 23
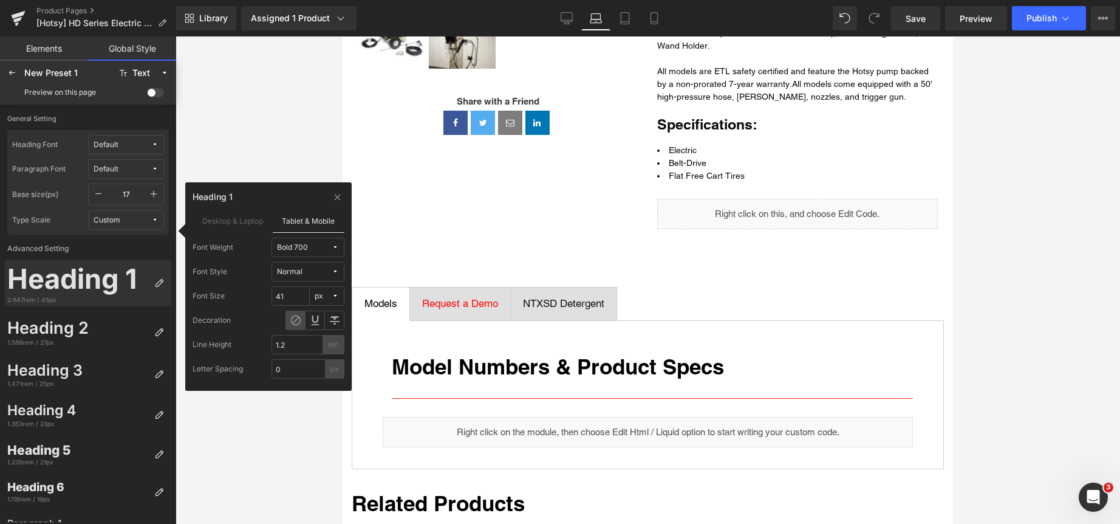
click at [156, 89] on span at bounding box center [155, 92] width 17 height 9
click at [147, 95] on input "checkbox" at bounding box center [147, 95] width 0 height 0
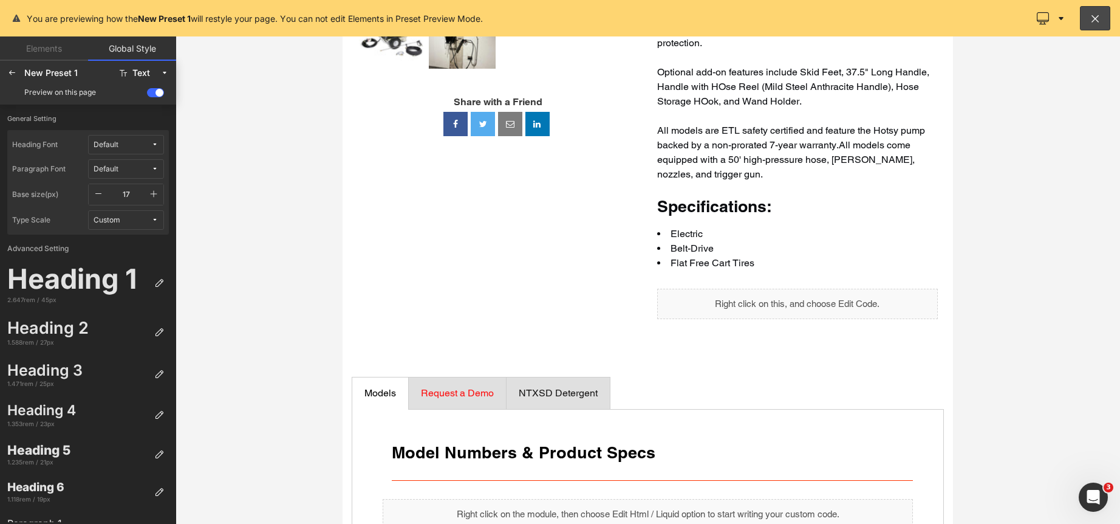
click at [165, 88] on div "Preview on this page" at bounding box center [87, 92] width 171 height 19
click at [155, 94] on span at bounding box center [155, 92] width 17 height 9
click at [147, 95] on input "checkbox" at bounding box center [147, 95] width 0 height 0
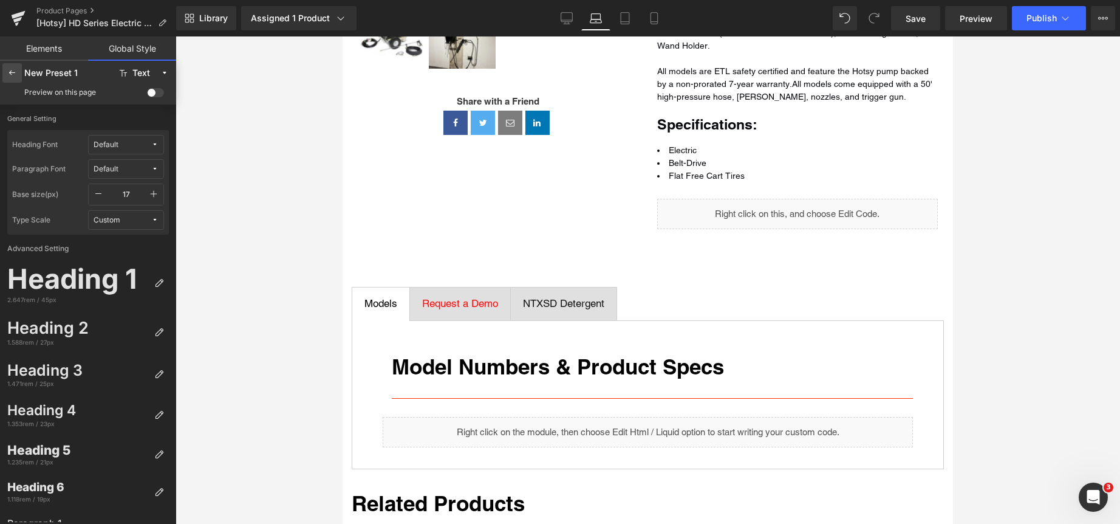
click at [11, 69] on icon at bounding box center [12, 73] width 10 height 10
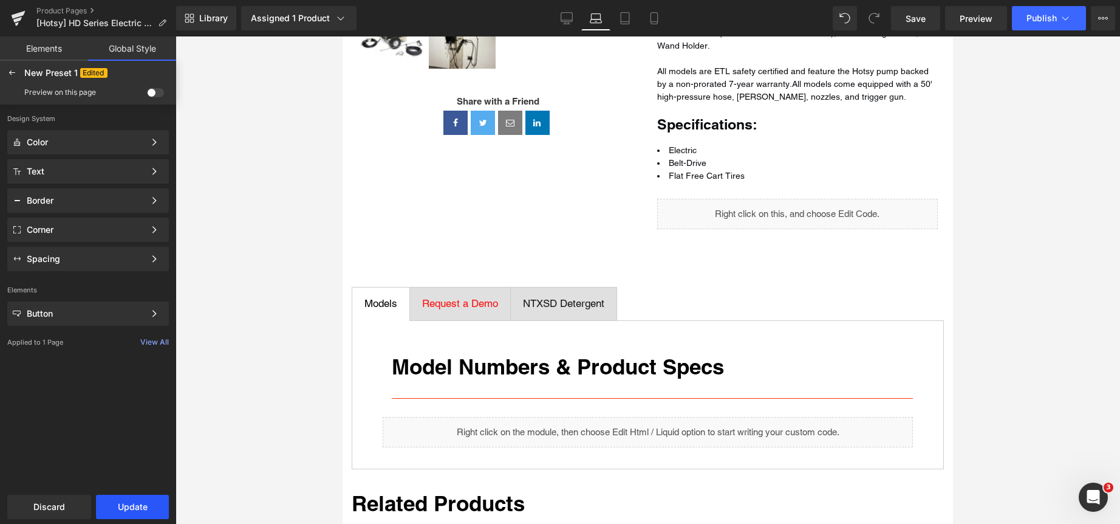
click at [131, 505] on button "Update" at bounding box center [132, 507] width 73 height 24
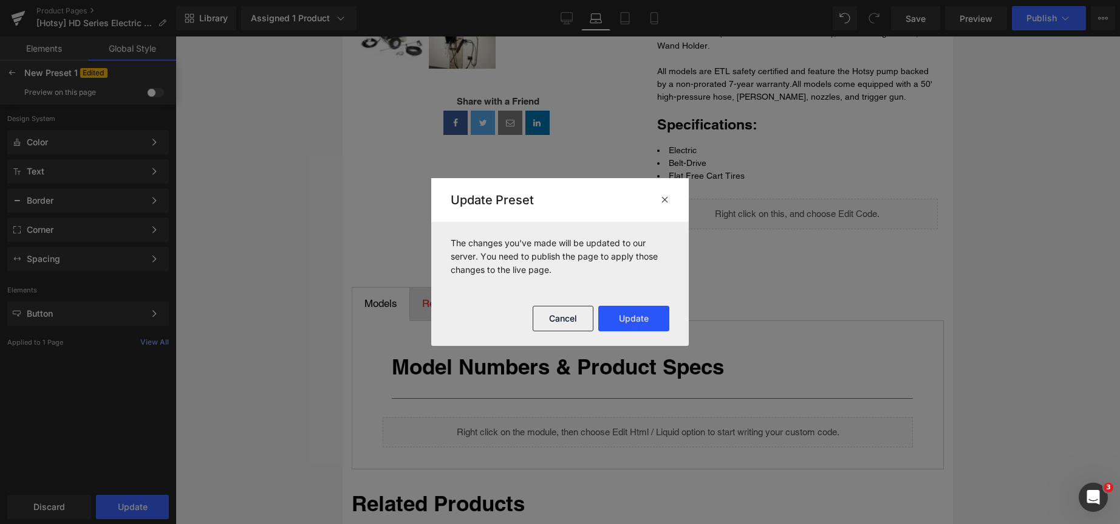
click at [628, 313] on button "Update" at bounding box center [633, 319] width 71 height 26
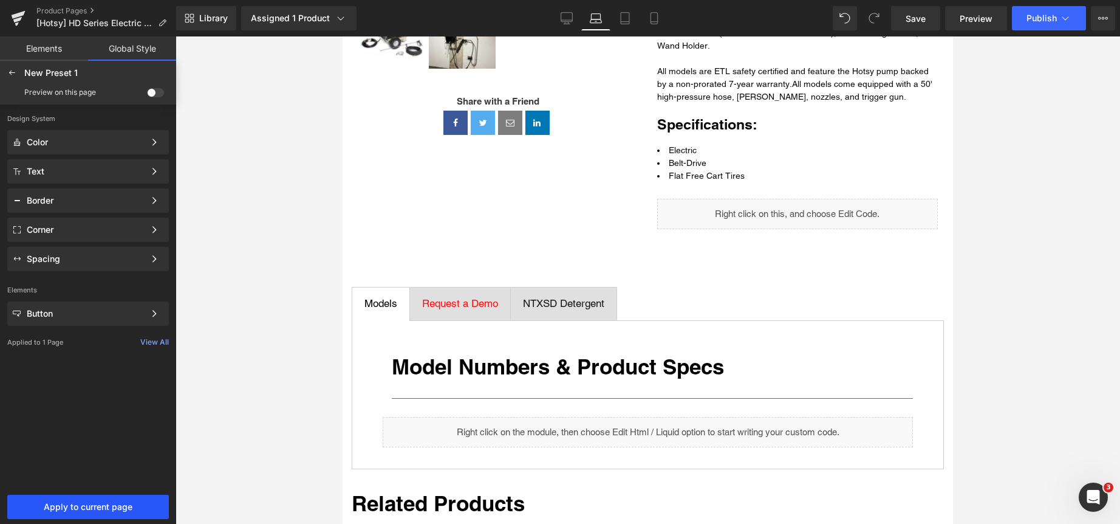
click at [92, 507] on span "Apply to current page" at bounding box center [88, 507] width 147 height 10
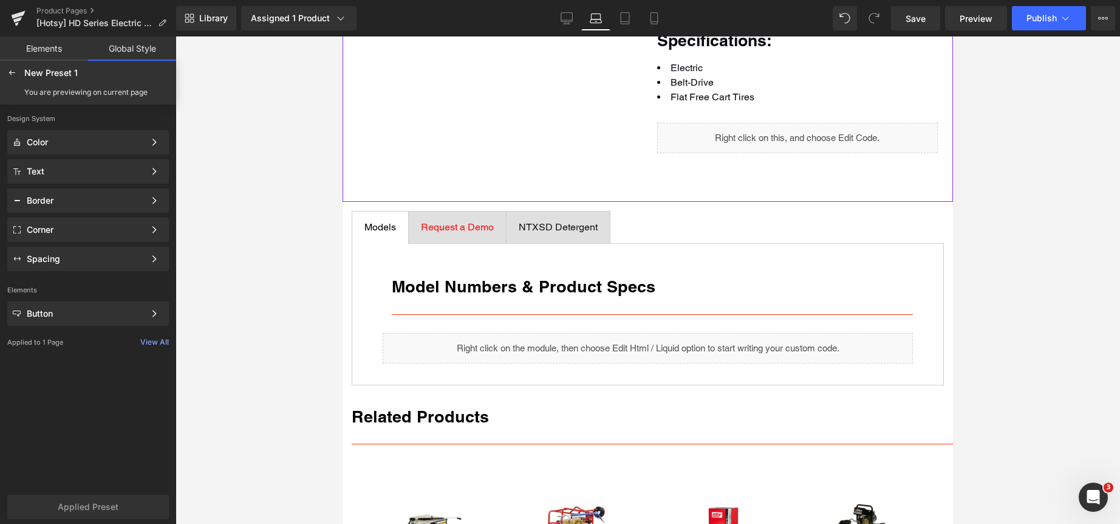
scroll to position [608, 0]
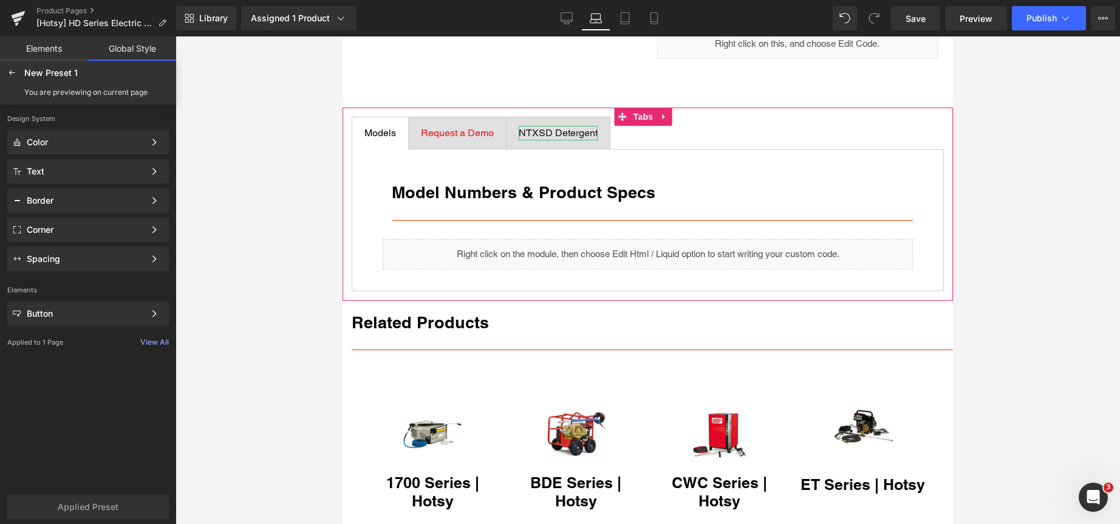
click at [564, 131] on span "NTXSD Detergent" at bounding box center [558, 133] width 79 height 12
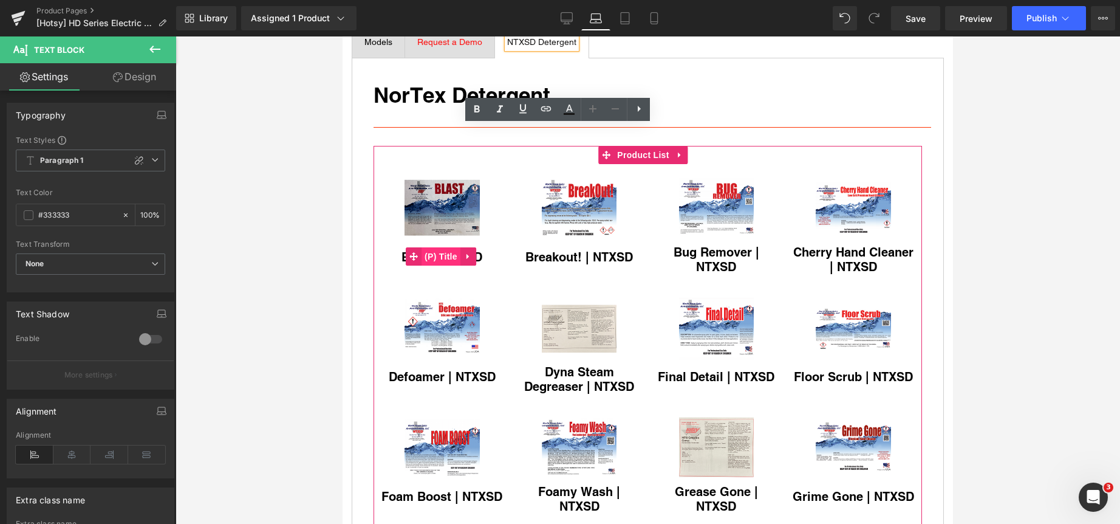
click at [443, 265] on span "(P) Title" at bounding box center [441, 256] width 39 height 18
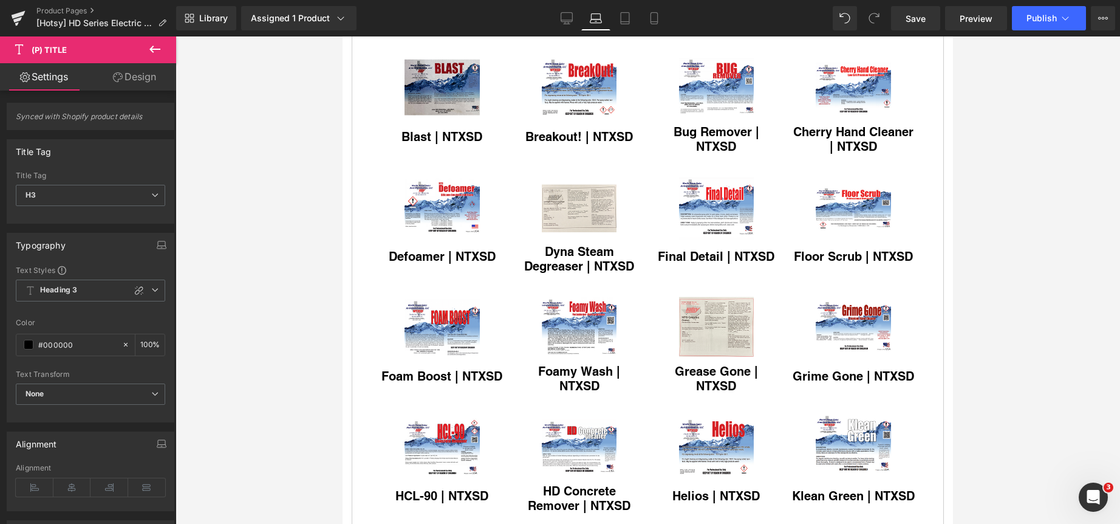
scroll to position [729, 0]
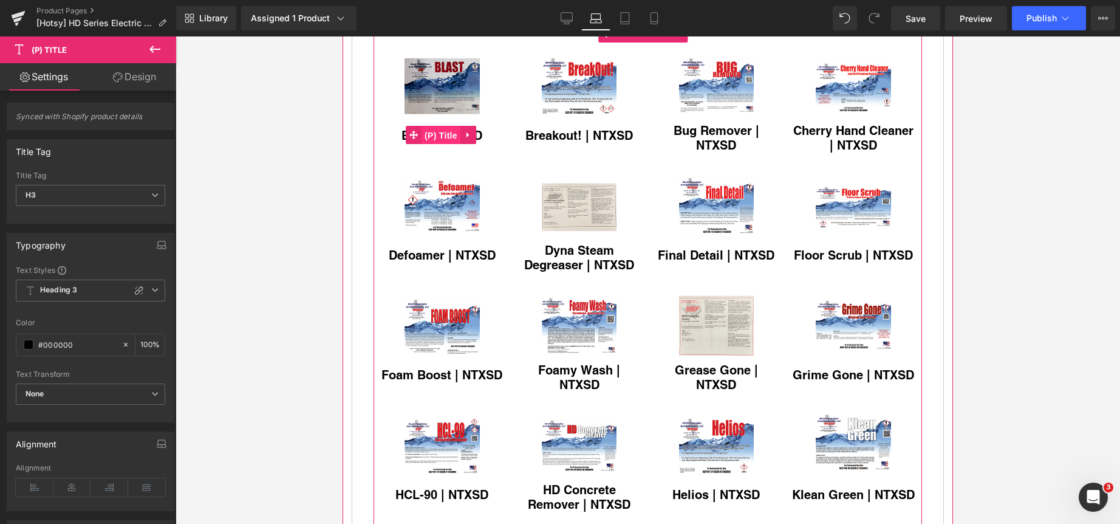
click at [450, 145] on span "(P) Title" at bounding box center [441, 135] width 39 height 18
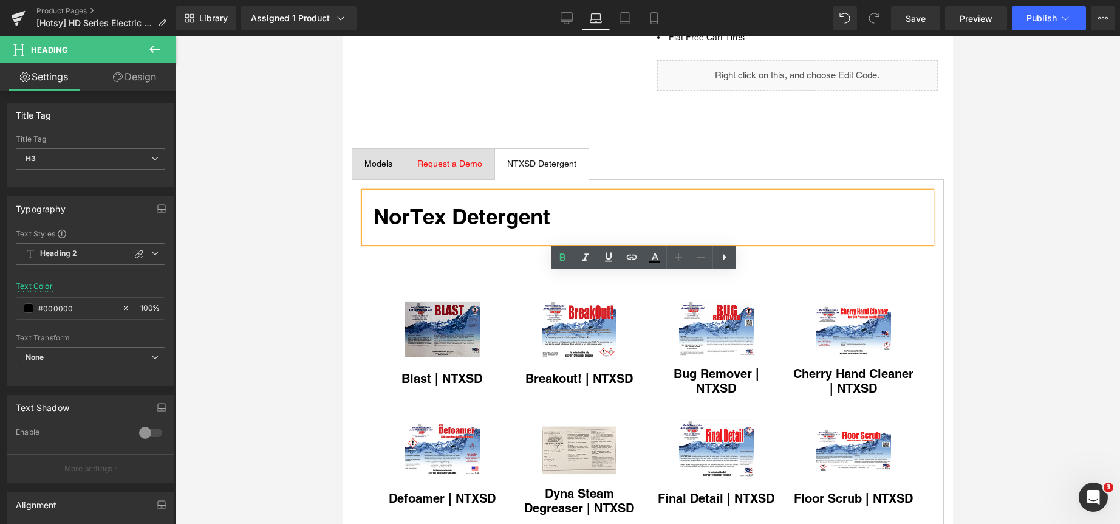
scroll to position [668, 0]
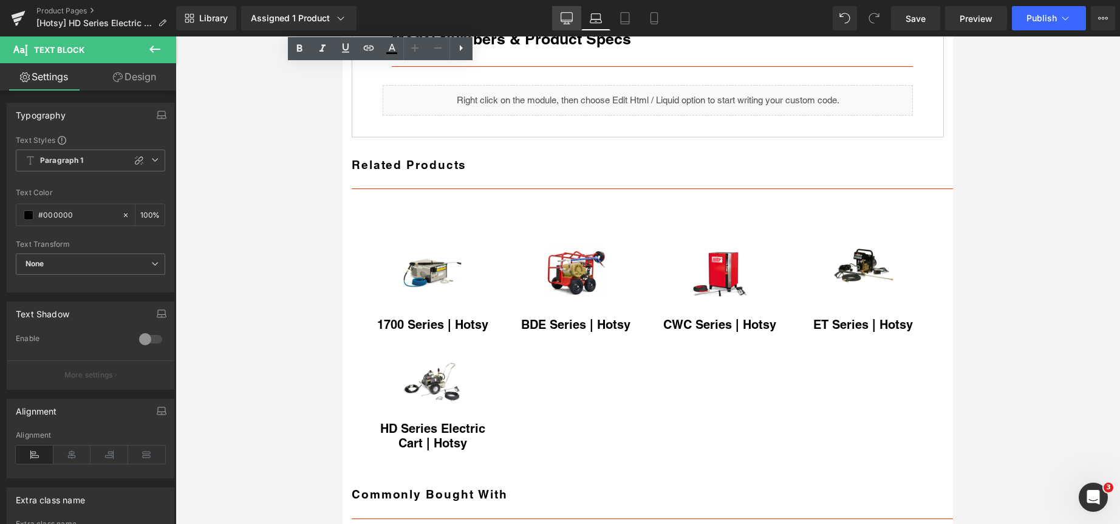
click at [569, 20] on icon at bounding box center [567, 20] width 12 height 0
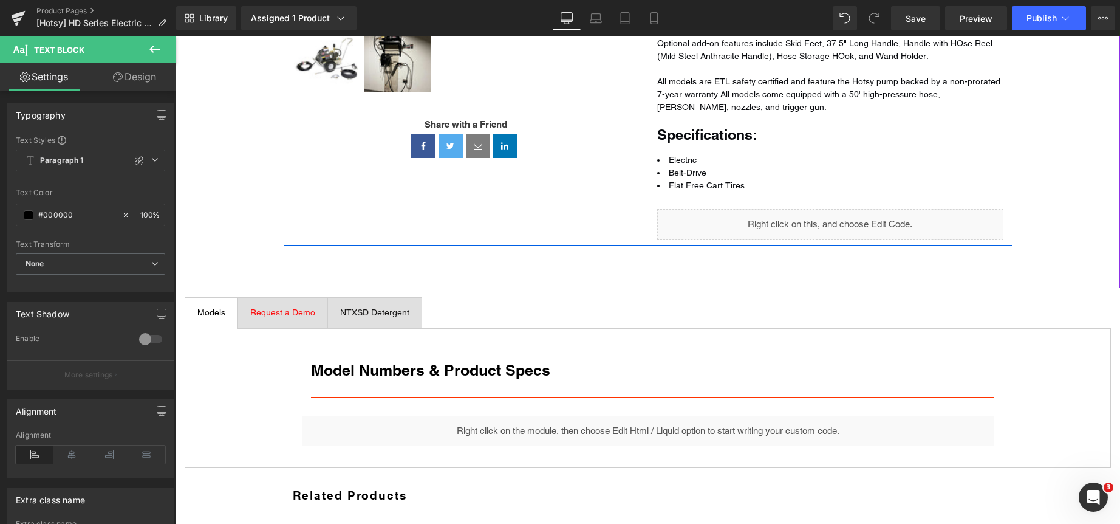
scroll to position [365, 0]
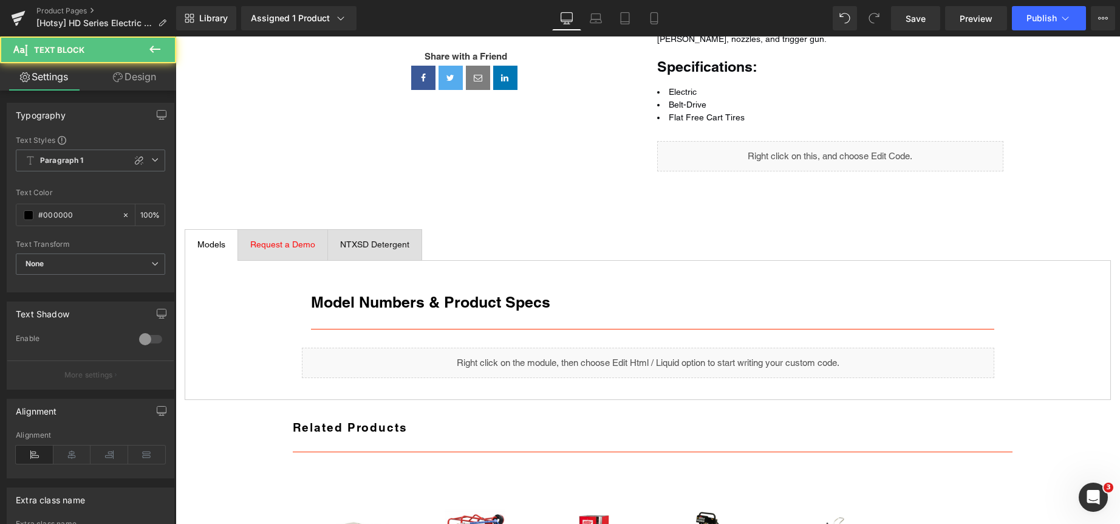
click at [207, 251] on div "Models" at bounding box center [211, 244] width 28 height 13
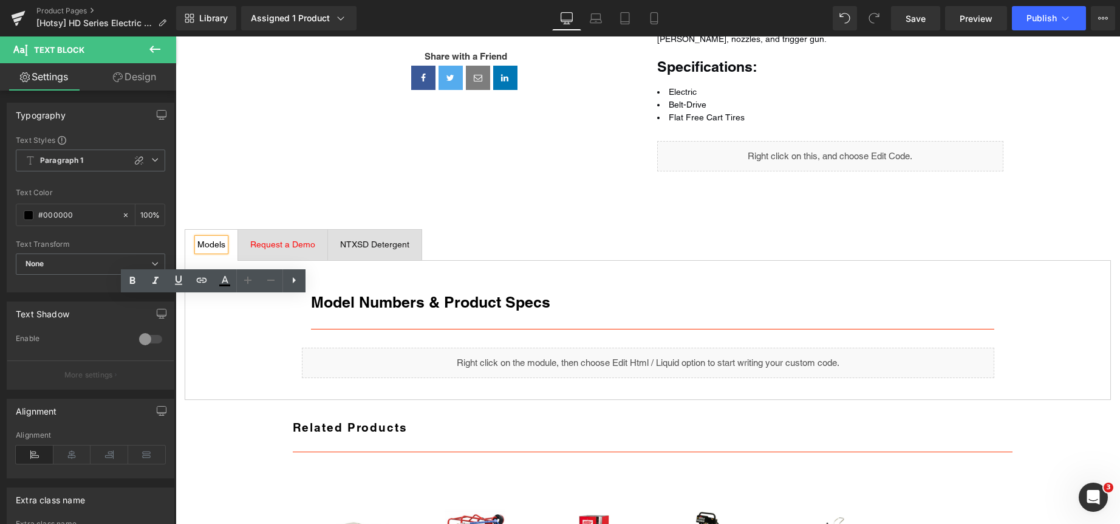
click at [213, 251] on div "Models" at bounding box center [211, 244] width 28 height 13
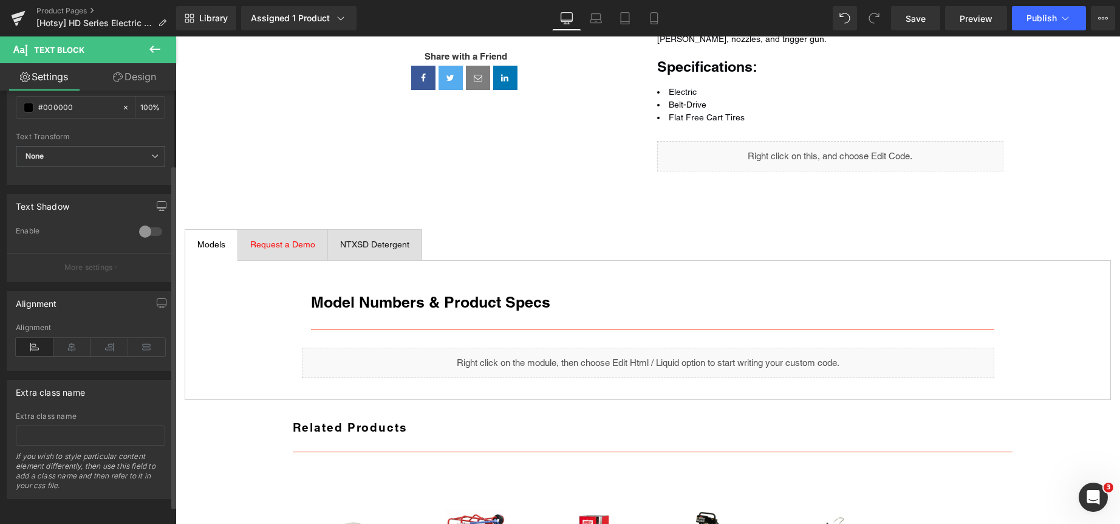
scroll to position [0, 0]
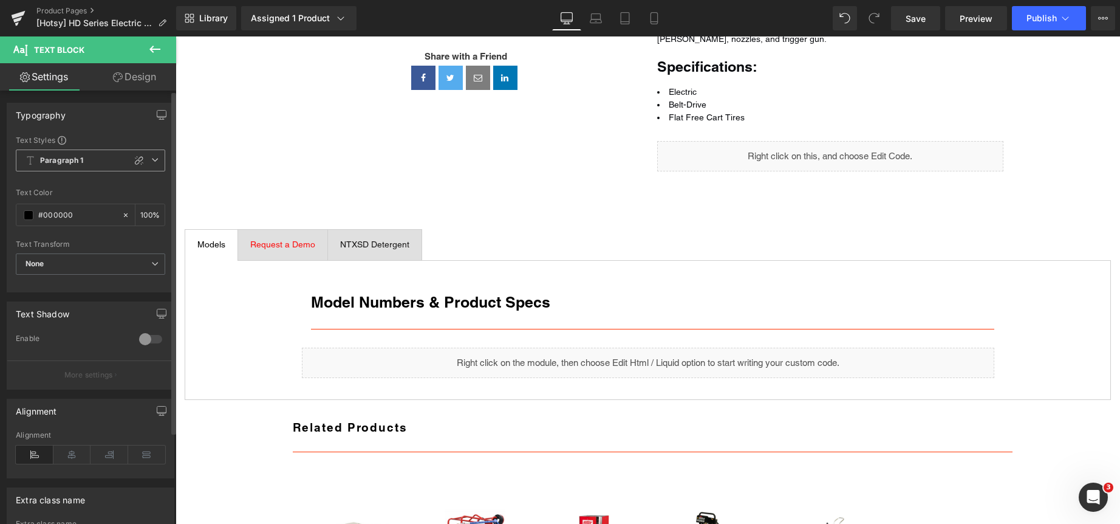
click at [152, 159] on icon at bounding box center [154, 159] width 7 height 7
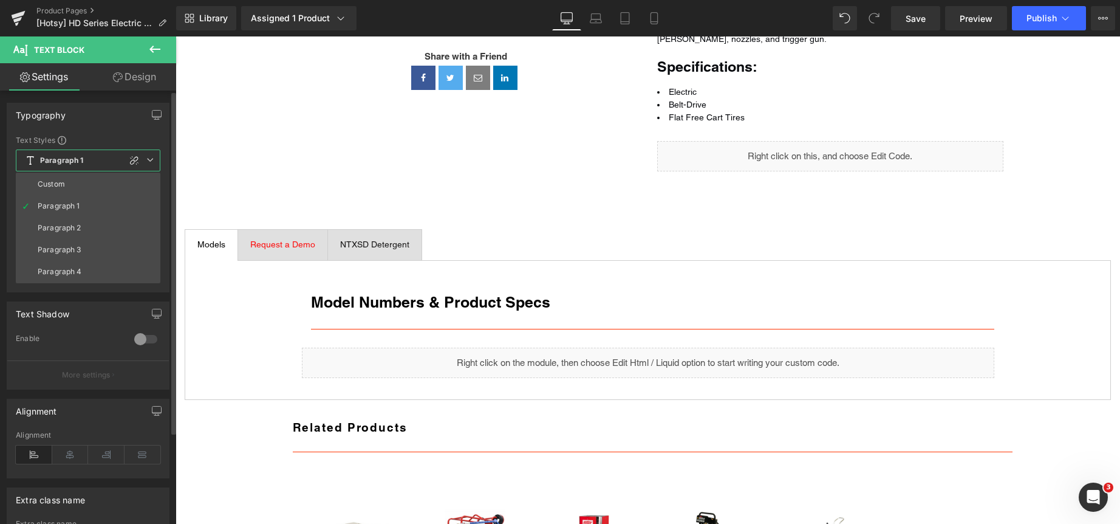
click at [152, 159] on icon at bounding box center [149, 159] width 7 height 7
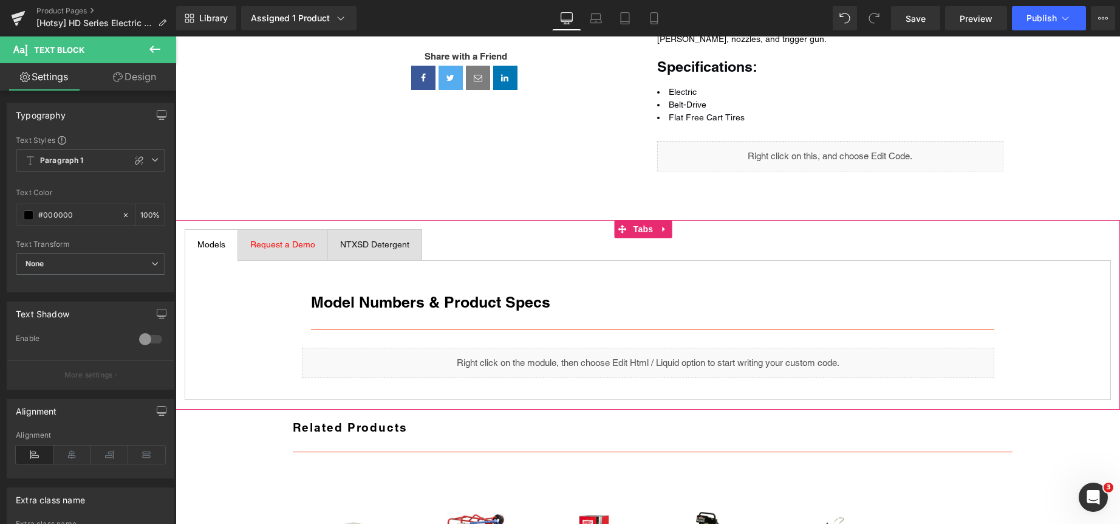
click at [327, 311] on strong "Model Numbers & Product Specs" at bounding box center [430, 302] width 239 height 18
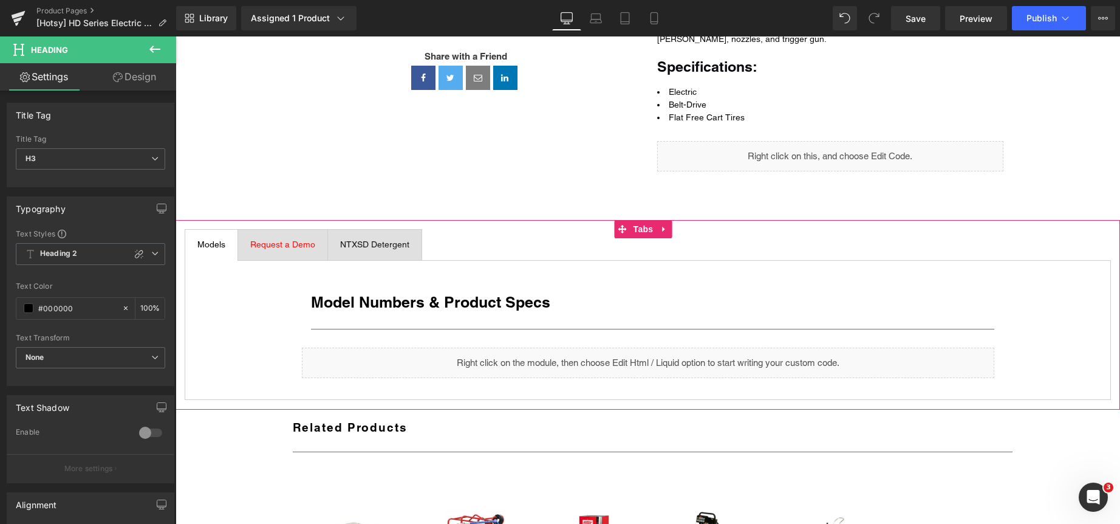
click at [294, 249] on span "Request a Demo" at bounding box center [282, 244] width 65 height 10
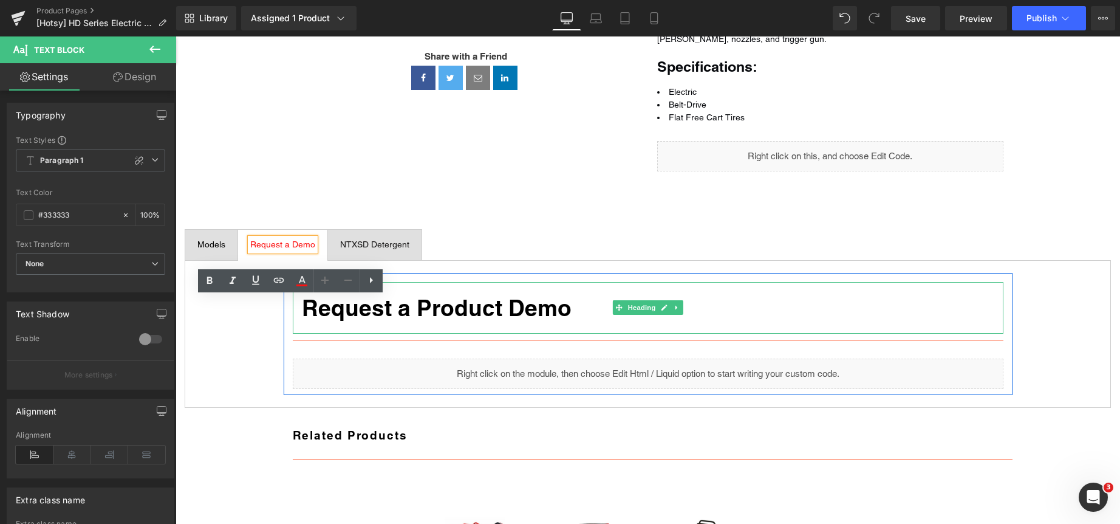
click at [326, 321] on strong "Request a Product Demo" at bounding box center [437, 307] width 270 height 27
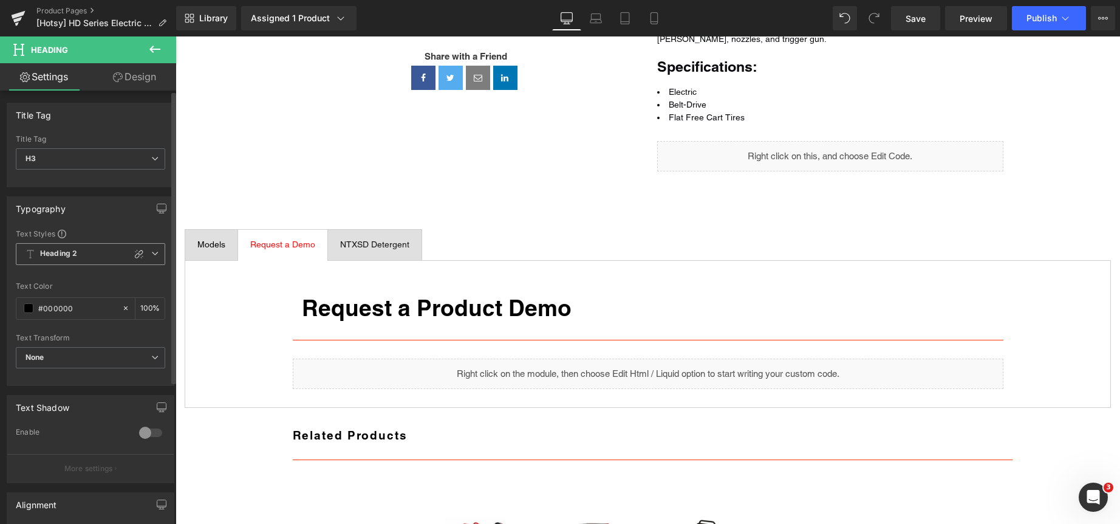
click at [152, 252] on icon at bounding box center [154, 253] width 7 height 7
click at [214, 251] on div "Models" at bounding box center [211, 244] width 28 height 13
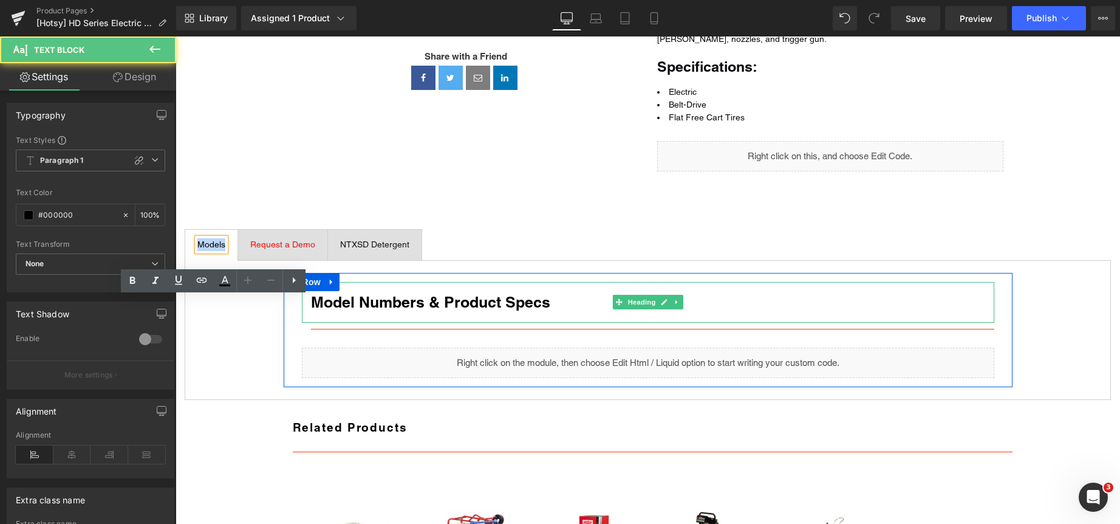
click at [315, 311] on strong "Model Numbers & Product Specs" at bounding box center [430, 302] width 239 height 18
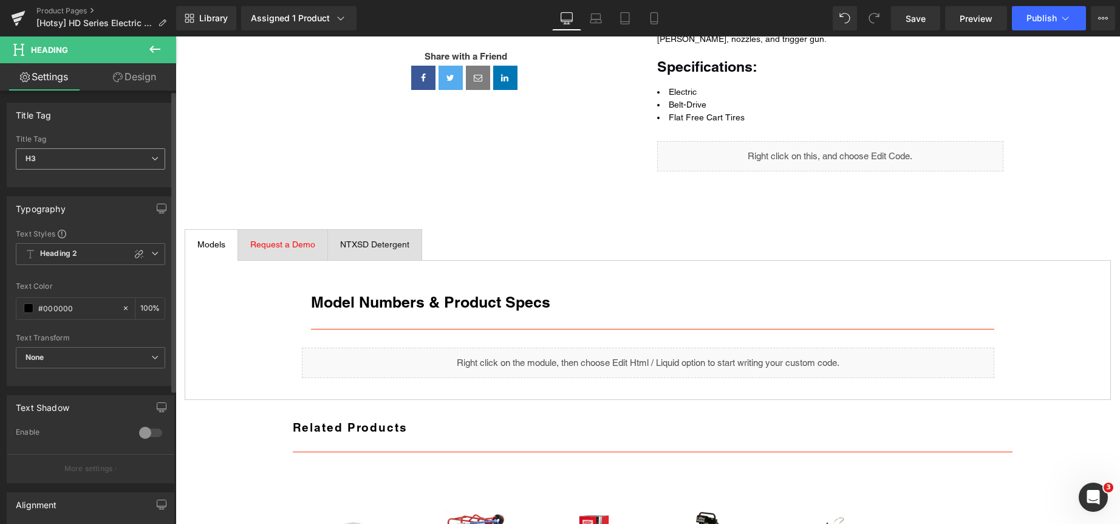
click at [104, 160] on span "H3" at bounding box center [90, 158] width 149 height 21
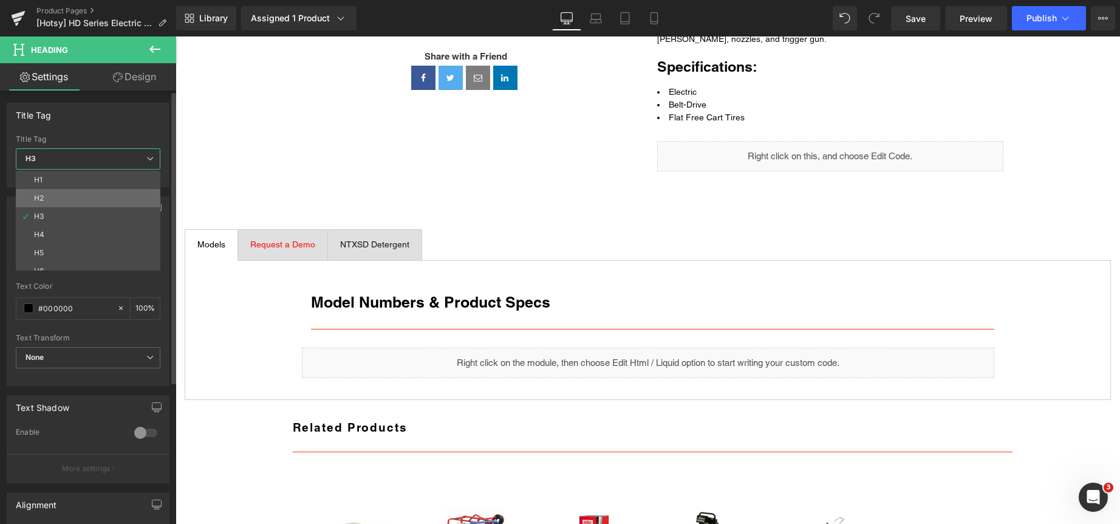
click at [94, 202] on li "H2" at bounding box center [91, 198] width 150 height 18
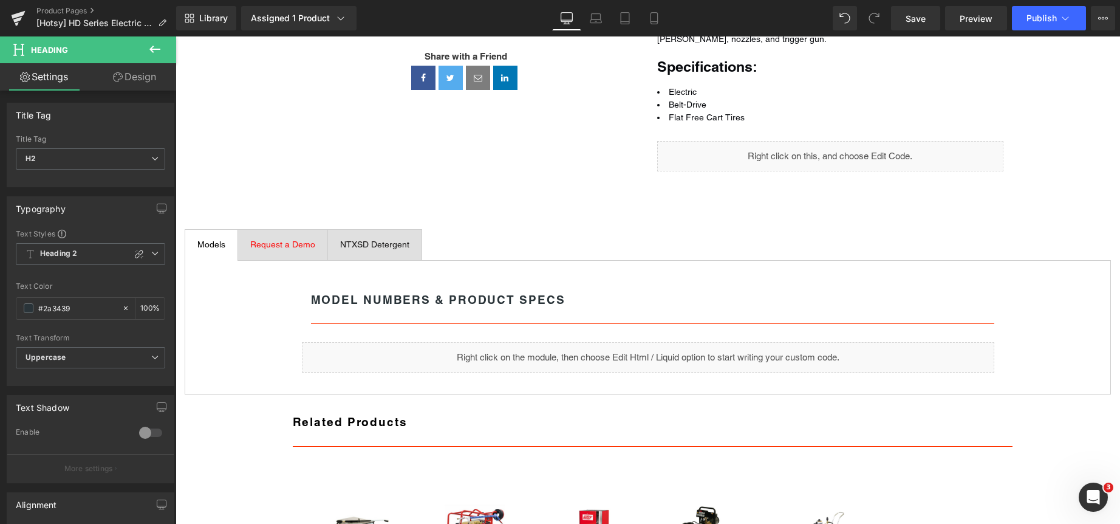
click at [156, 44] on icon at bounding box center [155, 49] width 15 height 15
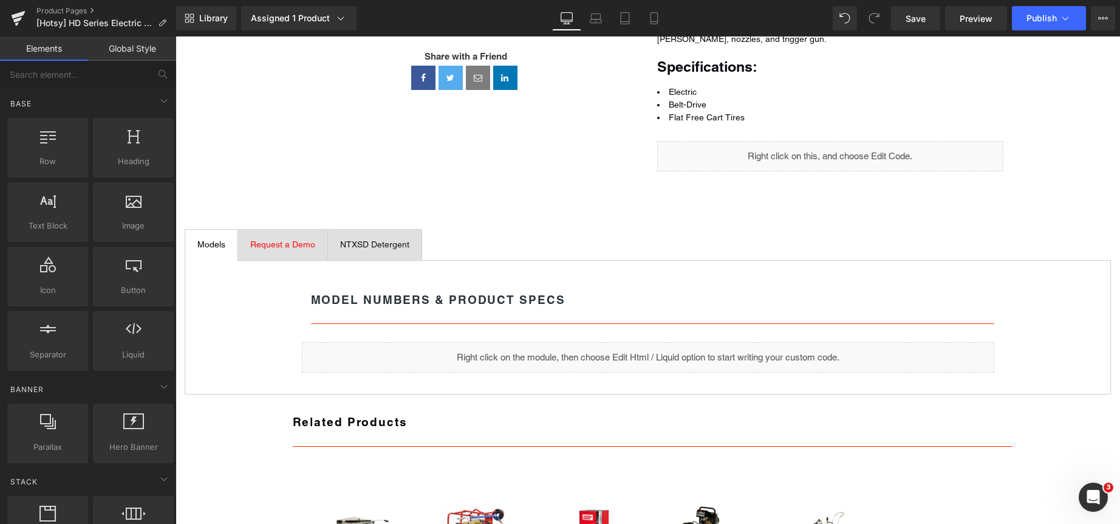
click at [132, 46] on link "Global Style" at bounding box center [132, 48] width 88 height 24
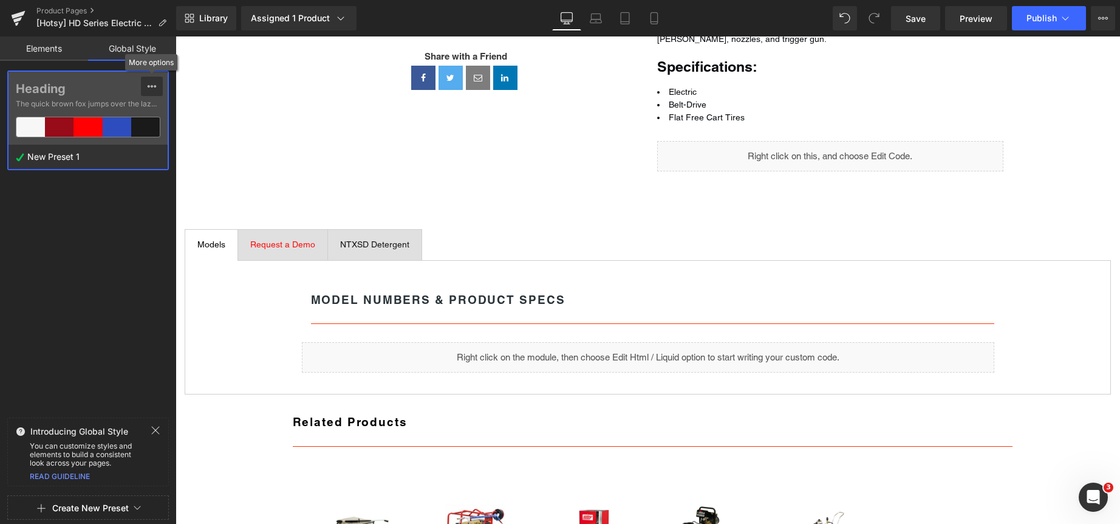
click at [151, 84] on icon at bounding box center [152, 86] width 10 height 10
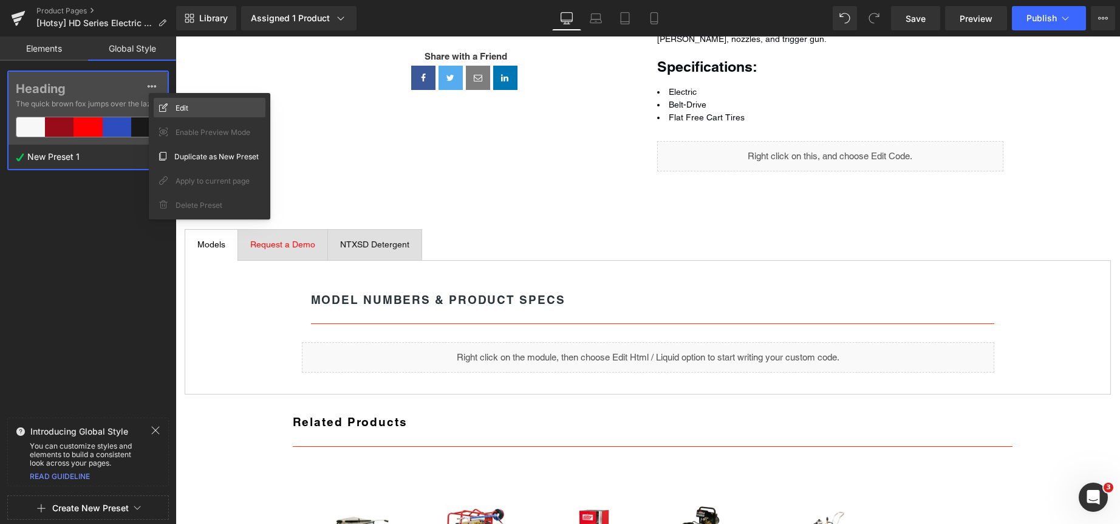
click at [191, 108] on div "Edit" at bounding box center [210, 107] width 112 height 19
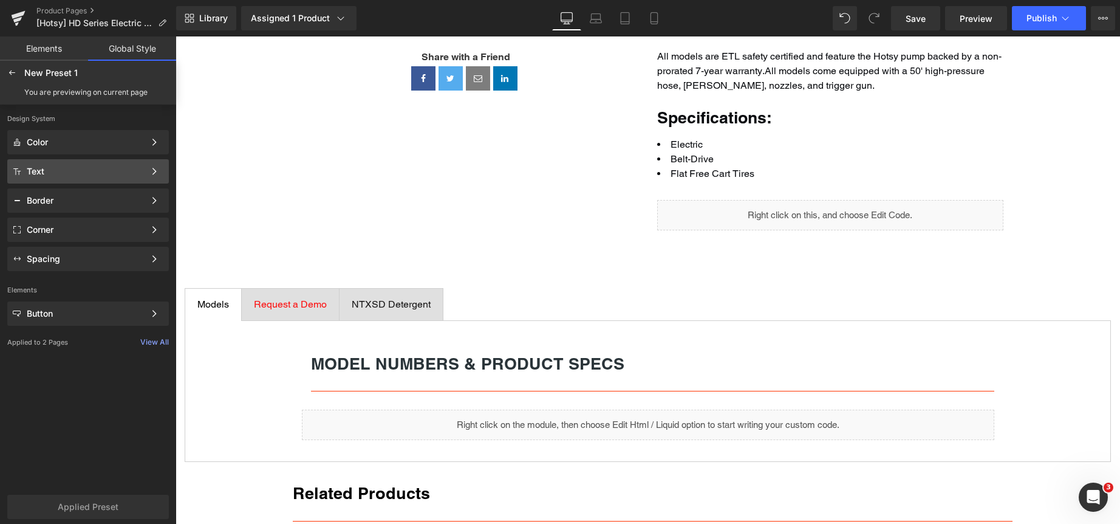
click at [66, 165] on div "Text Color Style Define a color palette and apply it to your pages 1 of 3 Next" at bounding box center [88, 171] width 162 height 24
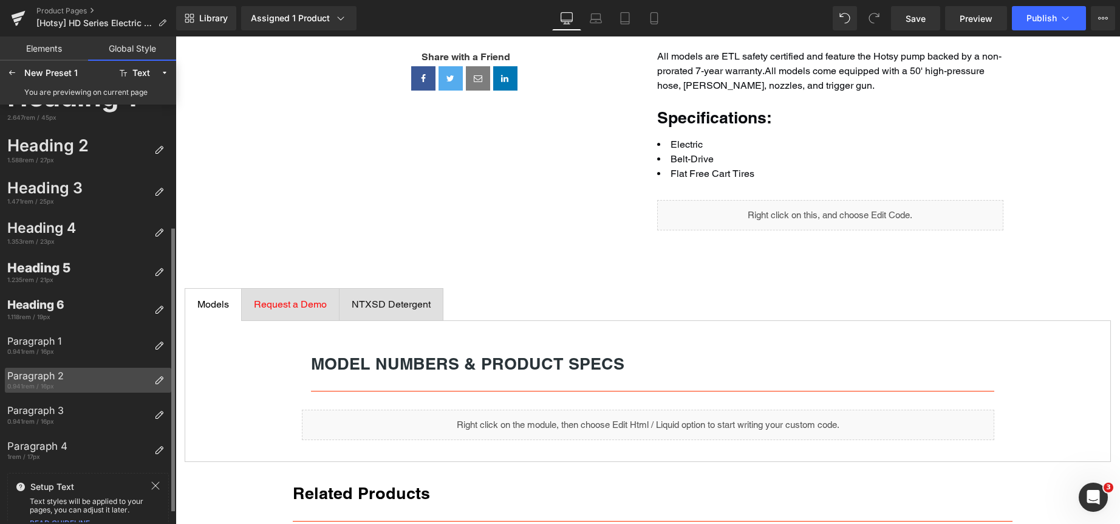
scroll to position [198, 0]
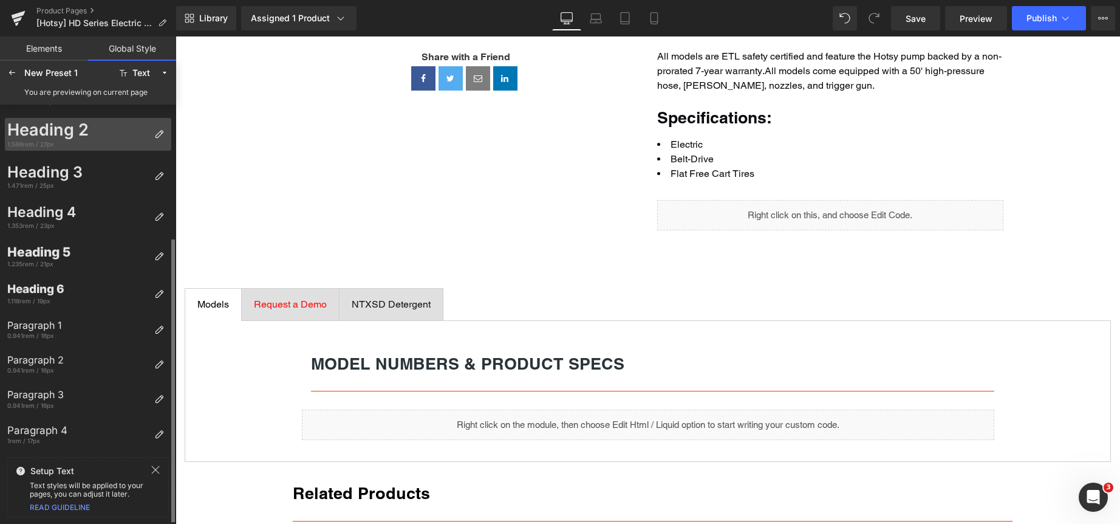
click at [69, 129] on div "Heading 2" at bounding box center [78, 129] width 142 height 19
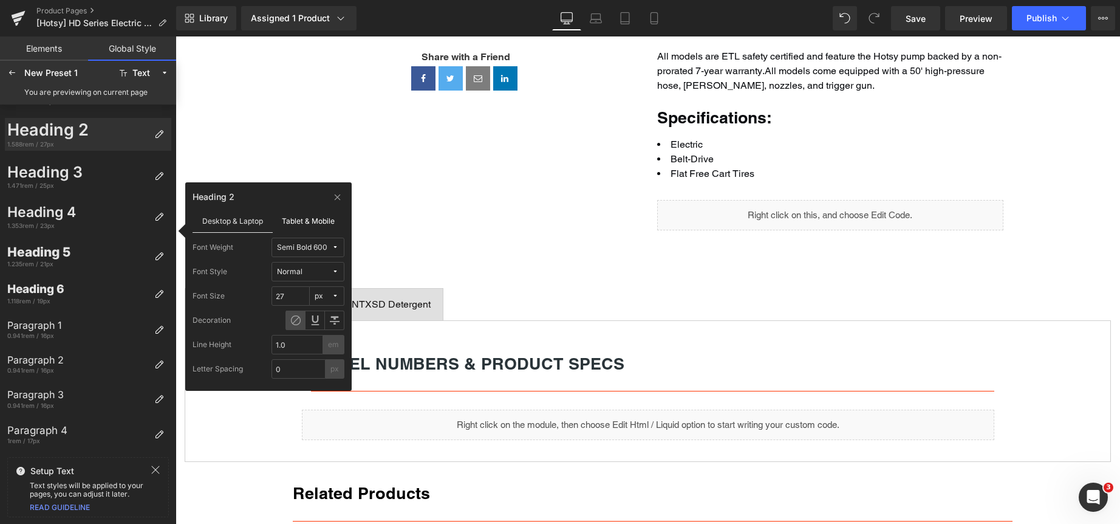
click at [300, 216] on label "Tablet & Mobile" at bounding box center [309, 220] width 72 height 23
click at [241, 217] on label "Desktop & Laptop" at bounding box center [233, 220] width 80 height 23
click at [302, 219] on label "Tablet & Mobile" at bounding box center [309, 220] width 72 height 23
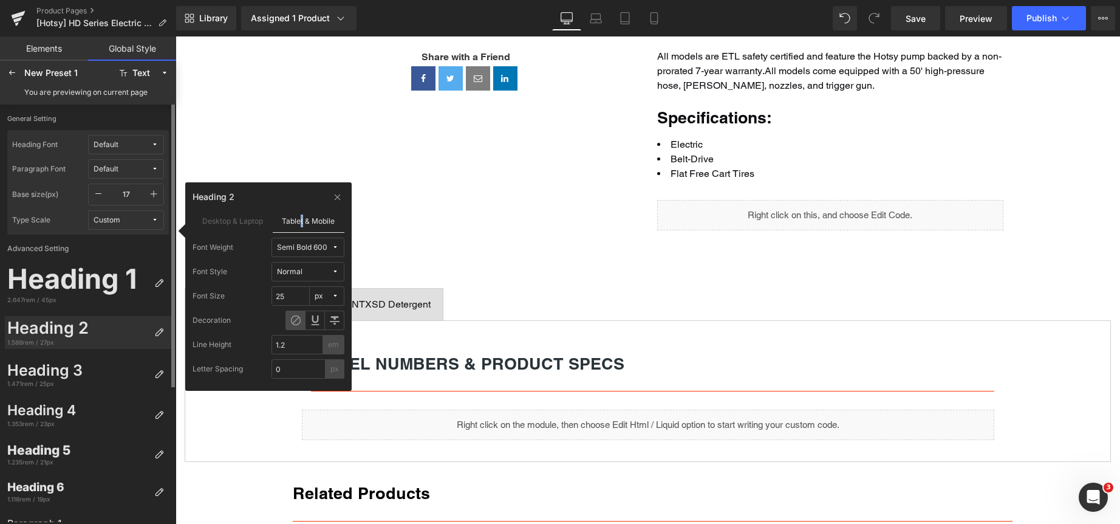
click at [129, 216] on span "Custom" at bounding box center [123, 220] width 58 height 9
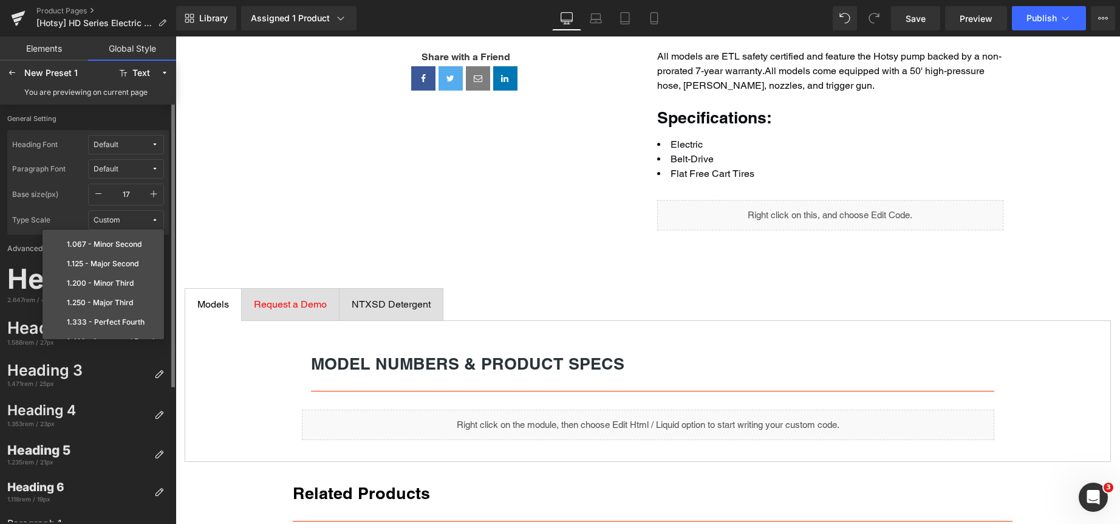
click at [128, 163] on button "Default" at bounding box center [126, 168] width 76 height 19
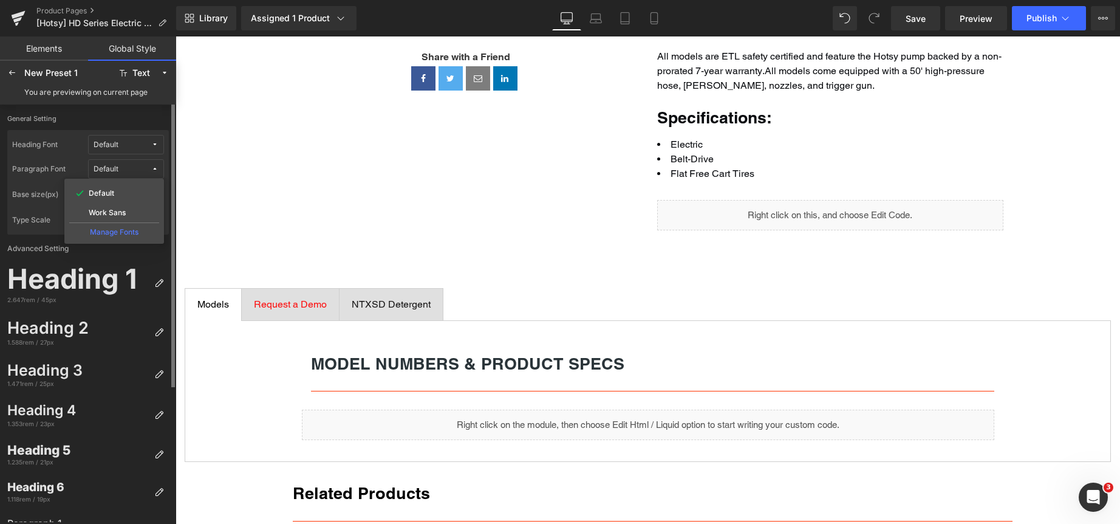
click at [128, 163] on button "Default" at bounding box center [126, 168] width 76 height 19
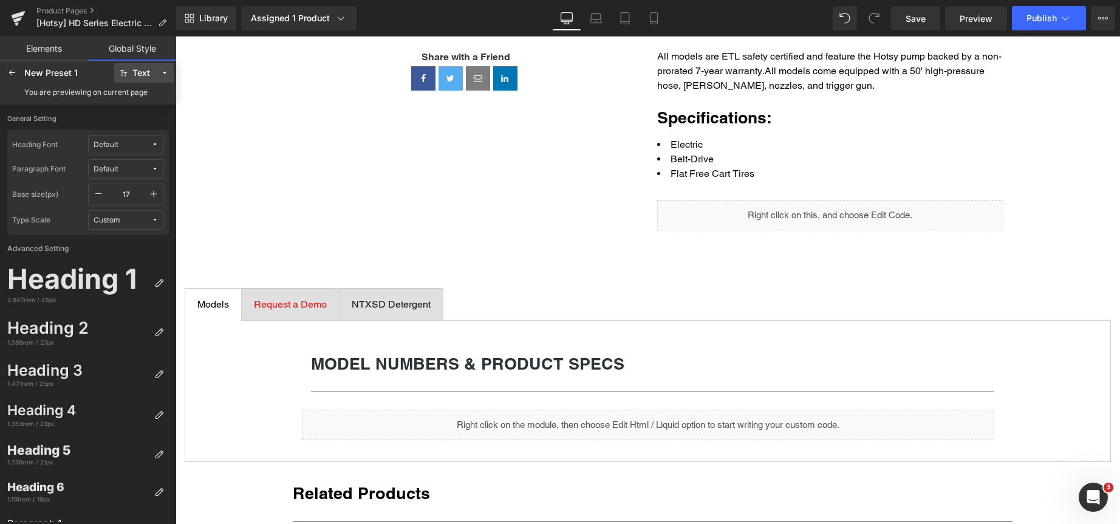
click at [162, 70] on icon at bounding box center [164, 73] width 9 height 9
click at [128, 98] on label "Color" at bounding box center [137, 97] width 19 height 9
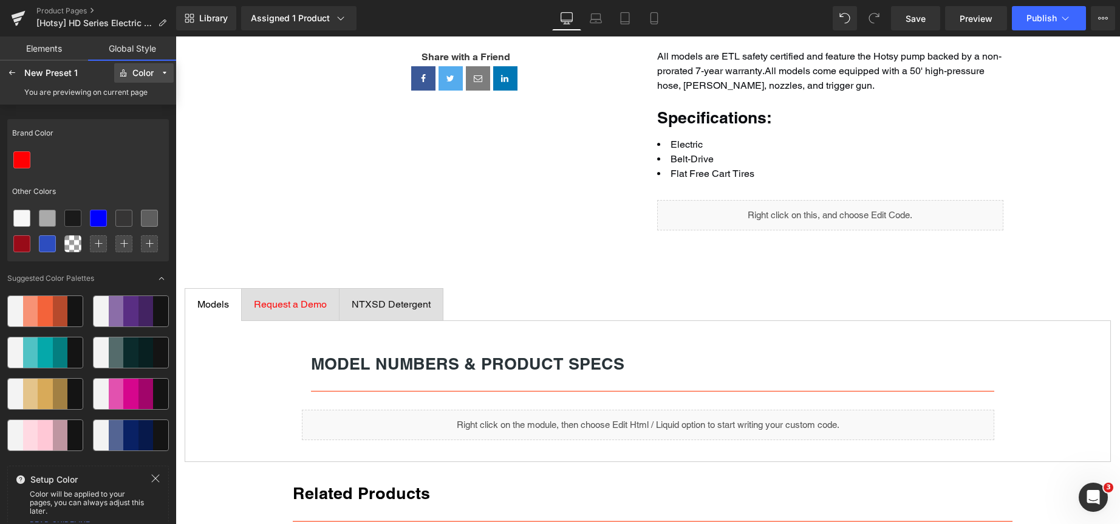
click at [154, 69] on div "Color" at bounding box center [142, 73] width 21 height 9
click at [137, 191] on label "Button" at bounding box center [139, 194] width 22 height 9
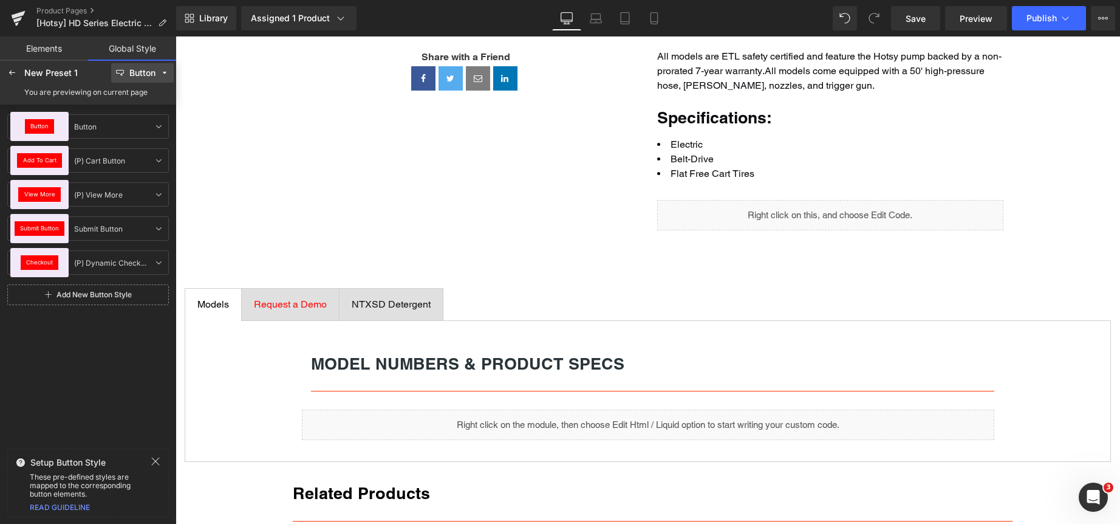
click at [152, 72] on div "Button" at bounding box center [142, 73] width 26 height 9
click at [139, 166] on div "Spacing" at bounding box center [138, 174] width 61 height 19
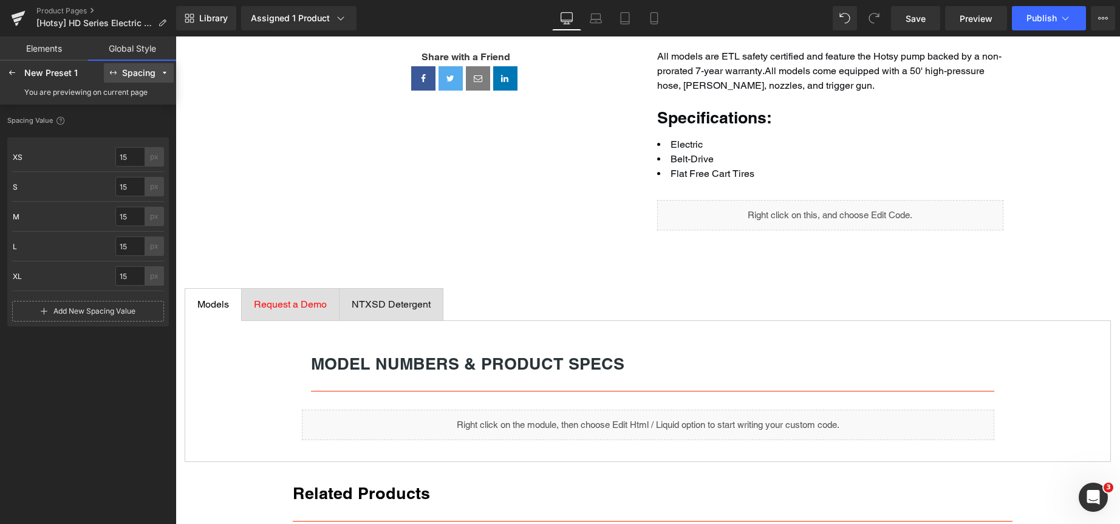
click at [153, 70] on div "Spacing" at bounding box center [138, 73] width 33 height 9
click at [149, 146] on div "Corner" at bounding box center [138, 155] width 61 height 19
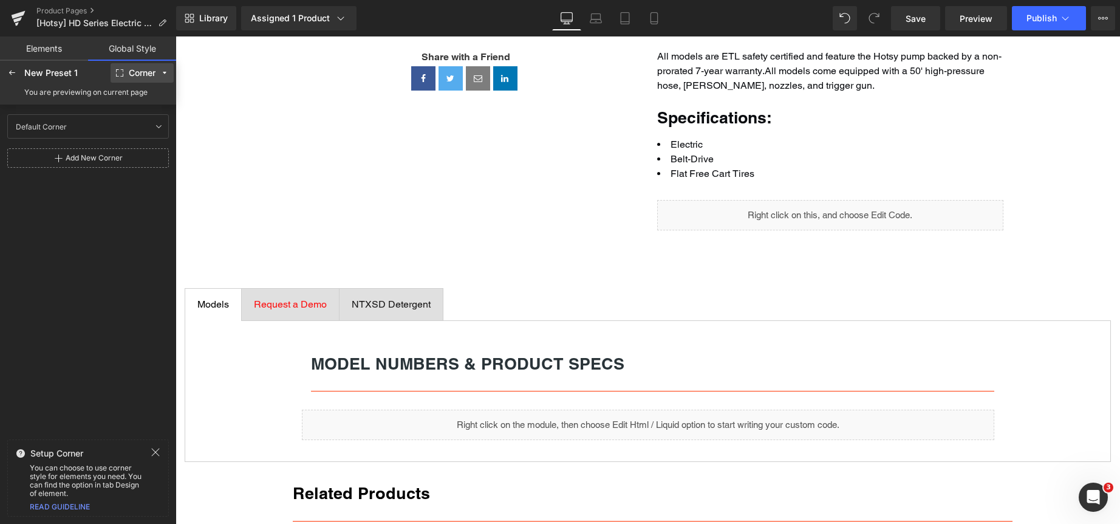
click at [36, 51] on link "Elements" at bounding box center [44, 48] width 88 height 24
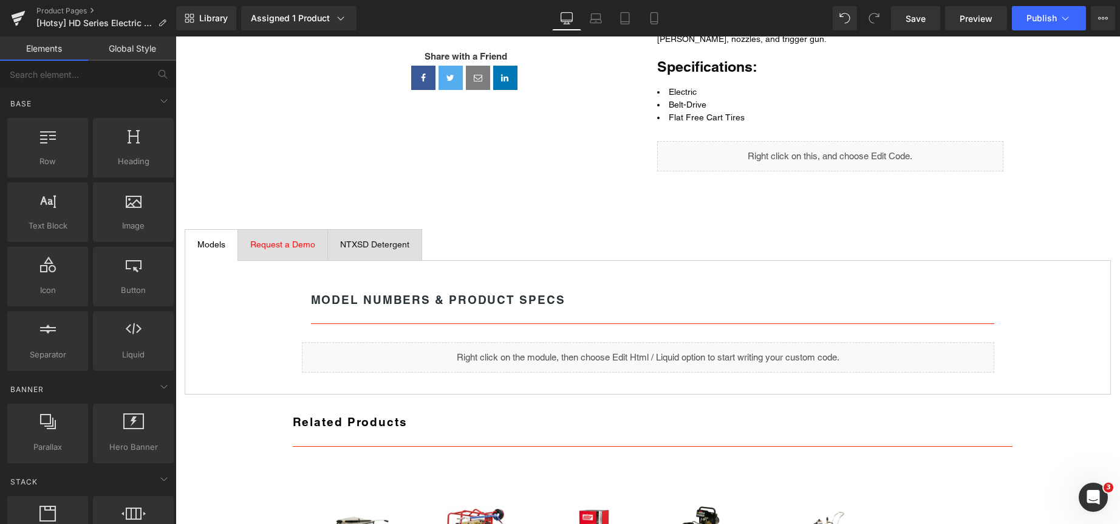
click at [117, 51] on link "Global Style" at bounding box center [132, 48] width 88 height 24
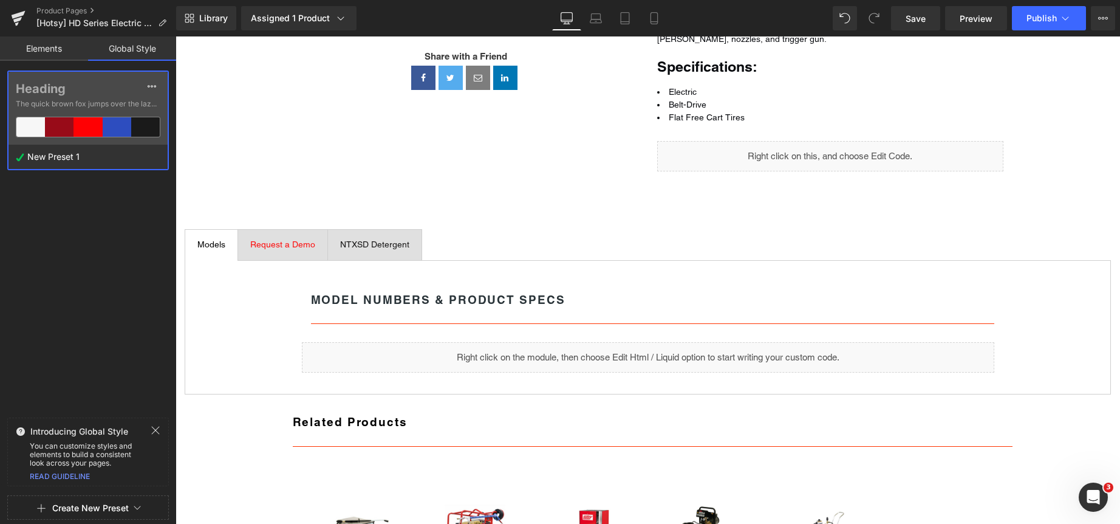
click at [67, 89] on label "Heading" at bounding box center [88, 88] width 145 height 15
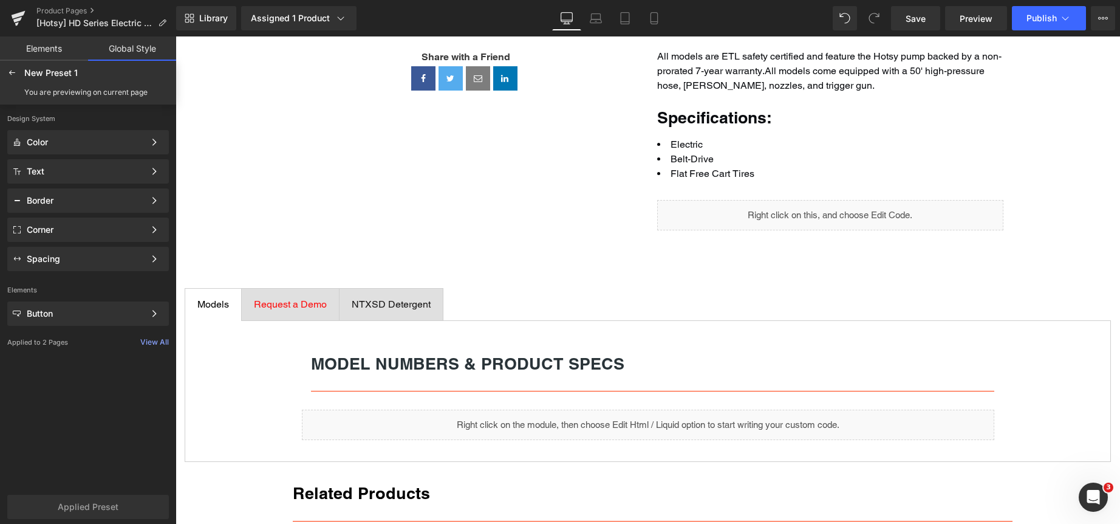
click at [134, 39] on link "Global Style" at bounding box center [132, 48] width 88 height 24
click at [71, 167] on div "Text" at bounding box center [86, 171] width 118 height 10
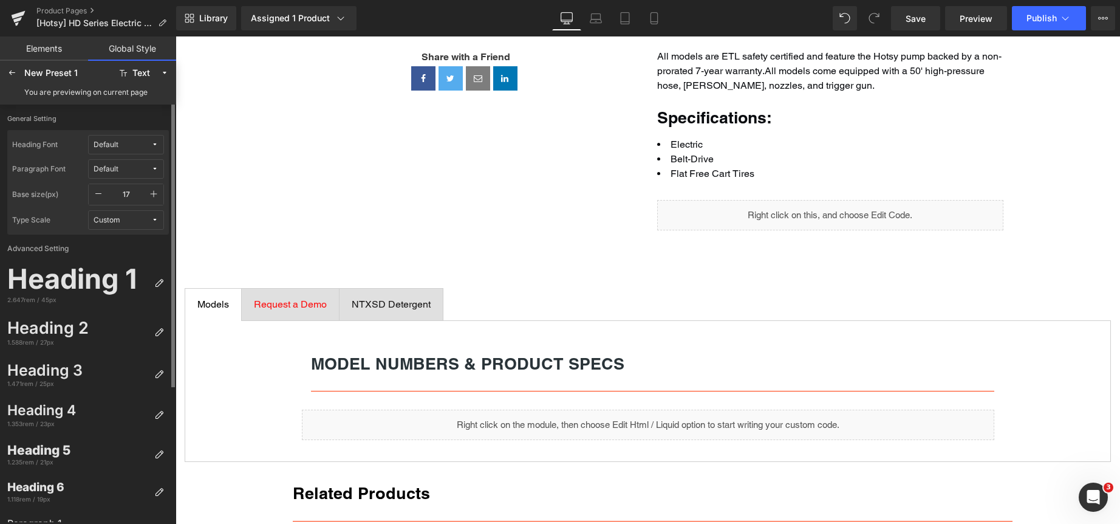
scroll to position [122, 0]
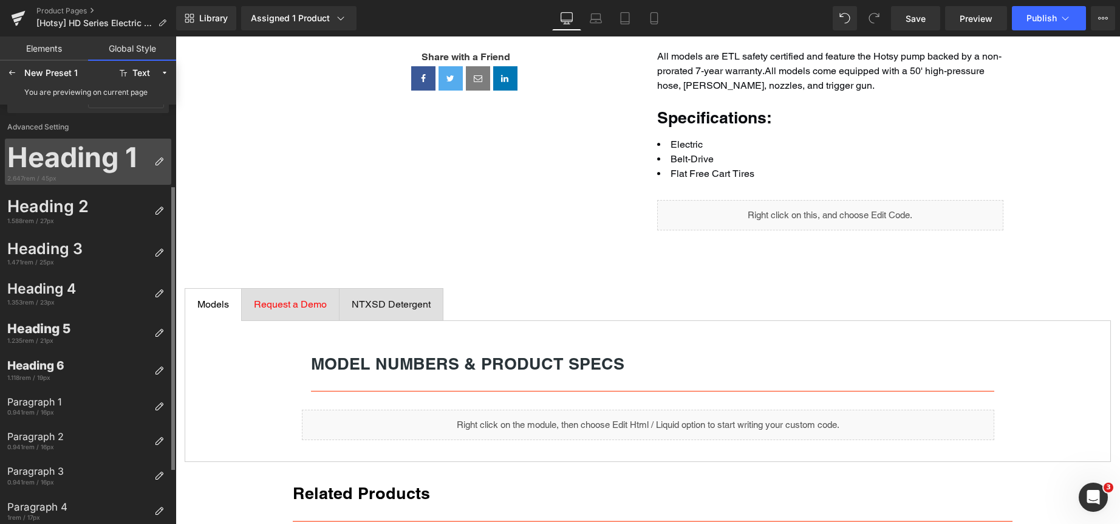
click at [145, 163] on div "Heading 1" at bounding box center [78, 157] width 142 height 33
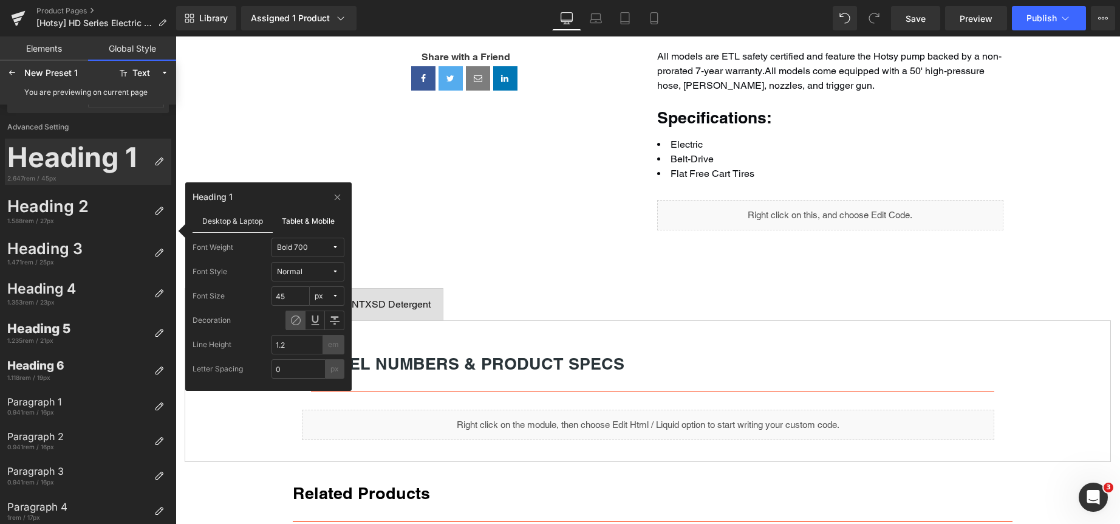
click at [323, 219] on label "Tablet & Mobile" at bounding box center [309, 220] width 72 height 23
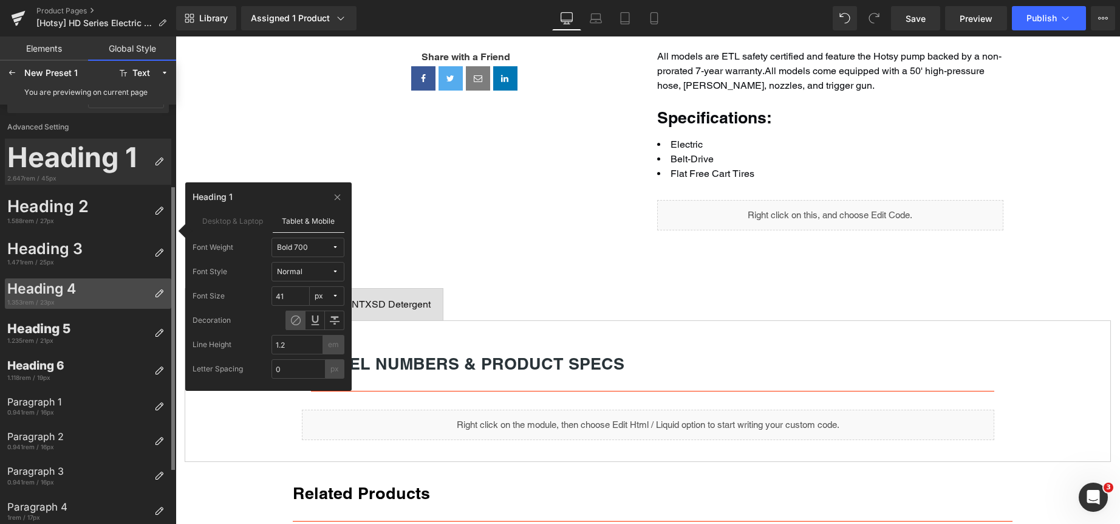
scroll to position [198, 0]
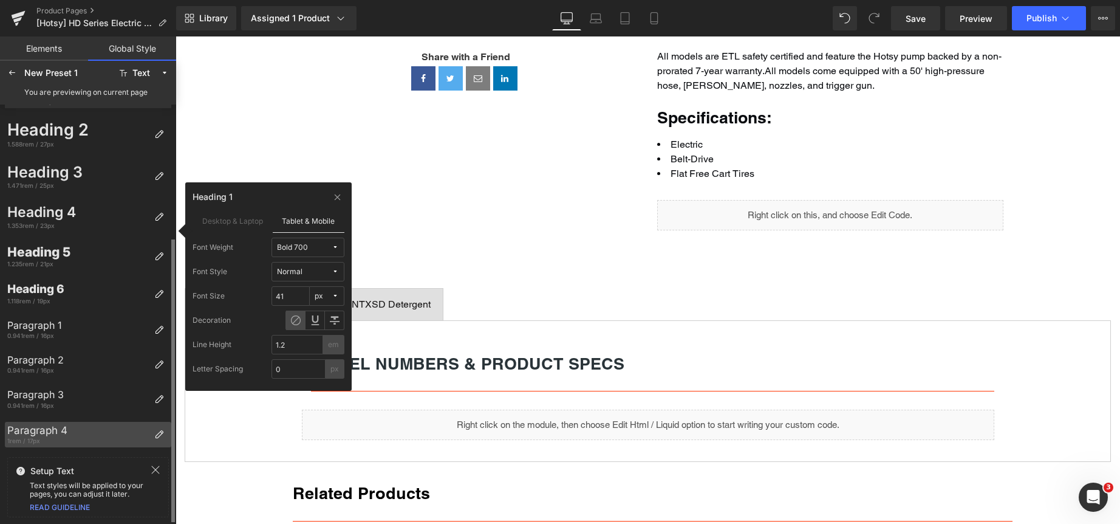
click at [70, 439] on div "1rem / 17px" at bounding box center [78, 440] width 142 height 9
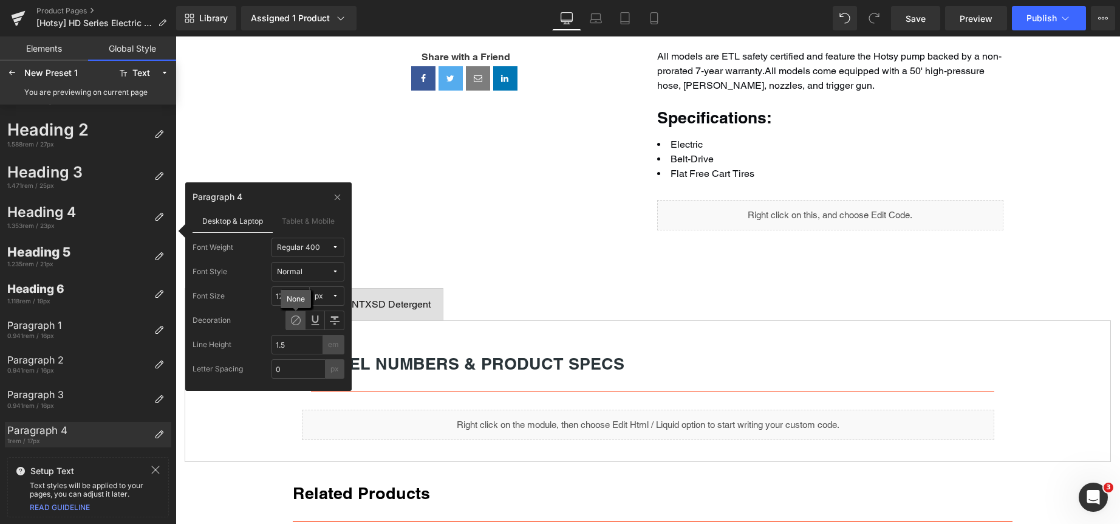
click at [294, 317] on icon at bounding box center [296, 320] width 10 height 10
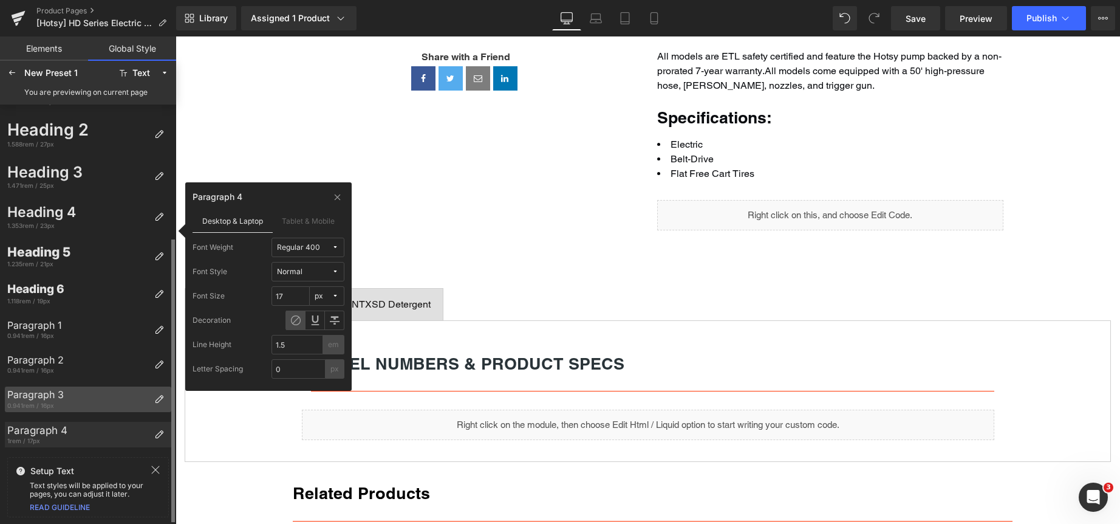
drag, startPoint x: 62, startPoint y: 404, endPoint x: 70, endPoint y: 397, distance: 10.8
click at [64, 402] on div "0.941rem / 16px" at bounding box center [78, 405] width 142 height 9
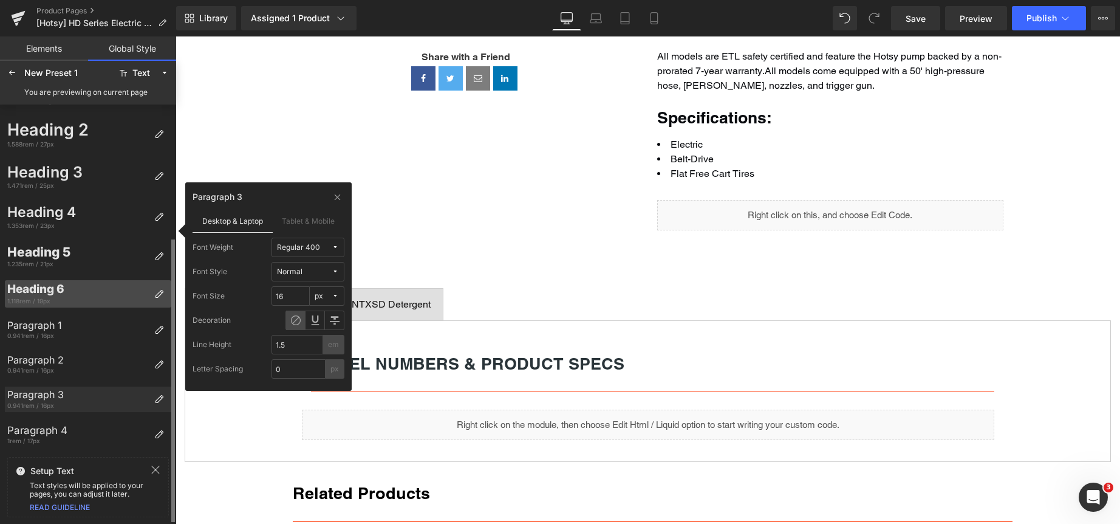
click at [74, 293] on div "Heading 6" at bounding box center [78, 290] width 142 height 14
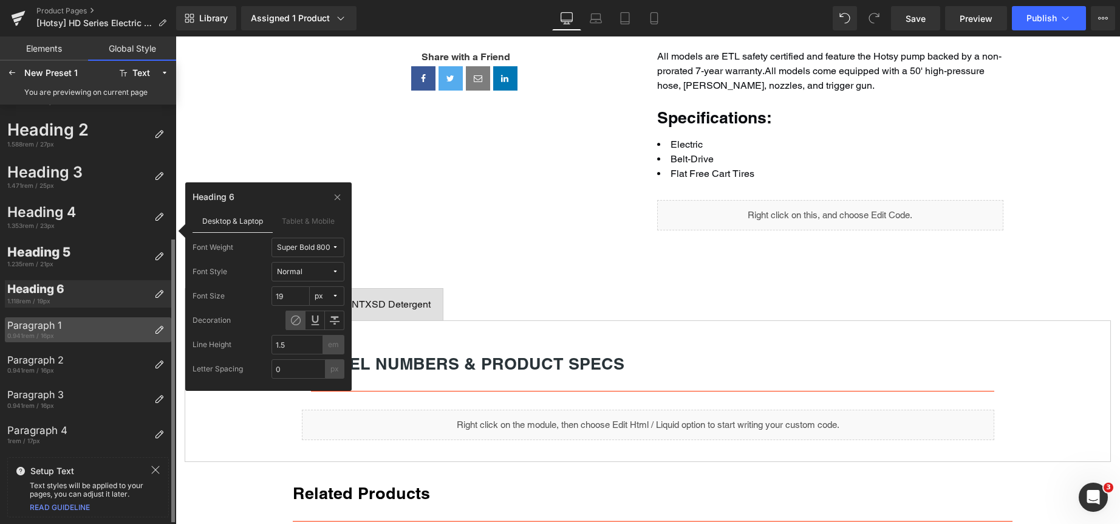
click at [78, 324] on div "Paragraph 1" at bounding box center [78, 326] width 142 height 12
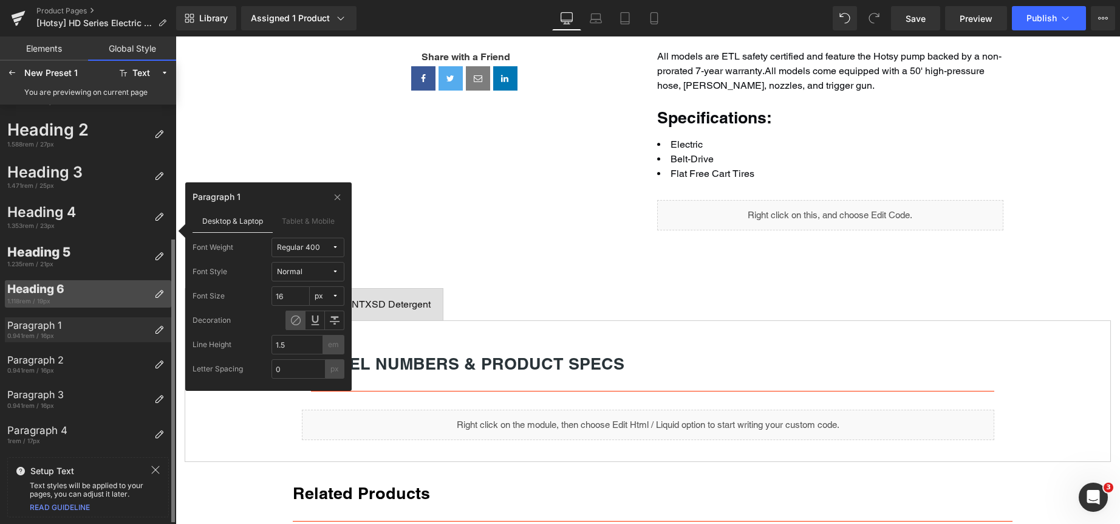
click at [66, 287] on div "Heading 6" at bounding box center [78, 290] width 142 height 14
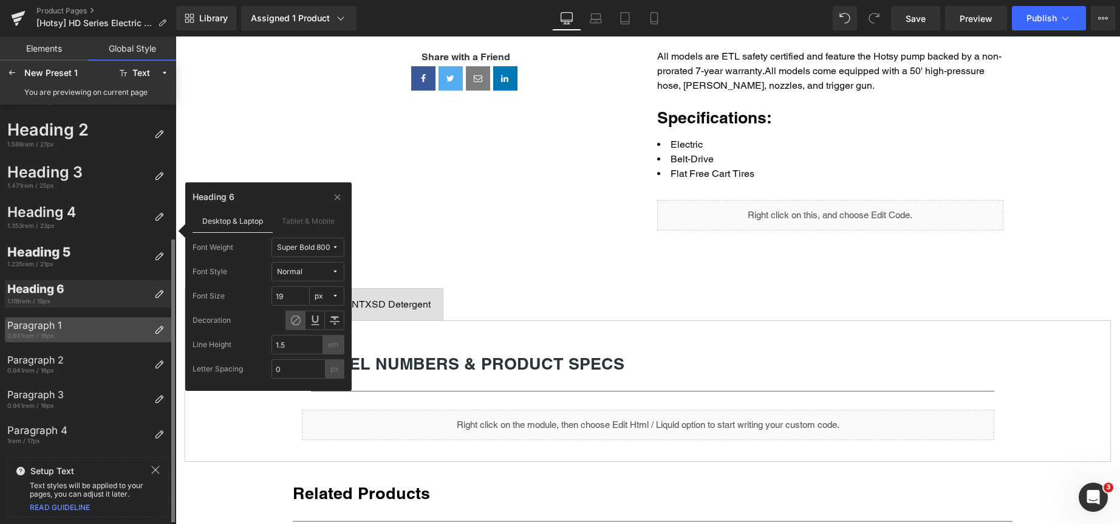
click at [87, 327] on div "Paragraph 1" at bounding box center [78, 326] width 142 height 12
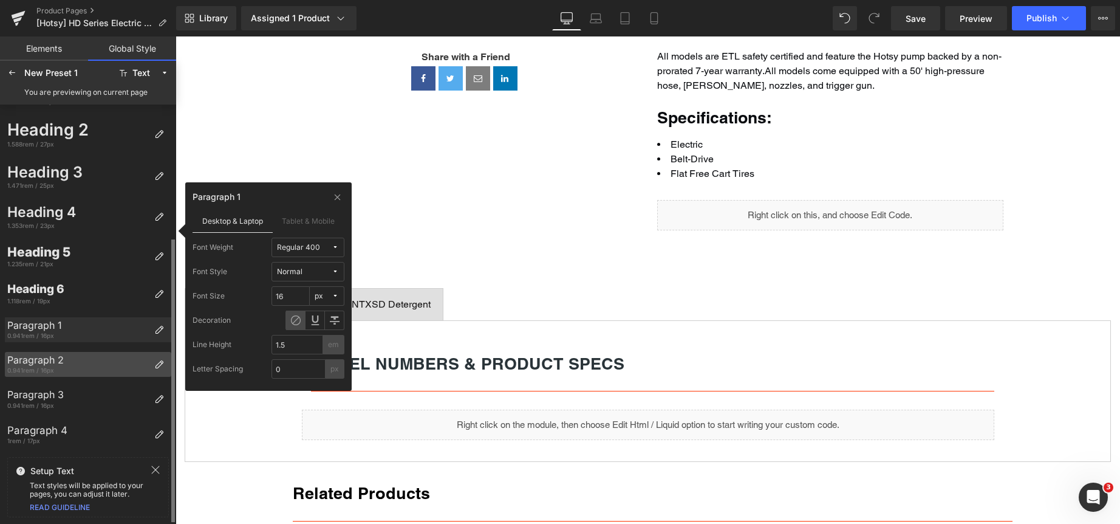
click at [88, 365] on div "Paragraph 2" at bounding box center [78, 360] width 142 height 12
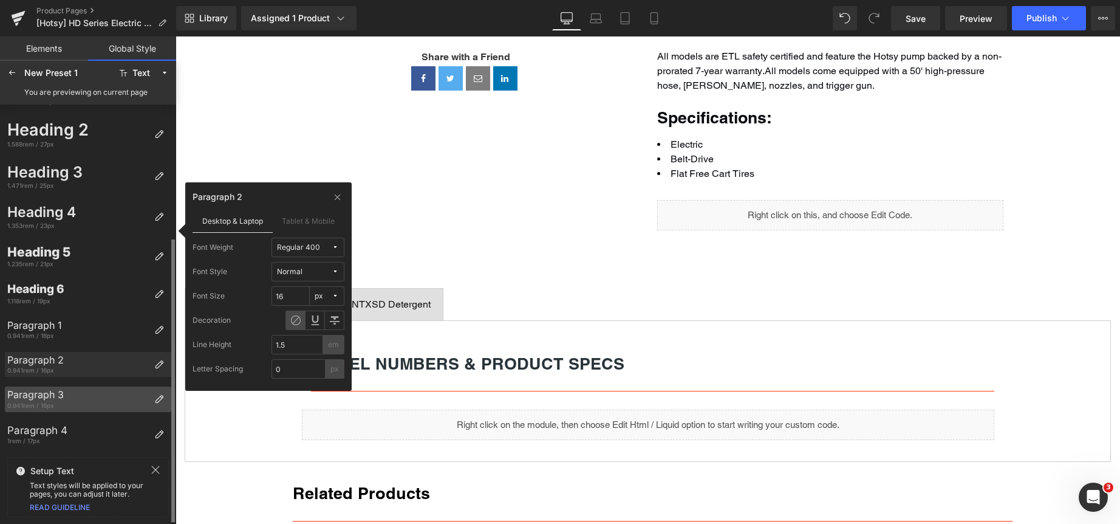
click at [86, 402] on div "0.941rem / 16px" at bounding box center [78, 405] width 142 height 9
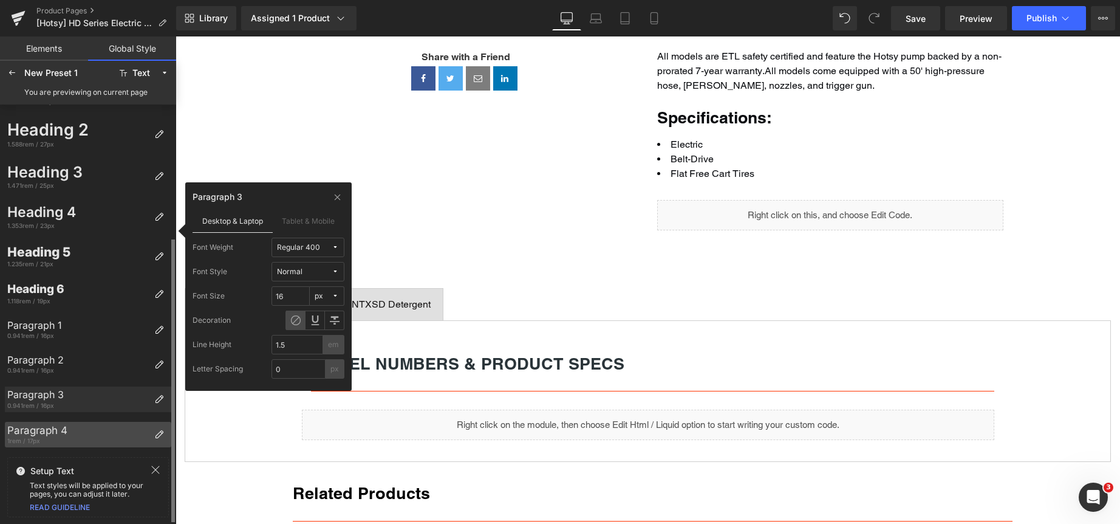
click at [84, 434] on div "Paragraph 4" at bounding box center [78, 430] width 142 height 12
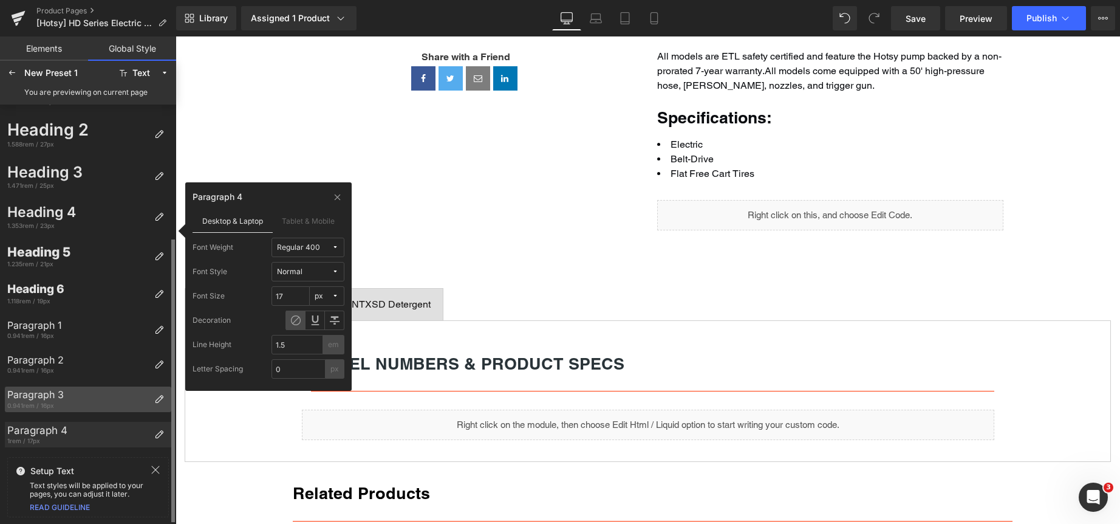
click at [101, 391] on div "Paragraph 3" at bounding box center [78, 395] width 142 height 12
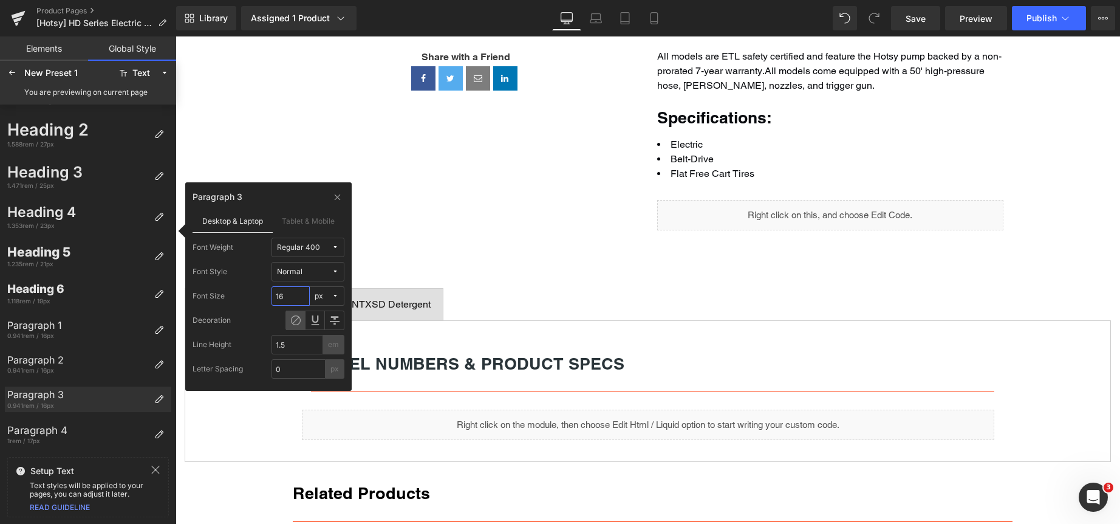
click at [292, 297] on input "16" at bounding box center [291, 295] width 38 height 19
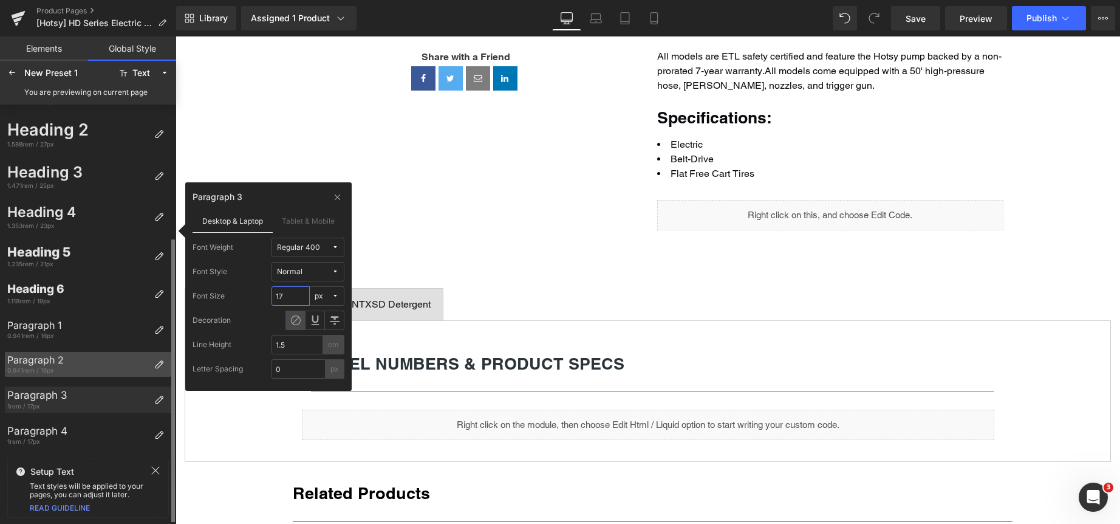
type input "17"
drag, startPoint x: 103, startPoint y: 363, endPoint x: 156, endPoint y: 343, distance: 57.1
click at [102, 363] on div "Paragraph 2" at bounding box center [78, 360] width 142 height 12
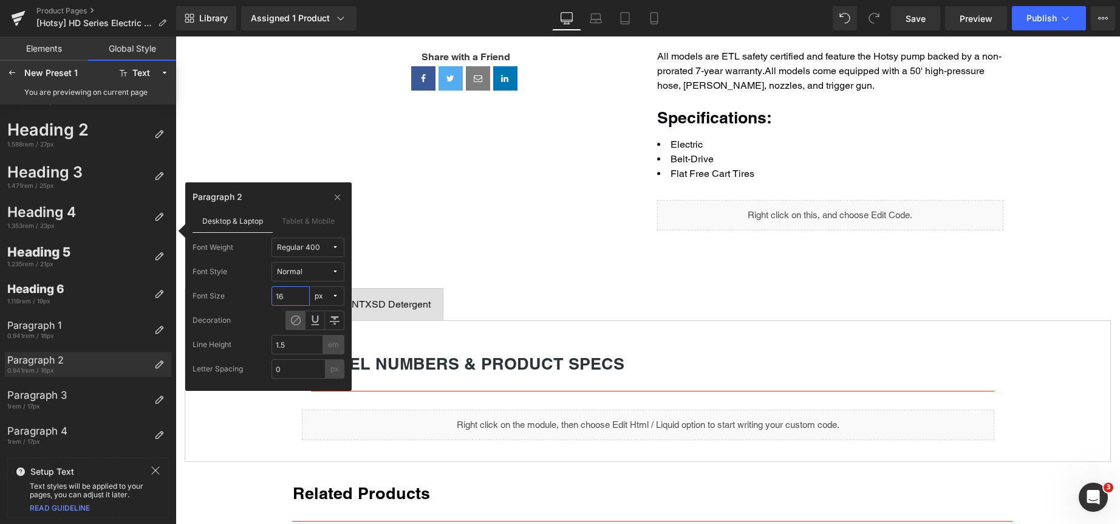
click at [292, 294] on input "16" at bounding box center [291, 295] width 38 height 19
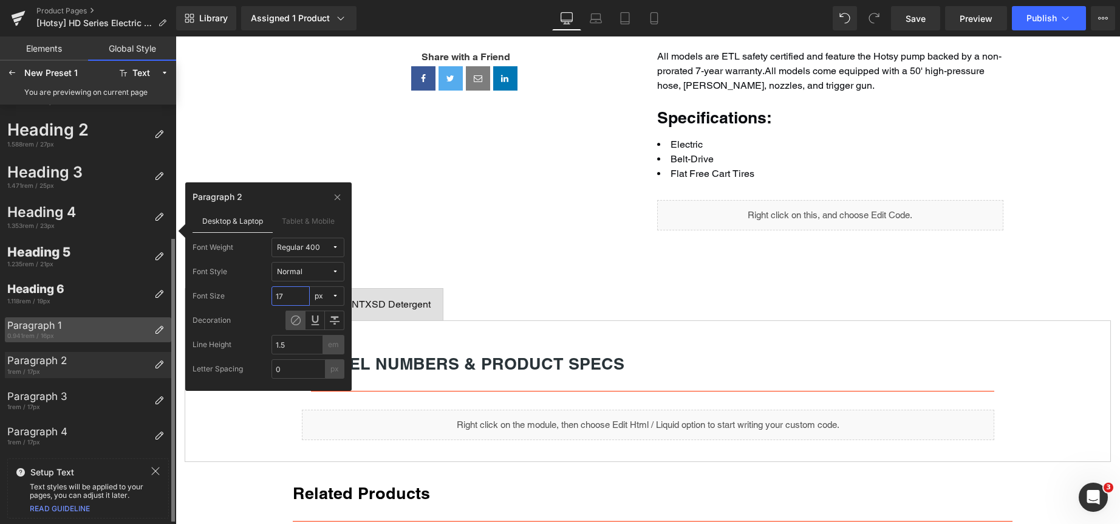
type input "17"
click at [100, 324] on div "Paragraph 1" at bounding box center [78, 326] width 142 height 12
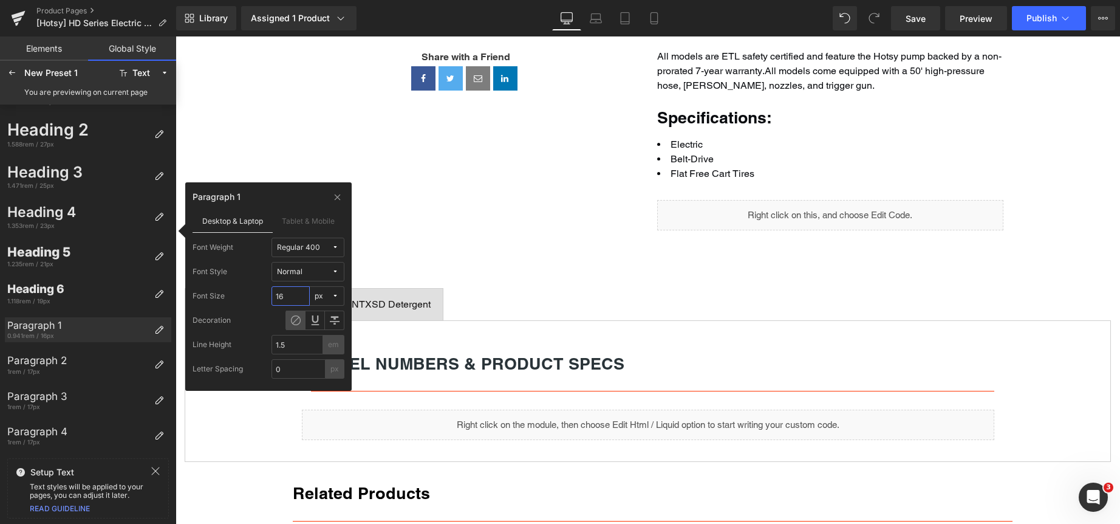
click at [291, 291] on input "16" at bounding box center [291, 295] width 38 height 19
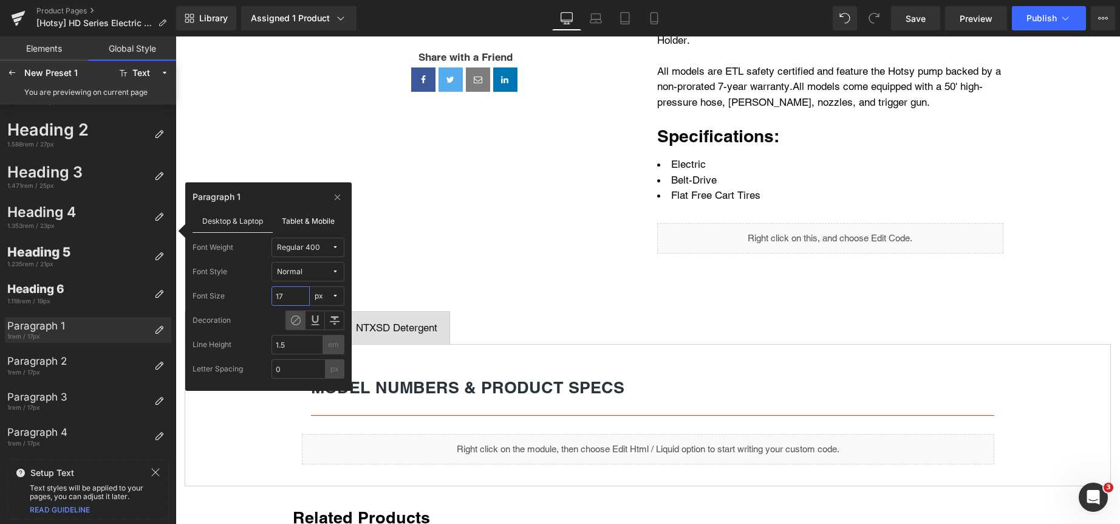
type input "17"
click at [312, 218] on label "Tablet & Mobile" at bounding box center [309, 220] width 72 height 23
click at [285, 298] on input "17" at bounding box center [291, 295] width 38 height 19
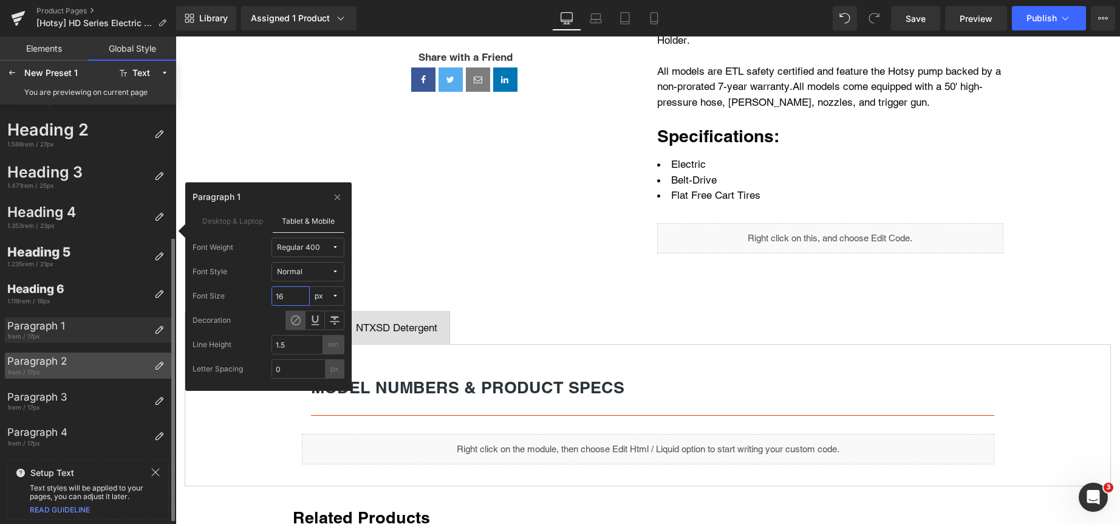
type input "16"
click at [94, 354] on div "Paragraph 2 1rem / 17px" at bounding box center [77, 365] width 145 height 26
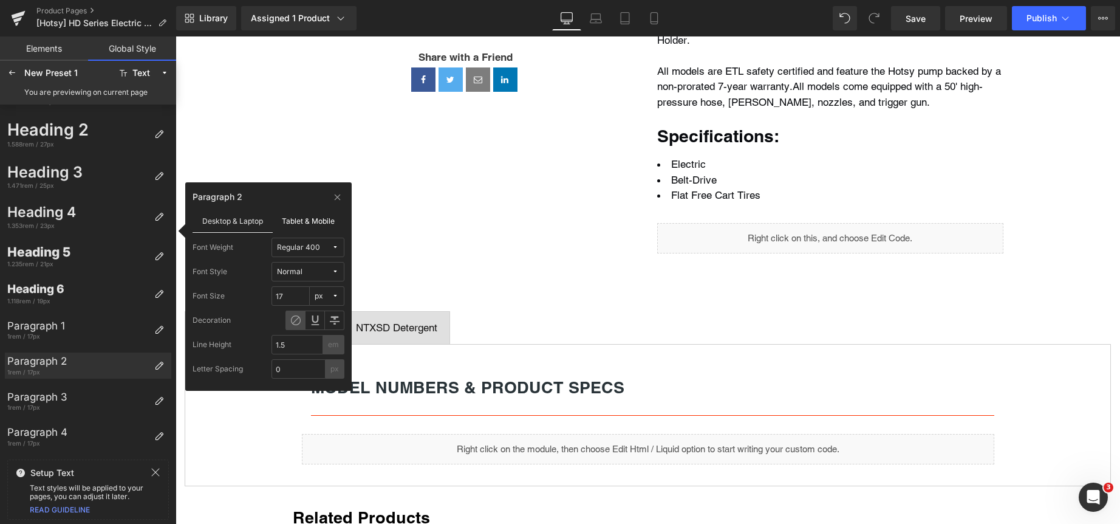
drag, startPoint x: 308, startPoint y: 219, endPoint x: 307, endPoint y: 226, distance: 6.8
click at [308, 219] on label "Tablet & Mobile" at bounding box center [309, 220] width 72 height 23
click at [296, 297] on input "17" at bounding box center [291, 295] width 38 height 19
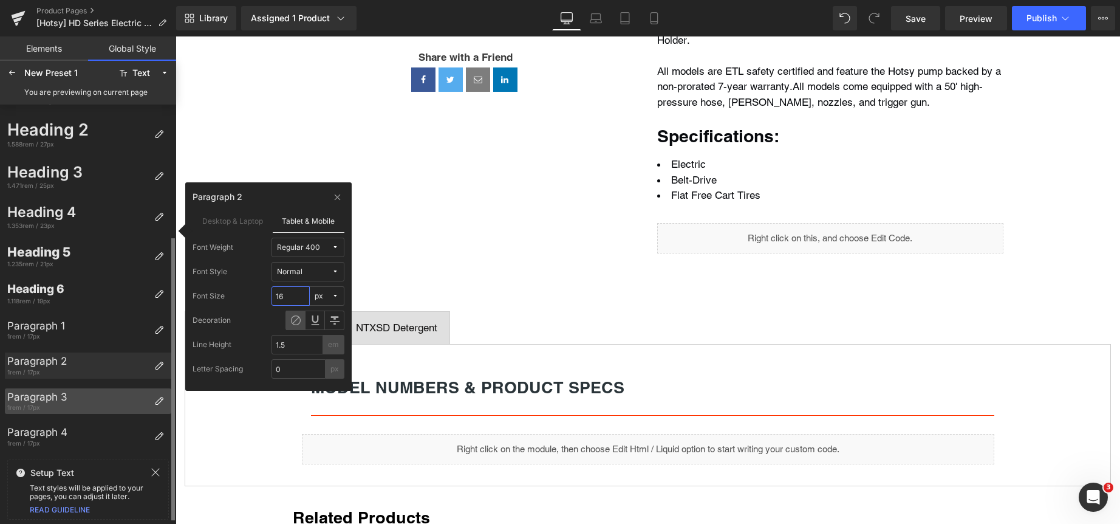
type input "16"
click at [95, 388] on div "Paragraph 3 1rem / 17px" at bounding box center [77, 401] width 145 height 26
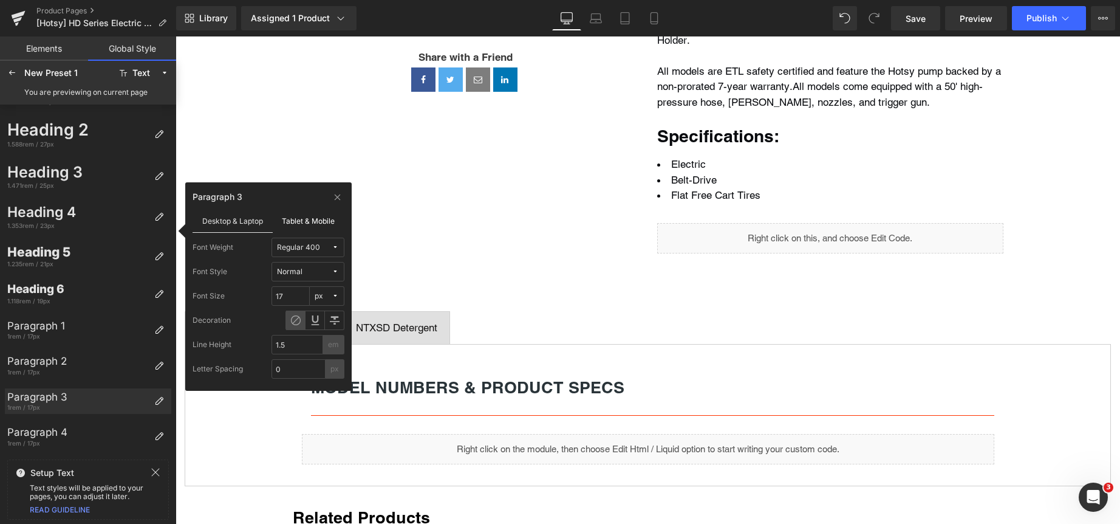
click at [306, 220] on label "Tablet & Mobile" at bounding box center [309, 220] width 72 height 23
click at [300, 294] on input "17" at bounding box center [291, 295] width 38 height 19
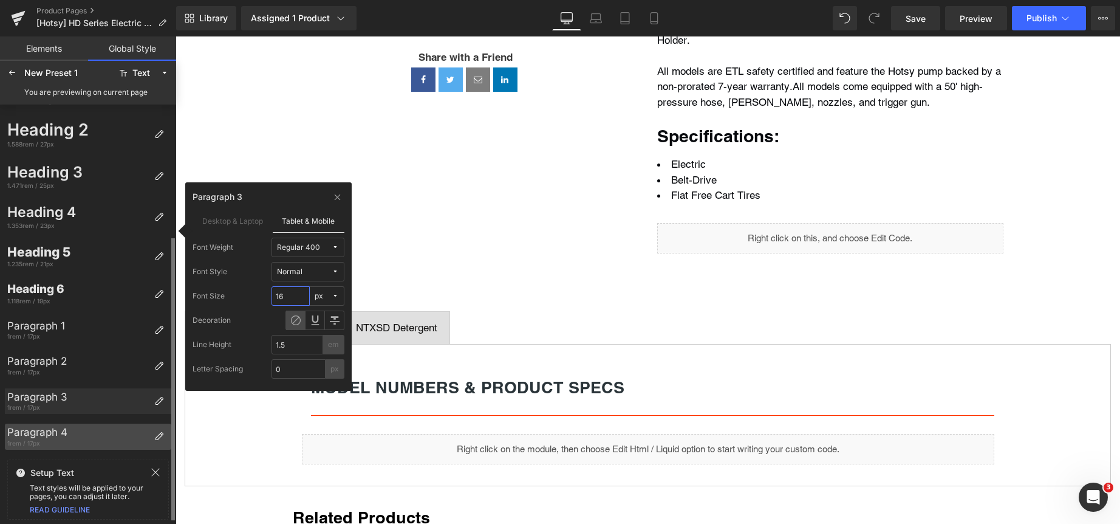
type input "16"
drag, startPoint x: 95, startPoint y: 442, endPoint x: 136, endPoint y: 417, distance: 48.6
click at [97, 442] on div "1rem / 17px" at bounding box center [78, 443] width 142 height 9
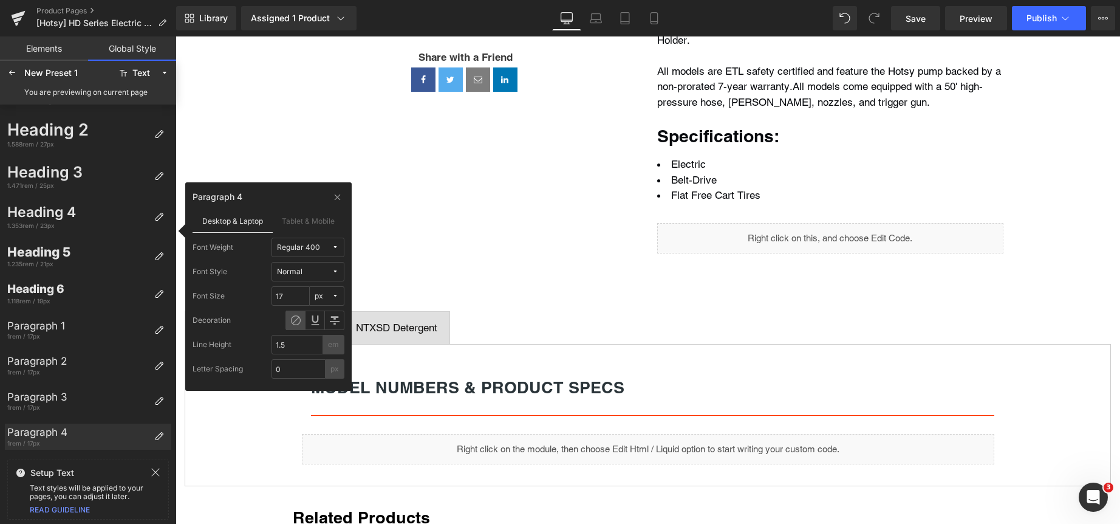
drag, startPoint x: 314, startPoint y: 224, endPoint x: 312, endPoint y: 233, distance: 9.4
click at [314, 223] on label "Tablet & Mobile" at bounding box center [309, 220] width 72 height 23
click at [290, 293] on input "16" at bounding box center [291, 295] width 38 height 19
click at [304, 218] on label "Tablet & Mobile" at bounding box center [309, 220] width 72 height 23
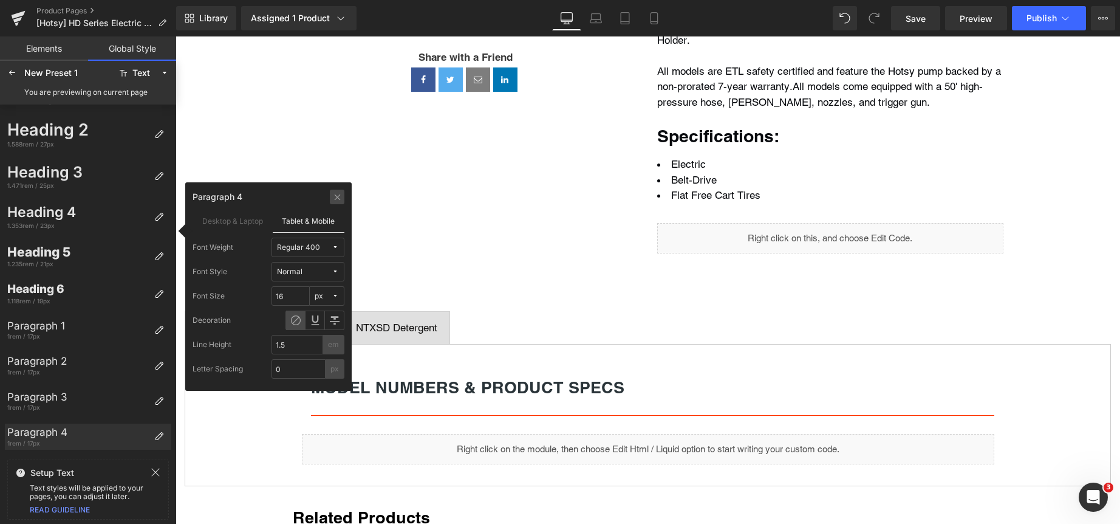
click at [332, 195] on div at bounding box center [337, 197] width 15 height 15
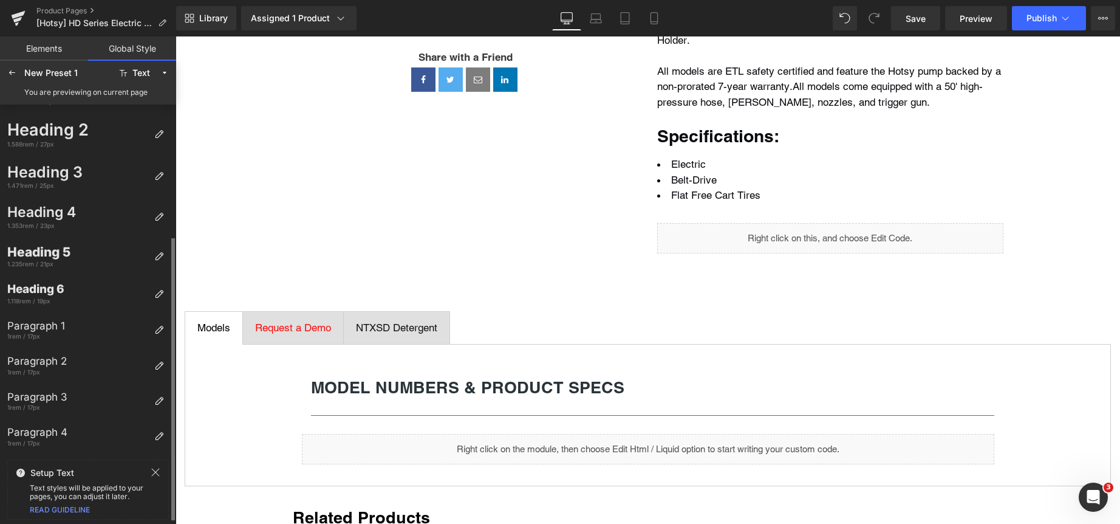
scroll to position [0, 0]
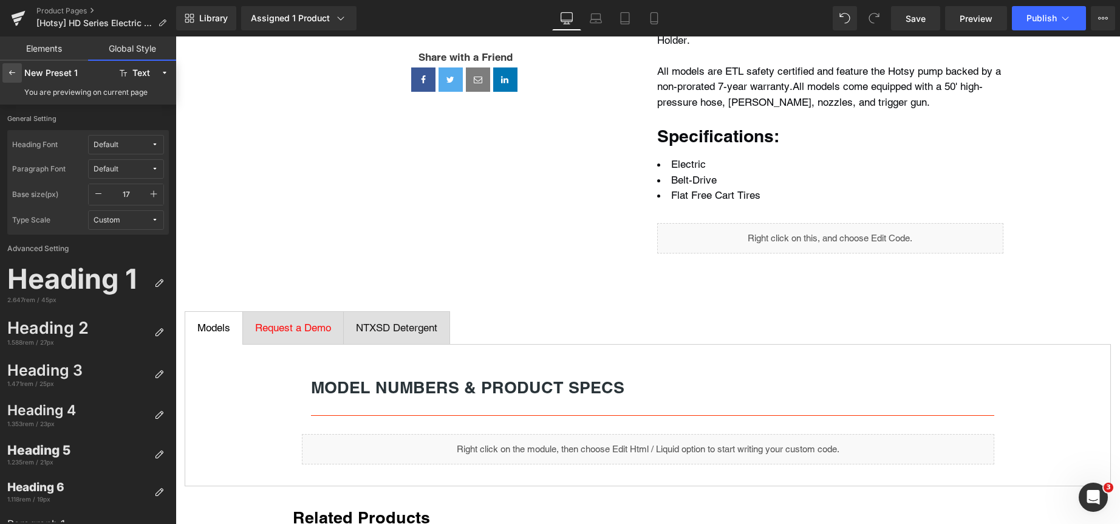
click at [12, 70] on icon at bounding box center [12, 73] width 10 height 10
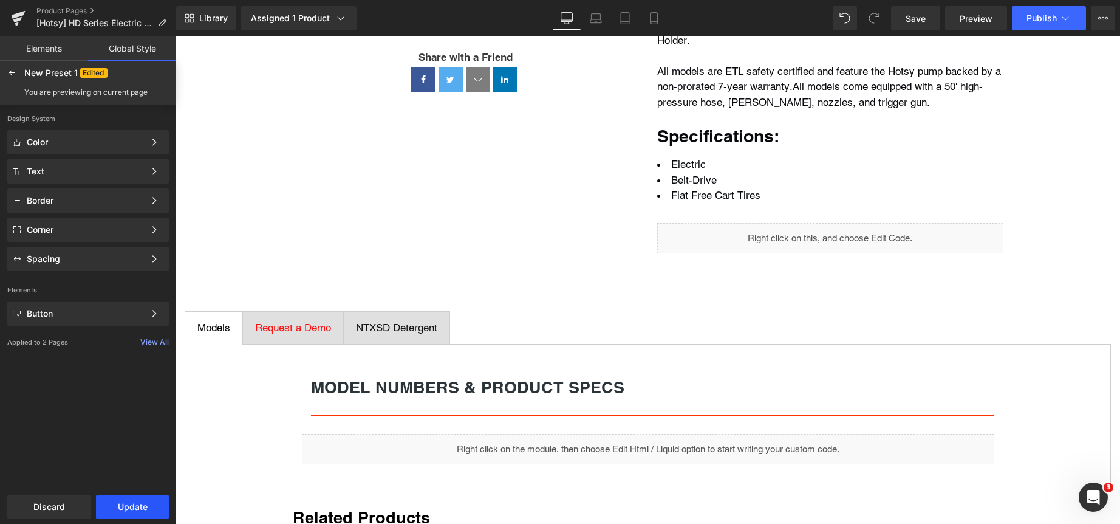
click at [132, 505] on button "Update" at bounding box center [132, 507] width 73 height 24
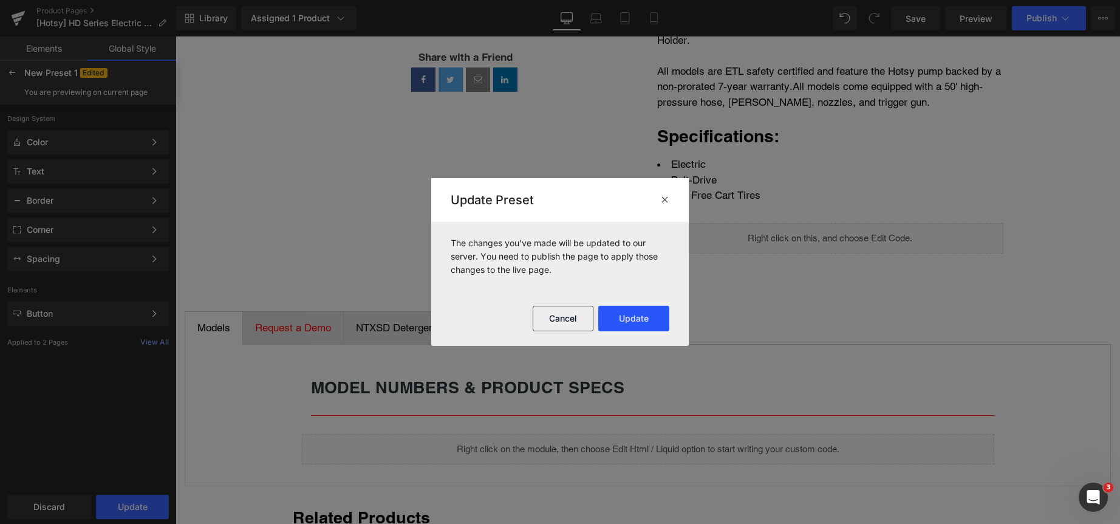
click at [643, 317] on button "Update" at bounding box center [633, 319] width 71 height 26
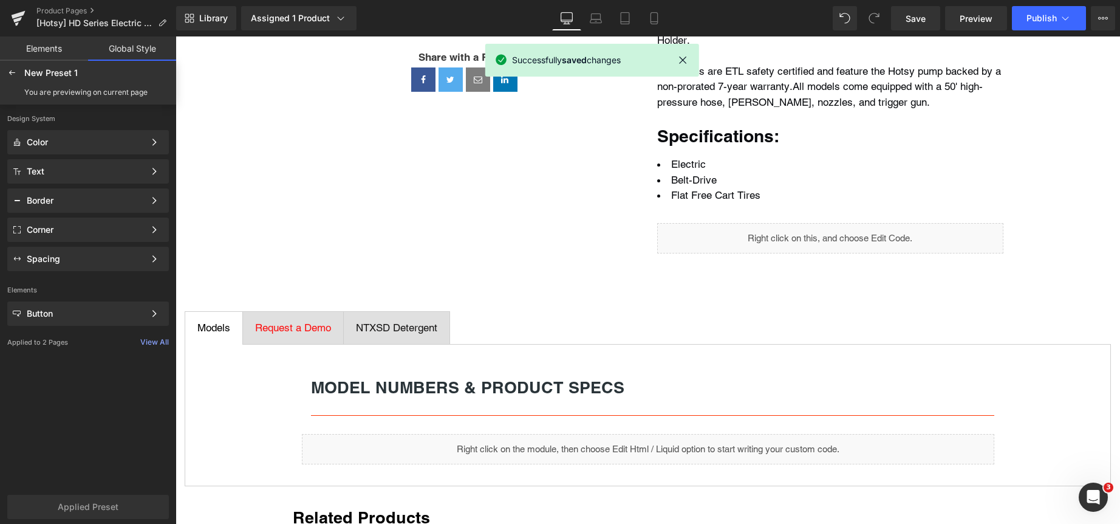
click at [30, 45] on link "Elements" at bounding box center [44, 48] width 88 height 24
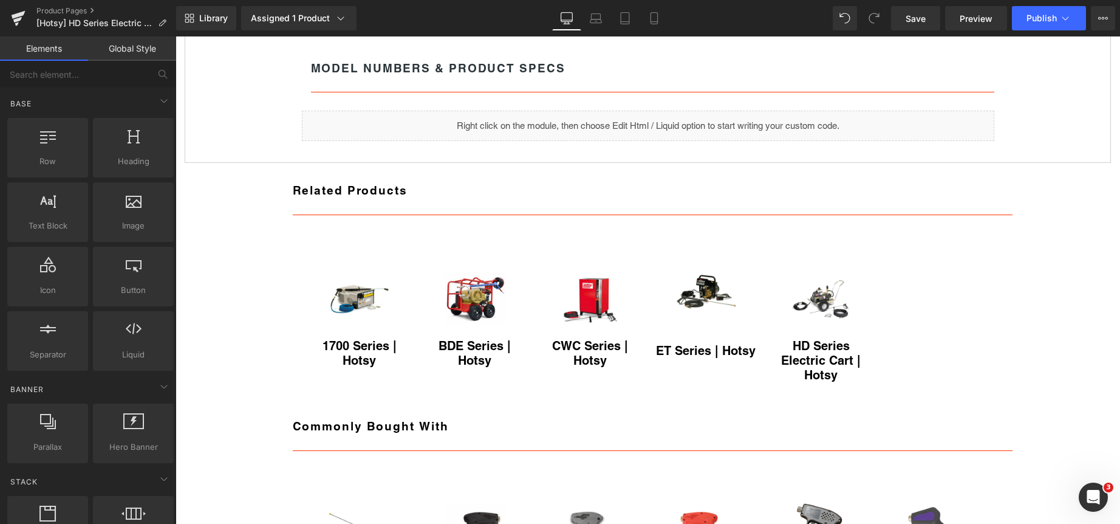
scroll to position [608, 0]
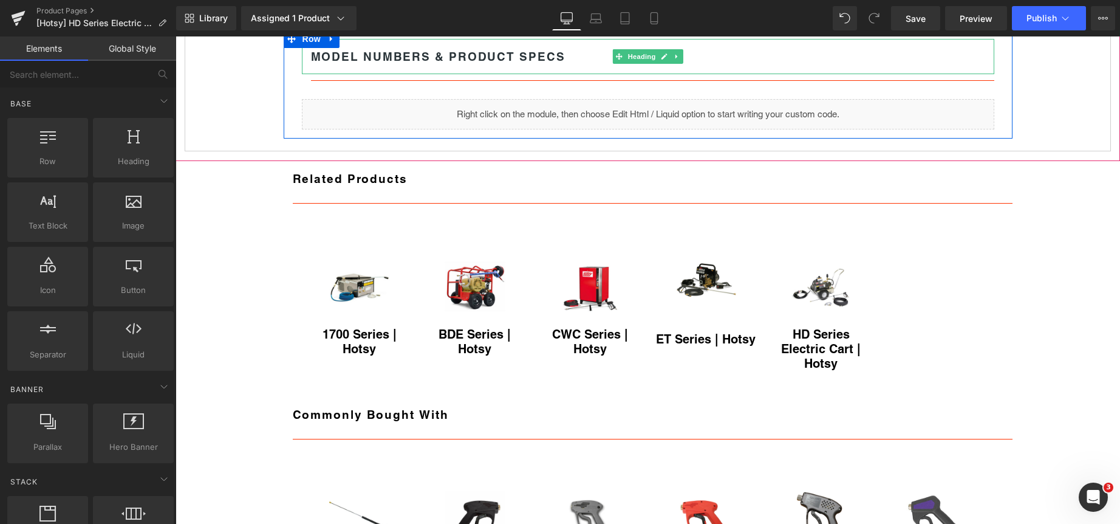
click at [387, 63] on strong "Model Numbers & Product Specs" at bounding box center [438, 56] width 255 height 13
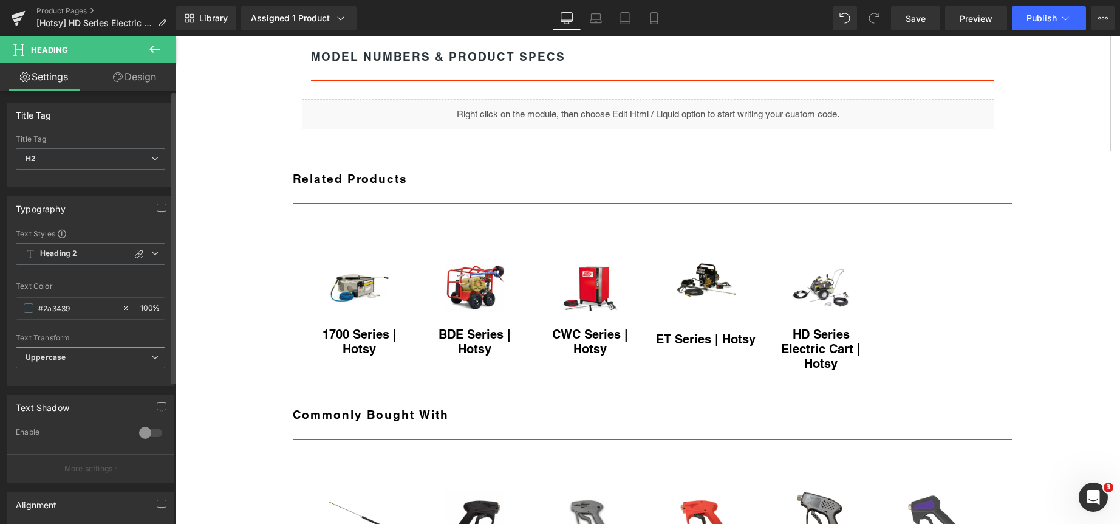
click at [111, 359] on span "Uppercase" at bounding box center [90, 357] width 149 height 21
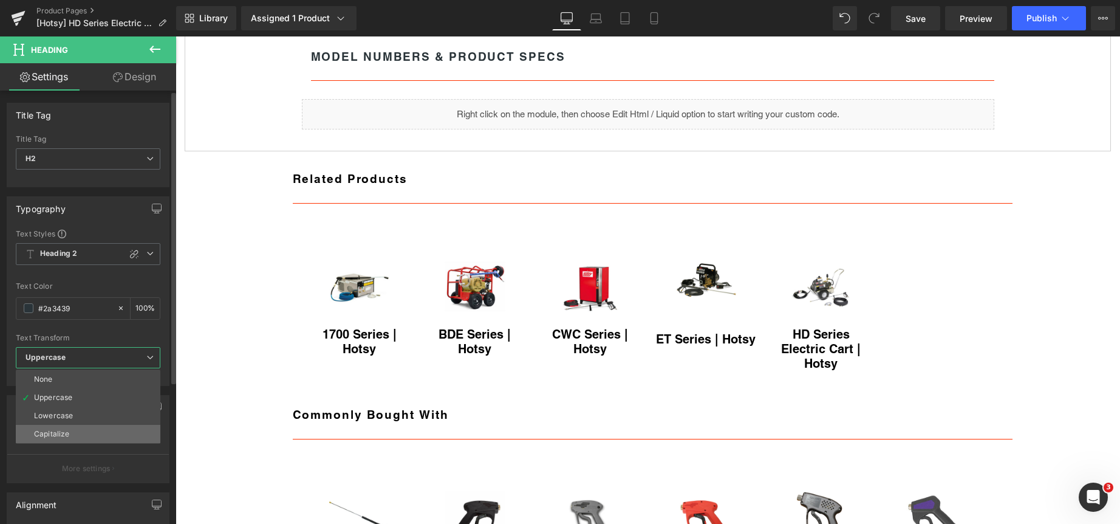
click at [112, 427] on li "Capitalize" at bounding box center [88, 434] width 145 height 18
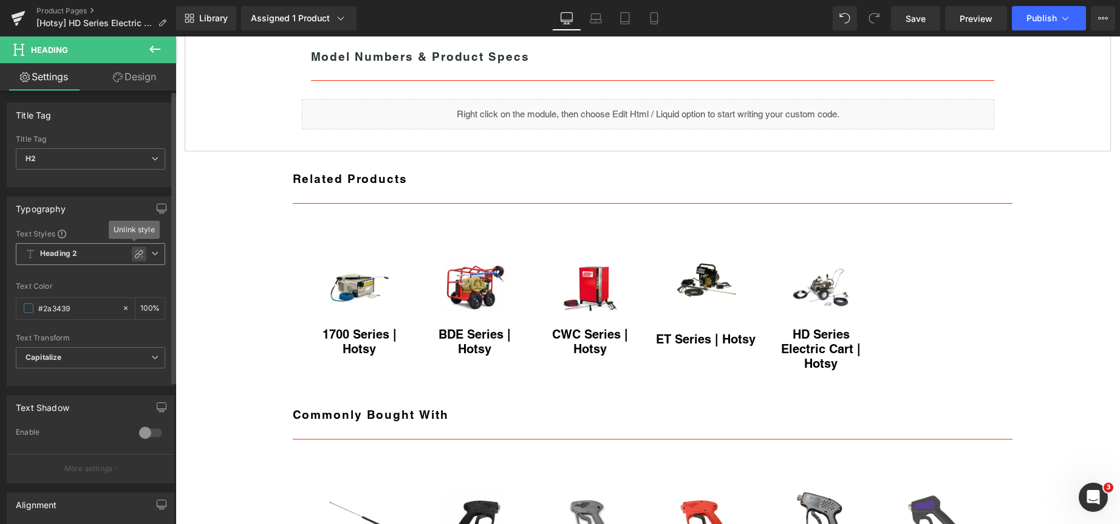
click at [134, 255] on icon at bounding box center [139, 254] width 10 height 10
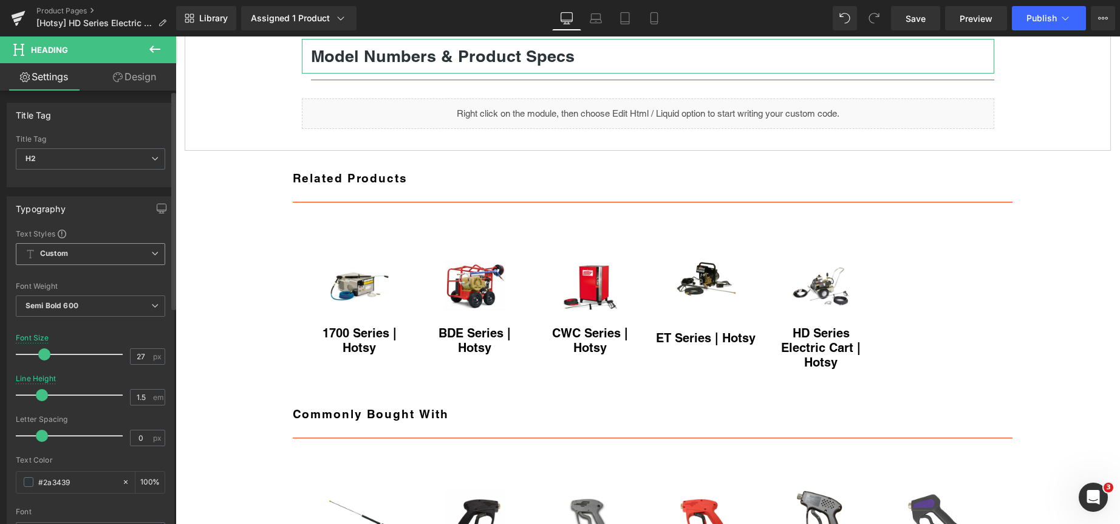
click at [151, 252] on icon at bounding box center [154, 253] width 7 height 7
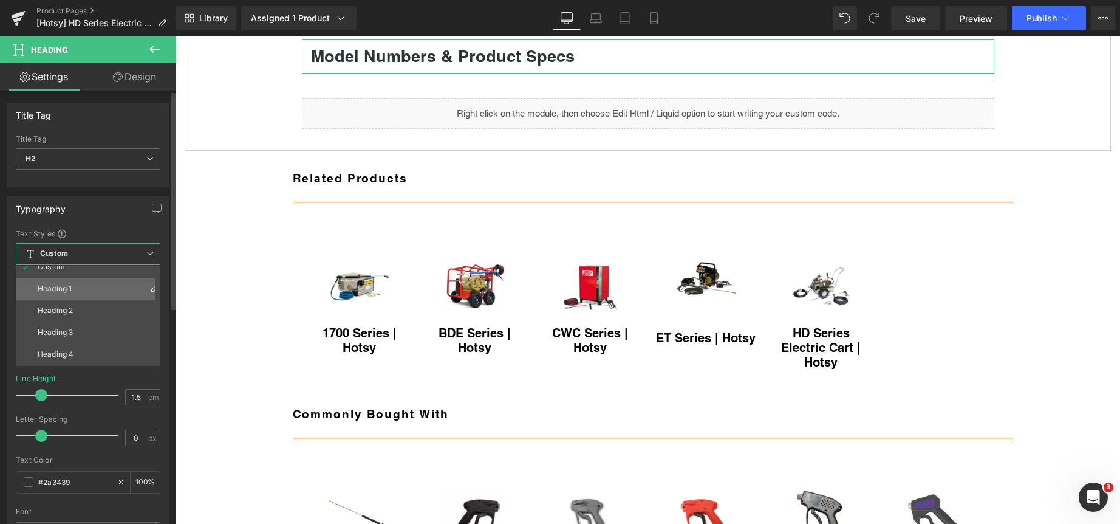
scroll to position [0, 0]
click at [152, 248] on span "Custom" at bounding box center [88, 254] width 145 height 22
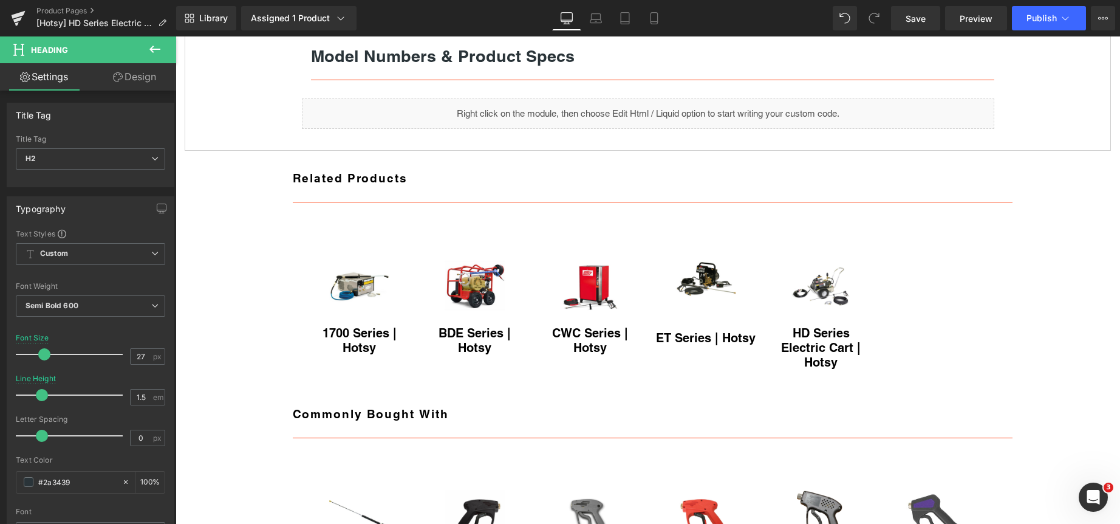
click at [155, 49] on icon at bounding box center [154, 49] width 11 height 7
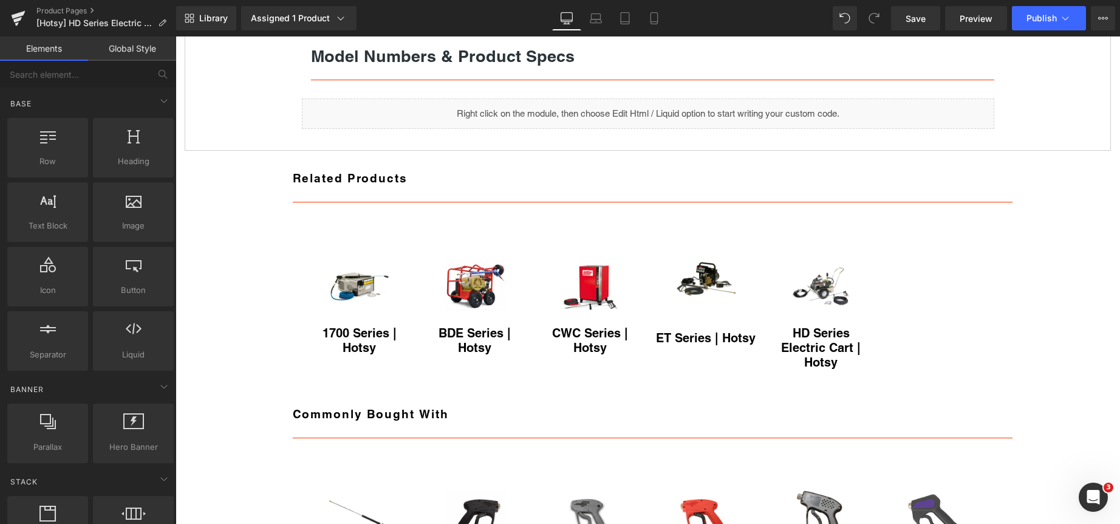
click at [135, 50] on link "Global Style" at bounding box center [132, 48] width 88 height 24
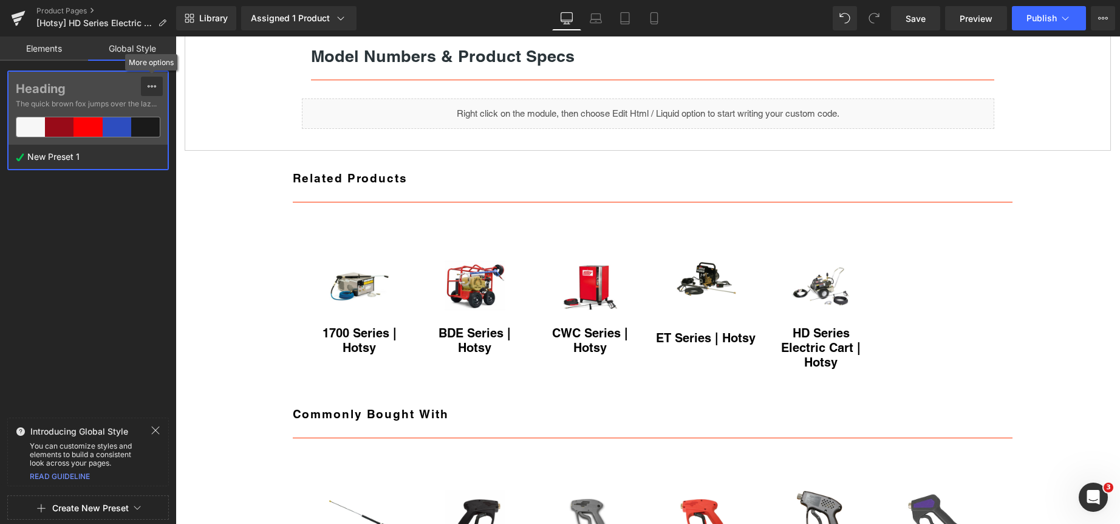
click at [153, 86] on icon at bounding box center [152, 86] width 10 height 10
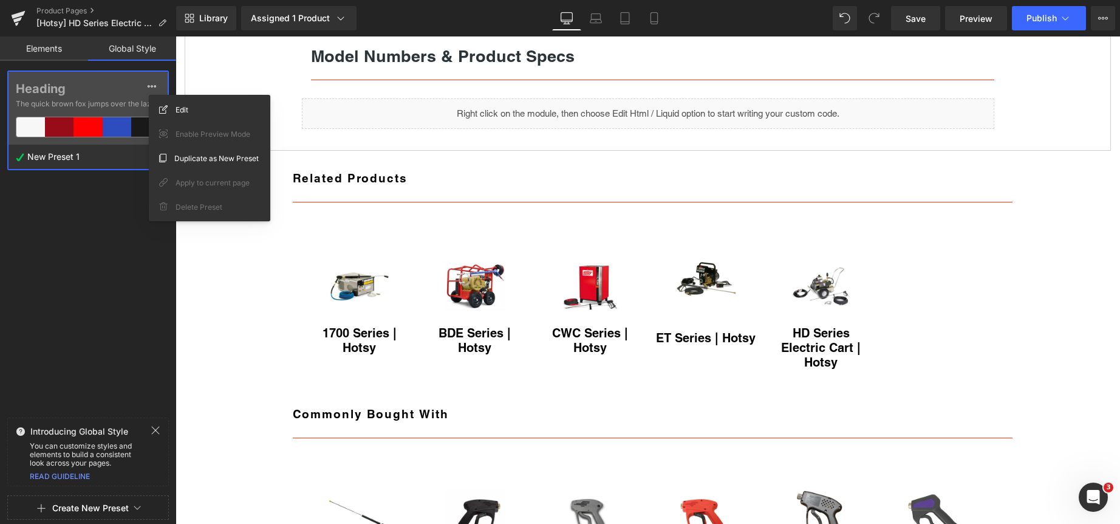
drag, startPoint x: 123, startPoint y: 222, endPoint x: 110, endPoint y: 185, distance: 38.6
click at [120, 214] on div "Heading The quick brown fox jumps over the lazy... New Preset 1" at bounding box center [88, 241] width 176 height 342
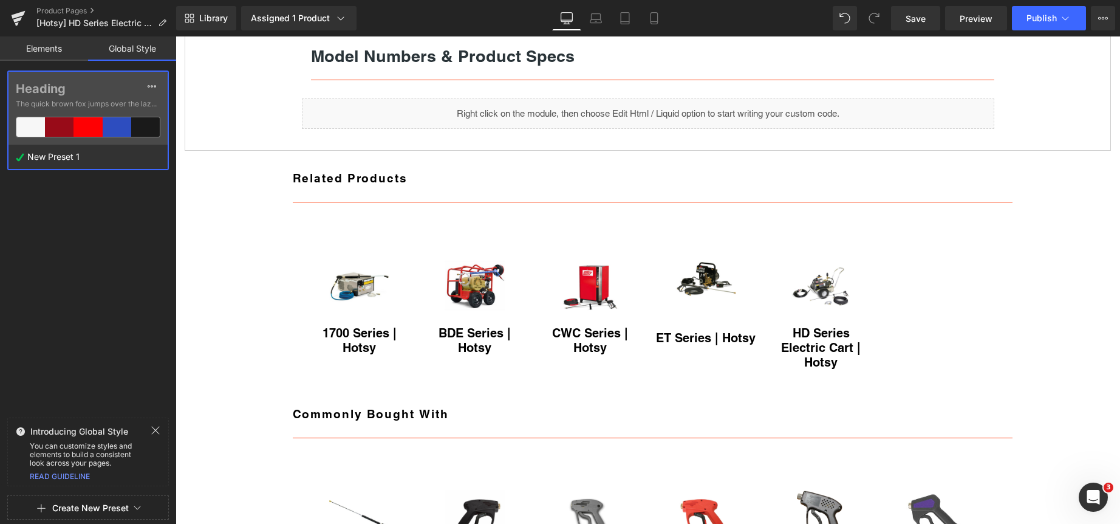
click at [98, 157] on div "New Preset 1" at bounding box center [85, 157] width 153 height 24
click at [72, 104] on span "The quick brown fox jumps over the lazy..." at bounding box center [88, 103] width 145 height 11
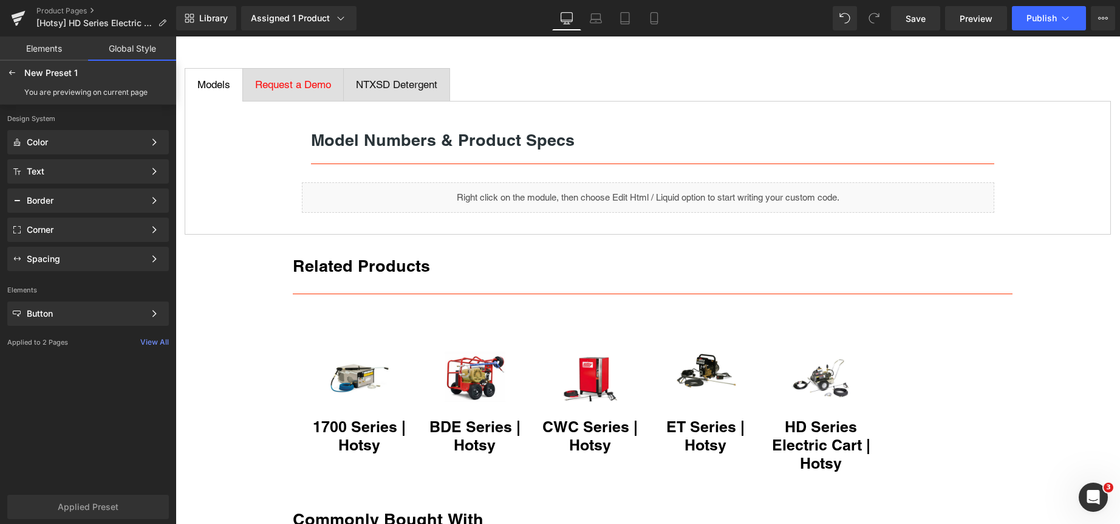
click at [157, 343] on div "View All" at bounding box center [154, 342] width 29 height 9
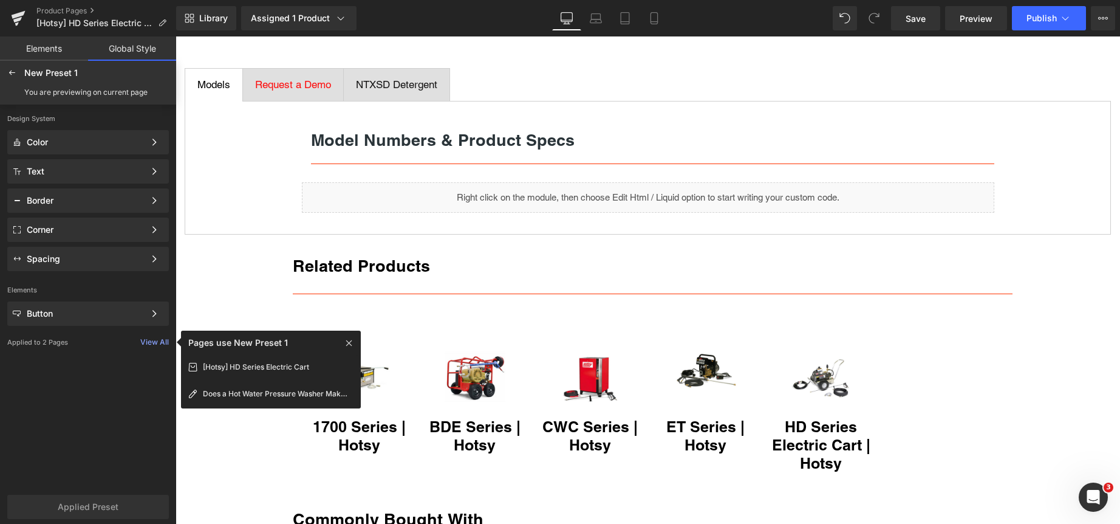
click at [74, 408] on div "Design System Color Color Style Define a color palette and apply it to your pag…" at bounding box center [88, 296] width 176 height 385
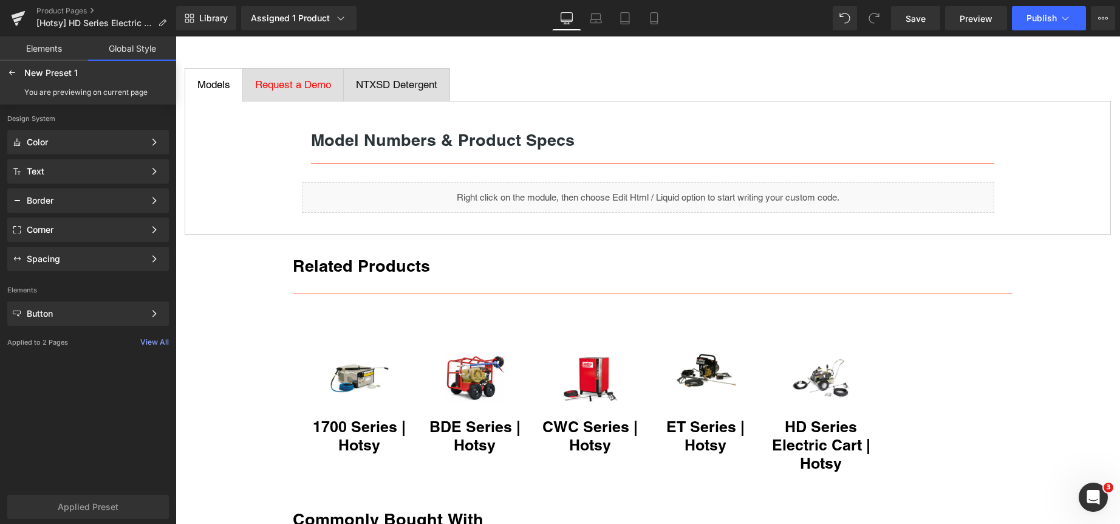
click at [90, 74] on div "New Preset 1 Edited" at bounding box center [98, 72] width 149 height 11
click at [62, 162] on div "Text Color Style Define a color palette and apply it to your pages 1 of 3 Next" at bounding box center [88, 171] width 162 height 24
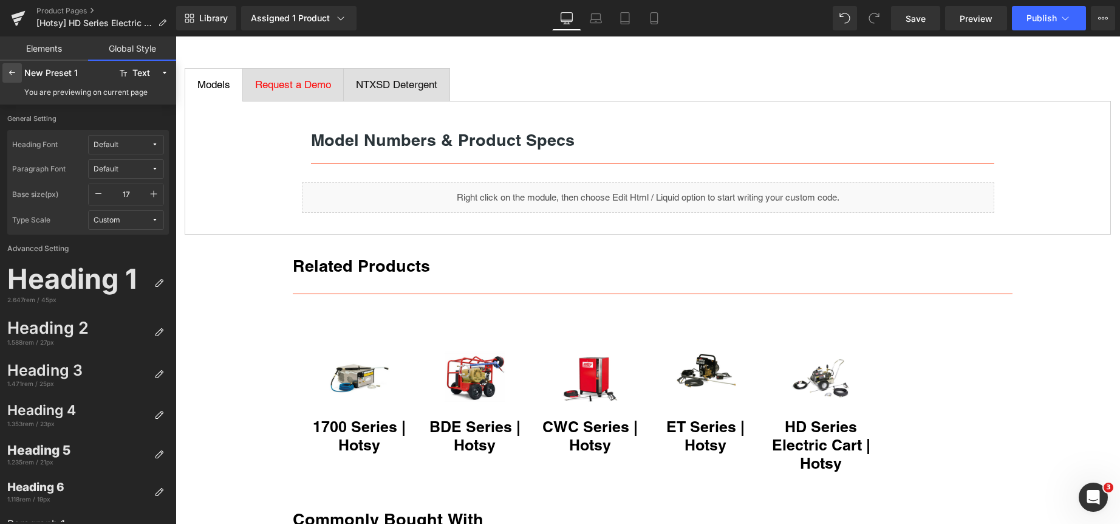
click at [13, 73] on icon at bounding box center [12, 73] width 10 height 10
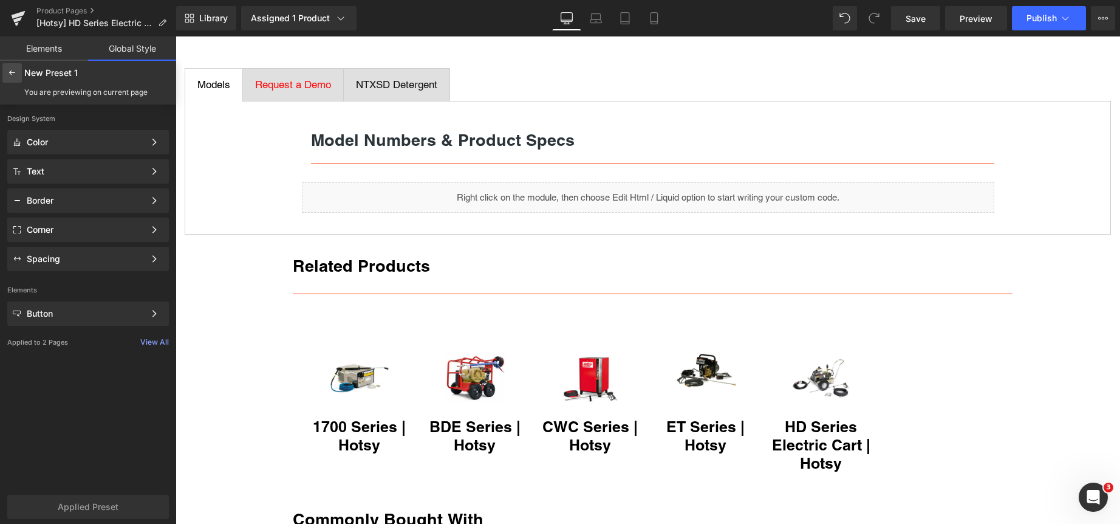
click at [12, 72] on icon at bounding box center [12, 73] width 10 height 10
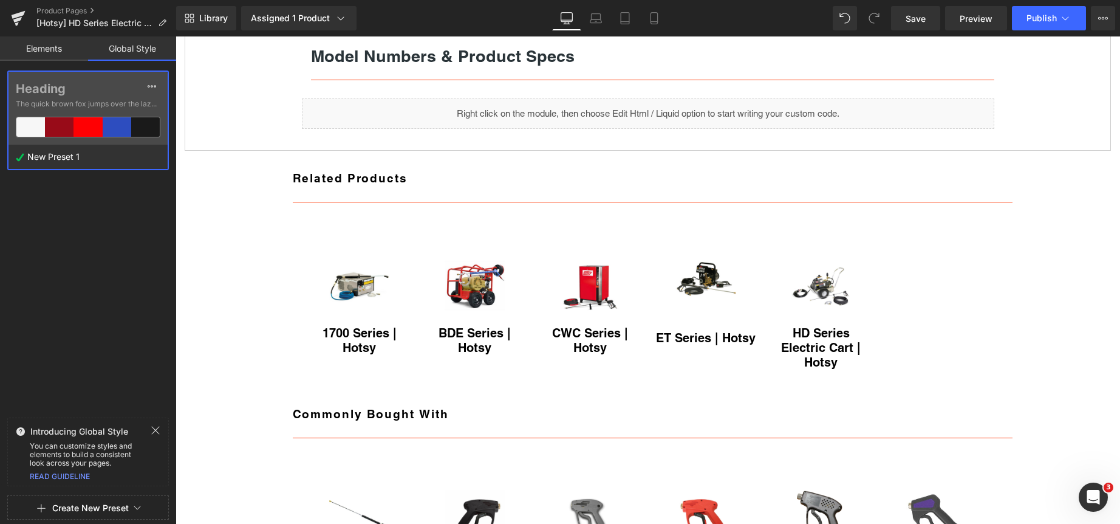
click at [86, 94] on label "Heading" at bounding box center [88, 88] width 145 height 15
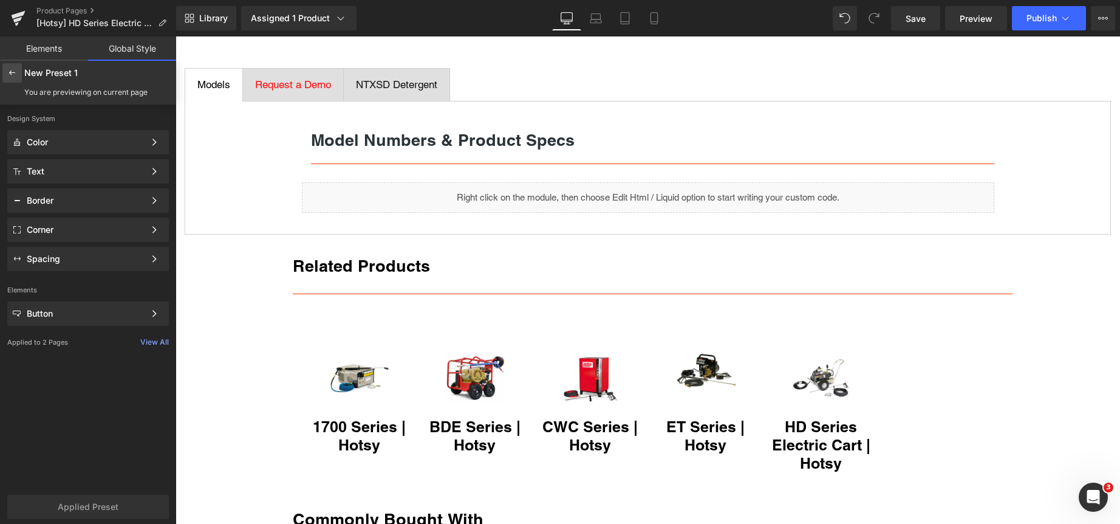
click at [14, 70] on icon at bounding box center [12, 73] width 10 height 10
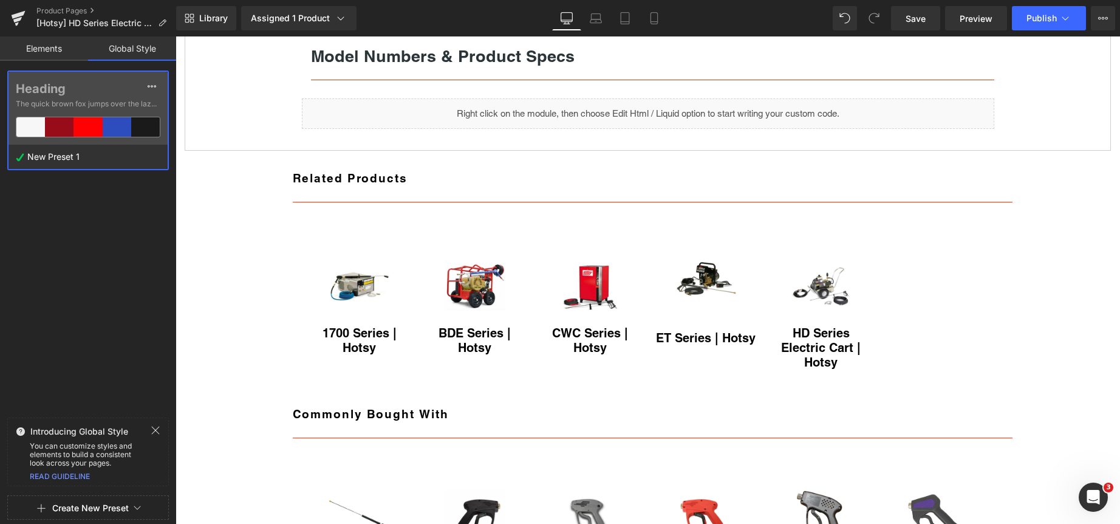
click at [35, 46] on link "Elements" at bounding box center [44, 48] width 88 height 24
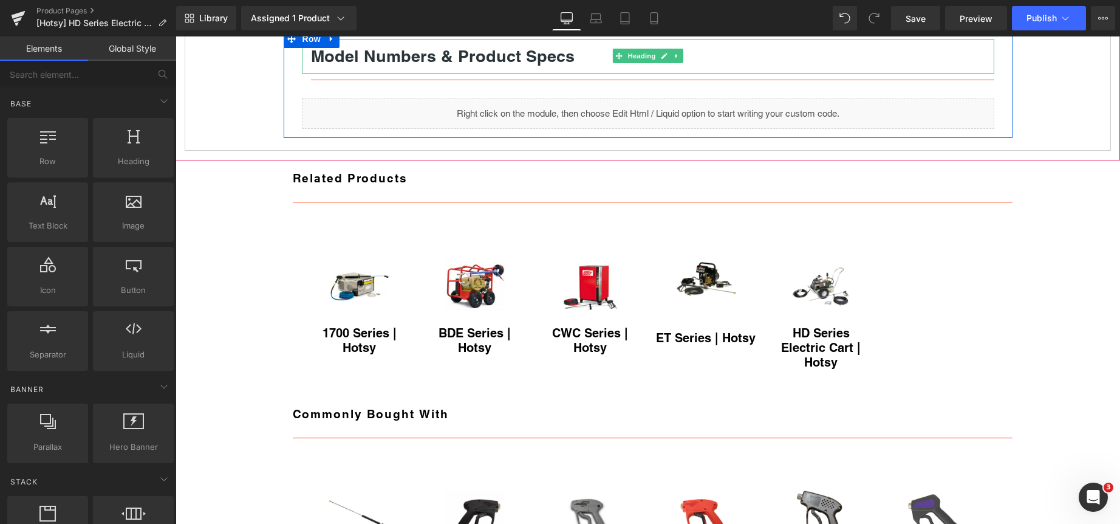
click at [331, 66] on strong "Model Numbers & Product Specs" at bounding box center [443, 55] width 264 height 19
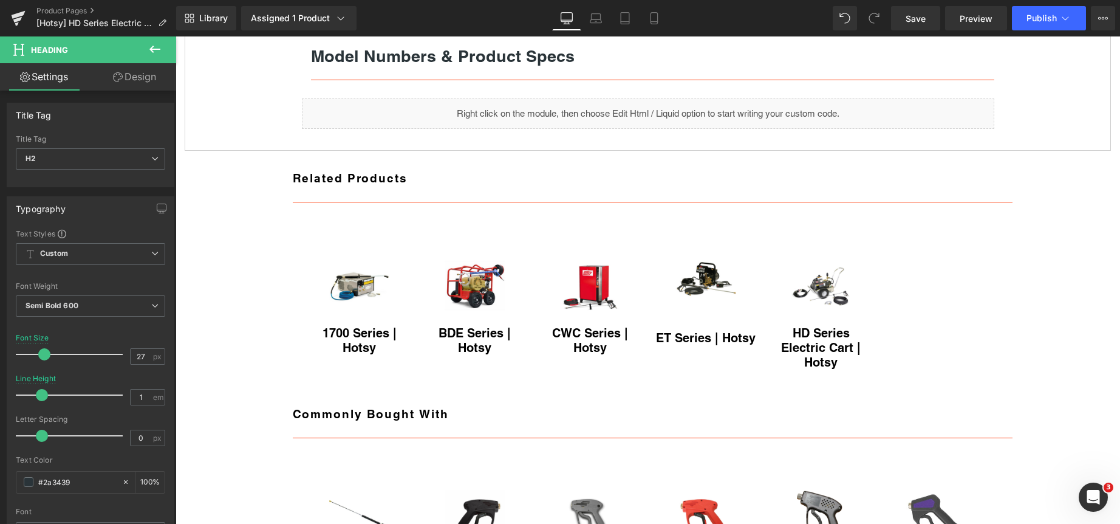
click at [131, 77] on link "Design" at bounding box center [135, 76] width 88 height 27
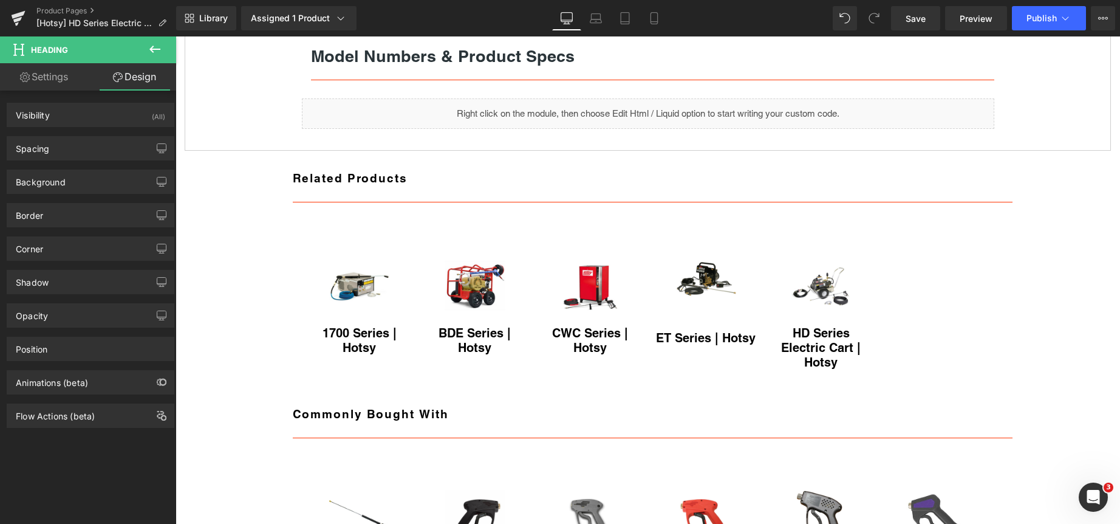
click at [55, 78] on link "Settings" at bounding box center [44, 76] width 88 height 27
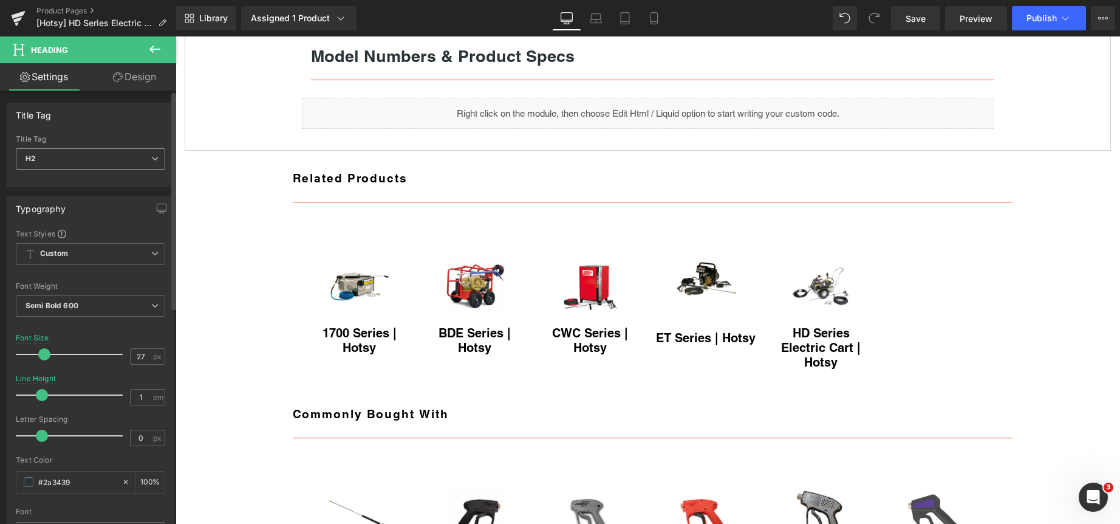
click at [152, 157] on icon at bounding box center [154, 158] width 7 height 7
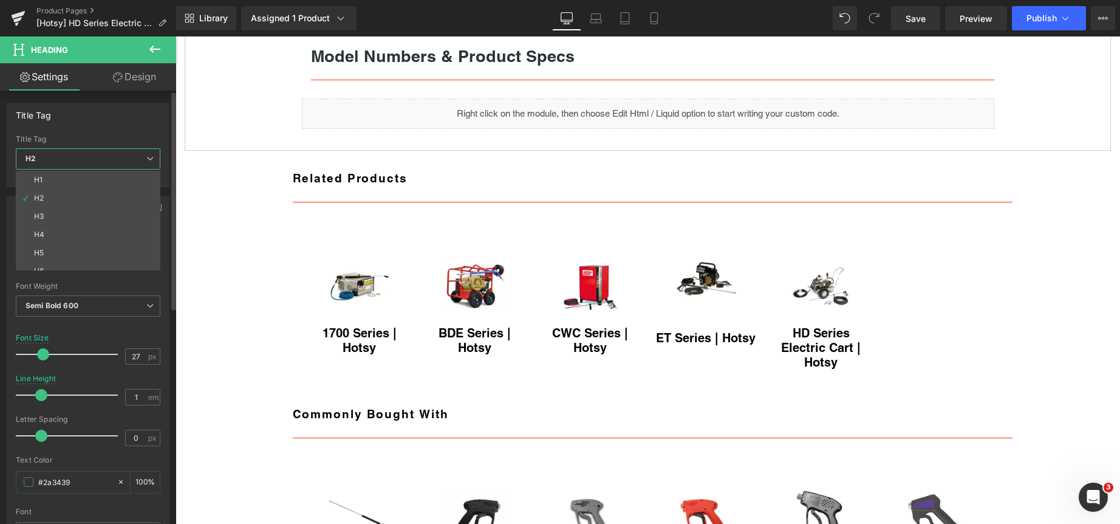
click at [152, 157] on icon at bounding box center [149, 158] width 7 height 7
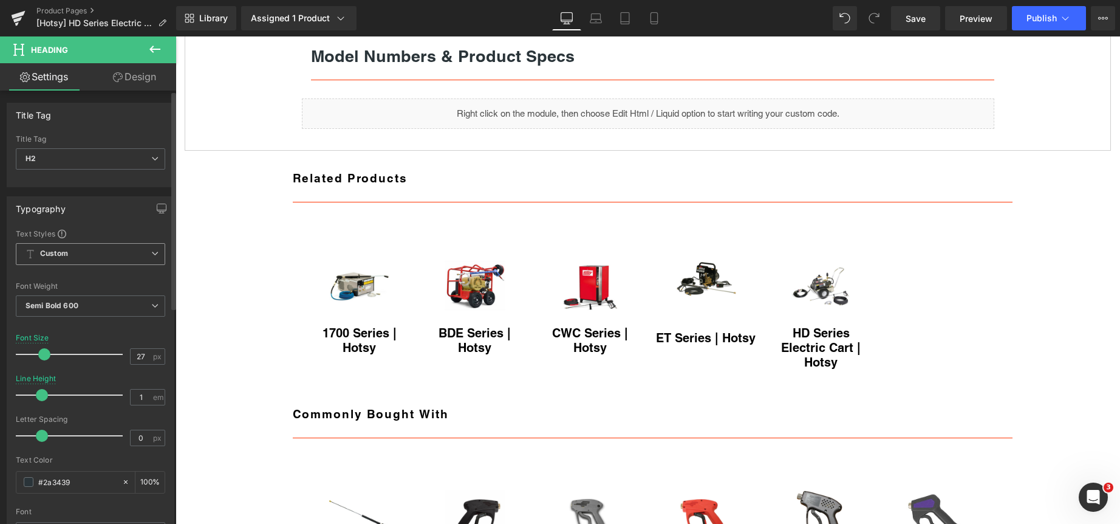
click at [151, 258] on span "Custom" at bounding box center [90, 254] width 149 height 22
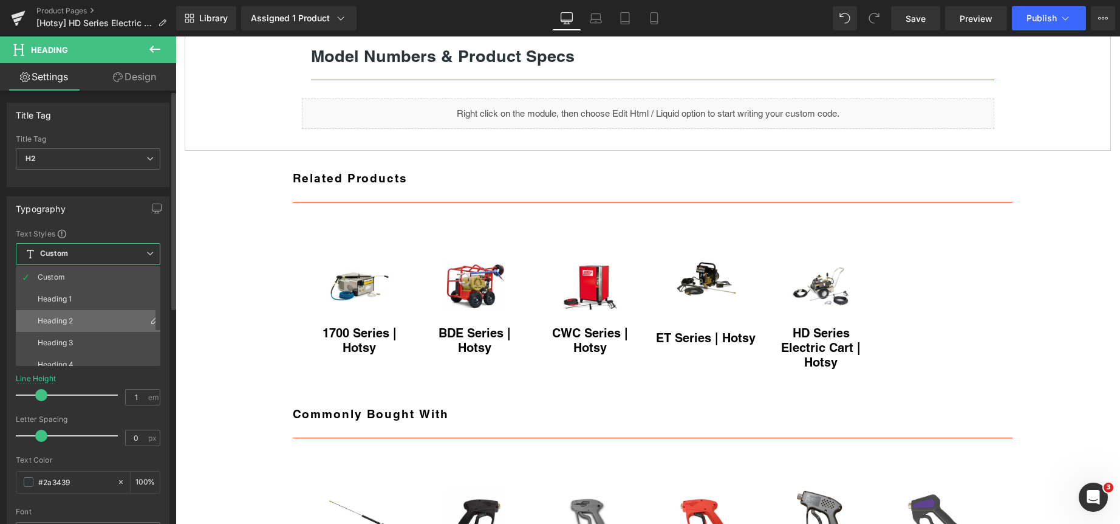
click at [93, 320] on li "Heading 2" at bounding box center [91, 321] width 150 height 22
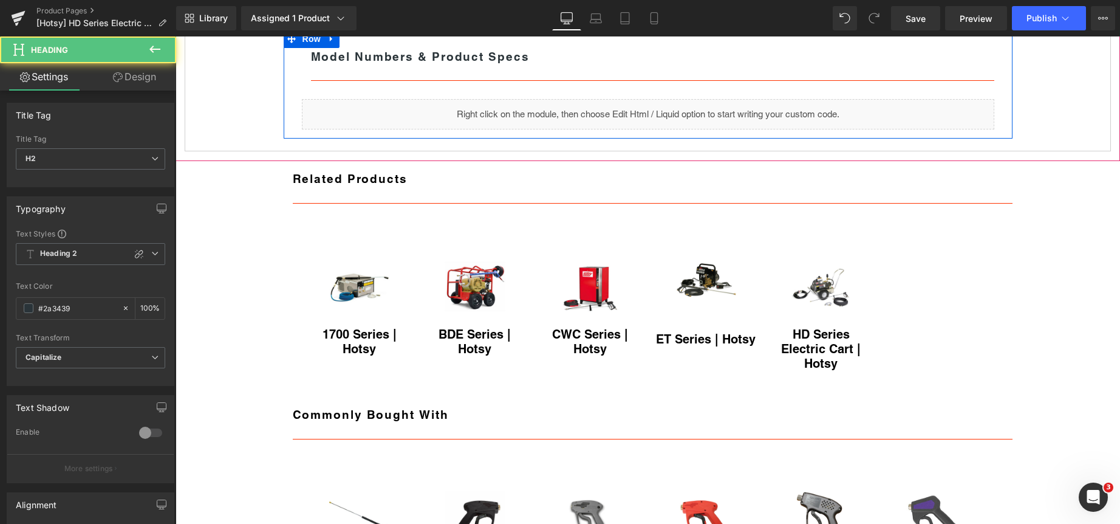
click at [327, 63] on strong "Model Numbers & Product Specs" at bounding box center [420, 56] width 219 height 13
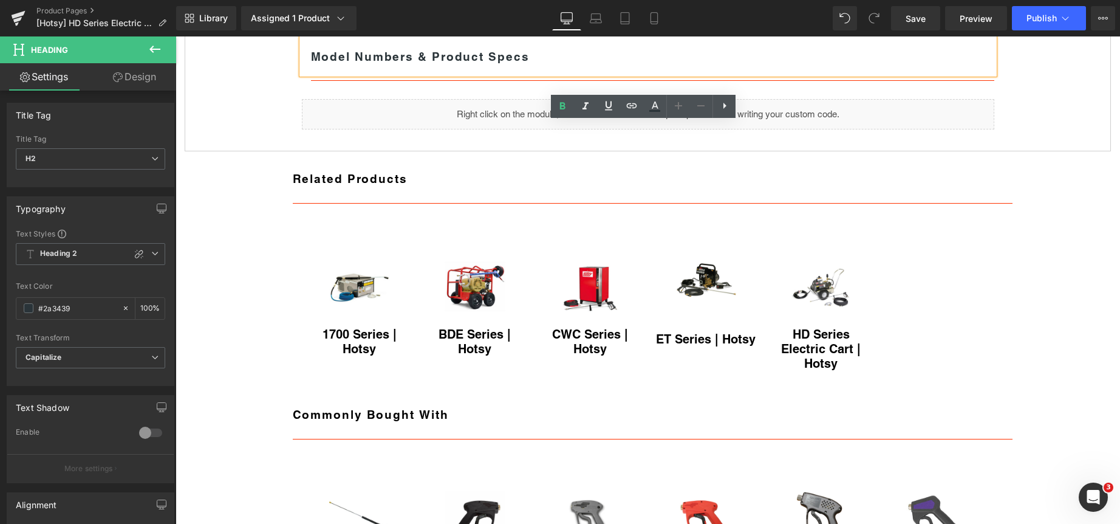
click at [303, 6] on span "Request a Demo" at bounding box center [282, 1] width 65 height 10
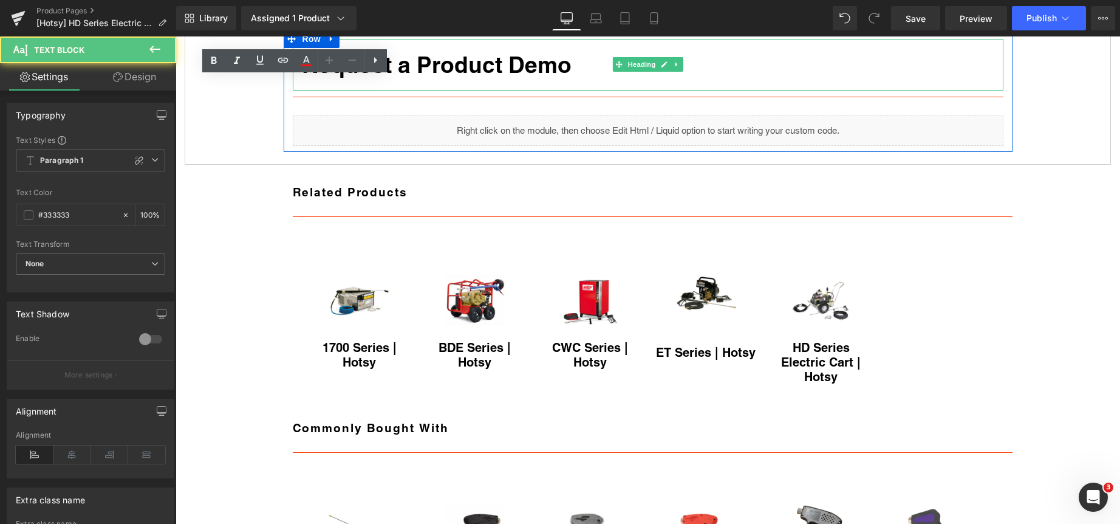
click at [329, 78] on strong "Request a Product Demo" at bounding box center [437, 64] width 270 height 27
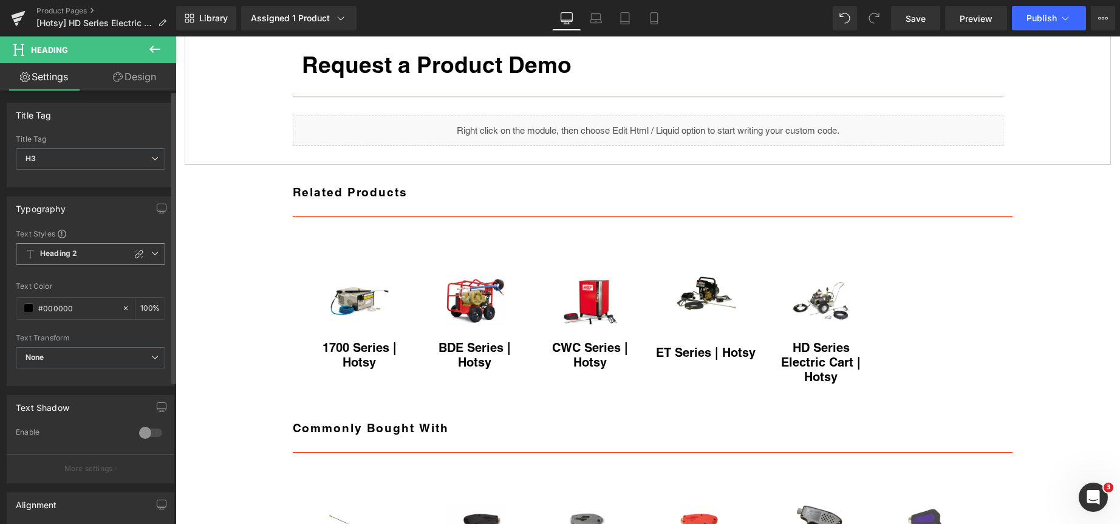
click at [151, 255] on icon at bounding box center [154, 253] width 7 height 7
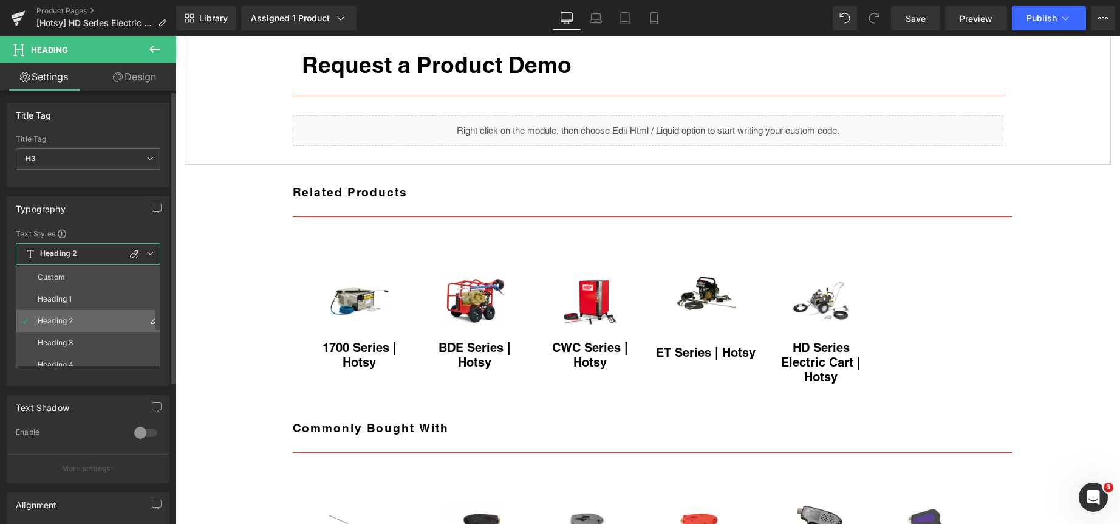
click at [91, 317] on li "Heading 2" at bounding box center [91, 321] width 150 height 22
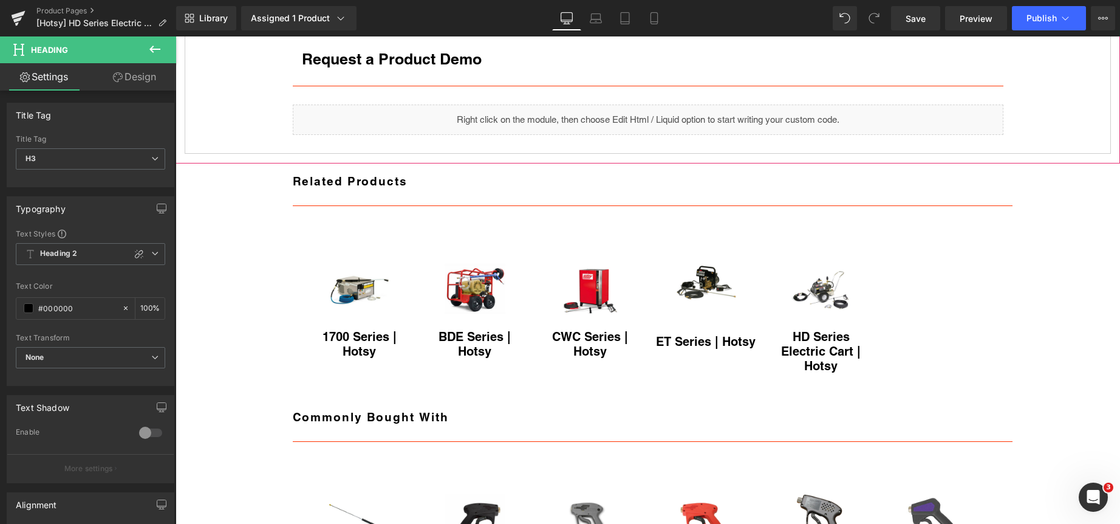
click at [386, 6] on span "NTXSD Detergent" at bounding box center [374, 1] width 69 height 10
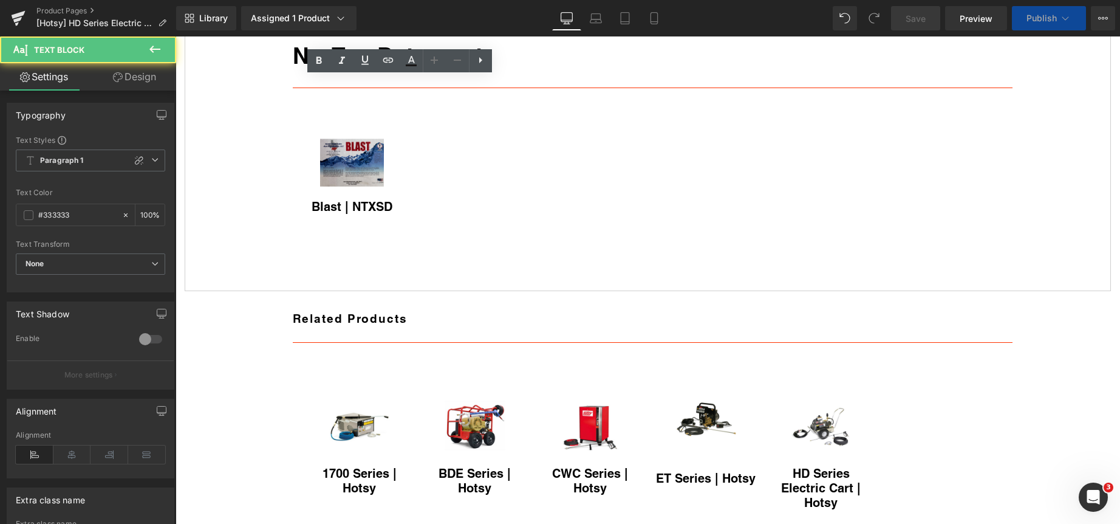
click at [361, 69] on span "NorTex Detergent" at bounding box center [388, 55] width 190 height 27
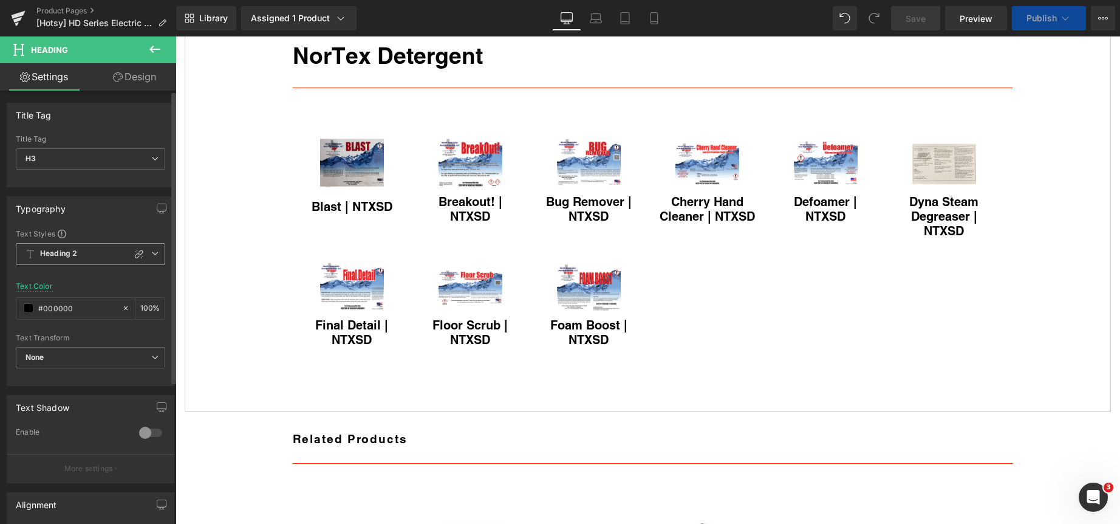
click at [151, 254] on icon at bounding box center [154, 253] width 7 height 7
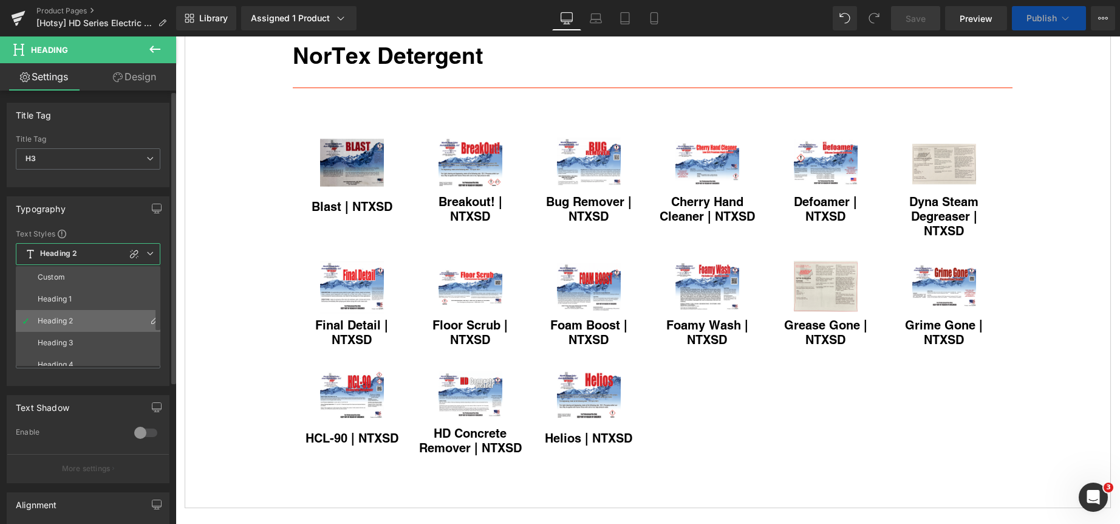
click at [89, 319] on li "Heading 2" at bounding box center [91, 321] width 150 height 22
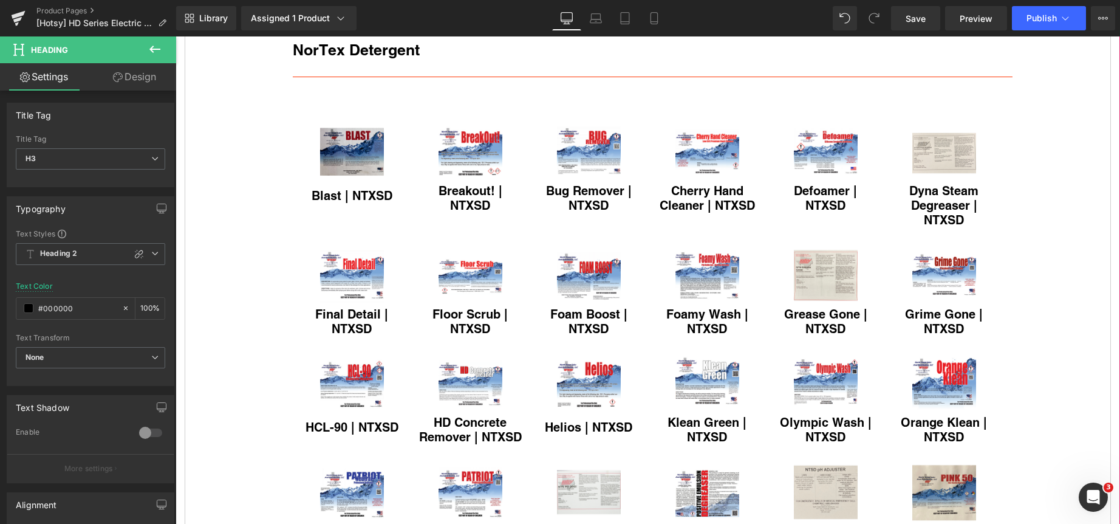
click at [289, 6] on span "Request a Demo" at bounding box center [282, 1] width 65 height 10
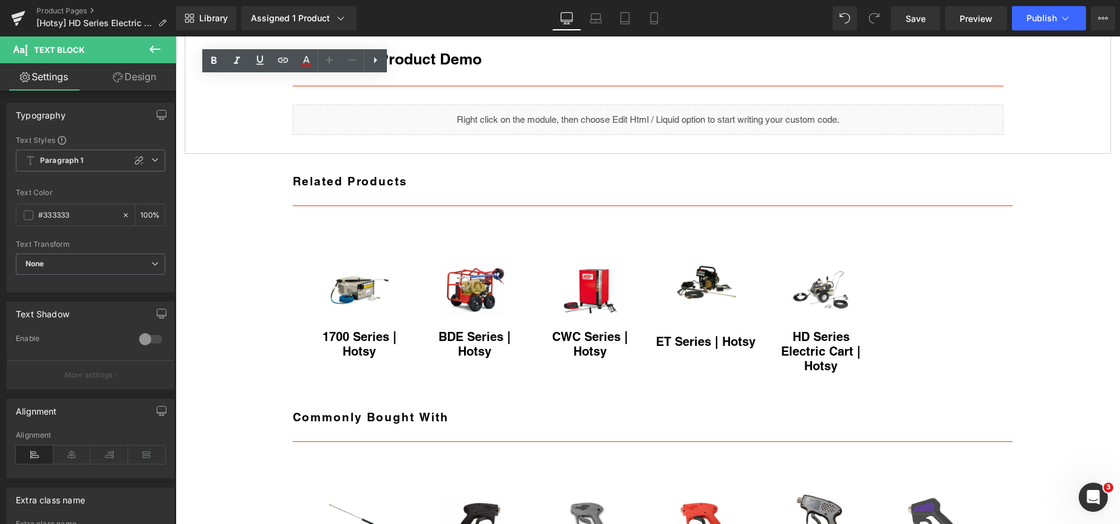
click at [207, 8] on div "Models" at bounding box center [211, 1] width 28 height 13
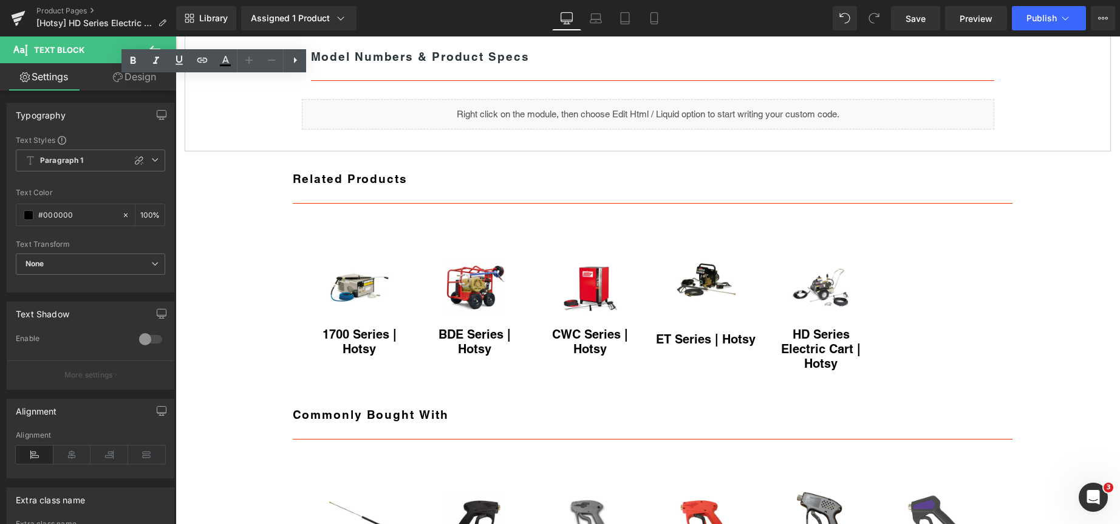
click at [403, 6] on span "NTXSD Detergent" at bounding box center [374, 1] width 69 height 10
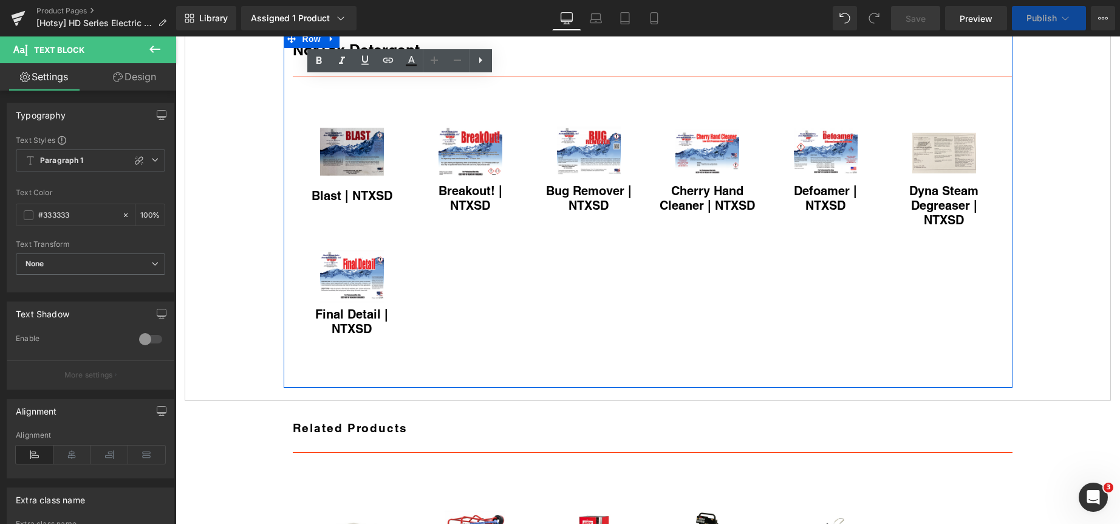
click at [366, 59] on span "NorTex Detergent" at bounding box center [356, 50] width 127 height 18
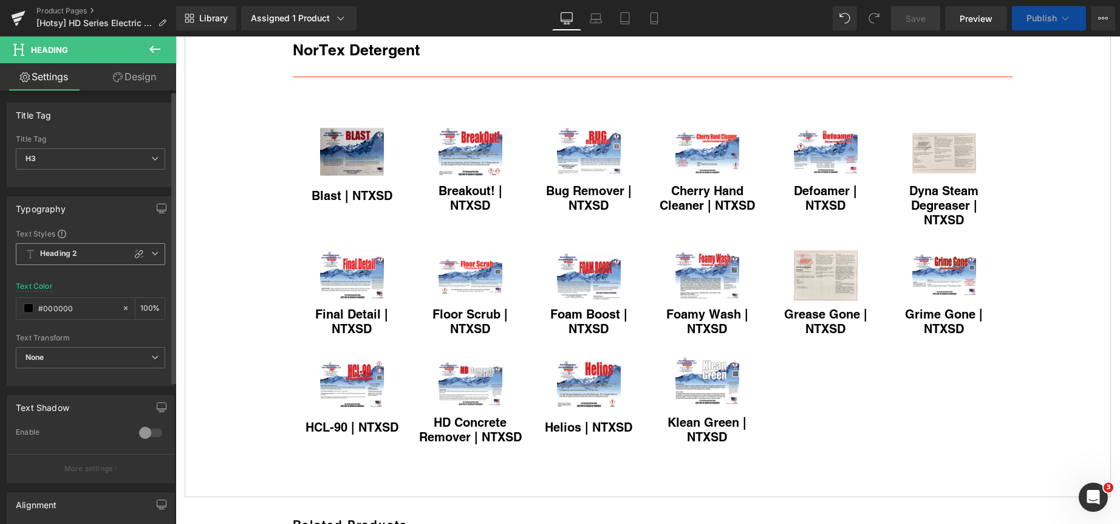
click at [153, 254] on icon at bounding box center [154, 253] width 7 height 7
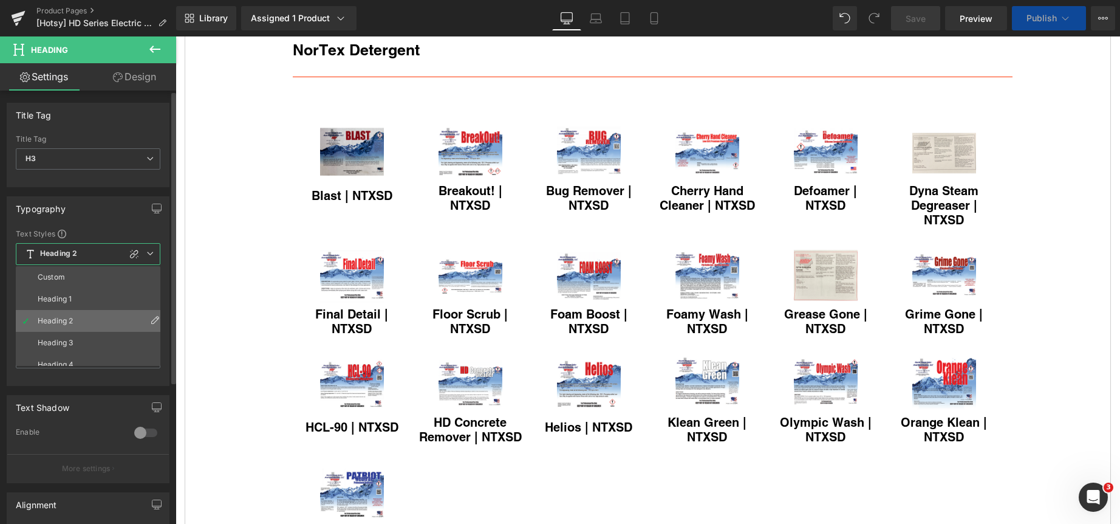
click at [103, 316] on li "Heading 2" at bounding box center [91, 321] width 150 height 22
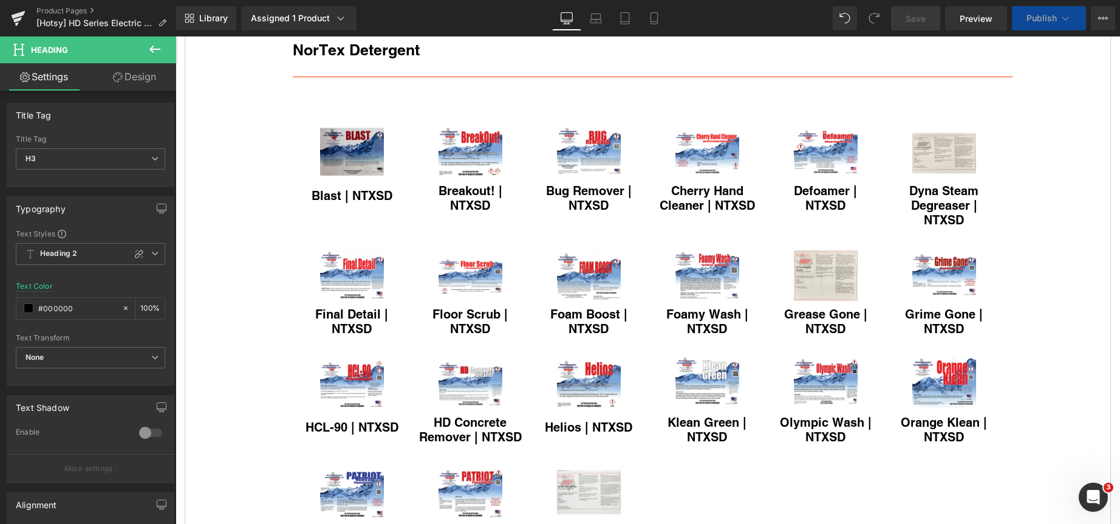
scroll to position [668, 0]
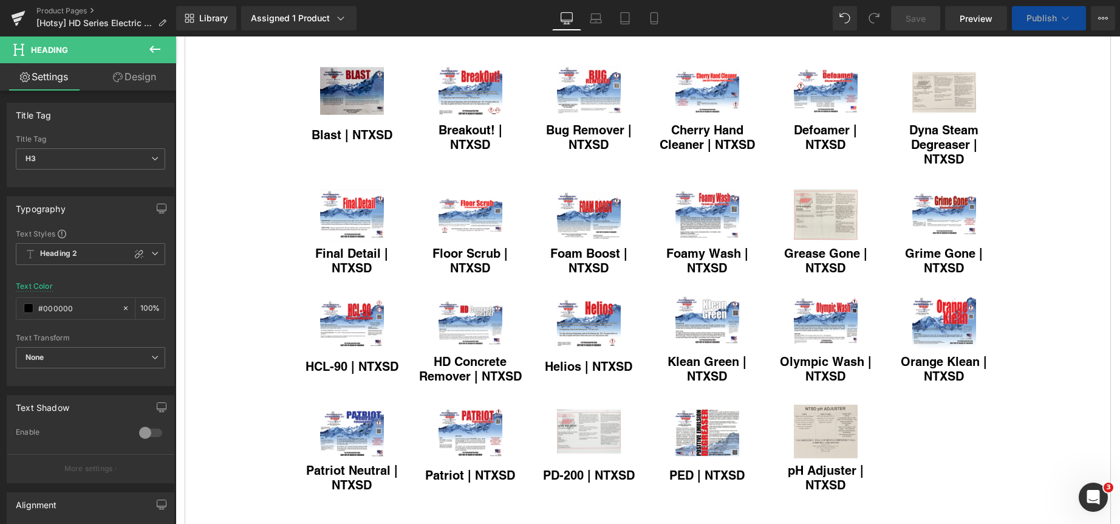
click at [353, 146] on div "Blast | NTXSD (P) Title" at bounding box center [352, 134] width 106 height 23
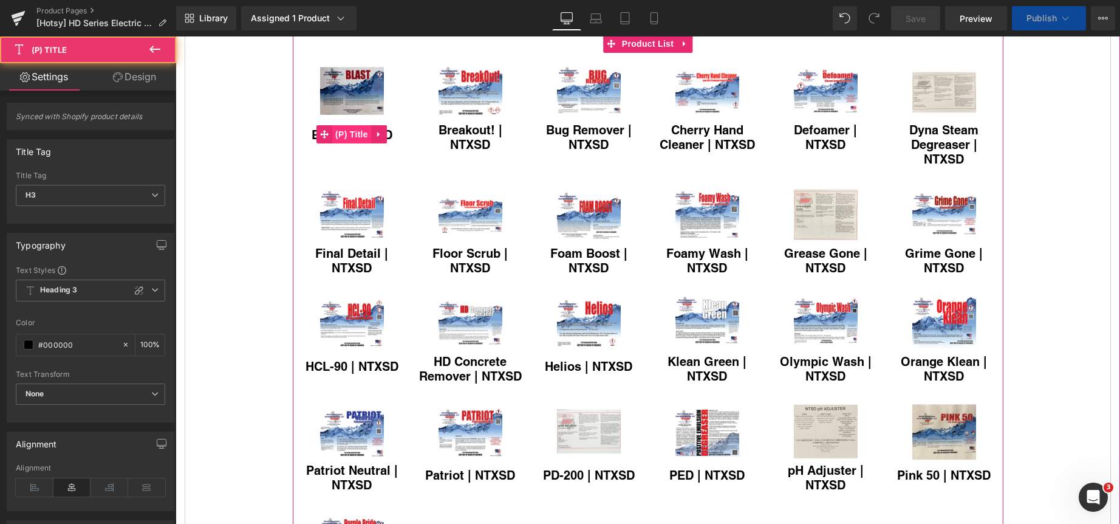
click at [353, 143] on span "(P) Title" at bounding box center [351, 134] width 39 height 18
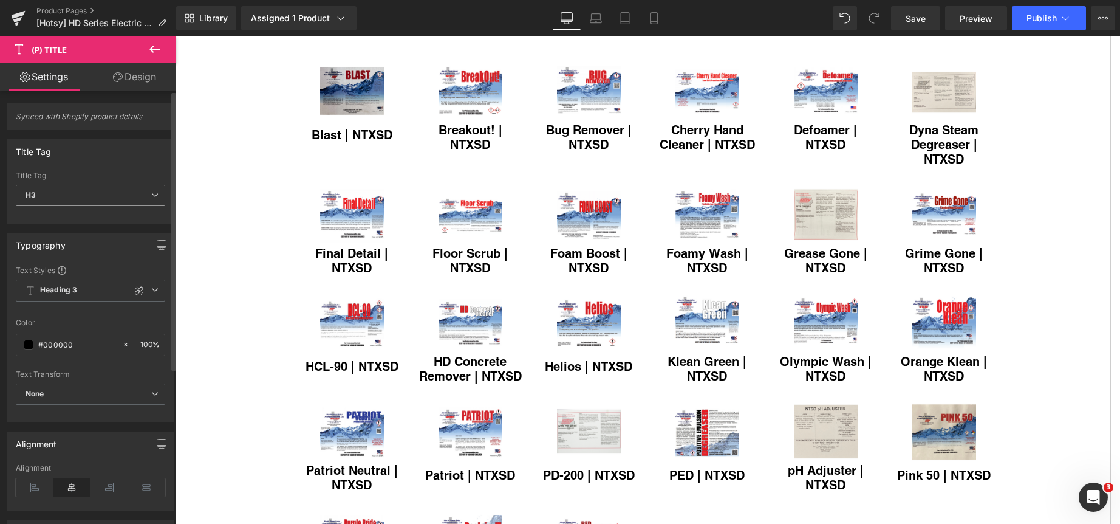
click at [132, 196] on span "H3" at bounding box center [90, 195] width 149 height 21
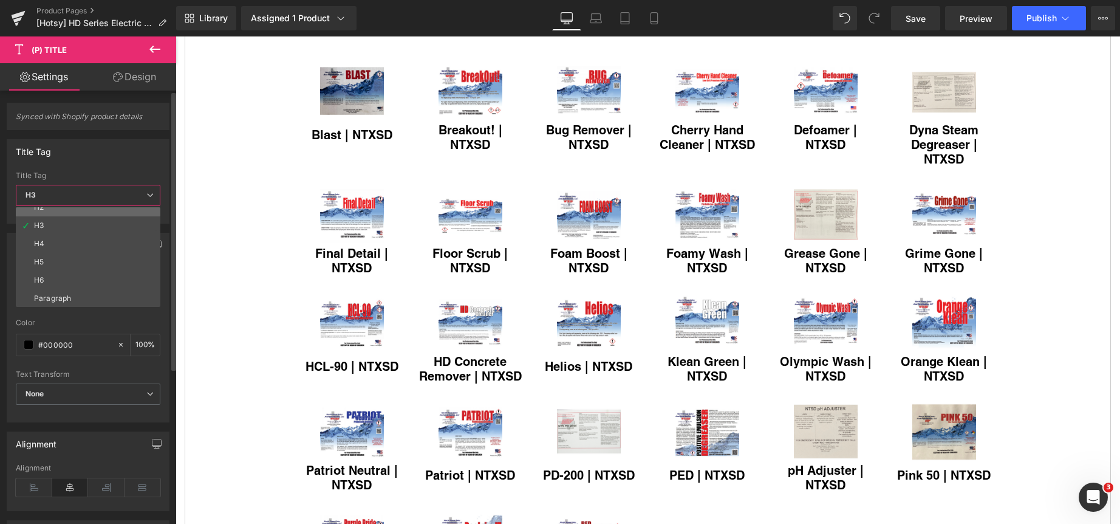
scroll to position [28, 0]
click at [108, 295] on li "Paragraph" at bounding box center [91, 298] width 150 height 18
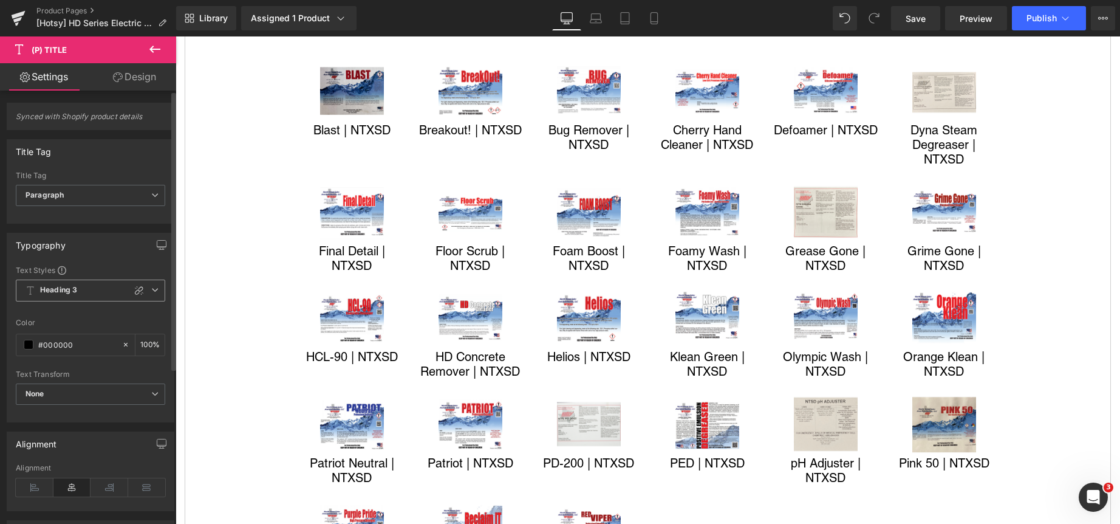
click at [152, 290] on icon at bounding box center [154, 289] width 7 height 7
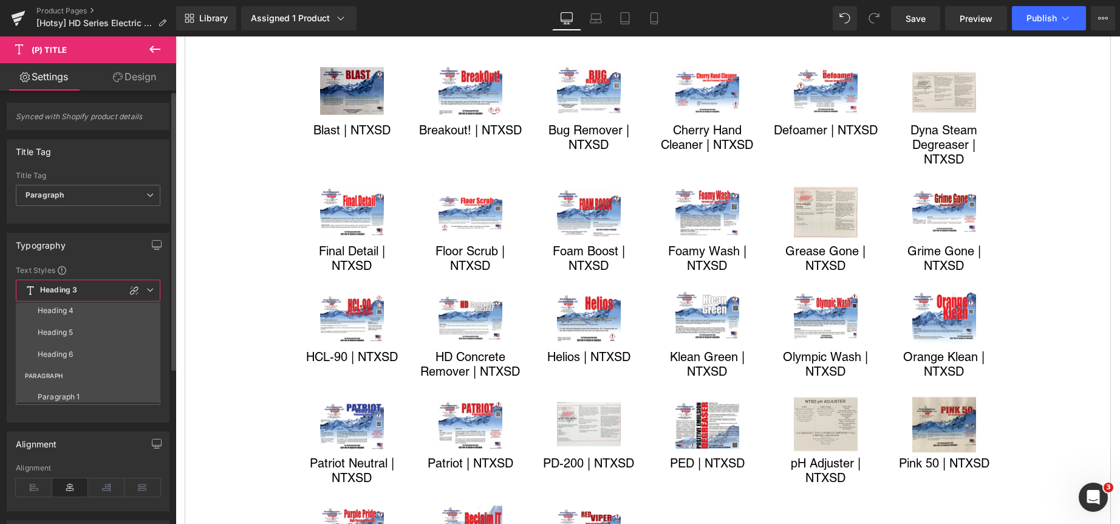
scroll to position [182, 0]
click at [83, 324] on li "Paragraph 1" at bounding box center [91, 326] width 150 height 22
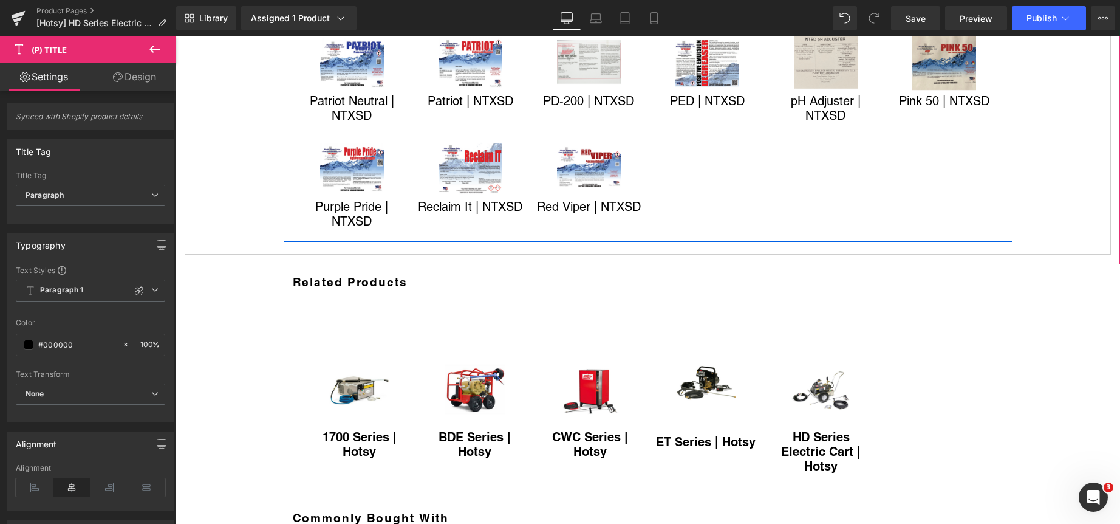
scroll to position [1094, 0]
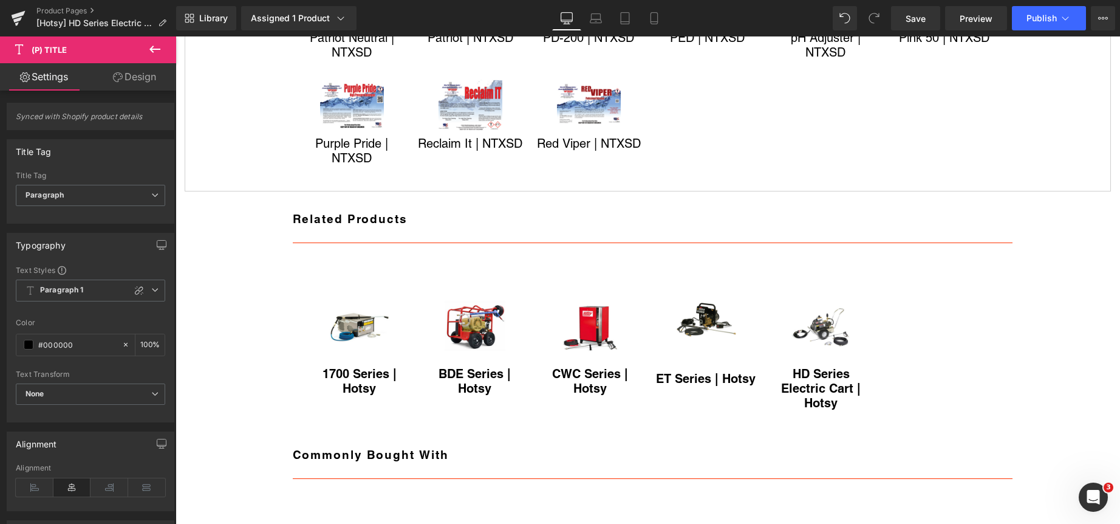
click at [428, 228] on h2 "Related Products" at bounding box center [648, 219] width 711 height 18
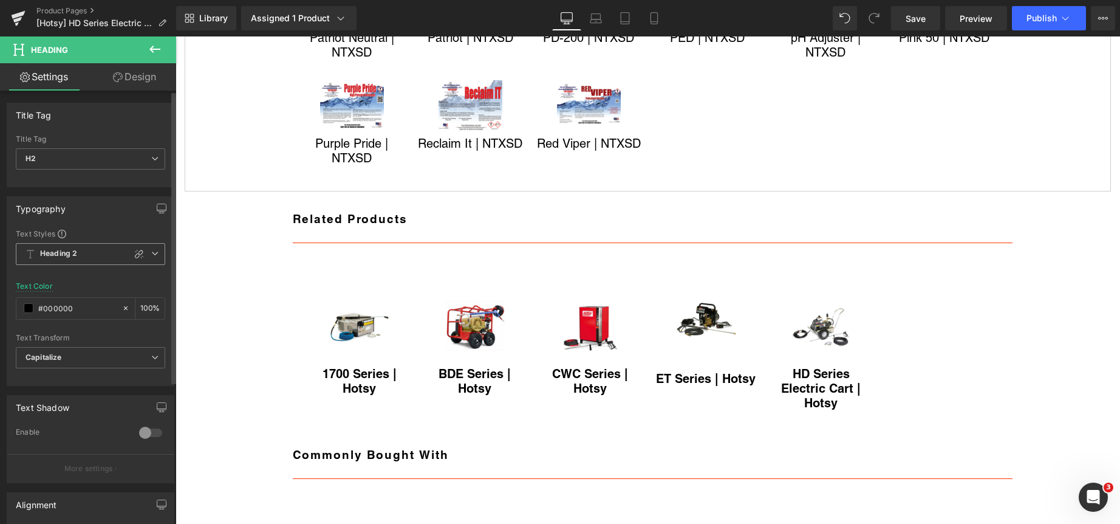
click at [152, 254] on icon at bounding box center [154, 253] width 7 height 7
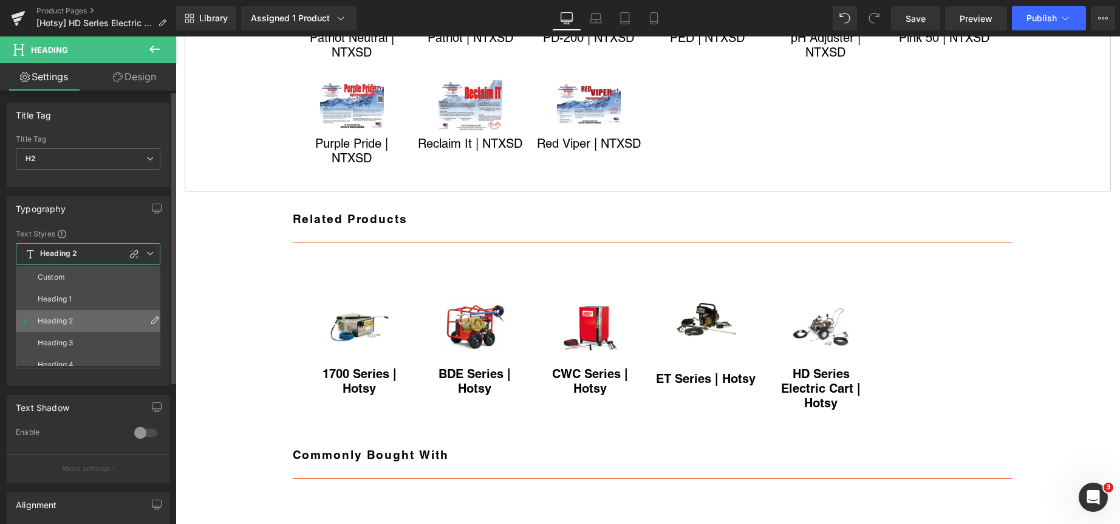
click at [98, 320] on li "Heading 2" at bounding box center [91, 321] width 150 height 22
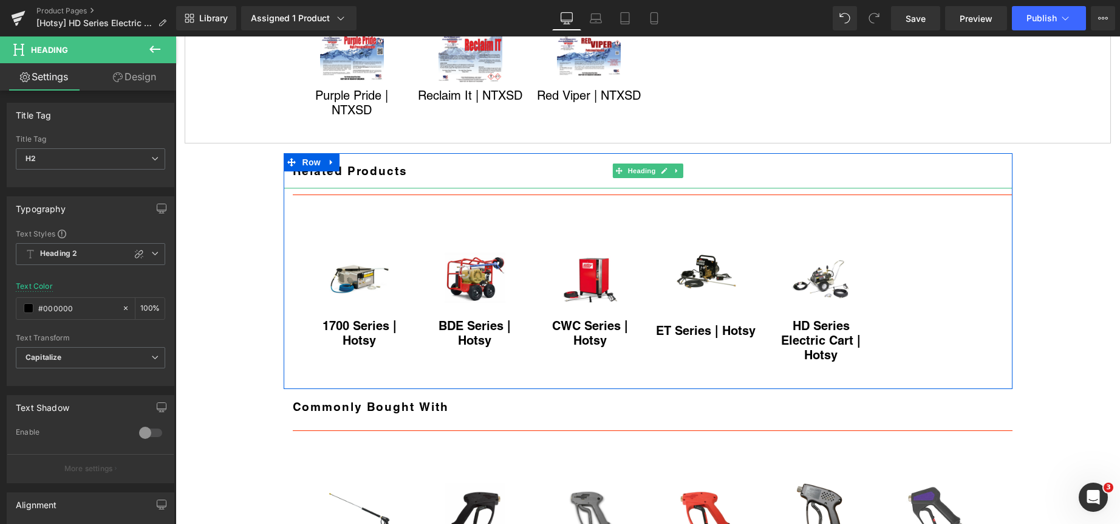
scroll to position [1276, 0]
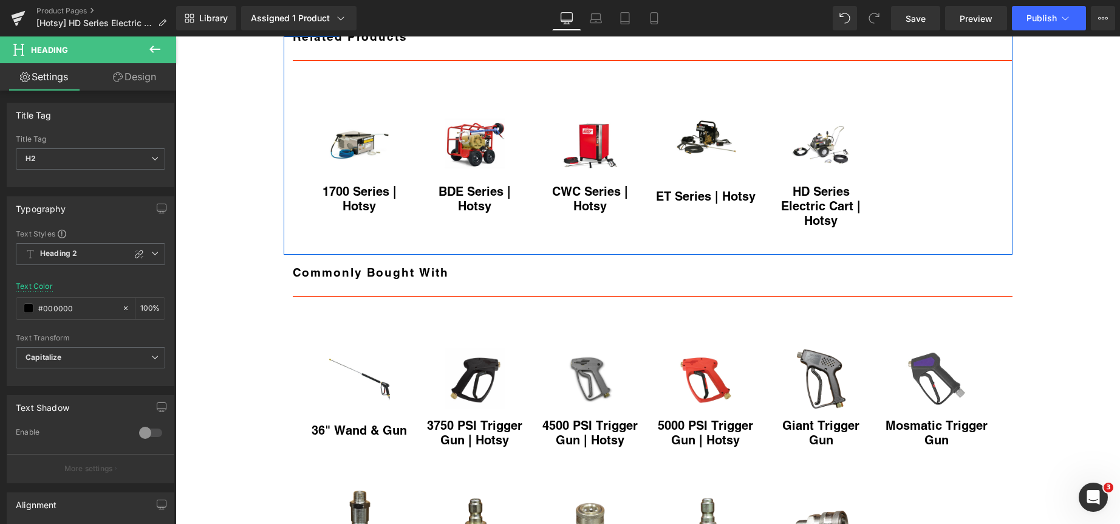
click at [356, 217] on div "1700 Series | Hotsy (P) Title" at bounding box center [360, 200] width 100 height 33
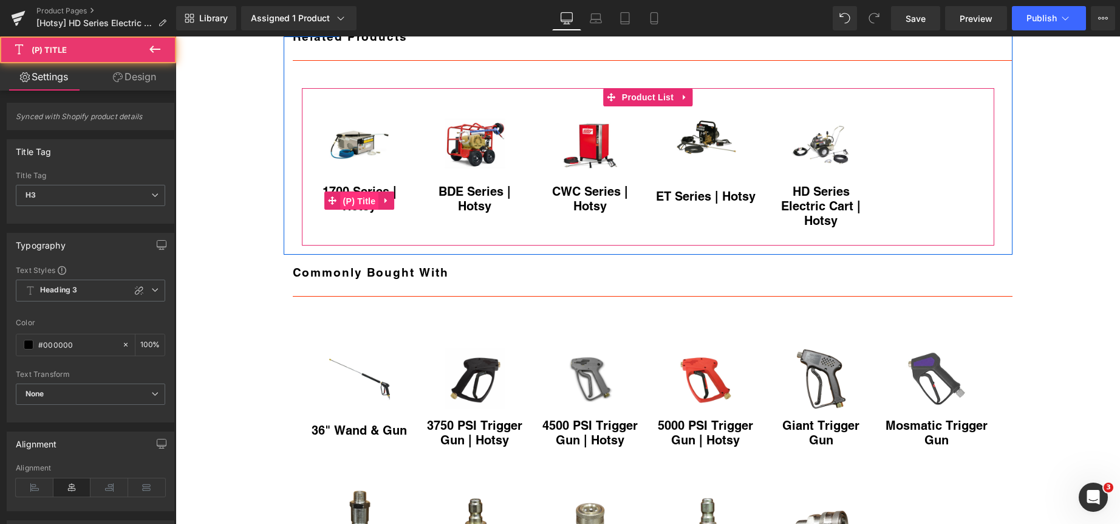
click at [357, 210] on span "(P) Title" at bounding box center [359, 201] width 39 height 18
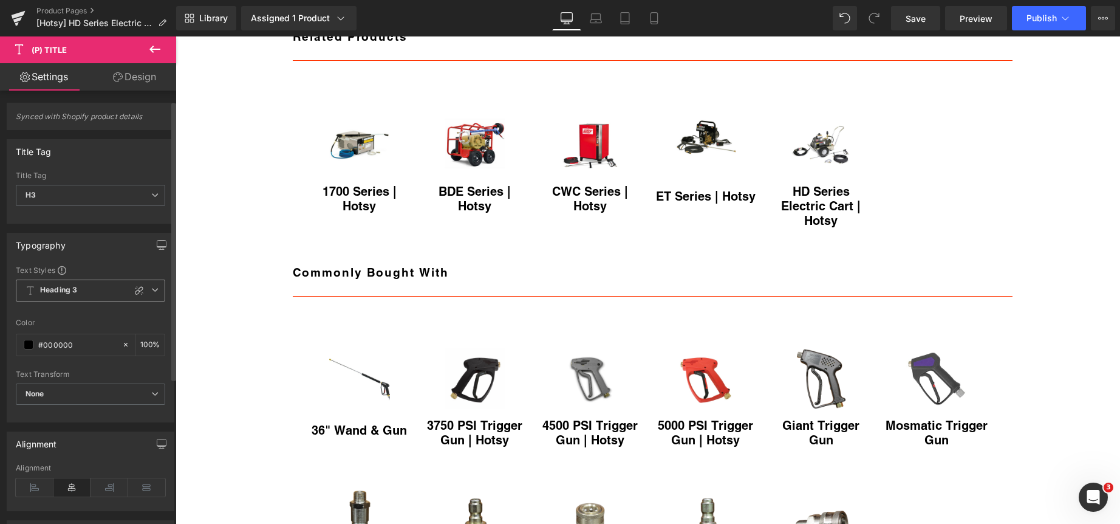
scroll to position [122, 0]
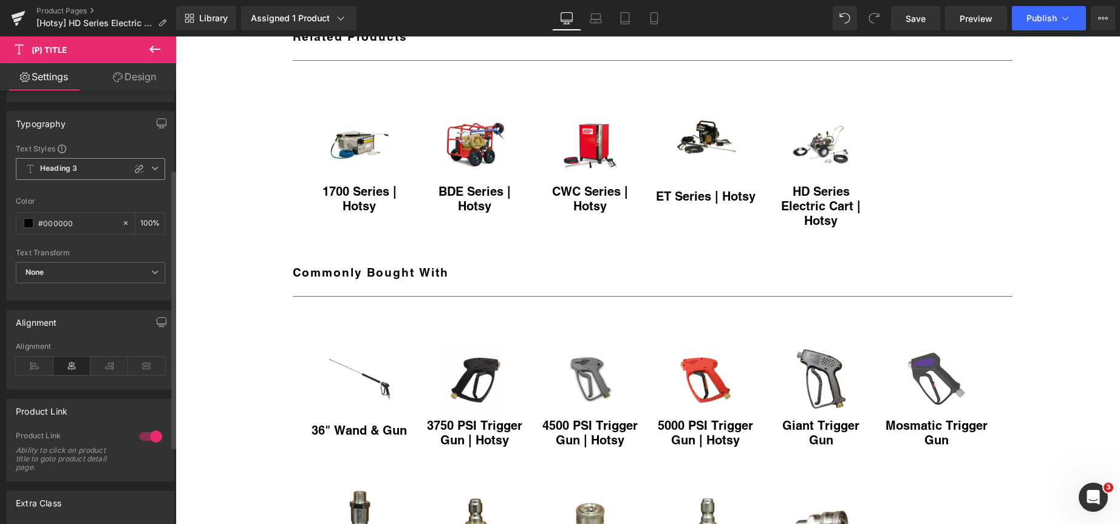
click at [155, 168] on span "Heading 3" at bounding box center [90, 169] width 149 height 22
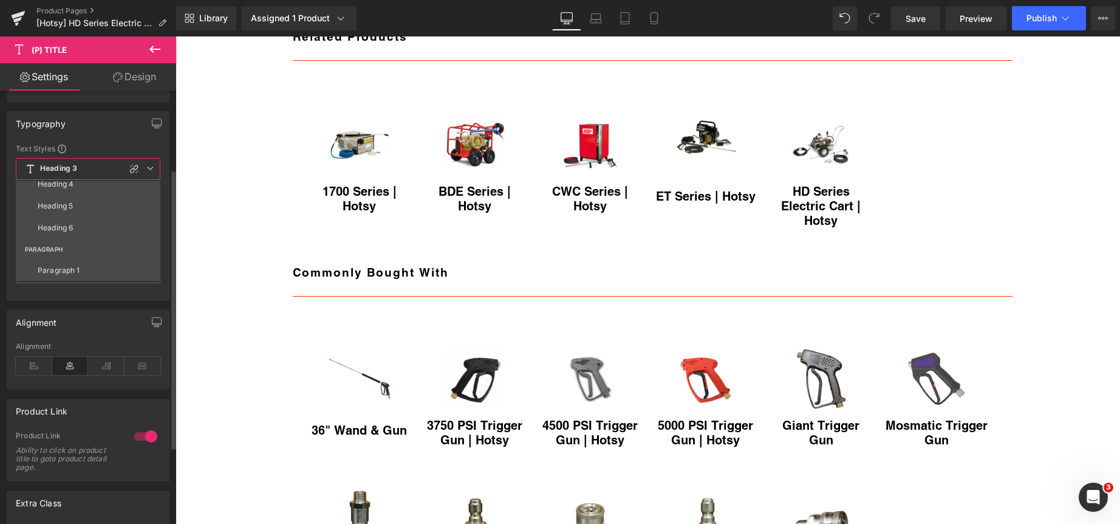
scroll to position [182, 0]
click at [91, 203] on li "Paragraph 1" at bounding box center [91, 204] width 150 height 22
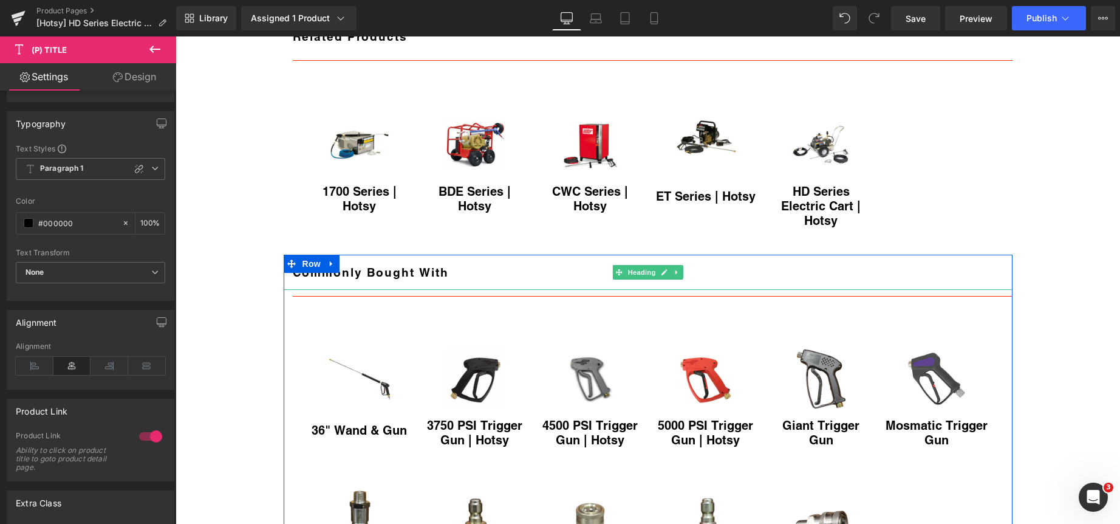
click at [366, 281] on h2 "commonly bought with" at bounding box center [648, 273] width 711 height 18
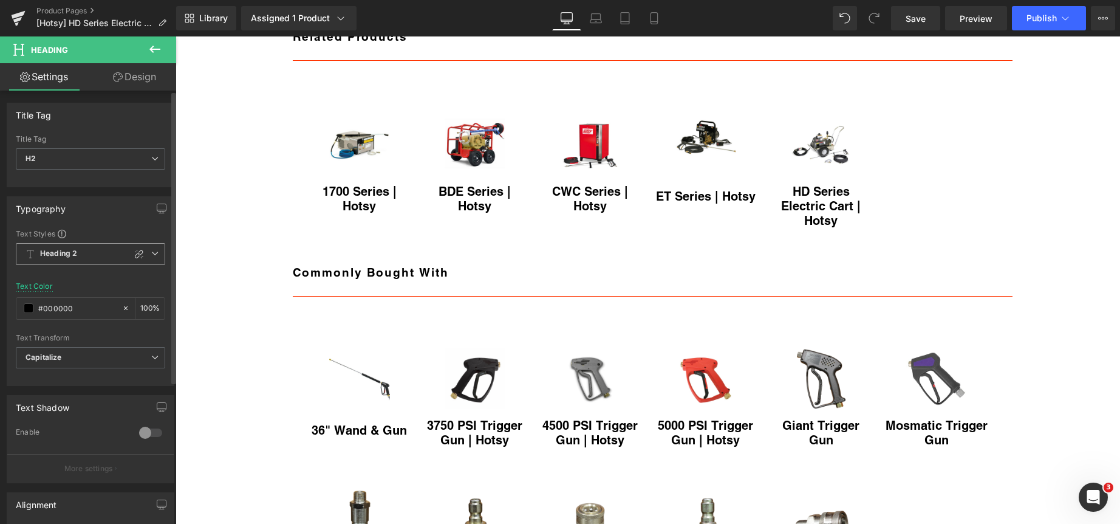
click at [151, 252] on icon at bounding box center [154, 253] width 7 height 7
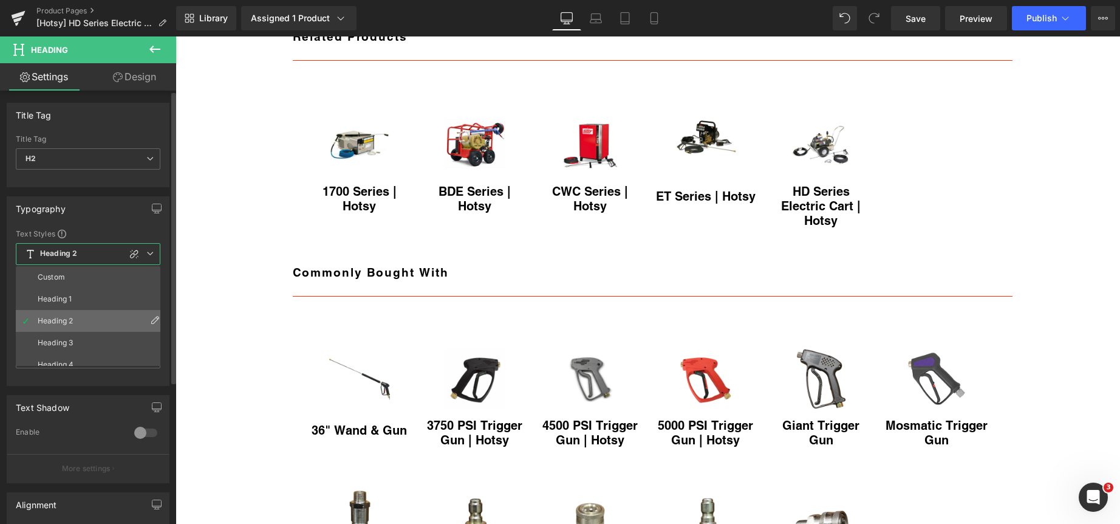
click at [79, 318] on li "Heading 2" at bounding box center [91, 321] width 150 height 22
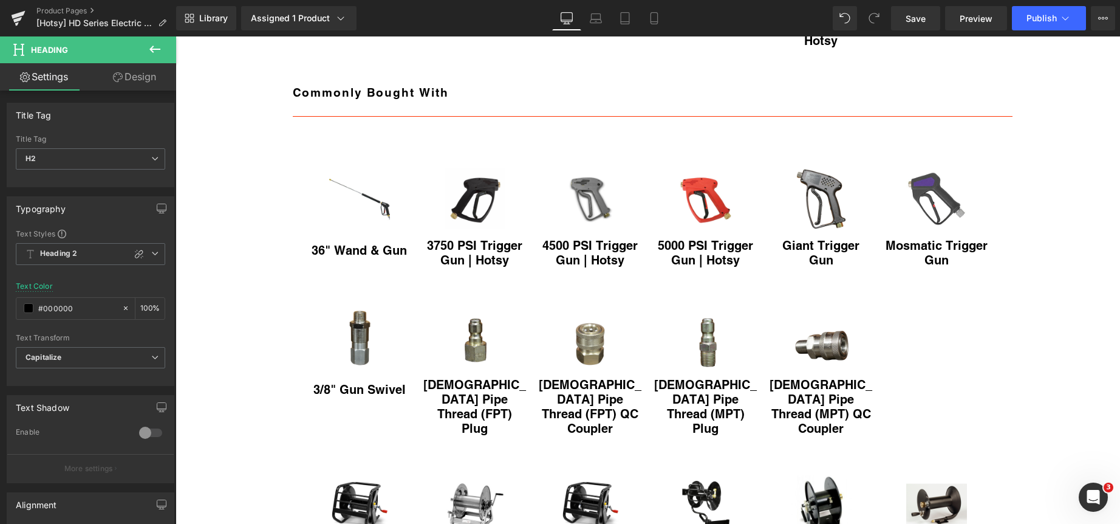
scroll to position [1458, 0]
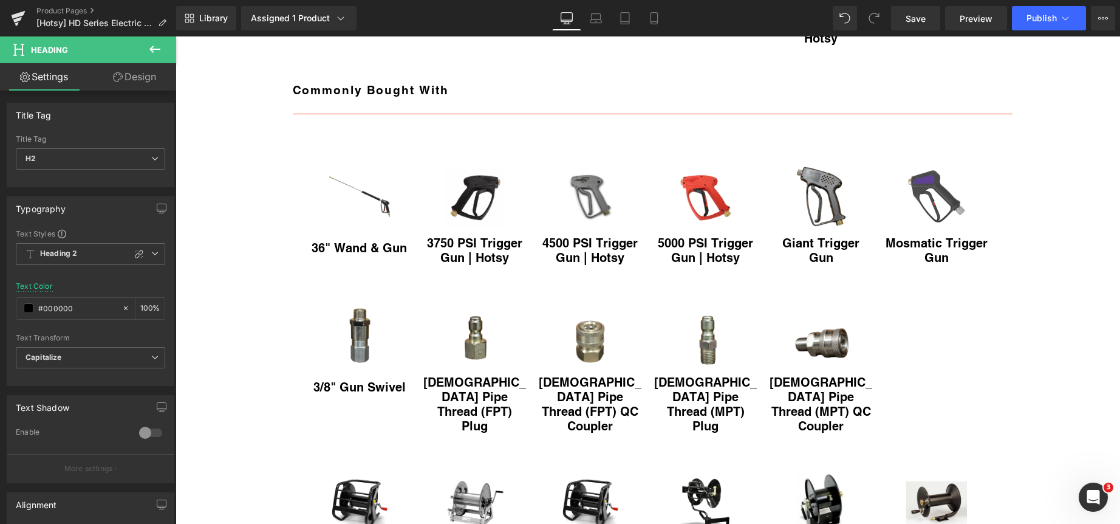
click at [342, 255] on link "36" Wand & Gun" at bounding box center [359, 248] width 95 height 15
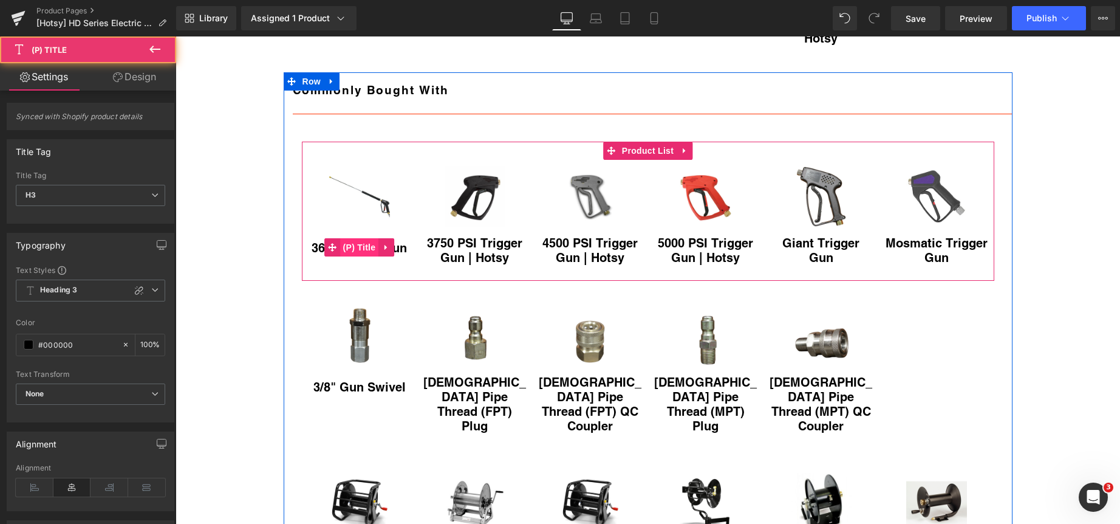
click at [357, 256] on span "(P) Title" at bounding box center [359, 247] width 39 height 18
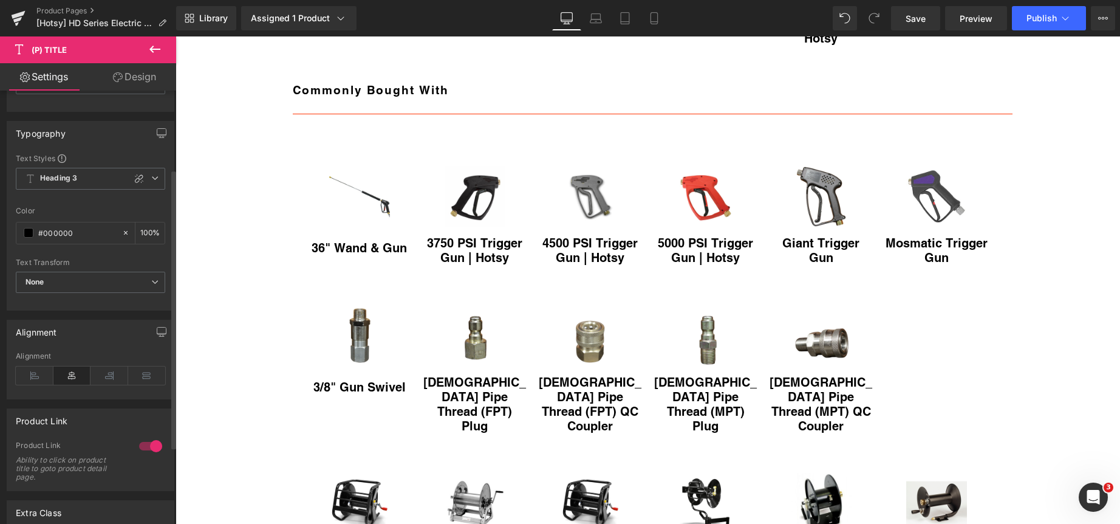
scroll to position [122, 0]
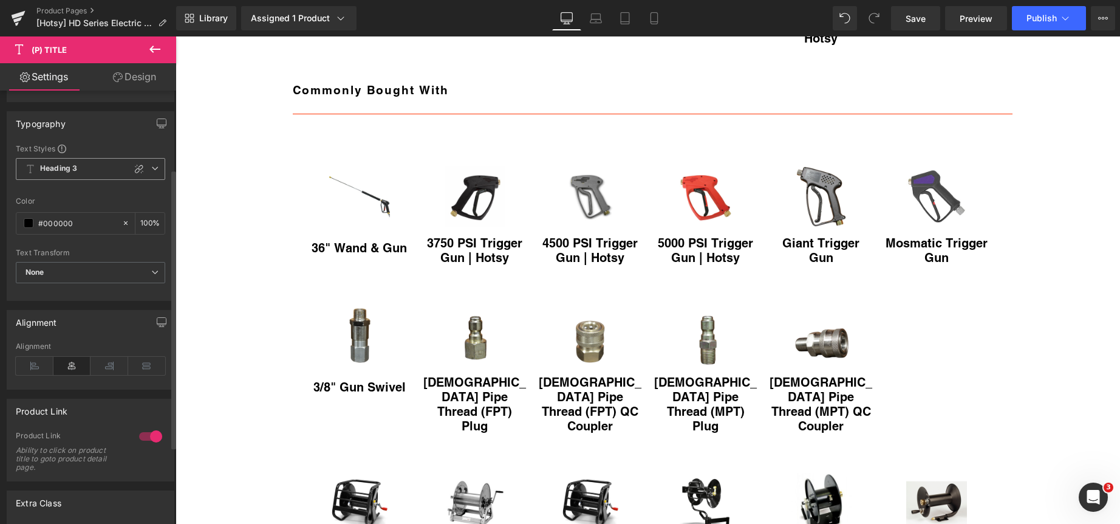
click at [151, 166] on icon at bounding box center [154, 168] width 7 height 7
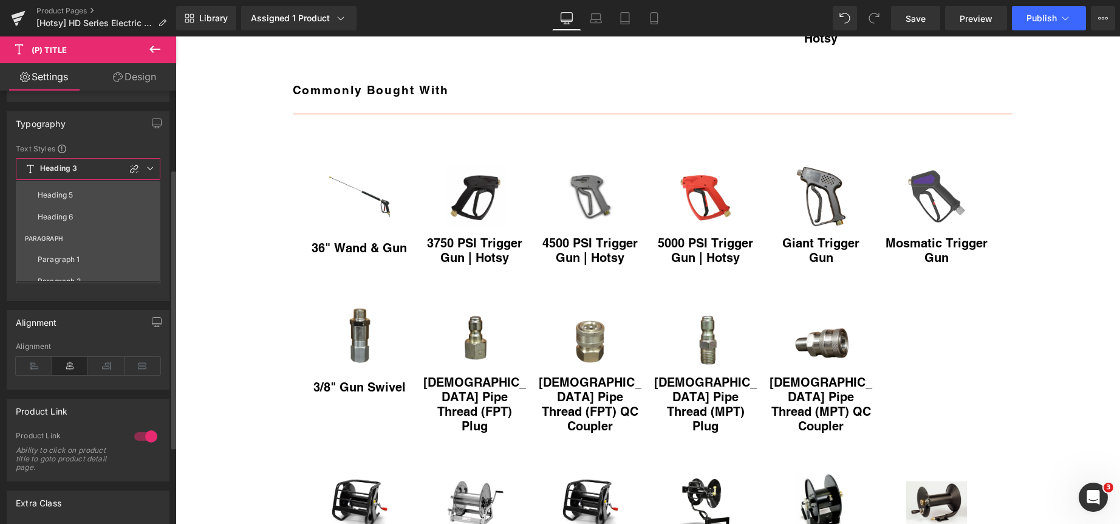
scroll to position [182, 0]
click at [76, 197] on li "Paragraph 1" at bounding box center [91, 204] width 150 height 22
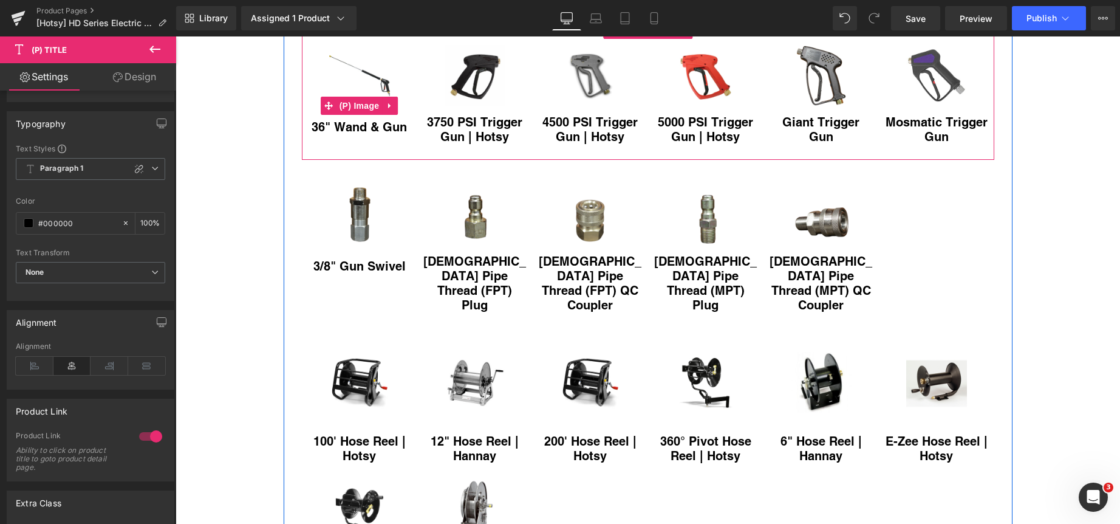
scroll to position [1580, 0]
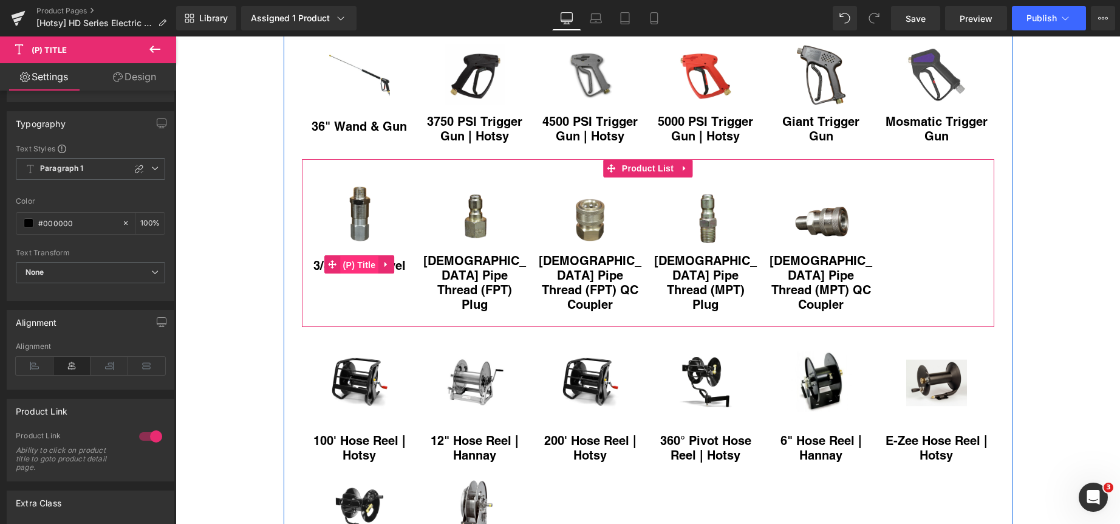
click at [344, 274] on span "(P) Title" at bounding box center [359, 265] width 39 height 18
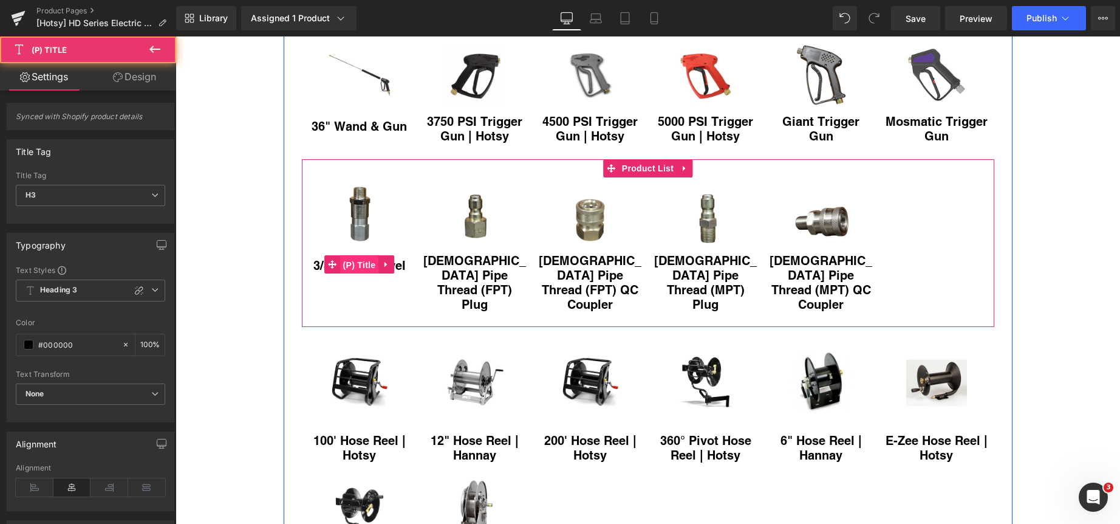
click at [360, 274] on span "(P) Title" at bounding box center [359, 265] width 39 height 18
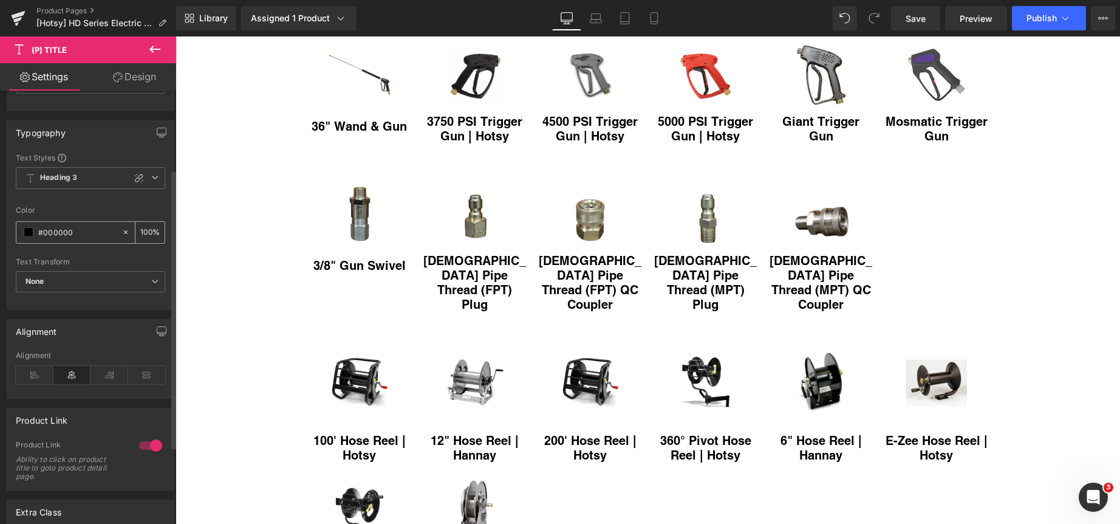
scroll to position [122, 0]
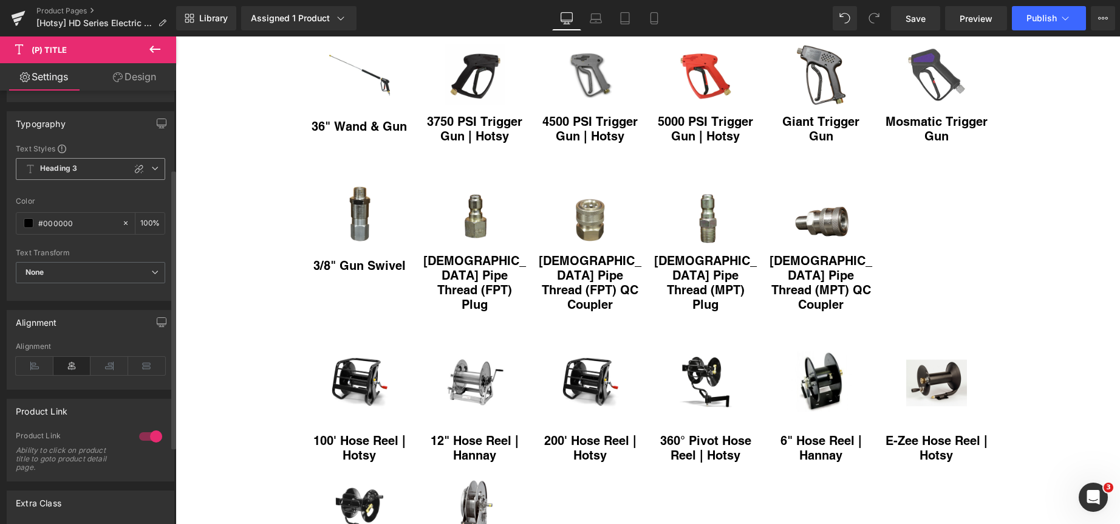
click at [152, 162] on span "Heading 3" at bounding box center [90, 169] width 149 height 22
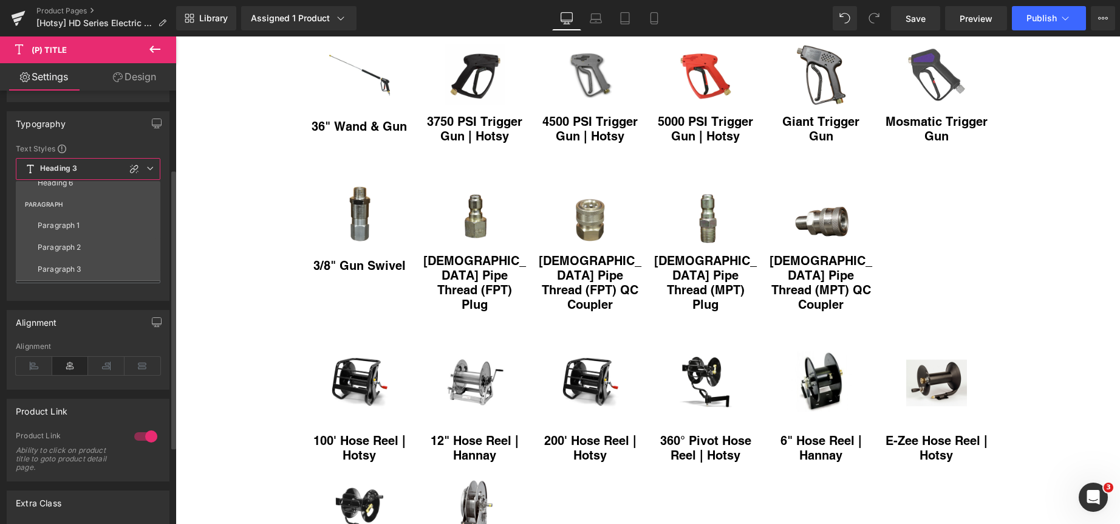
scroll to position [182, 0]
click at [94, 200] on li "Paragraph 1" at bounding box center [91, 204] width 150 height 22
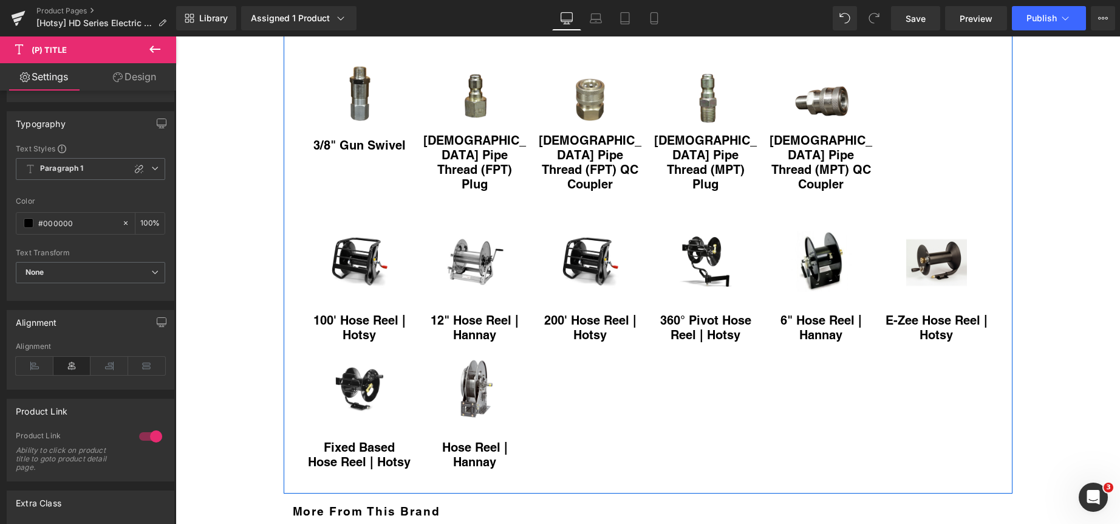
scroll to position [1701, 0]
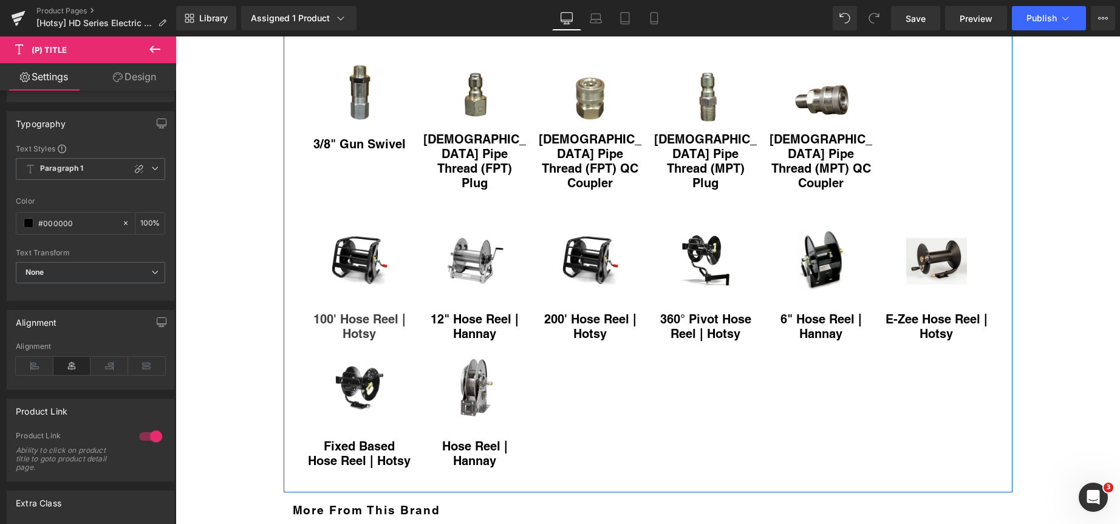
click at [361, 313] on div "100' Hose Reel | Hotsy (P) Title" at bounding box center [359, 328] width 103 height 33
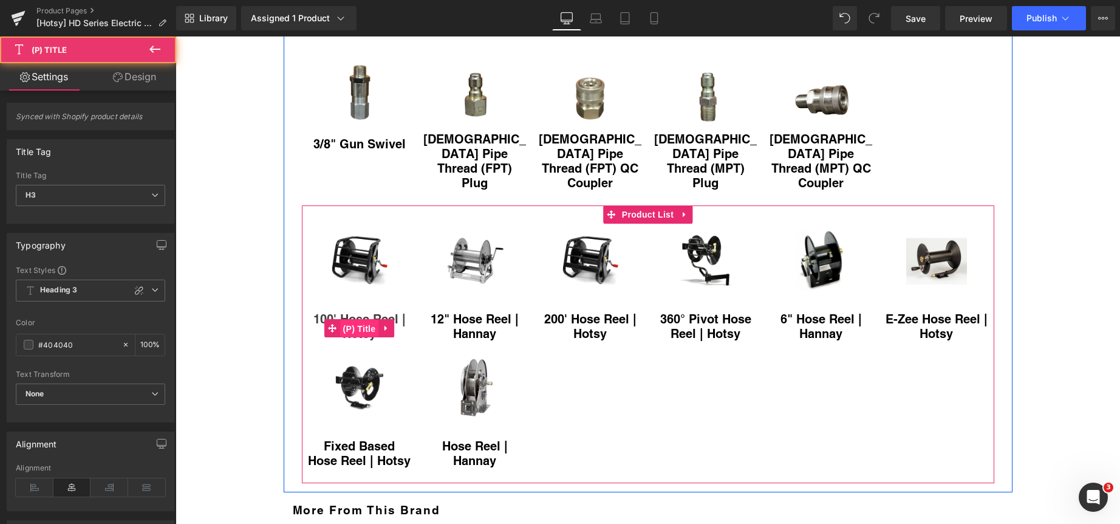
click at [357, 320] on span "(P) Title" at bounding box center [359, 329] width 39 height 18
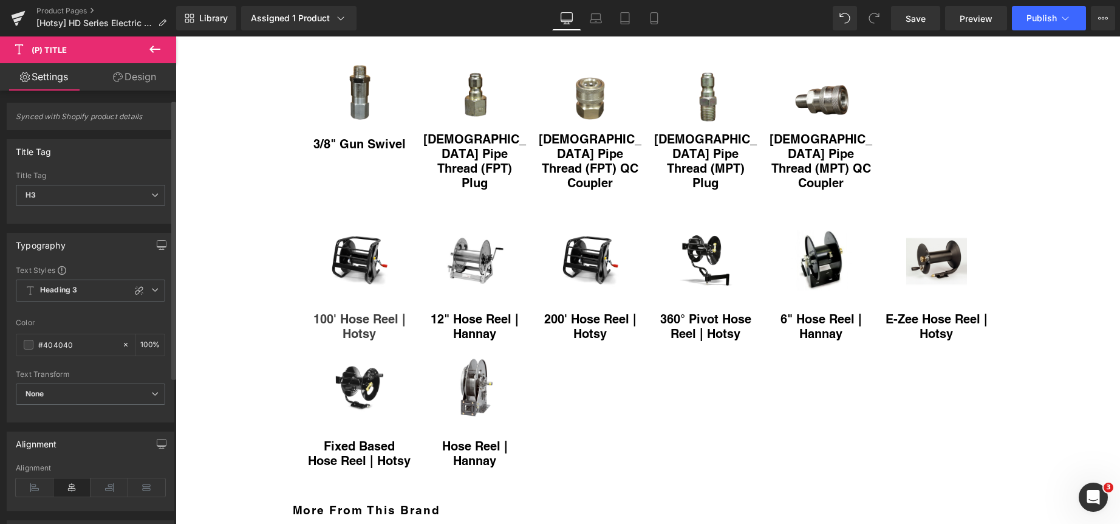
scroll to position [61, 0]
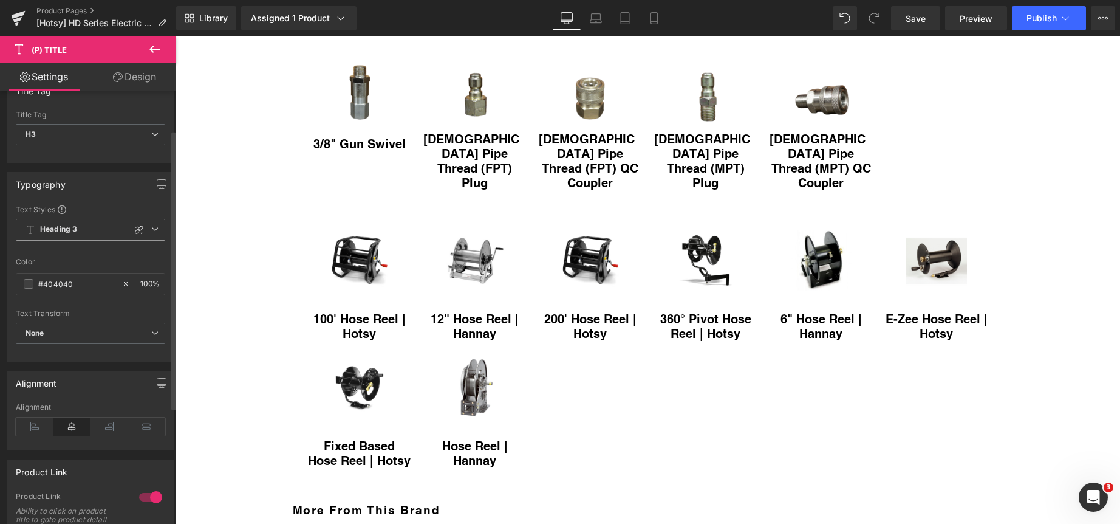
click at [151, 228] on icon at bounding box center [154, 228] width 7 height 7
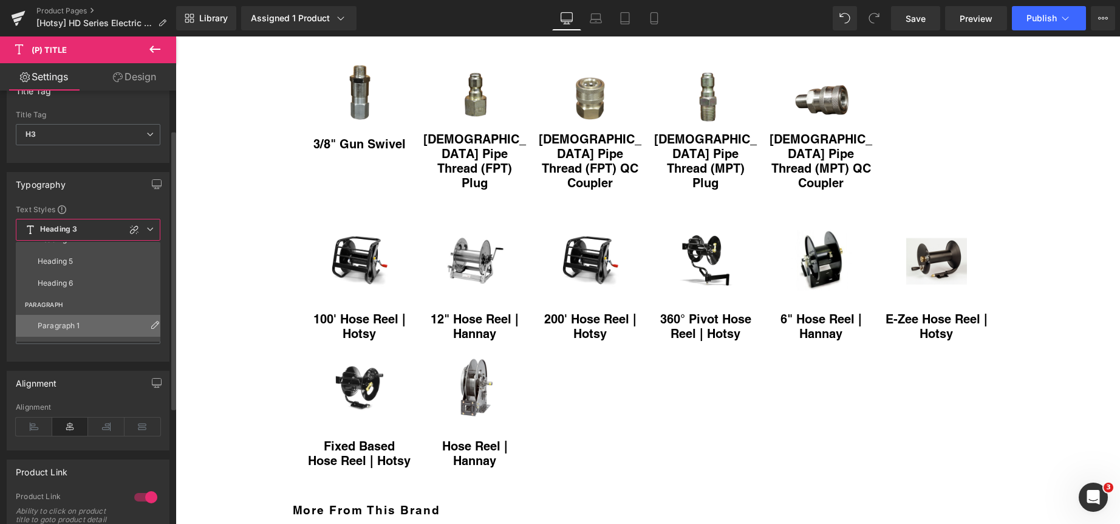
scroll to position [182, 0]
click at [89, 263] on li "Paragraph 1" at bounding box center [91, 265] width 150 height 22
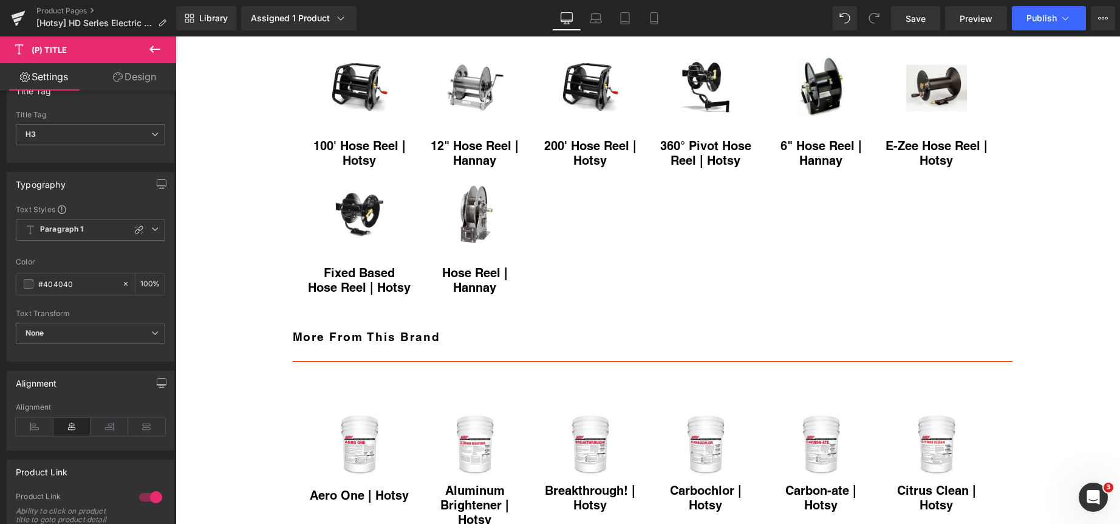
scroll to position [1944, 0]
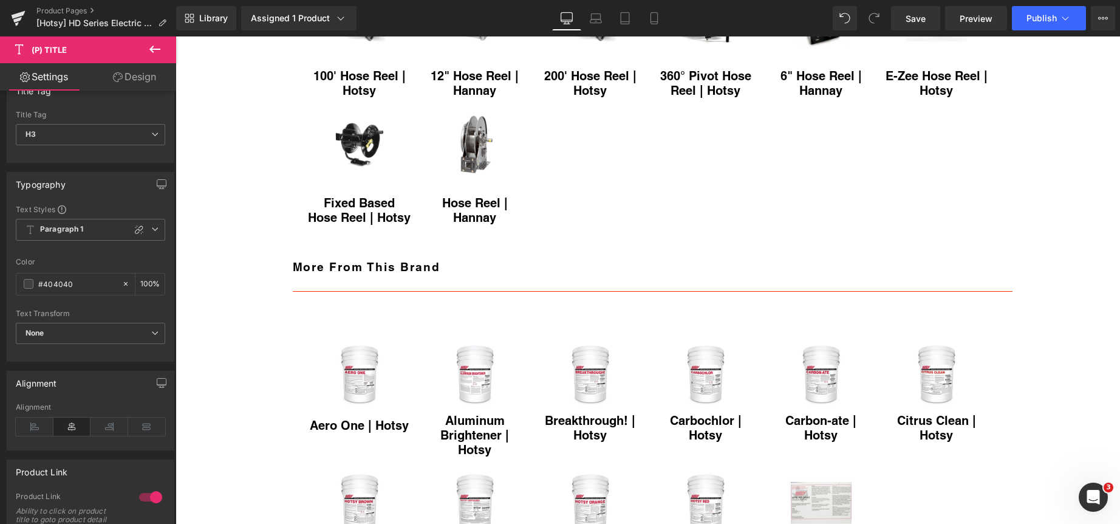
click at [414, 258] on h2 "more from this brand" at bounding box center [648, 267] width 711 height 18
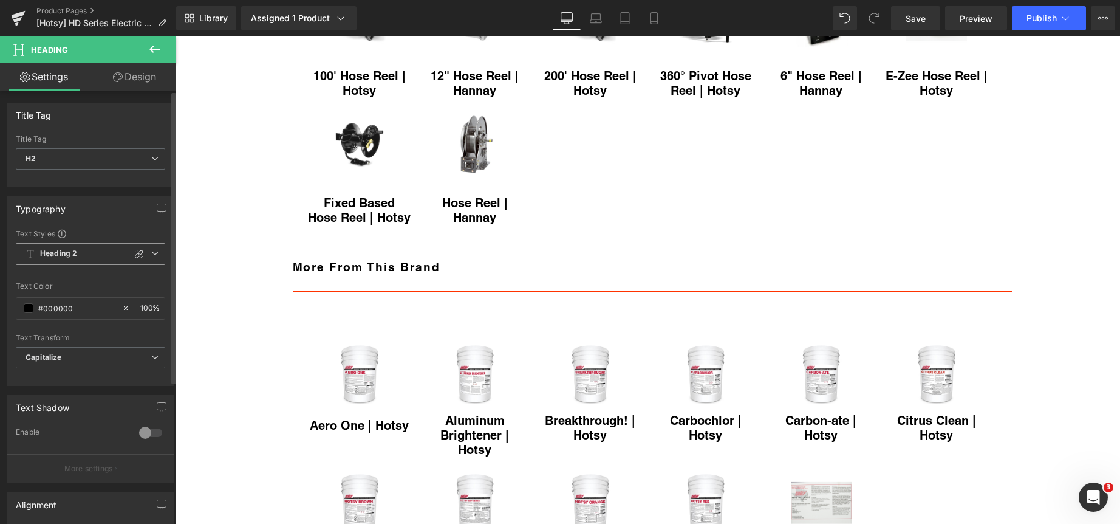
click at [152, 253] on icon at bounding box center [154, 253] width 7 height 7
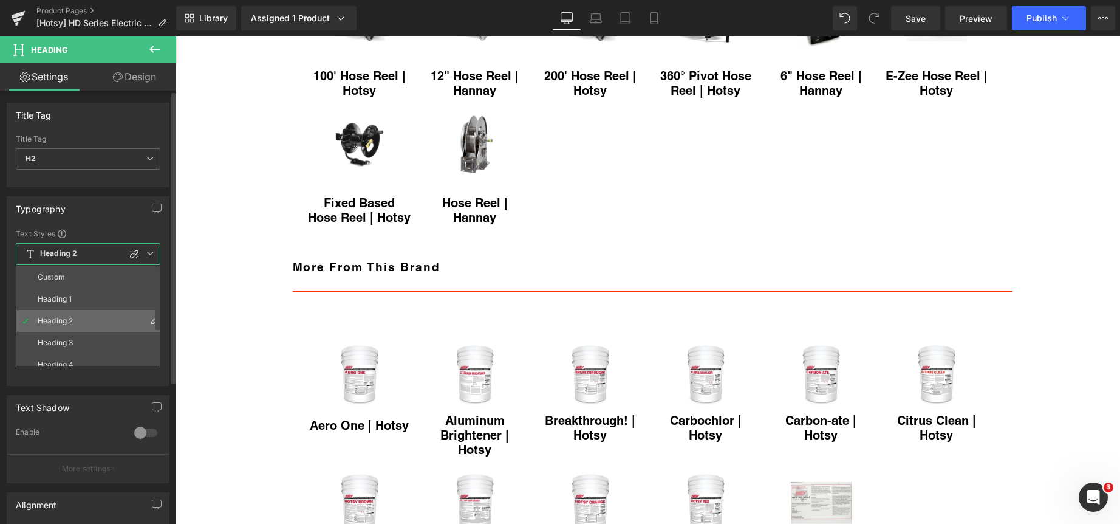
click at [77, 319] on li "Heading 2" at bounding box center [91, 321] width 150 height 22
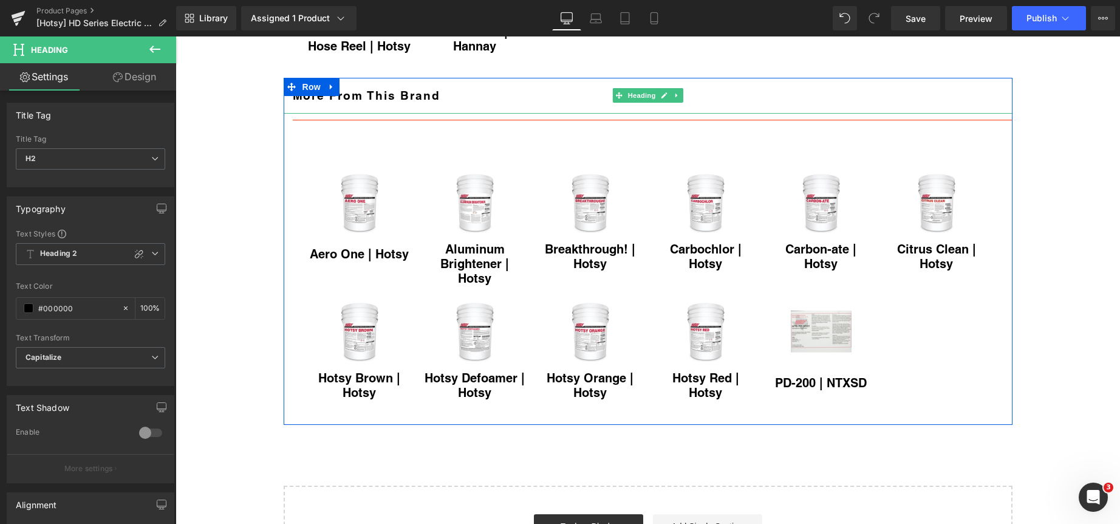
scroll to position [2126, 0]
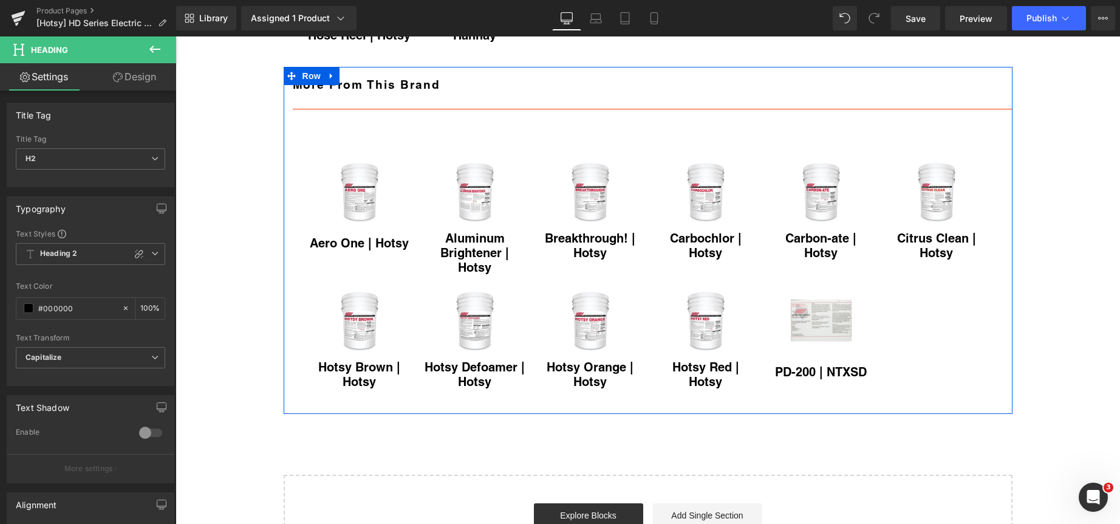
click at [366, 237] on div "Aero One | Hotsy (P) Title" at bounding box center [359, 242] width 103 height 23
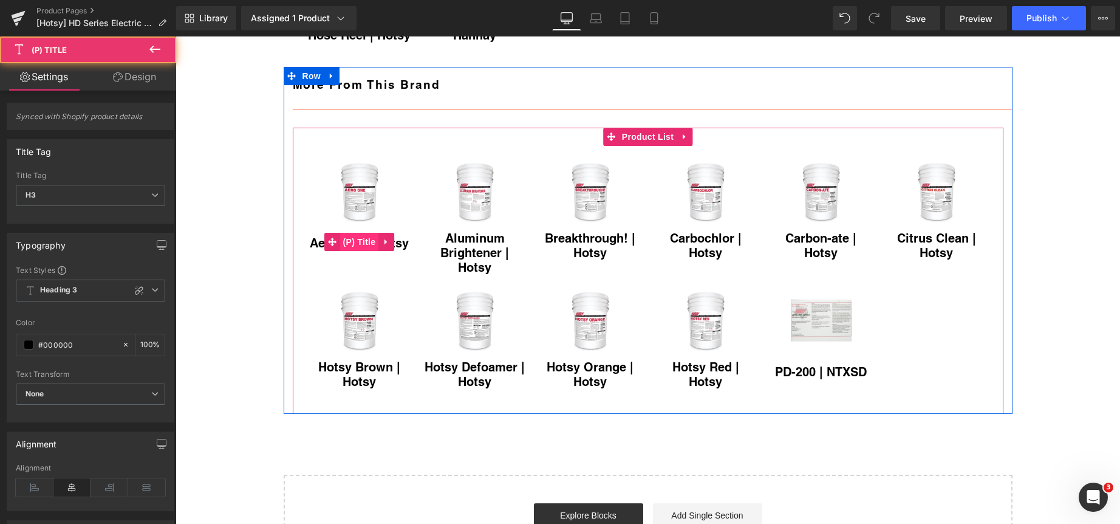
click at [362, 233] on span "(P) Title" at bounding box center [359, 242] width 39 height 18
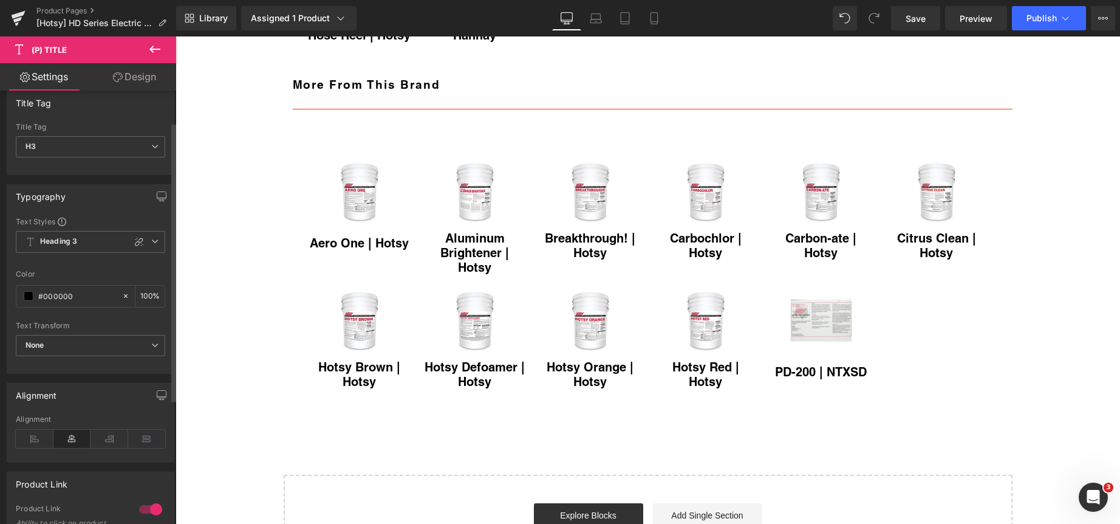
scroll to position [122, 0]
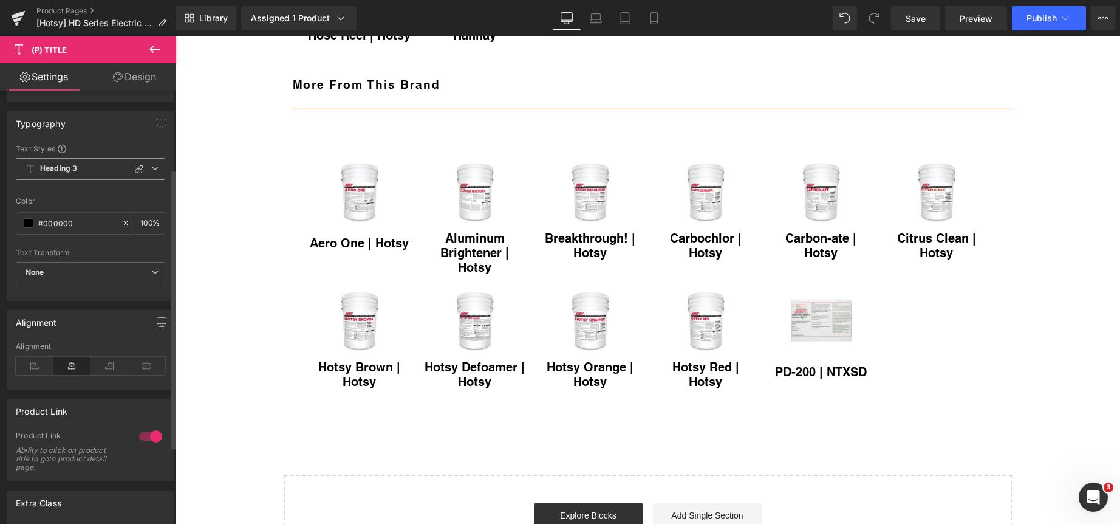
click at [154, 165] on icon at bounding box center [154, 168] width 7 height 7
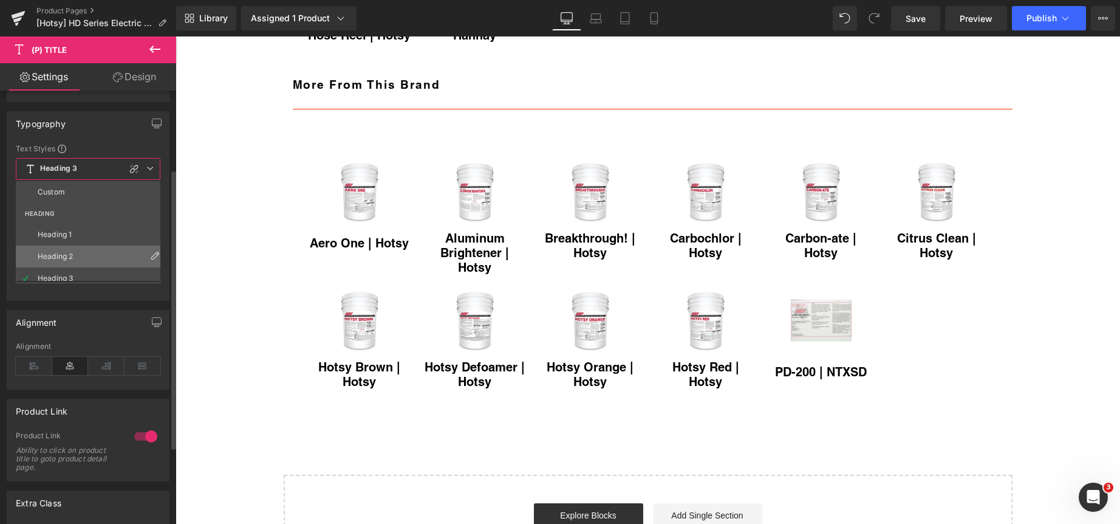
scroll to position [182, 0]
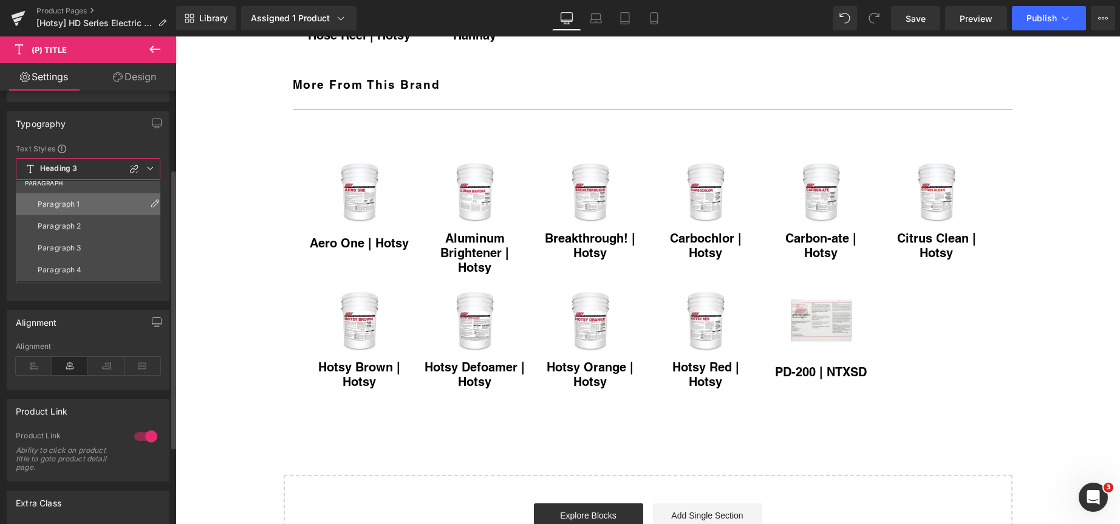
click at [86, 198] on li "Paragraph 1" at bounding box center [91, 204] width 150 height 22
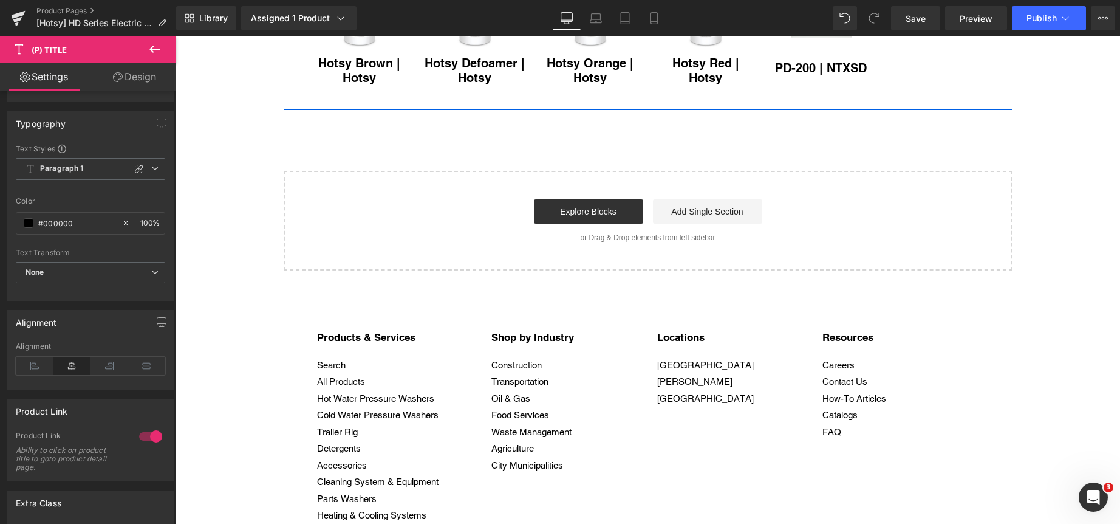
scroll to position [2544, 0]
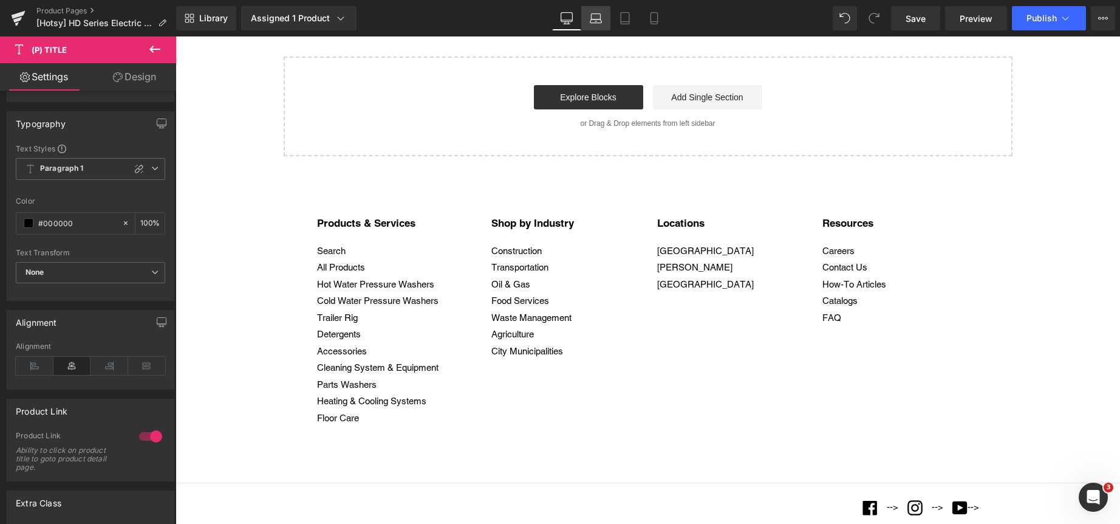
click at [598, 14] on icon at bounding box center [596, 16] width 9 height 5
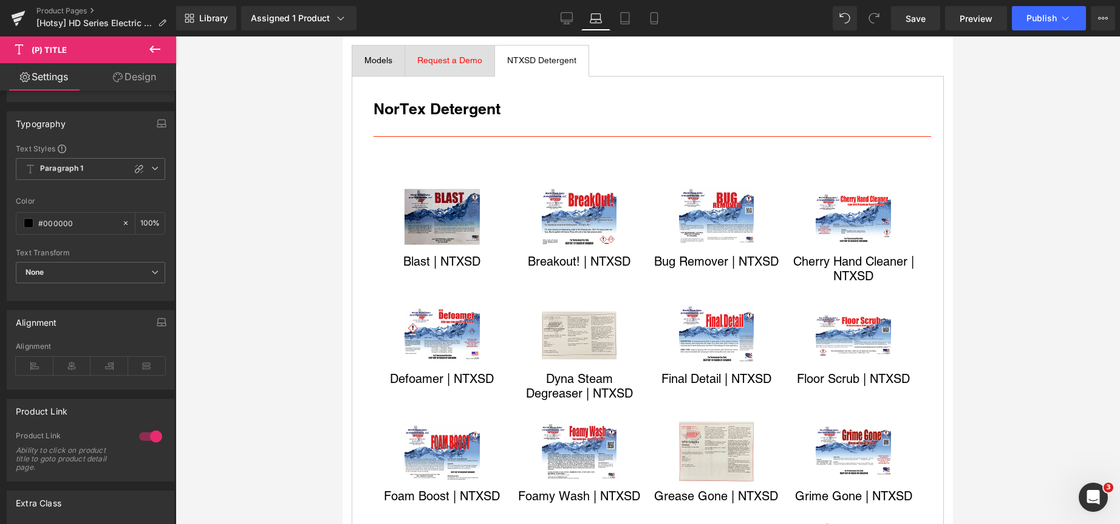
scroll to position [586, 0]
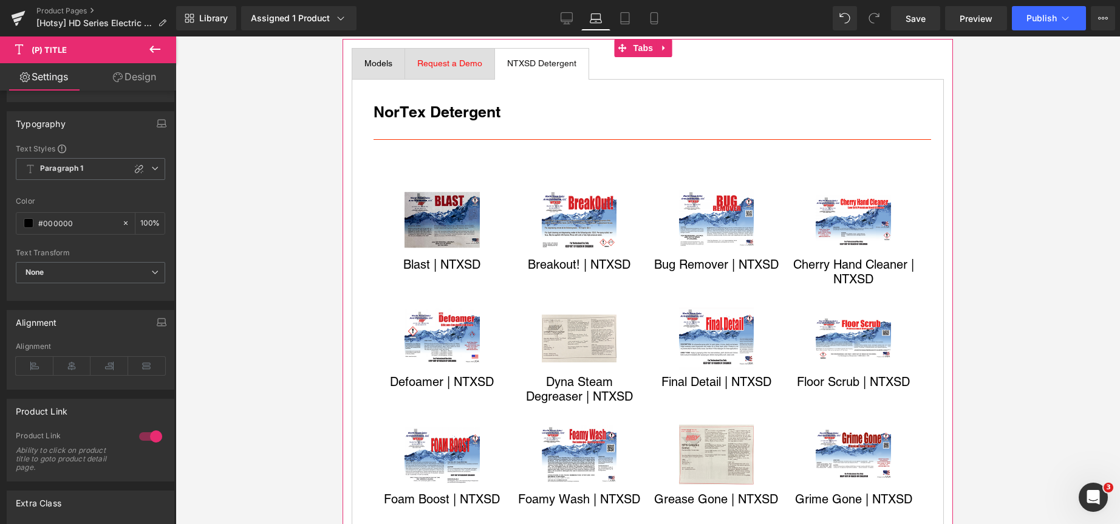
click at [471, 68] on span "Request a Demo" at bounding box center [449, 63] width 65 height 10
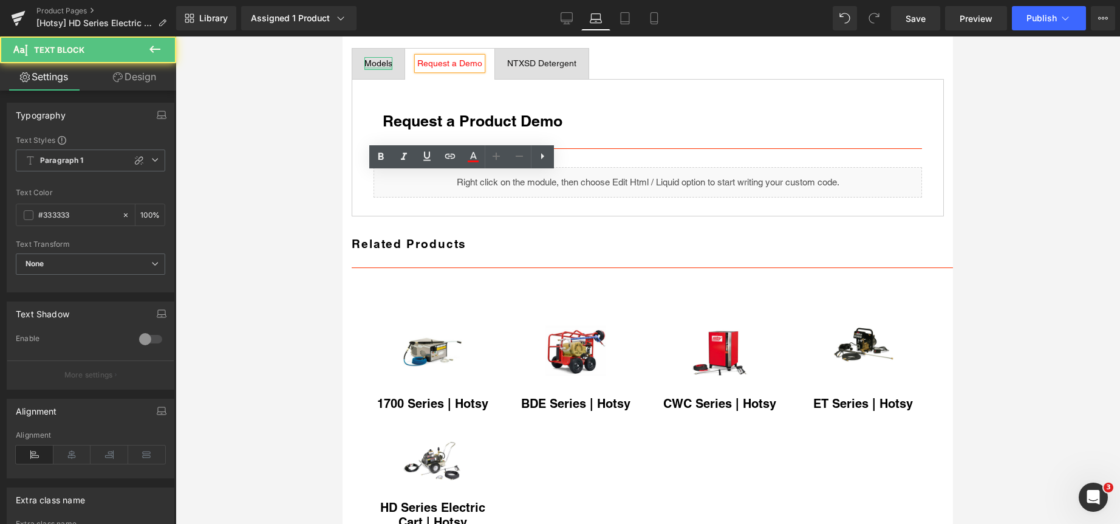
click at [389, 70] on div "Models" at bounding box center [379, 63] width 28 height 13
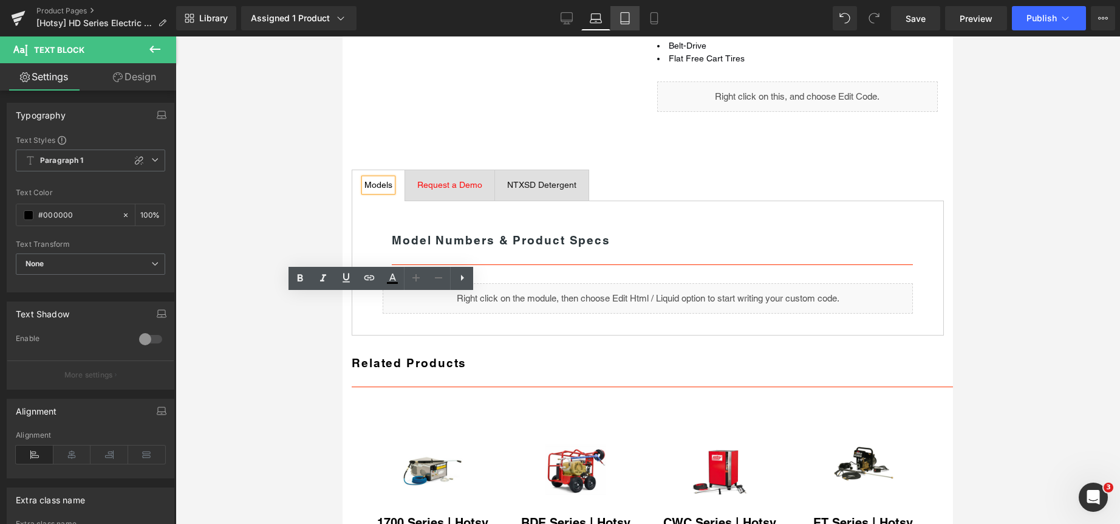
click at [623, 22] on icon at bounding box center [625, 22] width 9 height 0
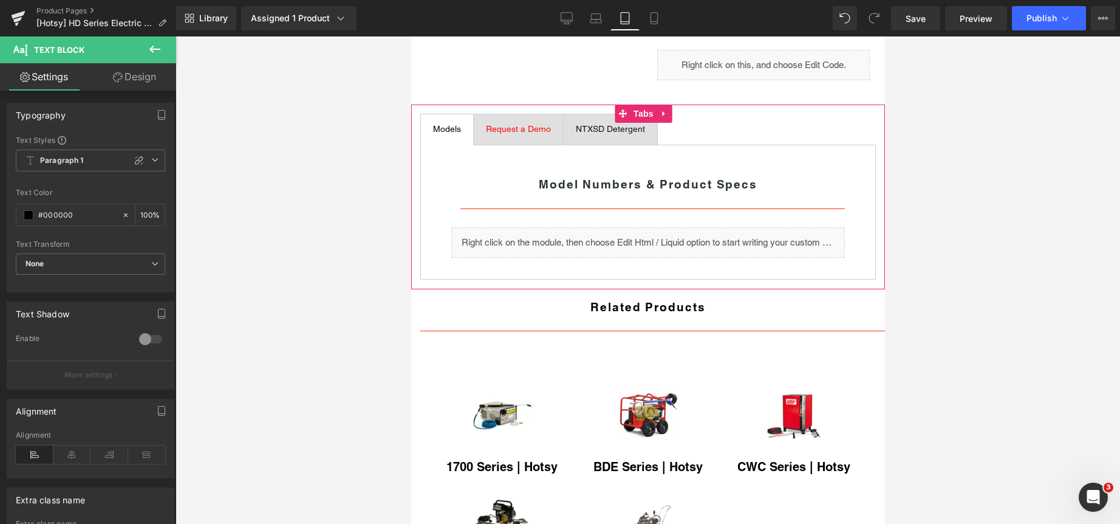
scroll to position [585, 0]
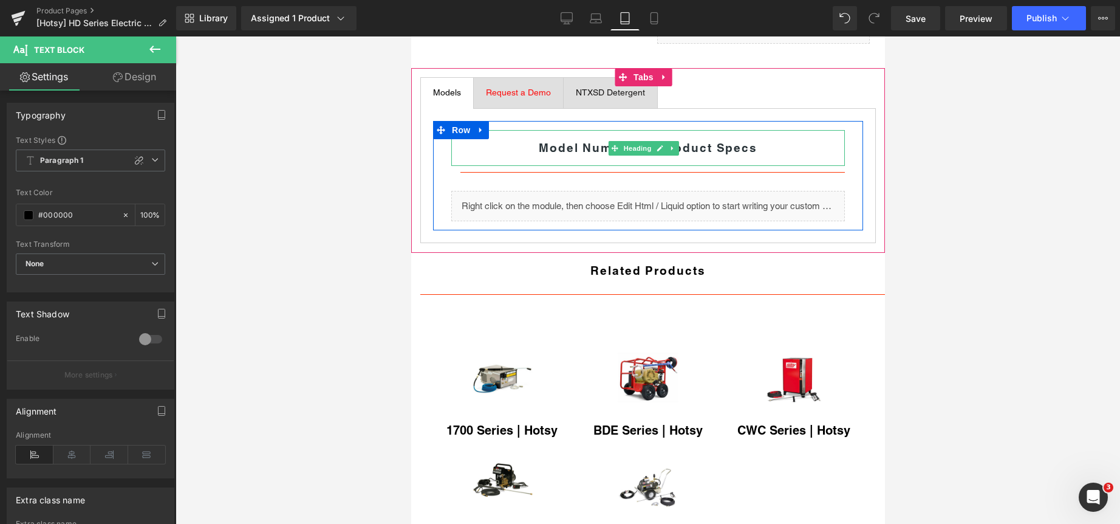
click at [504, 157] on h2 "Model Numbers & Product Specs" at bounding box center [647, 148] width 375 height 18
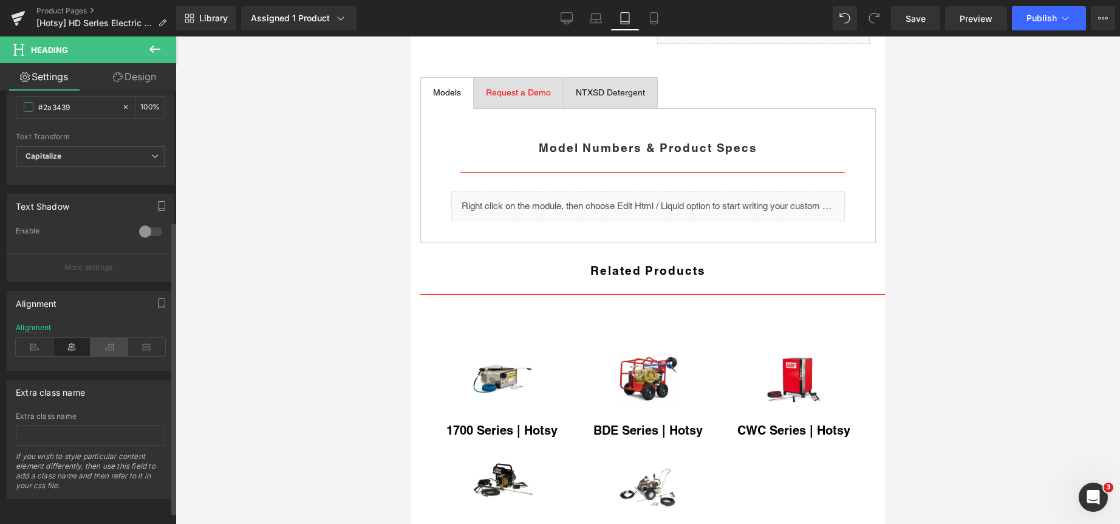
scroll to position [210, 0]
click at [36, 339] on icon at bounding box center [35, 347] width 38 height 18
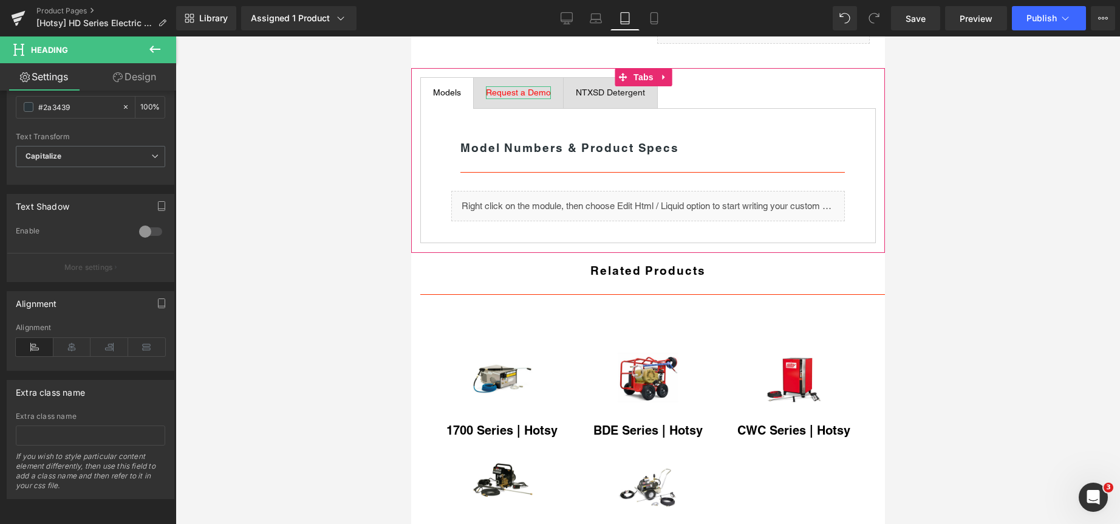
click at [536, 97] on span "Request a Demo" at bounding box center [517, 92] width 65 height 10
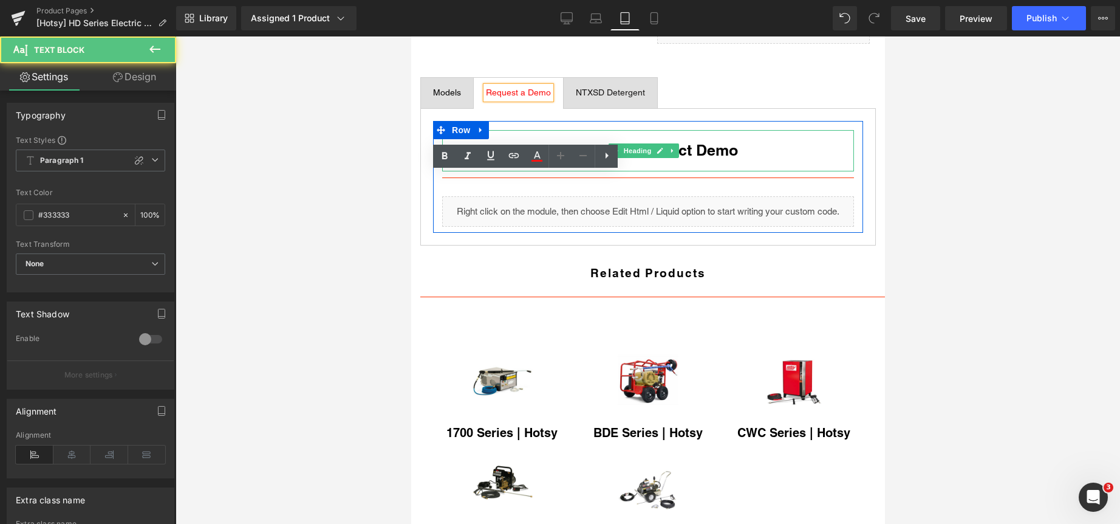
click at [499, 162] on h3 "Request a Product Demo" at bounding box center [648, 150] width 394 height 23
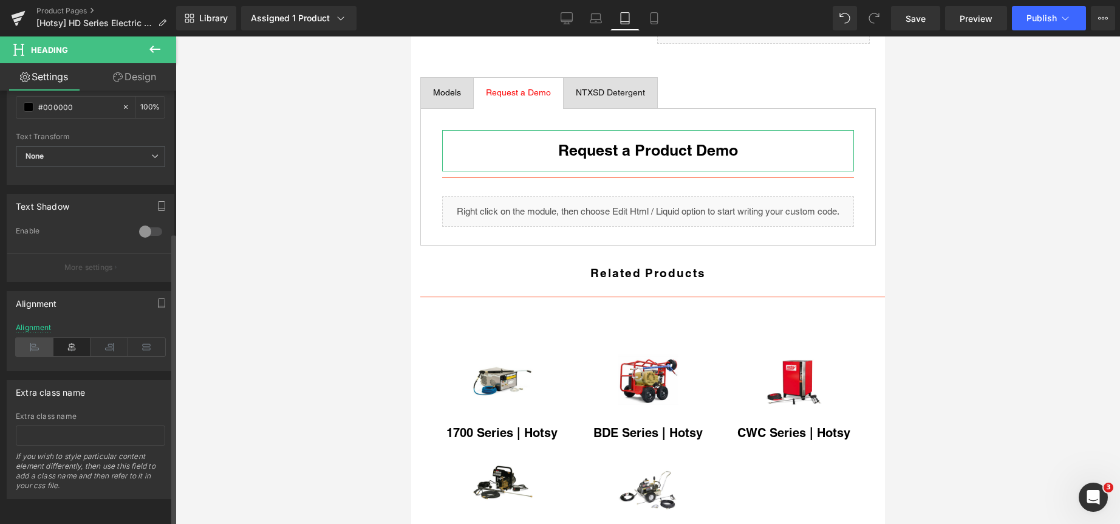
drag, startPoint x: 38, startPoint y: 338, endPoint x: 44, endPoint y: 334, distance: 7.4
click at [39, 338] on icon at bounding box center [35, 347] width 38 height 18
click at [411, 36] on div at bounding box center [411, 36] width 0 height 0
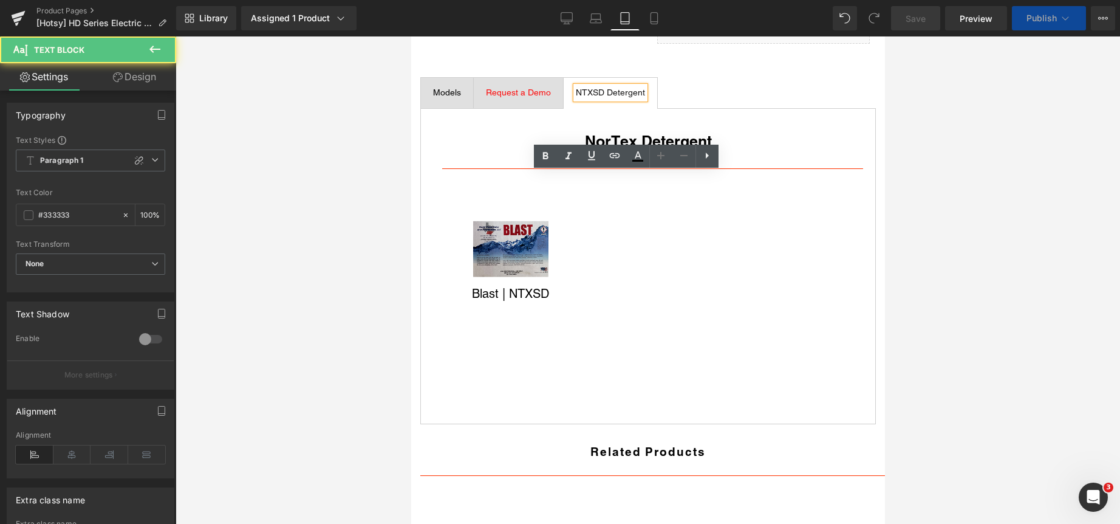
click at [411, 36] on div at bounding box center [411, 36] width 0 height 0
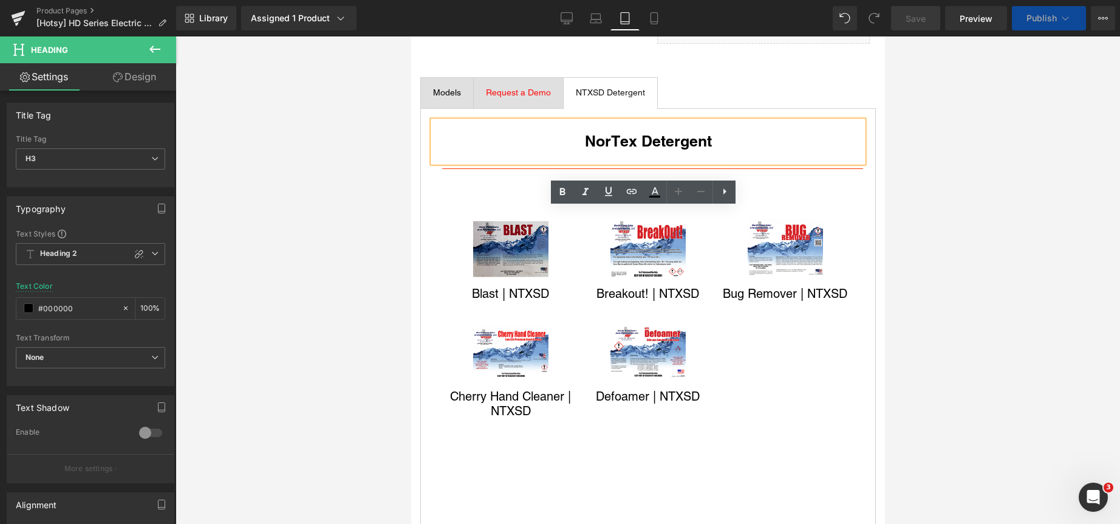
click at [520, 153] on h3 "NorTex Detergent" at bounding box center [648, 141] width 412 height 23
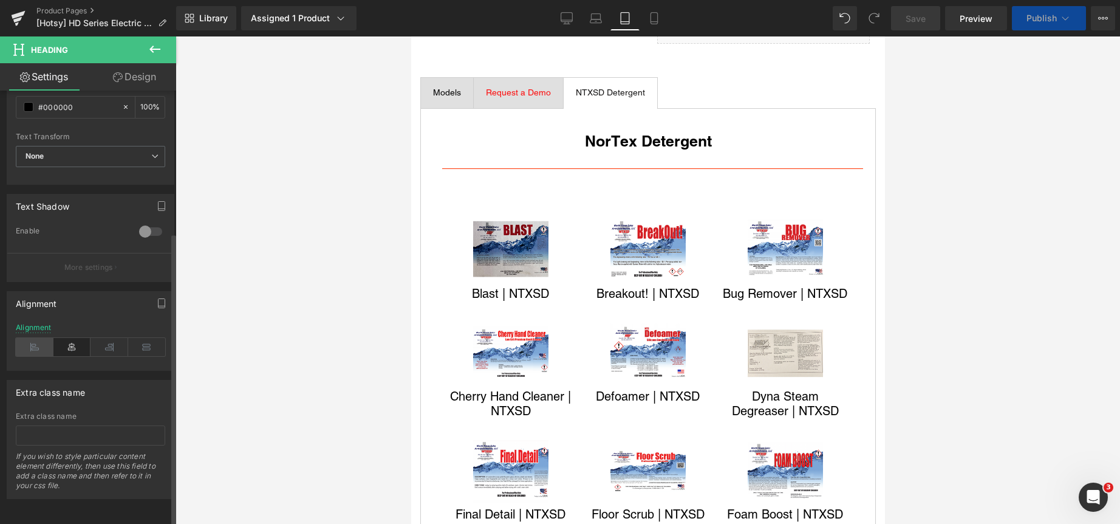
click at [22, 338] on icon at bounding box center [35, 347] width 38 height 18
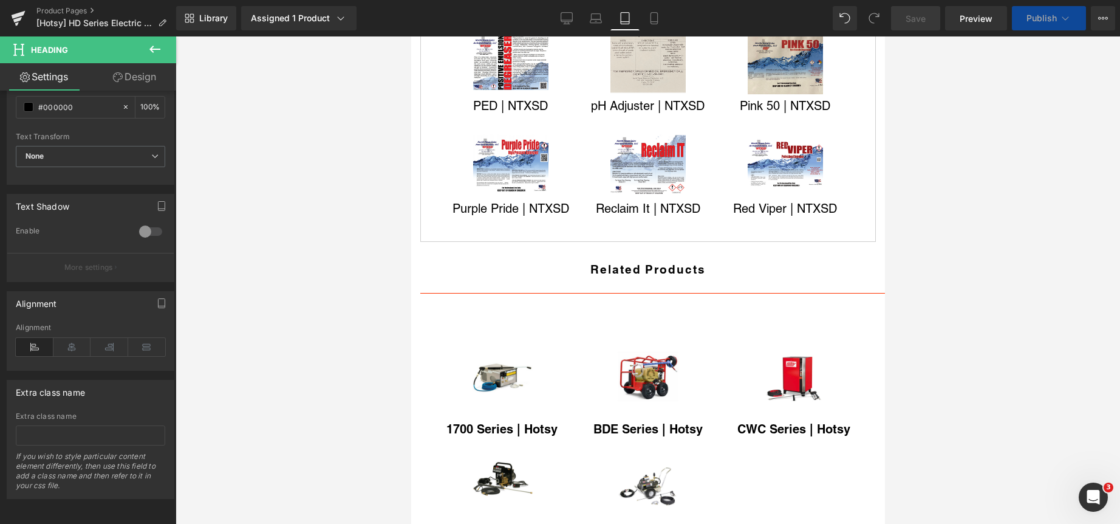
scroll to position [1679, 0]
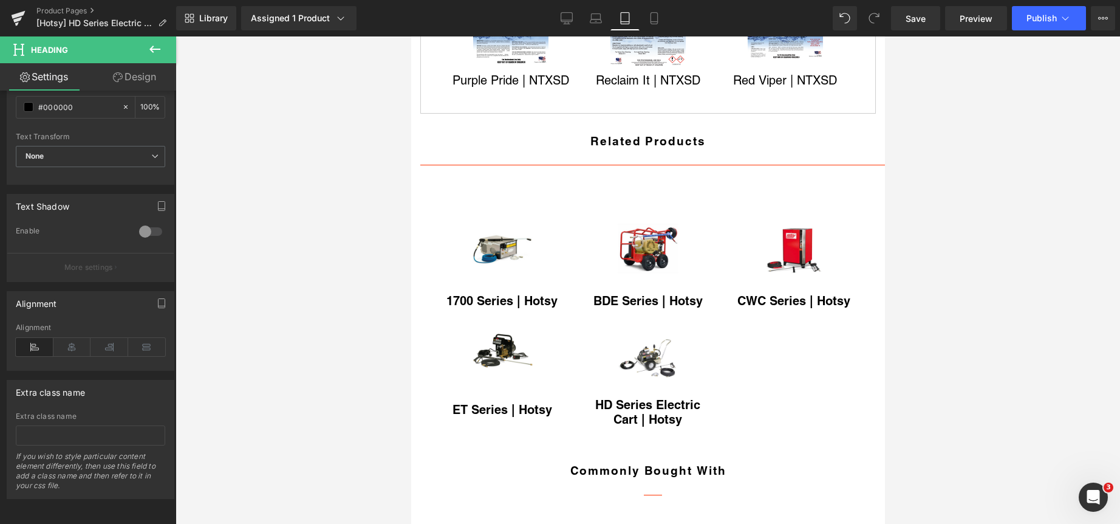
click at [552, 150] on h2 "Related Products" at bounding box center [648, 141] width 456 height 18
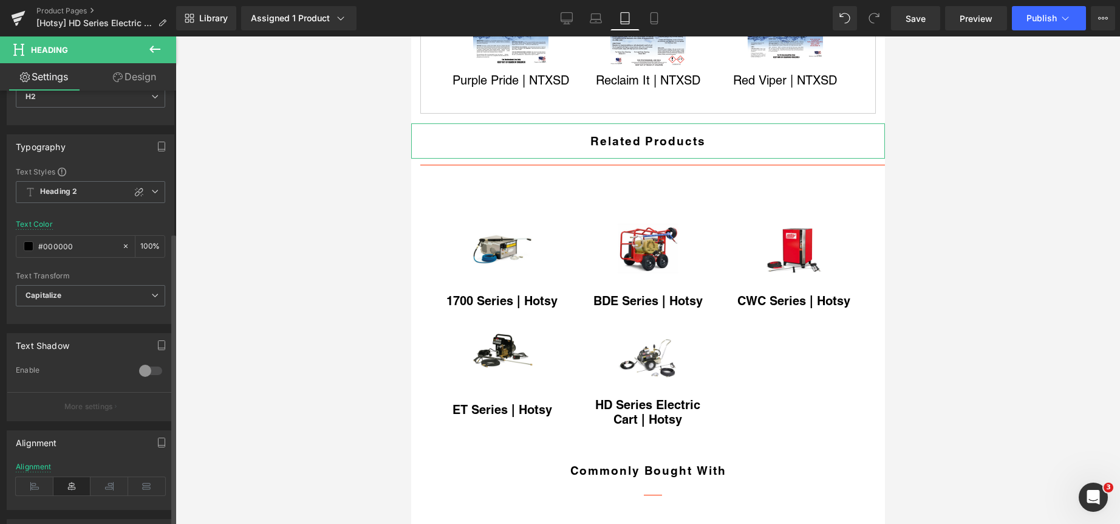
scroll to position [210, 0]
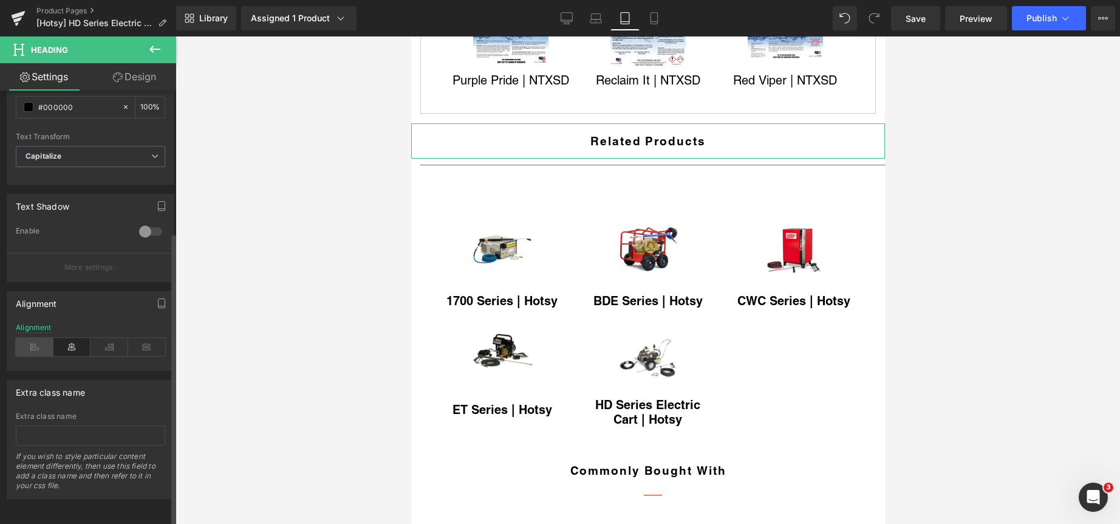
click at [31, 338] on icon at bounding box center [35, 347] width 38 height 18
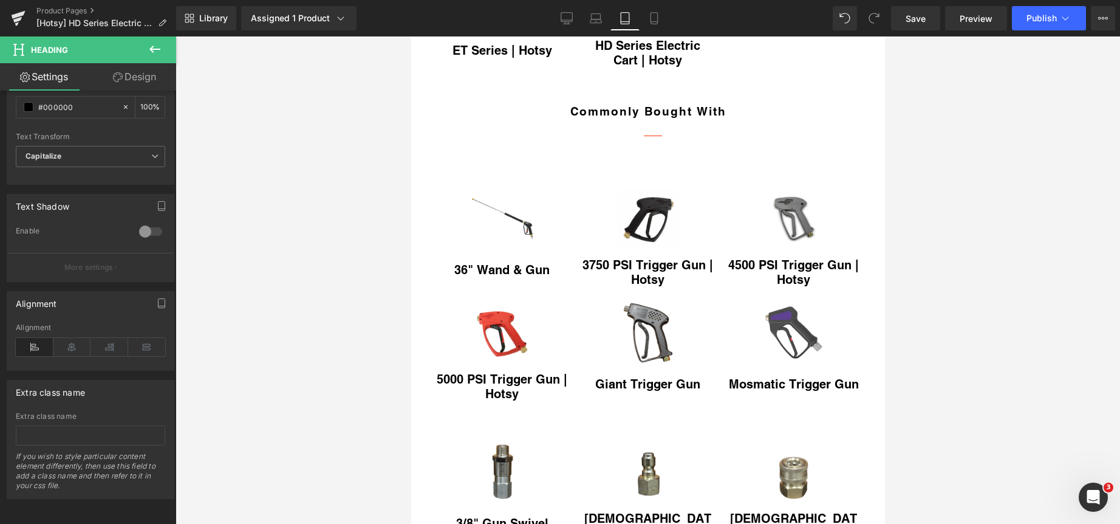
scroll to position [2043, 0]
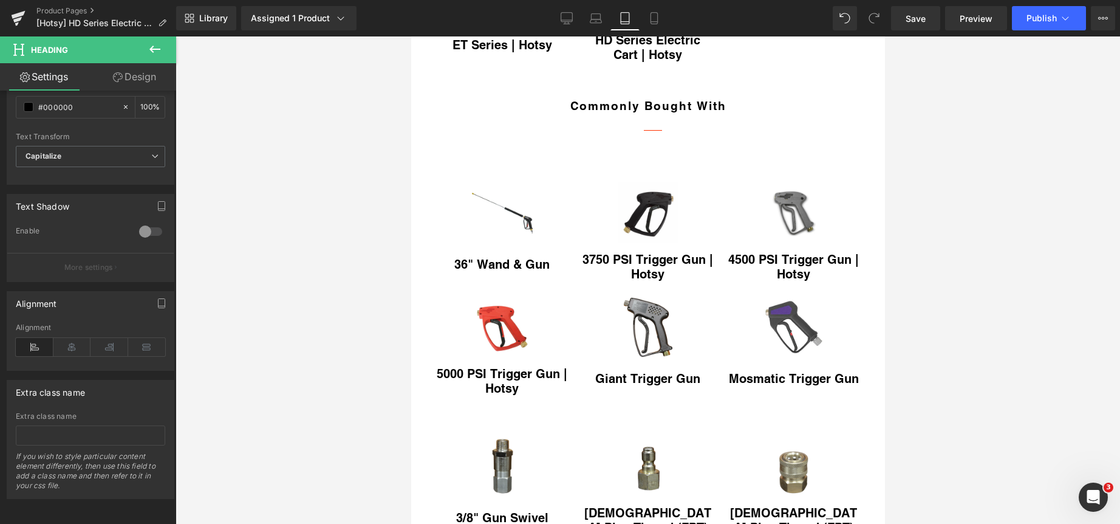
click at [536, 115] on h2 "commonly bought with" at bounding box center [648, 106] width 456 height 18
drag, startPoint x: 36, startPoint y: 337, endPoint x: 44, endPoint y: 329, distance: 11.6
click at [35, 338] on icon at bounding box center [35, 347] width 38 height 18
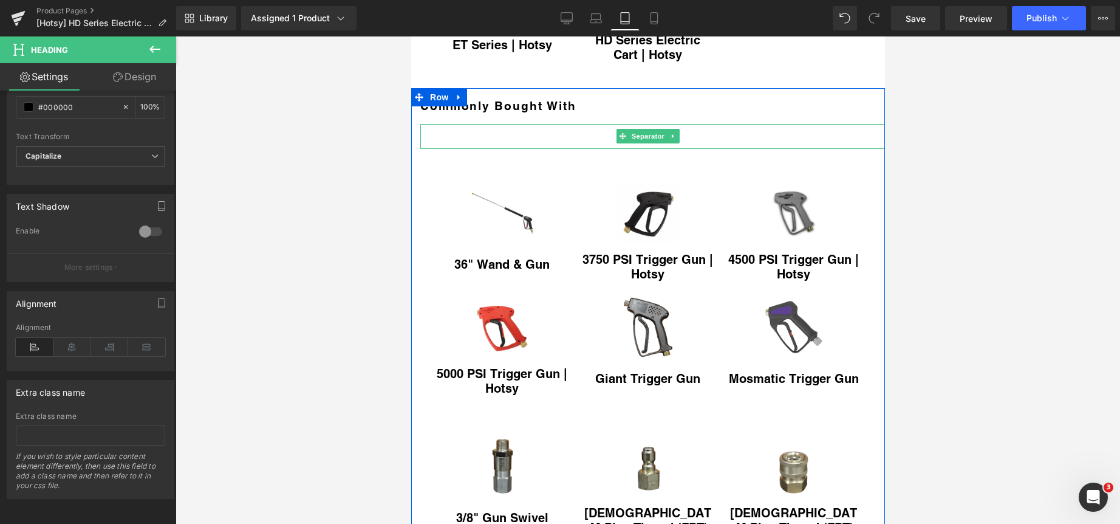
click at [575, 149] on div at bounding box center [652, 136] width 465 height 25
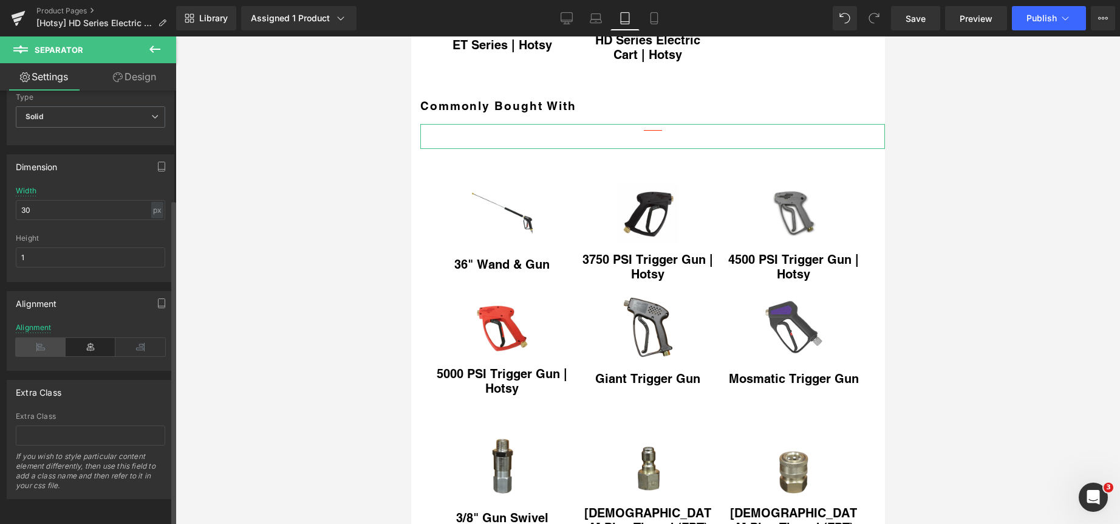
click at [39, 338] on icon at bounding box center [41, 347] width 50 height 18
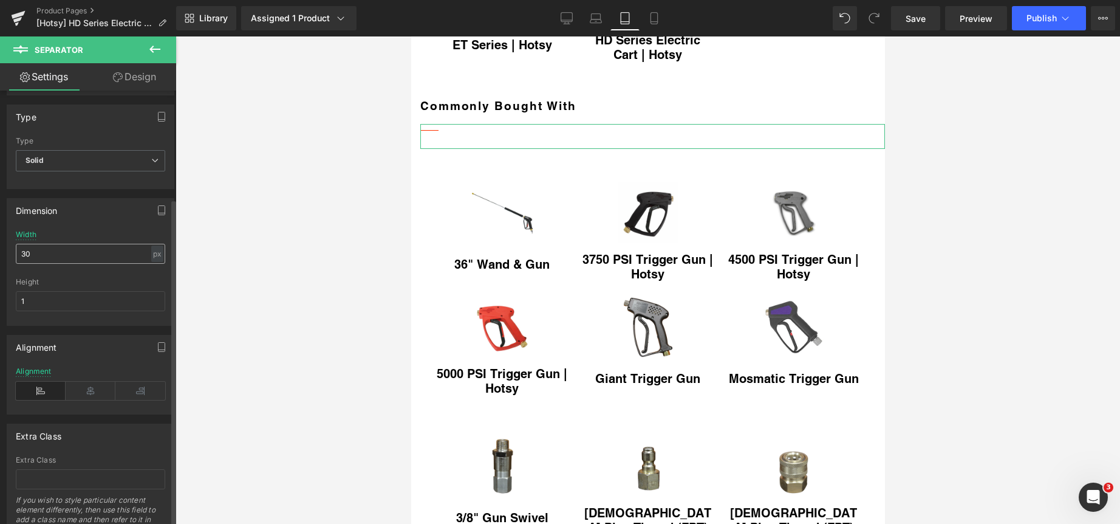
scroll to position [23, 0]
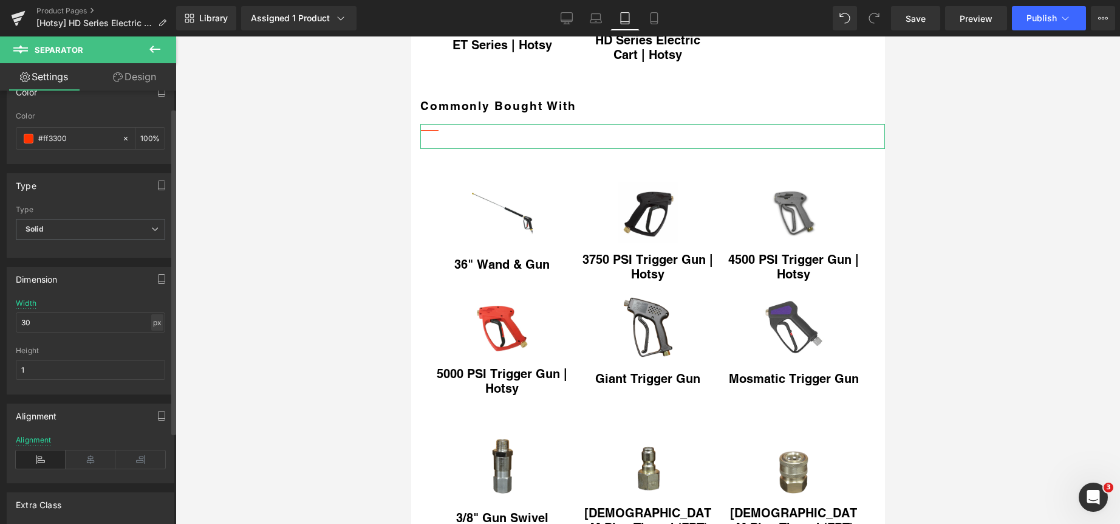
click at [153, 323] on div "px" at bounding box center [157, 322] width 12 height 16
click at [152, 340] on li "%" at bounding box center [156, 341] width 15 height 18
click at [103, 325] on input "30" at bounding box center [90, 322] width 149 height 20
click at [103, 324] on input "30" at bounding box center [90, 322] width 149 height 20
type input "100"
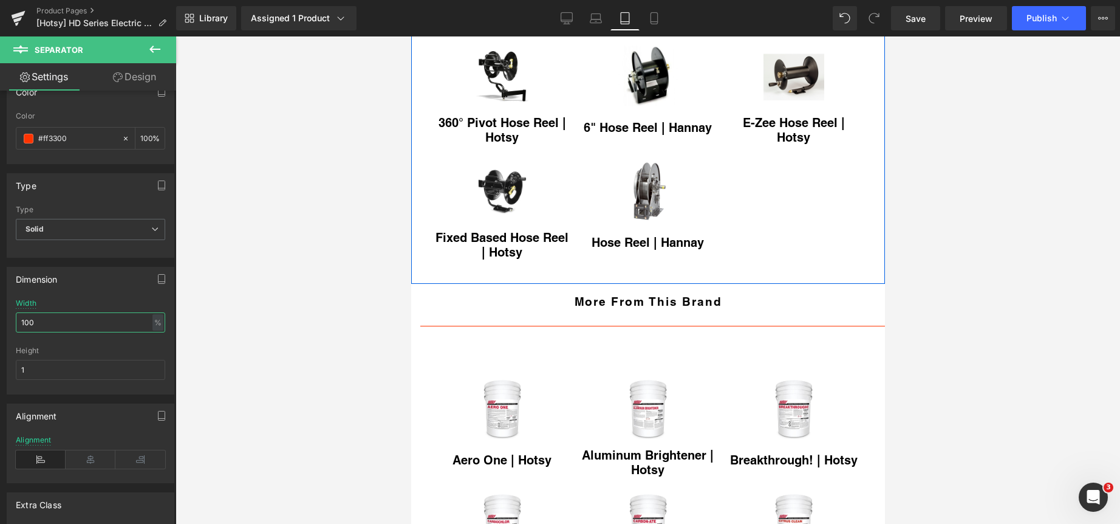
scroll to position [2894, 0]
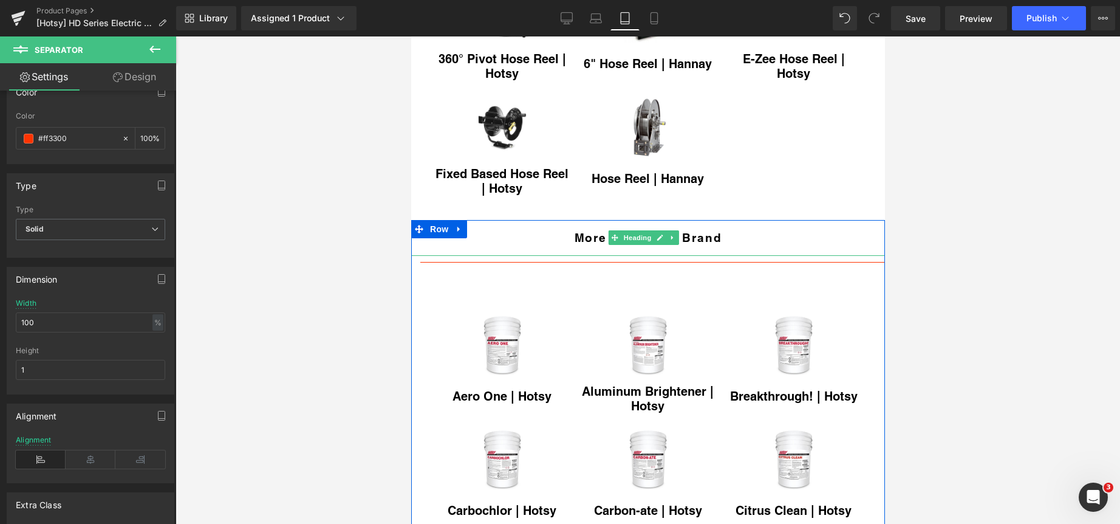
click at [518, 229] on h2 "more from this brand" at bounding box center [648, 238] width 456 height 18
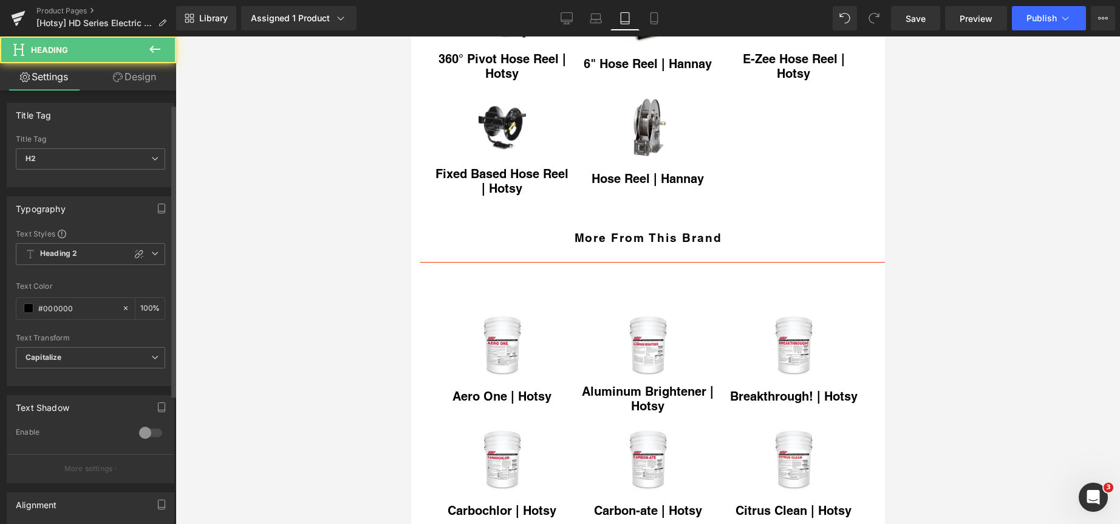
scroll to position [210, 0]
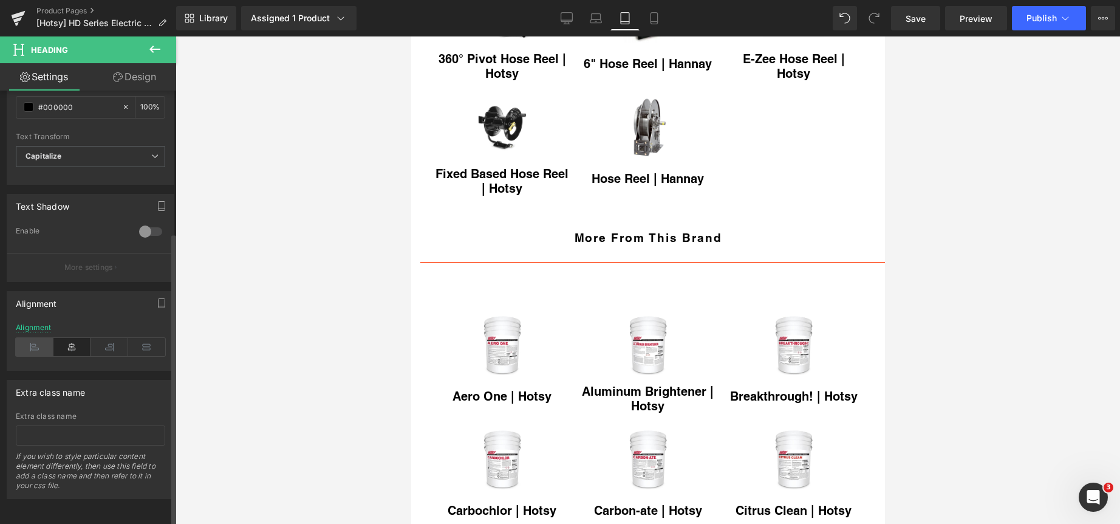
click at [36, 338] on icon at bounding box center [35, 347] width 38 height 18
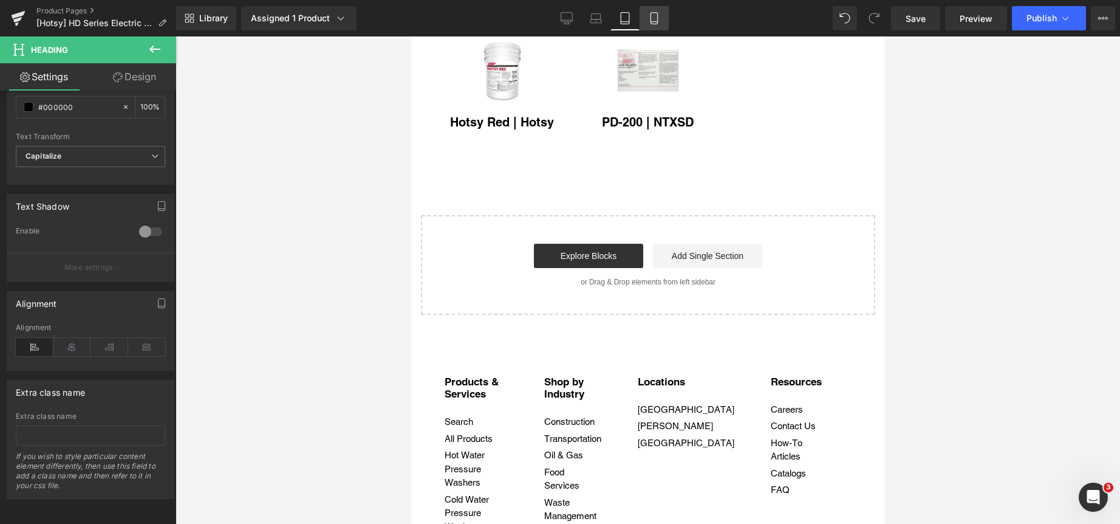
click at [651, 15] on icon at bounding box center [654, 18] width 12 height 12
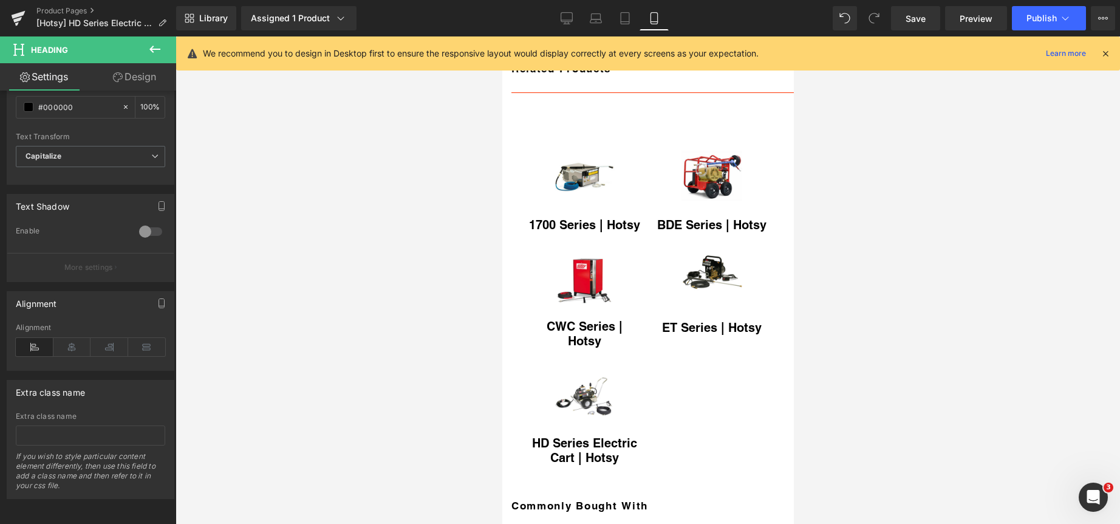
scroll to position [2471, 0]
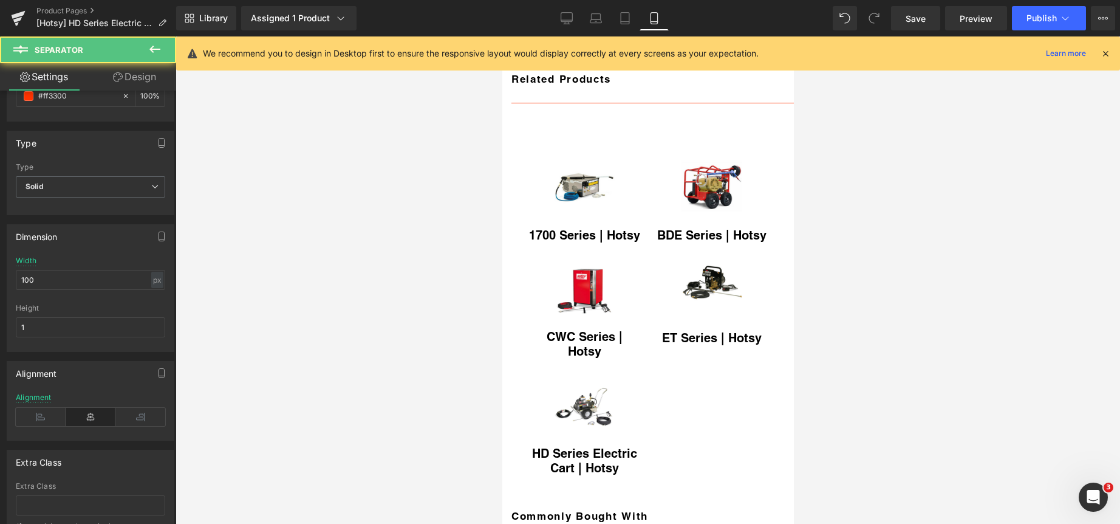
scroll to position [145, 0]
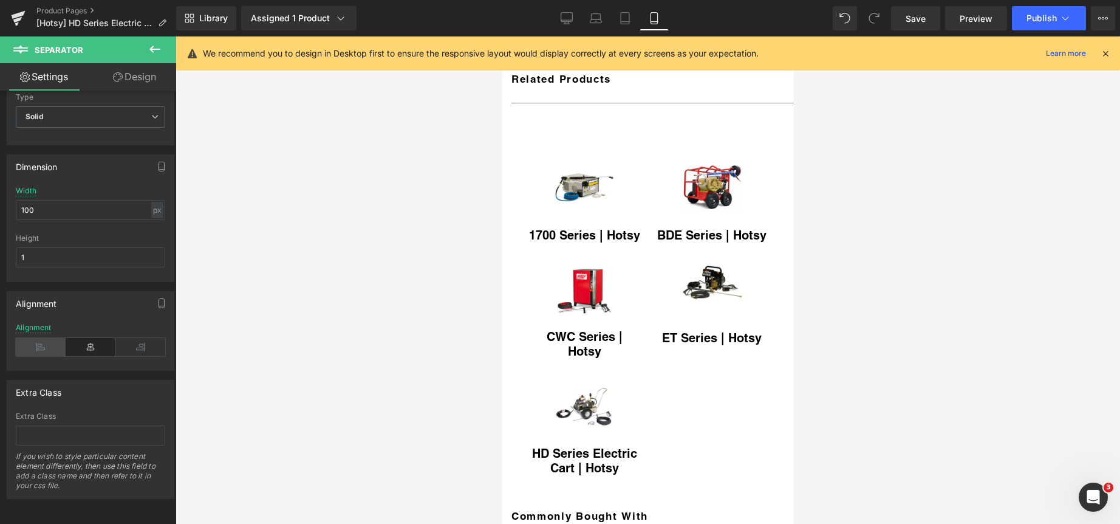
click at [33, 338] on icon at bounding box center [41, 347] width 50 height 18
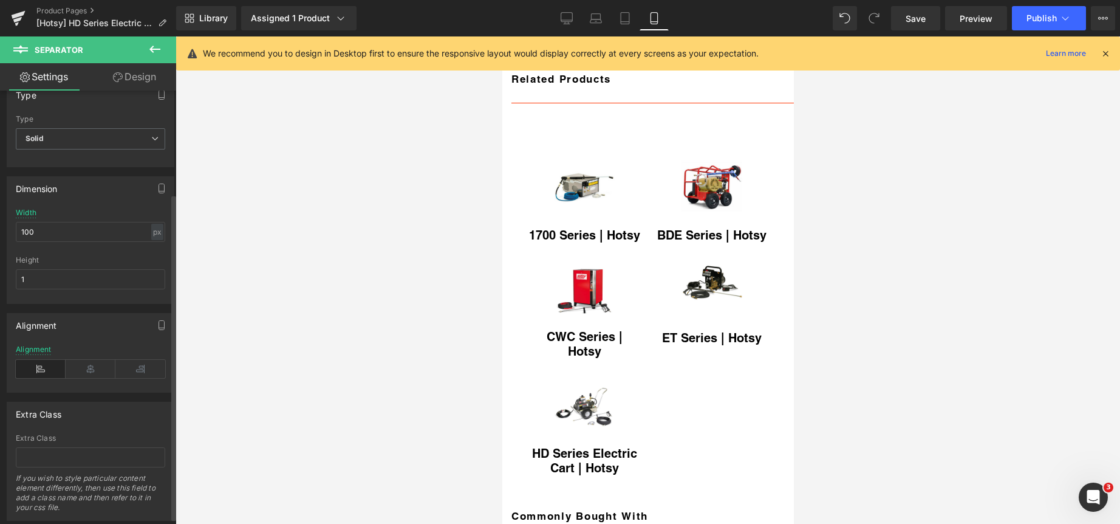
scroll to position [84, 0]
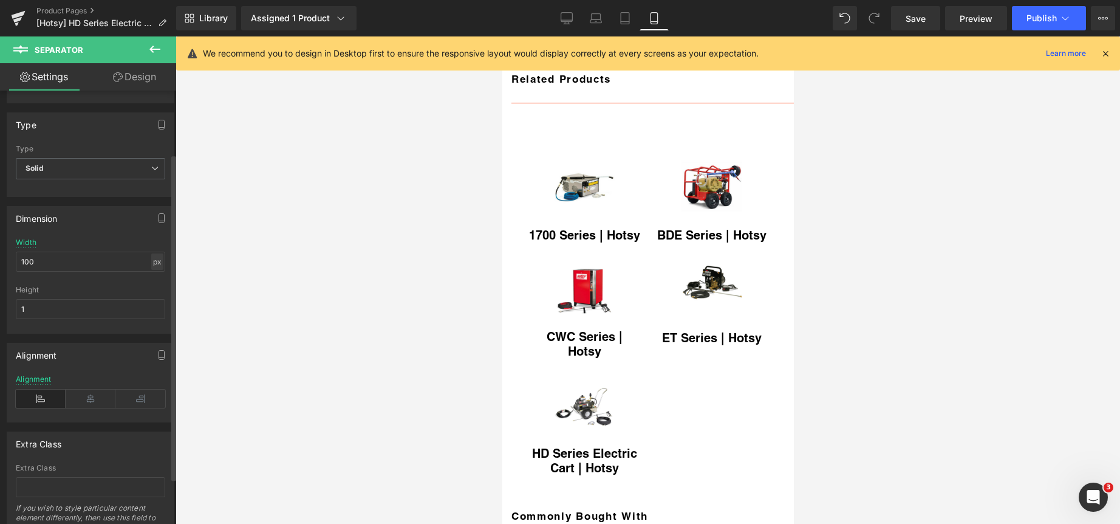
click at [151, 262] on div "px" at bounding box center [157, 261] width 12 height 16
drag, startPoint x: 154, startPoint y: 279, endPoint x: 128, endPoint y: 276, distance: 25.7
click at [154, 280] on li "%" at bounding box center [156, 281] width 15 height 18
click at [103, 261] on input "100" at bounding box center [90, 262] width 149 height 20
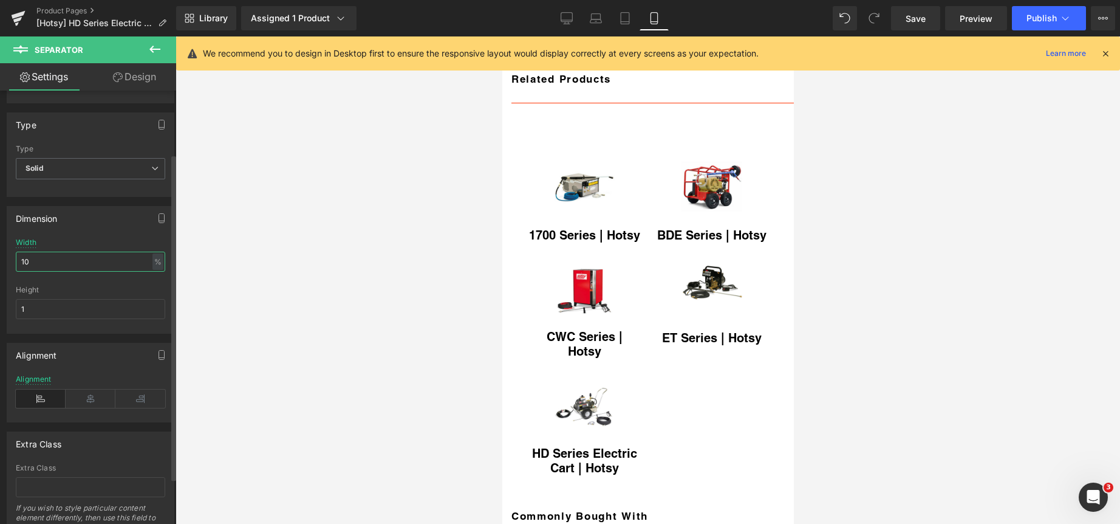
type input "100"
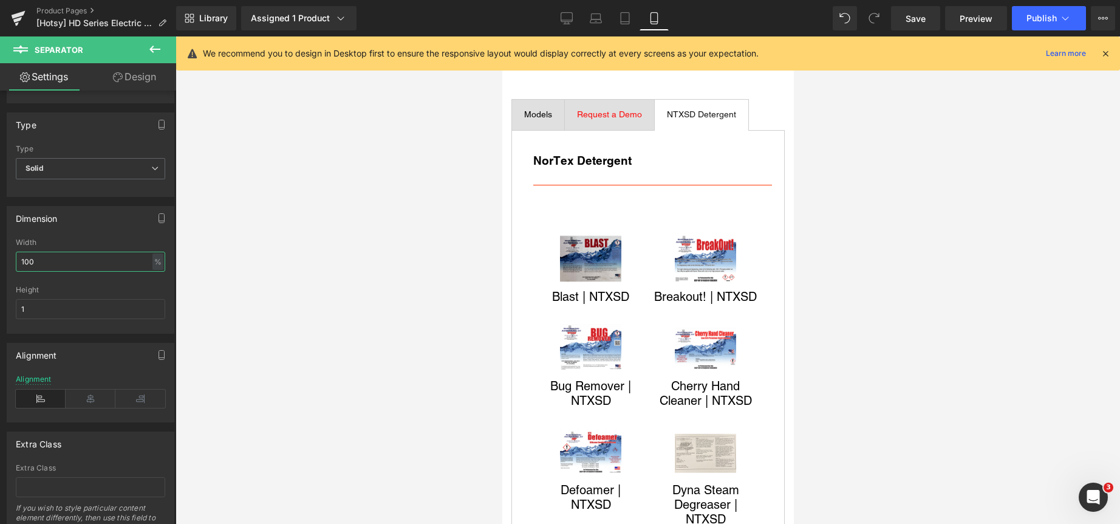
scroll to position [831, 0]
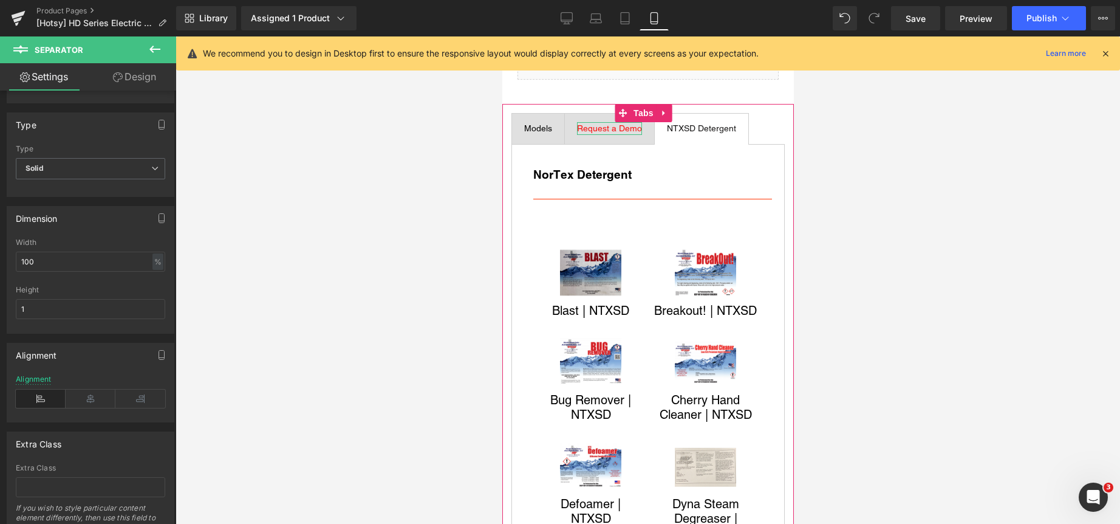
click at [608, 133] on span "Request a Demo" at bounding box center [609, 128] width 65 height 10
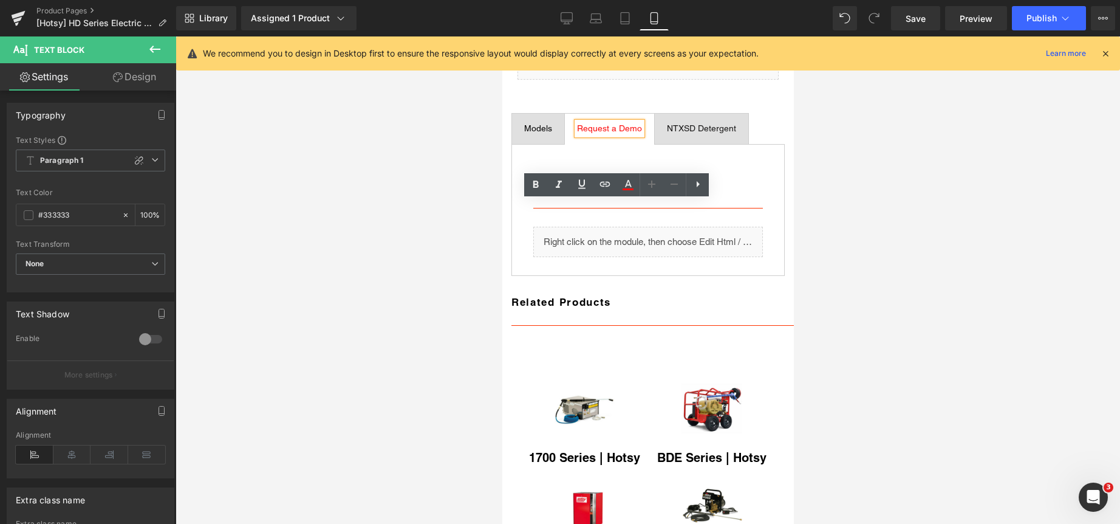
click at [583, 190] on strong "Request a Product Demo" at bounding box center [612, 183] width 140 height 13
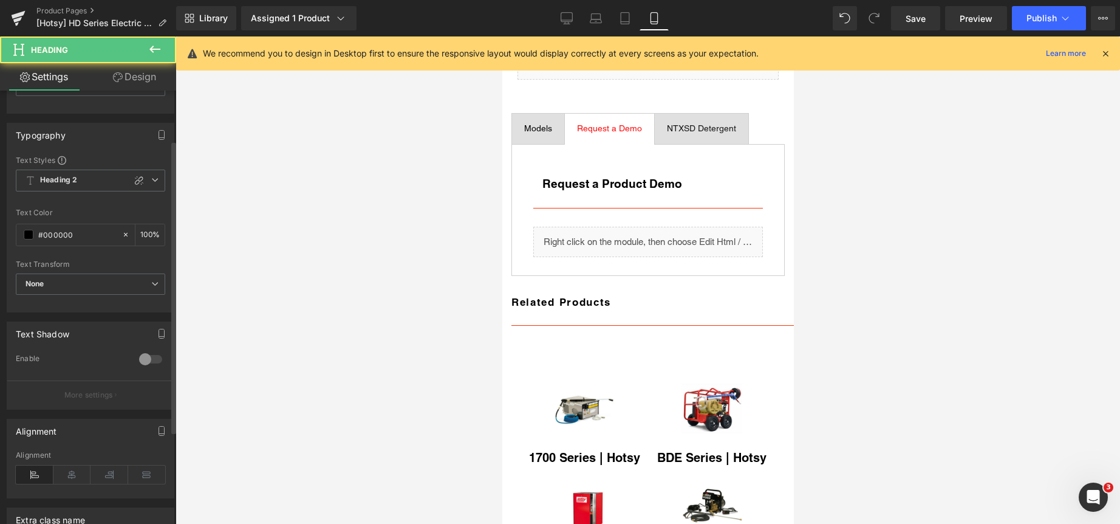
scroll to position [210, 0]
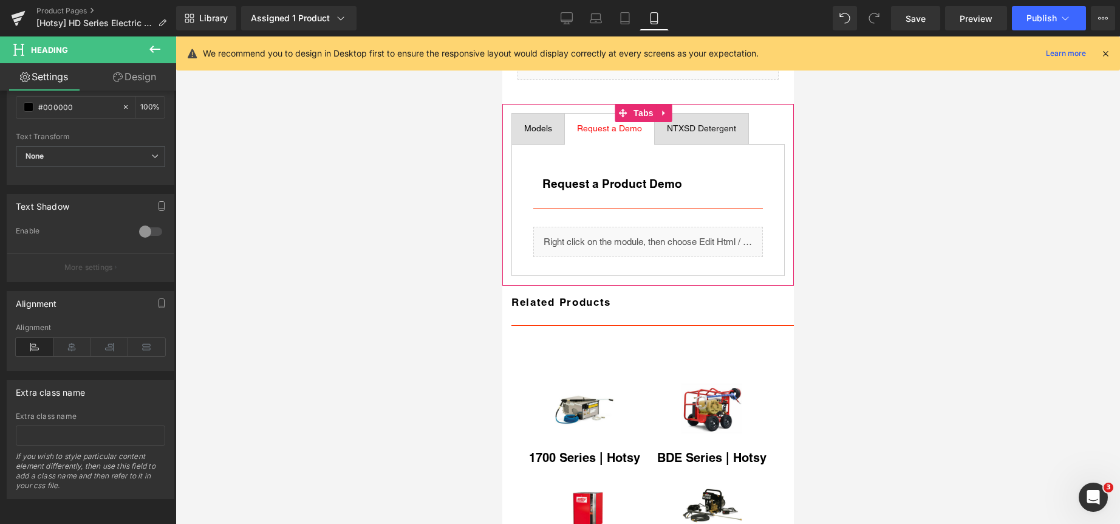
click at [536, 135] on div "Models" at bounding box center [538, 128] width 28 height 13
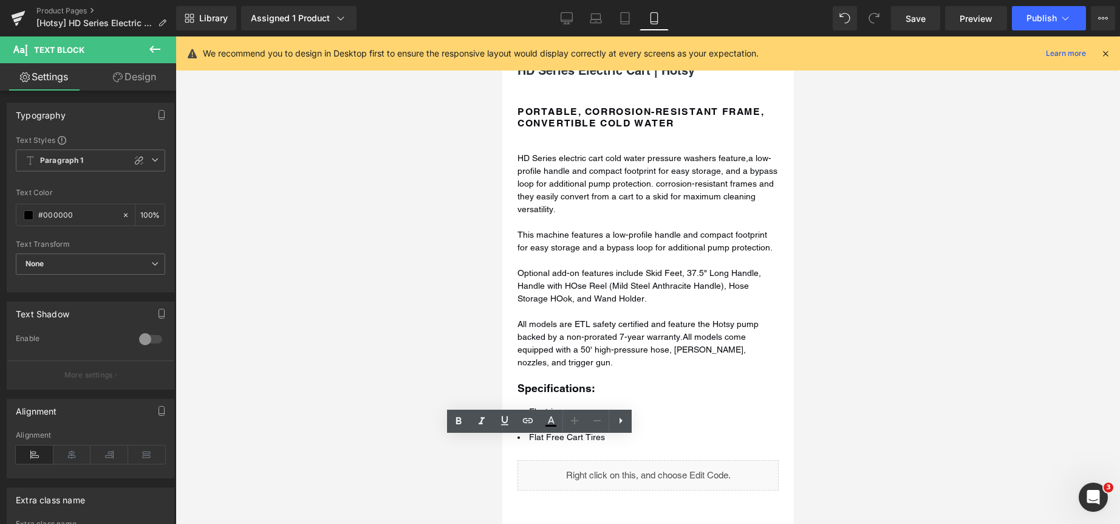
scroll to position [405, 0]
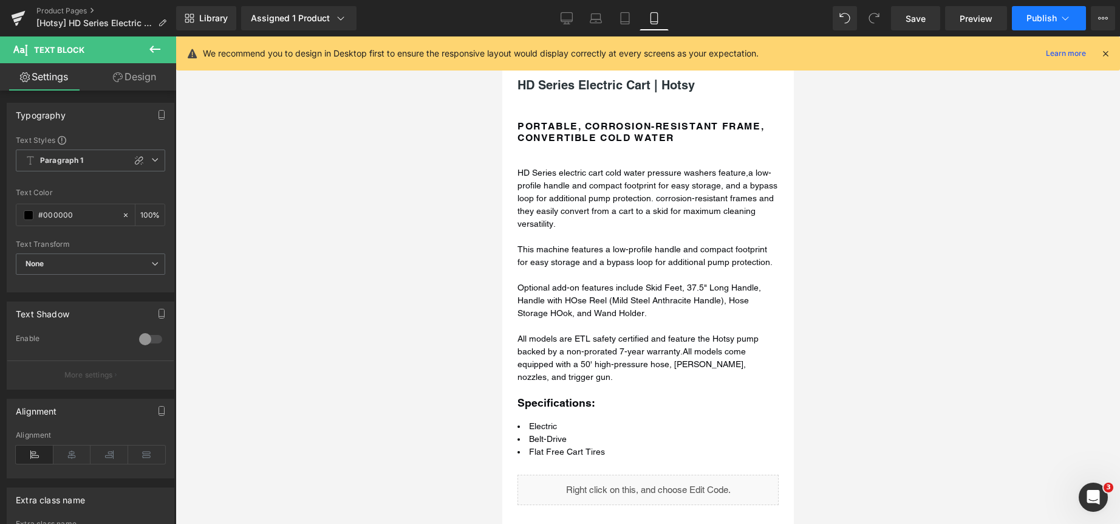
click at [1041, 12] on button "Publish" at bounding box center [1049, 18] width 74 height 24
drag, startPoint x: 945, startPoint y: 332, endPoint x: 1013, endPoint y: 179, distance: 167.8
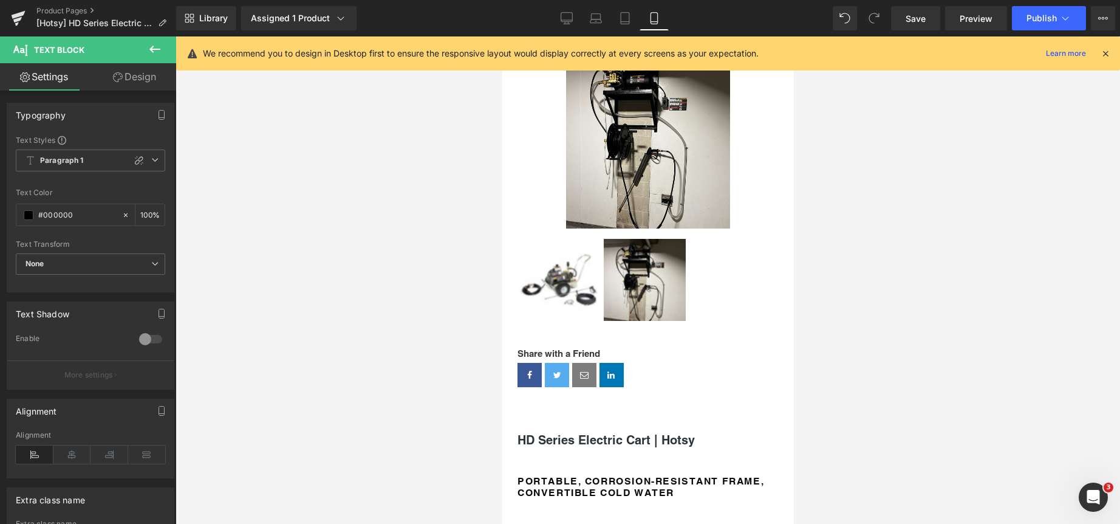
scroll to position [0, 0]
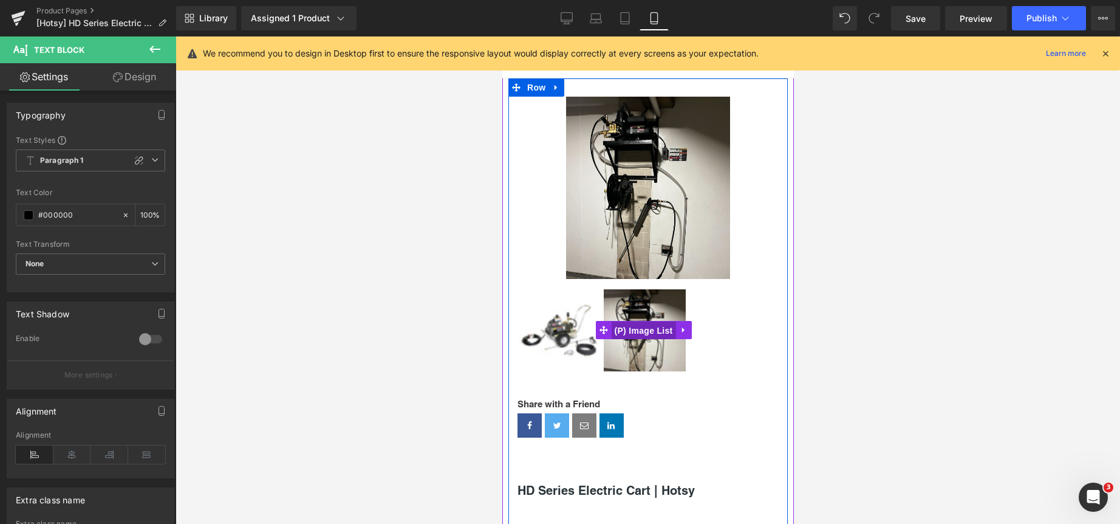
click at [648, 332] on span "(P) Image List" at bounding box center [643, 330] width 64 height 18
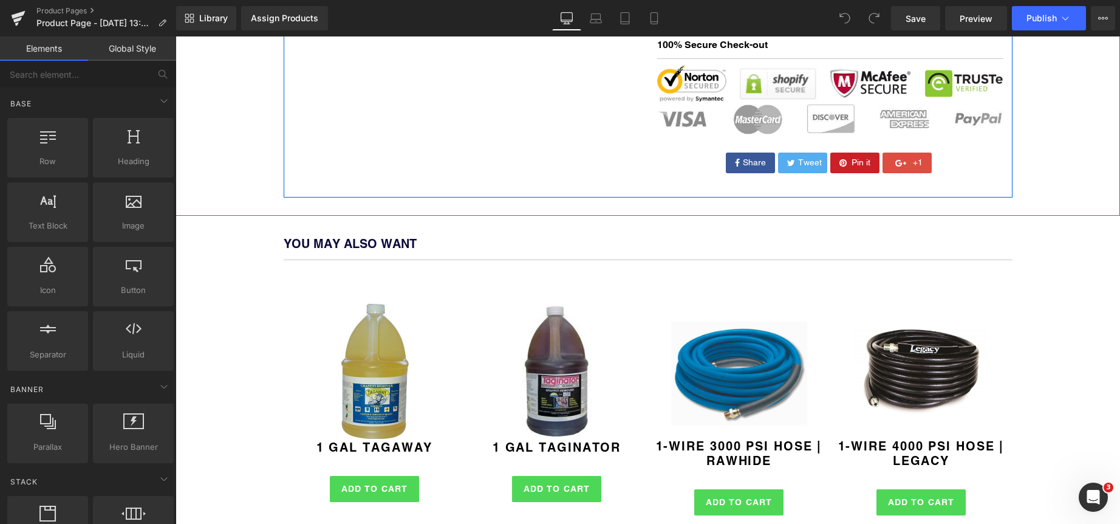
scroll to position [668, 0]
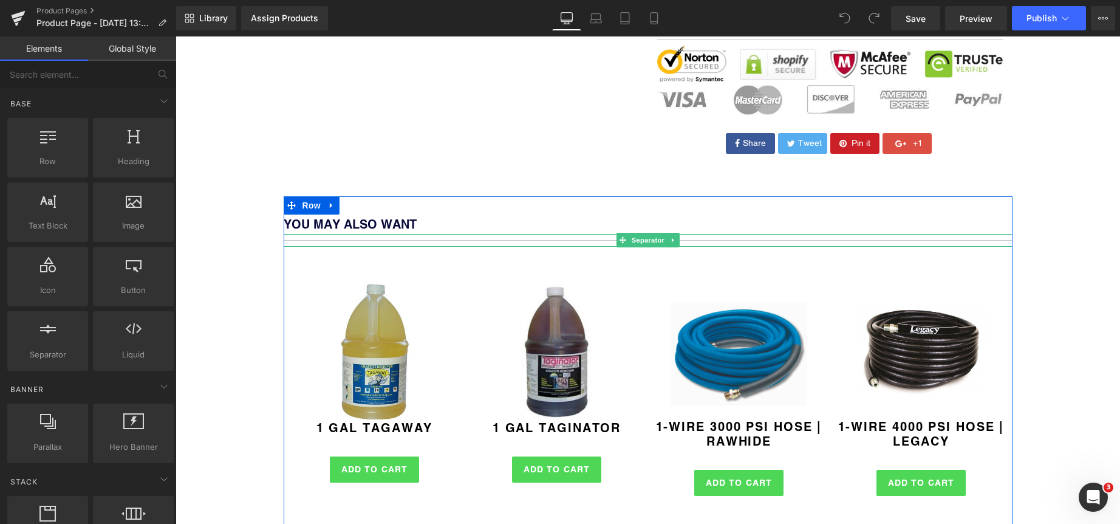
click at [497, 240] on hr at bounding box center [648, 243] width 729 height 7
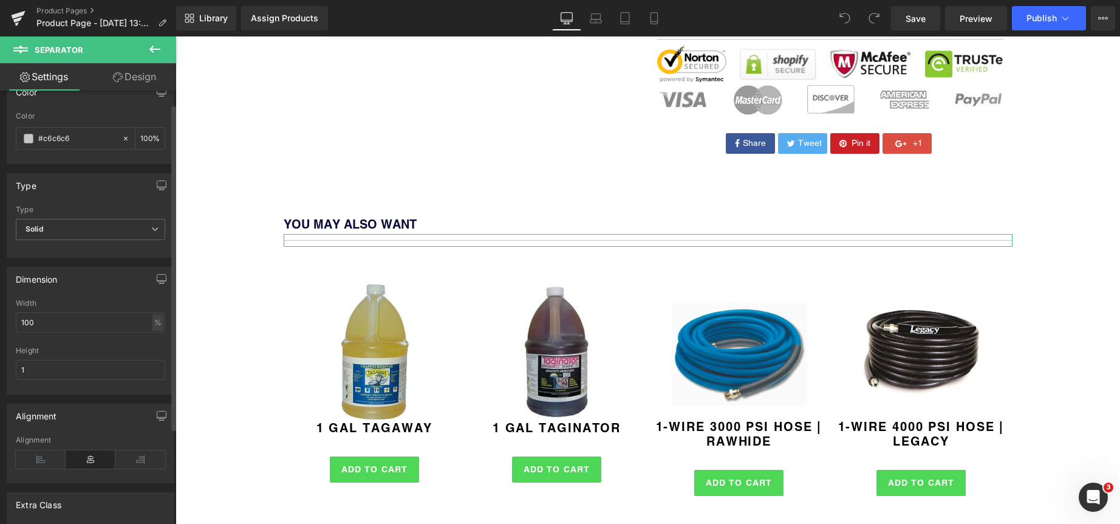
scroll to position [0, 0]
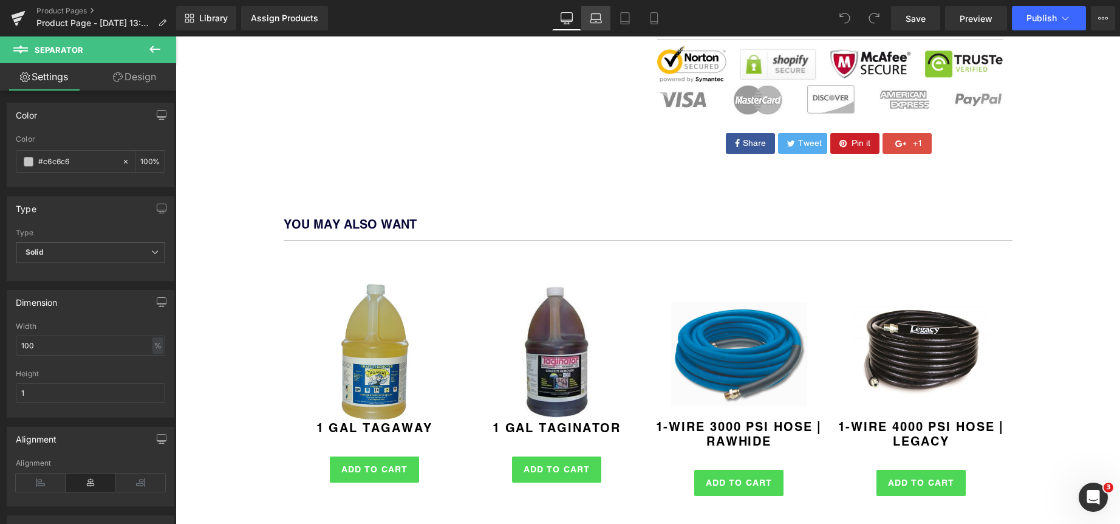
click at [601, 16] on icon at bounding box center [596, 16] width 9 height 5
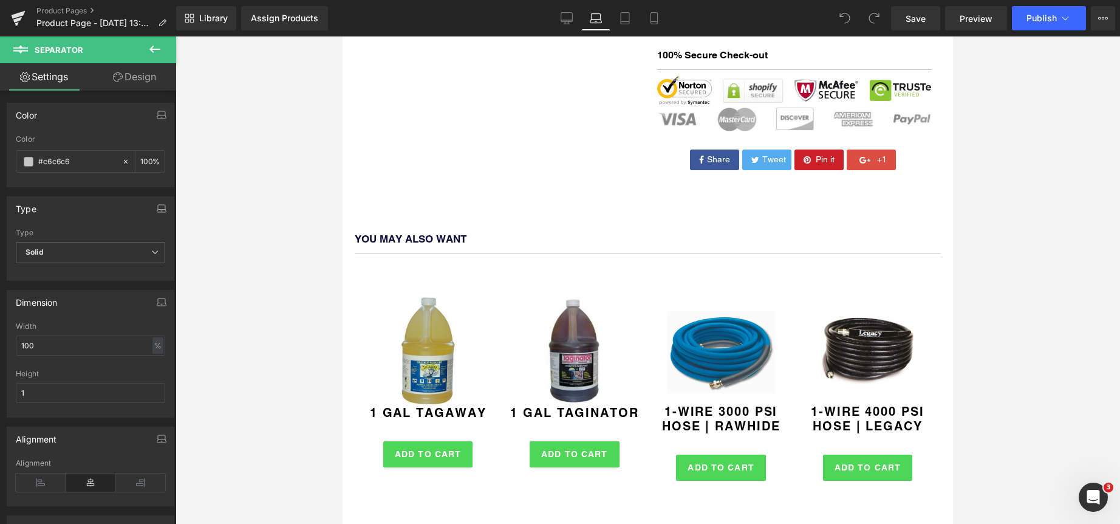
scroll to position [699, 0]
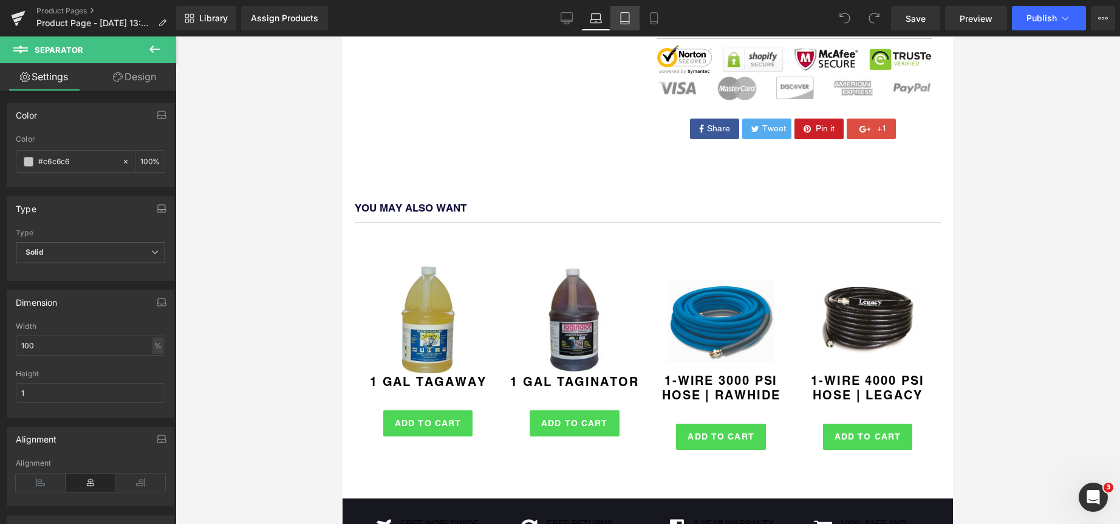
click at [629, 16] on icon at bounding box center [625, 18] width 12 height 12
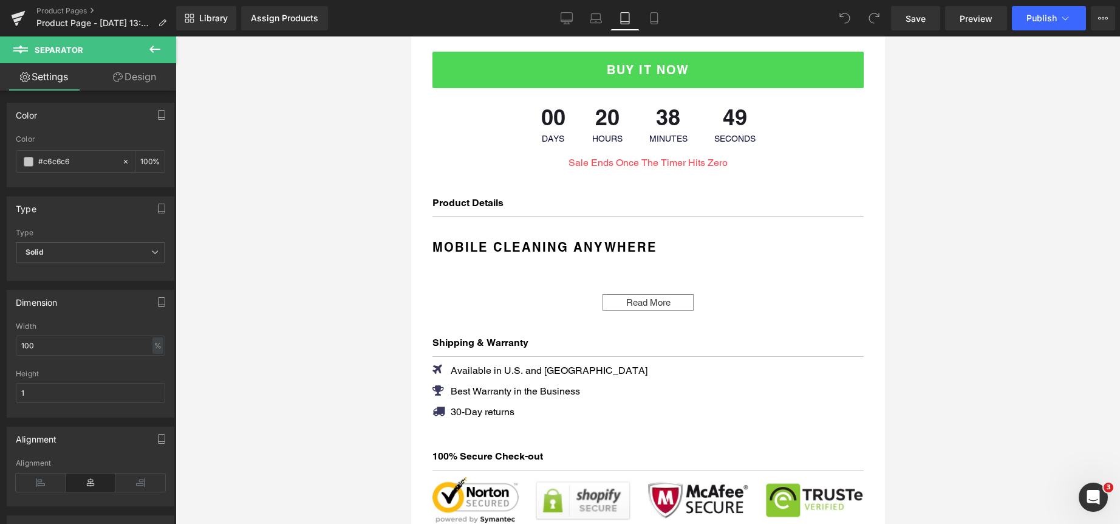
scroll to position [1135, 0]
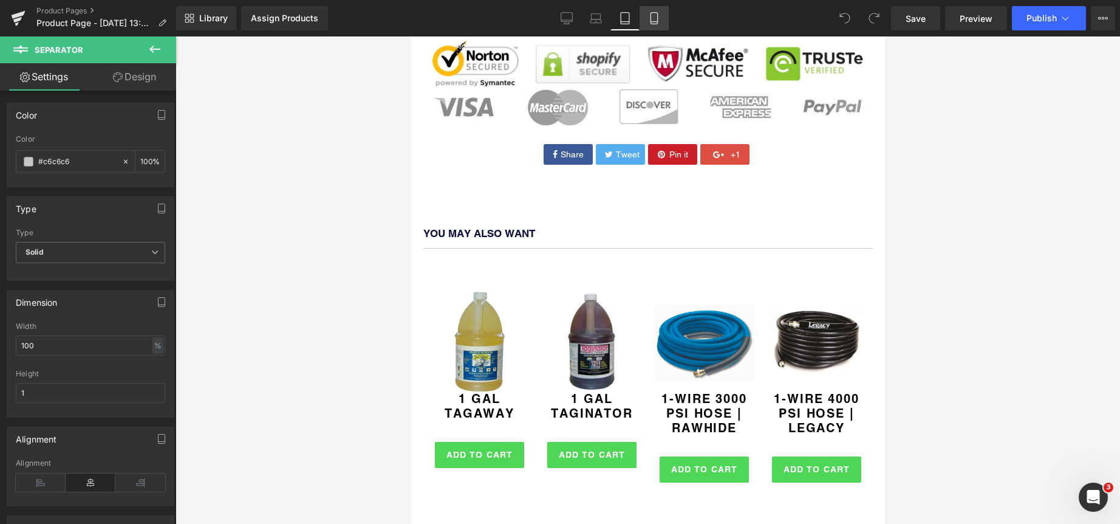
click at [656, 19] on icon at bounding box center [654, 18] width 12 height 12
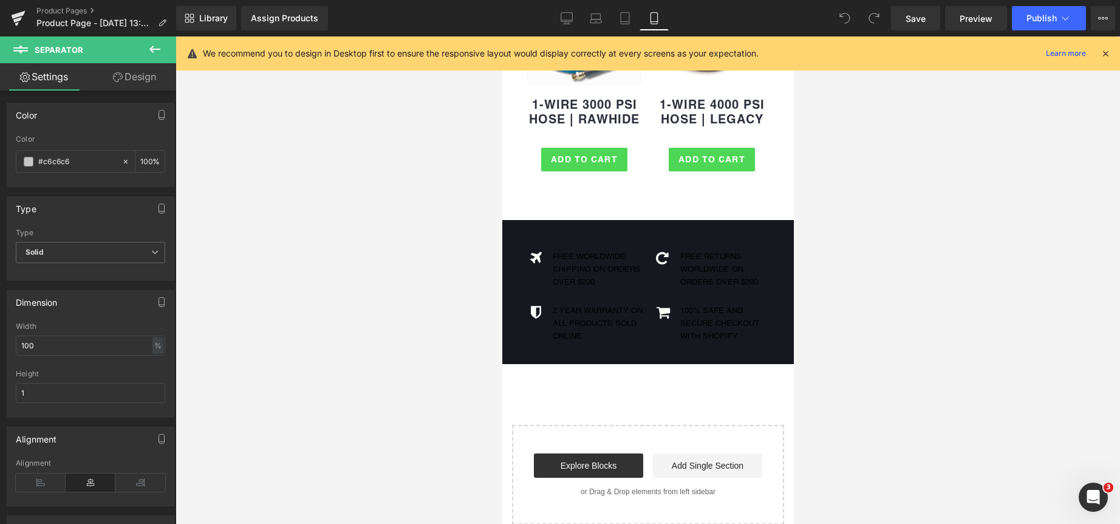
scroll to position [630, 0]
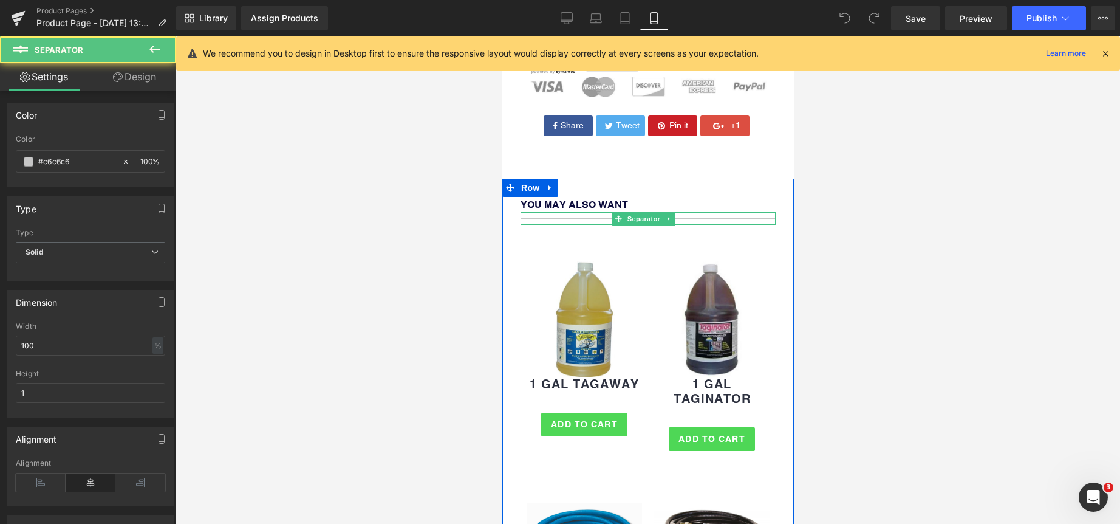
click at [589, 212] on div "Separator" at bounding box center [647, 218] width 255 height 13
click at [589, 218] on hr at bounding box center [647, 221] width 255 height 7
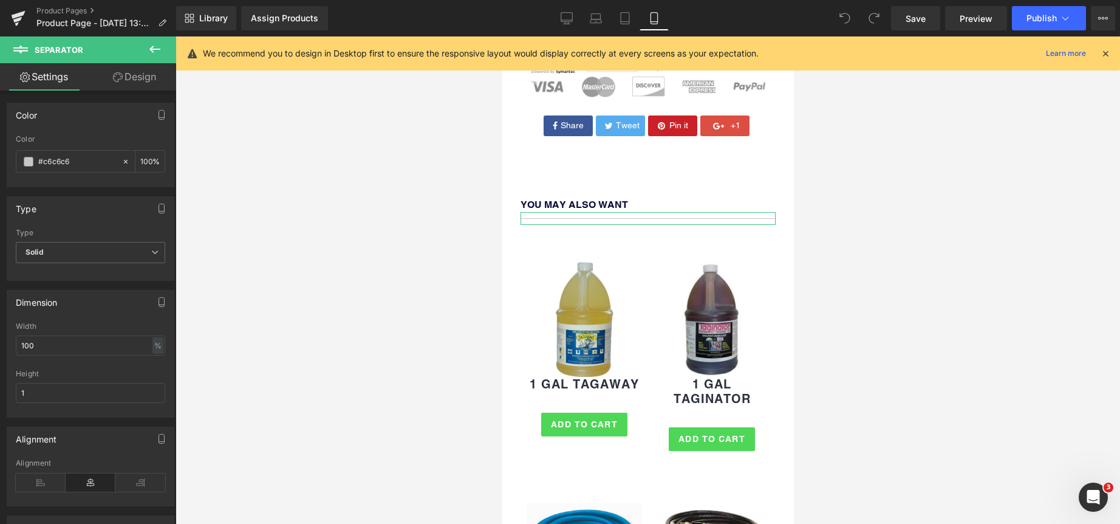
click at [136, 72] on link "Design" at bounding box center [135, 76] width 88 height 27
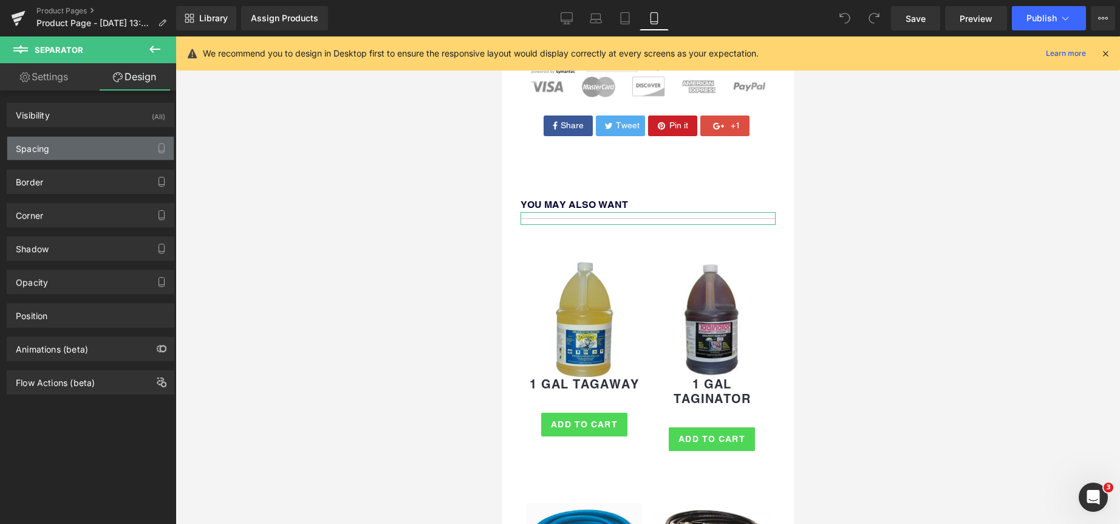
click at [91, 146] on div "Spacing" at bounding box center [90, 148] width 166 height 23
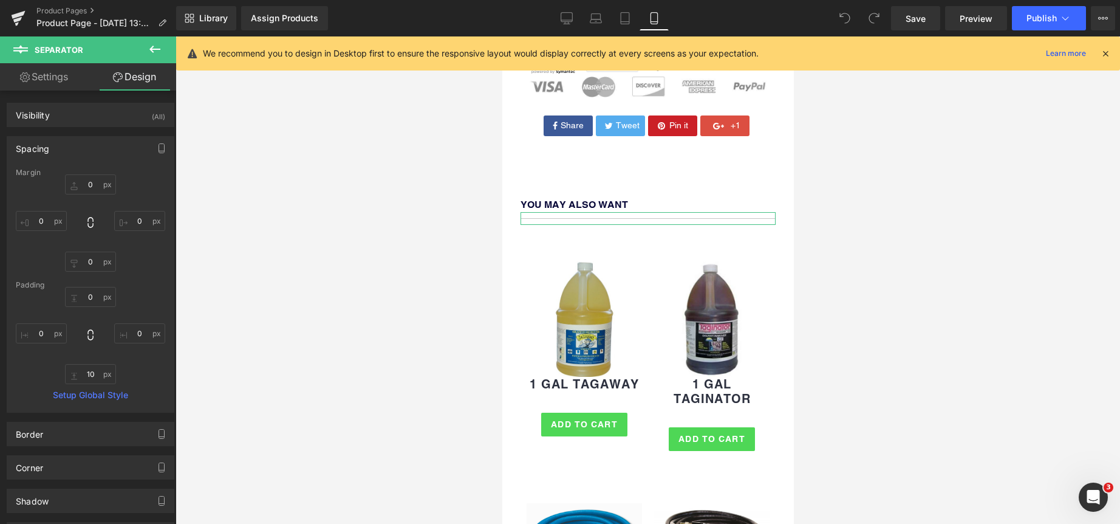
click at [44, 77] on link "Settings" at bounding box center [44, 76] width 88 height 27
type input "100"
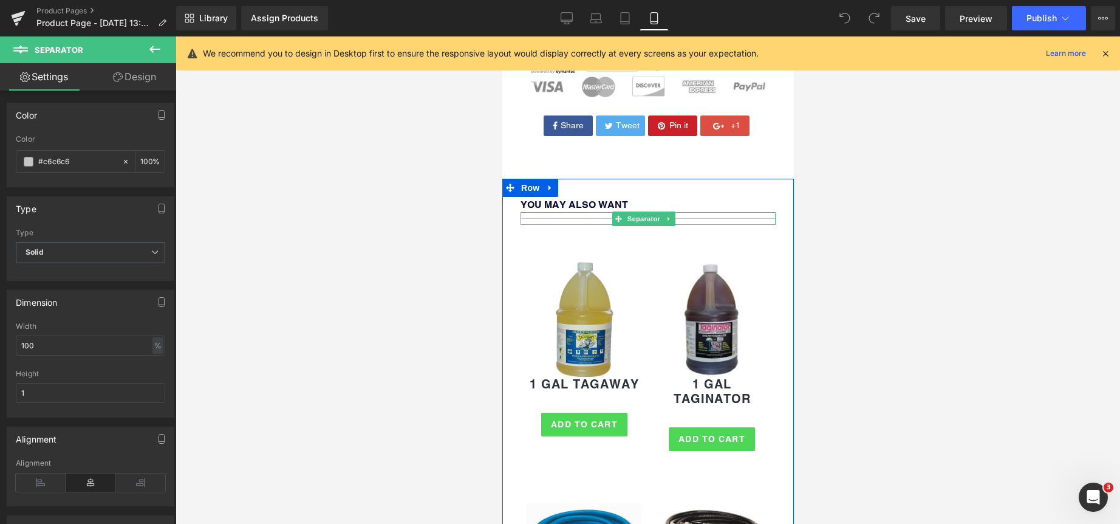
click at [578, 218] on hr at bounding box center [647, 221] width 255 height 7
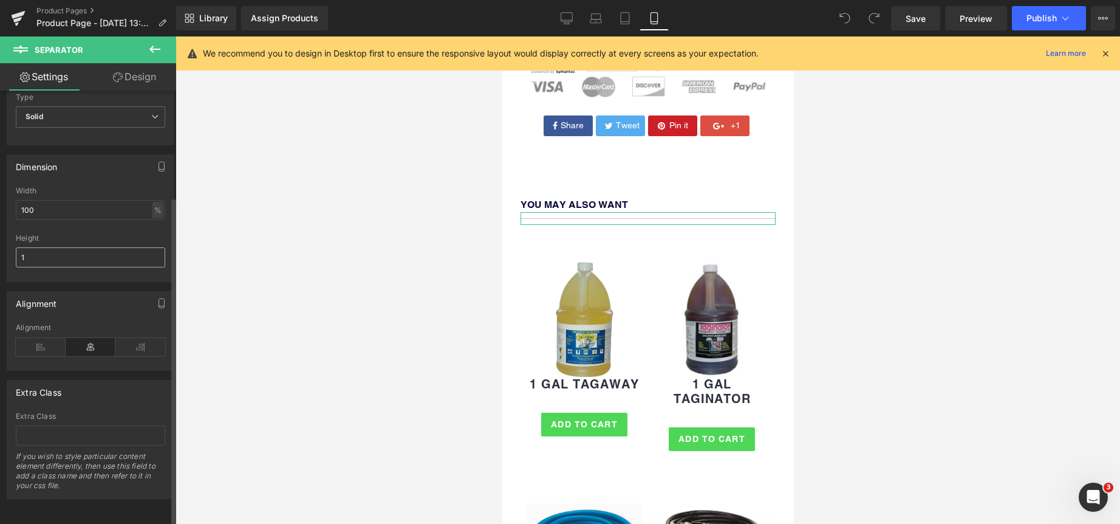
scroll to position [0, 0]
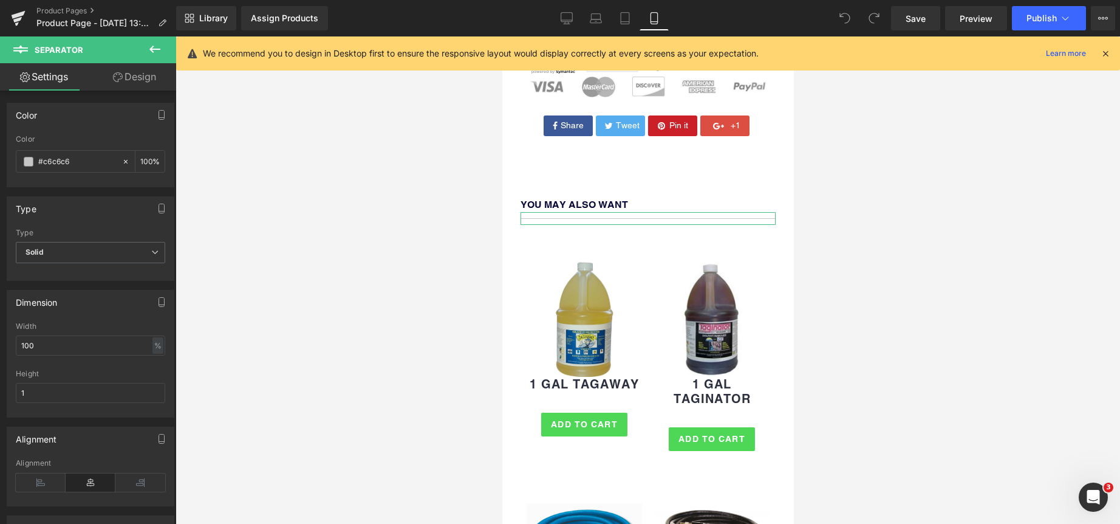
click at [146, 74] on link "Design" at bounding box center [135, 76] width 88 height 27
type input "0"
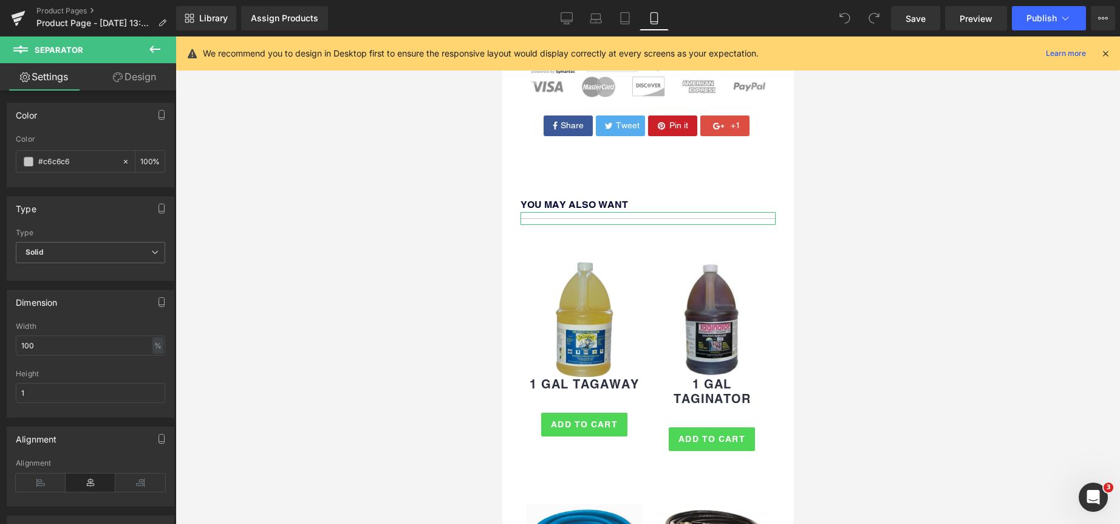
type input "0"
type input "10"
type input "0"
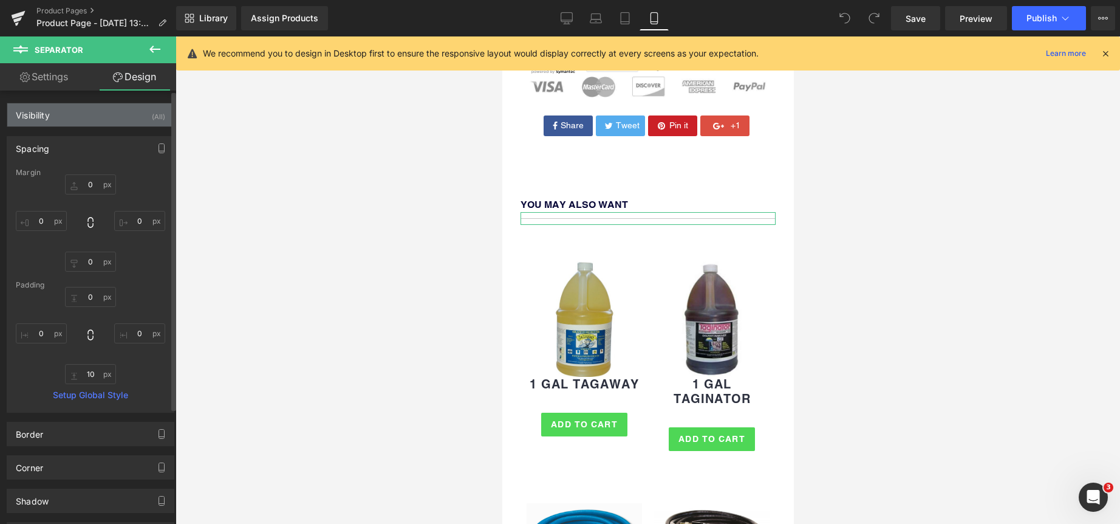
click at [95, 112] on div "Visibility (All)" at bounding box center [90, 114] width 166 height 23
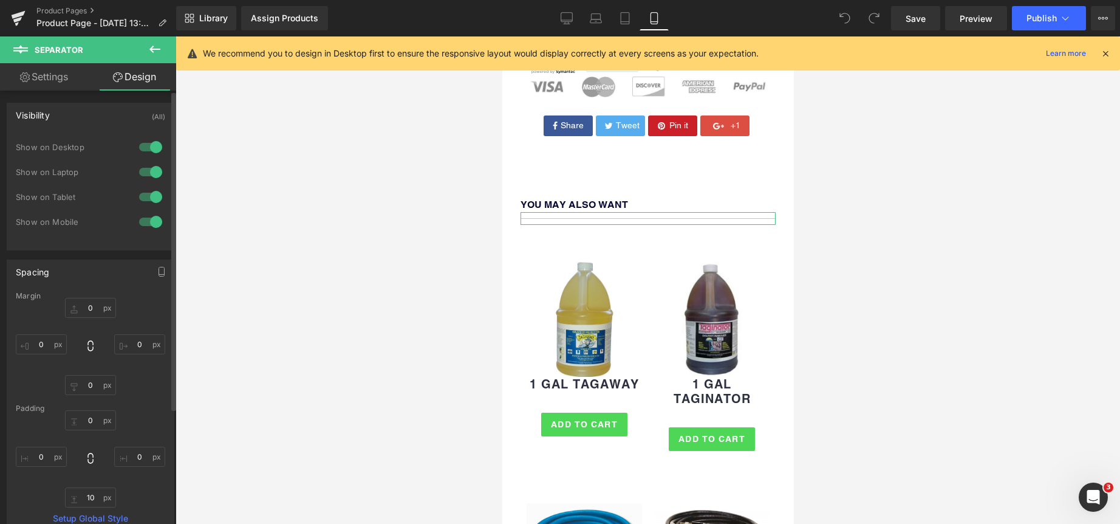
click at [95, 111] on div "Visibility (All)" at bounding box center [90, 114] width 166 height 23
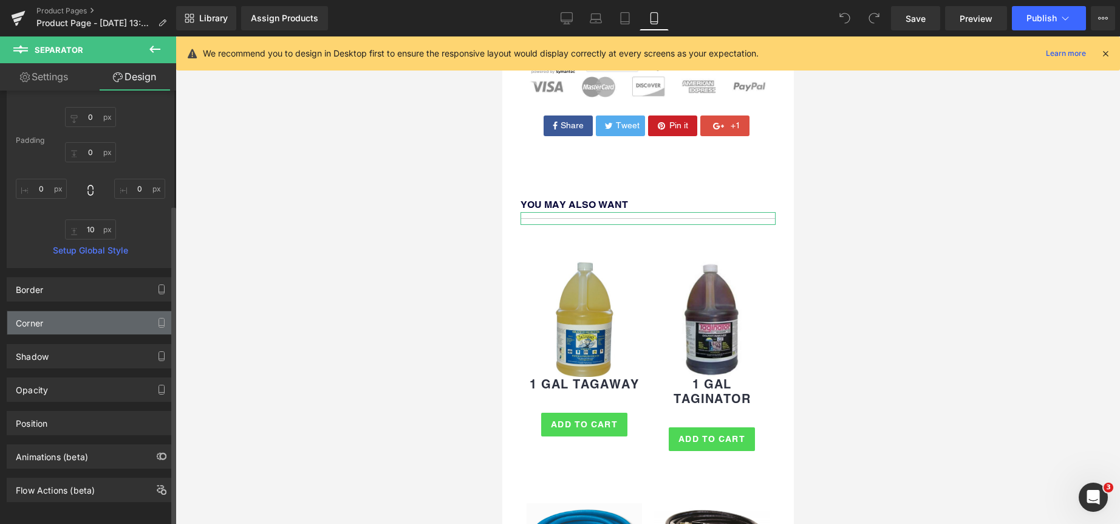
scroll to position [157, 0]
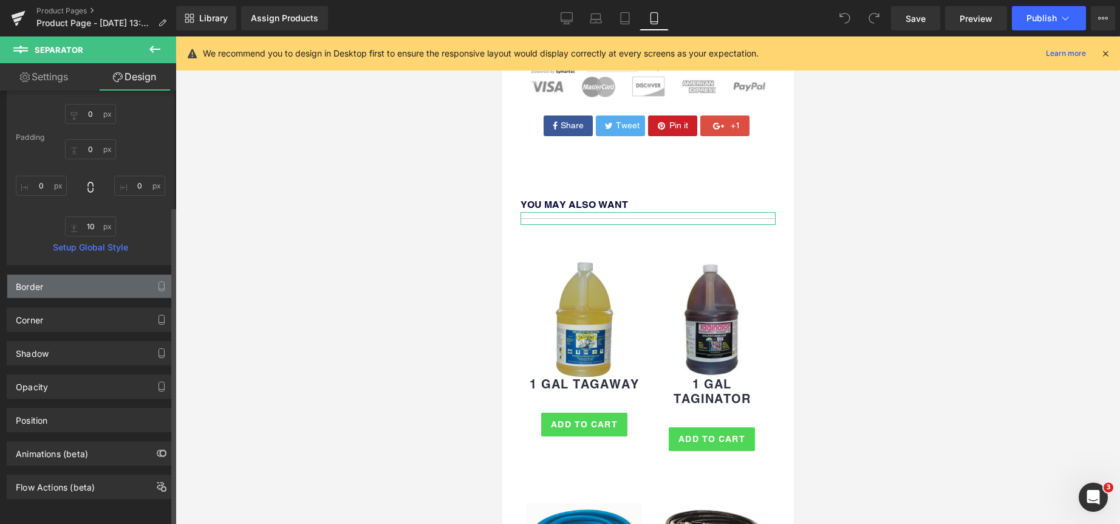
click at [71, 275] on div "Border" at bounding box center [90, 286] width 166 height 23
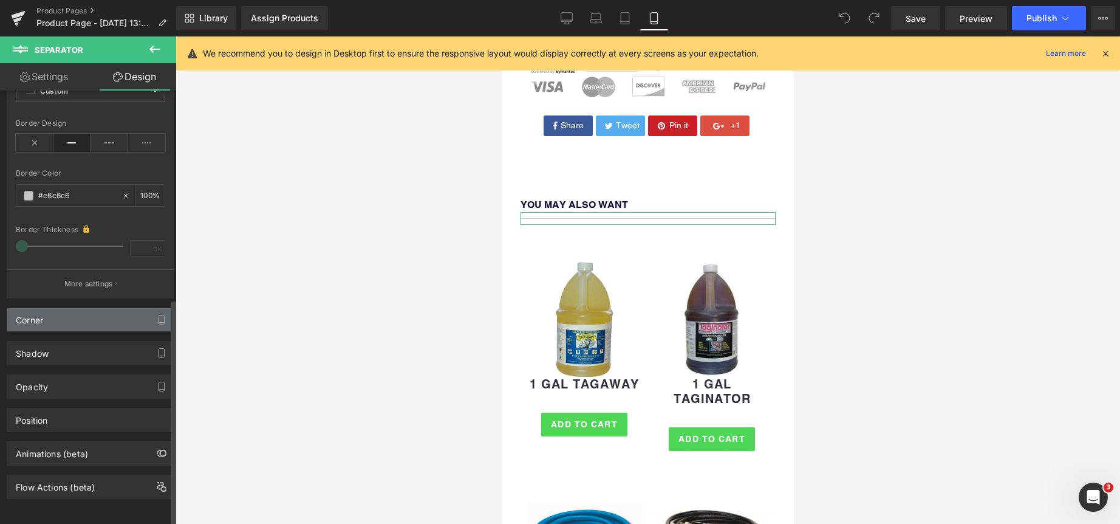
click at [84, 312] on div "Corner" at bounding box center [90, 319] width 166 height 23
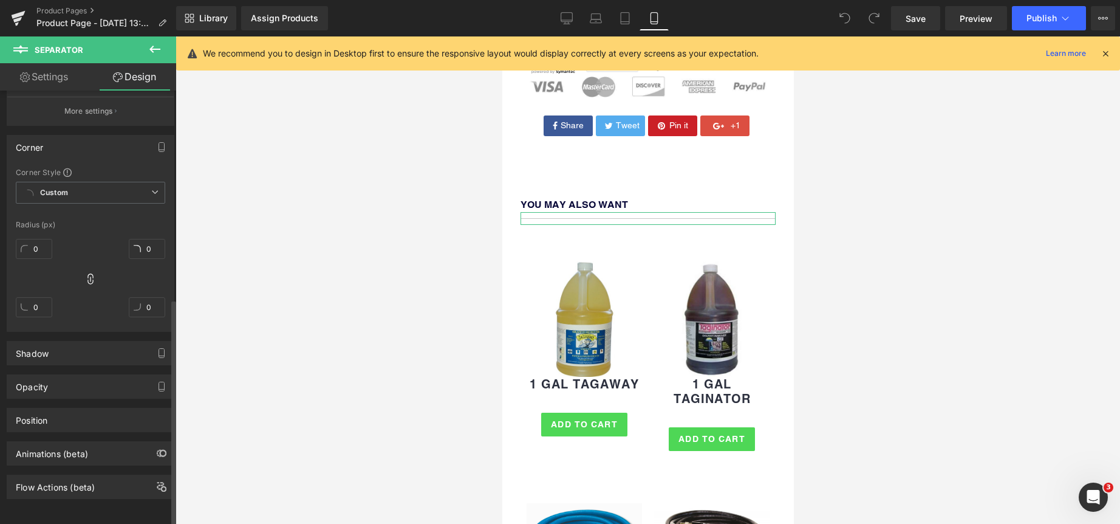
scroll to position [570, 0]
click at [92, 347] on div "Shadow" at bounding box center [90, 352] width 166 height 23
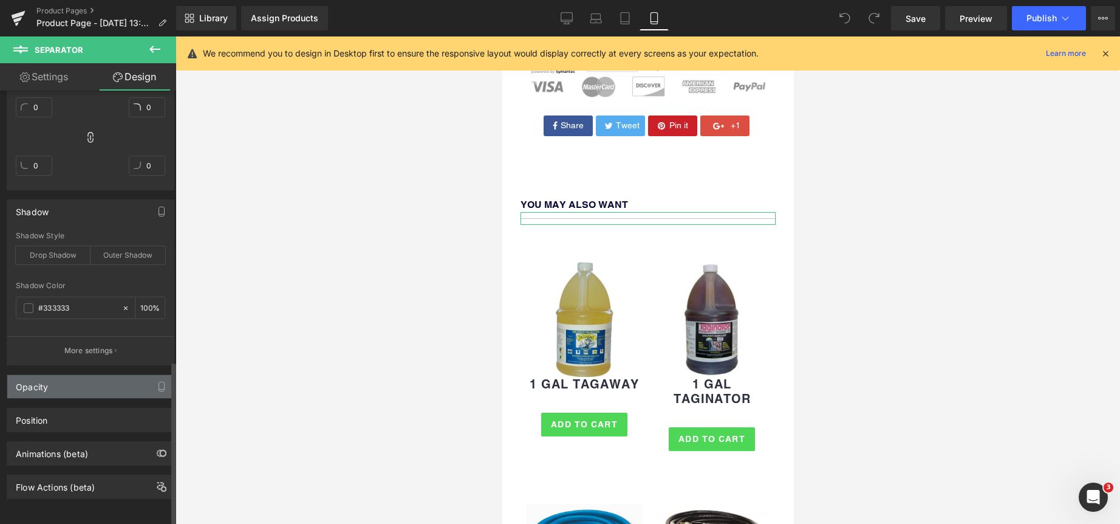
click at [92, 379] on div "Opacity" at bounding box center [90, 386] width 166 height 23
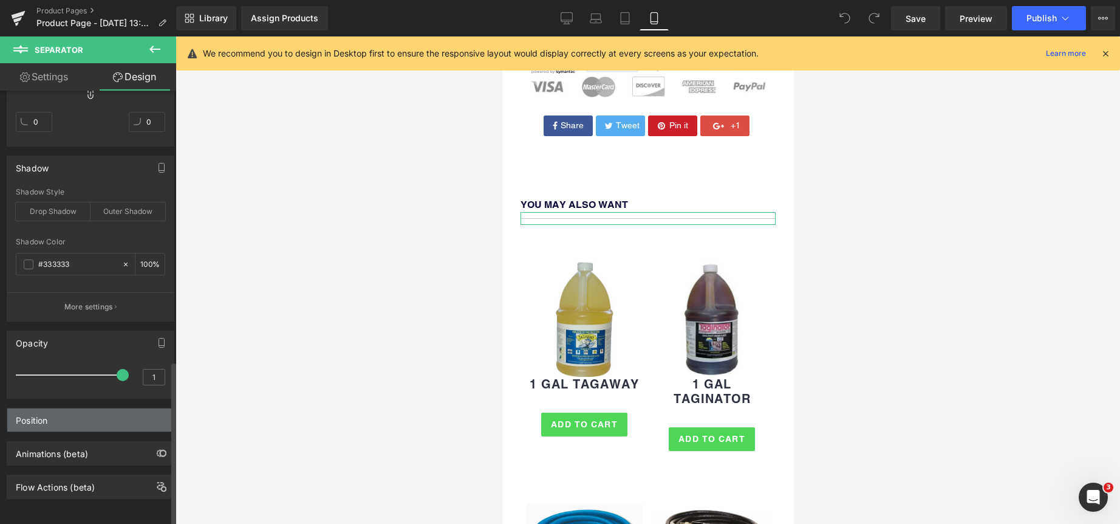
click at [89, 410] on div "Position" at bounding box center [90, 419] width 166 height 23
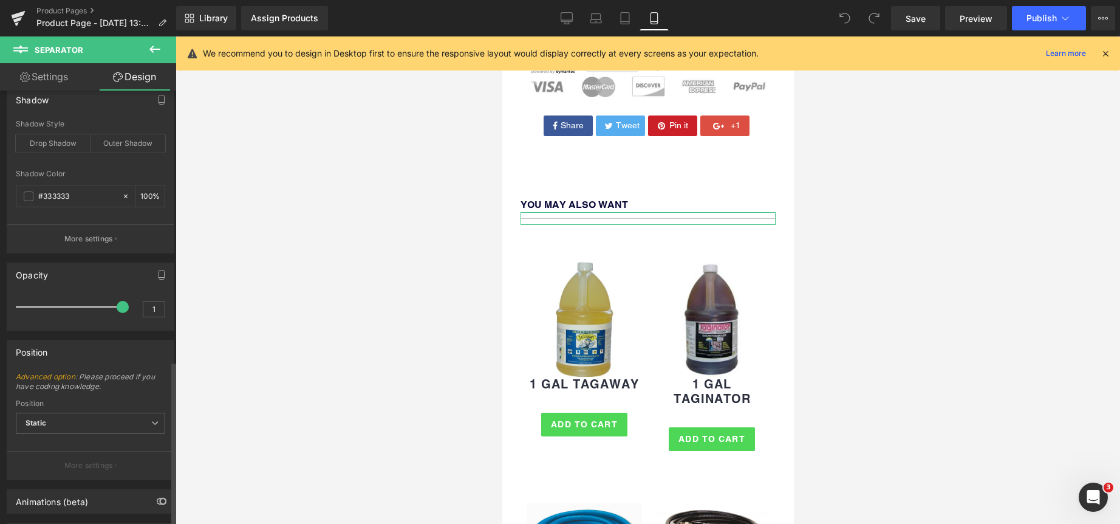
scroll to position [871, 0]
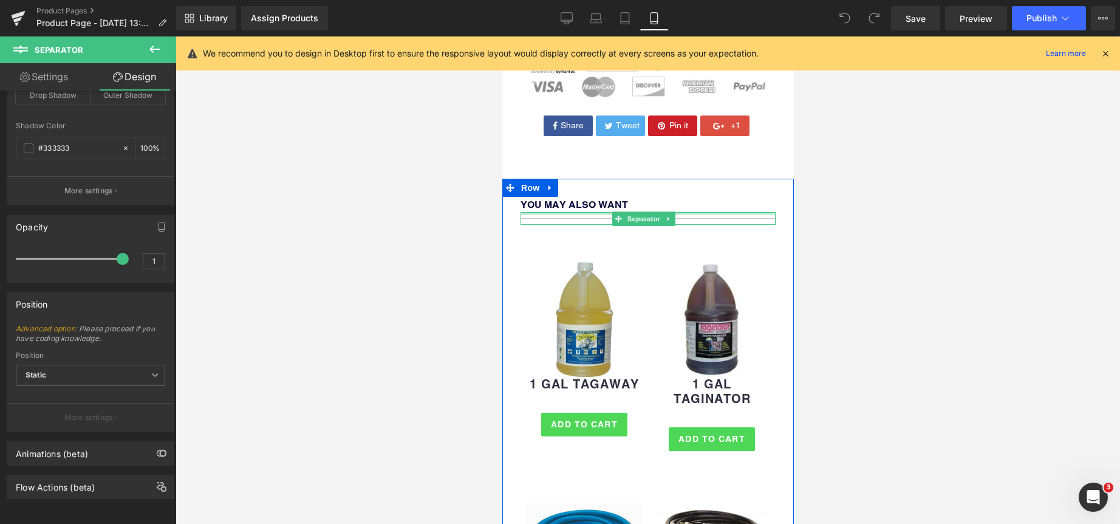
click at [594, 199] on b "You may also want" at bounding box center [574, 205] width 108 height 12
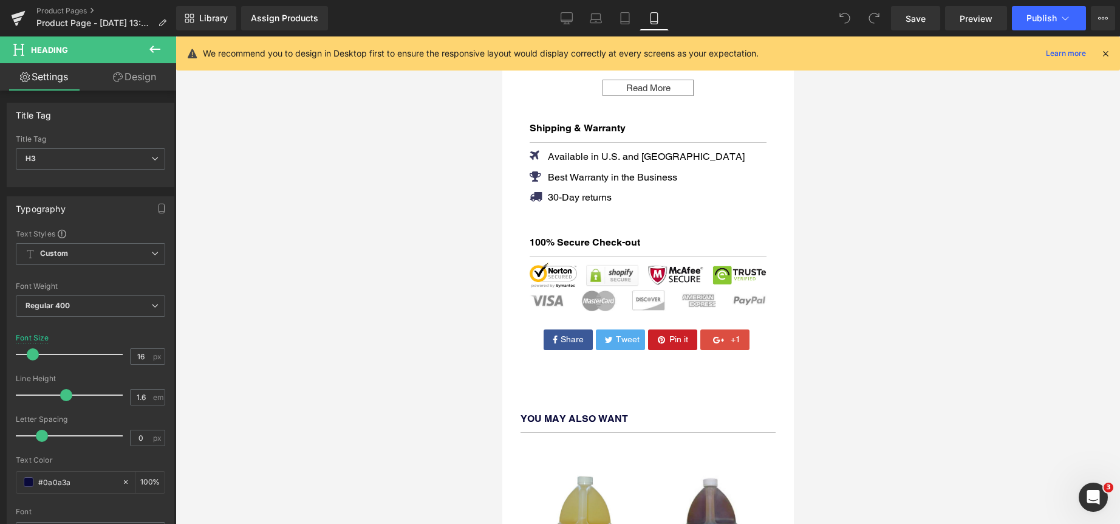
scroll to position [387, 0]
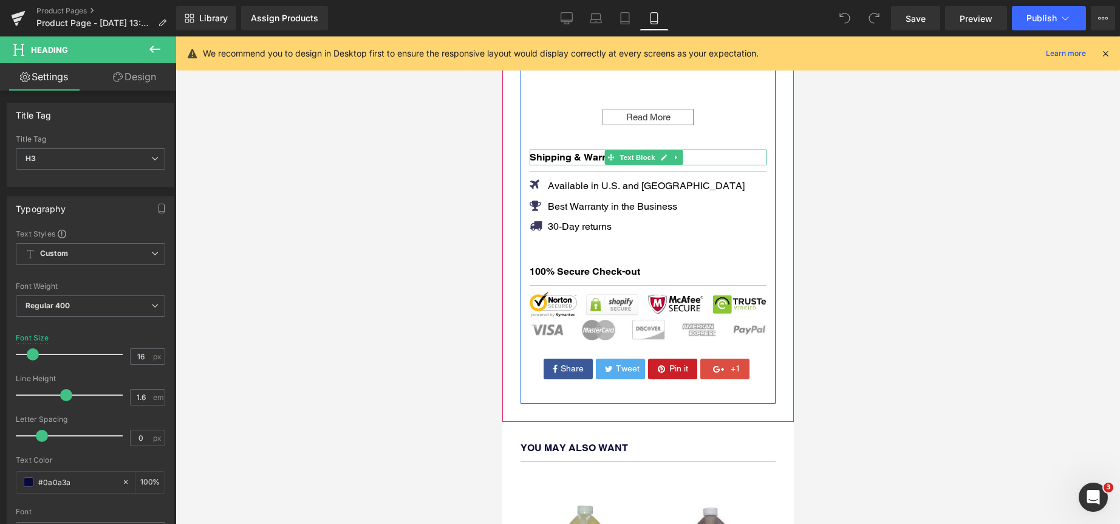
click at [577, 155] on b "Shipping & Warranty" at bounding box center [577, 157] width 96 height 12
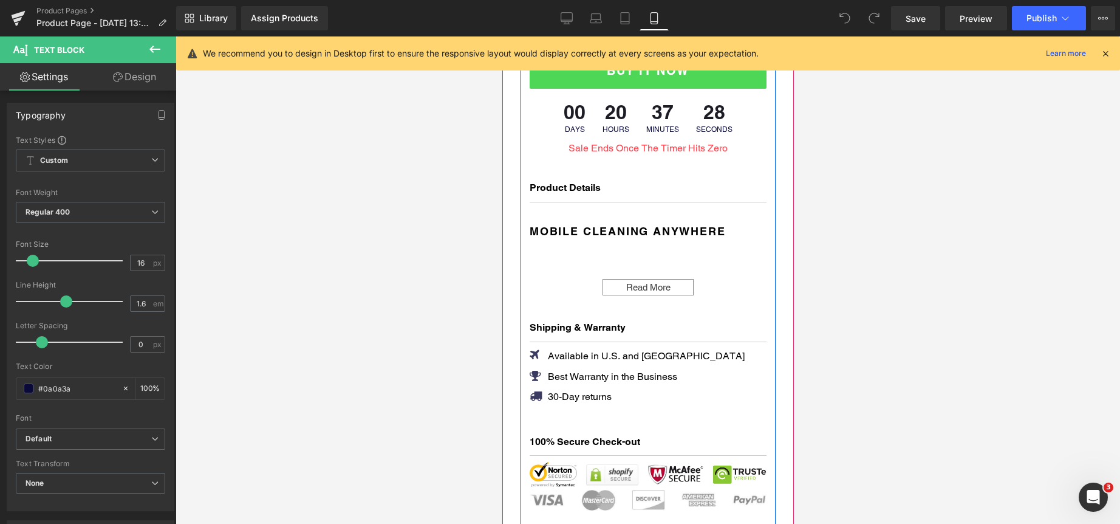
scroll to position [144, 0]
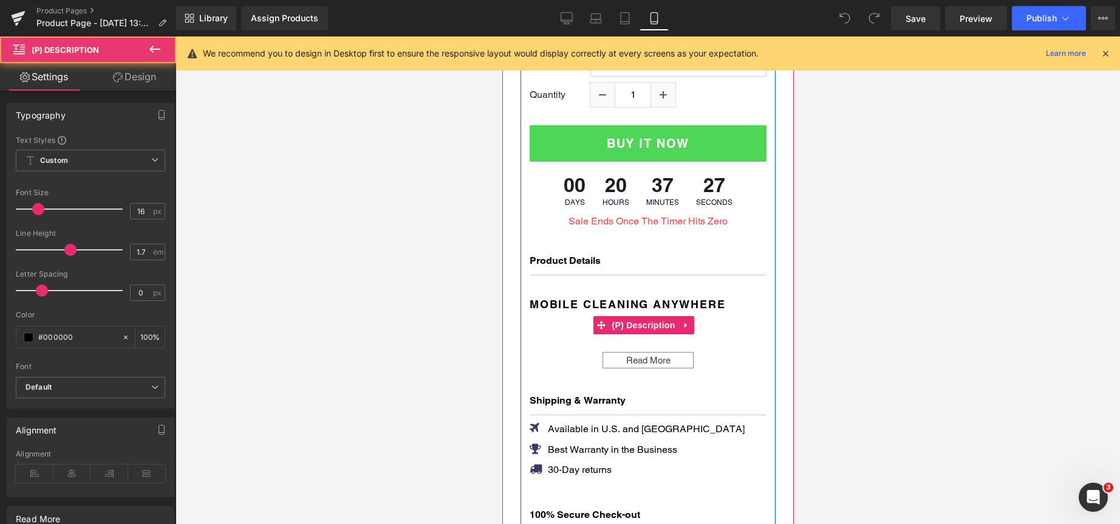
click at [623, 300] on span "Mobile Cleaning Anywhere" at bounding box center [627, 304] width 196 height 13
click at [608, 304] on span "Mobile Cleaning Anywhere" at bounding box center [627, 304] width 196 height 13
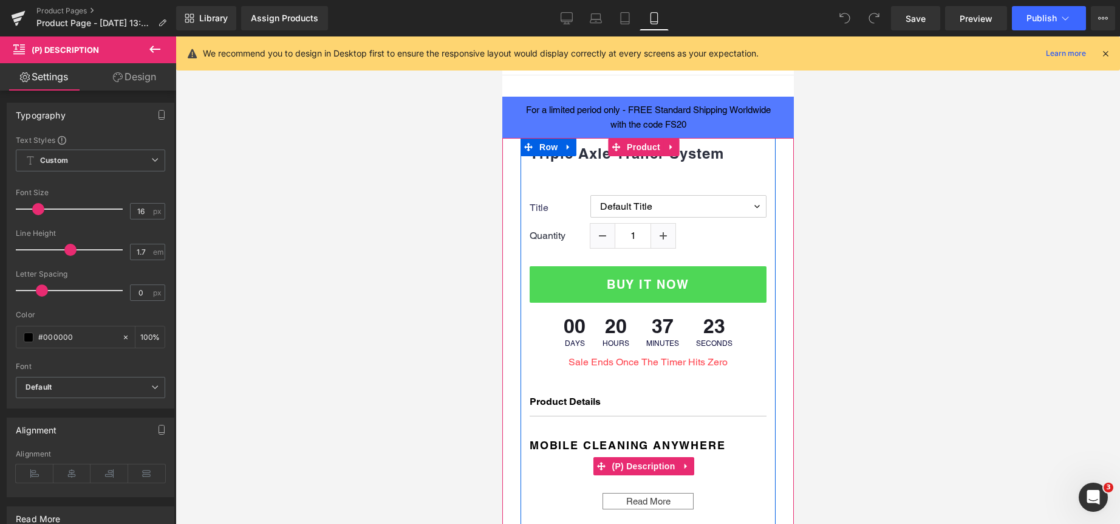
scroll to position [0, 0]
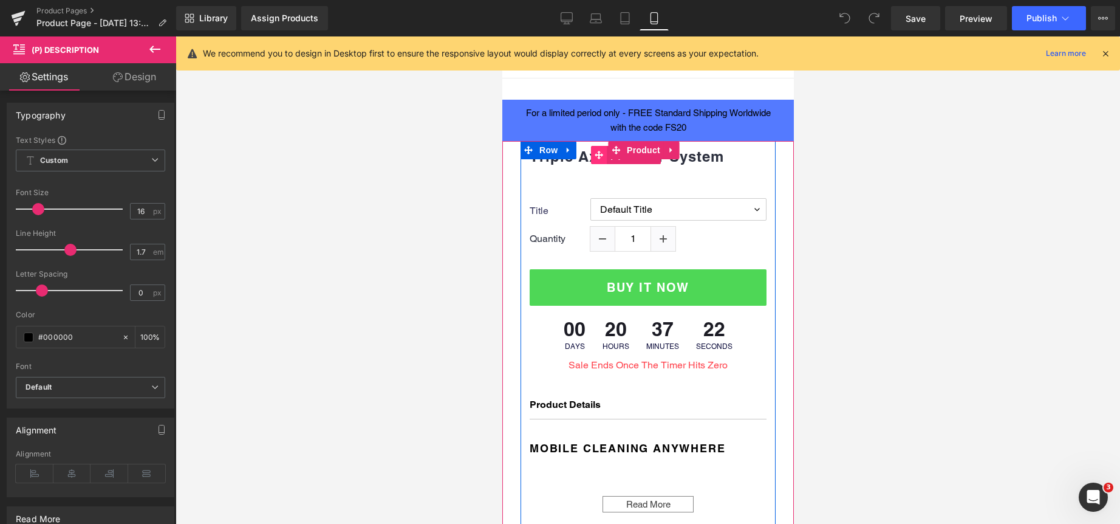
click at [591, 156] on span at bounding box center [599, 155] width 16 height 18
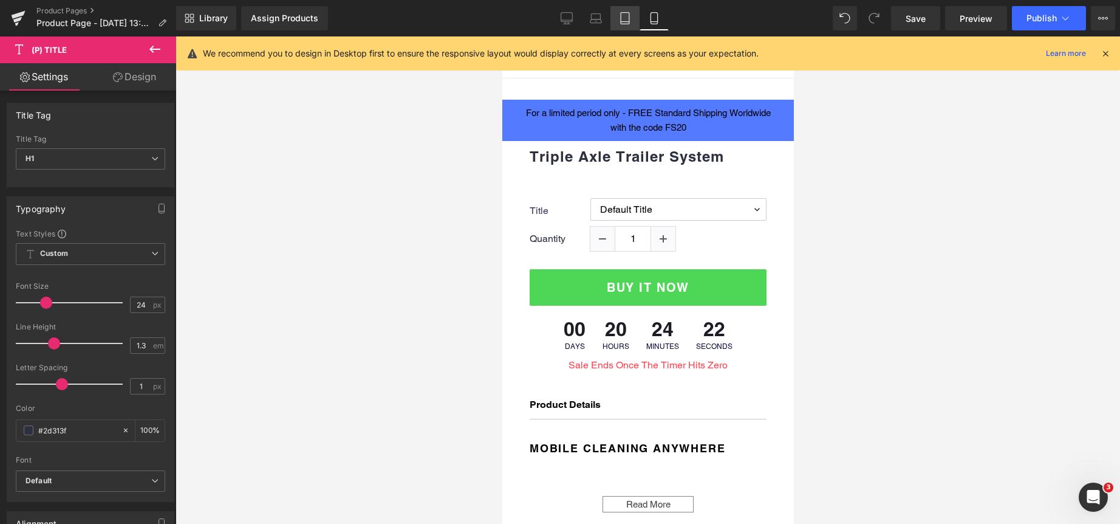
click at [620, 14] on icon at bounding box center [625, 18] width 12 height 12
type input "26"
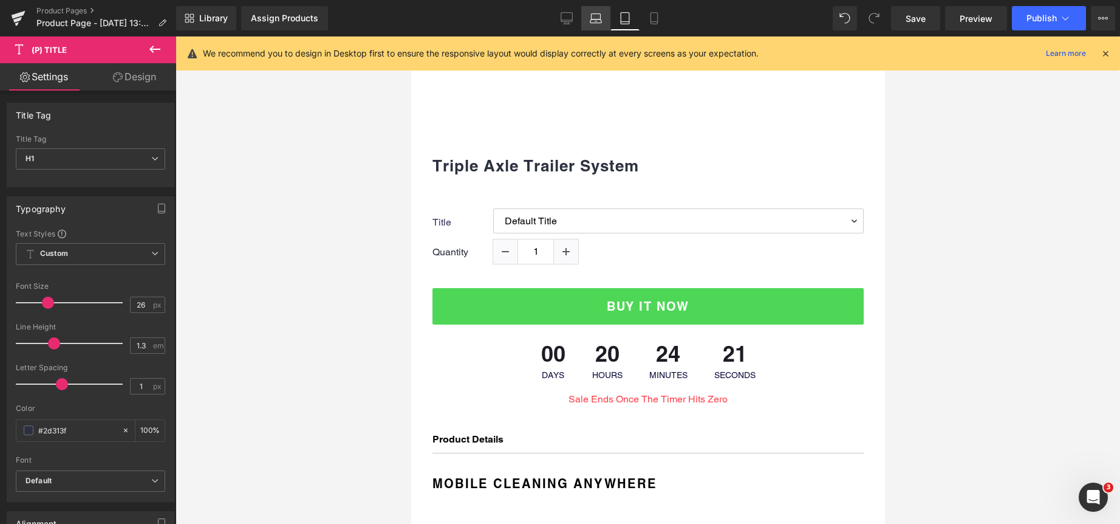
click at [595, 13] on icon at bounding box center [596, 18] width 12 height 12
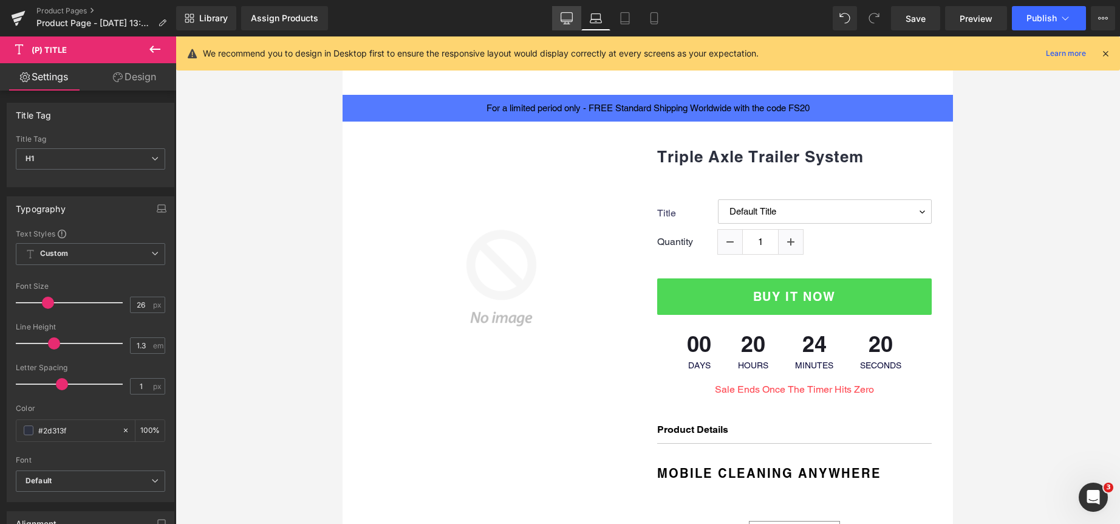
click at [560, 15] on link "Desktop" at bounding box center [566, 18] width 29 height 24
type input "100"
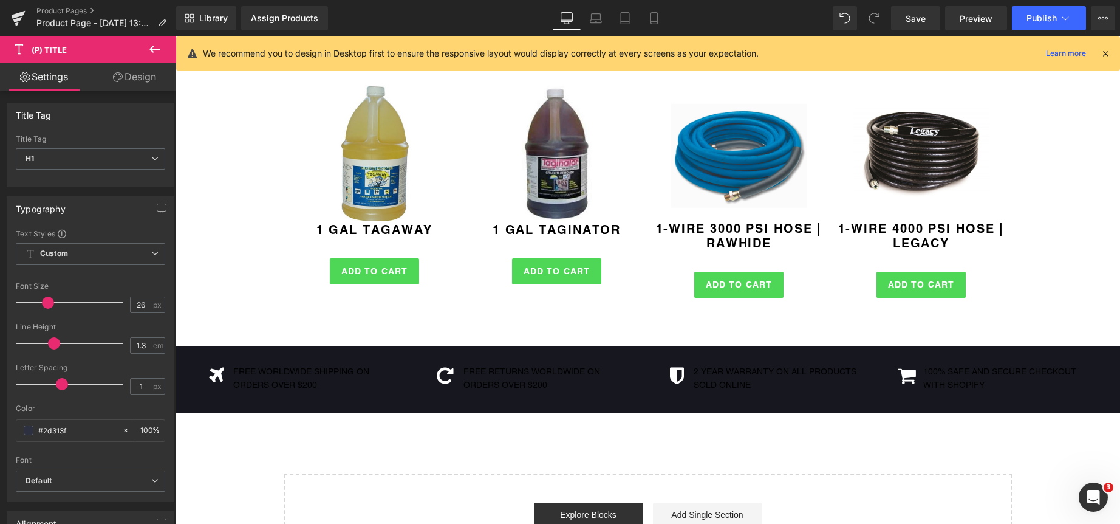
scroll to position [668, 0]
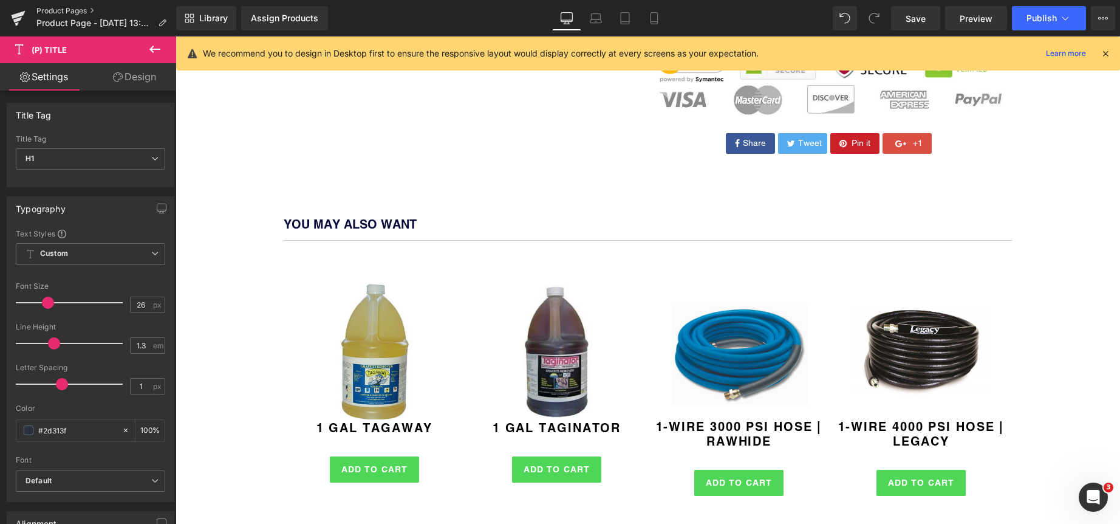
click at [60, 7] on link "Product Pages" at bounding box center [106, 11] width 140 height 10
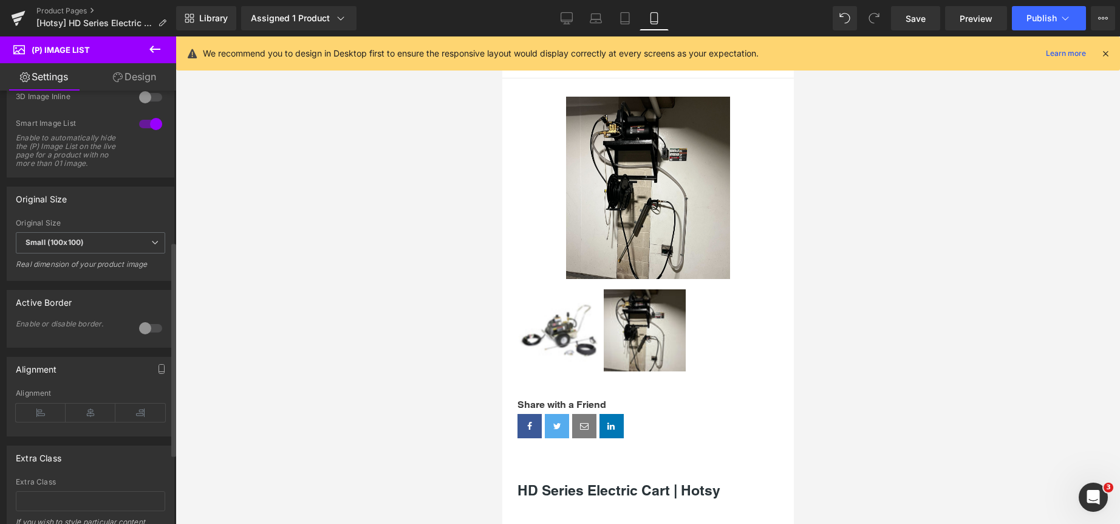
scroll to position [365, 0]
click at [145, 248] on span "Small (100x100)" at bounding box center [90, 241] width 149 height 21
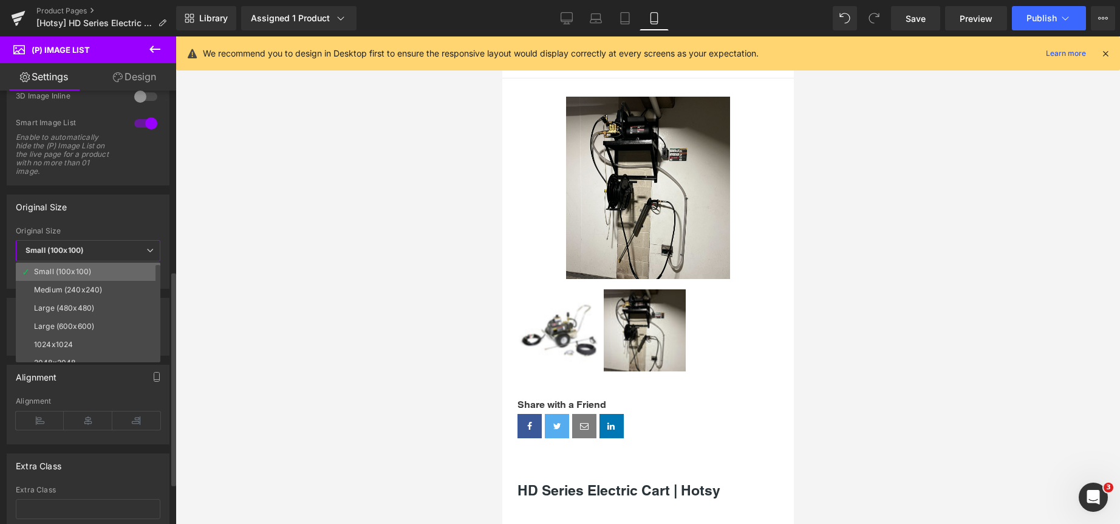
click at [92, 265] on li "Small (100x100)" at bounding box center [91, 271] width 150 height 18
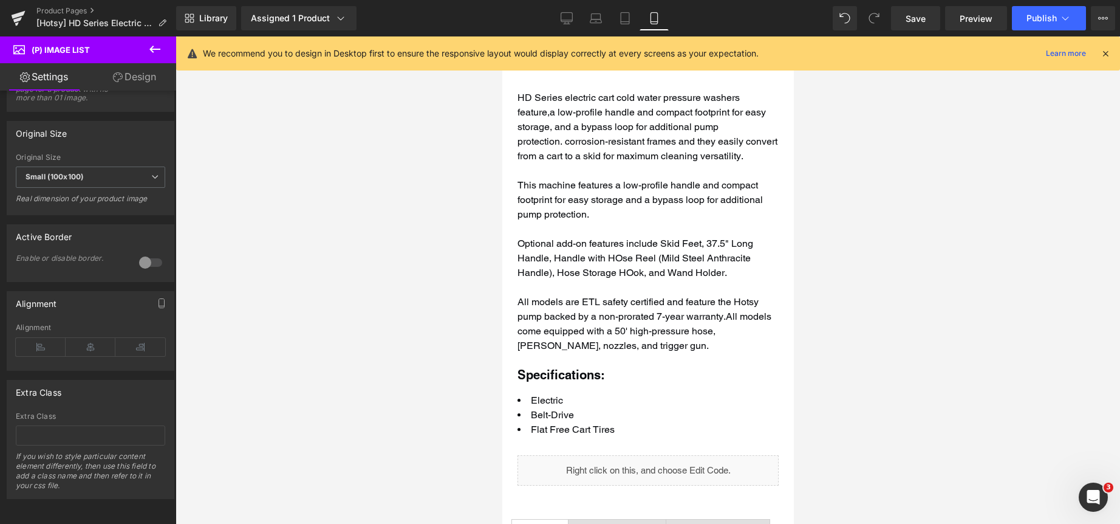
scroll to position [304, 0]
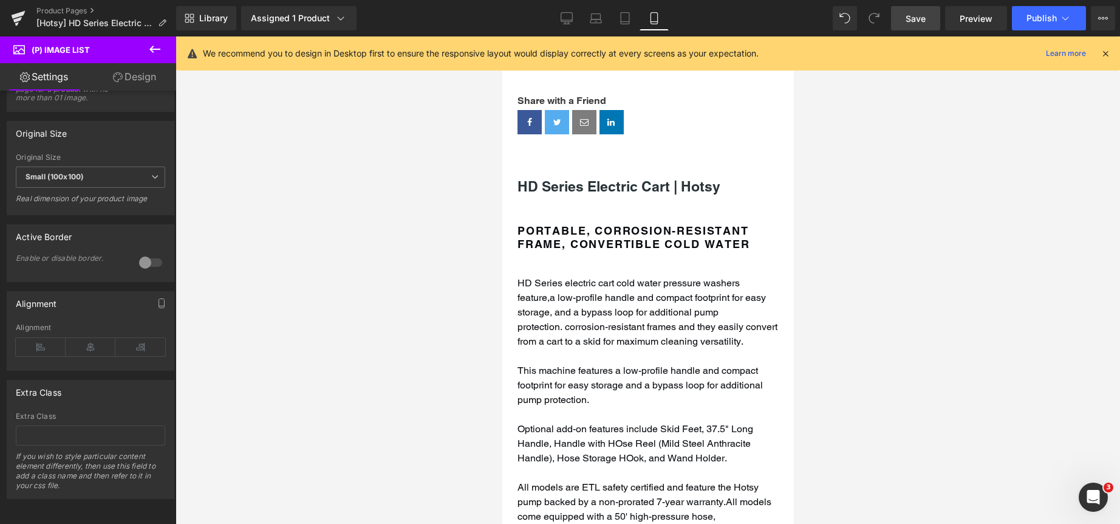
click at [923, 16] on span "Save" at bounding box center [916, 18] width 20 height 13
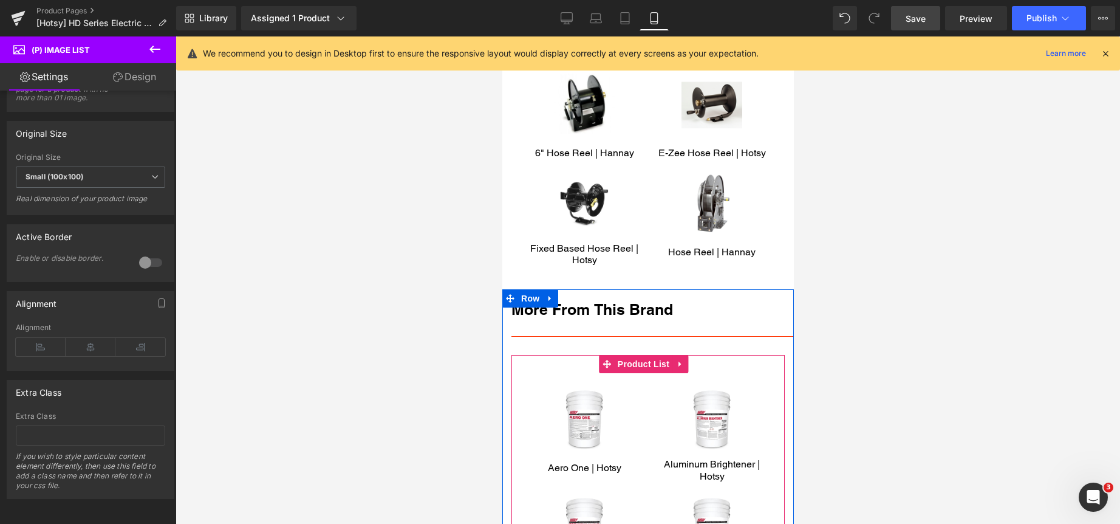
scroll to position [2552, 0]
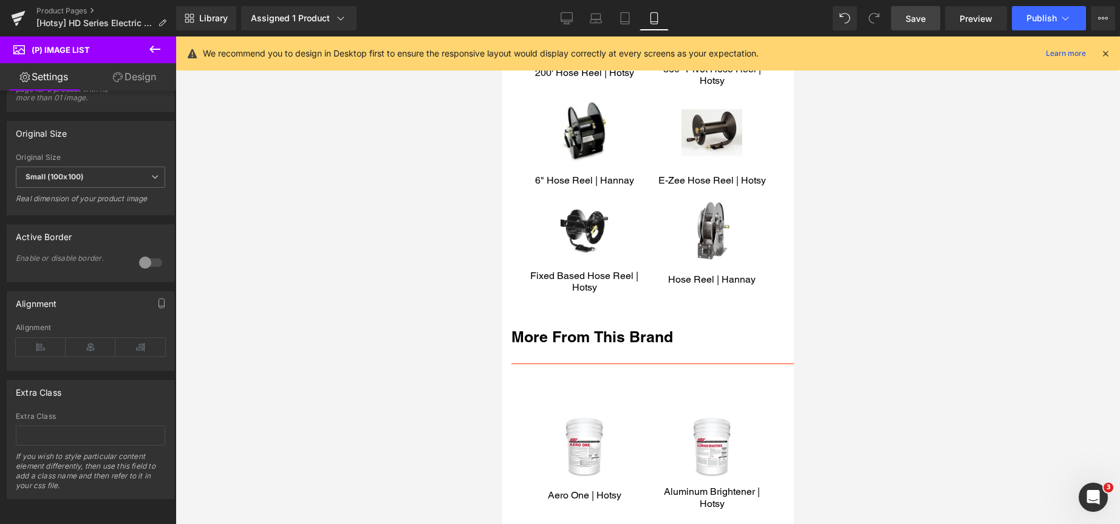
click at [595, 337] on h2 "more from this brand" at bounding box center [647, 337] width 273 height 23
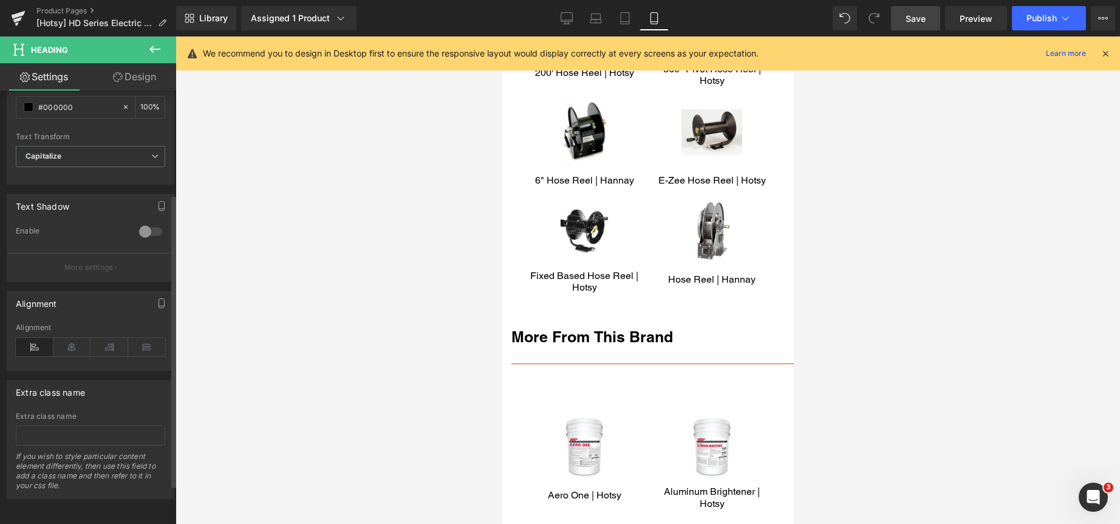
scroll to position [0, 0]
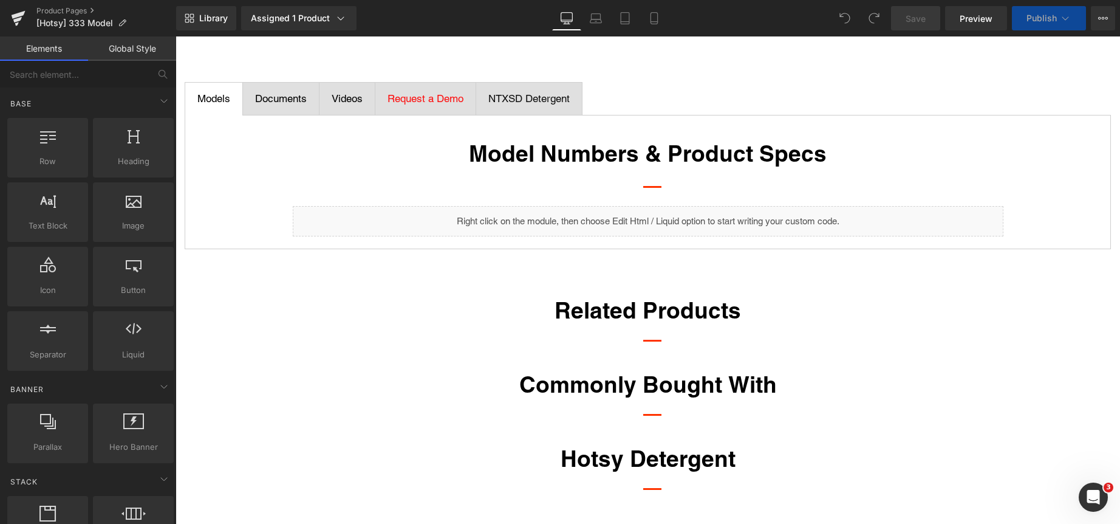
scroll to position [486, 0]
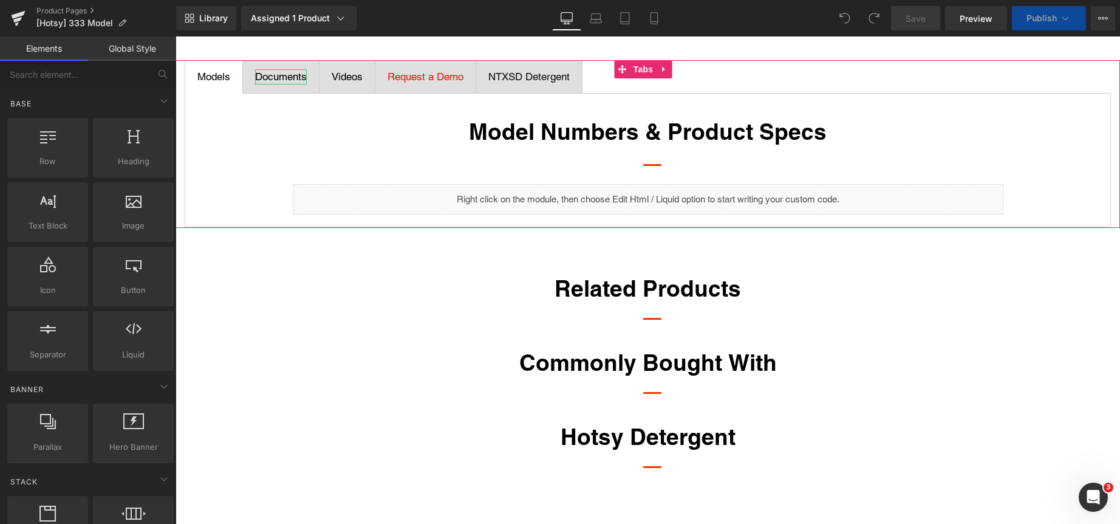
click at [286, 77] on div "Documents" at bounding box center [281, 77] width 52 height 16
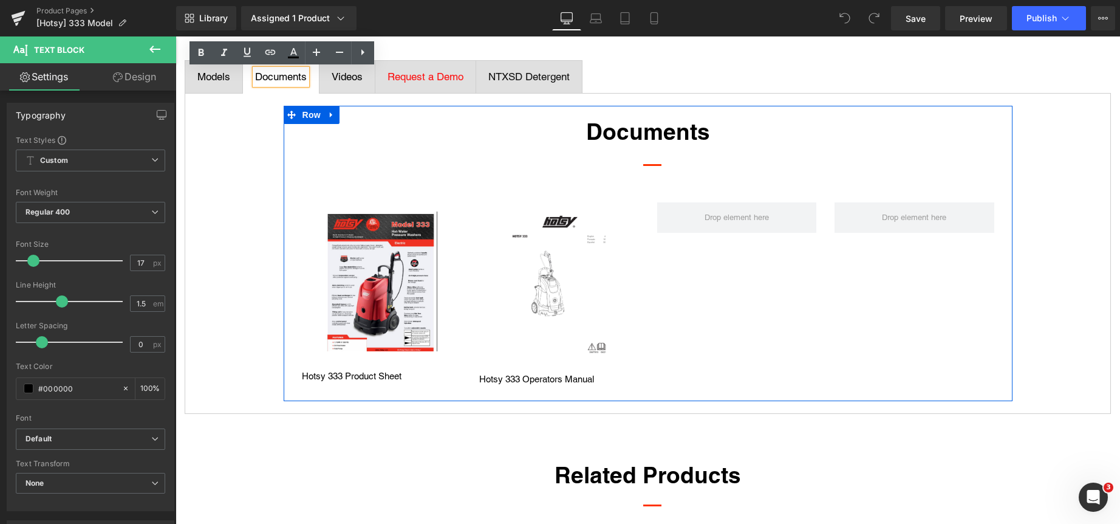
click at [327, 114] on icon at bounding box center [331, 115] width 9 height 9
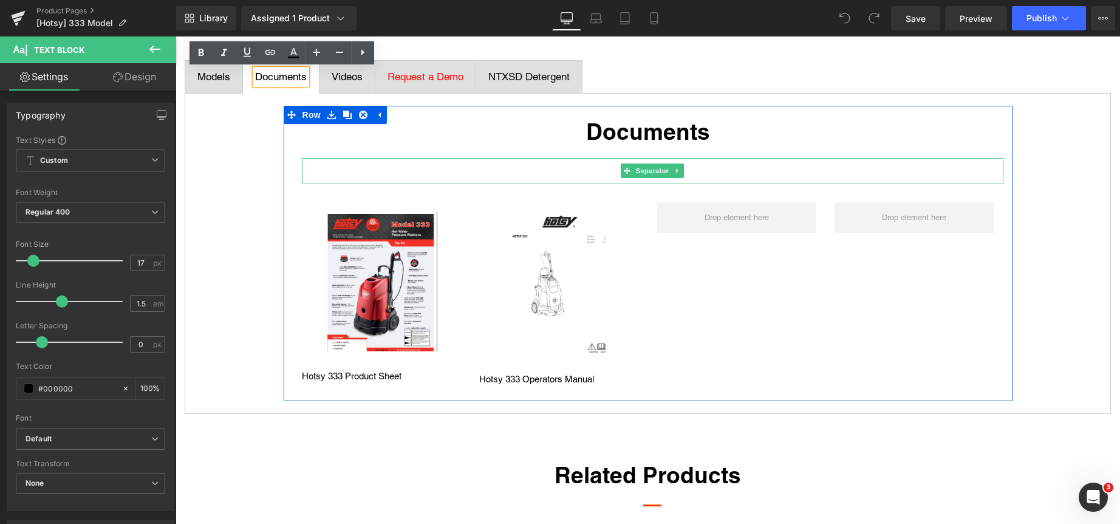
click at [569, 164] on div at bounding box center [653, 171] width 702 height 26
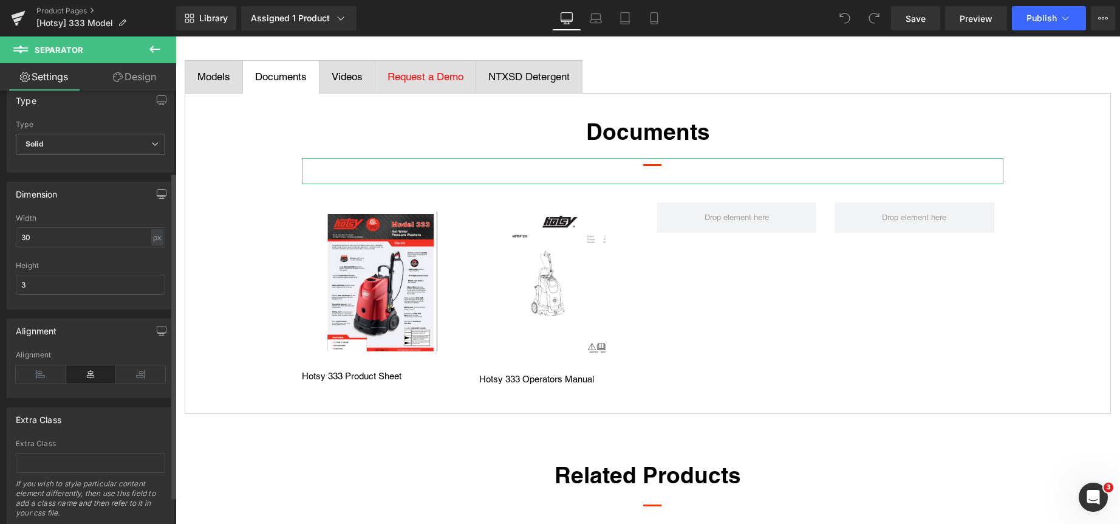
scroll to position [122, 0]
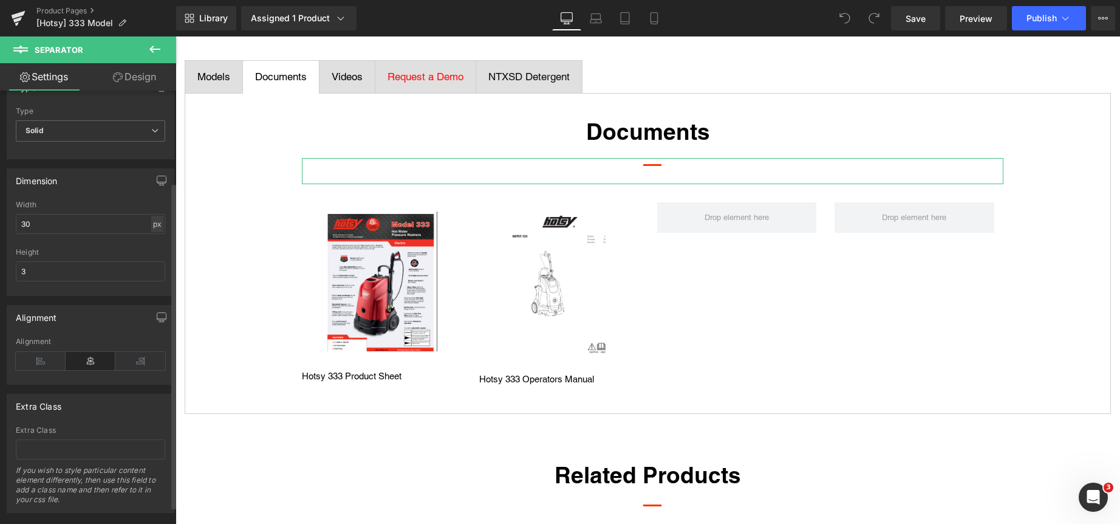
click at [152, 225] on div "px" at bounding box center [157, 224] width 12 height 16
click at [151, 244] on li "%" at bounding box center [156, 243] width 15 height 18
click at [96, 219] on input "2.6" at bounding box center [90, 224] width 149 height 20
type input "100"
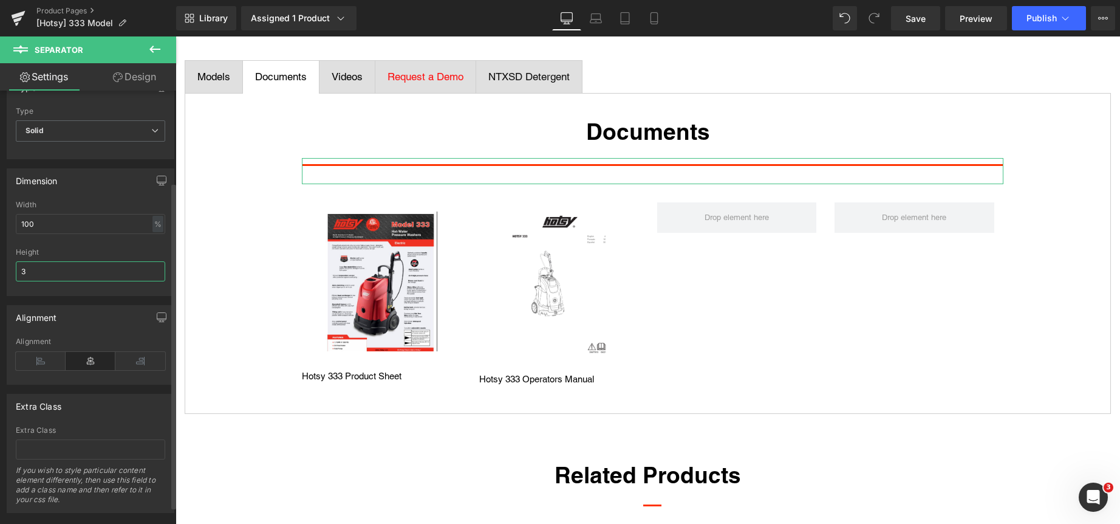
click at [96, 269] on input "3" at bounding box center [90, 271] width 149 height 20
click at [97, 269] on input "3" at bounding box center [90, 271] width 149 height 20
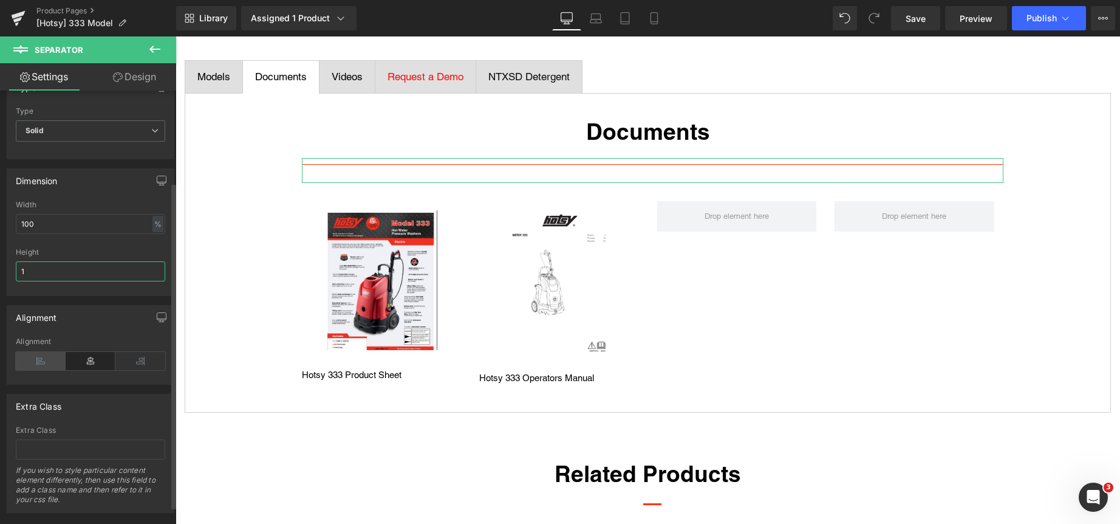
type input "1"
click at [31, 357] on icon at bounding box center [41, 361] width 50 height 18
click at [83, 358] on icon at bounding box center [91, 361] width 50 height 18
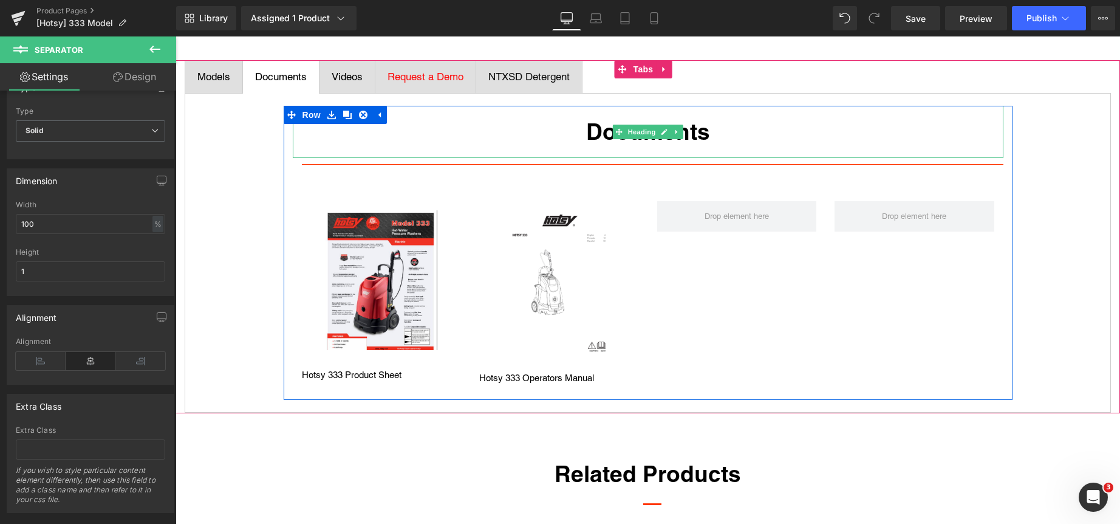
click at [536, 129] on h3 "Documents" at bounding box center [648, 132] width 693 height 34
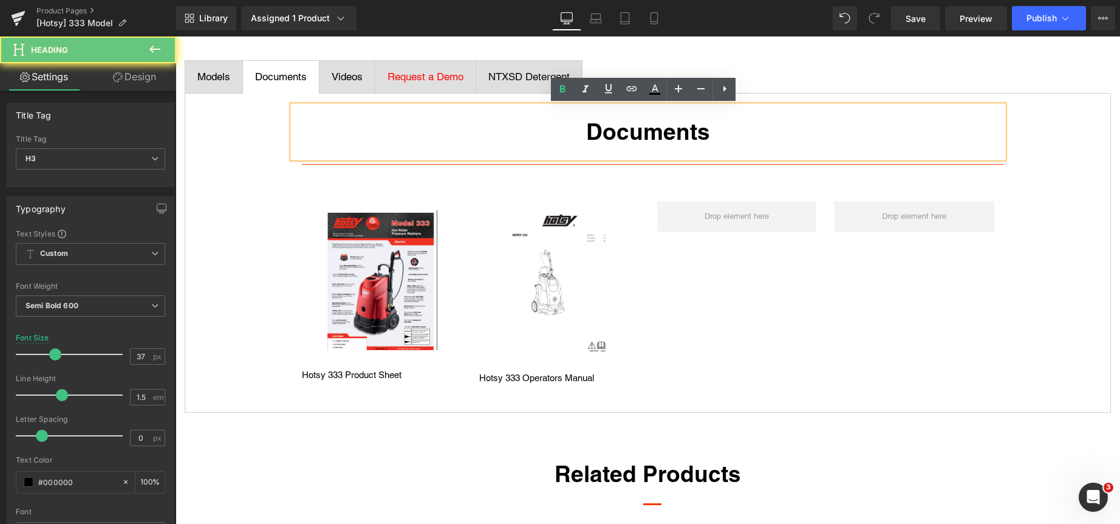
click at [560, 129] on h3 "Documents" at bounding box center [648, 132] width 693 height 34
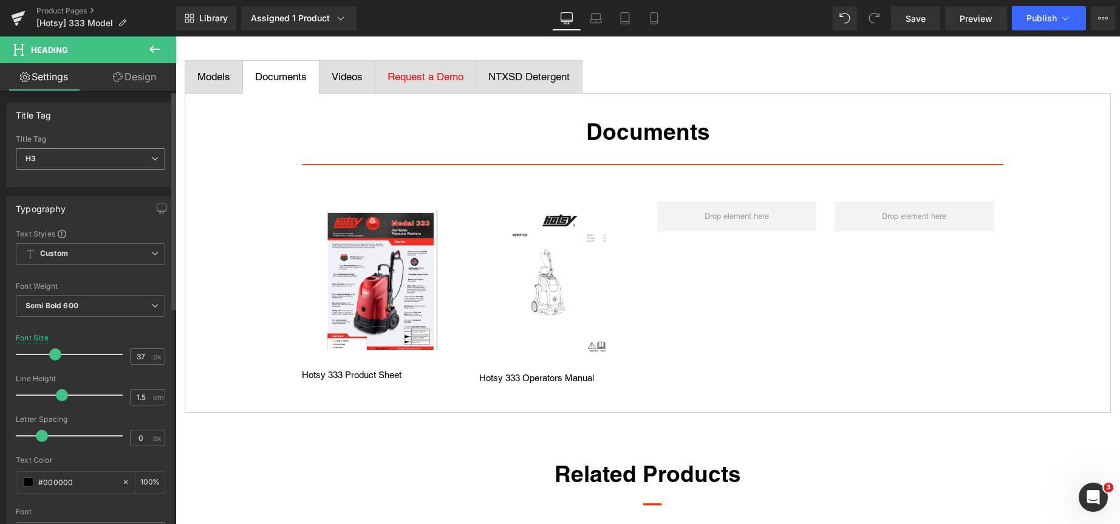
click at [151, 155] on icon at bounding box center [154, 158] width 7 height 7
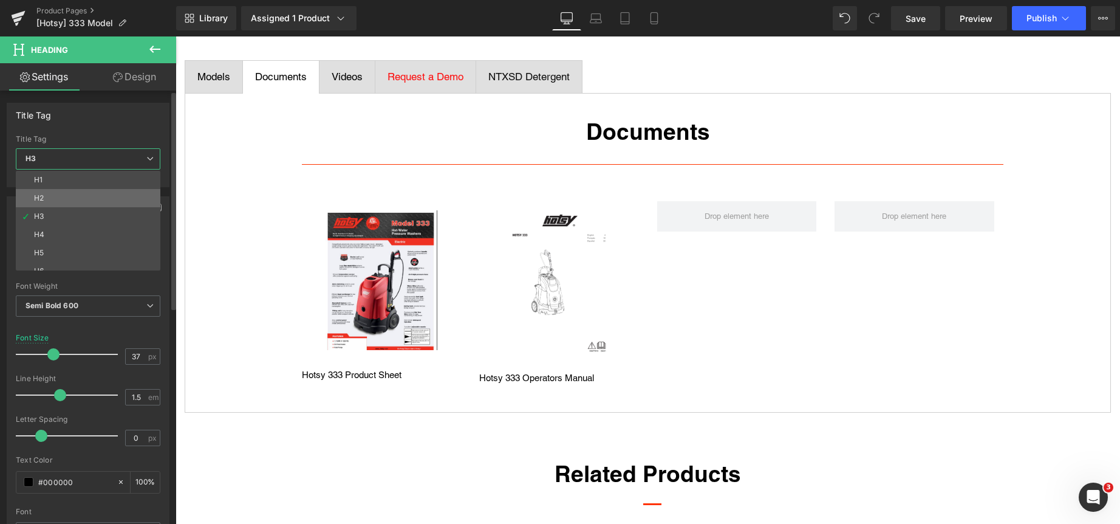
click at [104, 194] on li "H2" at bounding box center [91, 198] width 150 height 18
type input "35"
type input "2"
type input "#2a3439"
type input "100"
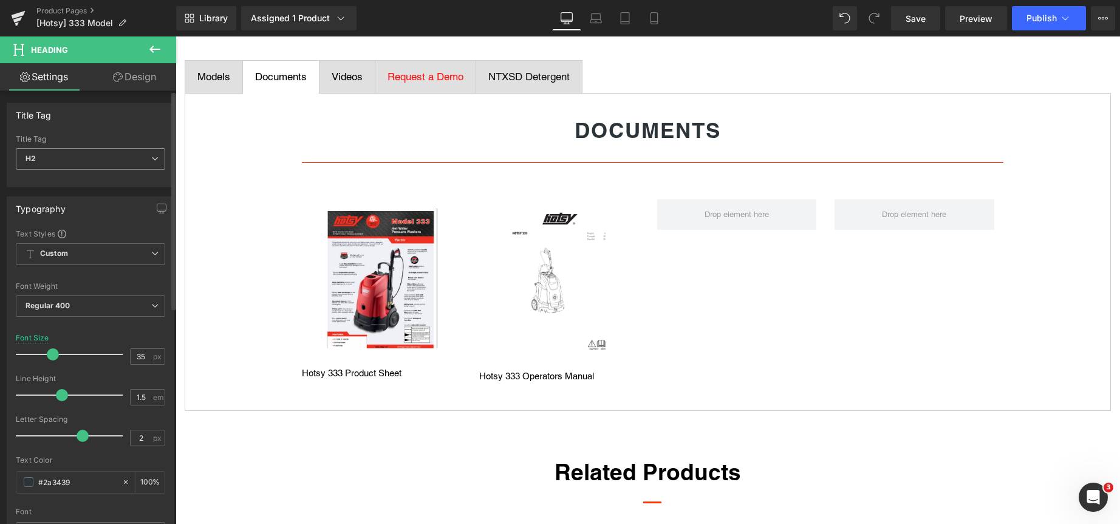
click at [151, 157] on icon at bounding box center [154, 158] width 7 height 7
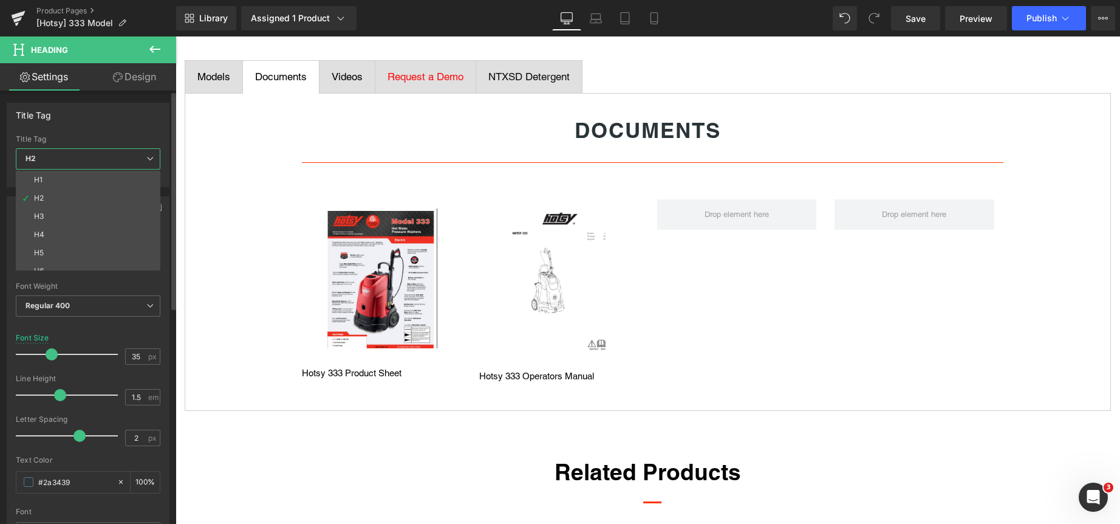
click at [151, 157] on icon at bounding box center [149, 158] width 7 height 7
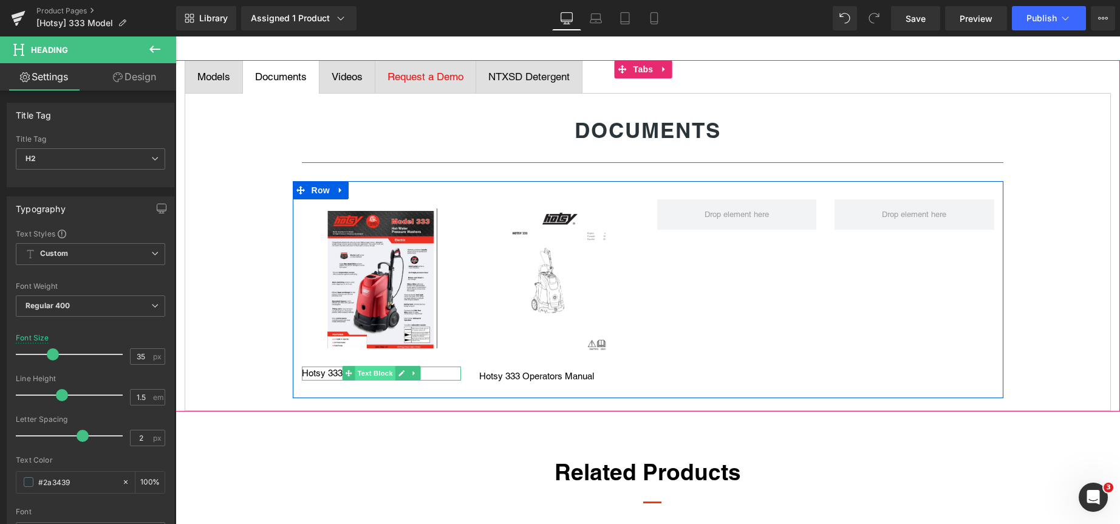
click at [366, 372] on span "Text Block" at bounding box center [375, 373] width 40 height 15
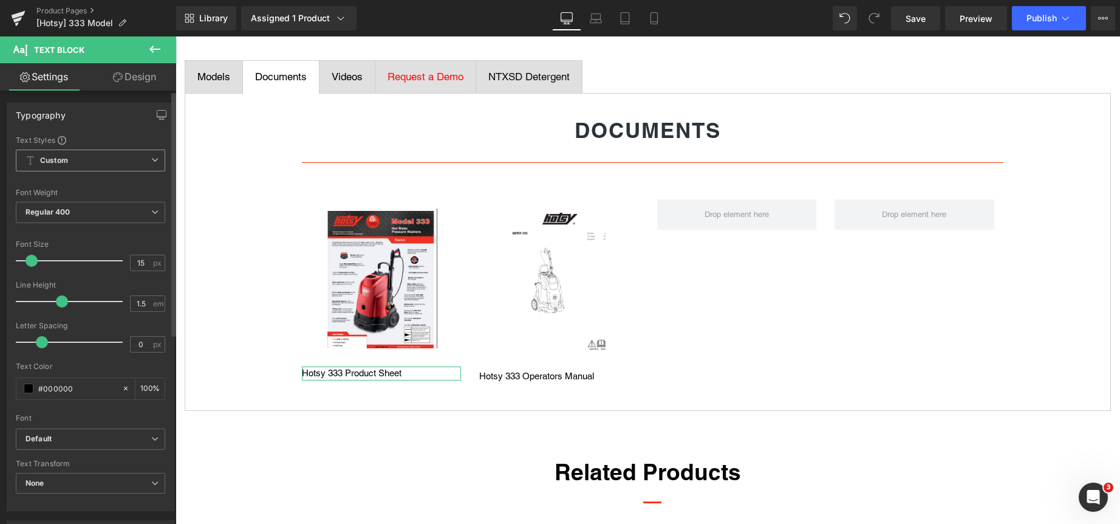
click at [105, 156] on span "Custom Setup Global Style" at bounding box center [90, 160] width 149 height 22
click at [105, 156] on span "Custom Setup Global Style" at bounding box center [88, 160] width 145 height 22
click at [111, 207] on span "Regular 400" at bounding box center [90, 212] width 149 height 21
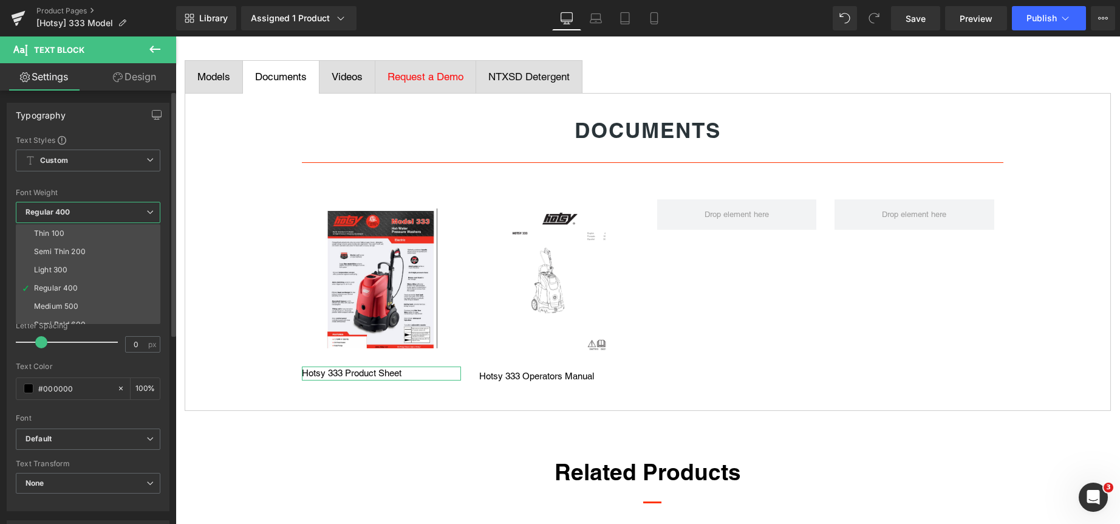
click at [111, 207] on span "Regular 400" at bounding box center [88, 212] width 145 height 21
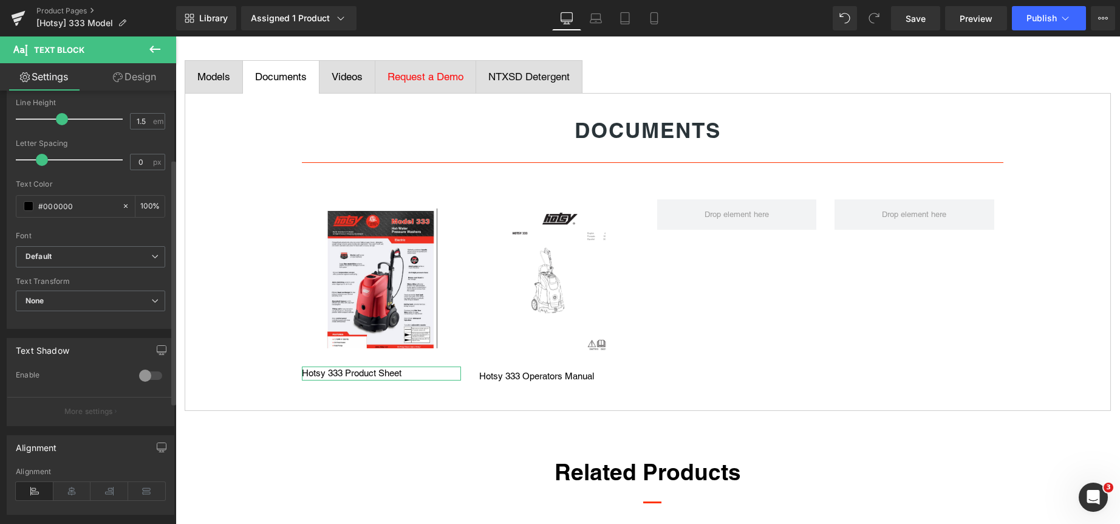
scroll to position [0, 0]
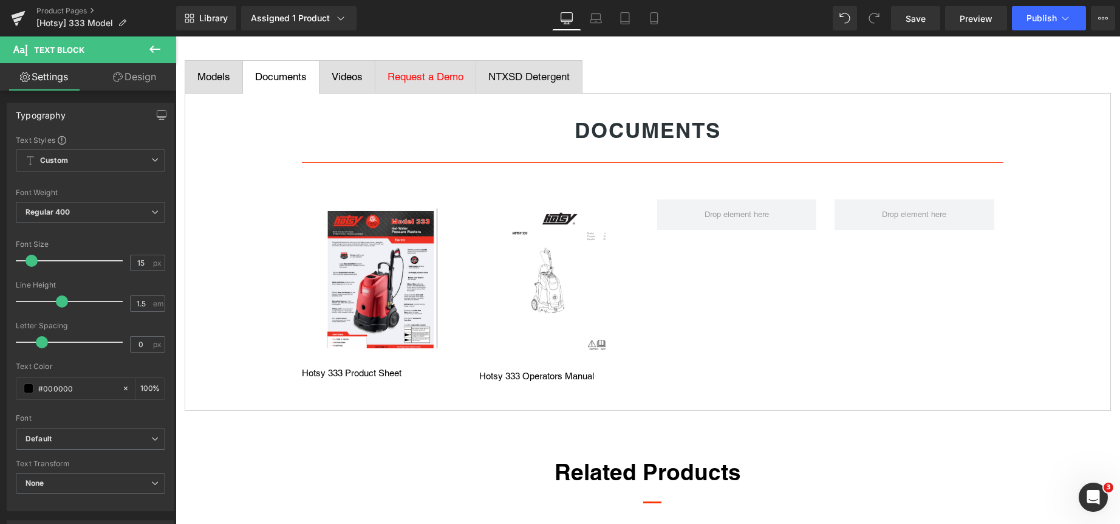
click at [156, 42] on icon at bounding box center [155, 49] width 15 height 15
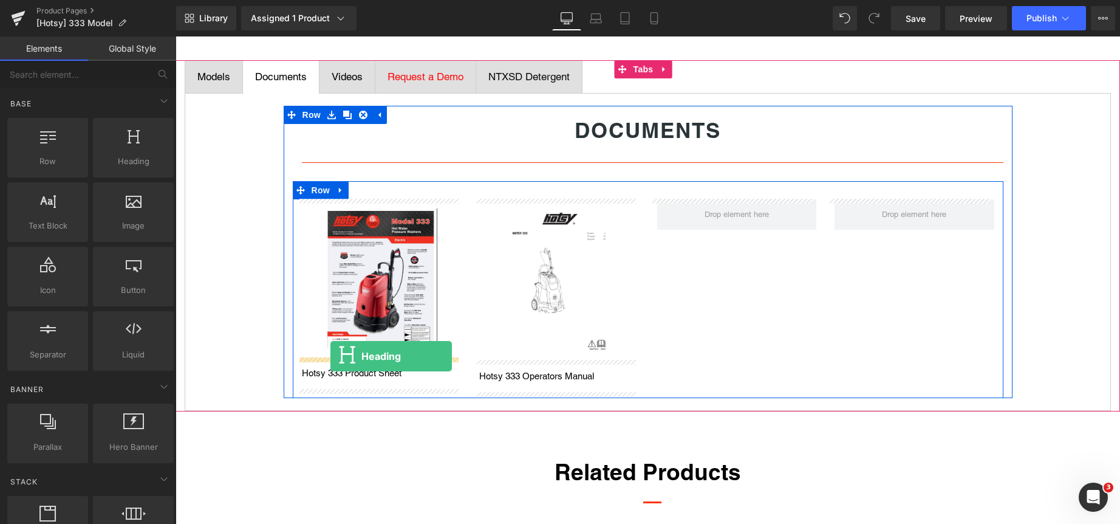
drag, startPoint x: 309, startPoint y: 185, endPoint x: 331, endPoint y: 356, distance: 172.1
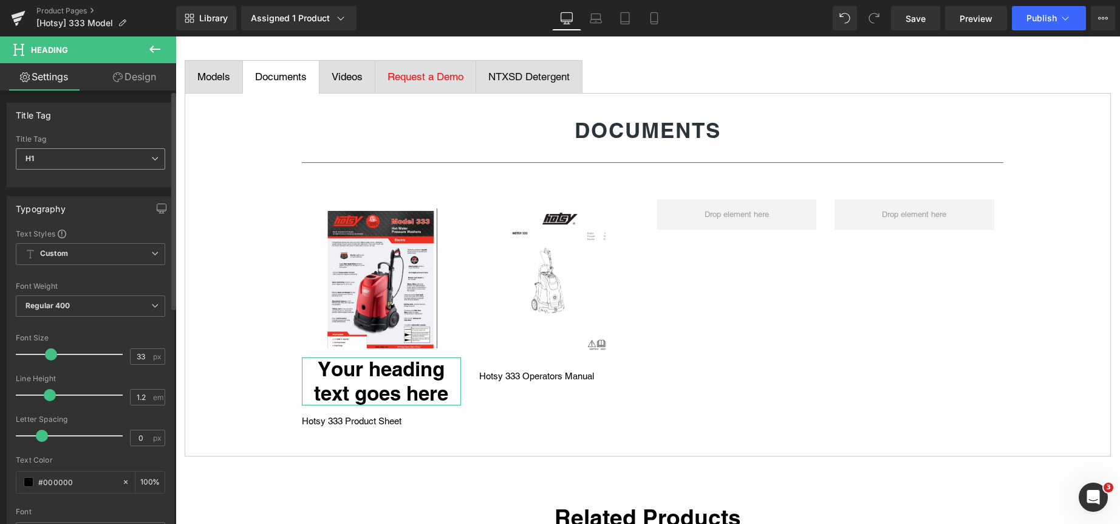
click at [96, 156] on span "H1" at bounding box center [90, 158] width 149 height 21
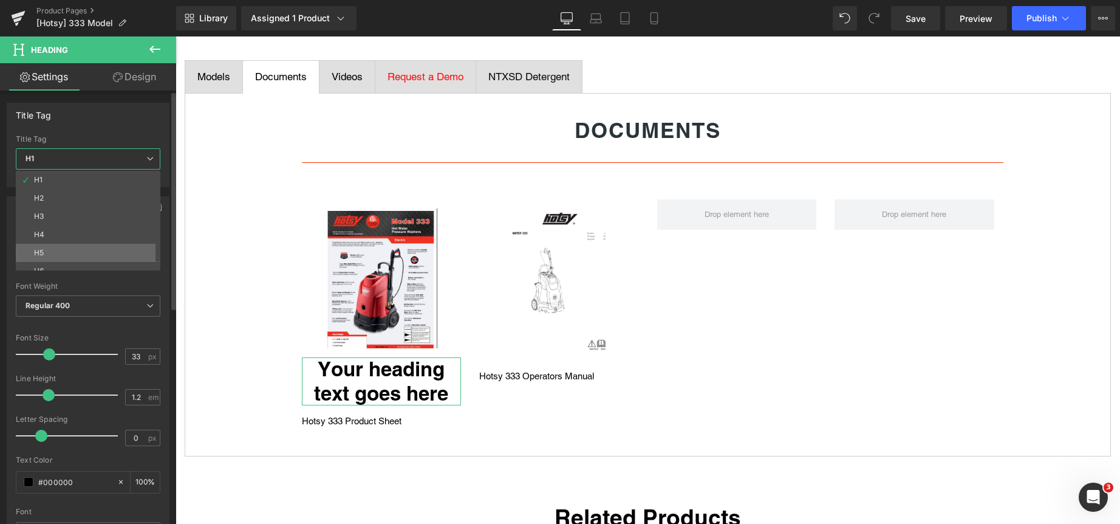
scroll to position [10, 0]
click at [150, 155] on icon at bounding box center [149, 158] width 7 height 7
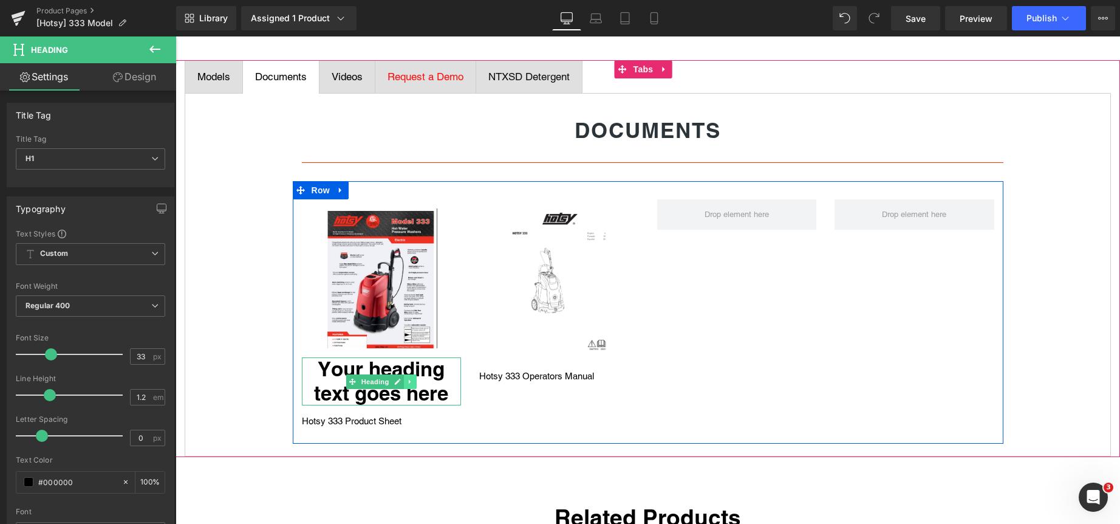
click at [409, 379] on icon at bounding box center [410, 381] width 7 height 7
click at [414, 382] on icon at bounding box center [416, 381] width 7 height 7
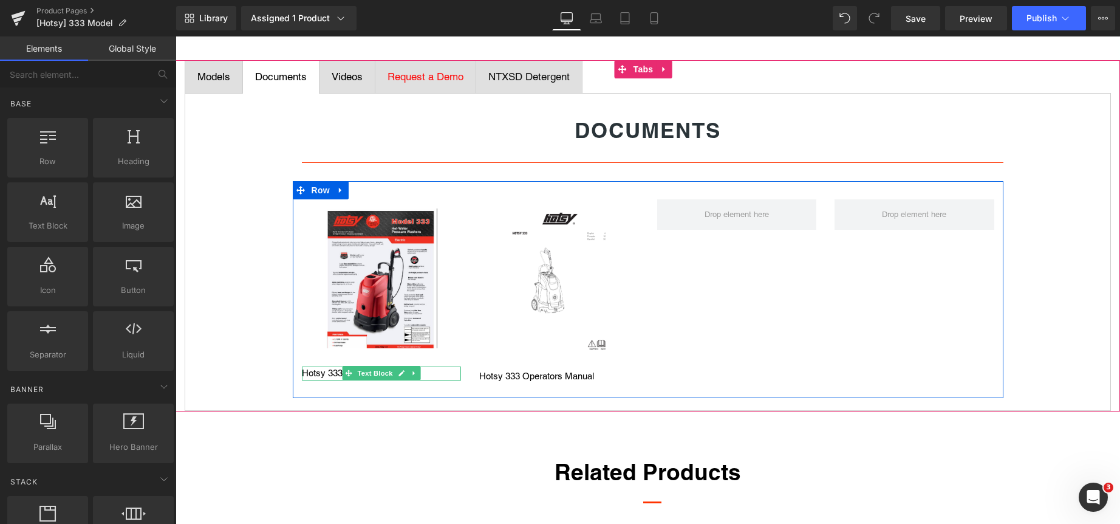
click at [422, 372] on p "Hotsy 333 Product Sheet" at bounding box center [382, 373] width 160 height 14
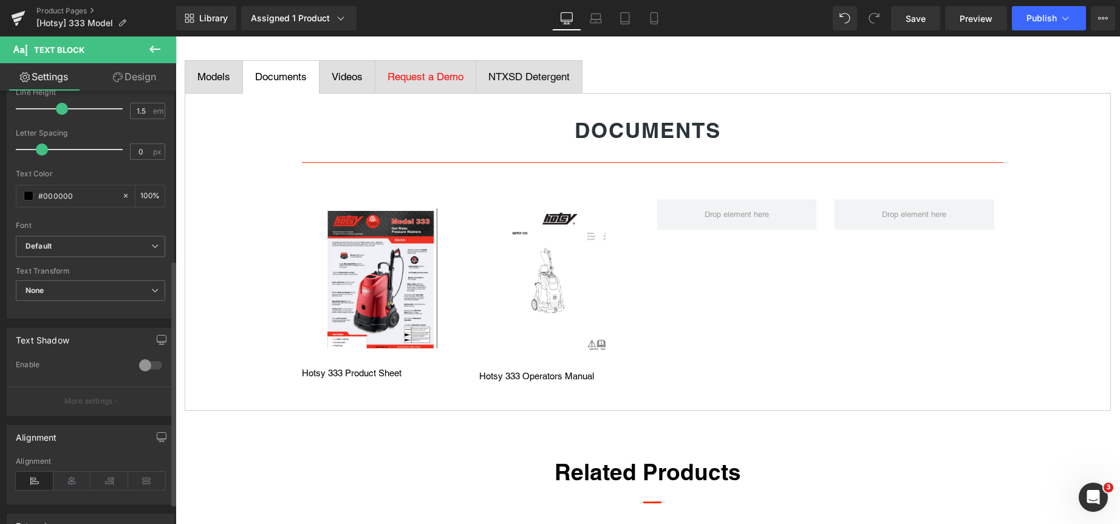
scroll to position [304, 0]
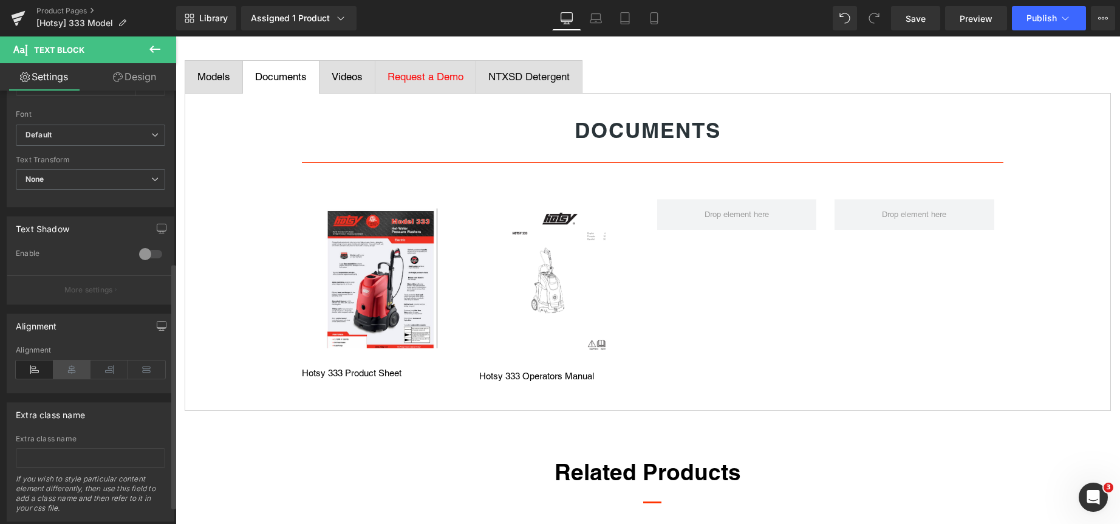
click at [70, 369] on icon at bounding box center [72, 369] width 38 height 18
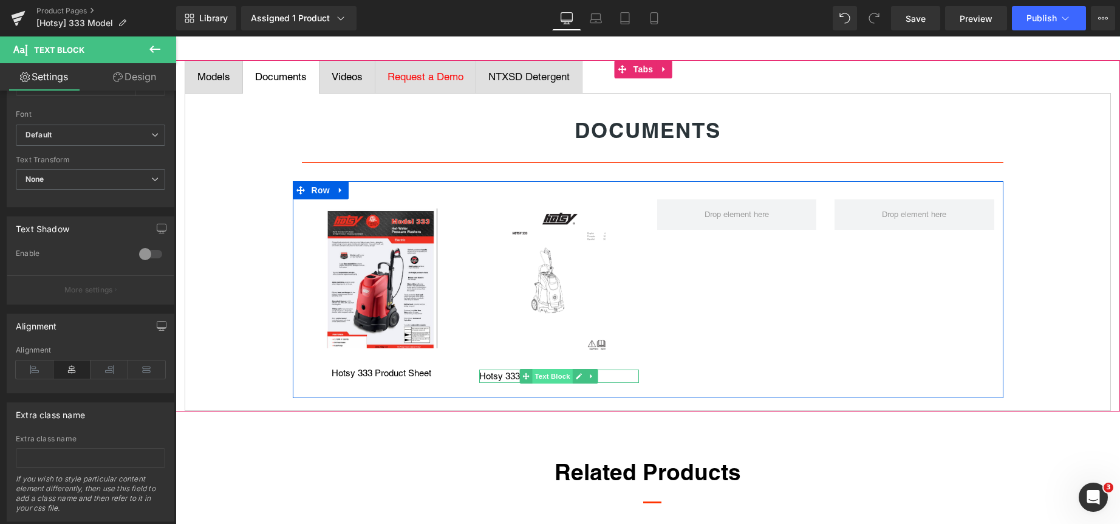
click at [546, 380] on span "Text Block" at bounding box center [553, 376] width 40 height 15
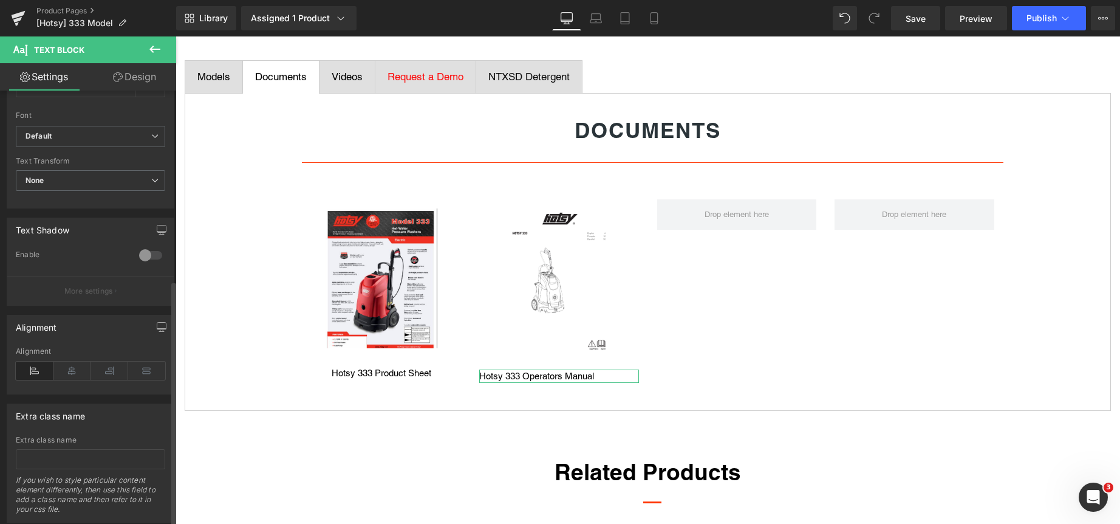
scroll to position [335, 0]
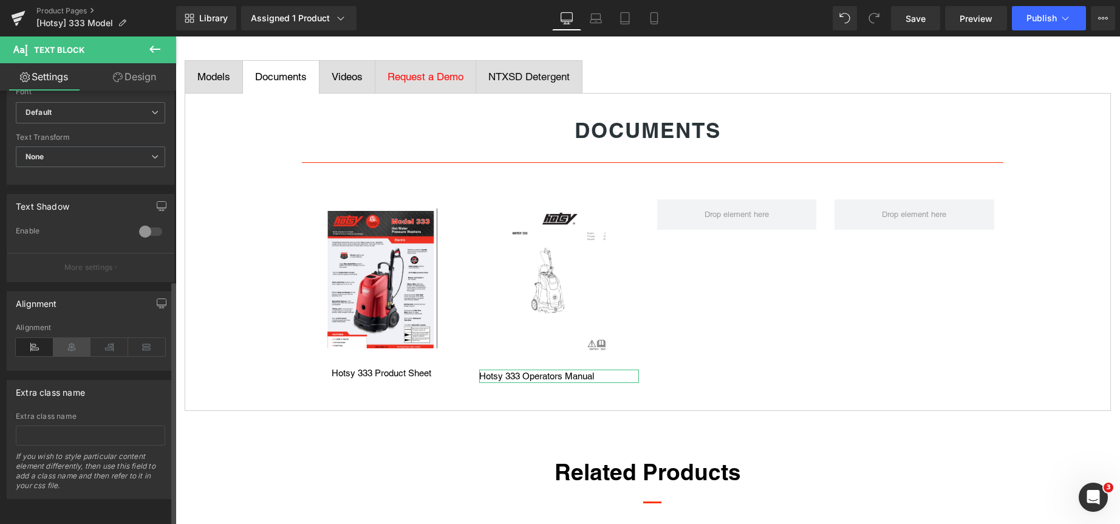
drag, startPoint x: 73, startPoint y: 339, endPoint x: 86, endPoint y: 340, distance: 12.8
click at [74, 339] on icon at bounding box center [72, 347] width 38 height 18
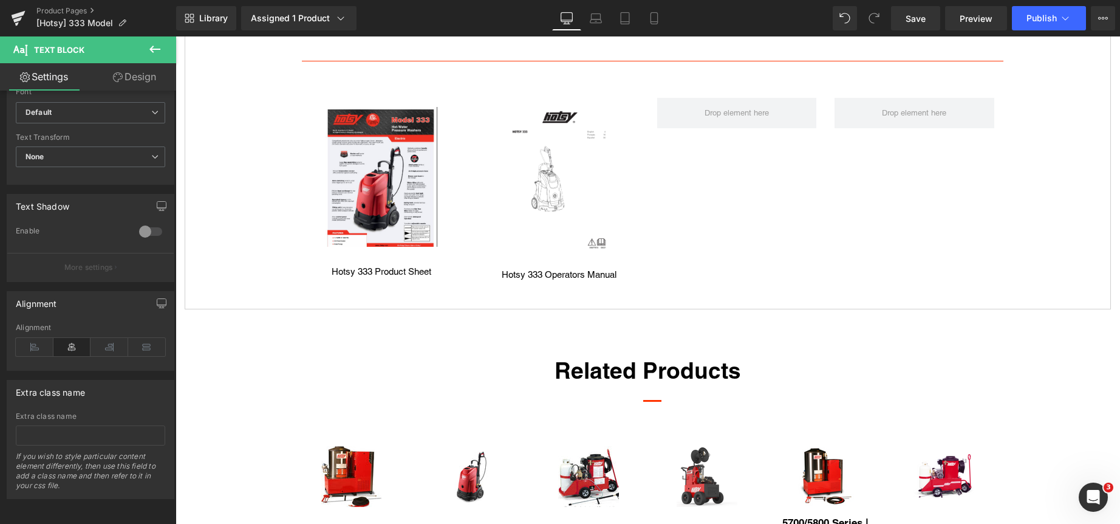
scroll to position [425, 0]
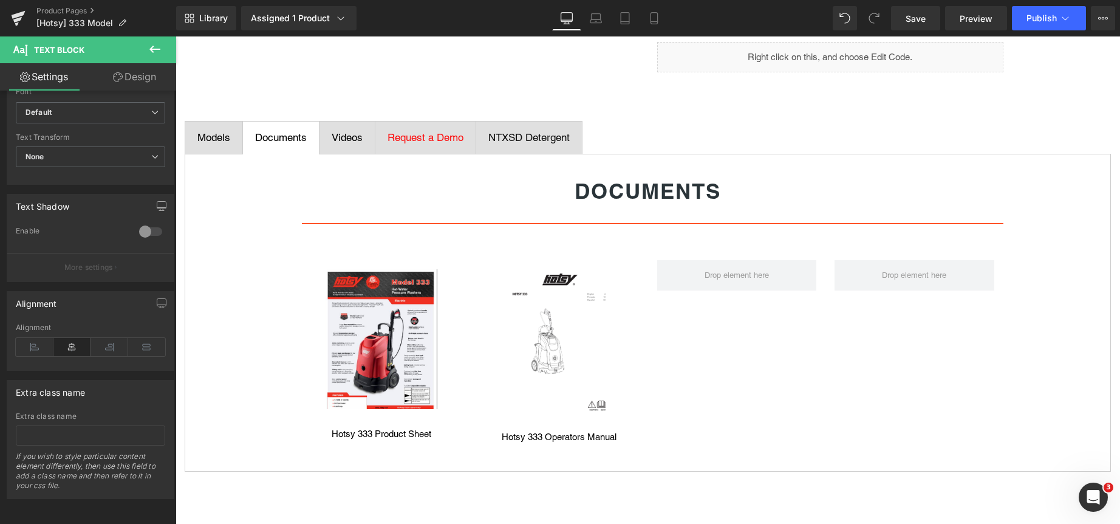
click at [640, 192] on div "Documents Heading" at bounding box center [648, 191] width 711 height 50
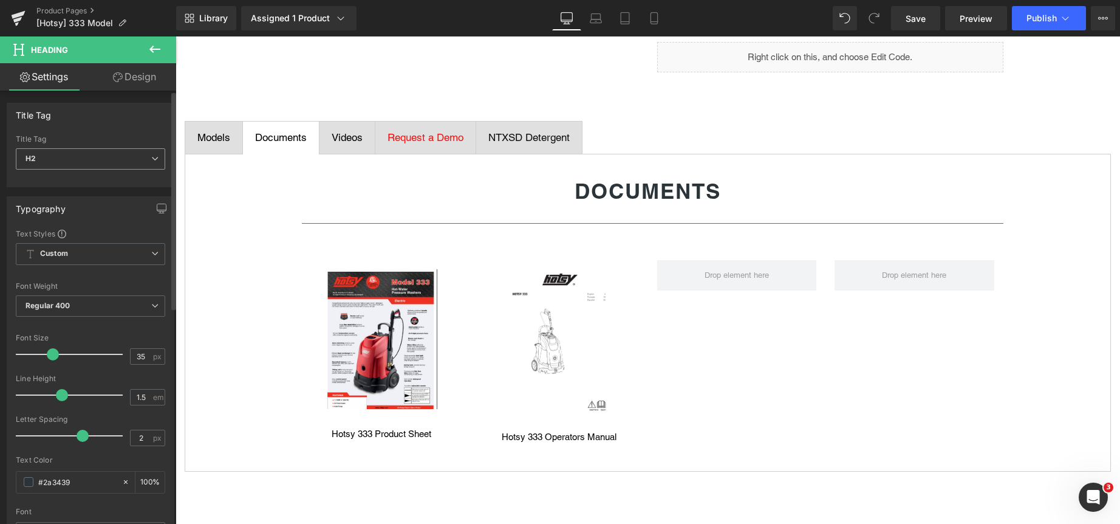
click at [155, 158] on span "H2" at bounding box center [90, 158] width 149 height 21
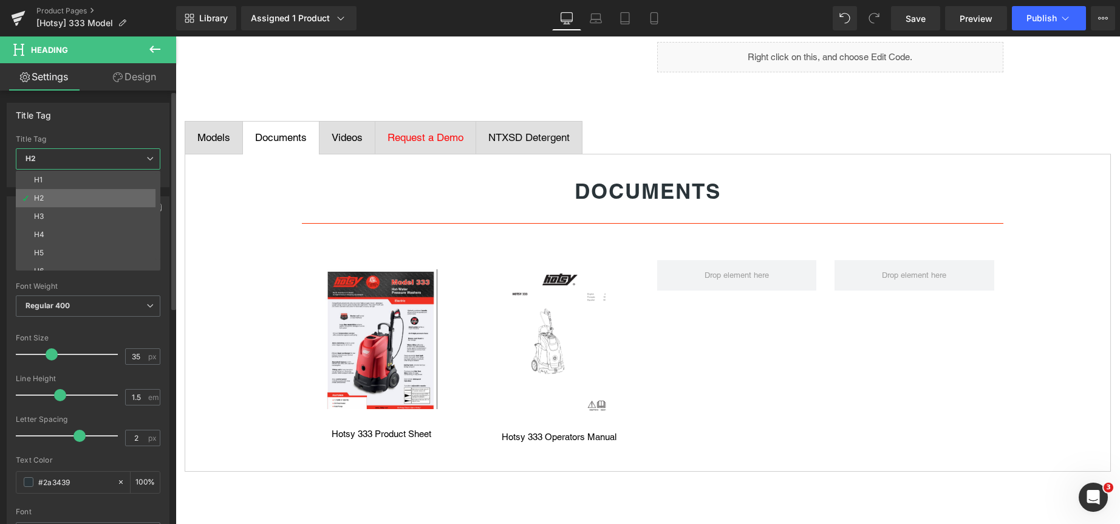
click at [108, 190] on li "H2" at bounding box center [91, 198] width 150 height 18
type input "100"
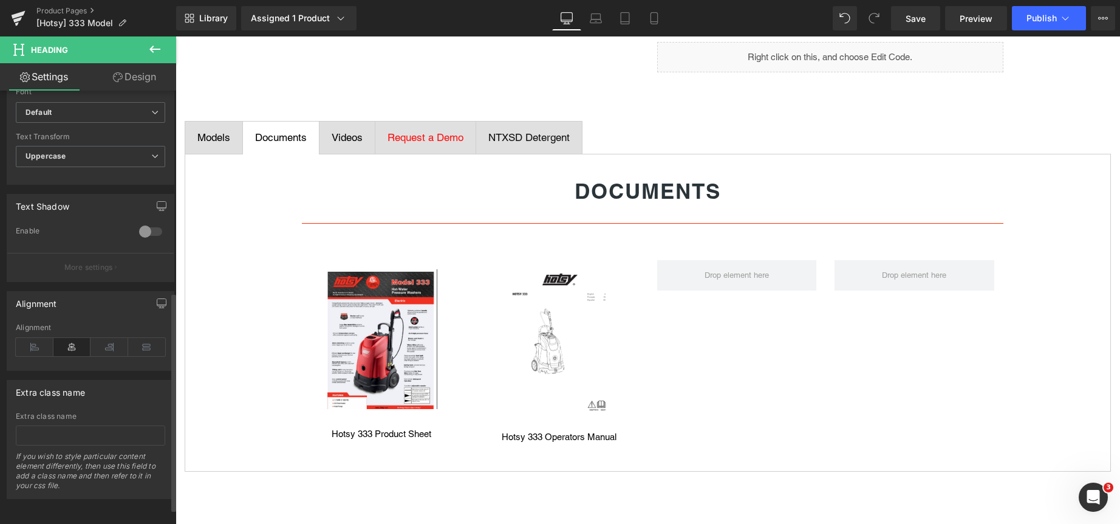
scroll to position [429, 0]
click at [33, 341] on icon at bounding box center [35, 347] width 38 height 18
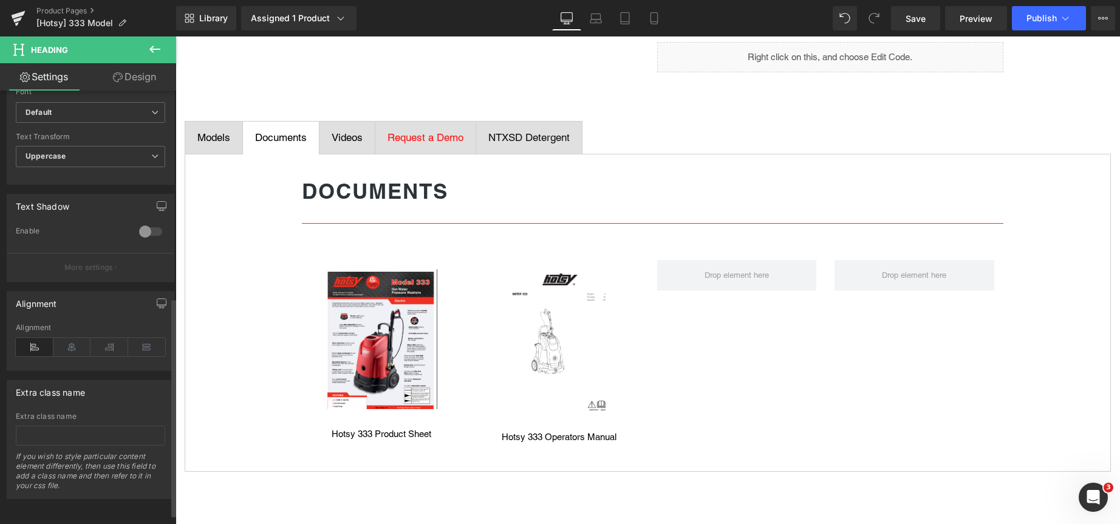
scroll to position [247, 0]
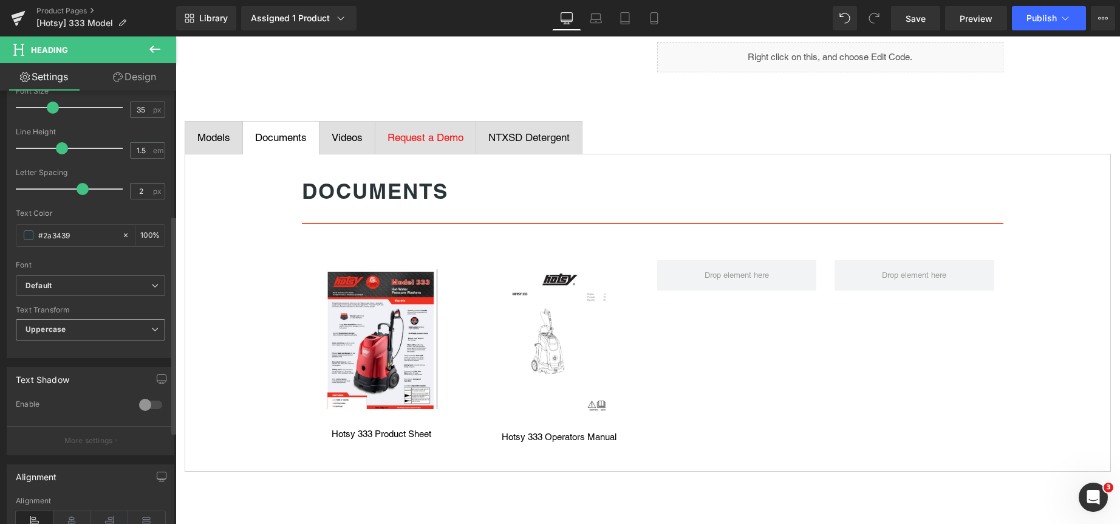
click at [128, 326] on span "Uppercase" at bounding box center [90, 329] width 149 height 21
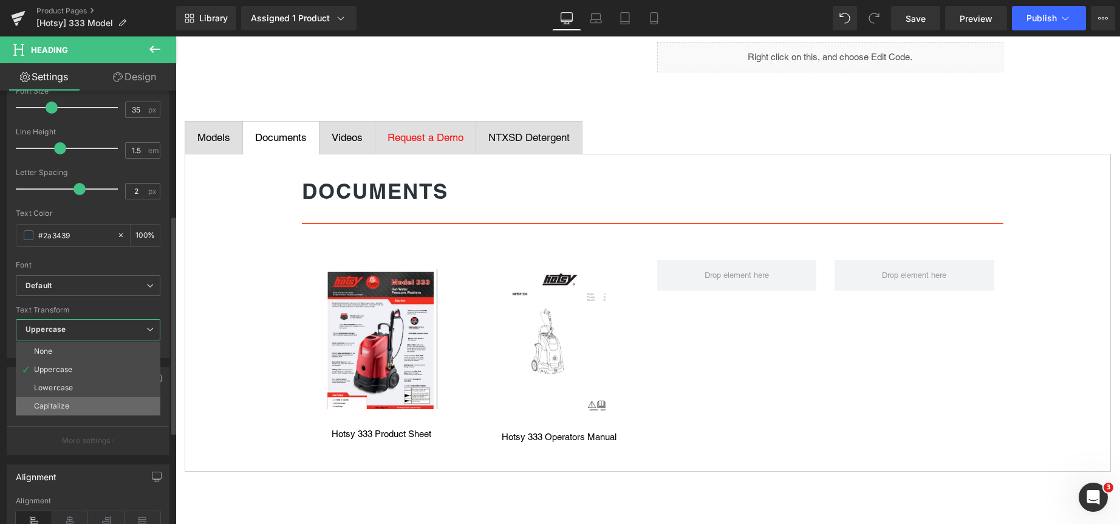
click at [101, 407] on li "Capitalize" at bounding box center [88, 406] width 145 height 18
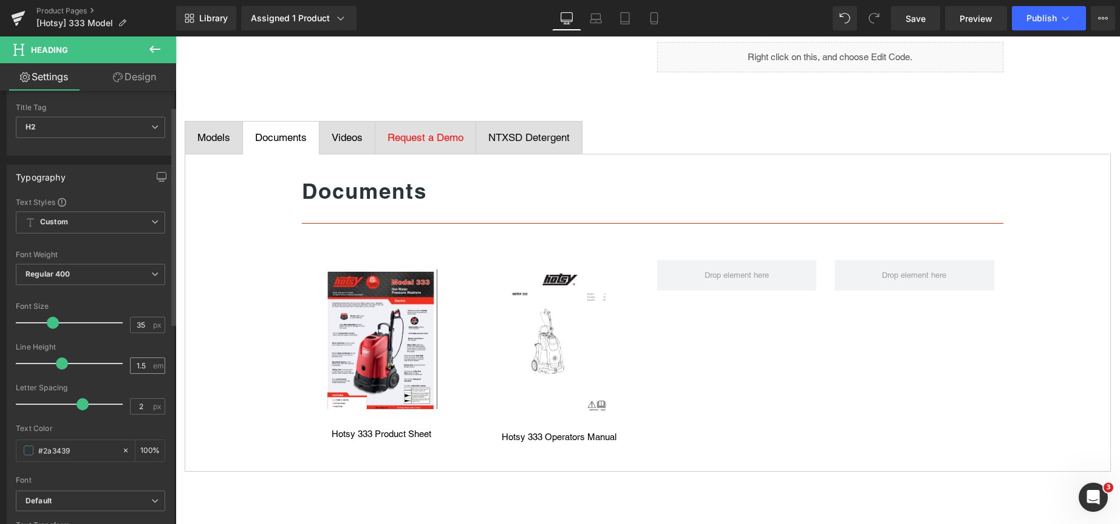
scroll to position [0, 0]
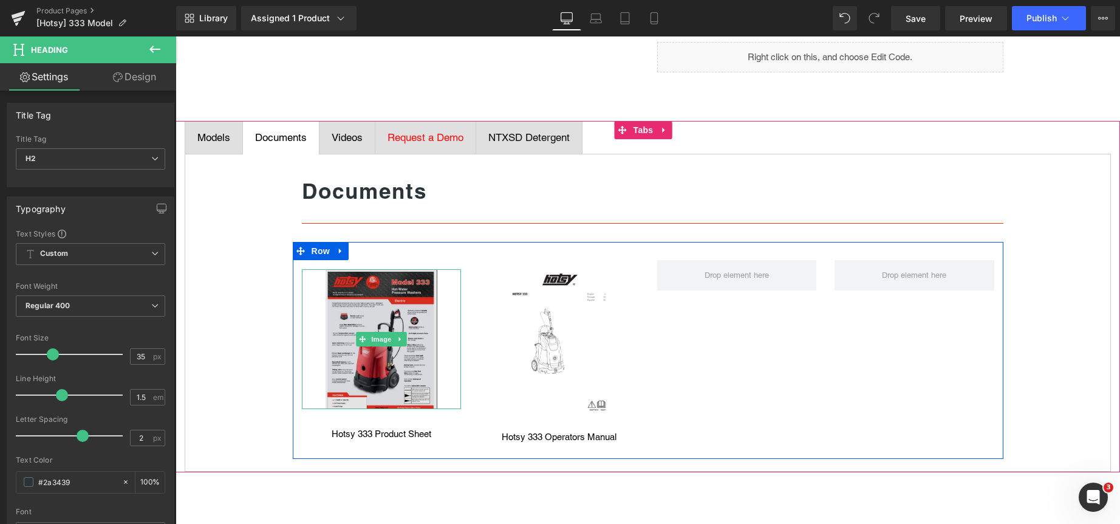
click at [396, 310] on img at bounding box center [382, 339] width 112 height 140
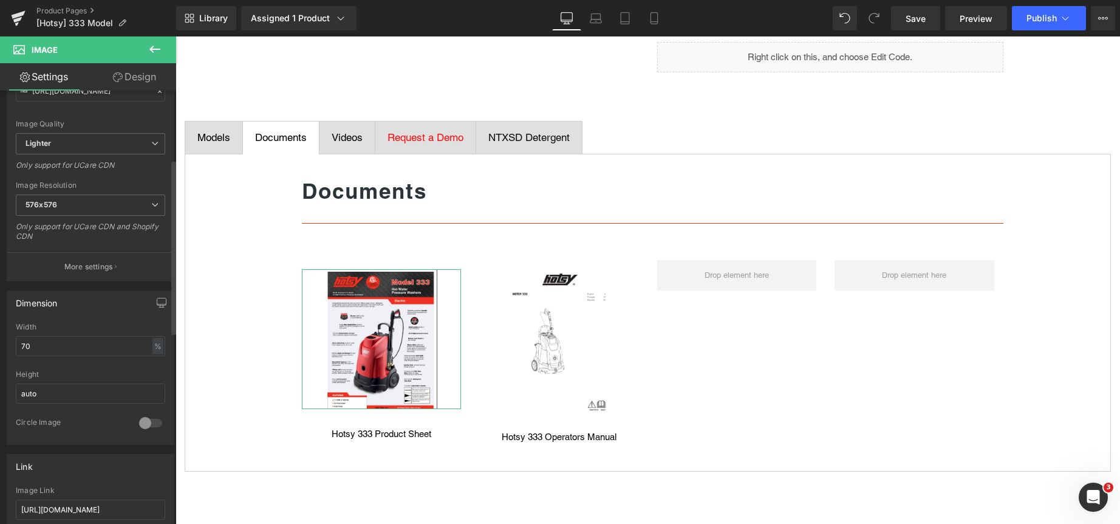
scroll to position [243, 0]
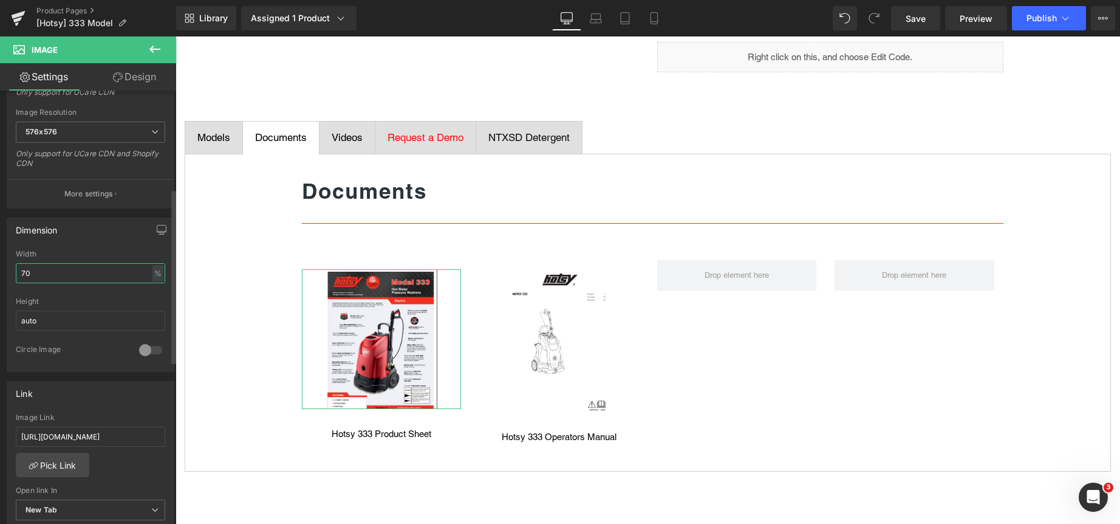
click at [112, 272] on input "70" at bounding box center [90, 273] width 149 height 20
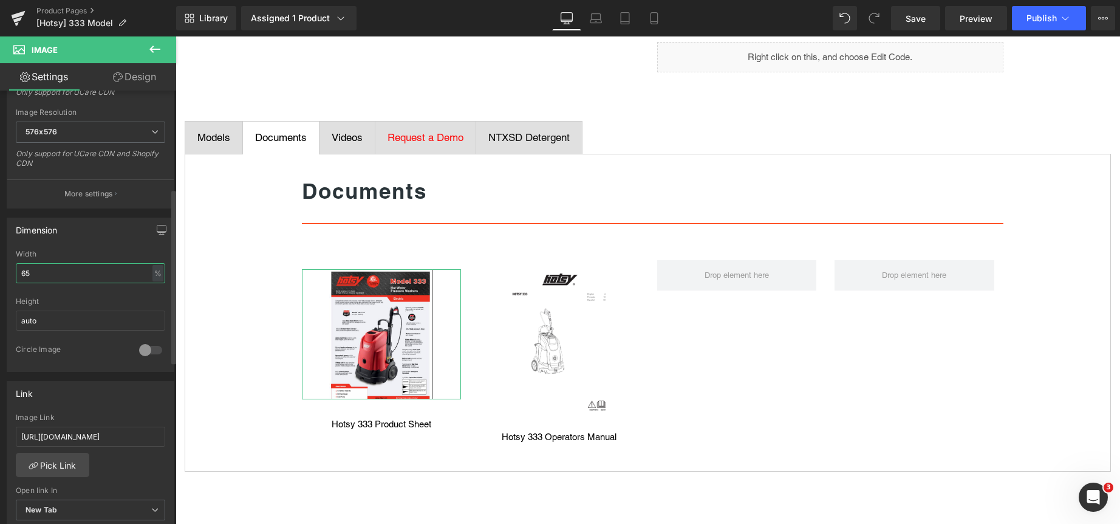
click at [87, 273] on input "65" at bounding box center [90, 273] width 149 height 20
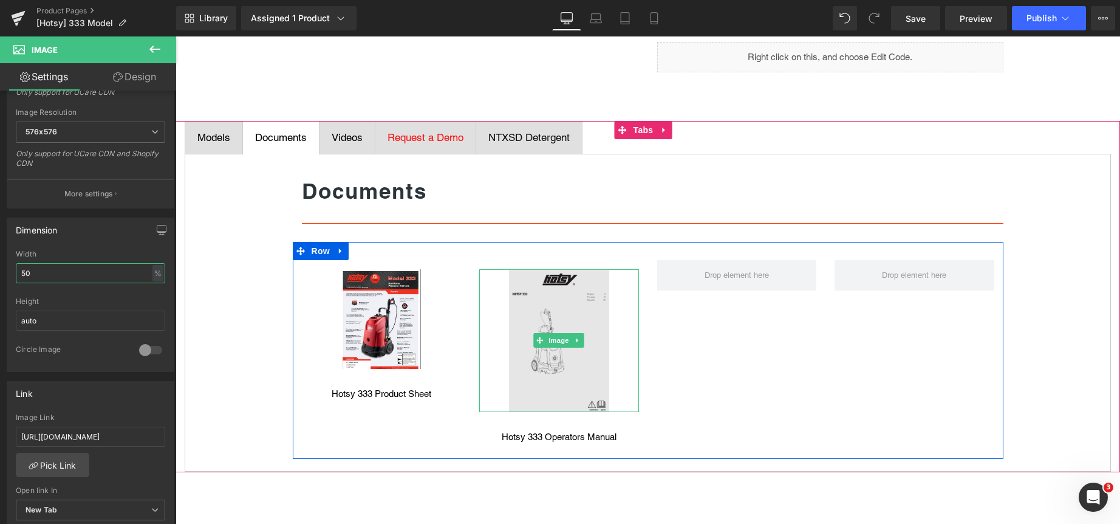
type input "5"
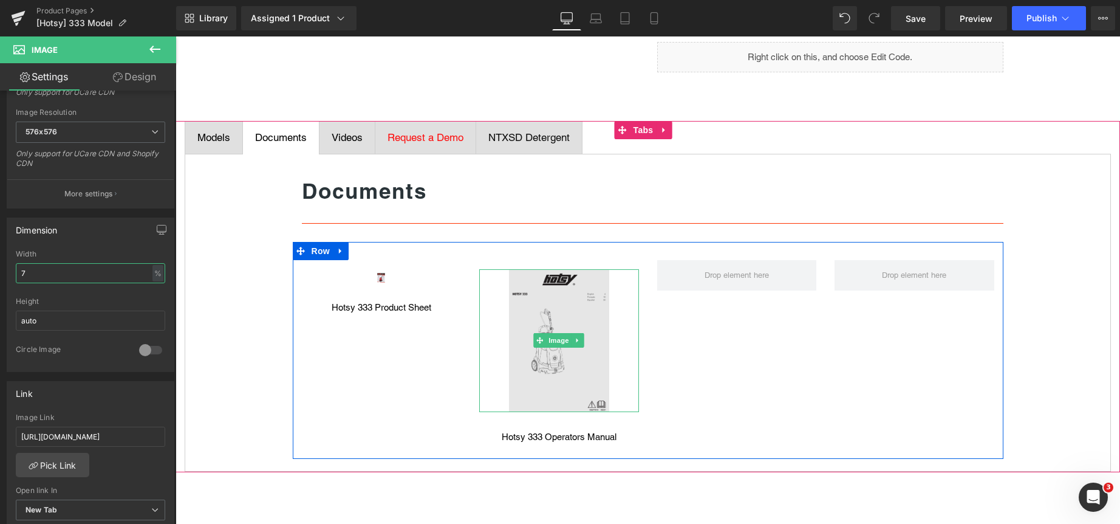
type input "70"
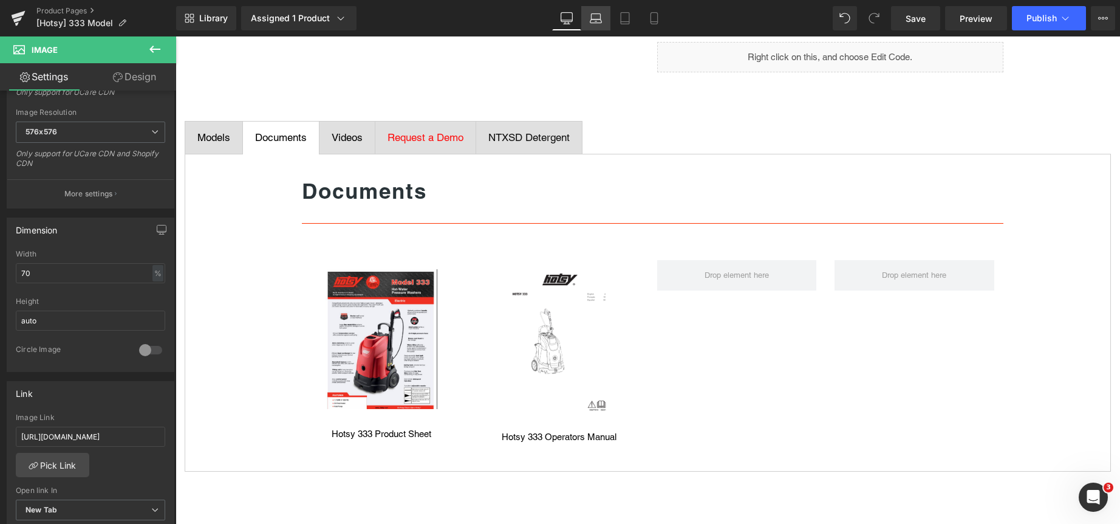
click at [591, 23] on icon at bounding box center [596, 18] width 12 height 12
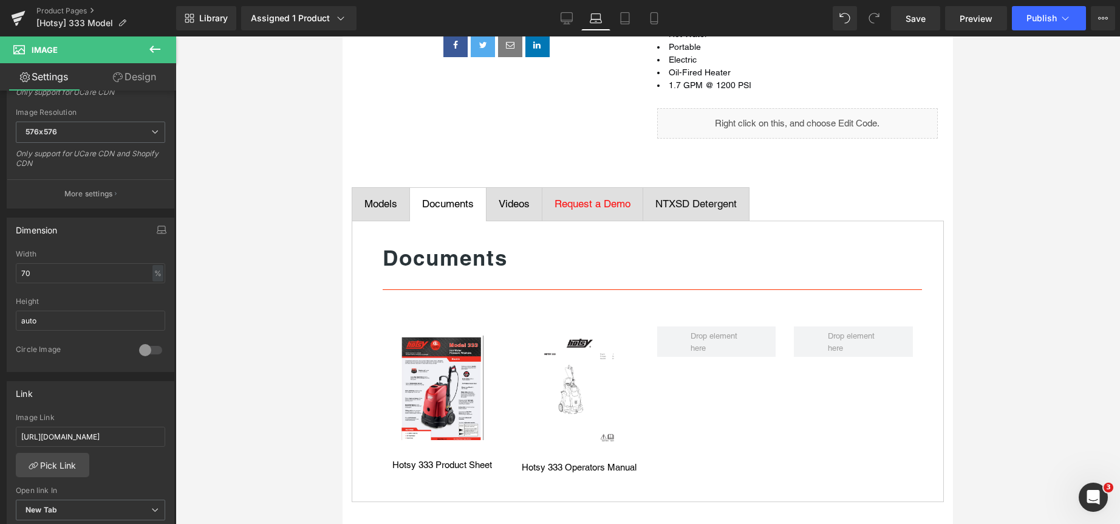
scroll to position [560, 0]
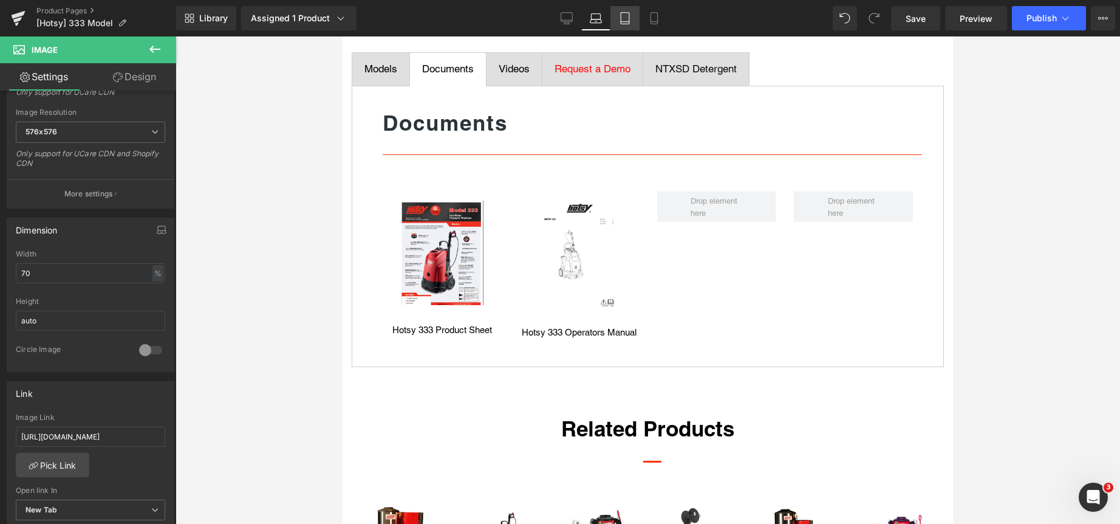
click at [634, 16] on link "Tablet" at bounding box center [625, 18] width 29 height 24
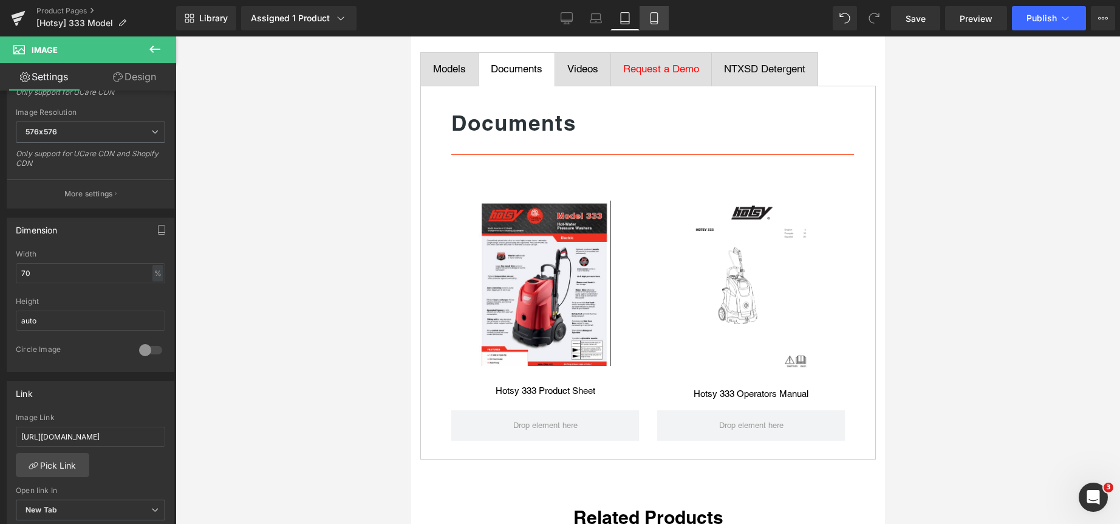
click at [651, 23] on icon at bounding box center [654, 19] width 7 height 12
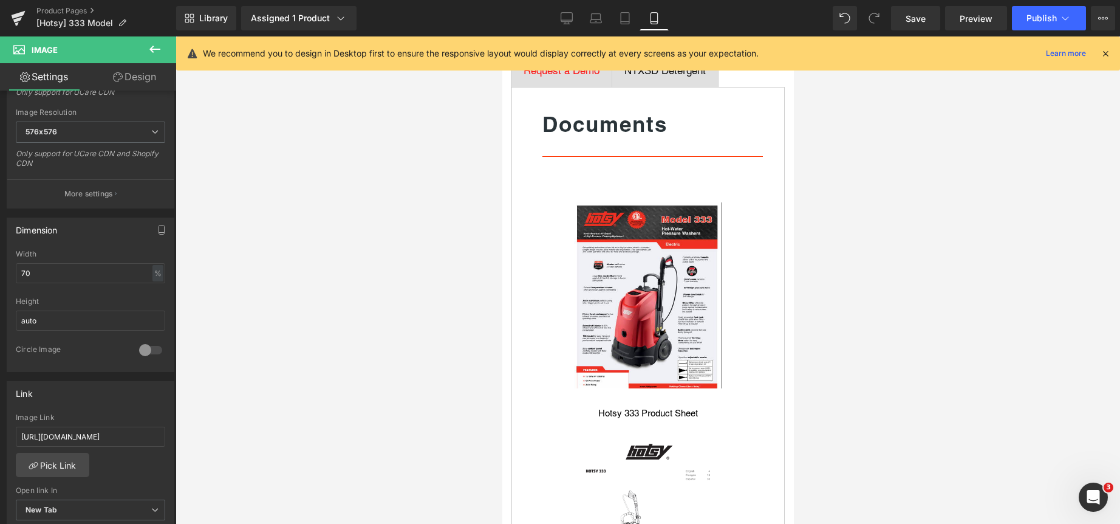
scroll to position [889, 0]
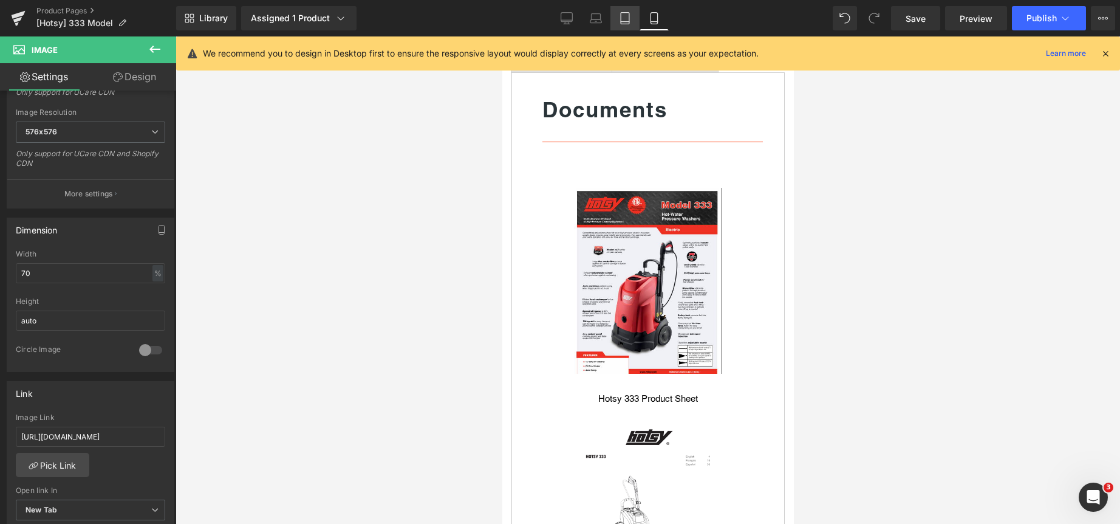
click at [617, 19] on link "Tablet" at bounding box center [625, 18] width 29 height 24
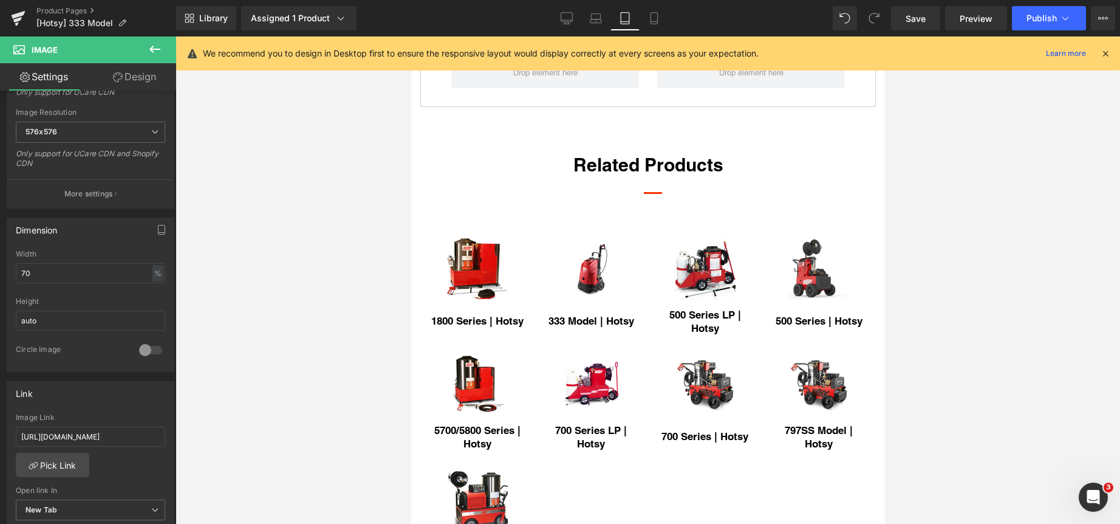
scroll to position [537, 0]
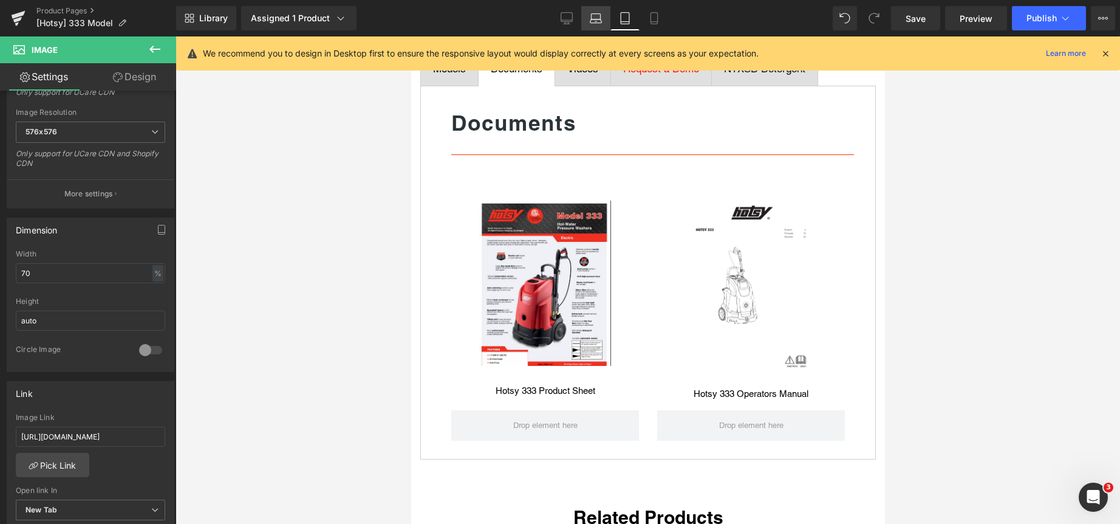
click at [601, 17] on icon at bounding box center [596, 16] width 9 height 5
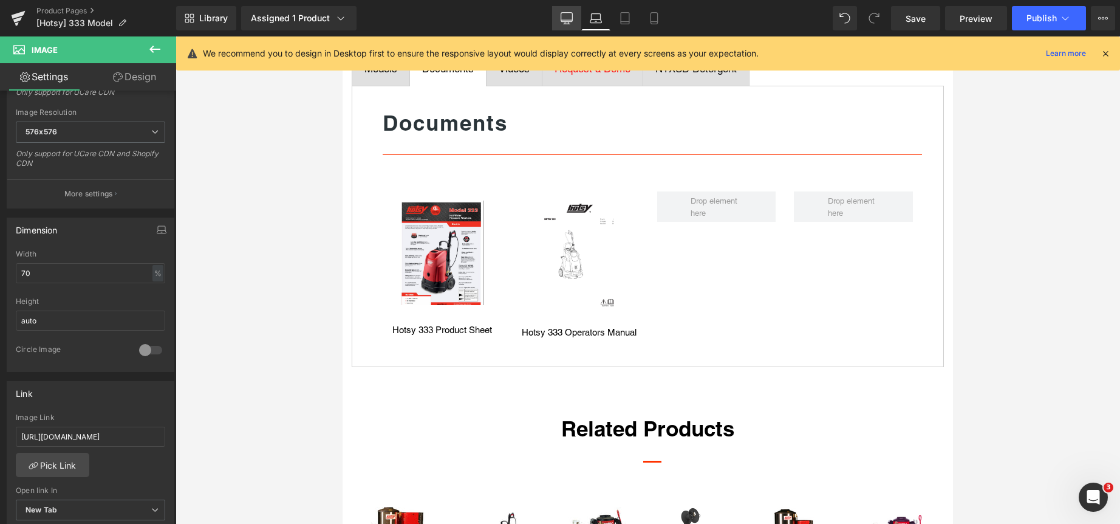
click at [565, 19] on icon at bounding box center [567, 18] width 12 height 12
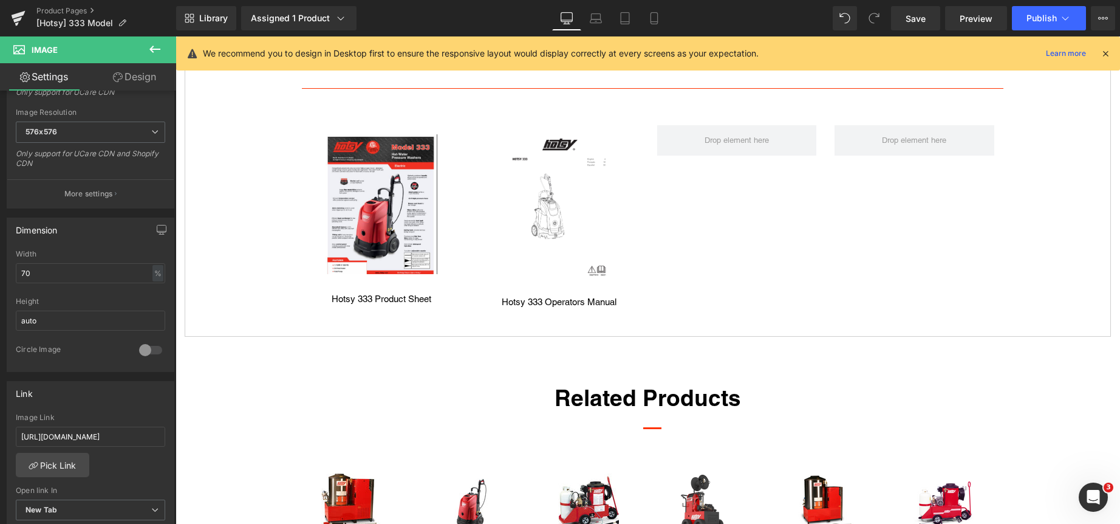
scroll to position [493, 0]
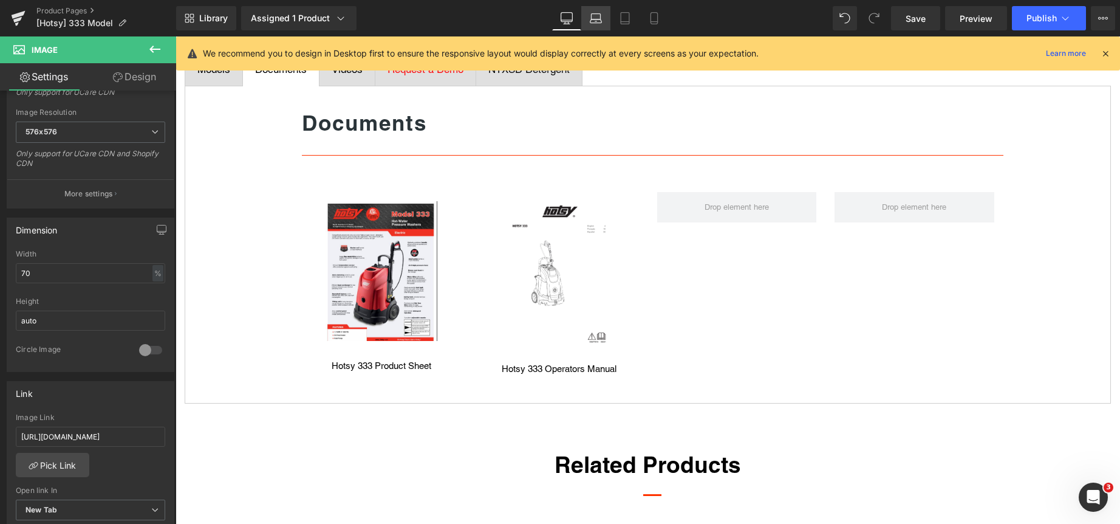
click at [597, 18] on icon at bounding box center [596, 18] width 12 height 12
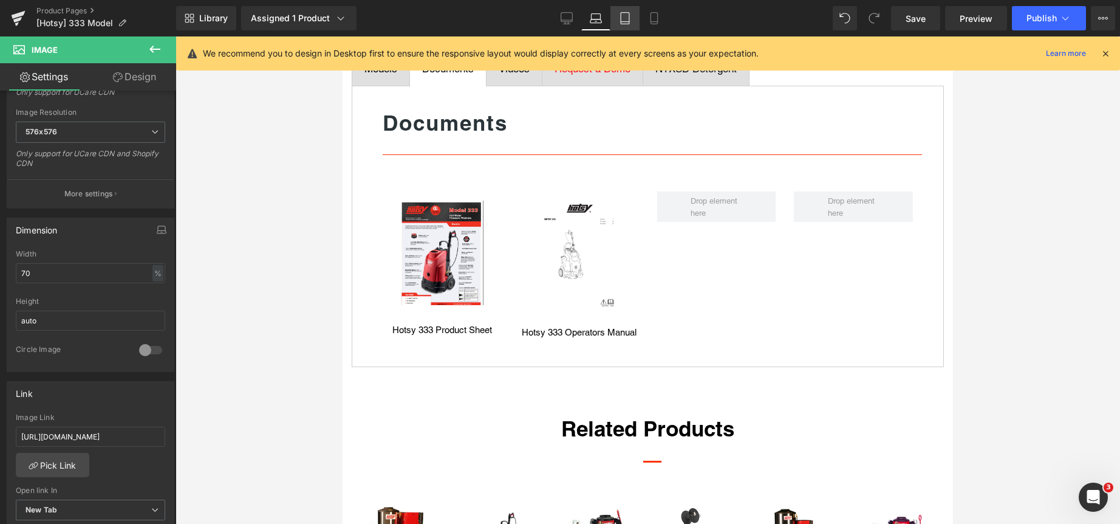
click at [628, 18] on icon at bounding box center [625, 18] width 12 height 12
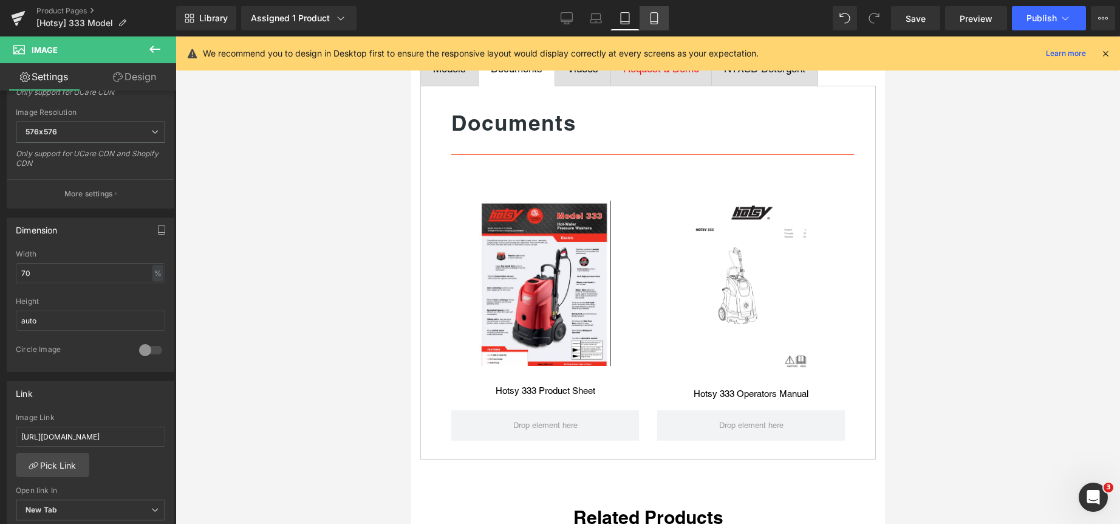
click at [660, 19] on icon at bounding box center [654, 18] width 12 height 12
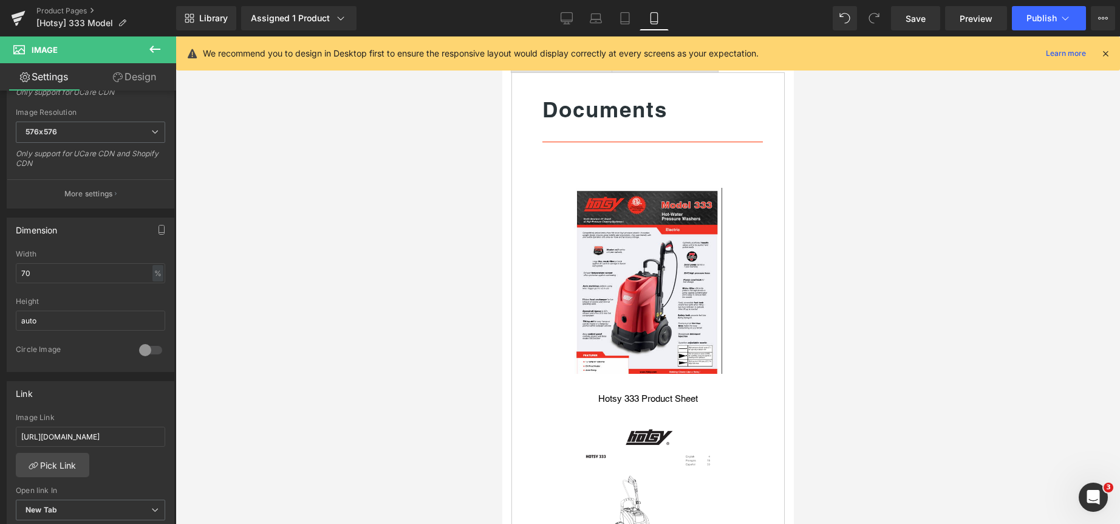
scroll to position [889, 0]
click at [633, 13] on link "Tablet" at bounding box center [625, 18] width 29 height 24
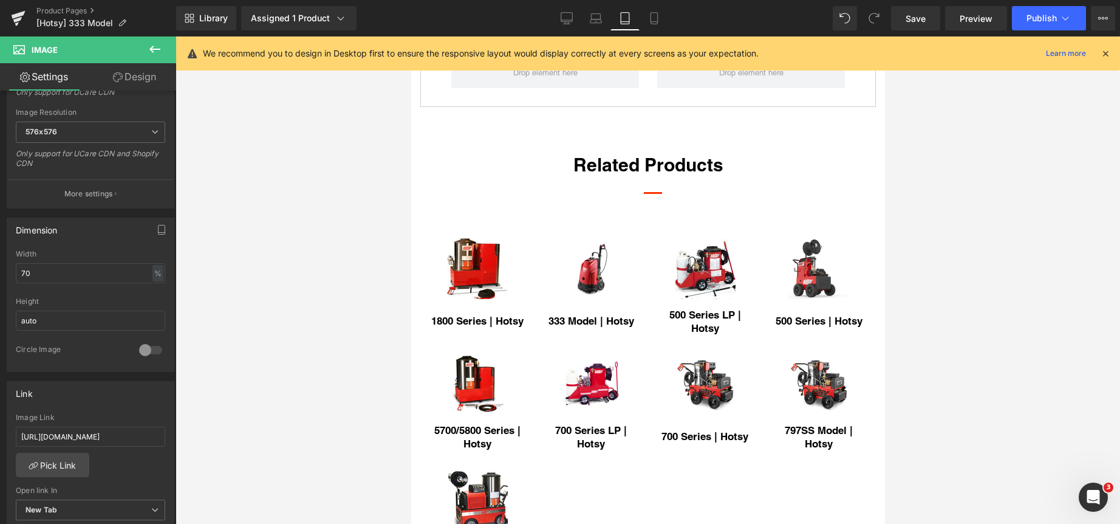
scroll to position [537, 0]
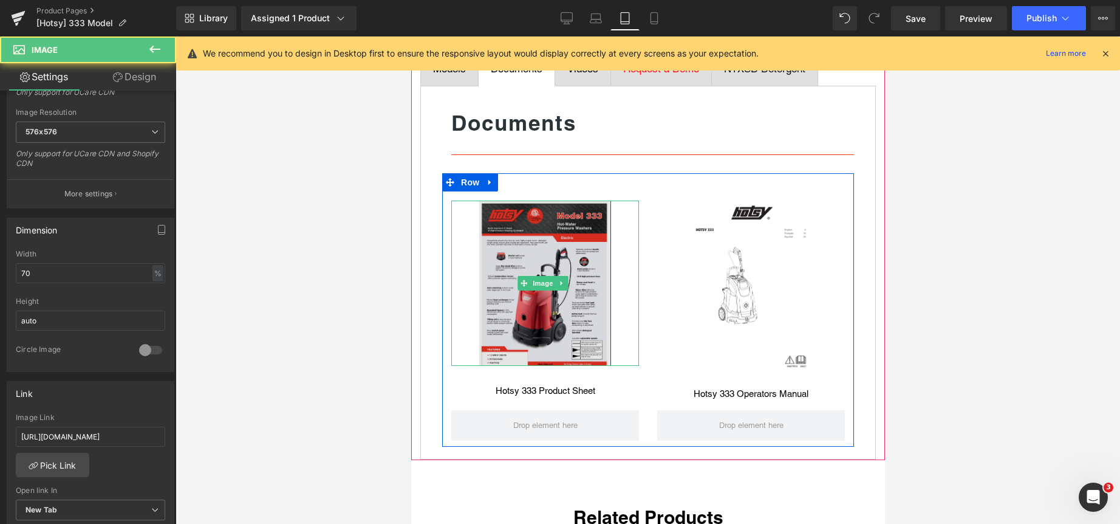
click at [556, 246] on img at bounding box center [544, 282] width 131 height 165
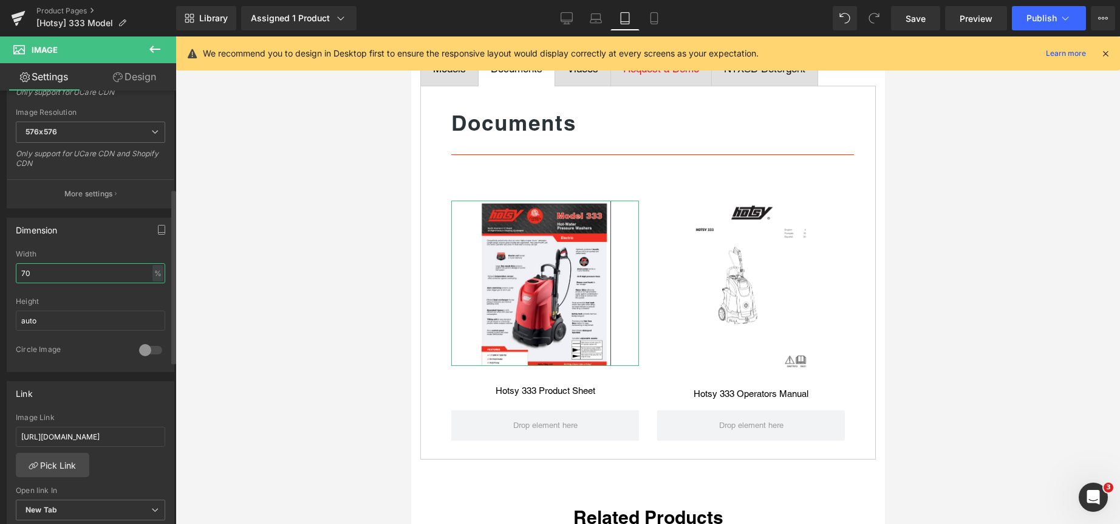
click at [86, 276] on input "70" at bounding box center [90, 273] width 149 height 20
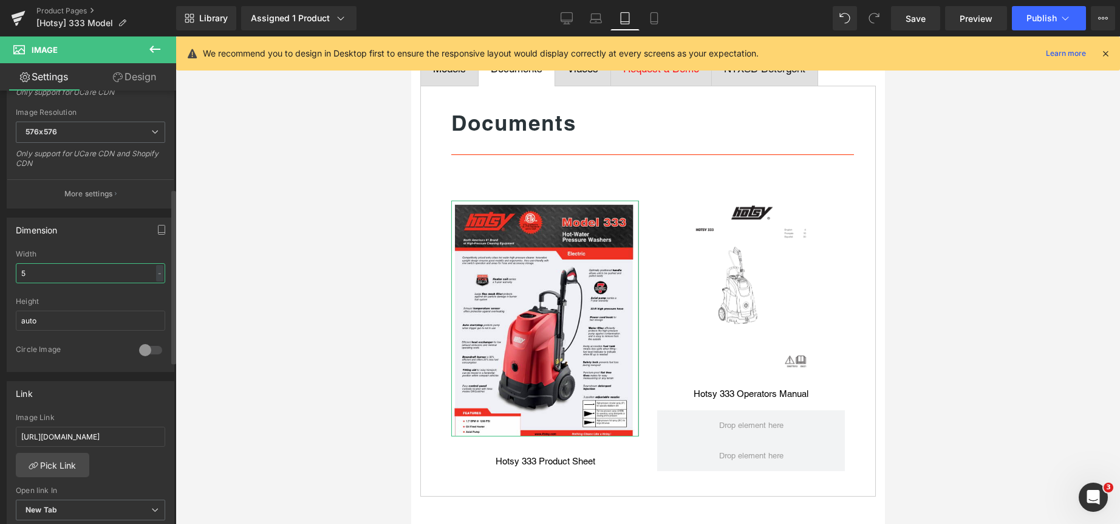
type input "50"
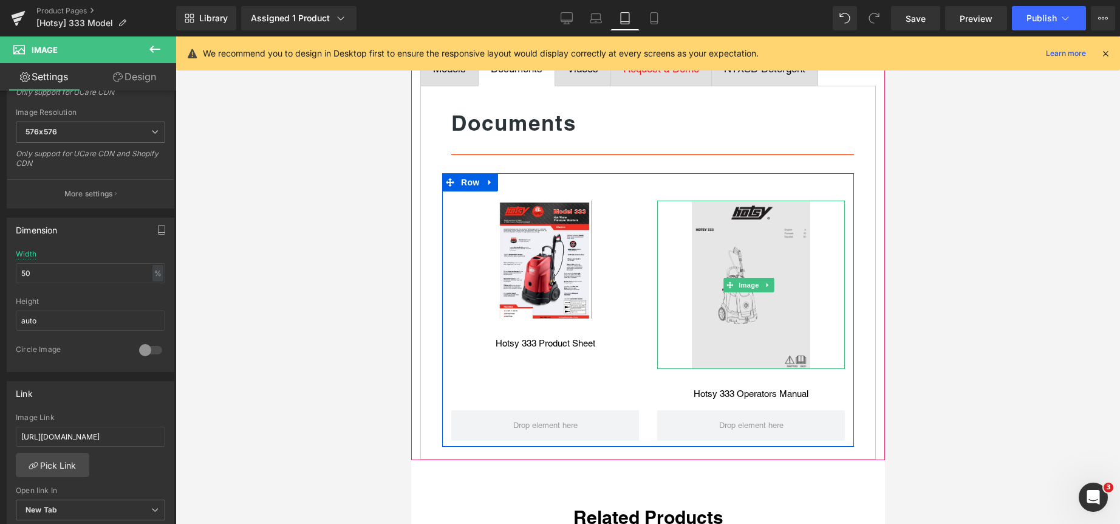
click at [752, 239] on img at bounding box center [750, 284] width 118 height 168
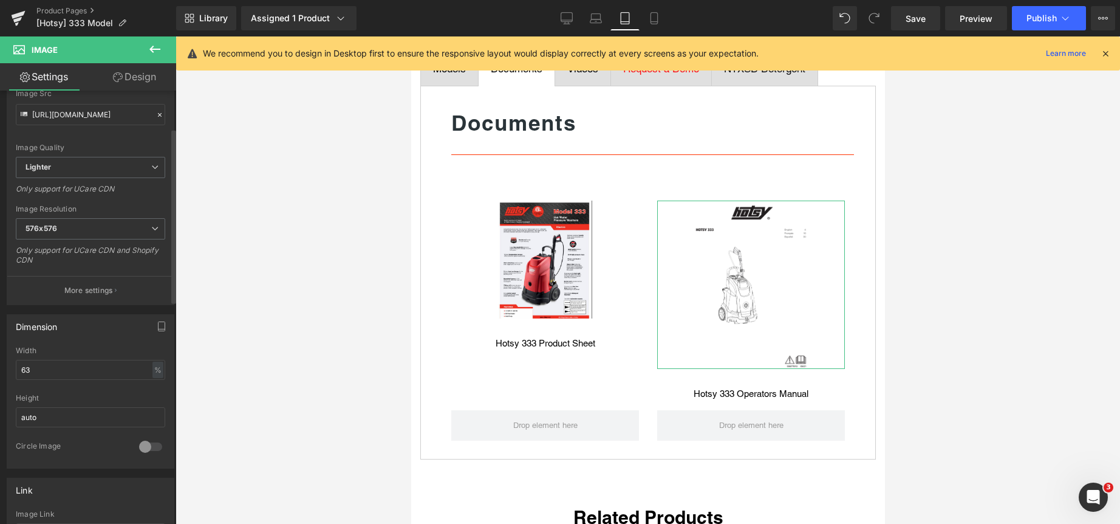
scroll to position [182, 0]
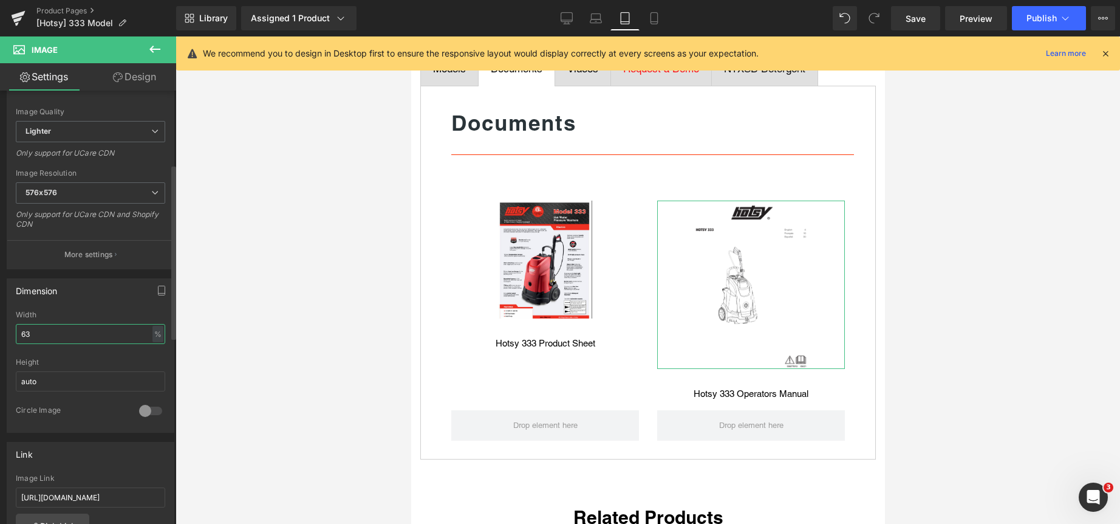
click at [81, 335] on input "63" at bounding box center [90, 334] width 149 height 20
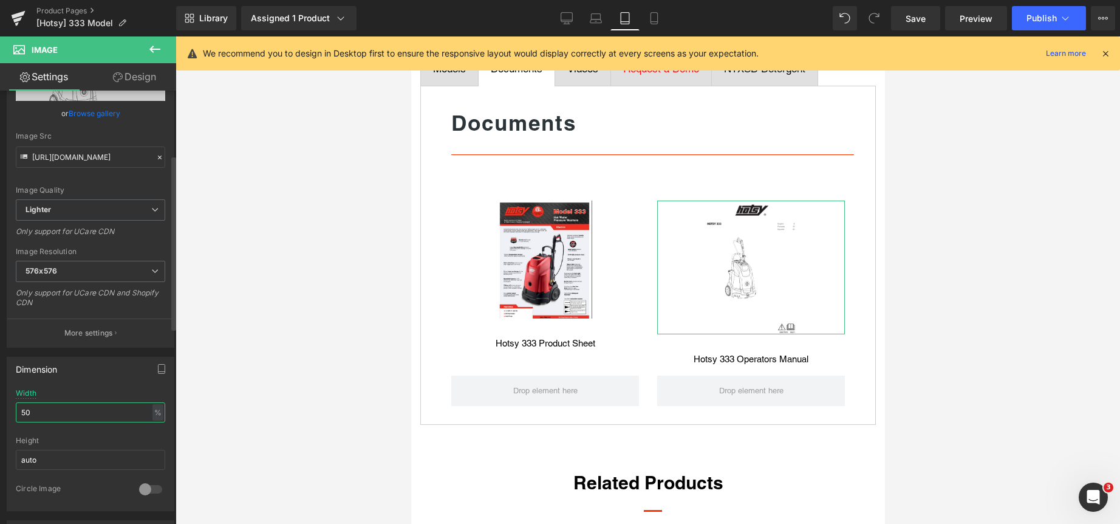
scroll to position [0, 0]
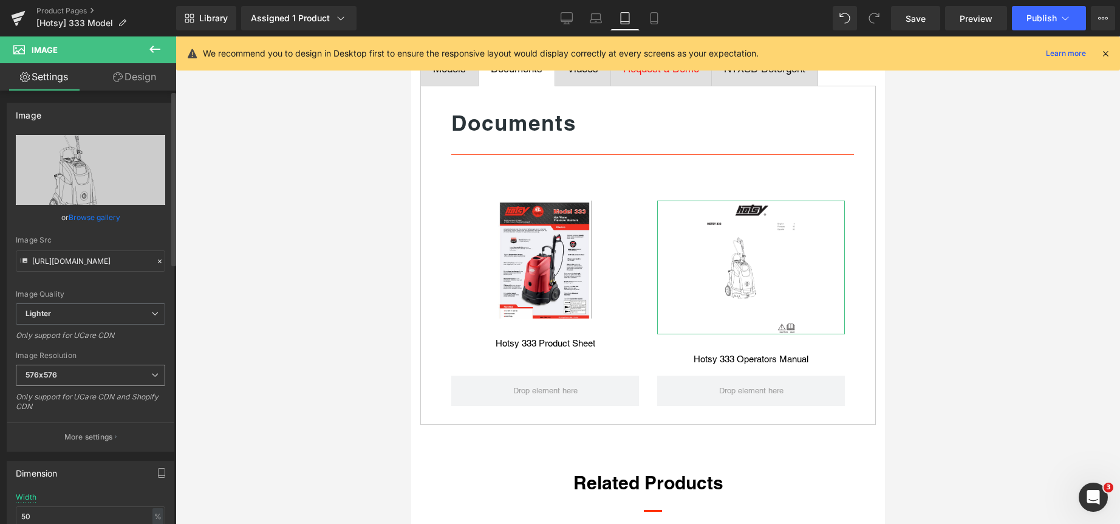
click at [101, 373] on span "576x576" at bounding box center [90, 375] width 149 height 21
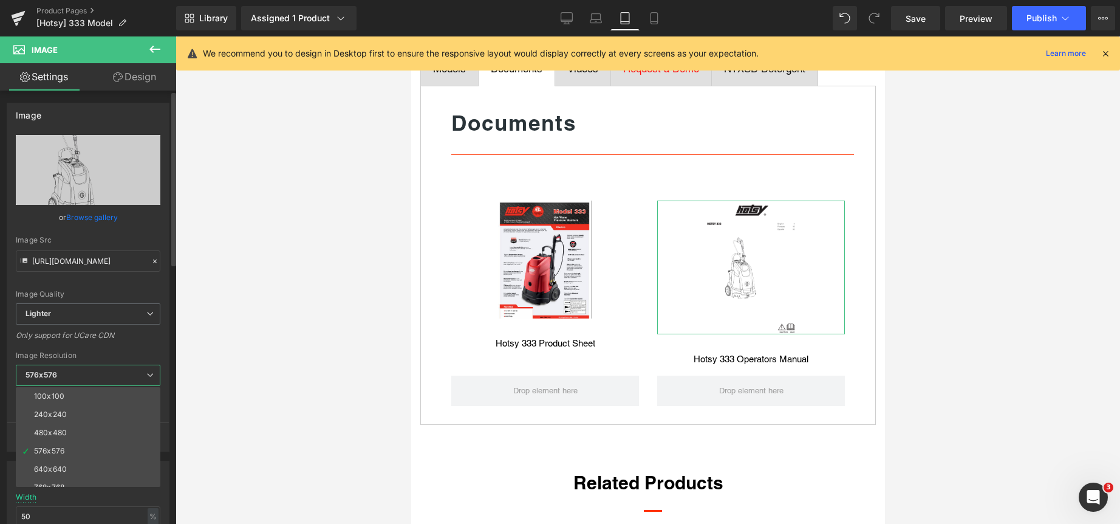
click at [101, 373] on span "576x576" at bounding box center [88, 375] width 145 height 21
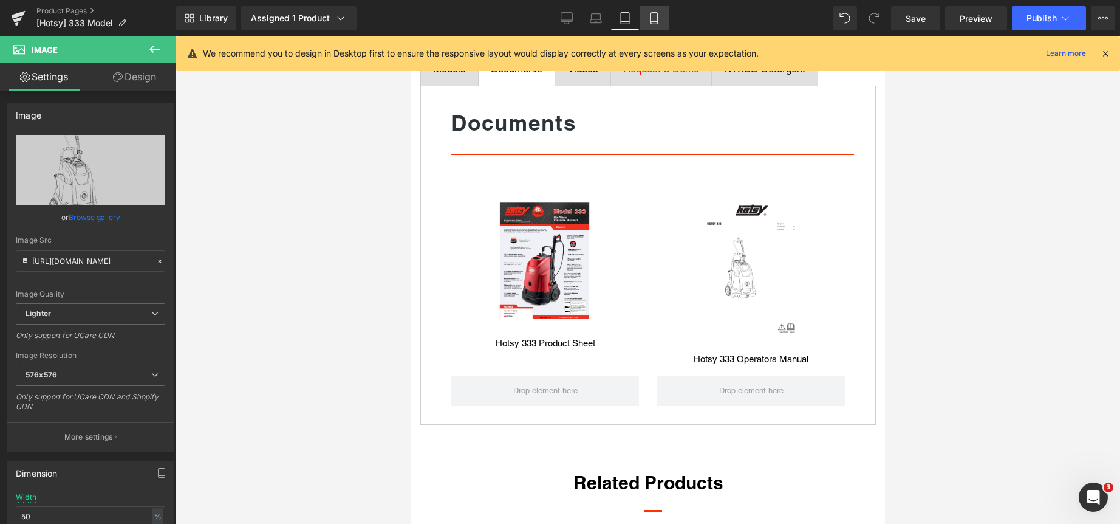
click at [662, 19] on link "Mobile" at bounding box center [654, 18] width 29 height 24
type input "63"
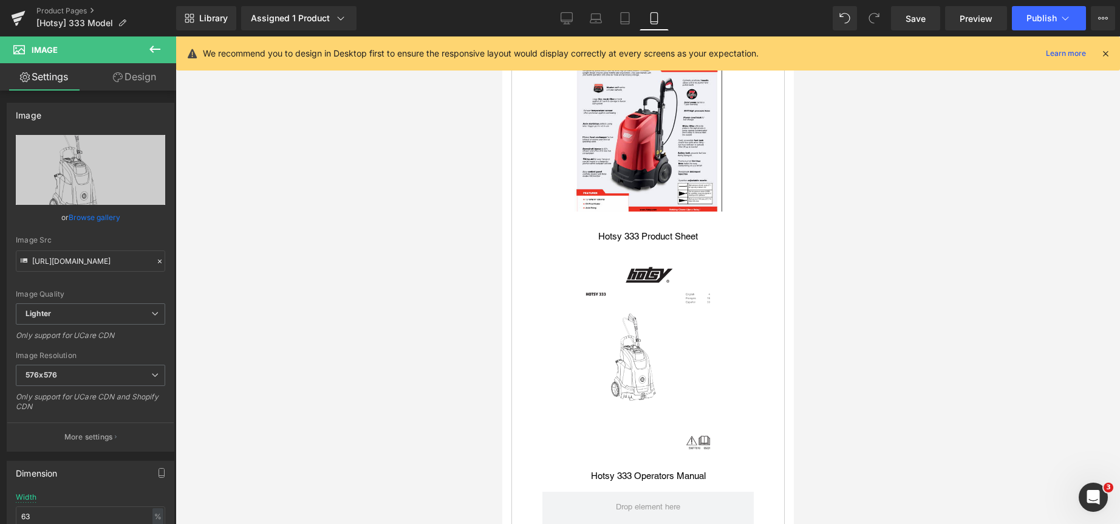
scroll to position [1066, 0]
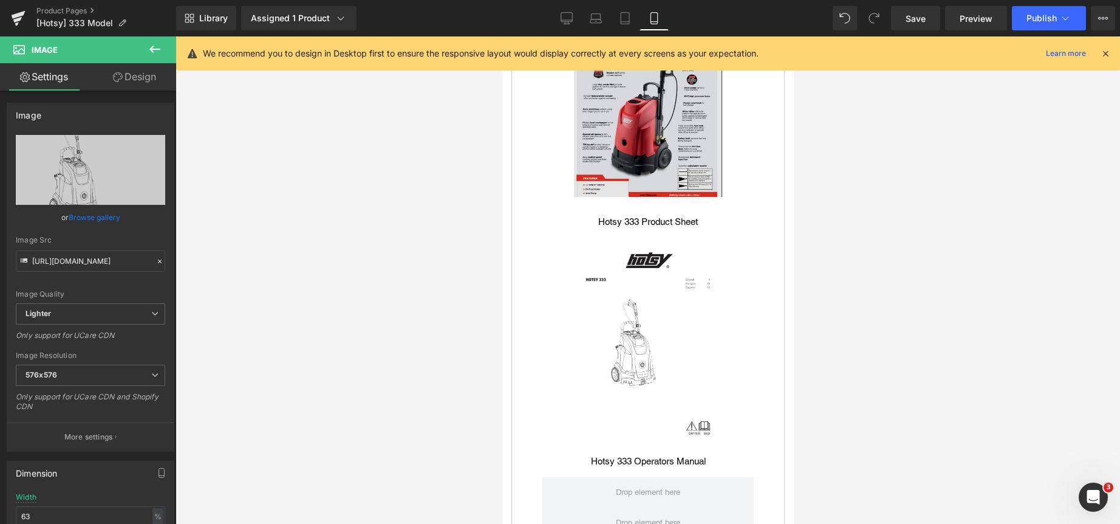
click at [634, 161] on img at bounding box center [648, 104] width 148 height 186
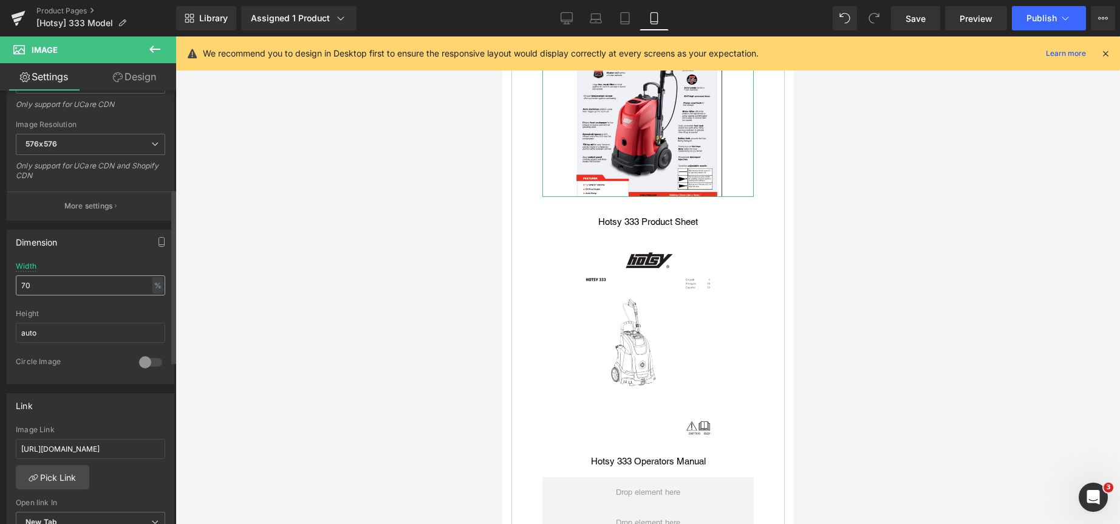
scroll to position [243, 0]
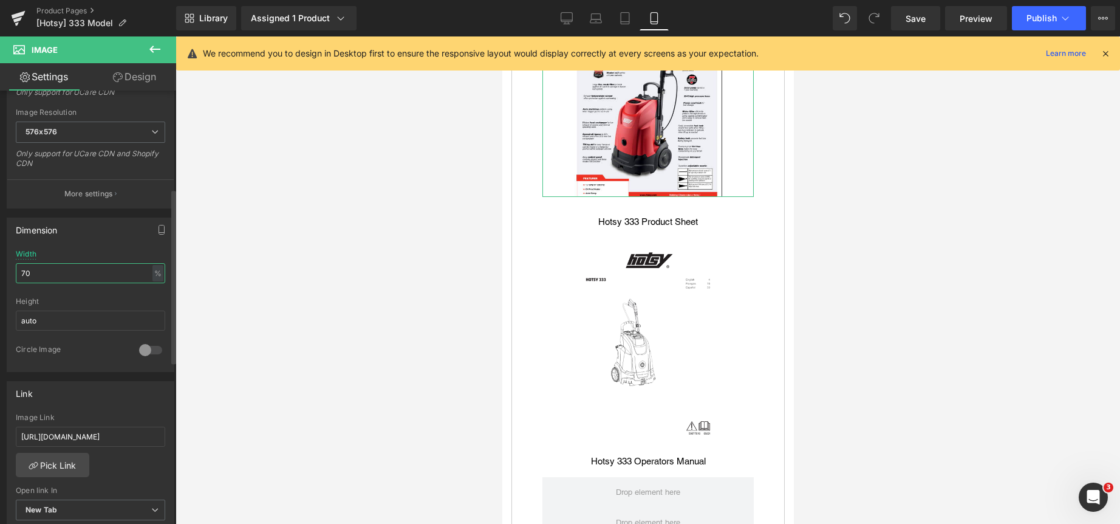
click at [87, 275] on input "70" at bounding box center [90, 273] width 149 height 20
type input "50"
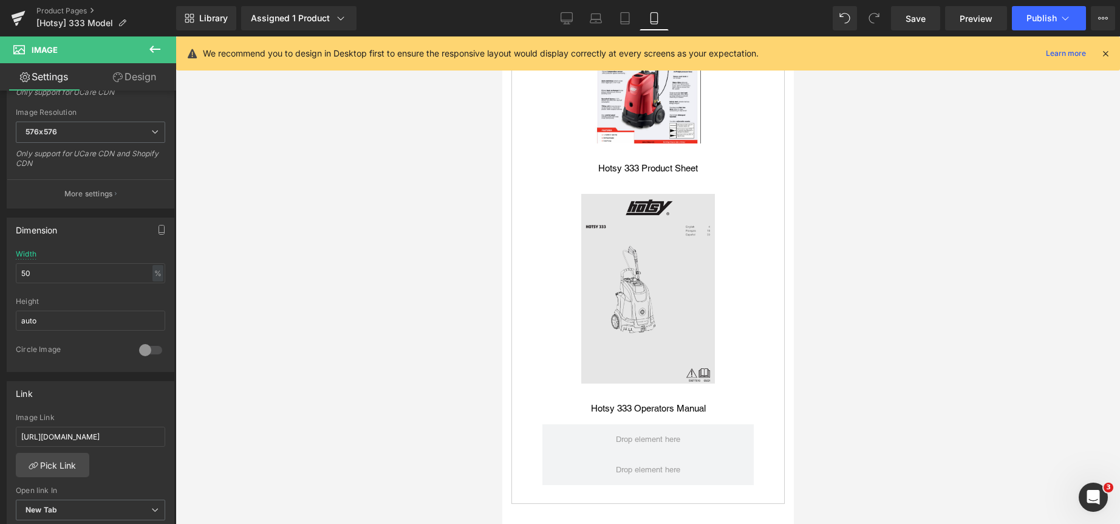
click at [656, 271] on img at bounding box center [647, 289] width 133 height 190
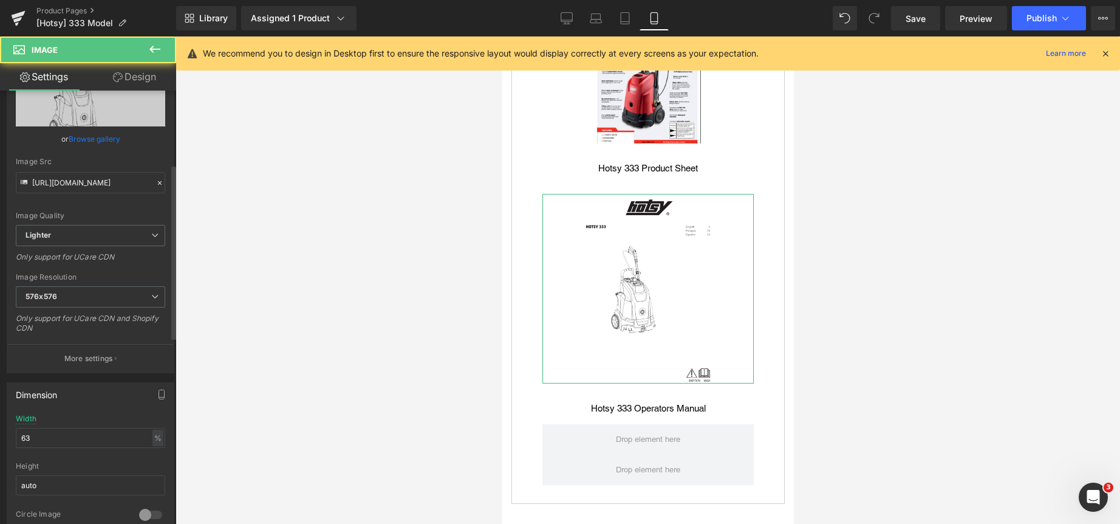
scroll to position [182, 0]
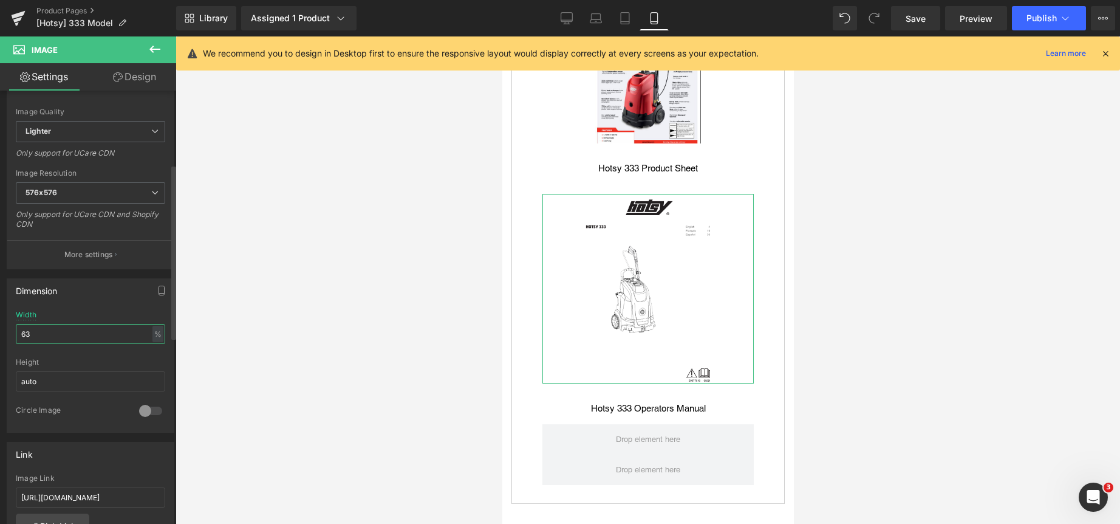
click at [90, 326] on input "63" at bounding box center [90, 334] width 149 height 20
type input "50"
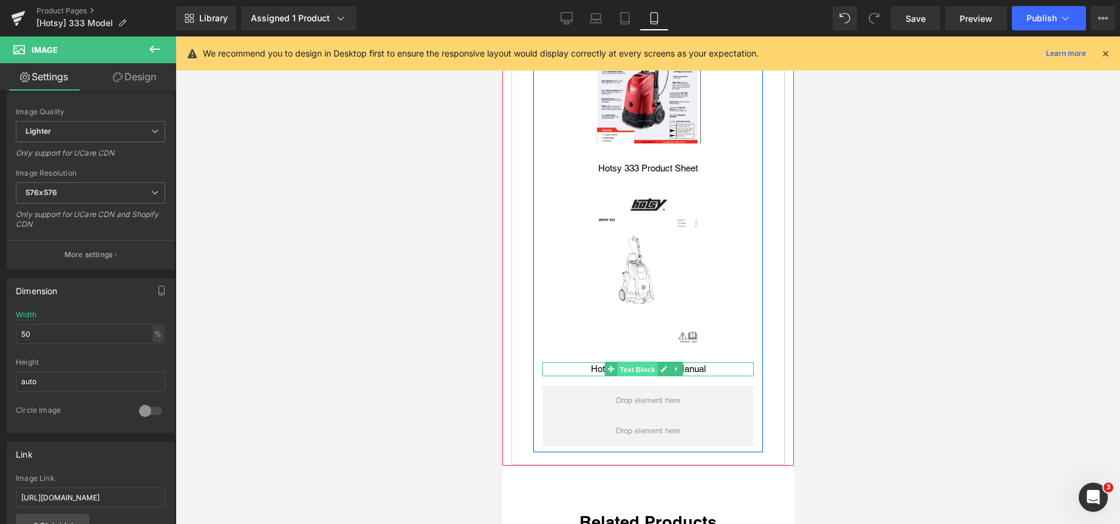
click at [646, 369] on span "Text Block" at bounding box center [637, 369] width 40 height 15
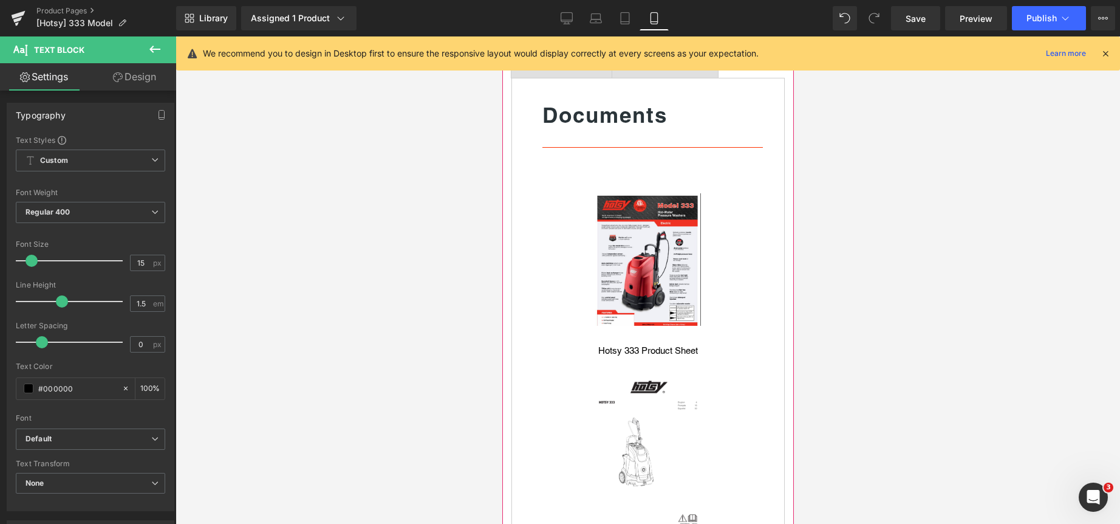
scroll to position [762, 0]
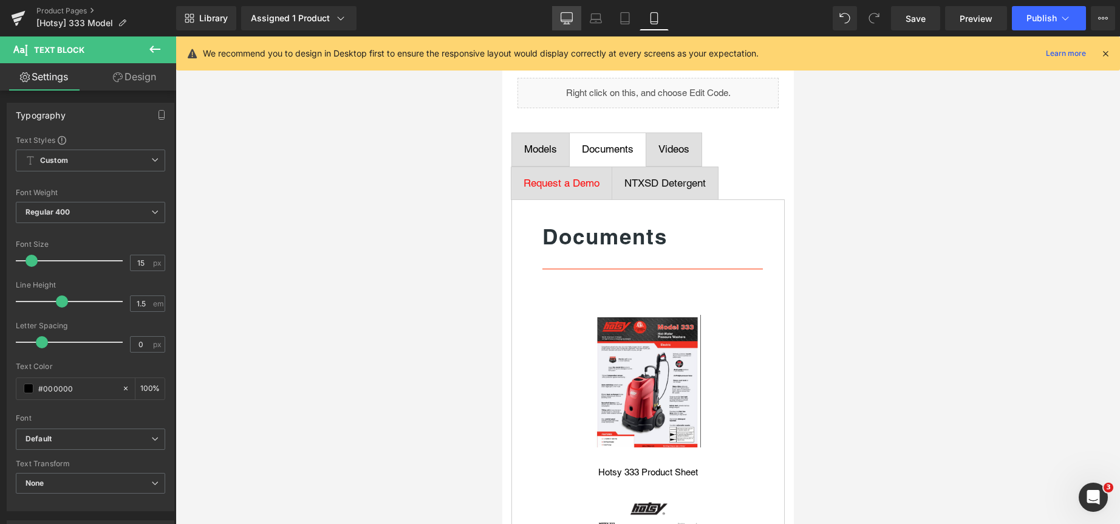
click at [569, 13] on icon at bounding box center [567, 18] width 12 height 12
type input "100"
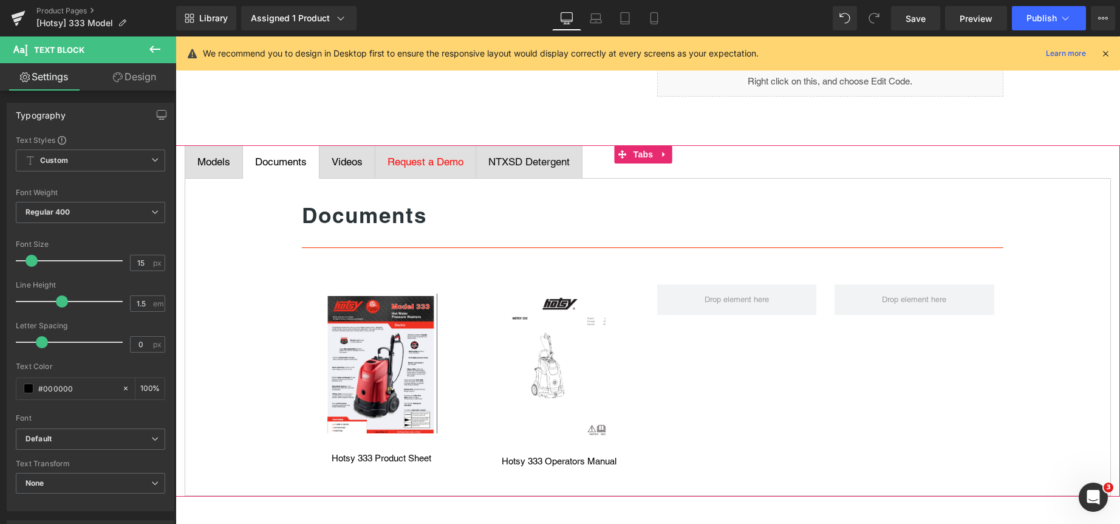
scroll to position [402, 0]
click at [229, 309] on div "Documents Heading Separator Image Hotsy 333 Product Sheet Text Block Image Hots…" at bounding box center [648, 336] width 927 height 318
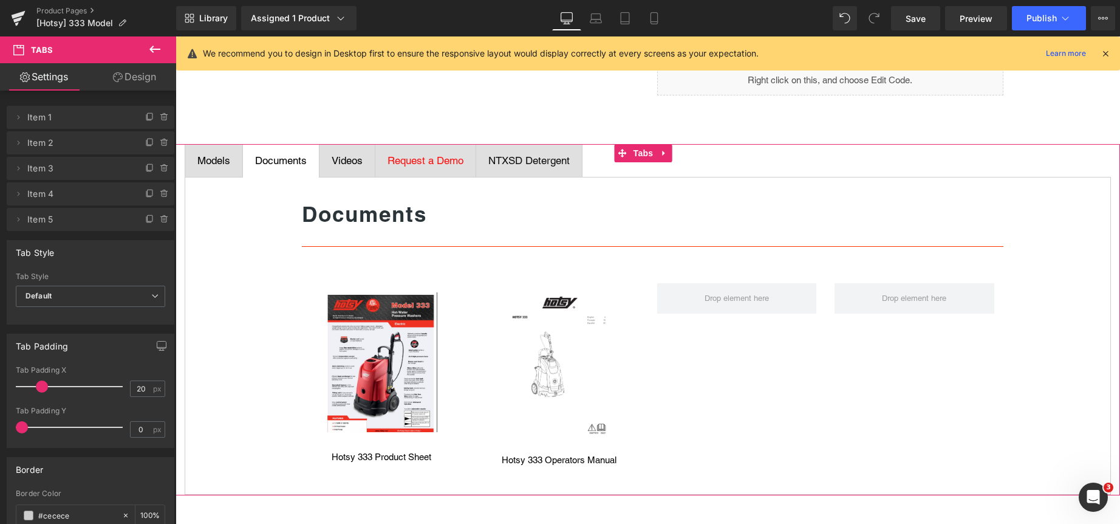
click at [353, 216] on strong "Documents" at bounding box center [364, 214] width 125 height 25
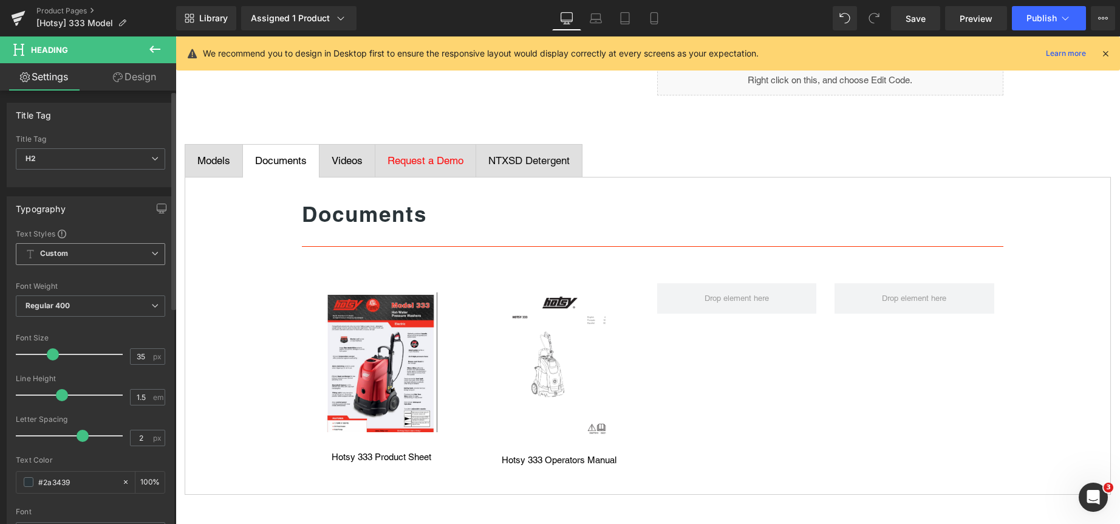
click at [153, 250] on icon at bounding box center [154, 253] width 7 height 7
click at [111, 209] on div "Typography" at bounding box center [90, 208] width 166 height 23
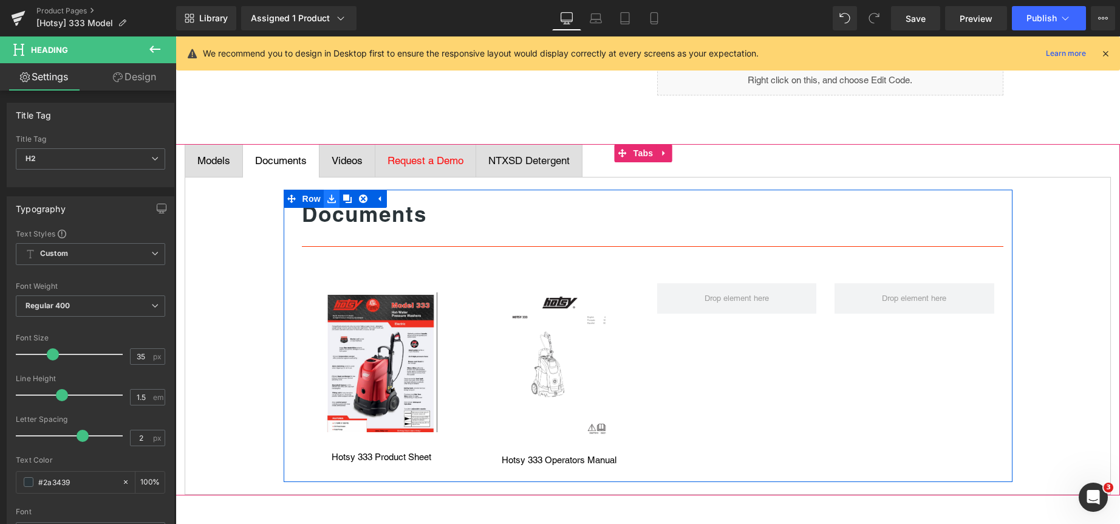
click at [327, 198] on icon at bounding box center [331, 198] width 9 height 9
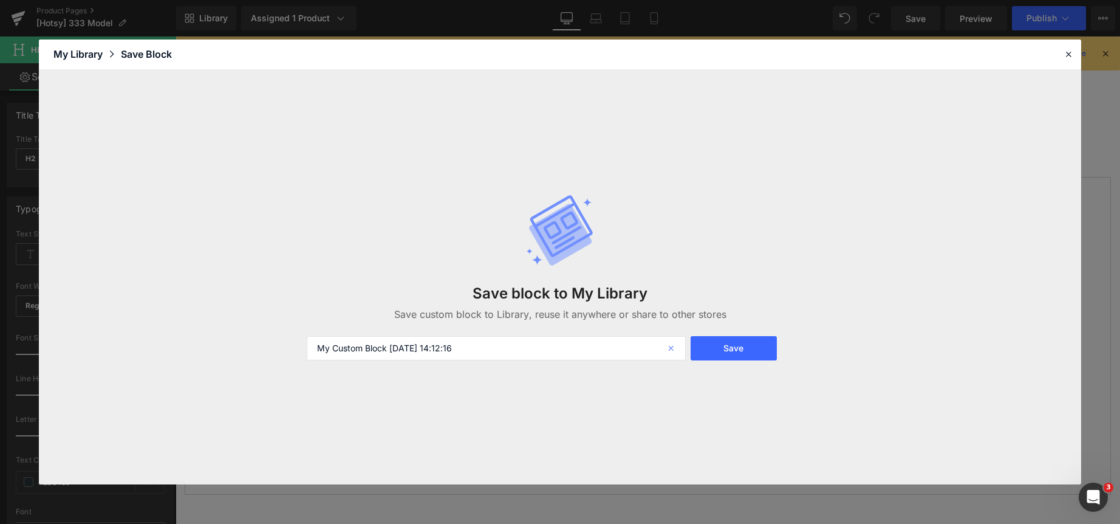
click at [674, 348] on icon at bounding box center [672, 348] width 27 height 24
type input "Documents test"
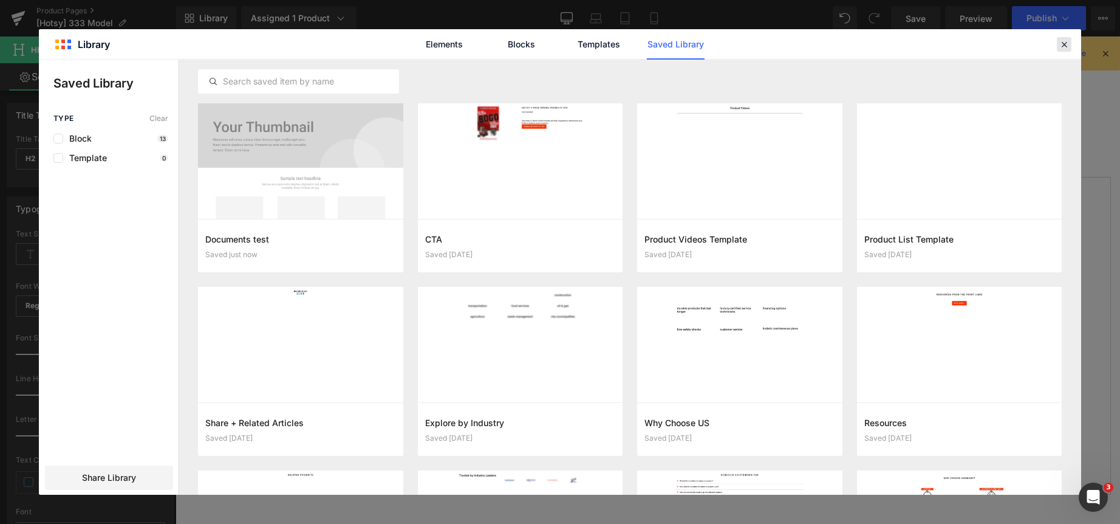
click at [1064, 43] on icon at bounding box center [1064, 44] width 11 height 11
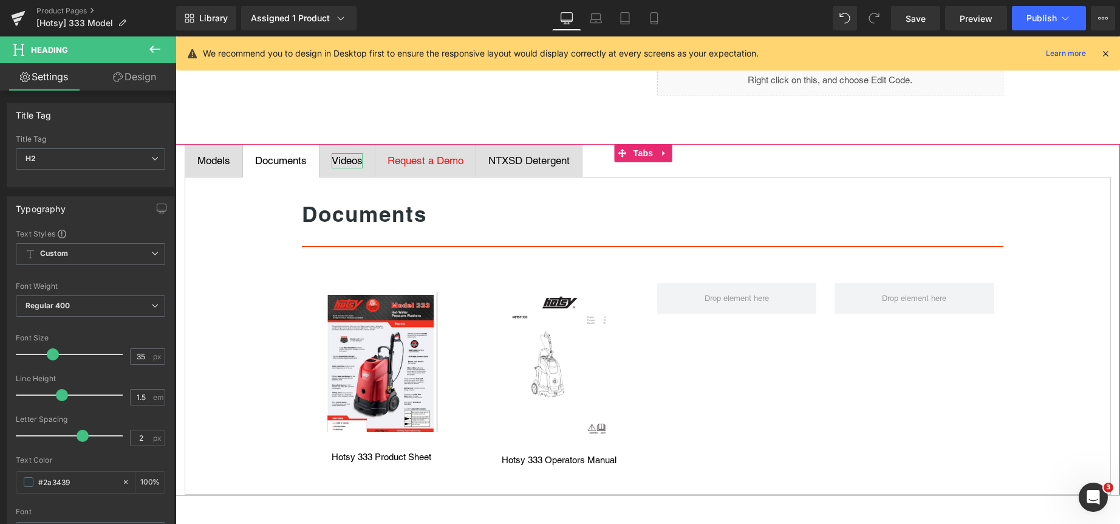
click at [348, 161] on div "Videos" at bounding box center [347, 161] width 31 height 16
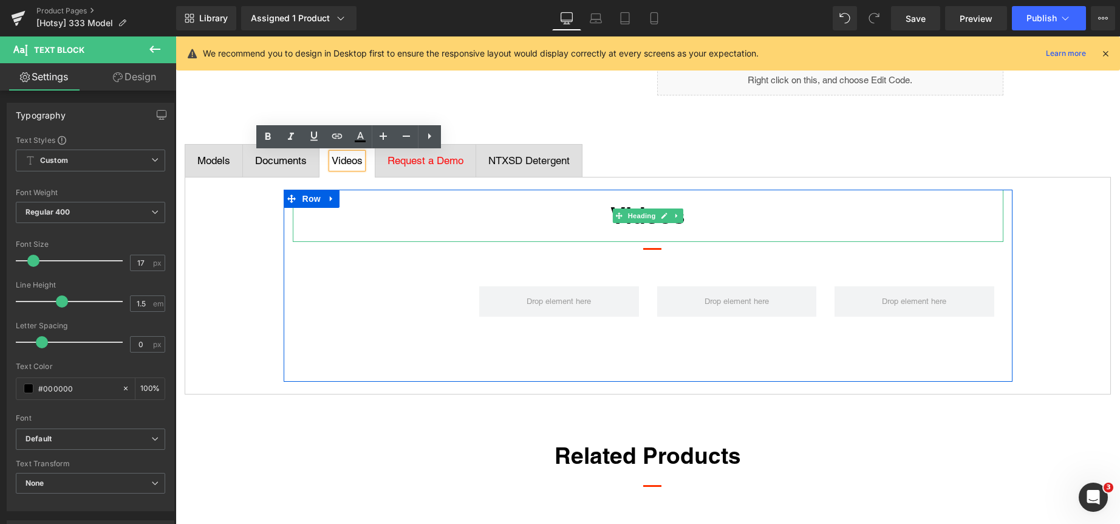
click at [566, 214] on h3 "Videos" at bounding box center [648, 216] width 693 height 34
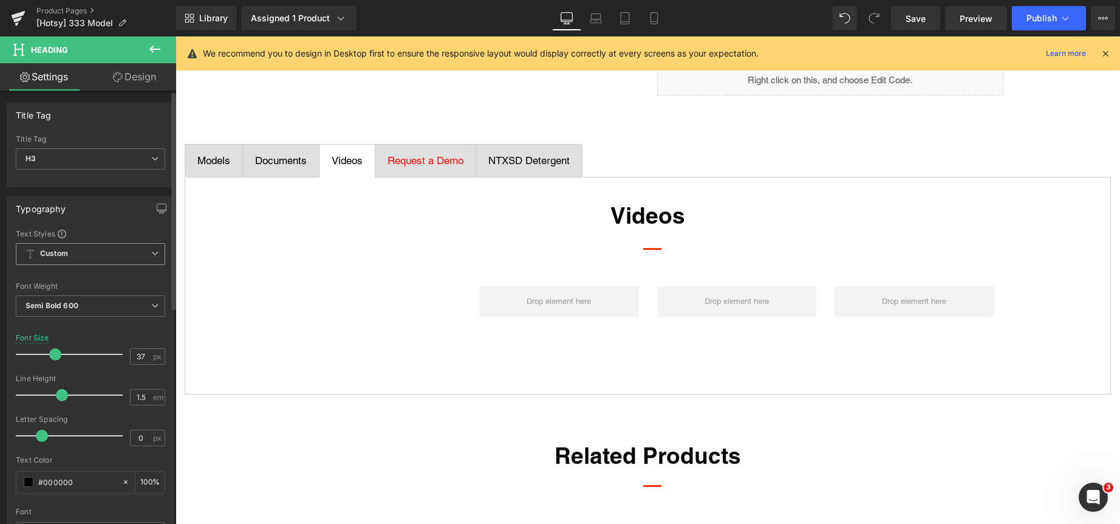
click at [116, 255] on span "Custom Setup Global Style" at bounding box center [90, 254] width 149 height 22
click at [109, 151] on span "H3" at bounding box center [88, 158] width 145 height 21
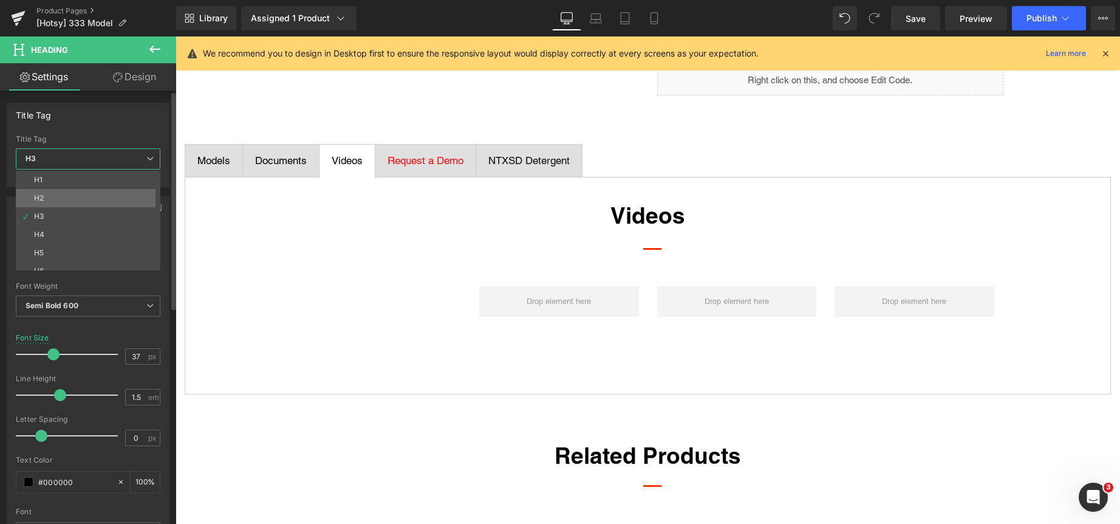
click at [89, 203] on li "H2" at bounding box center [91, 198] width 150 height 18
type input "35"
type input "2"
type input "#2a3439"
type input "100"
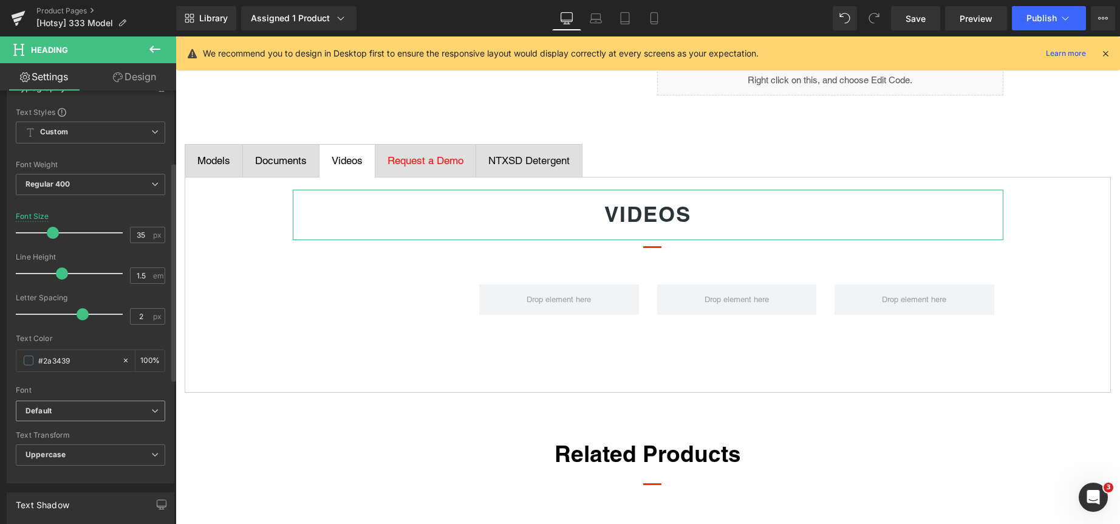
scroll to position [304, 0]
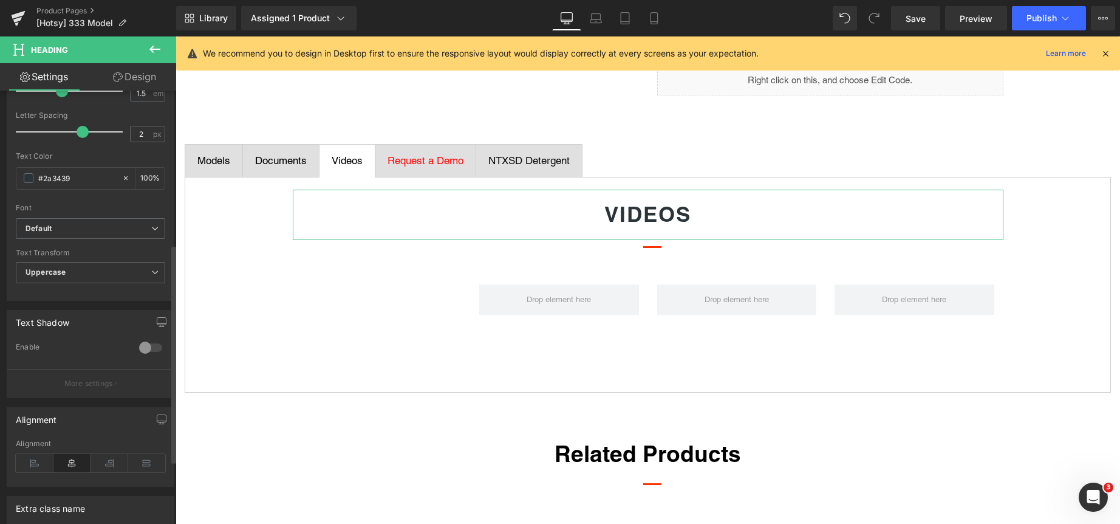
drag, startPoint x: 27, startPoint y: 457, endPoint x: 142, endPoint y: 349, distance: 156.9
click at [29, 456] on icon at bounding box center [35, 463] width 38 height 18
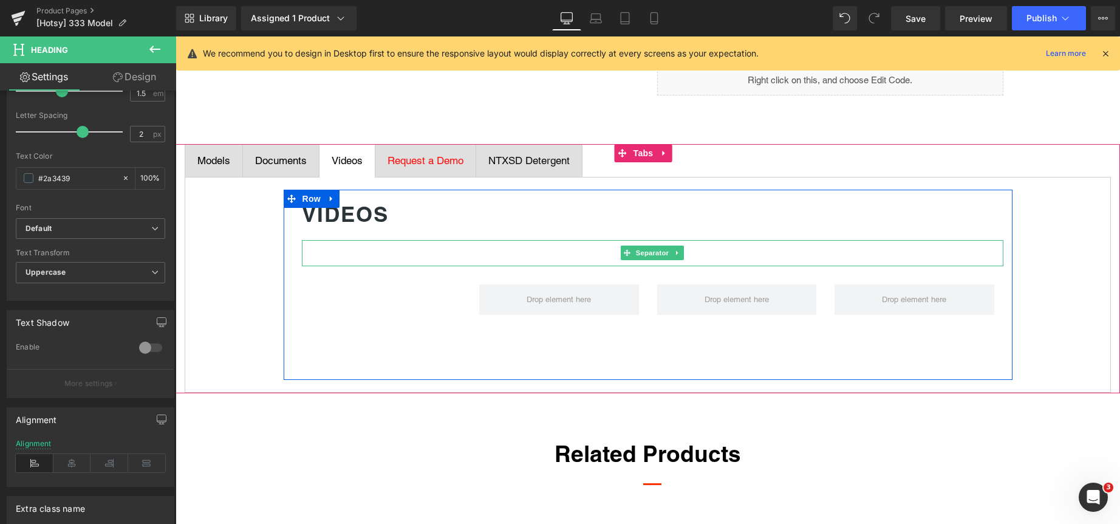
click at [559, 249] on div at bounding box center [653, 253] width 702 height 26
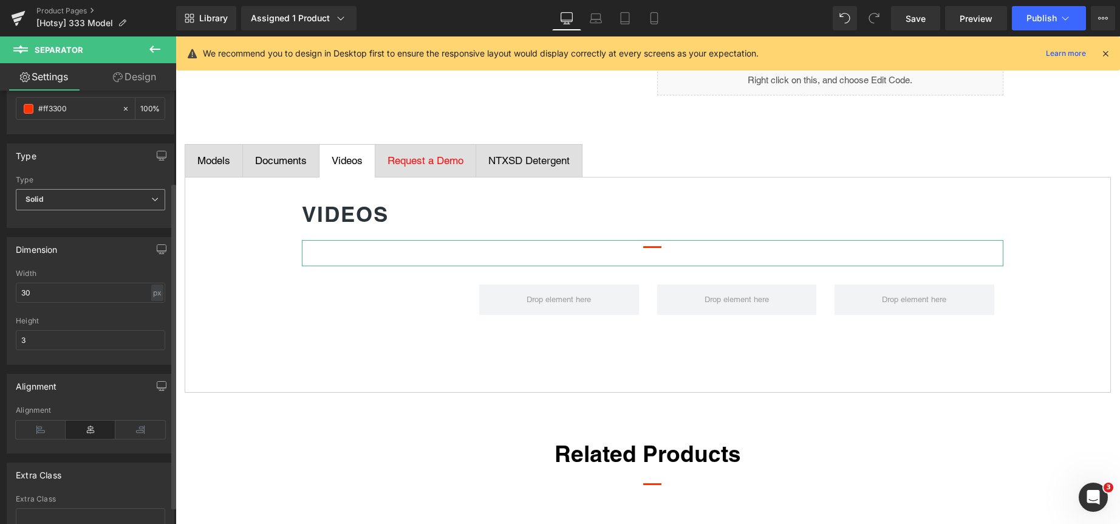
scroll to position [122, 0]
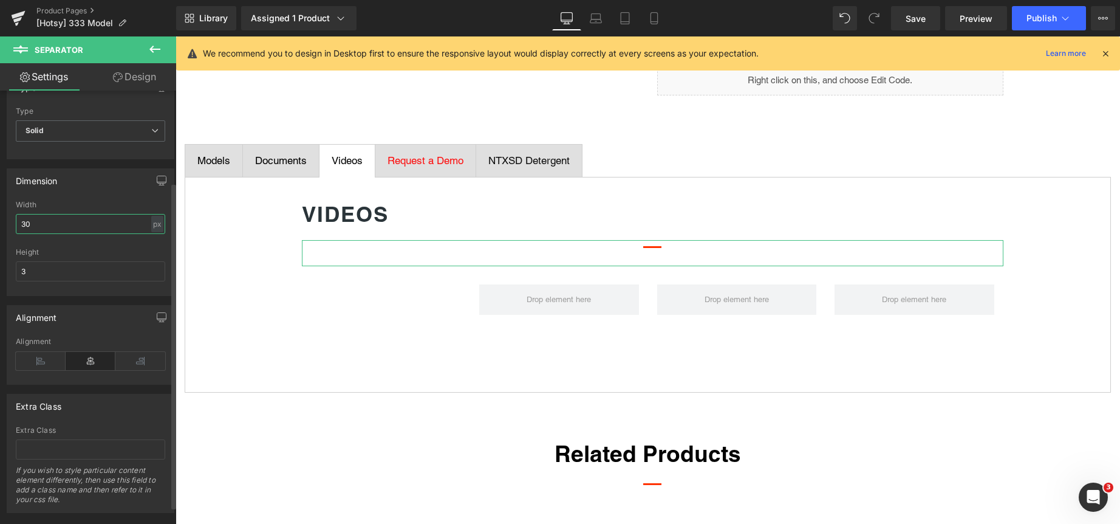
click at [83, 228] on input "30" at bounding box center [90, 224] width 149 height 20
click at [154, 219] on div "px" at bounding box center [157, 224] width 12 height 16
click at [151, 236] on li "%" at bounding box center [156, 243] width 15 height 18
click at [91, 226] on input "2.6" at bounding box center [90, 224] width 149 height 20
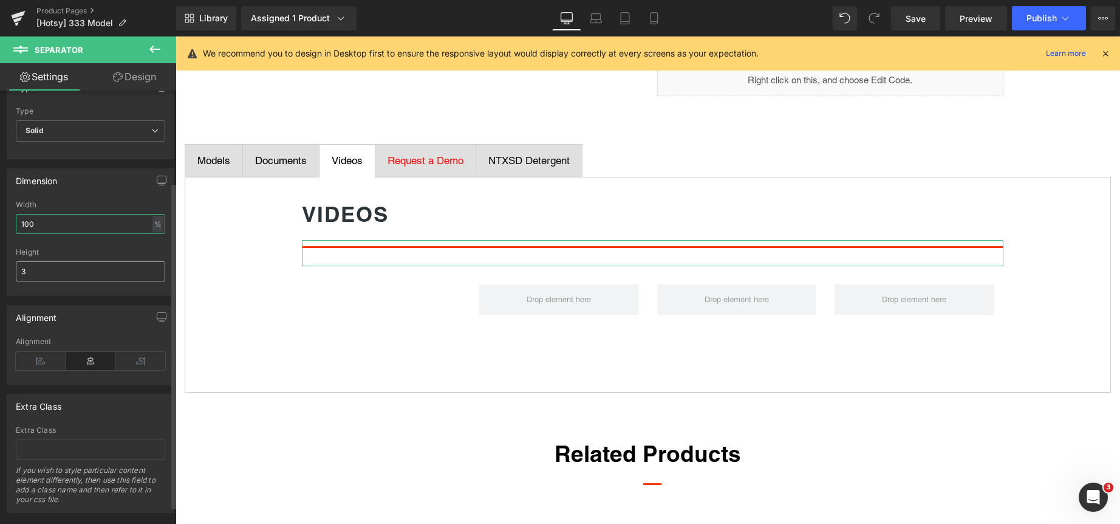
type input "100"
click at [63, 268] on input "3" at bounding box center [90, 271] width 149 height 20
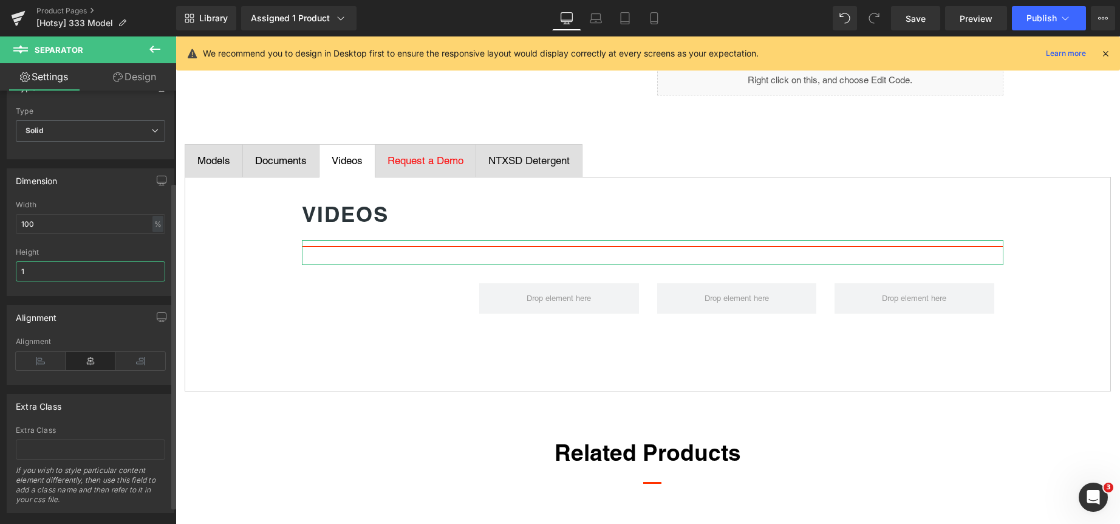
type input "1"
click at [80, 363] on icon at bounding box center [91, 361] width 50 height 18
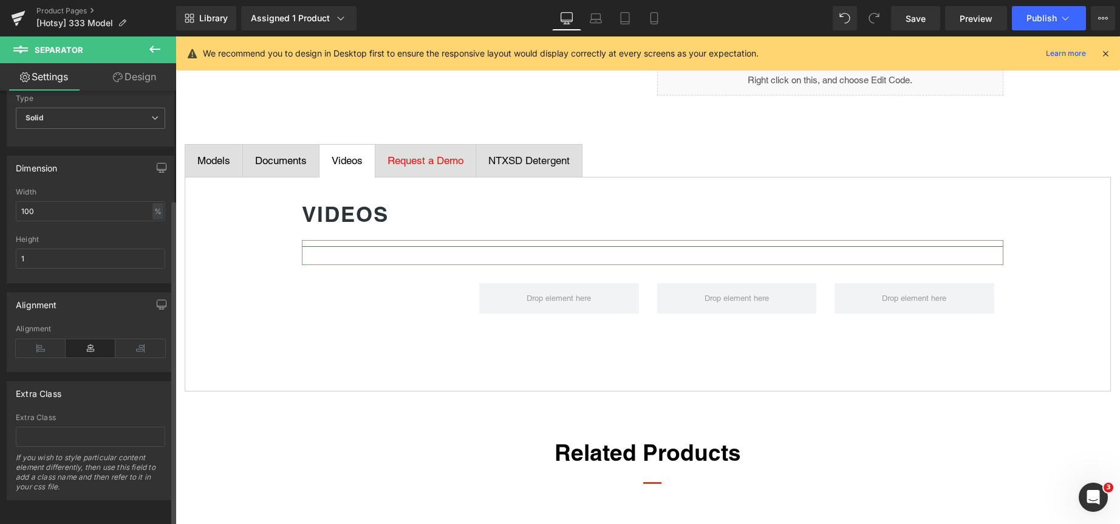
scroll to position [145, 0]
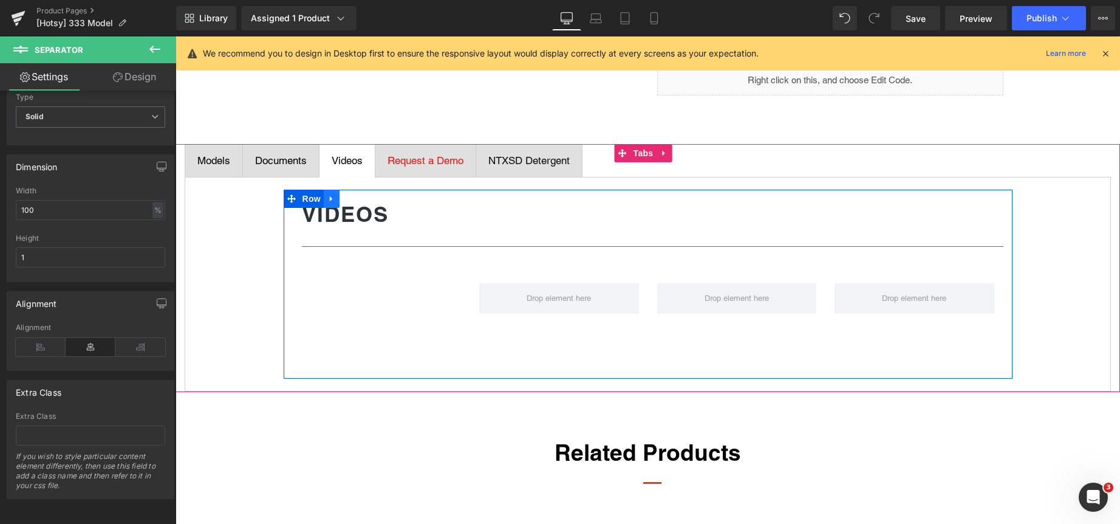
click at [330, 201] on icon at bounding box center [331, 198] width 2 height 5
click at [327, 197] on icon at bounding box center [331, 198] width 9 height 9
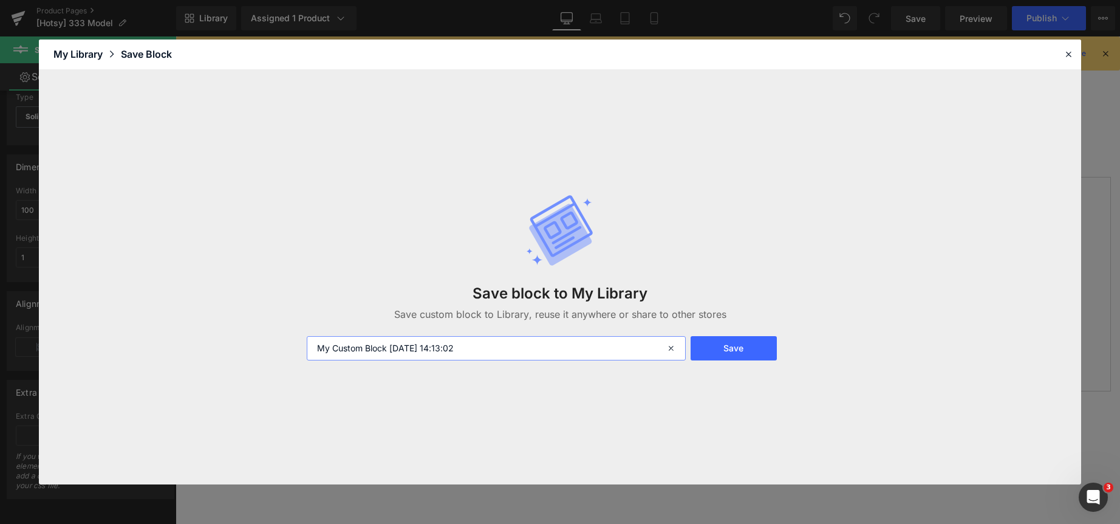
click at [518, 346] on input "My Custom Block [DATE] 14:13:02" at bounding box center [496, 348] width 379 height 24
type input "Videos test"
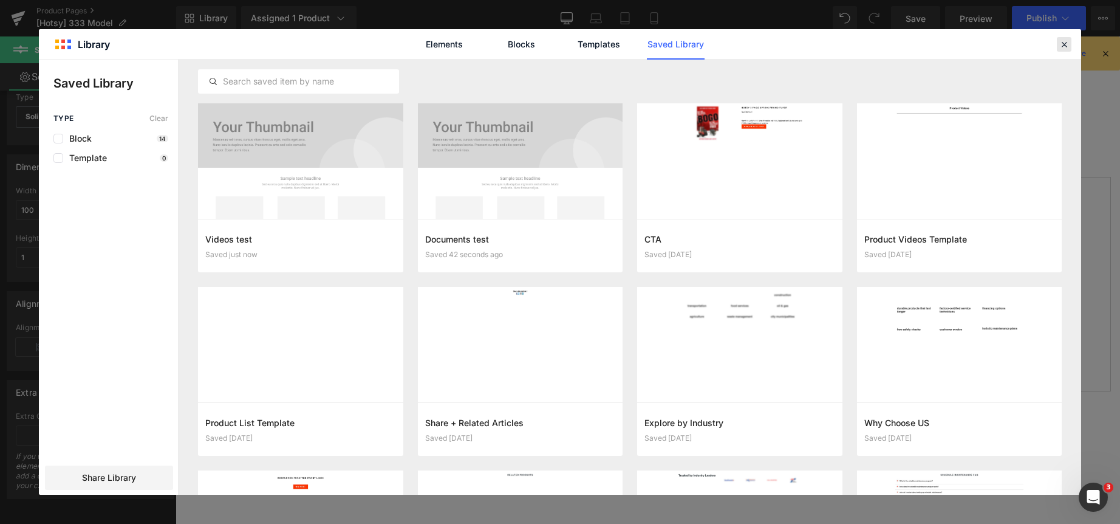
click at [1063, 44] on icon at bounding box center [1064, 44] width 11 height 11
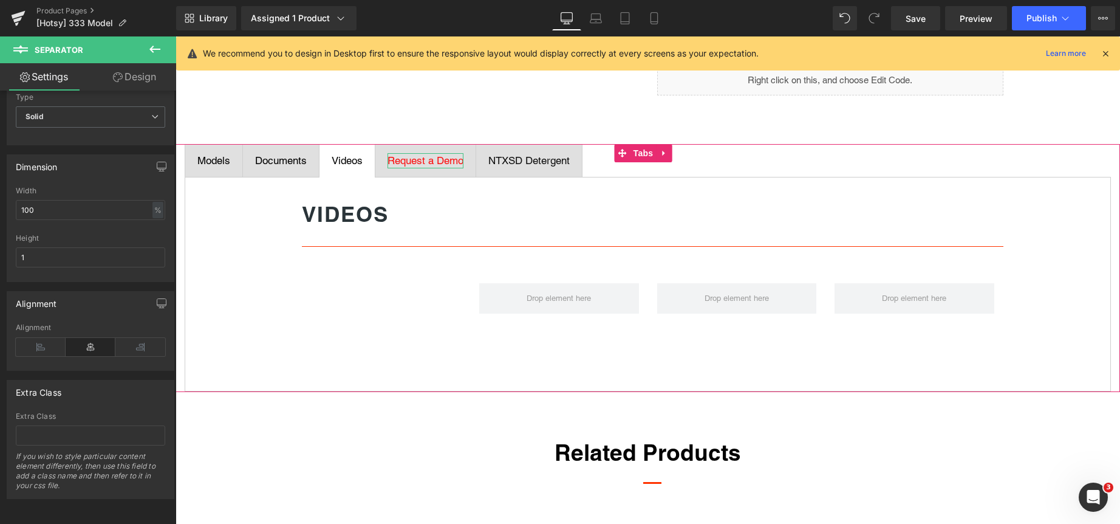
click at [430, 164] on span "Request a Demo" at bounding box center [426, 160] width 76 height 12
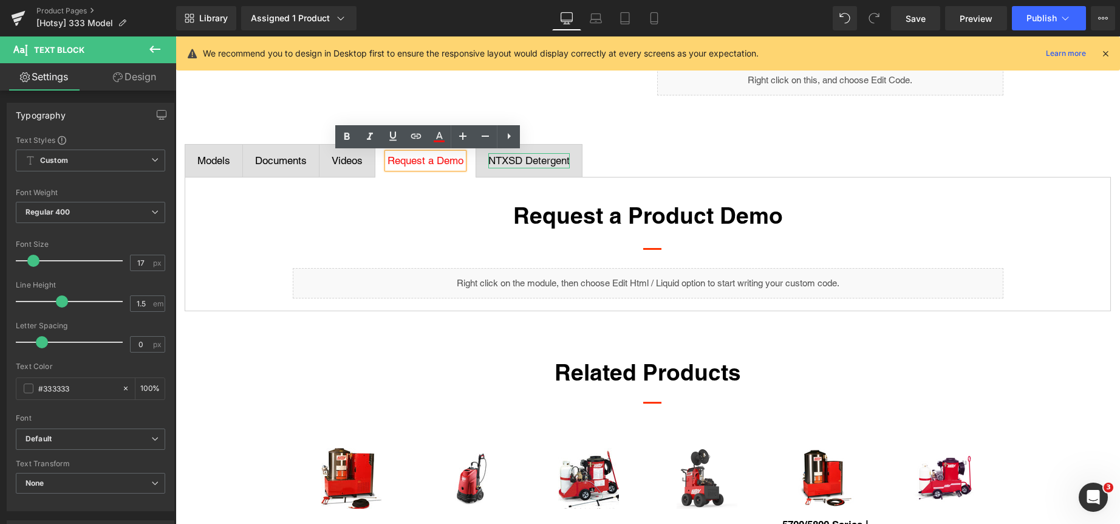
click at [534, 162] on span "NTXSD Detergent" at bounding box center [528, 160] width 81 height 12
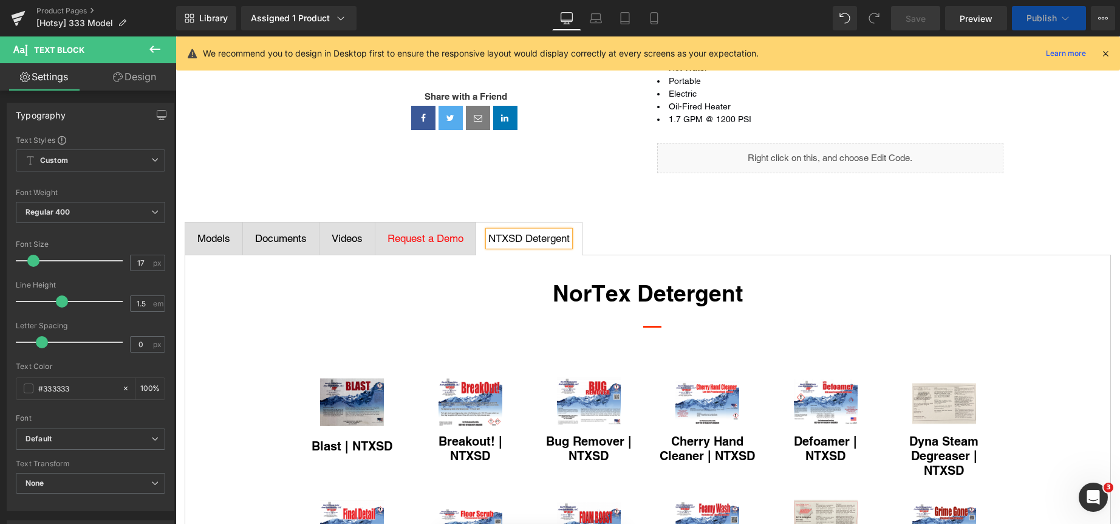
scroll to position [0, 0]
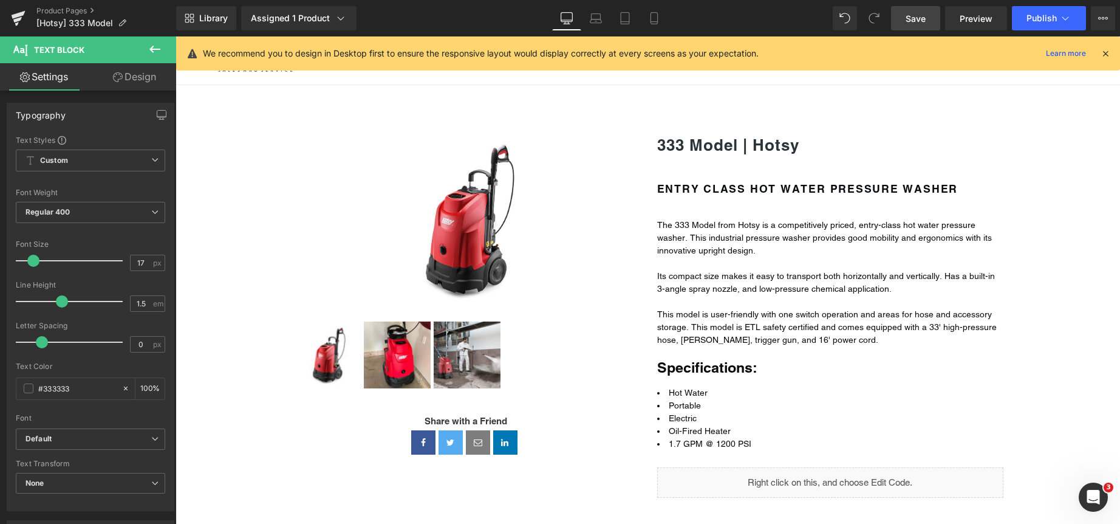
click at [916, 16] on span "Save" at bounding box center [916, 18] width 20 height 13
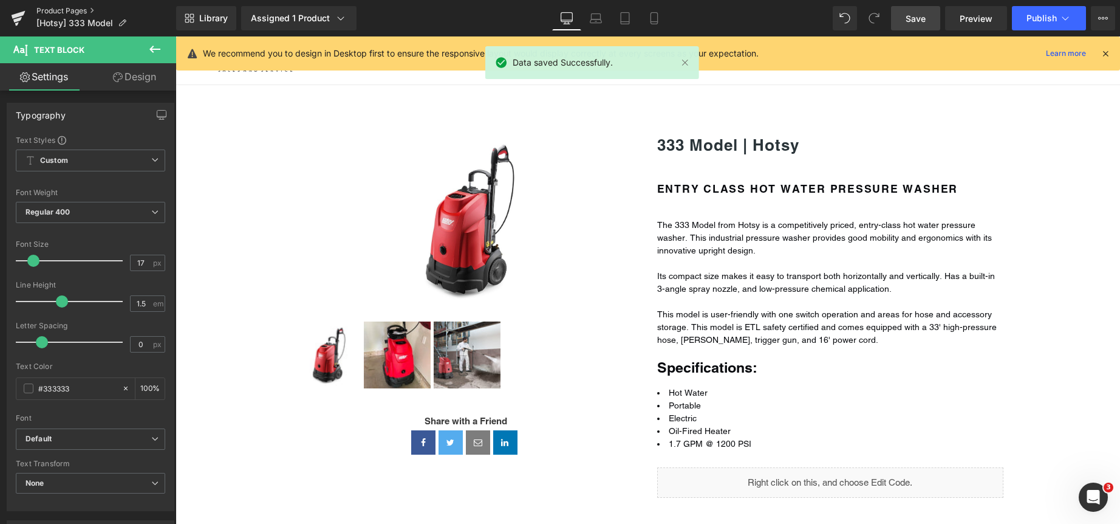
click at [52, 9] on link "Product Pages" at bounding box center [106, 11] width 140 height 10
